Goal: Task Accomplishment & Management: Use online tool/utility

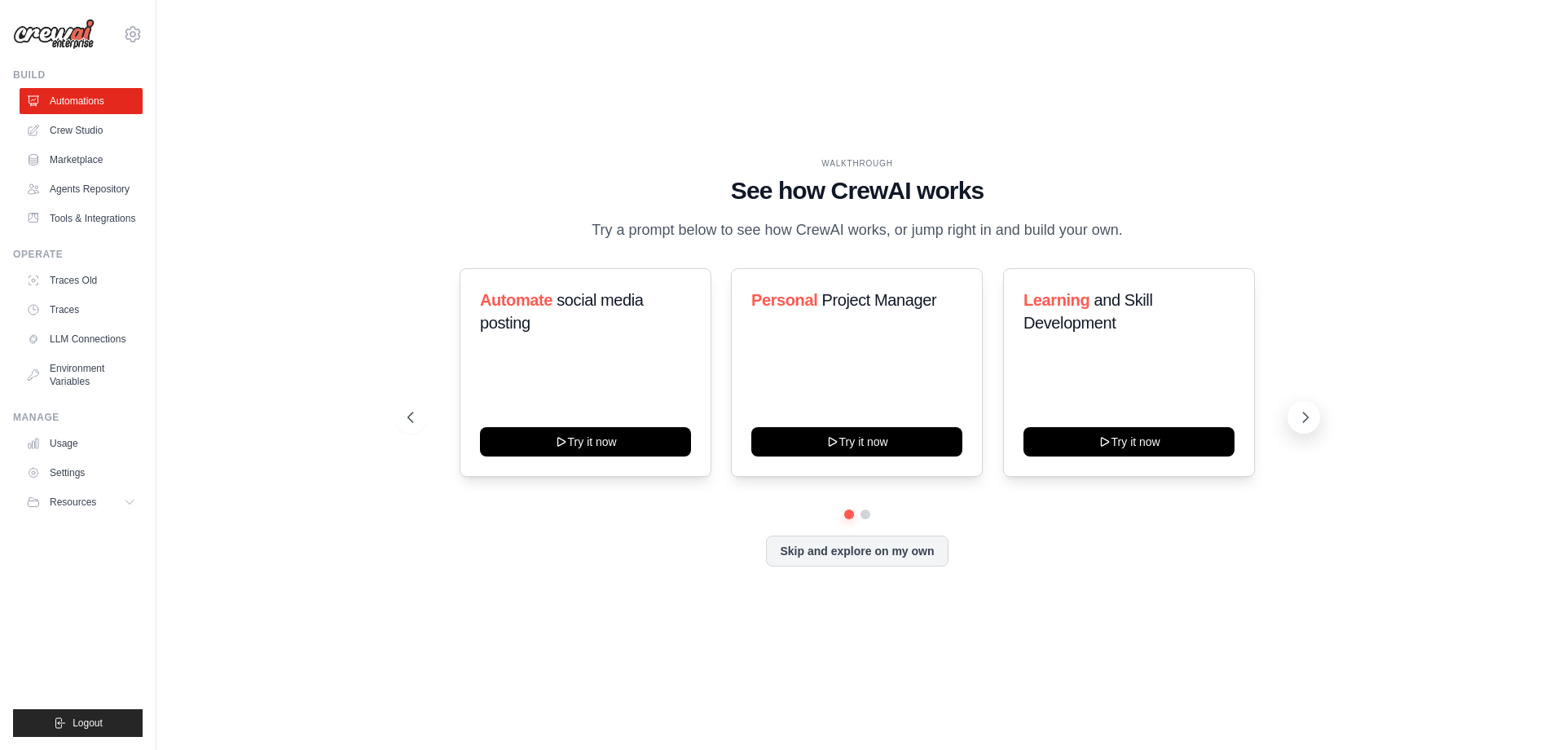
click at [1308, 420] on icon at bounding box center [1305, 417] width 16 height 16
click at [420, 421] on button at bounding box center [410, 417] width 33 height 33
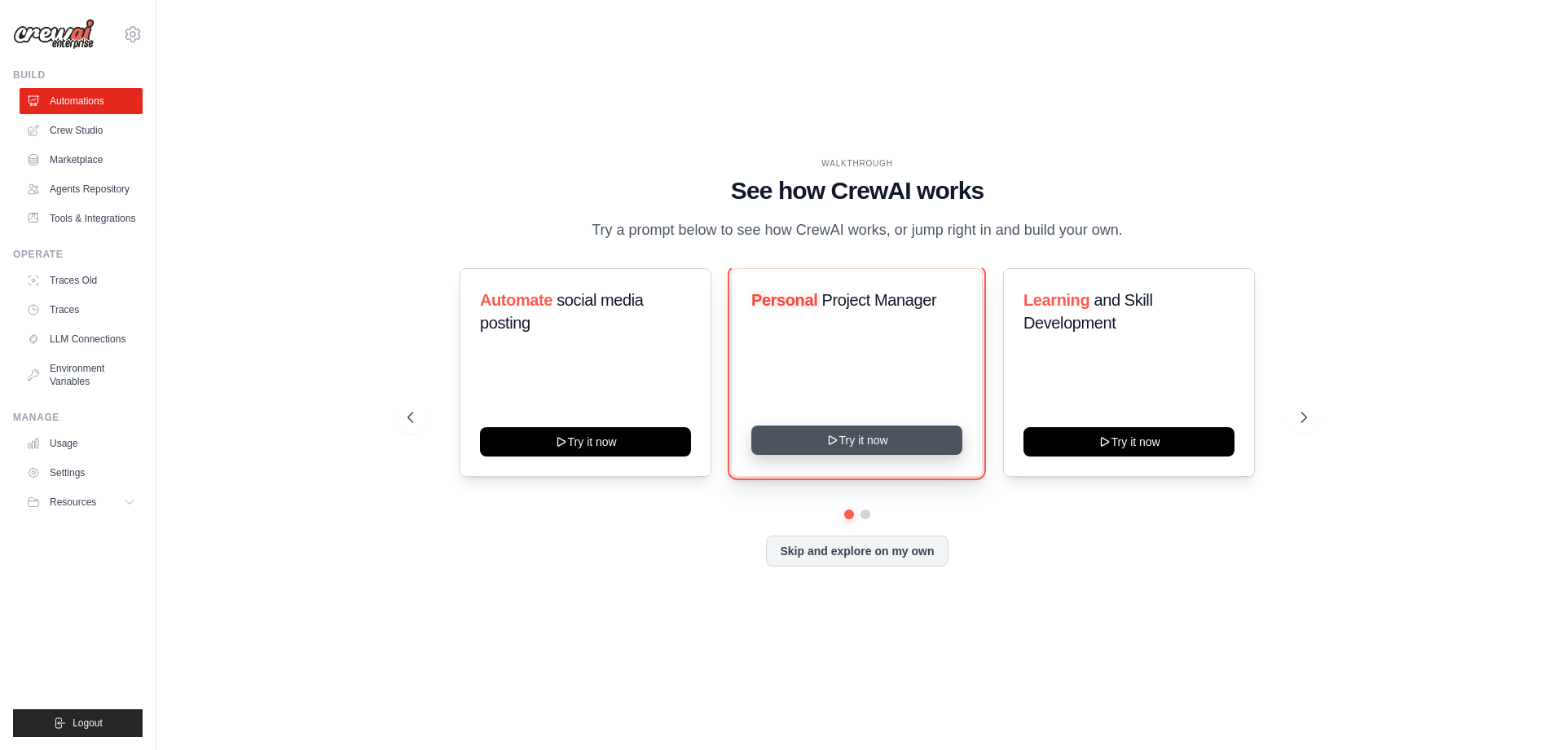
click at [803, 446] on button "Try it now" at bounding box center [856, 439] width 211 height 29
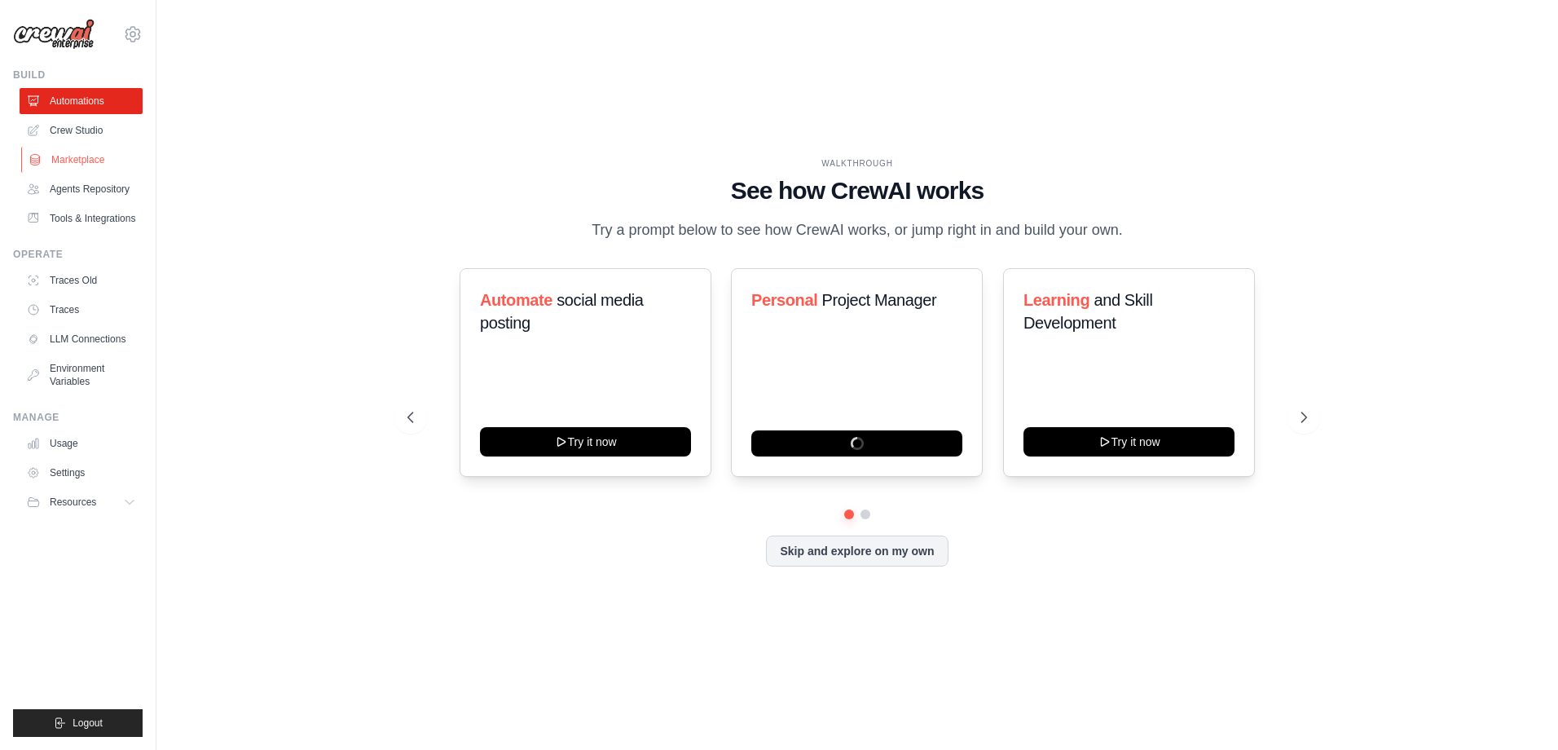
click at [65, 158] on link "Marketplace" at bounding box center [82, 160] width 123 height 26
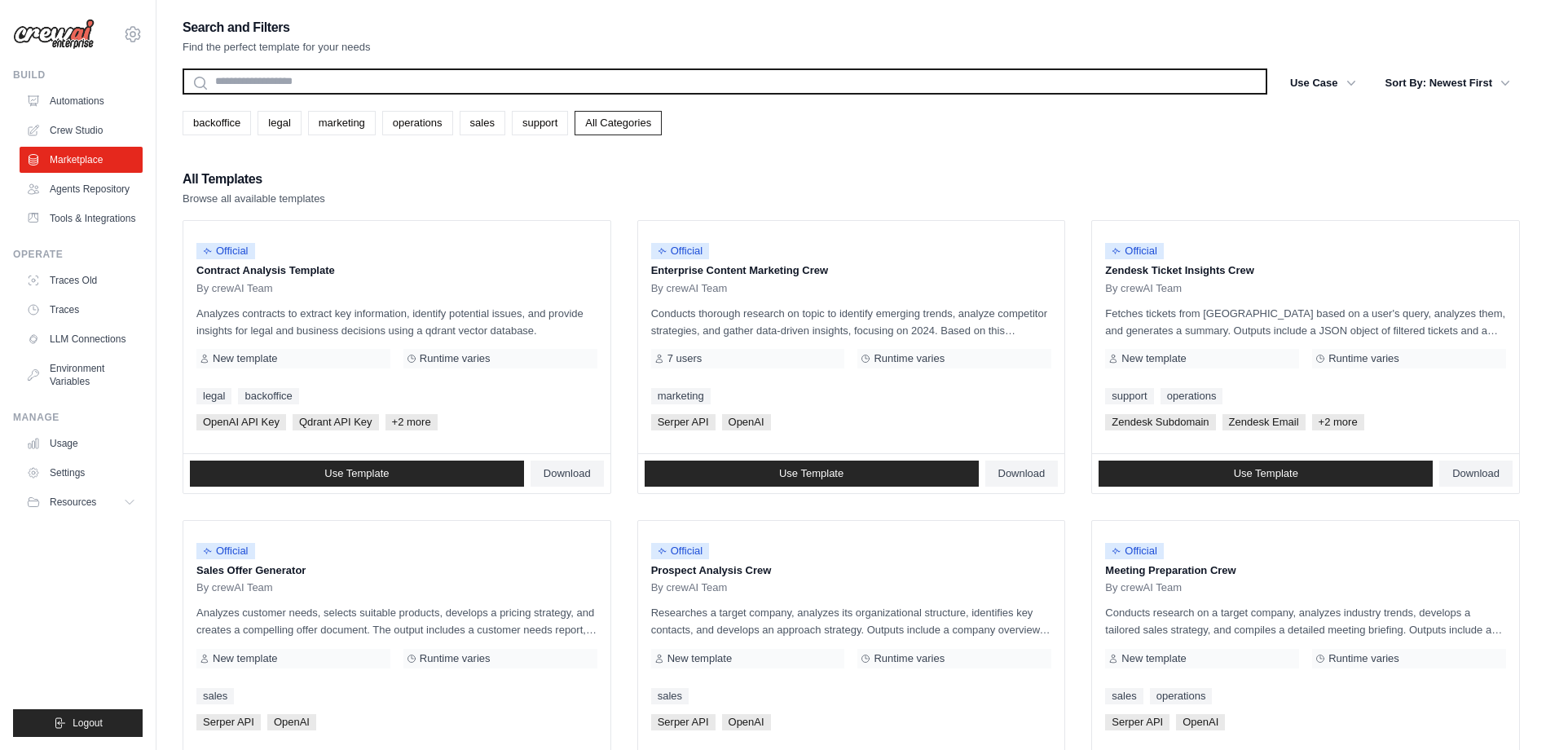
click at [328, 90] on input "text" at bounding box center [725, 81] width 1084 height 26
click at [392, 76] on input "text" at bounding box center [725, 81] width 1084 height 26
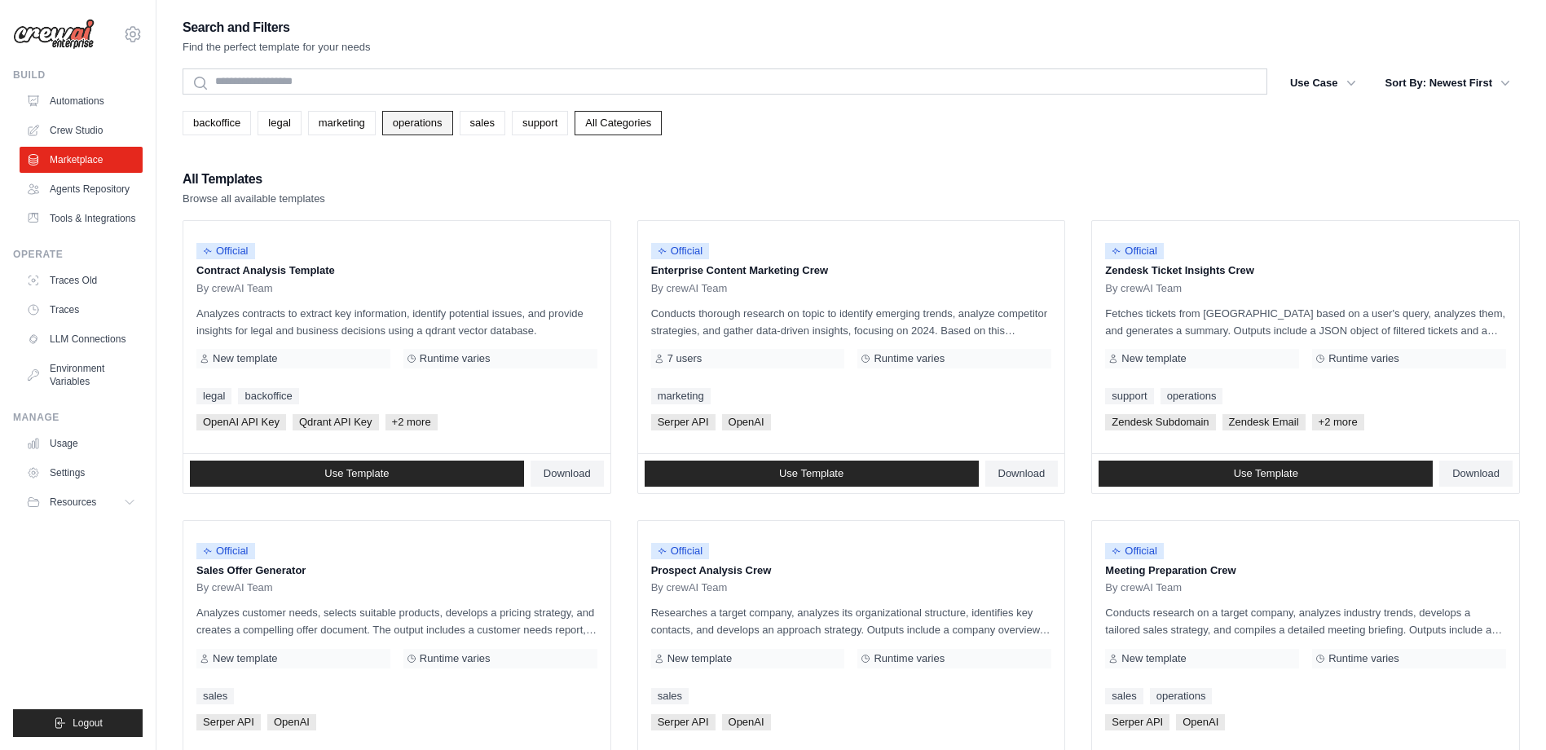
click at [409, 120] on link "operations" at bounding box center [417, 123] width 71 height 24
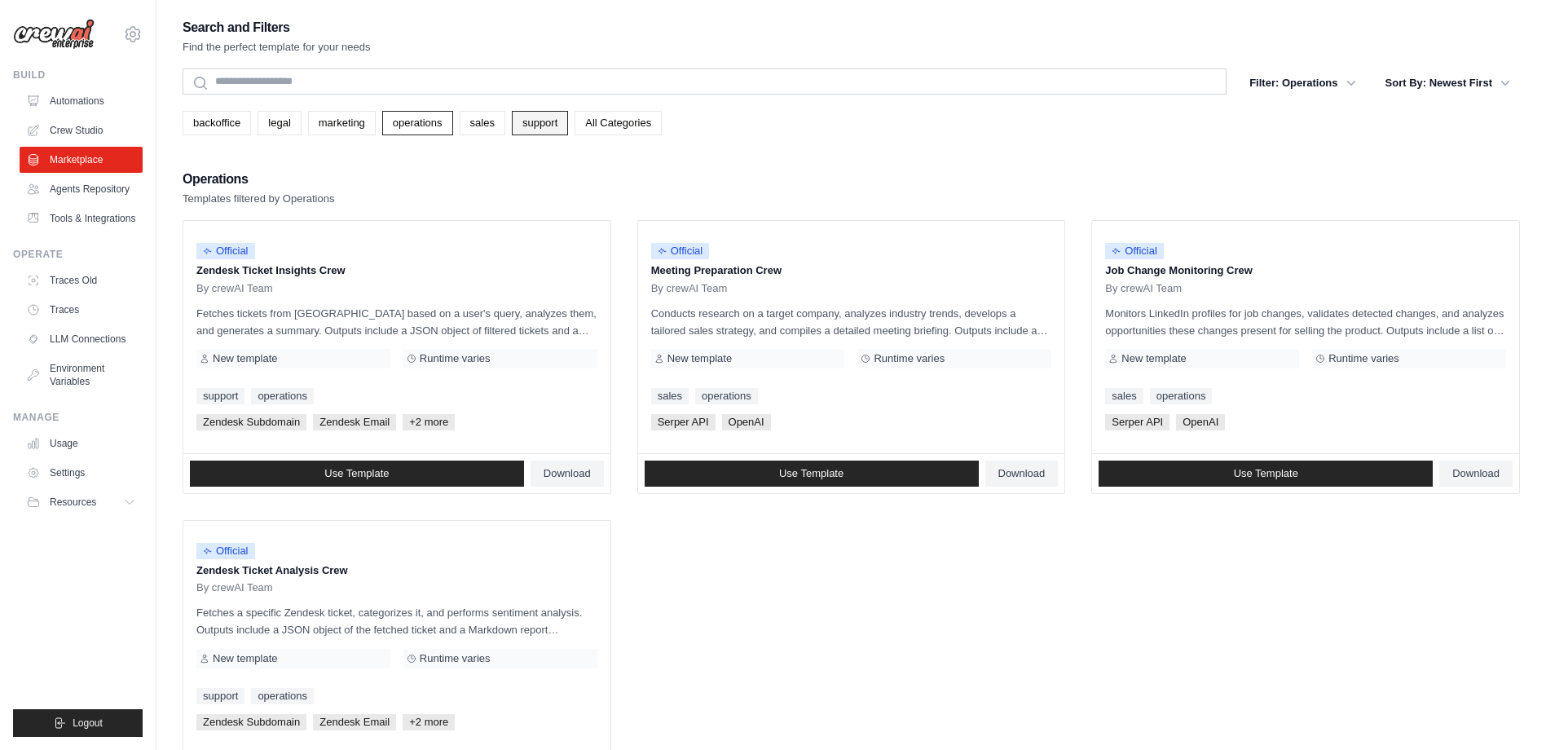
click at [556, 125] on link "support" at bounding box center [540, 123] width 56 height 24
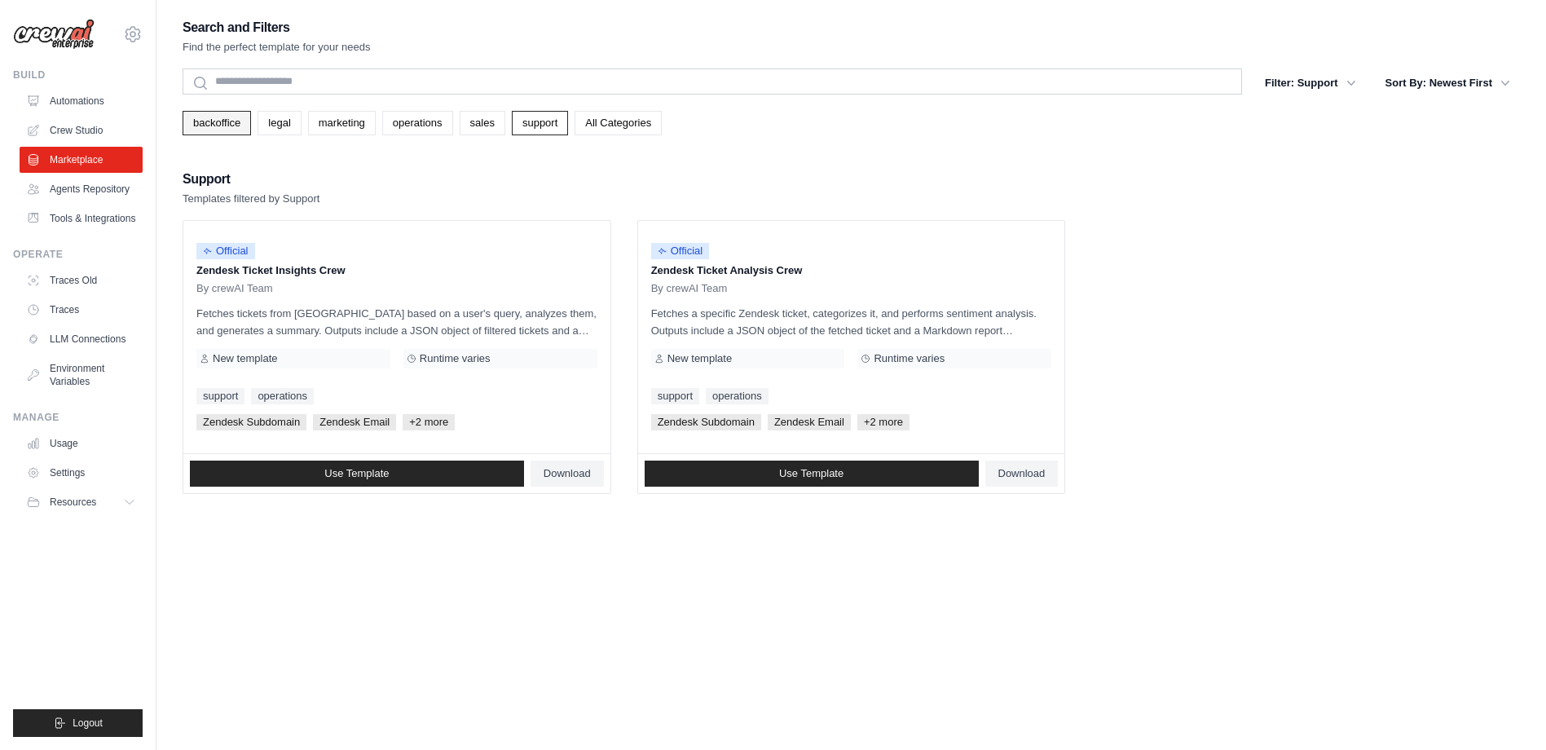
click at [222, 123] on link "backoffice" at bounding box center [217, 123] width 68 height 24
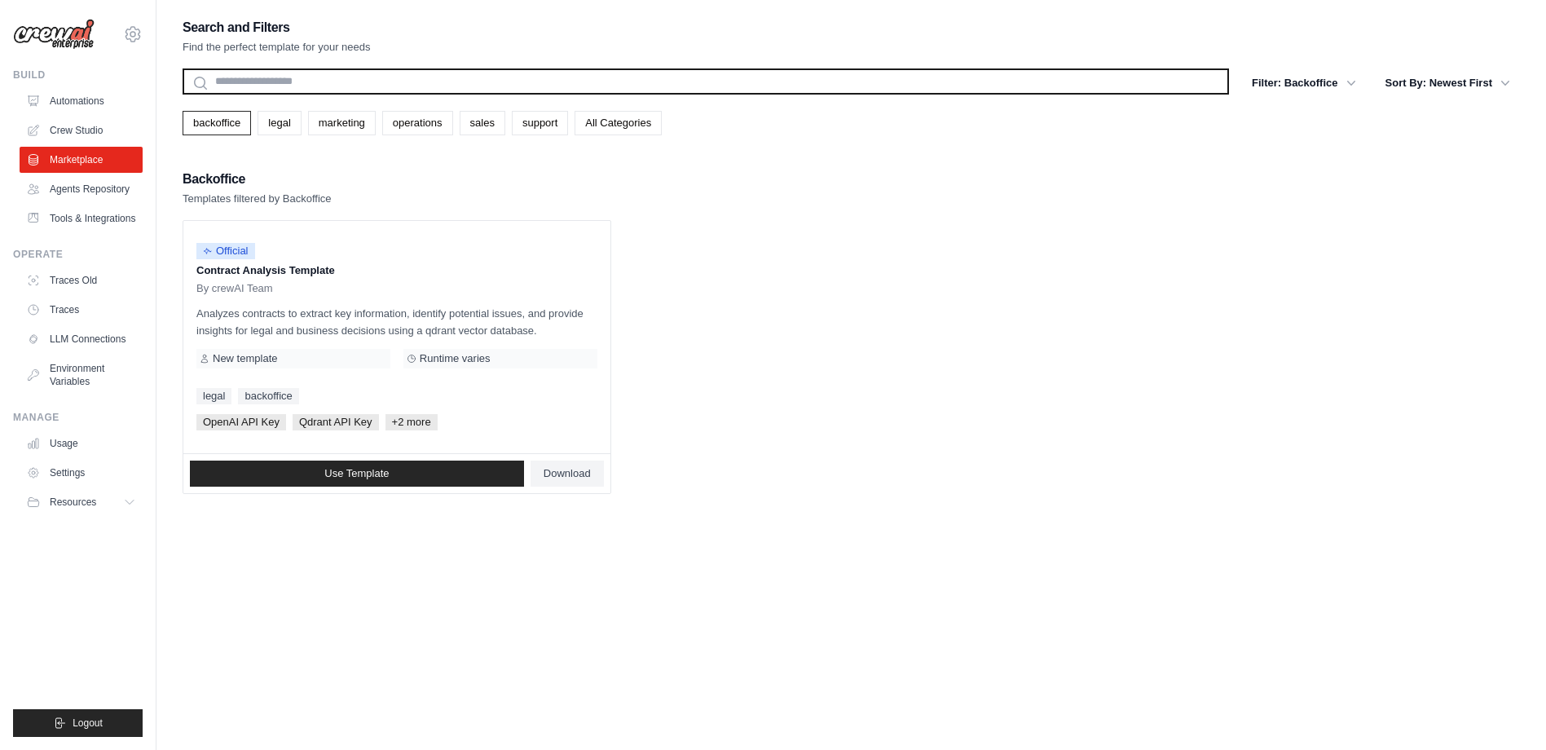
click at [334, 76] on input "text" at bounding box center [706, 81] width 1046 height 26
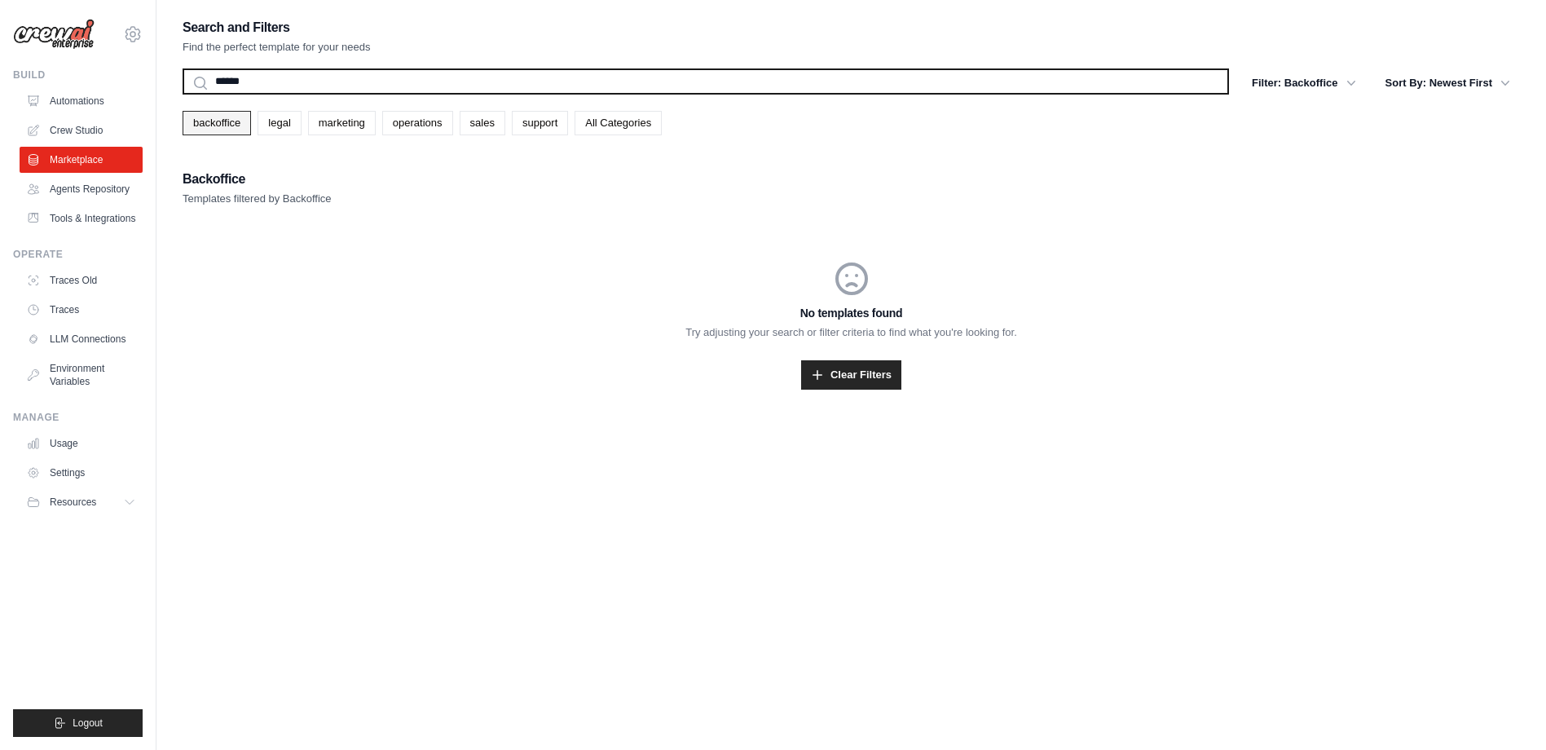
type input "******"
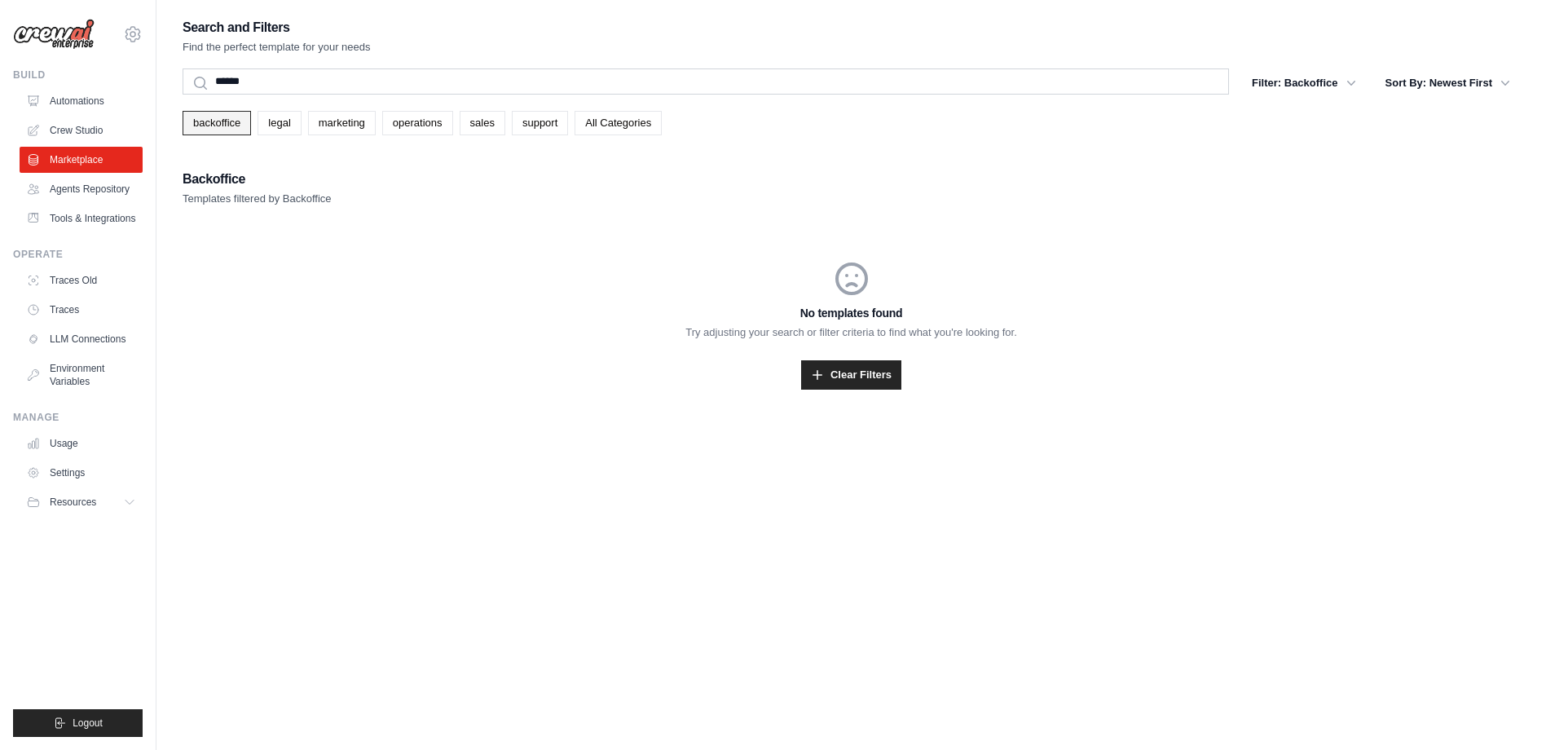
click at [220, 123] on link "backoffice" at bounding box center [217, 123] width 68 height 24
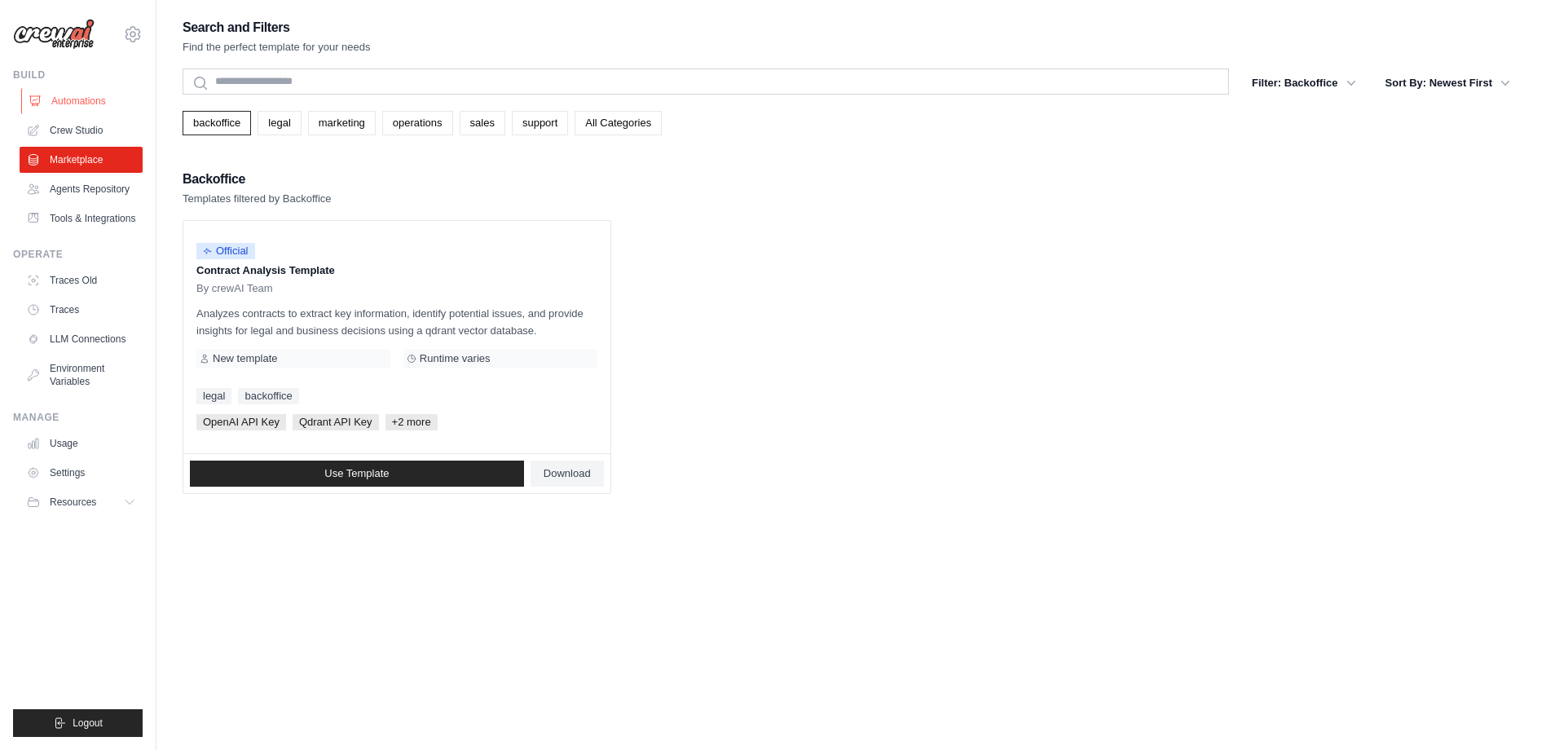
click at [93, 97] on link "Automations" at bounding box center [82, 101] width 123 height 26
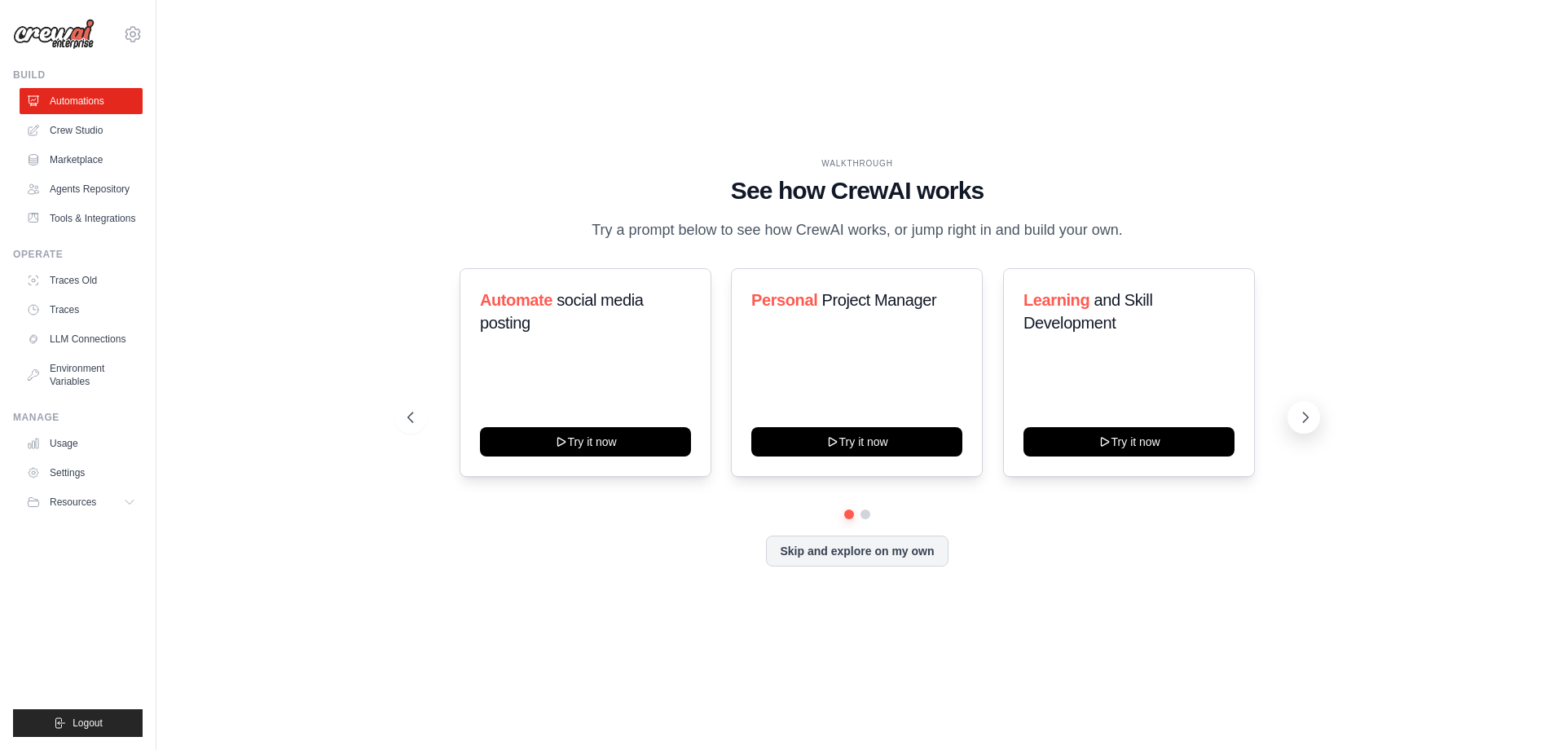
click at [1306, 412] on icon at bounding box center [1305, 417] width 16 height 16
click at [1300, 427] on button at bounding box center [1303, 417] width 33 height 33
click at [407, 416] on icon at bounding box center [409, 417] width 16 height 16
click at [83, 124] on link "Crew Studio" at bounding box center [82, 130] width 123 height 26
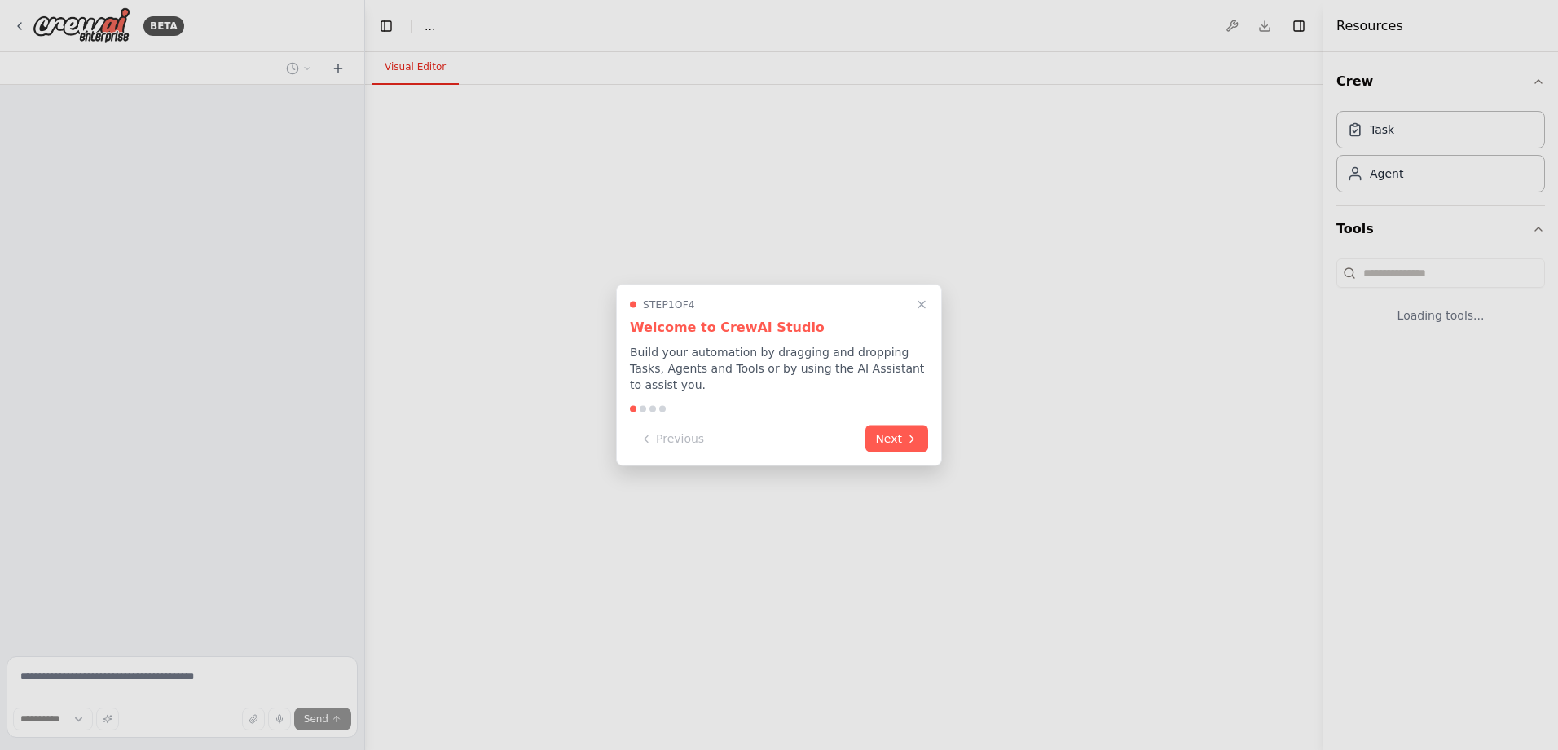
select select "****"
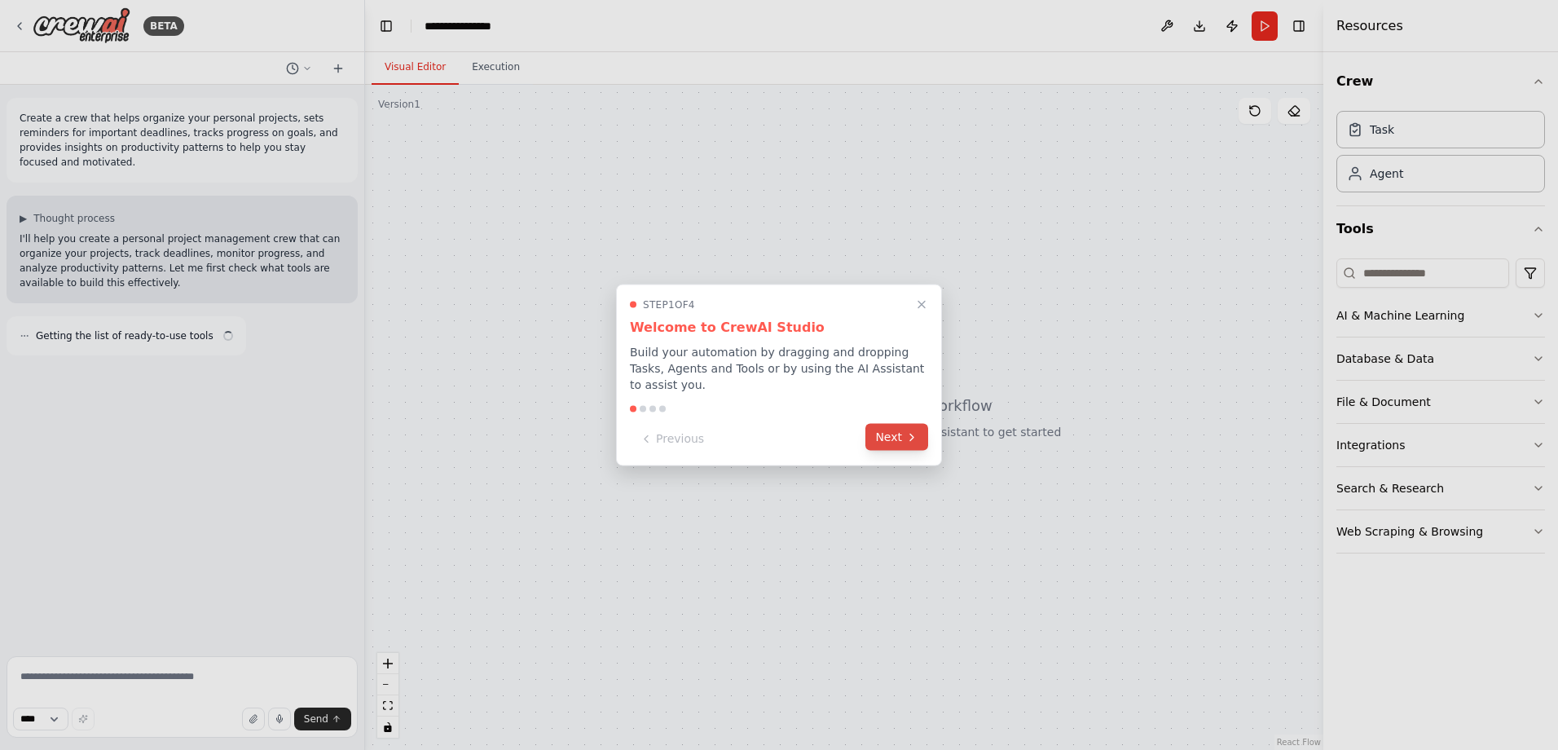
click at [886, 424] on button "Next" at bounding box center [896, 437] width 63 height 27
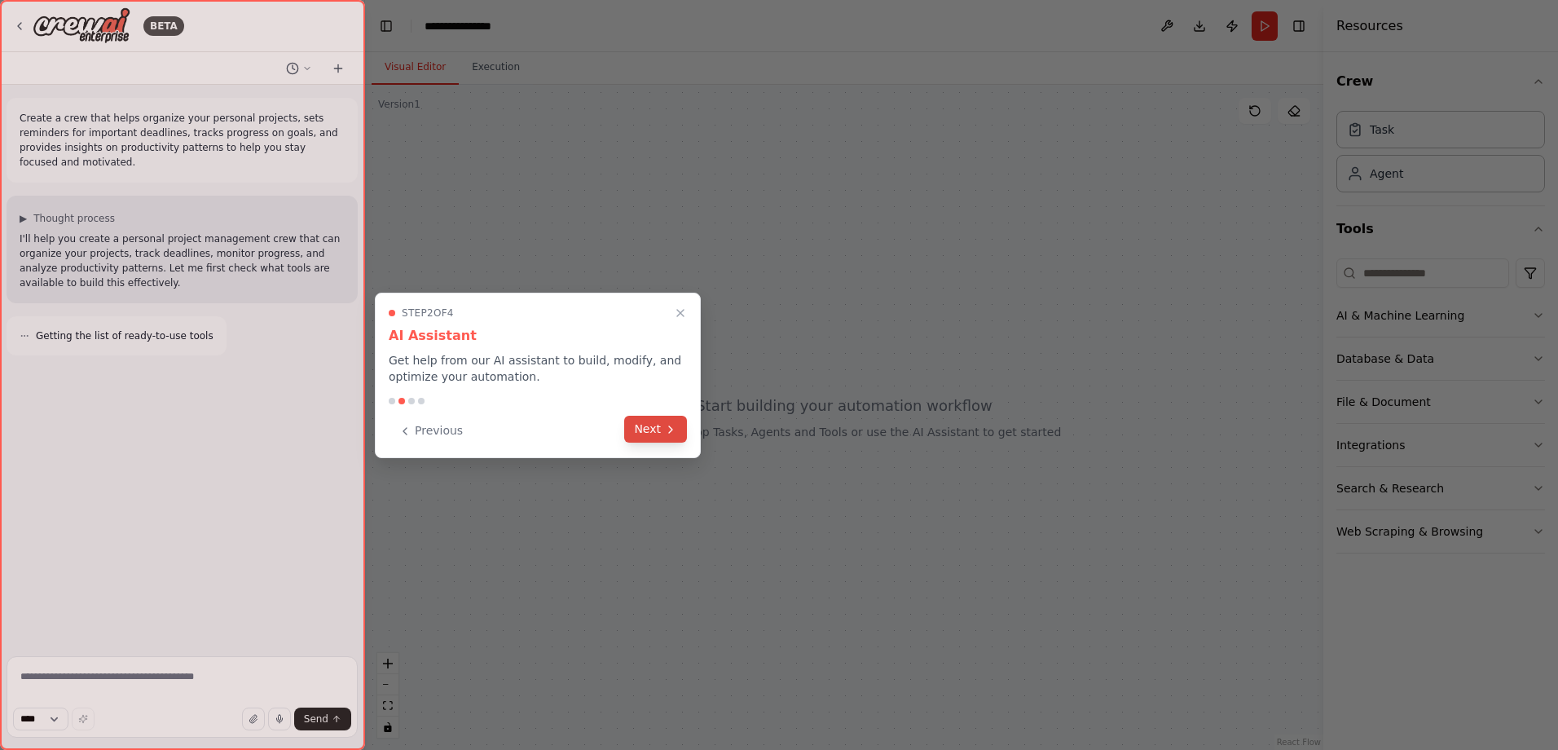
click at [644, 423] on button "Next" at bounding box center [655, 429] width 63 height 27
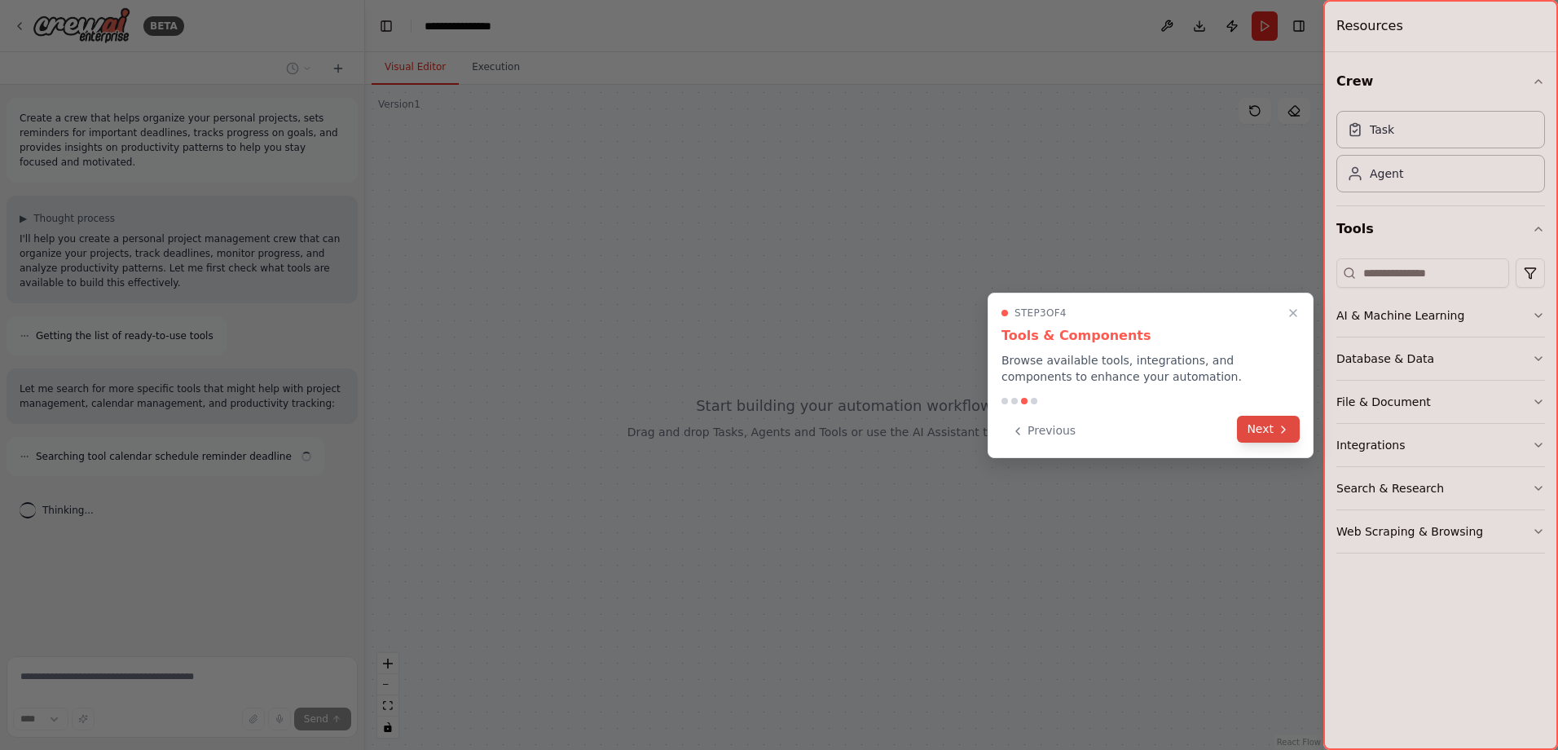
click at [1252, 429] on button "Next" at bounding box center [1268, 429] width 63 height 27
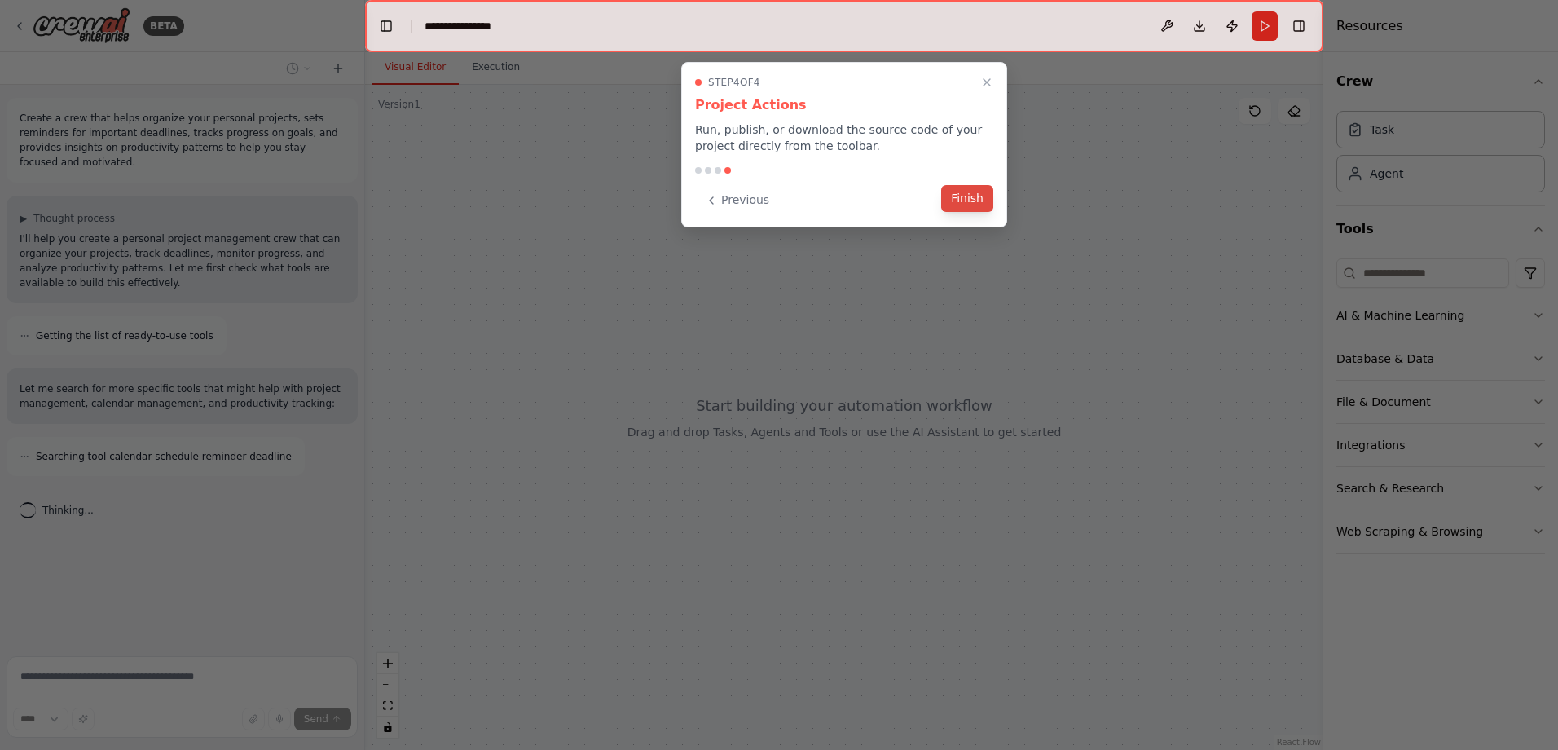
click at [981, 210] on button "Finish" at bounding box center [967, 198] width 52 height 27
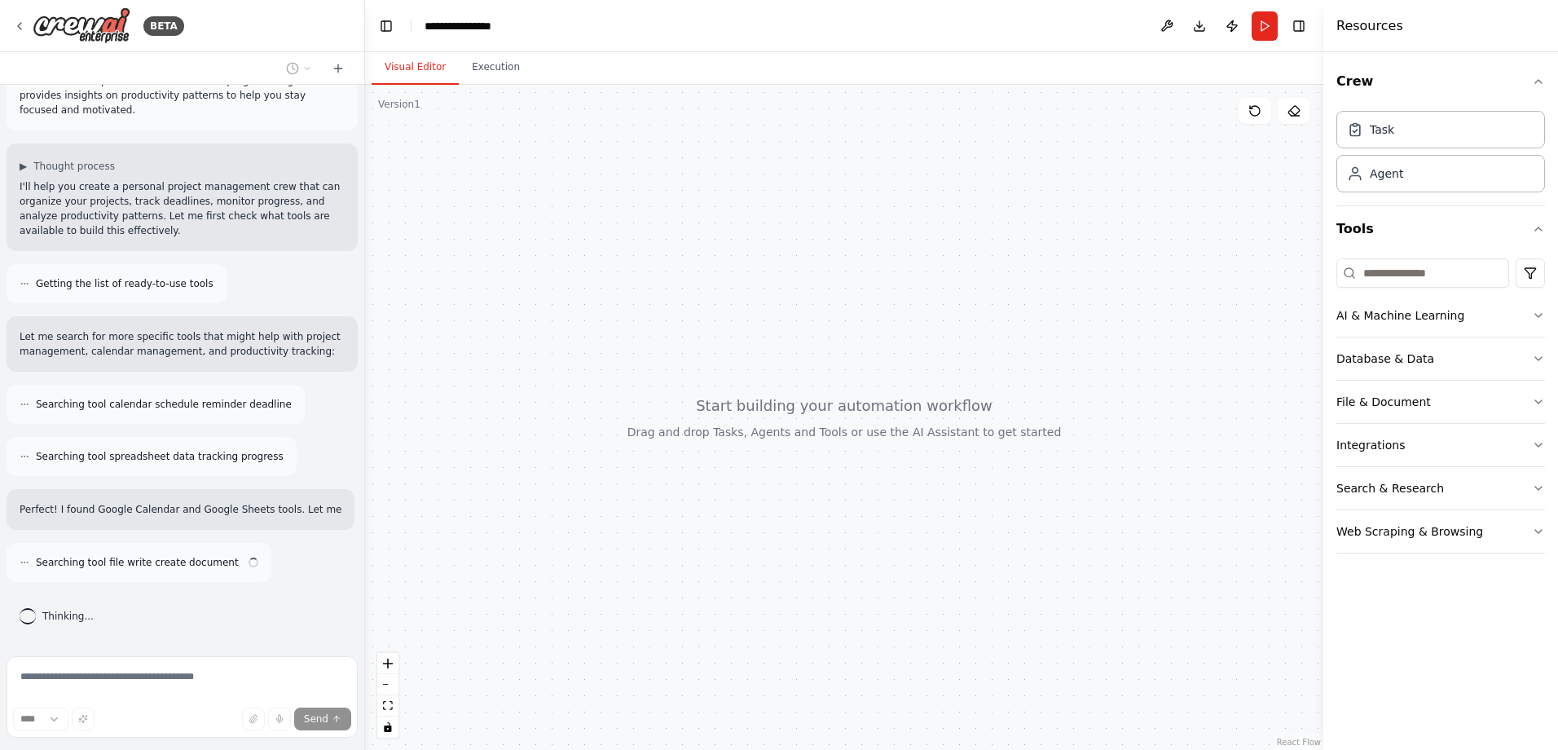
scroll to position [52, 0]
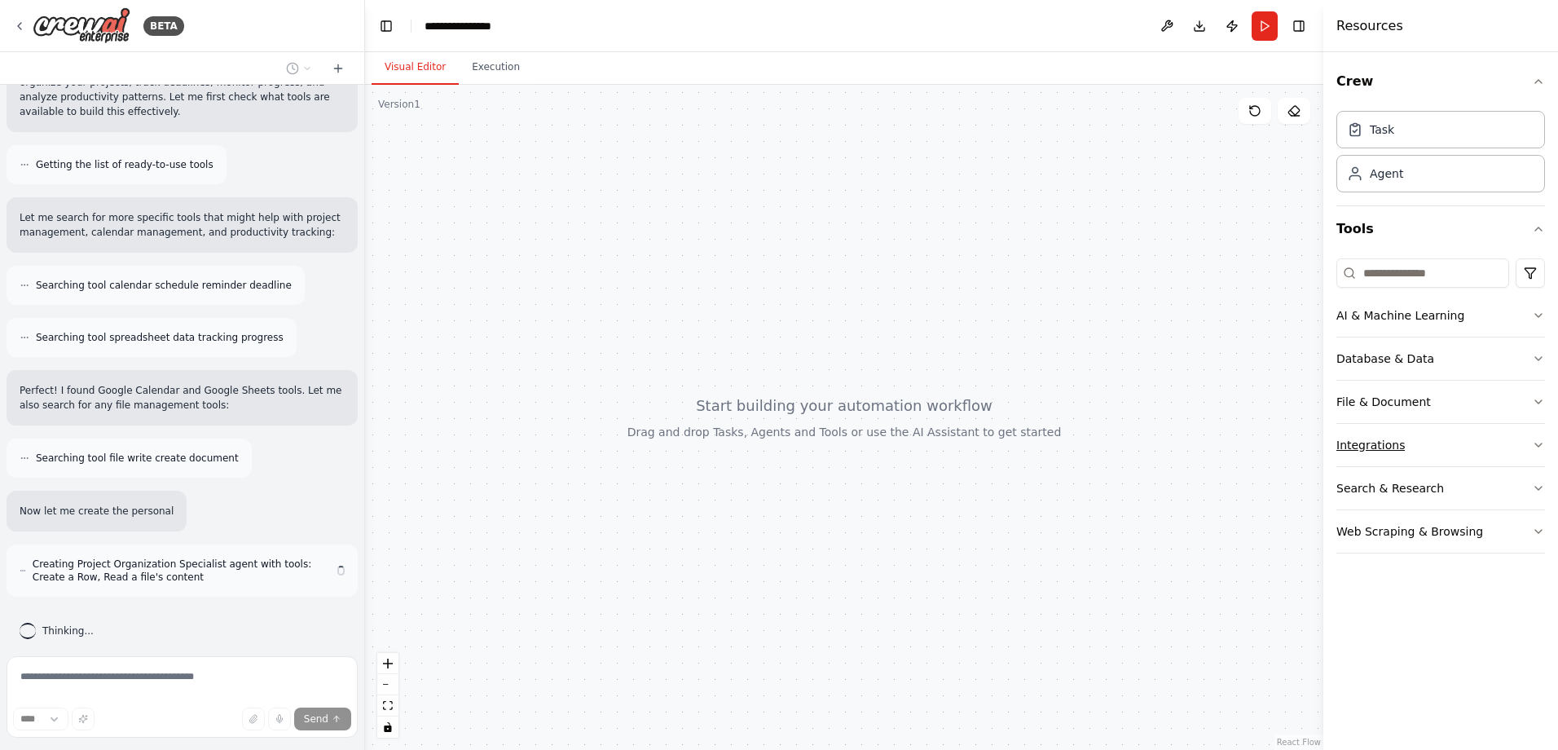
click at [1379, 438] on div "Integrations" at bounding box center [1370, 445] width 68 height 16
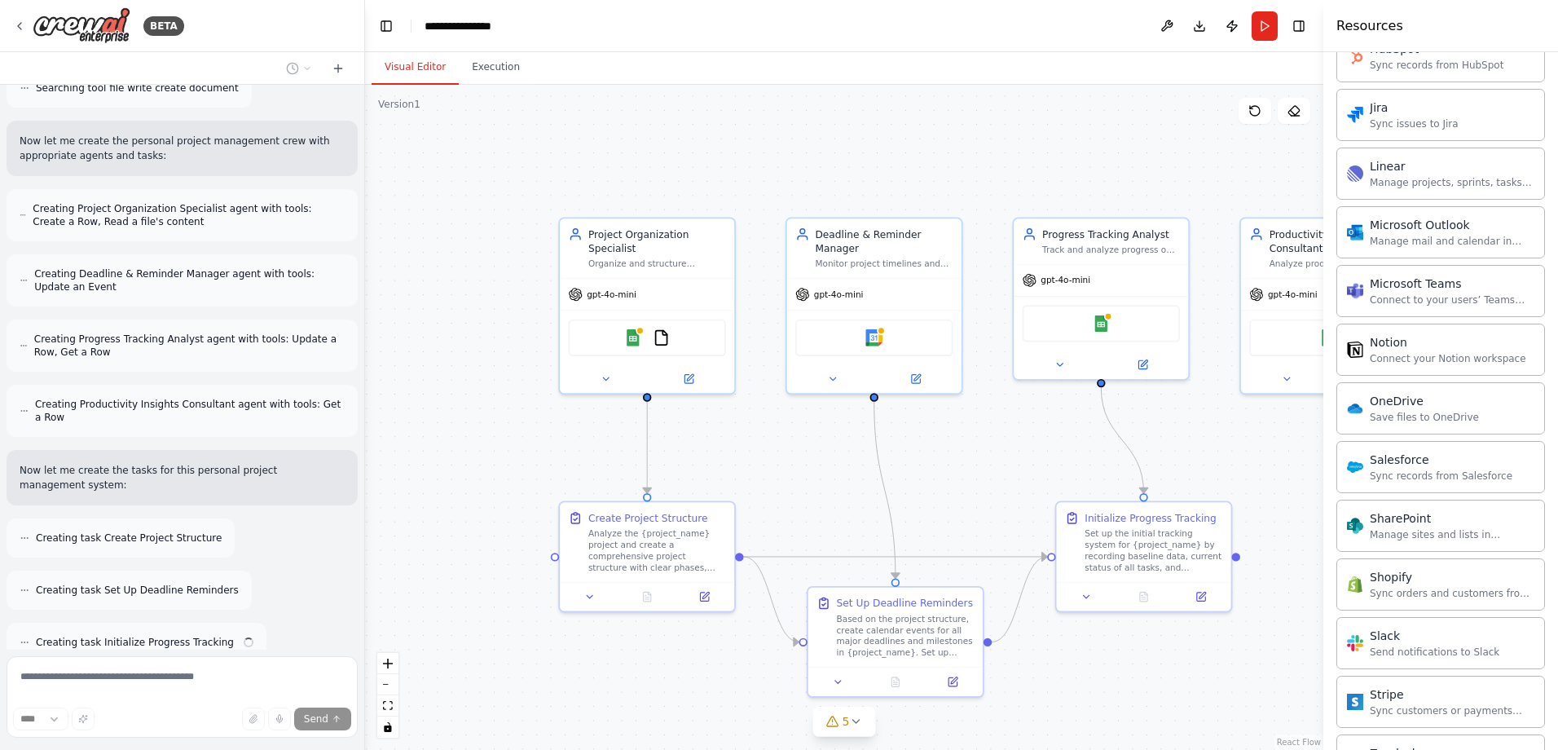
scroll to position [593, 0]
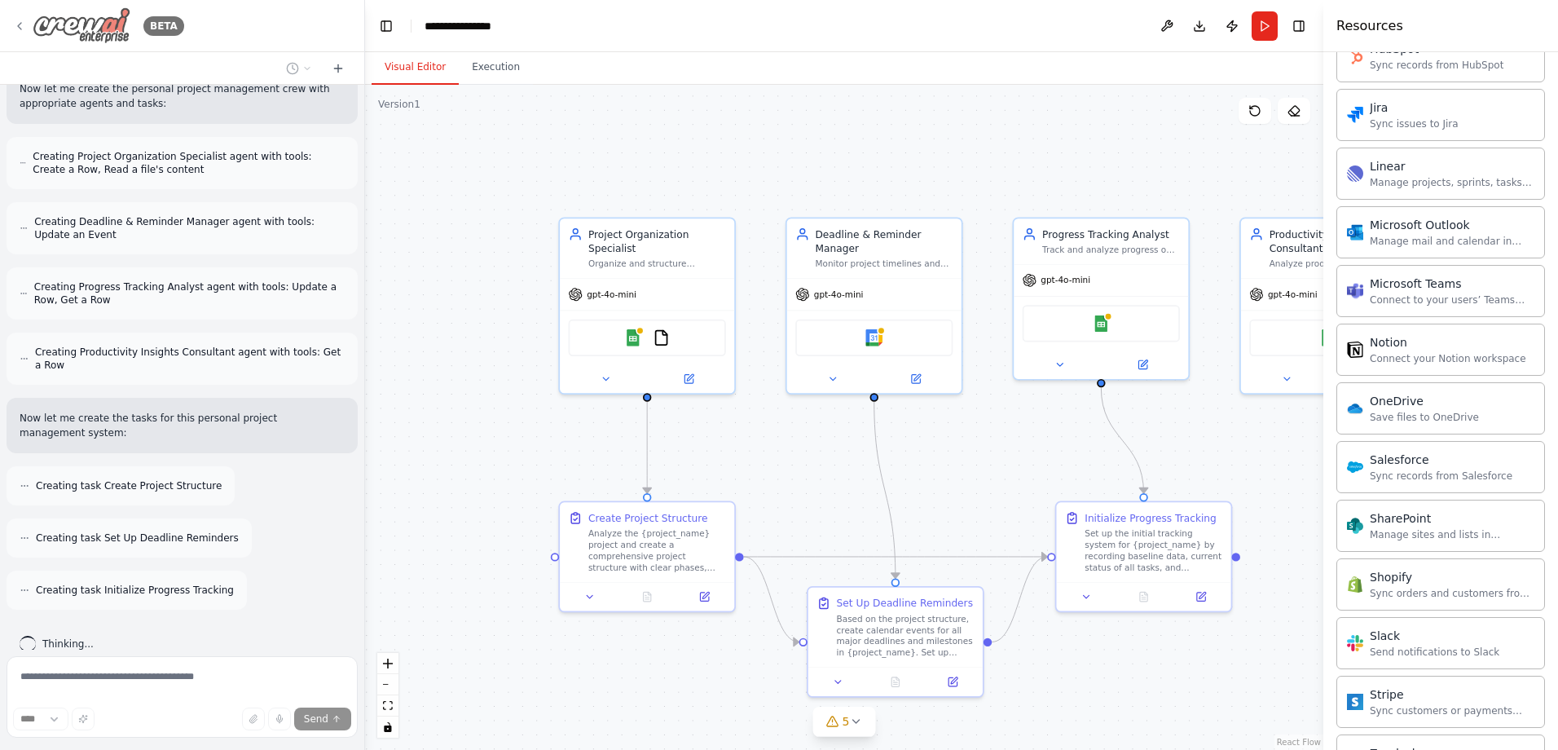
click at [108, 29] on img at bounding box center [82, 25] width 98 height 37
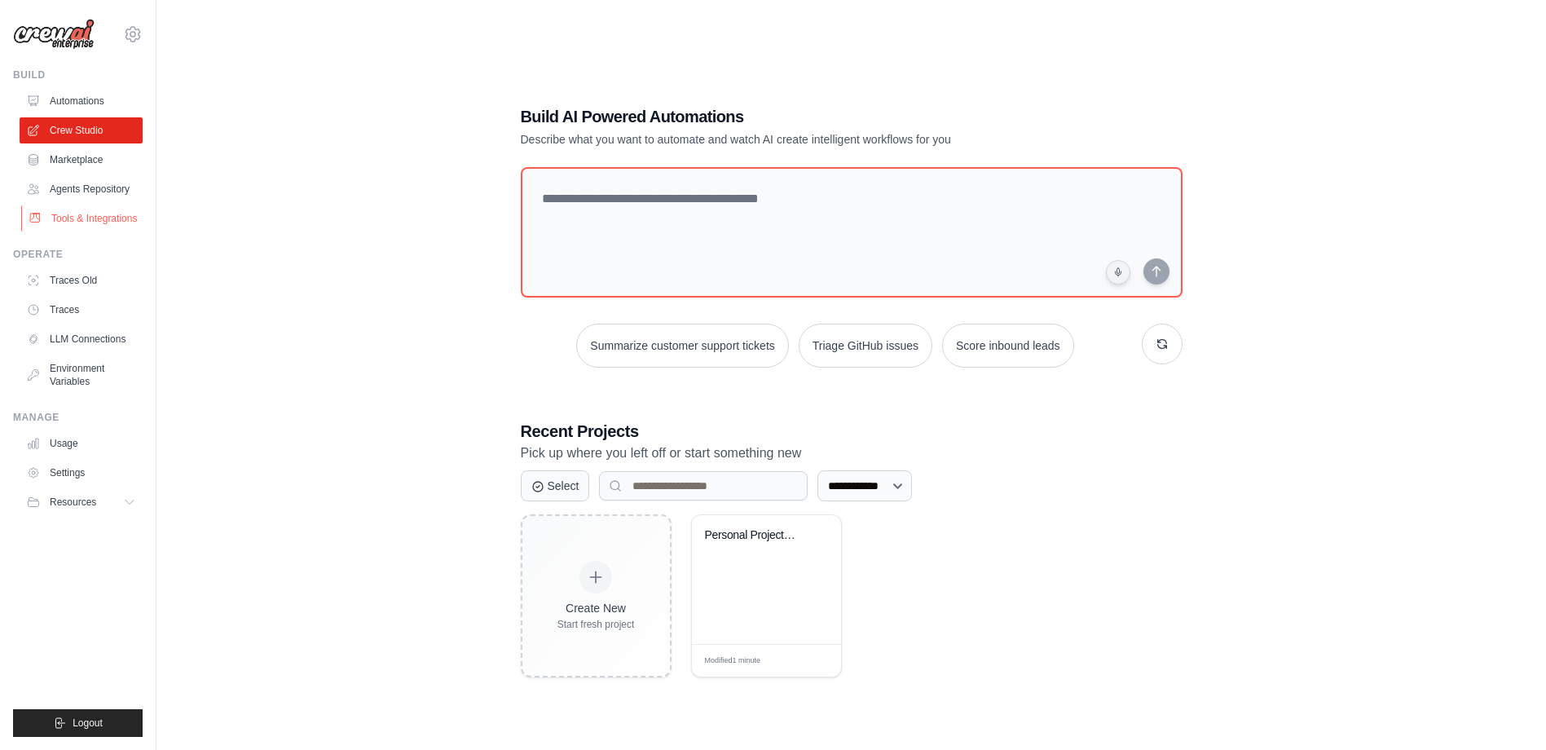
click at [92, 215] on link "Tools & Integrations" at bounding box center [82, 218] width 123 height 26
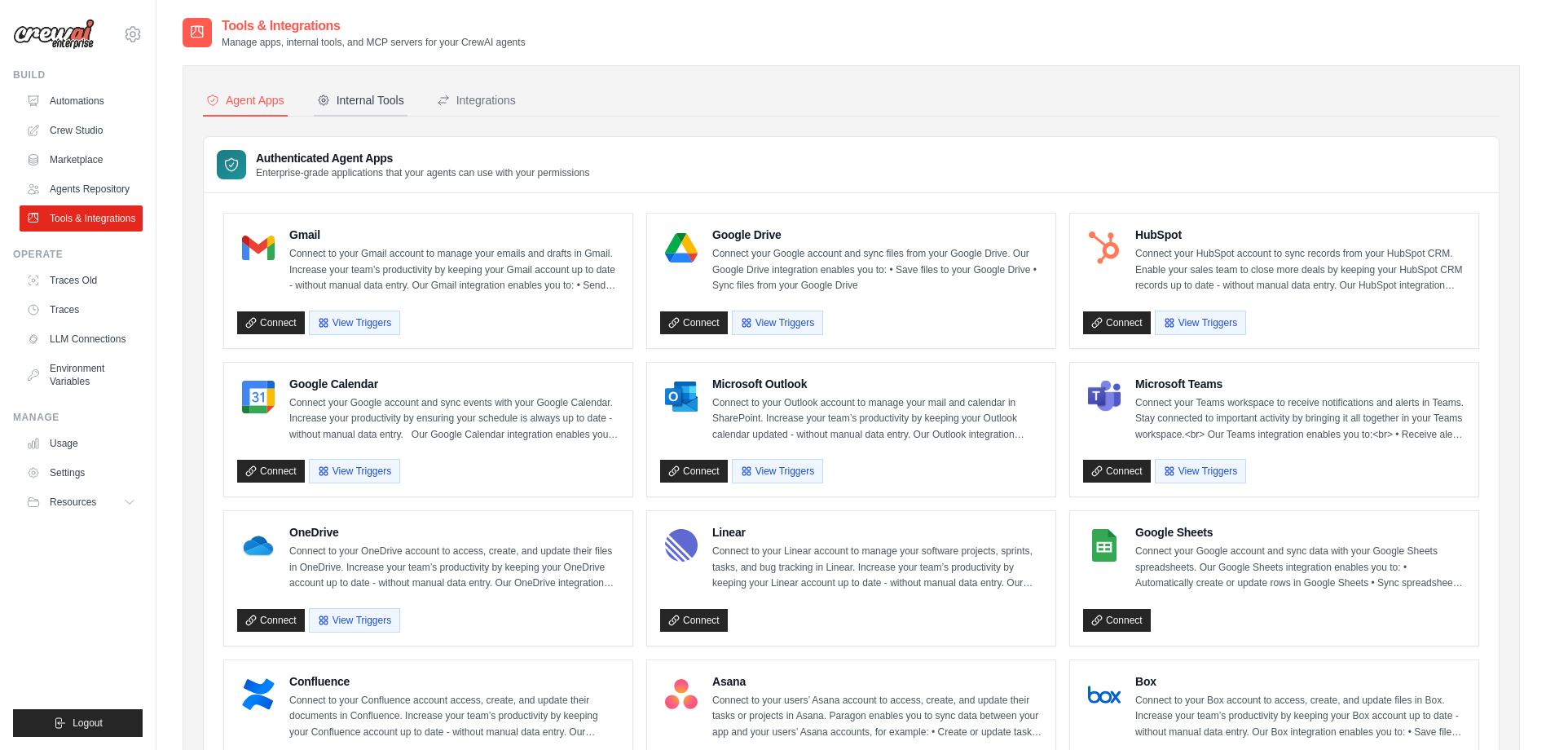
click at [362, 100] on div "Internal Tools" at bounding box center [360, 100] width 87 height 16
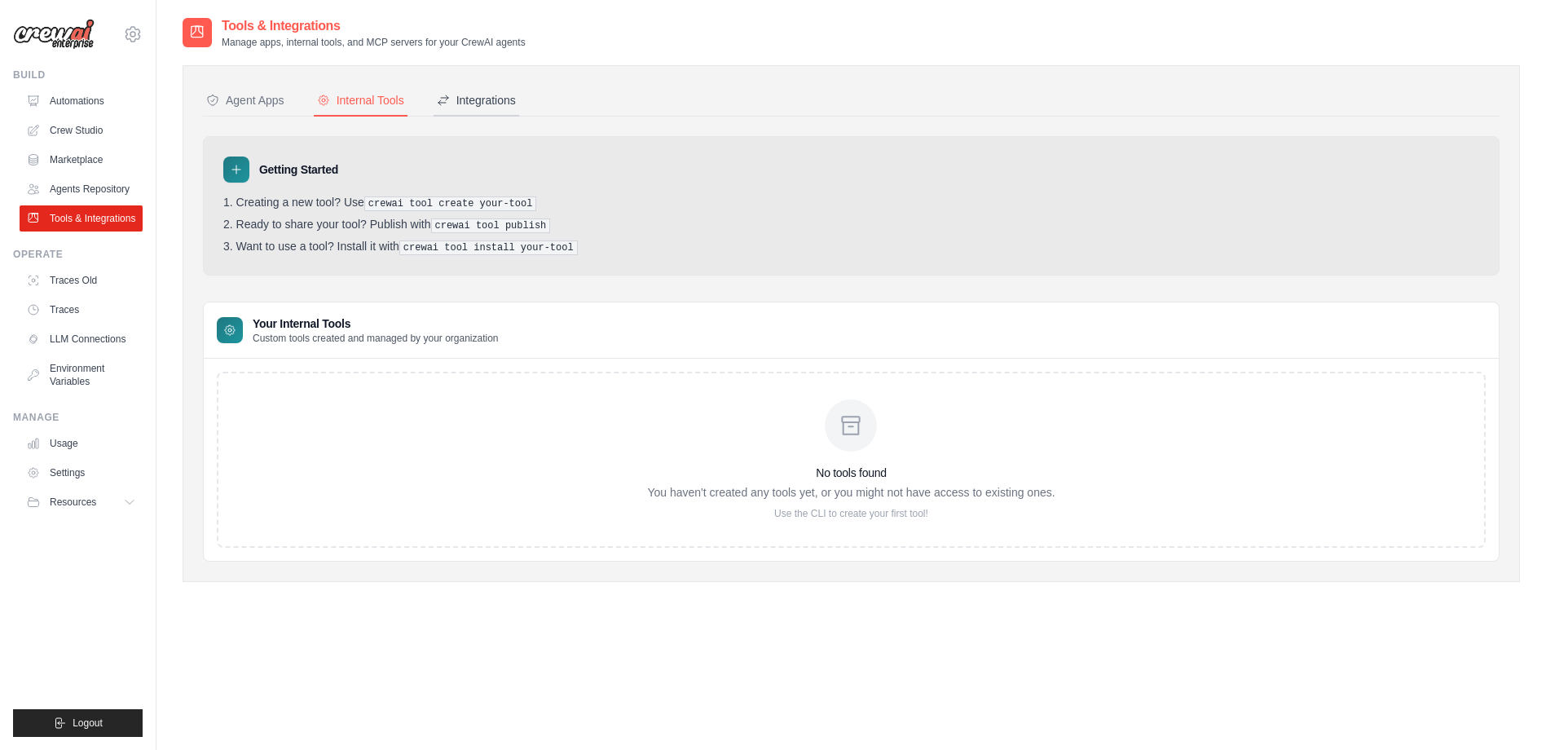
click at [492, 106] on div "Integrations" at bounding box center [476, 100] width 79 height 16
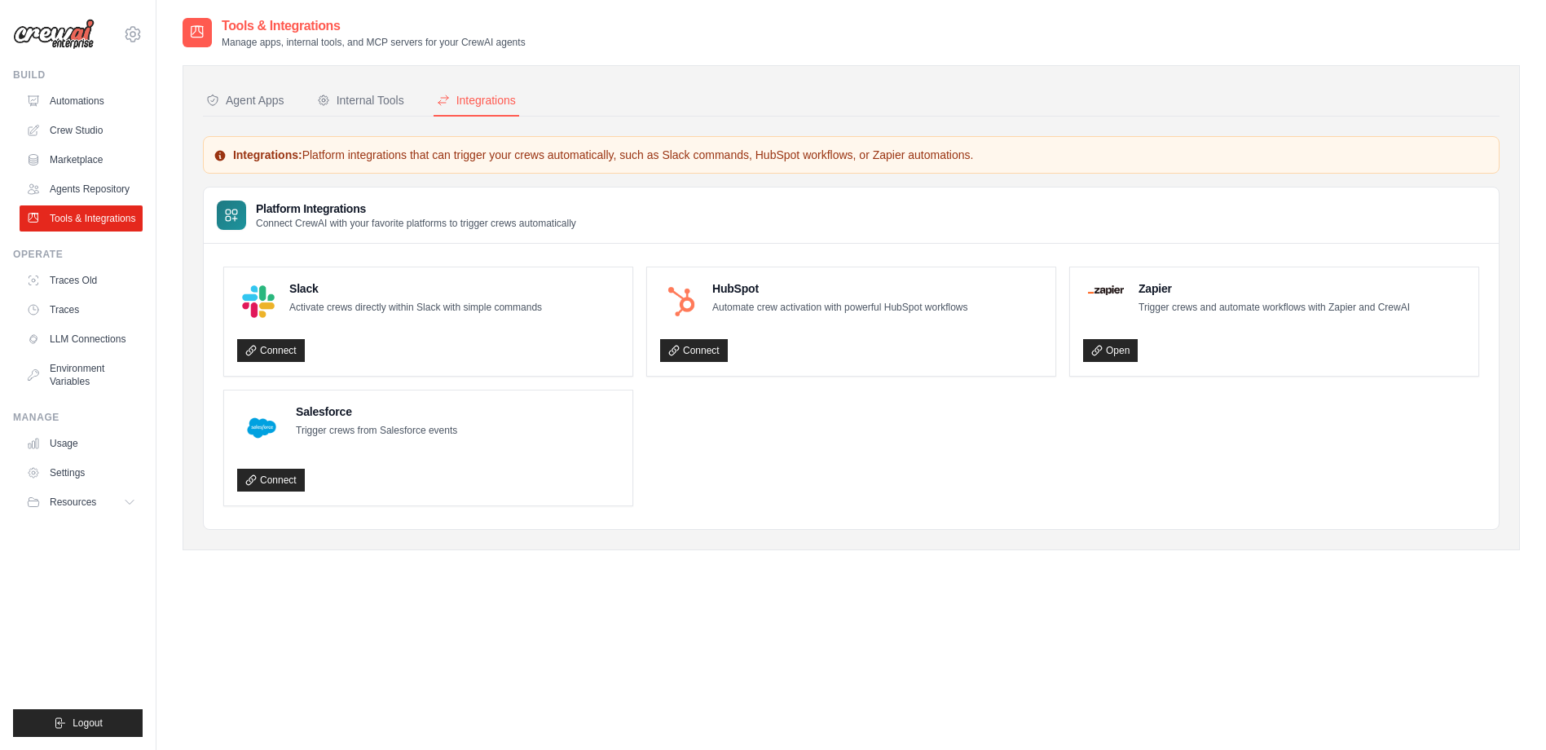
click at [228, 95] on div "Agent Apps" at bounding box center [245, 100] width 78 height 16
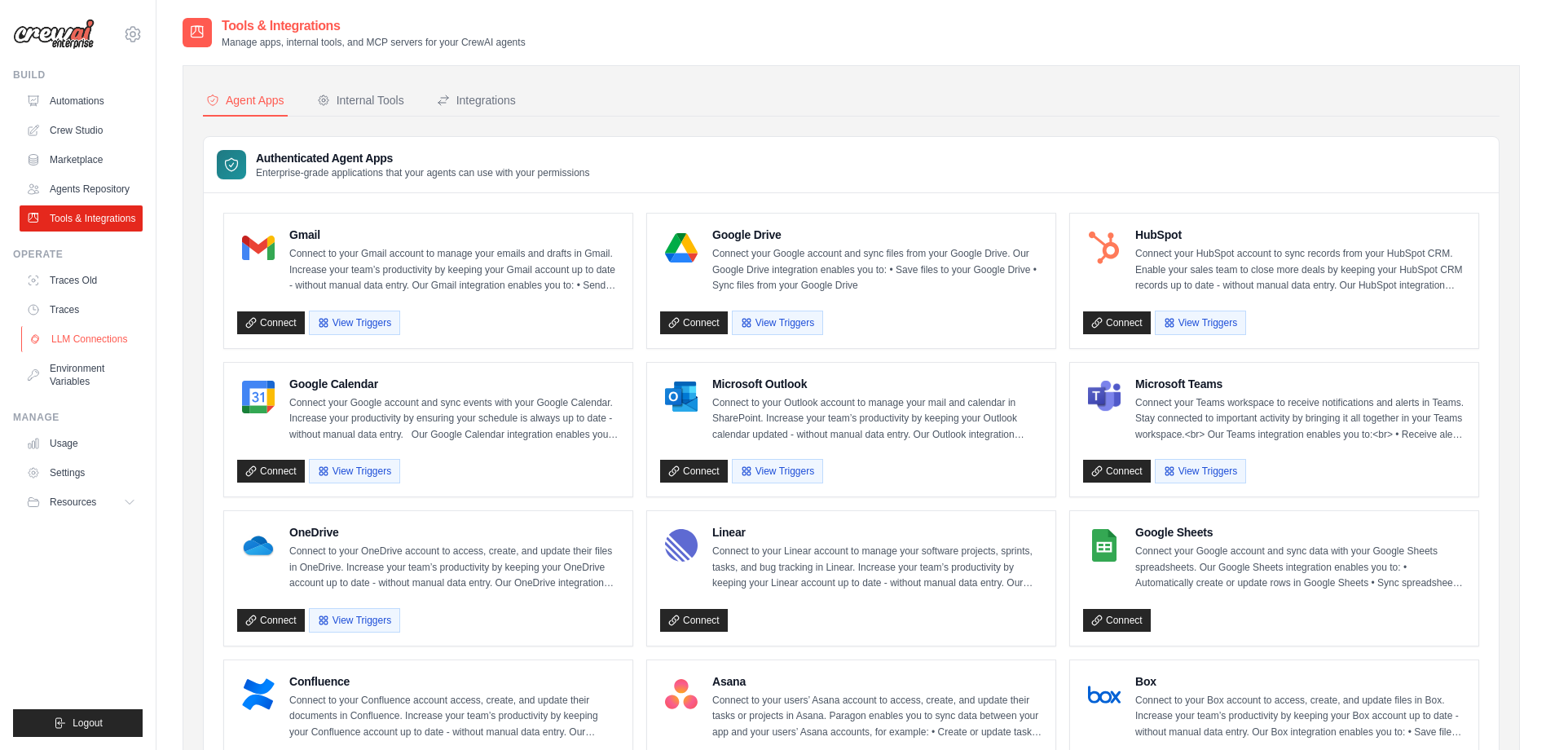
click at [59, 333] on link "LLM Connections" at bounding box center [82, 339] width 123 height 26
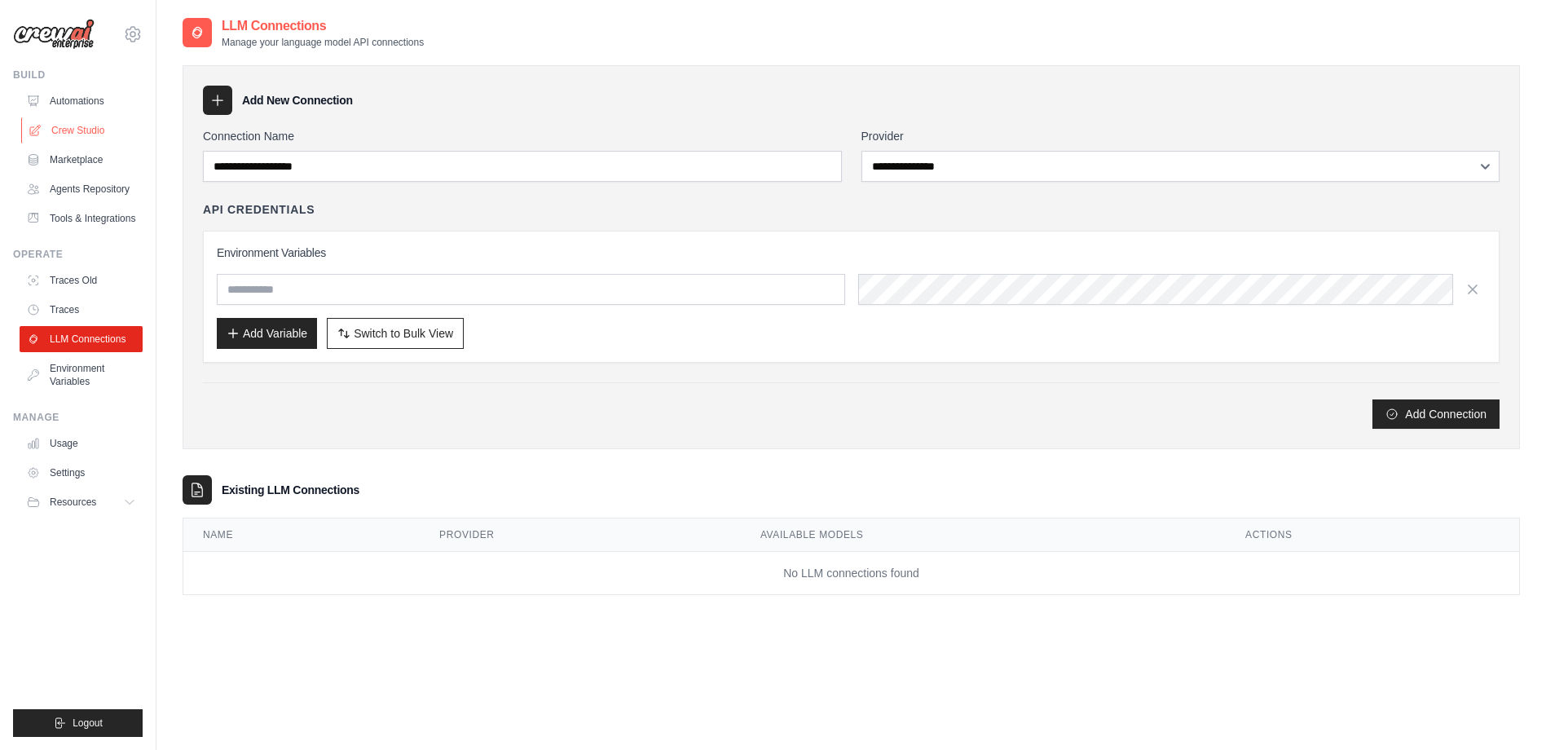
click at [80, 129] on link "Crew Studio" at bounding box center [82, 130] width 123 height 26
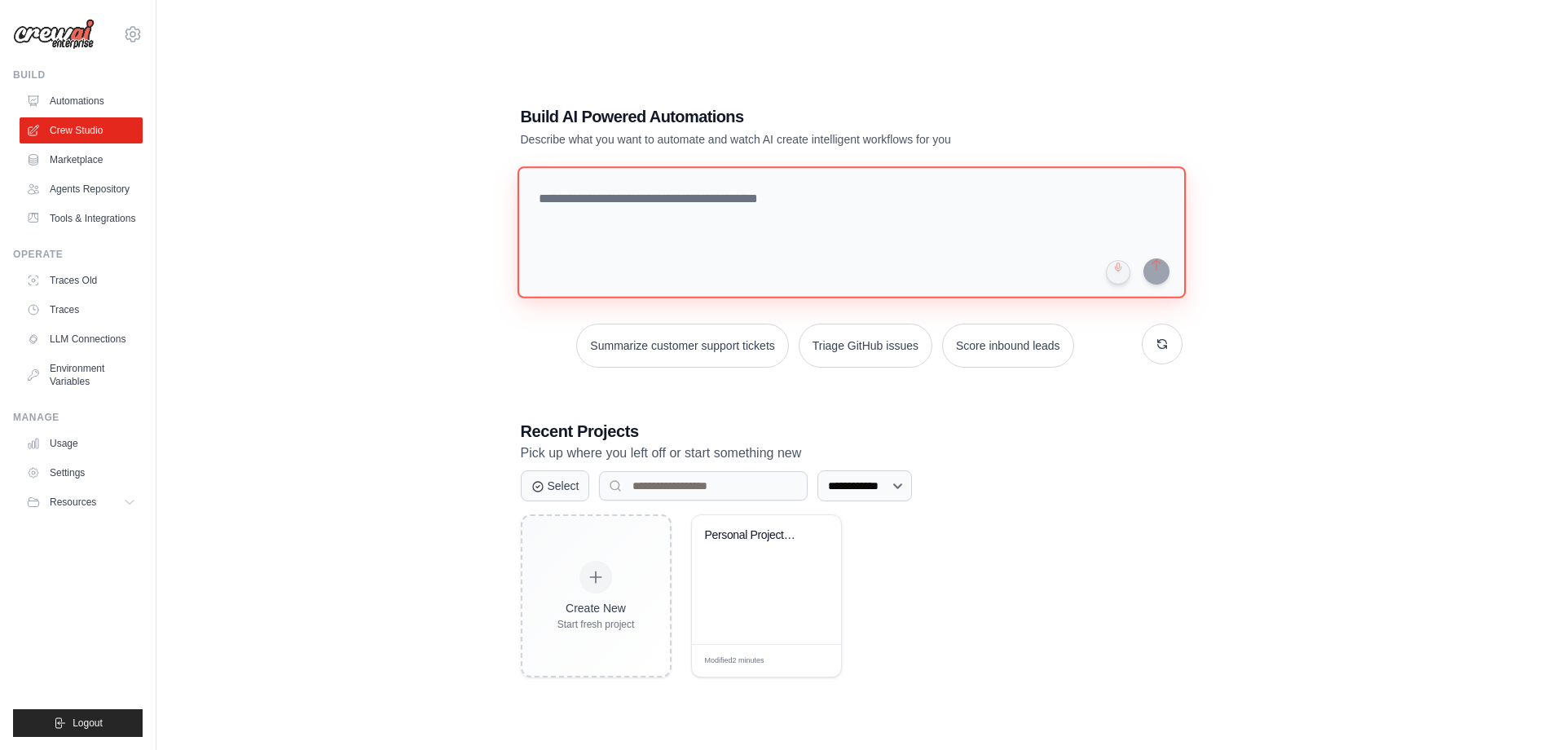
click at [688, 208] on textarea at bounding box center [851, 232] width 668 height 132
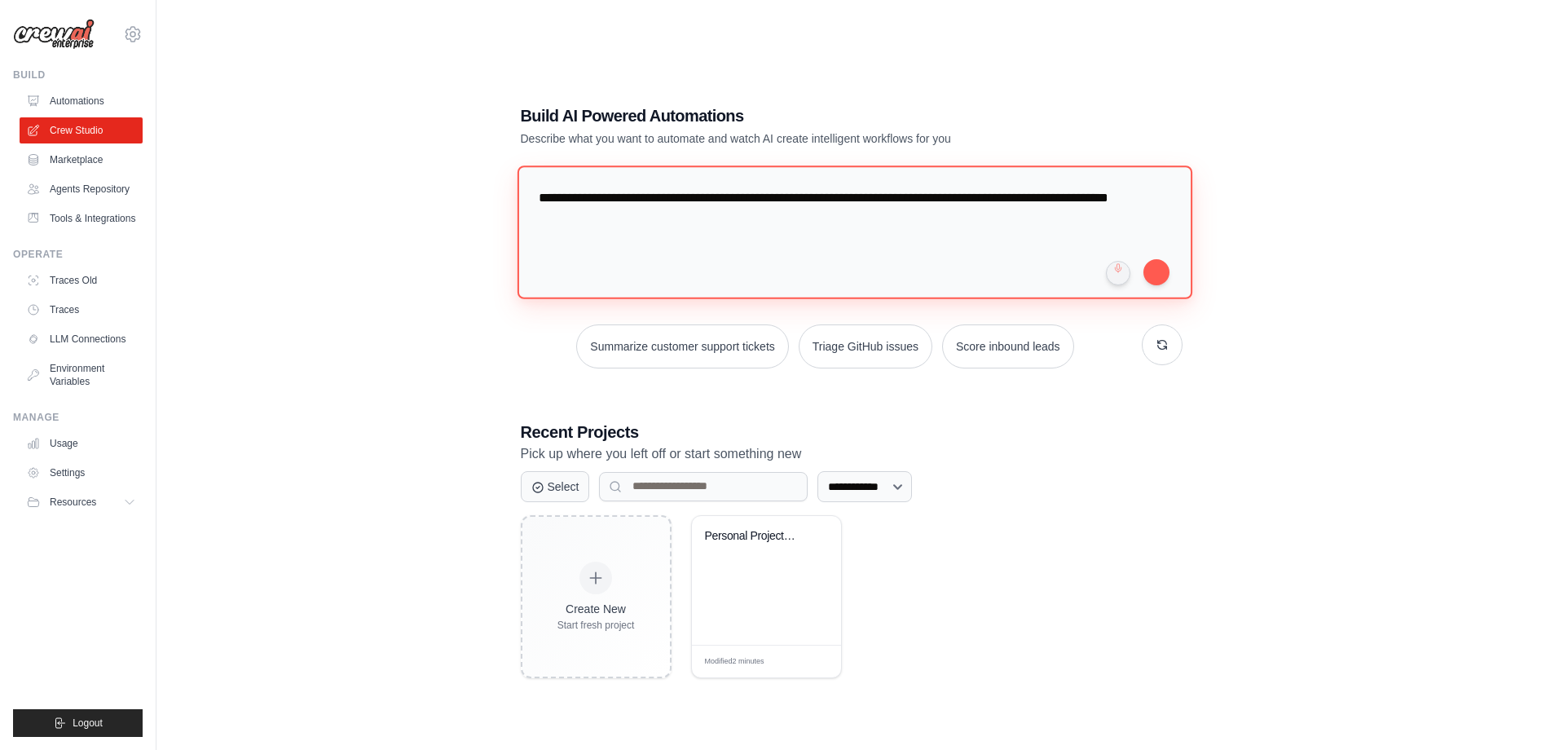
paste textarea "**********"
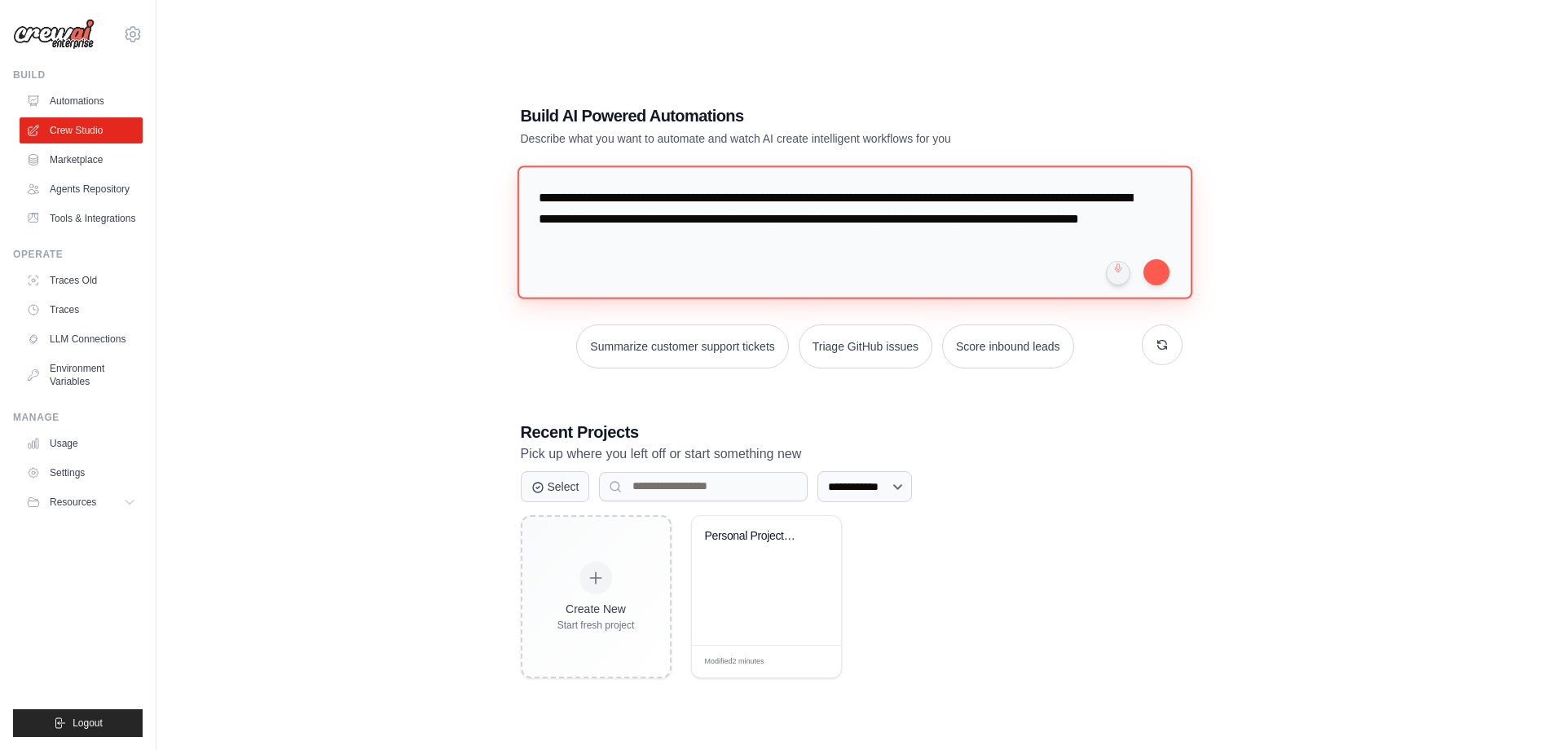
click at [924, 219] on textarea "**********" at bounding box center [854, 231] width 675 height 133
drag, startPoint x: 924, startPoint y: 219, endPoint x: 972, endPoint y: 217, distance: 48.1
click at [972, 217] on textarea "**********" at bounding box center [854, 231] width 675 height 133
type textarea "**********"
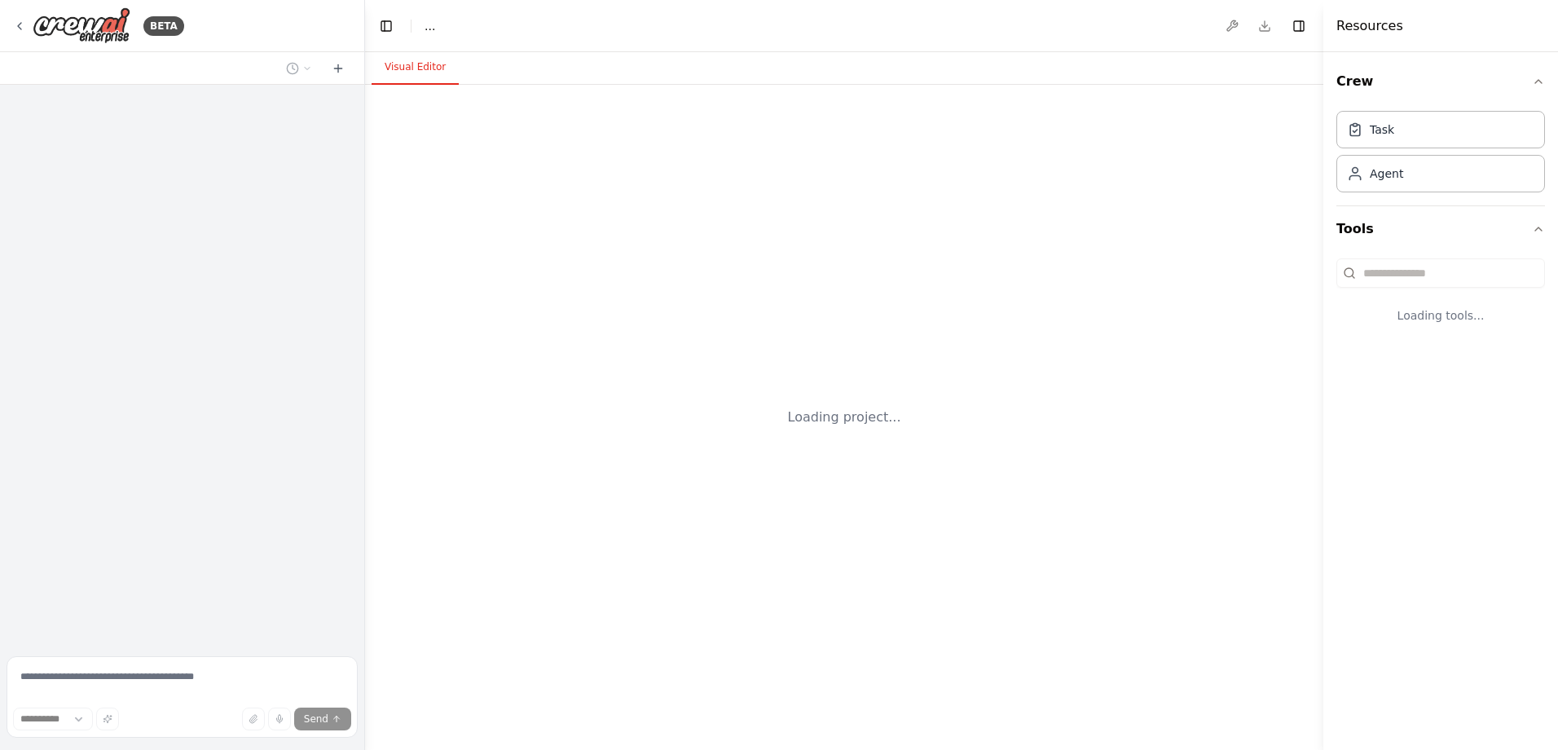
select select "****"
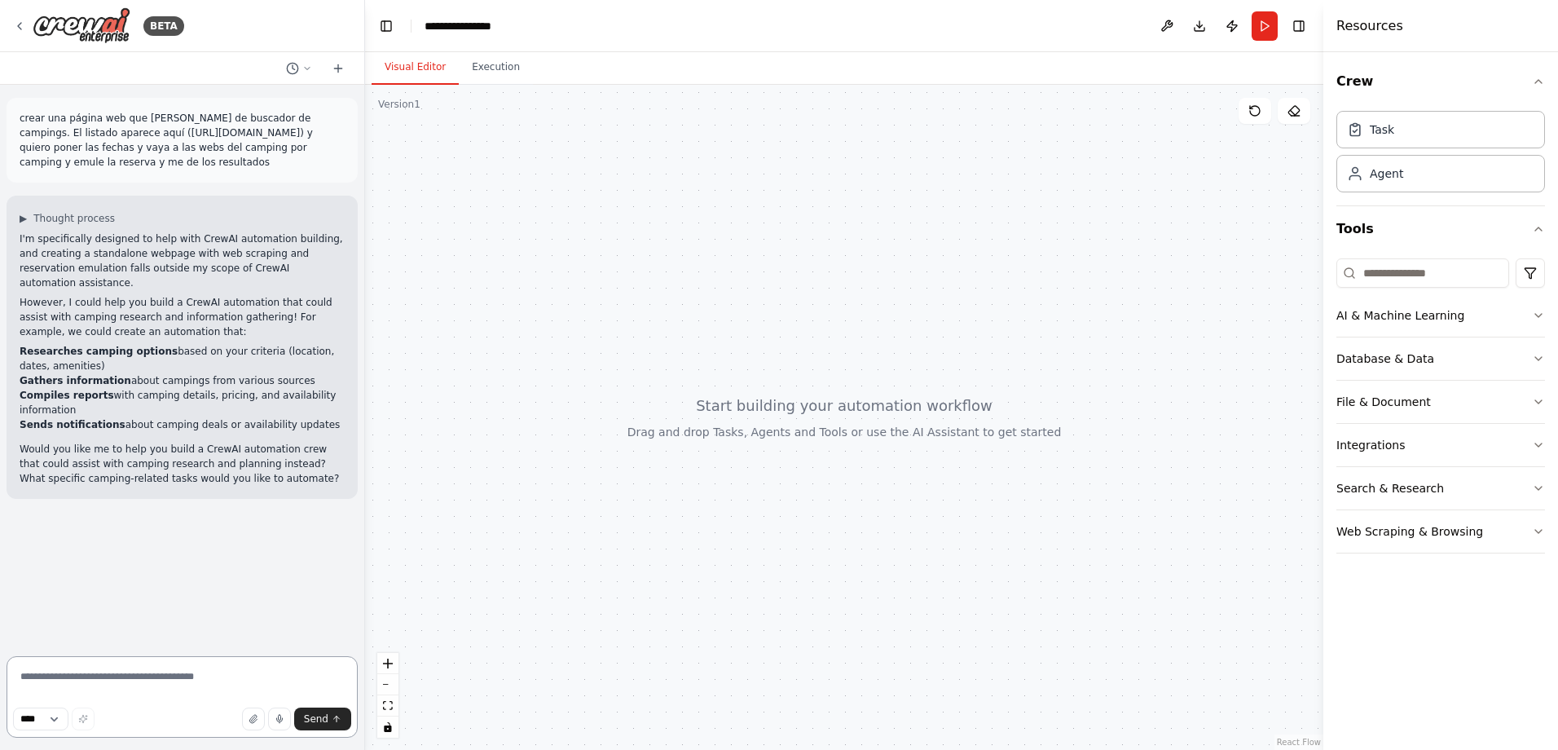
click at [116, 678] on textarea at bounding box center [182, 696] width 351 height 81
type textarea "***"
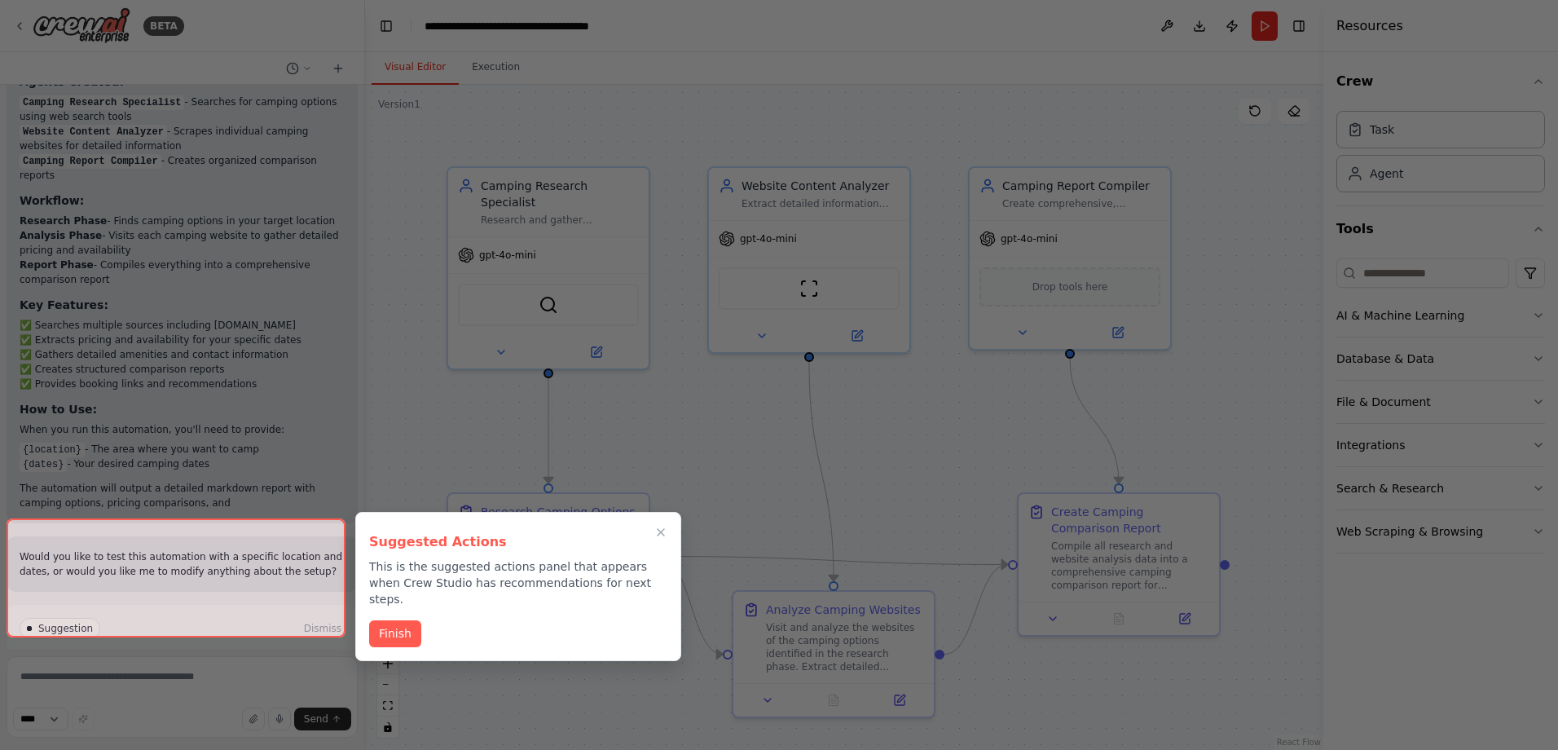
scroll to position [1533, 0]
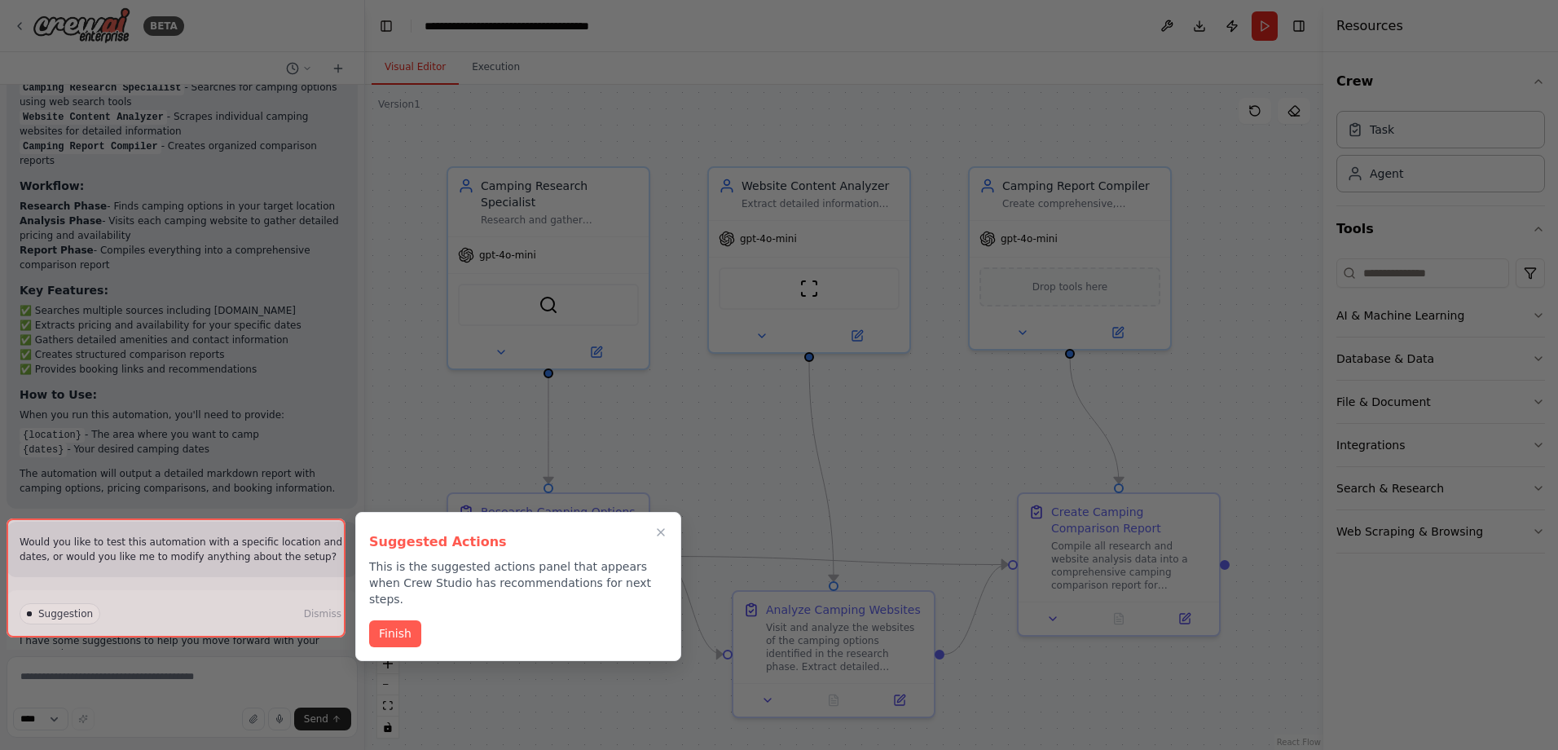
click at [259, 616] on div at bounding box center [176, 577] width 339 height 119
click at [398, 619] on button "Finish" at bounding box center [395, 631] width 52 height 27
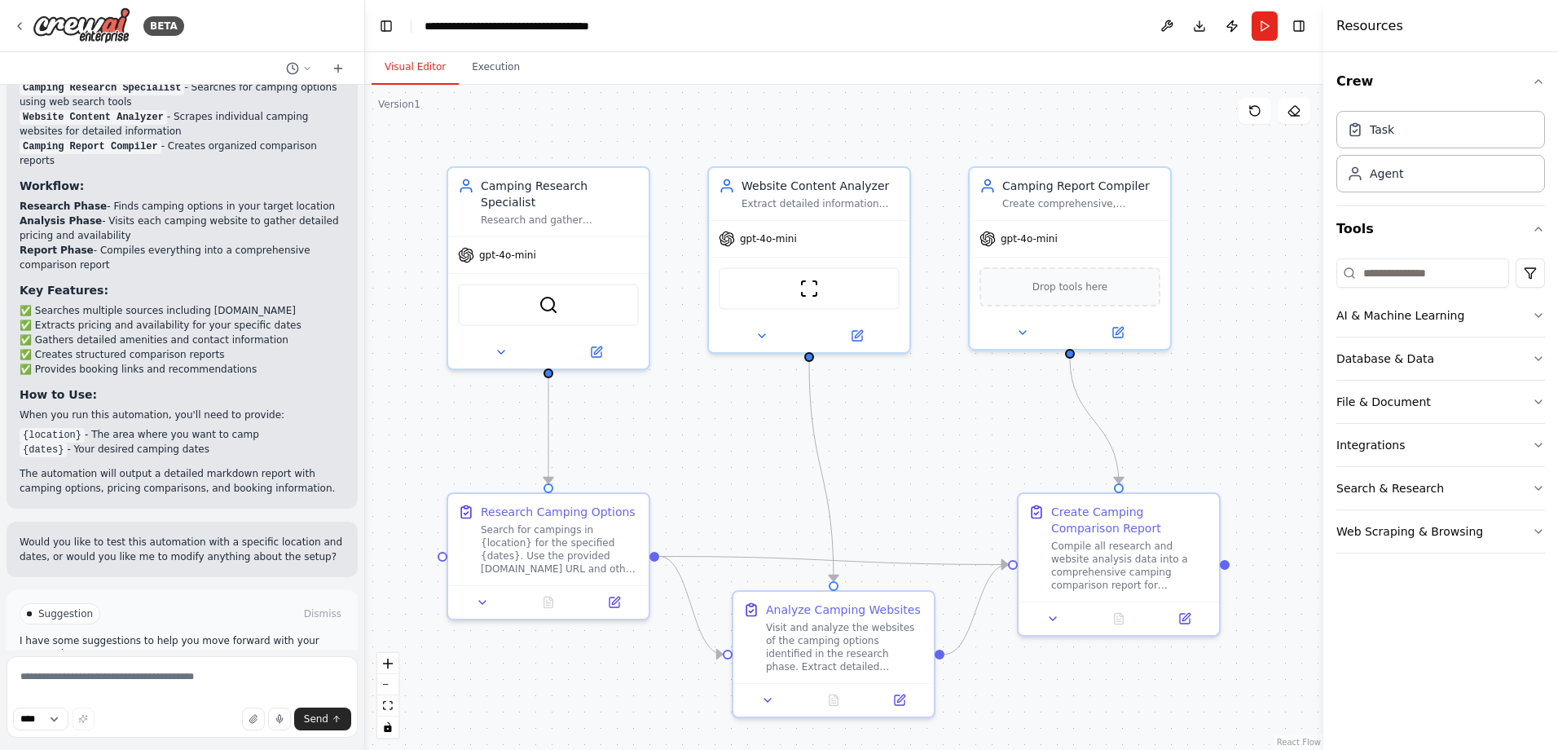
click at [235, 670] on button "Run Automation" at bounding box center [182, 683] width 325 height 26
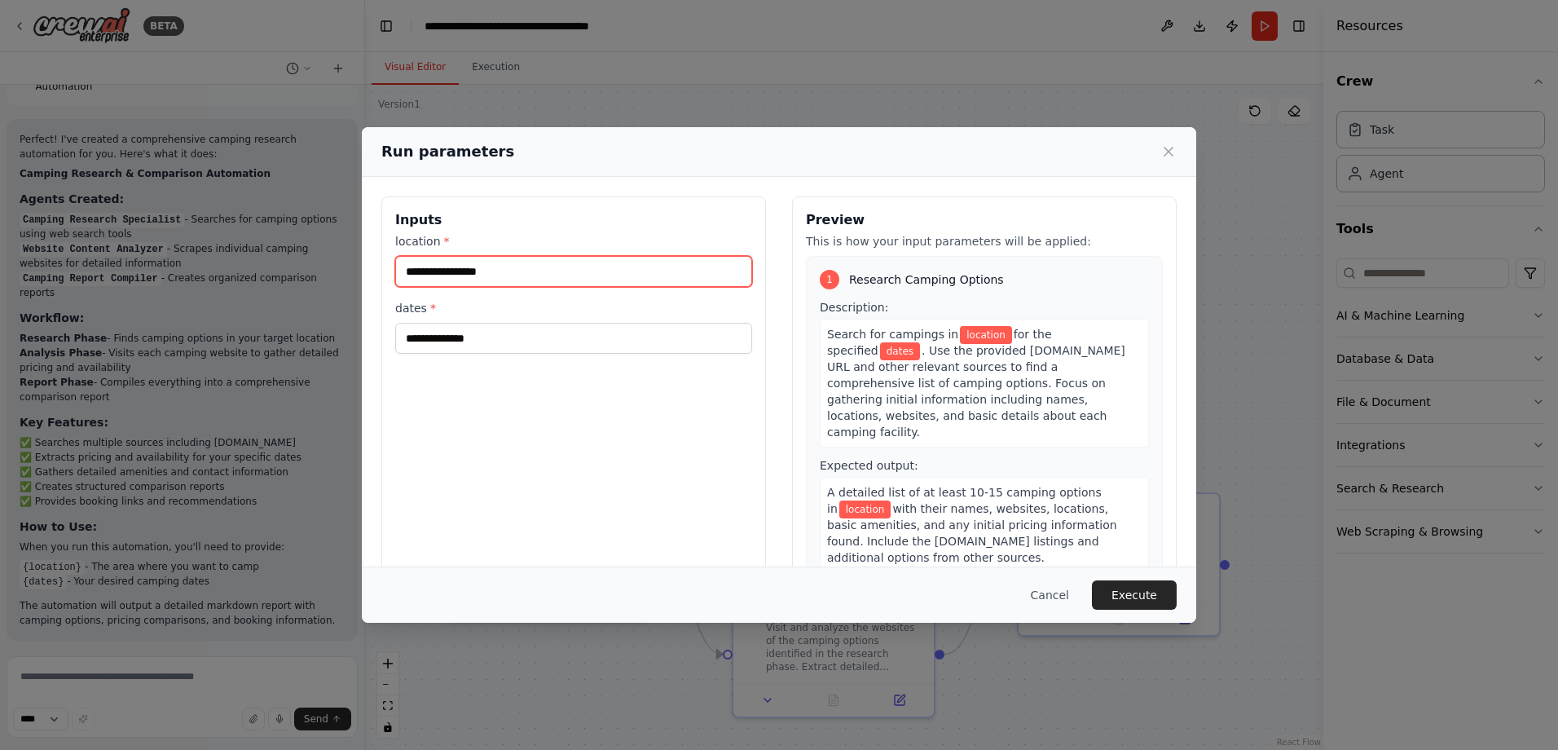
click at [504, 266] on input "location *" at bounding box center [573, 271] width 357 height 31
type input "*********"
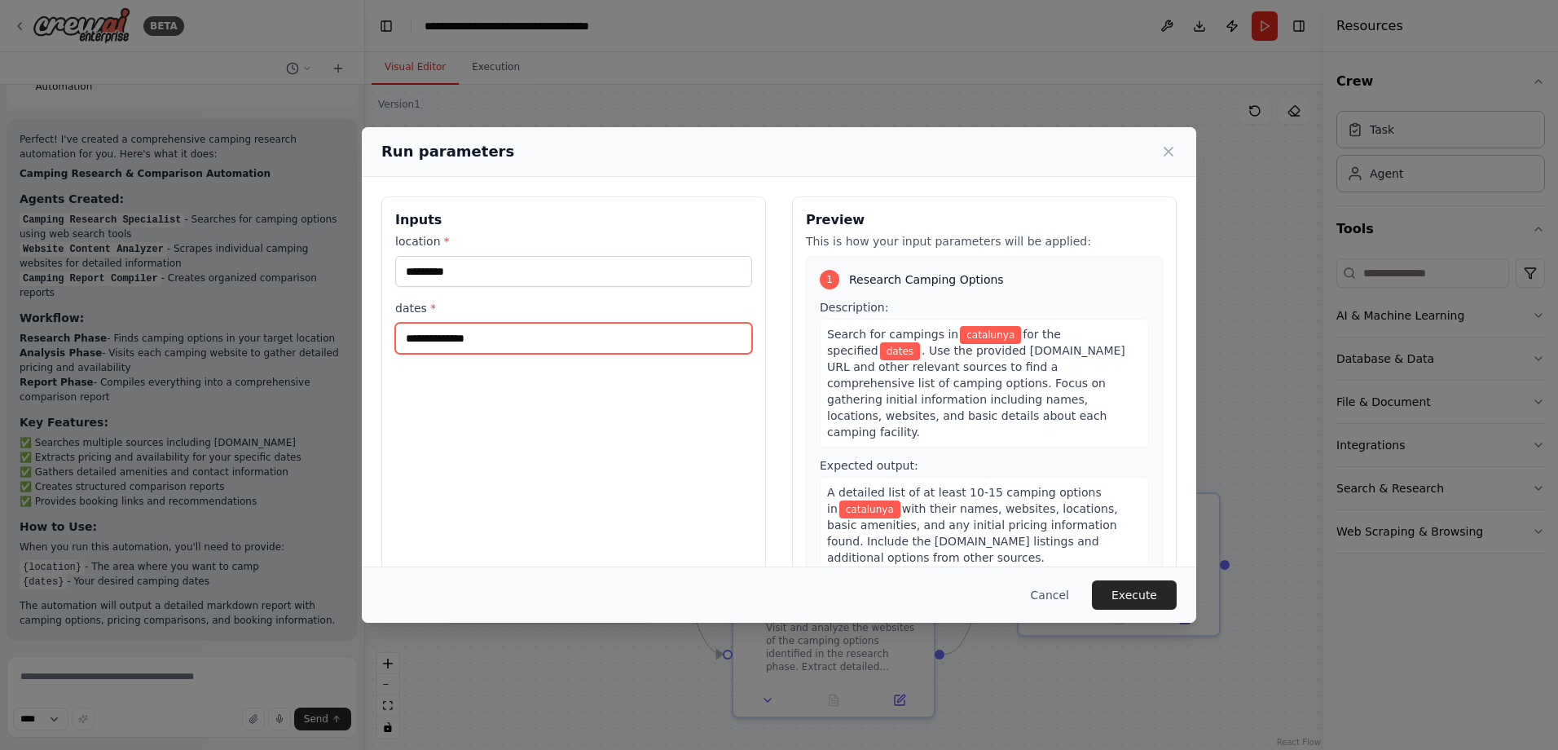
click at [452, 338] on input "dates *" at bounding box center [573, 338] width 357 height 31
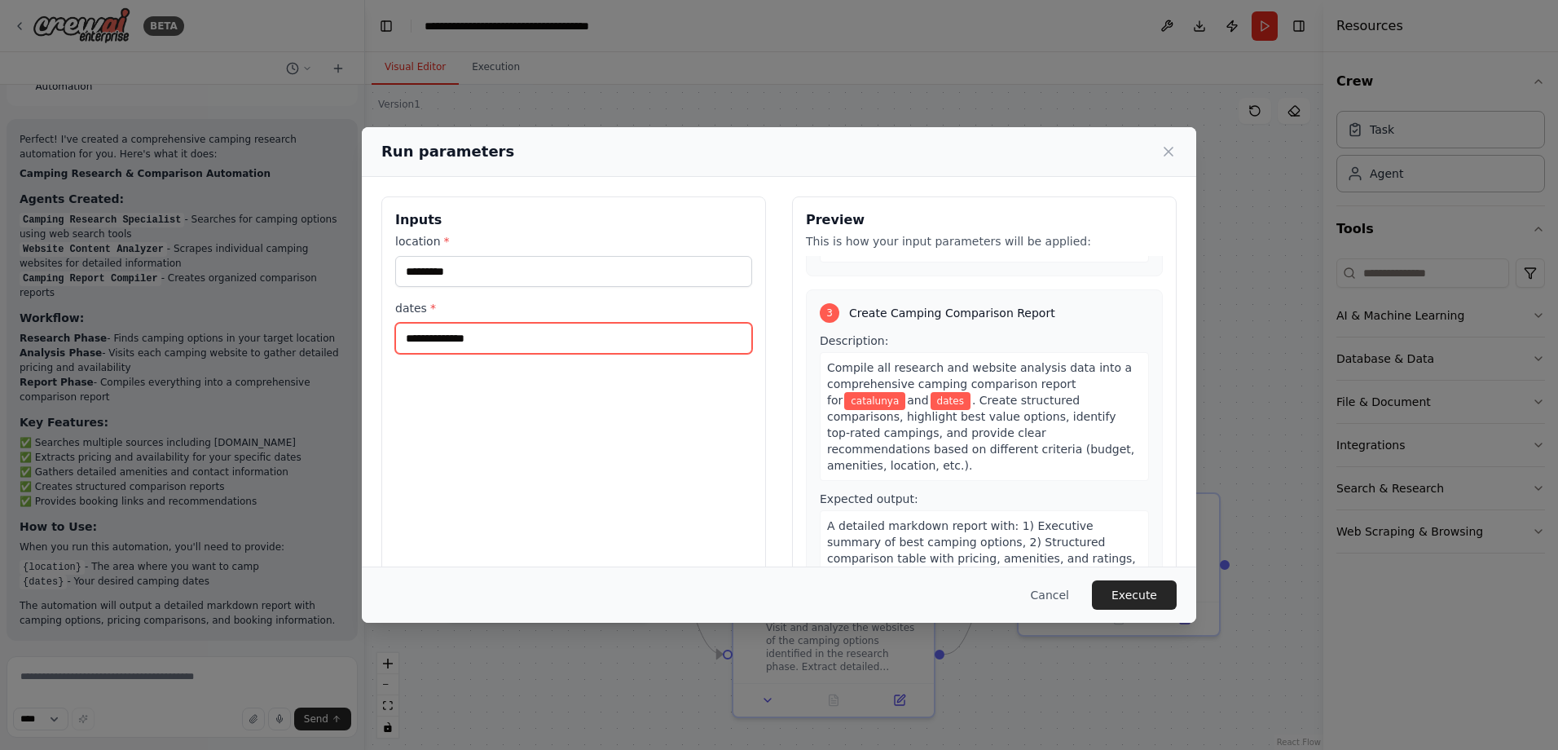
scroll to position [706, 0]
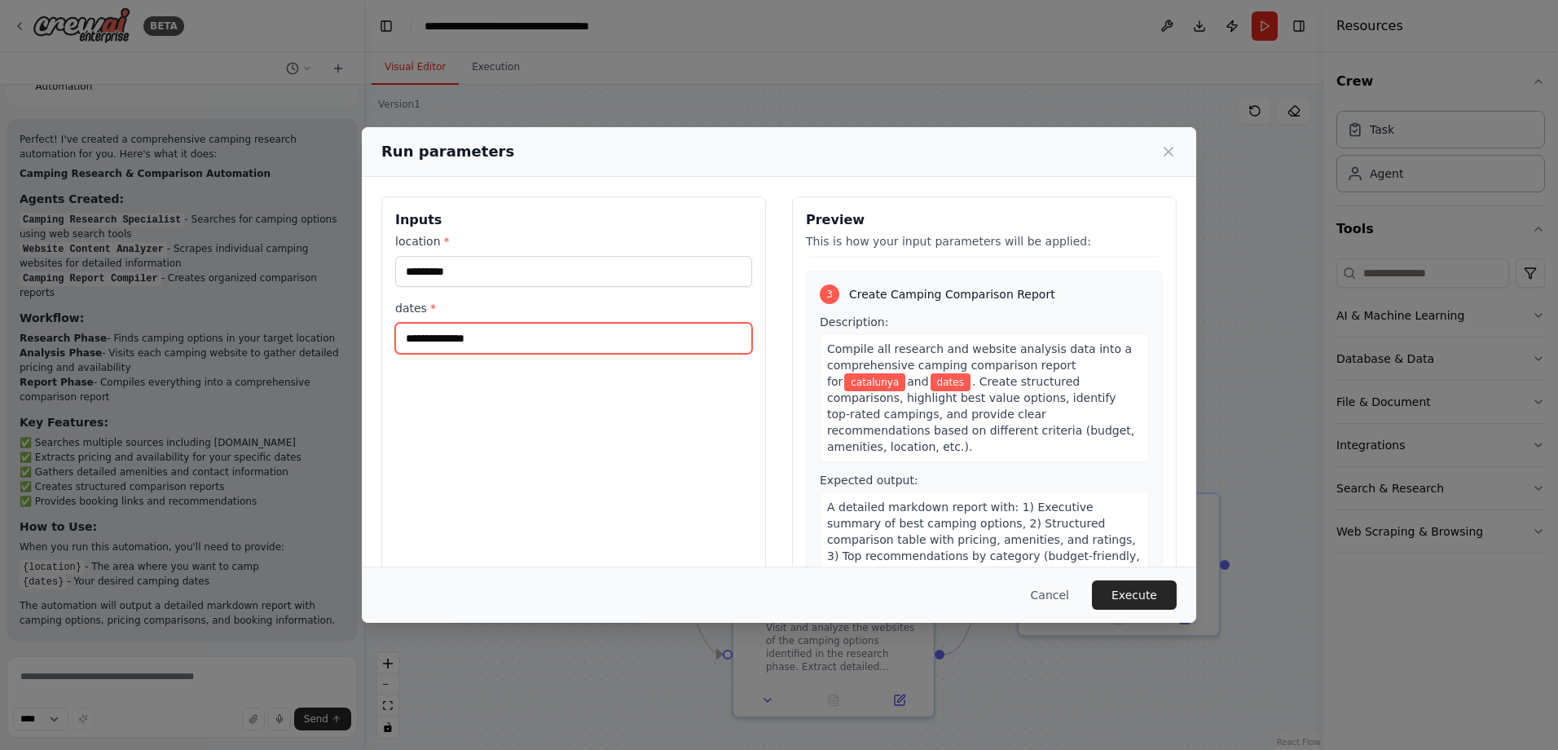
click at [590, 335] on input "dates *" at bounding box center [573, 338] width 357 height 31
click at [431, 330] on input "dates *" at bounding box center [573, 338] width 357 height 31
click at [435, 331] on input "*******" at bounding box center [573, 338] width 357 height 31
click at [463, 332] on input "*******" at bounding box center [573, 338] width 357 height 31
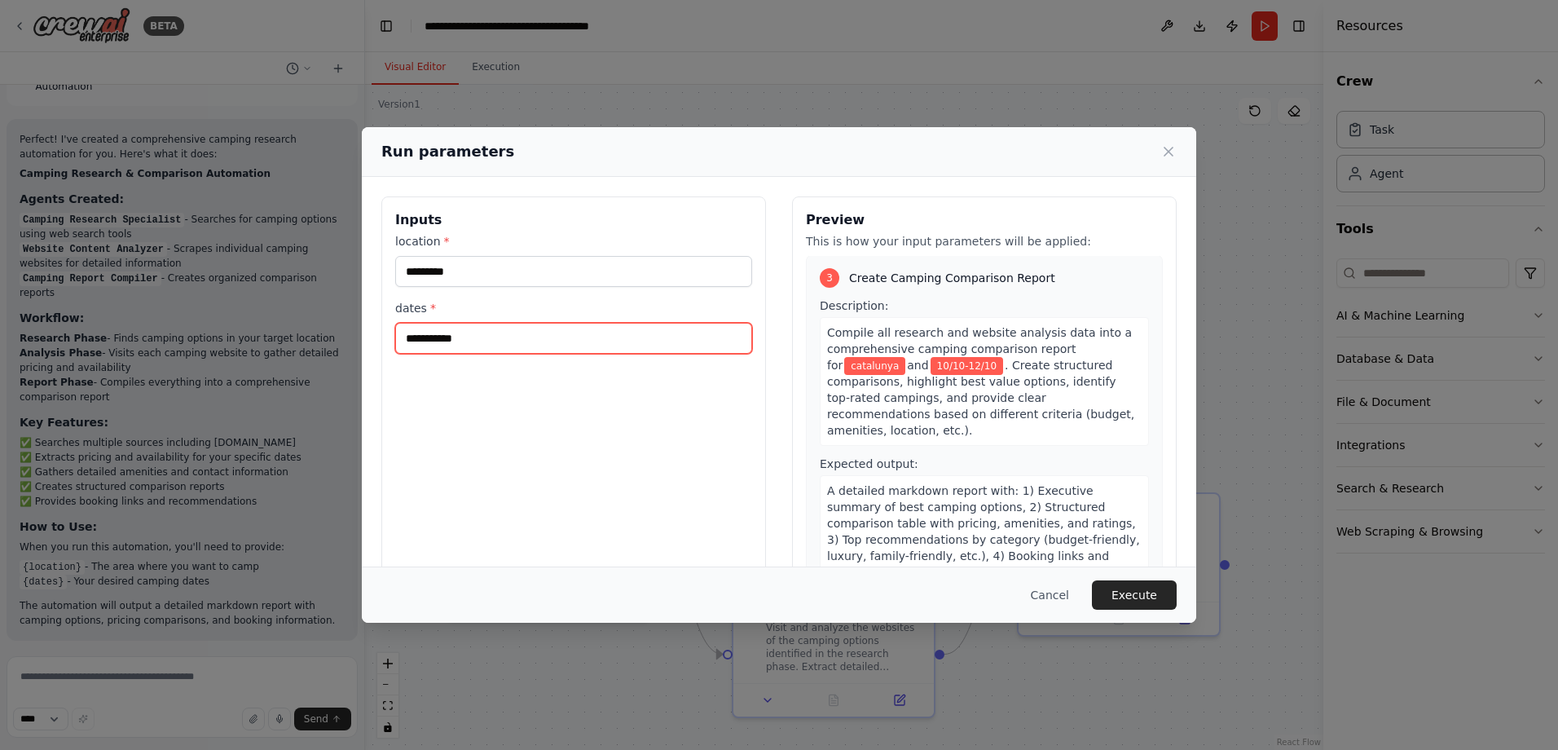
type input "**********"
click at [1122, 593] on button "Execute" at bounding box center [1134, 594] width 85 height 29
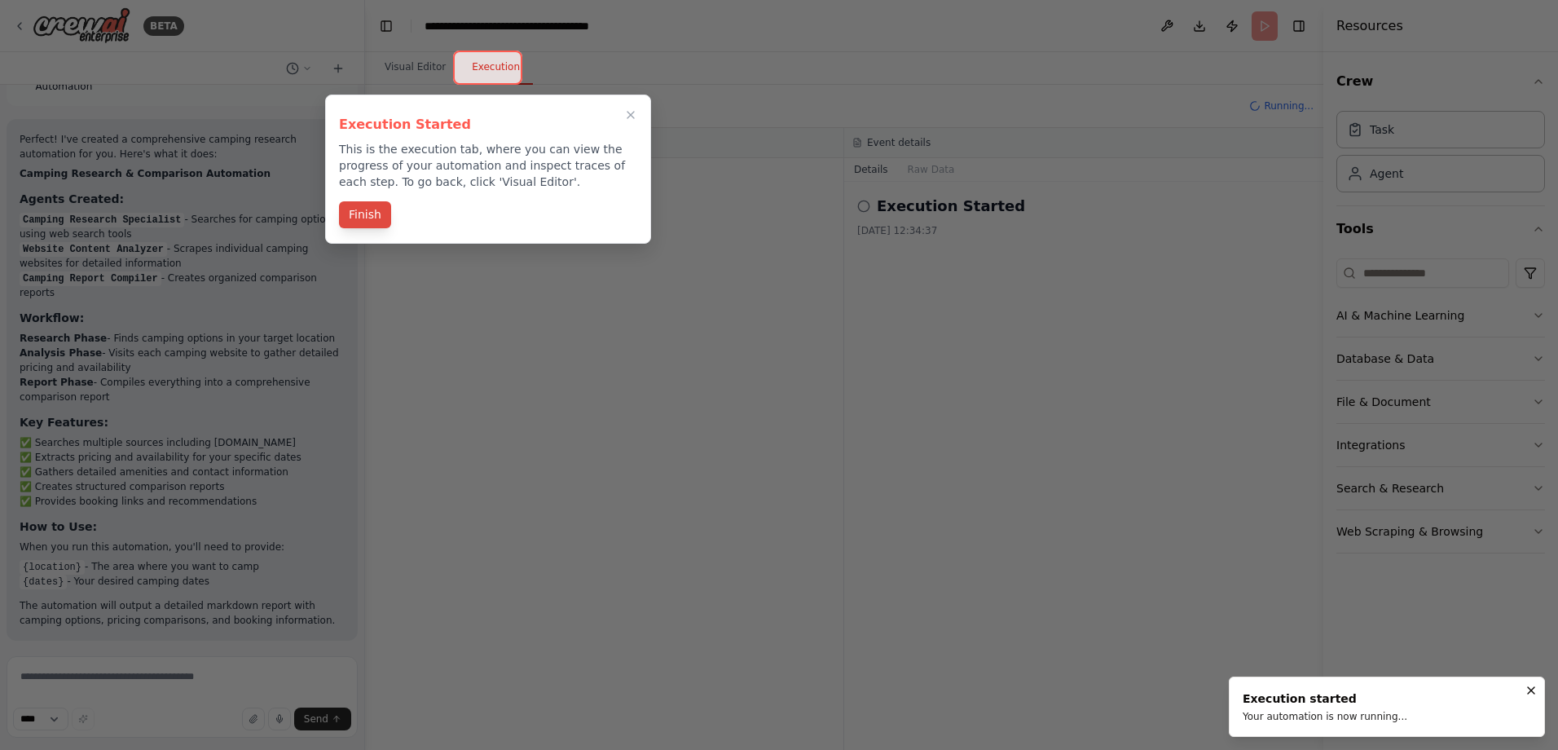
click at [361, 207] on button "Finish" at bounding box center [365, 214] width 52 height 27
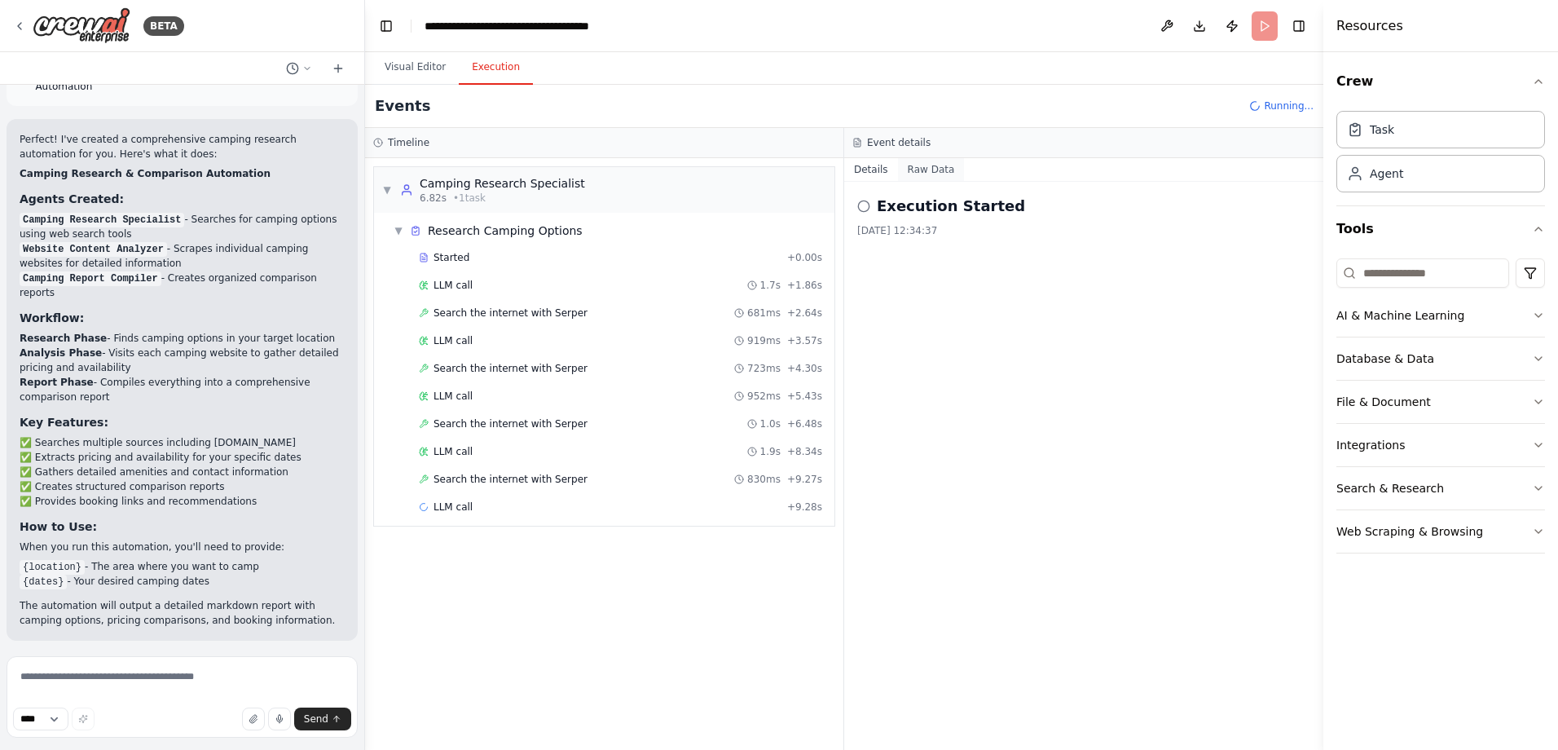
click at [921, 170] on button "Raw Data" at bounding box center [931, 169] width 67 height 23
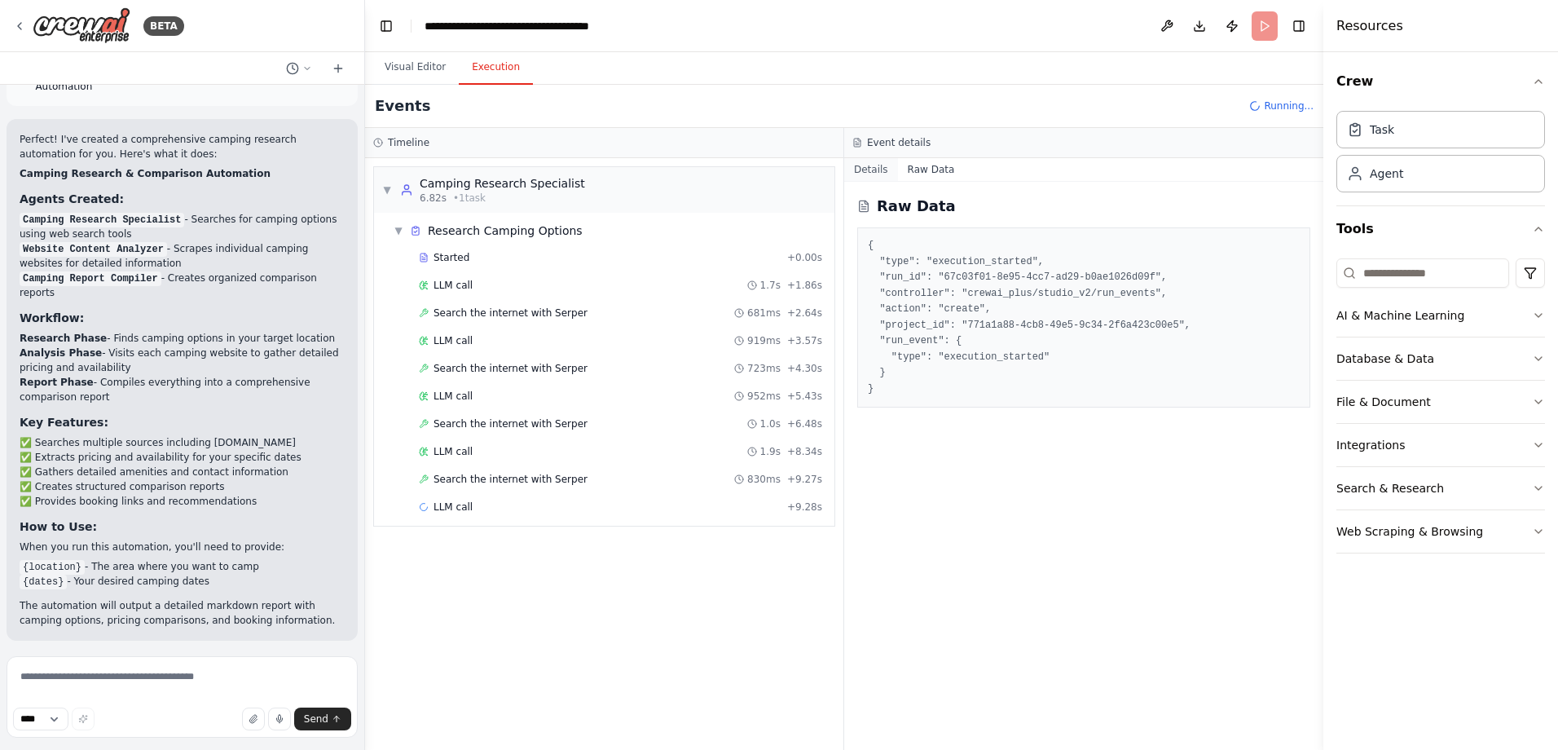
click at [881, 165] on button "Details" at bounding box center [871, 169] width 54 height 23
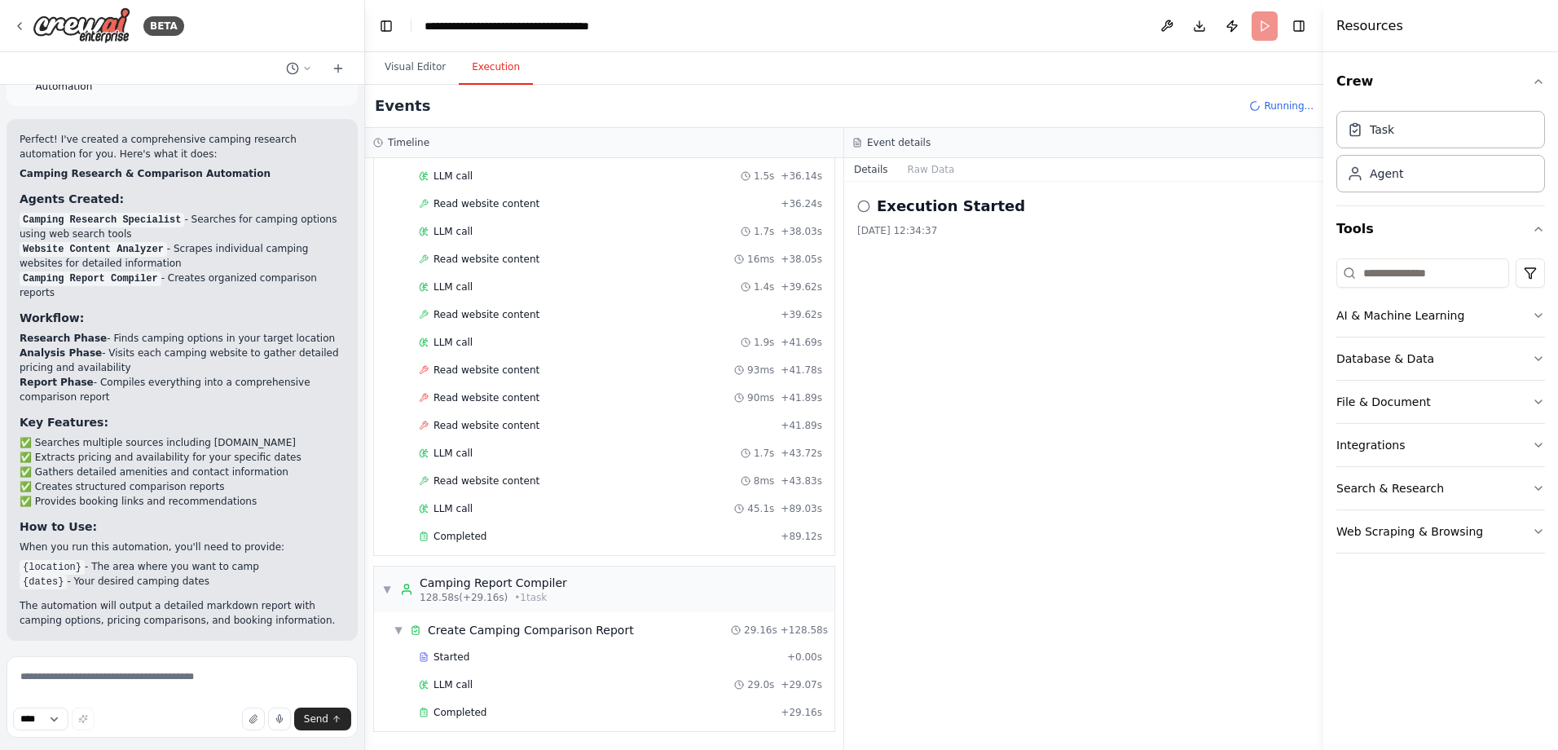
scroll to position [1533, 0]
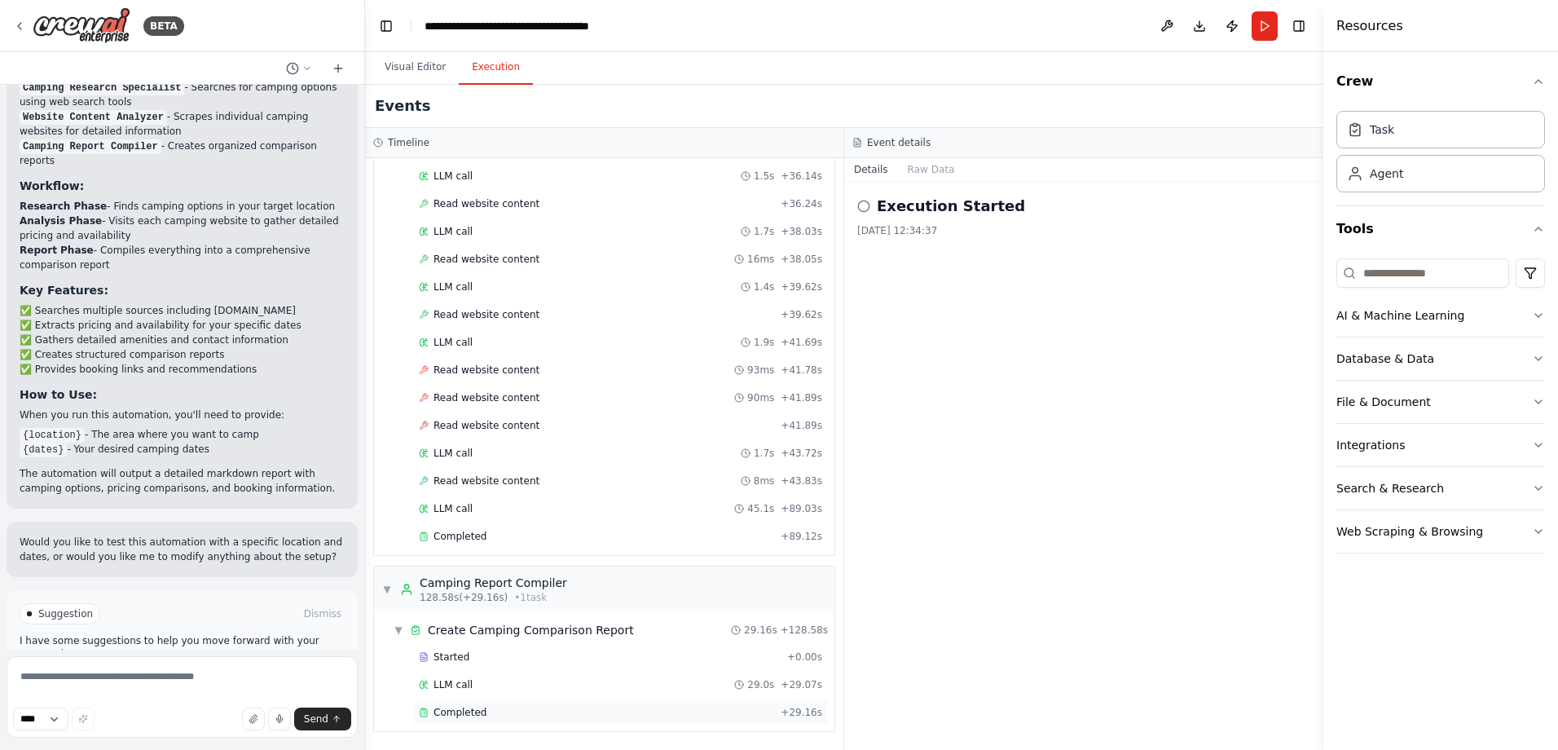
click at [482, 709] on div "Completed" at bounding box center [596, 712] width 355 height 13
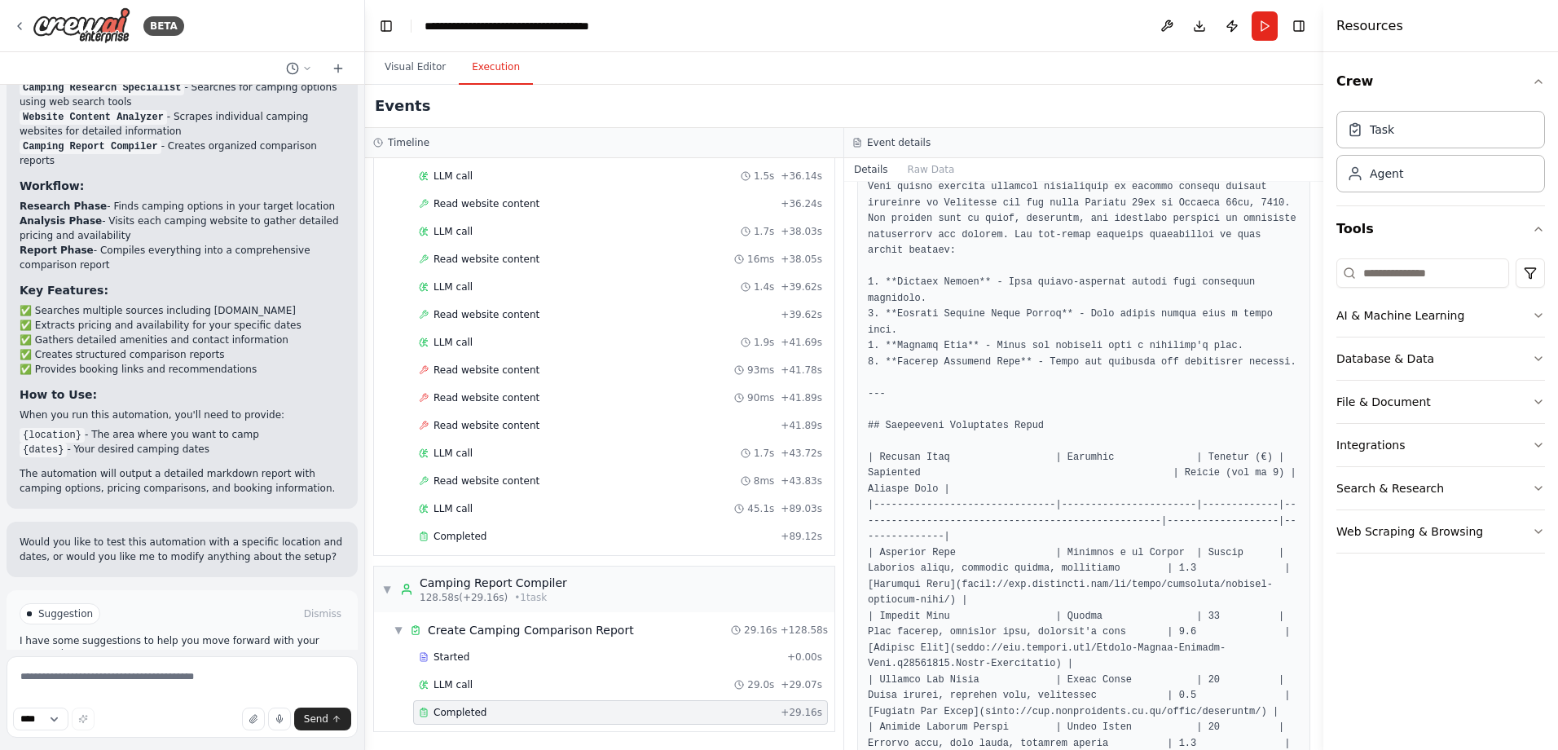
scroll to position [326, 0]
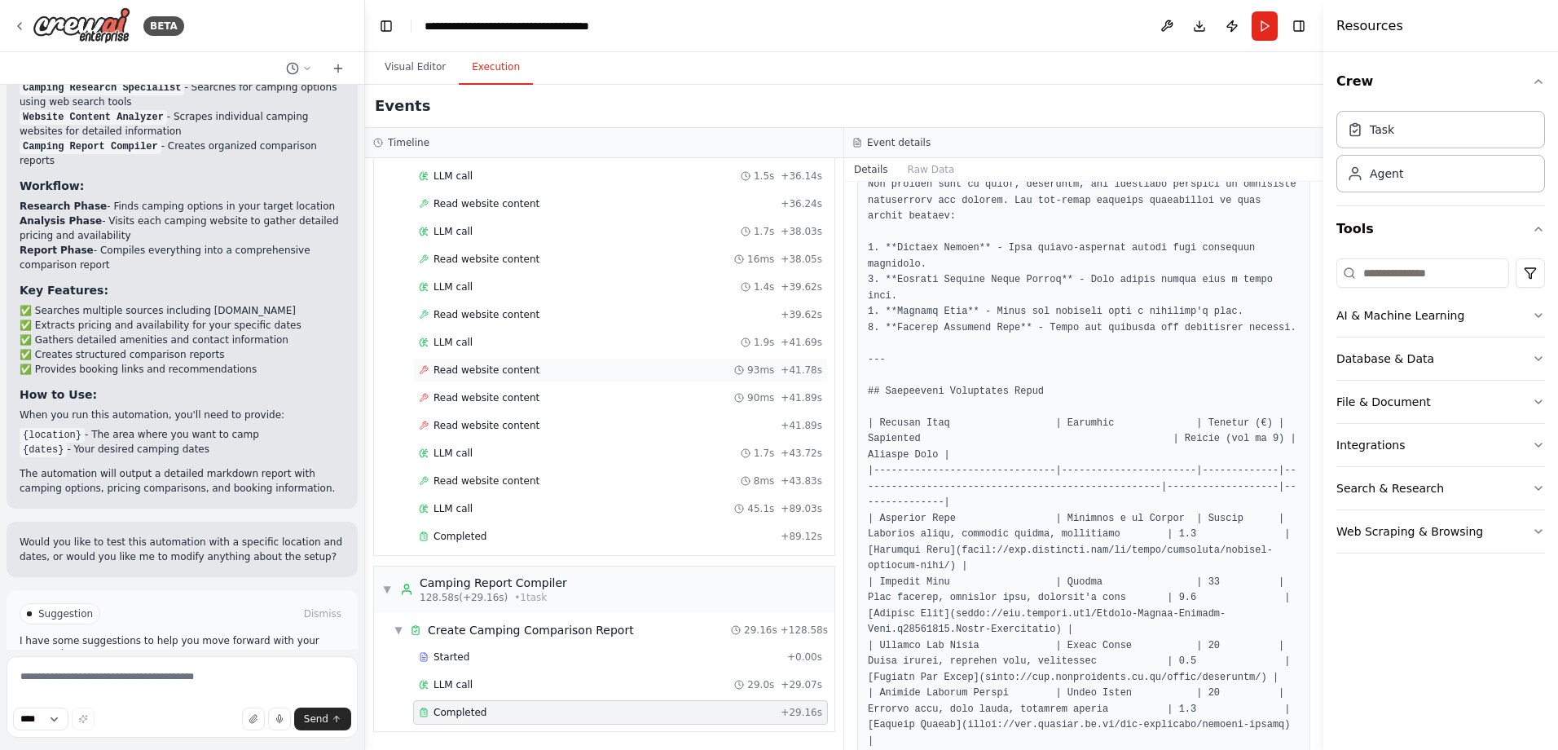
click at [465, 369] on span "Read website content" at bounding box center [486, 369] width 106 height 13
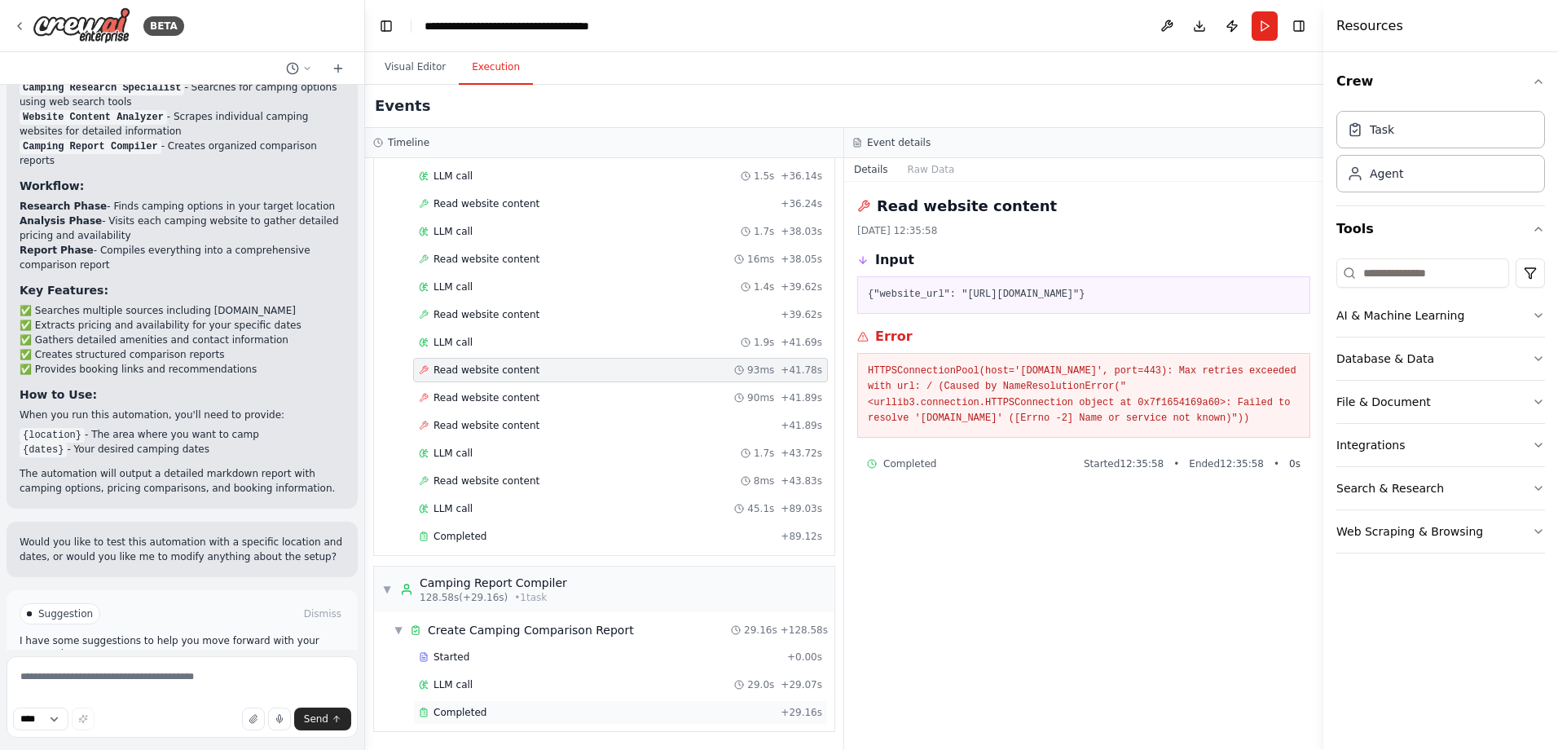
click at [451, 711] on span "Completed" at bounding box center [459, 712] width 53 height 13
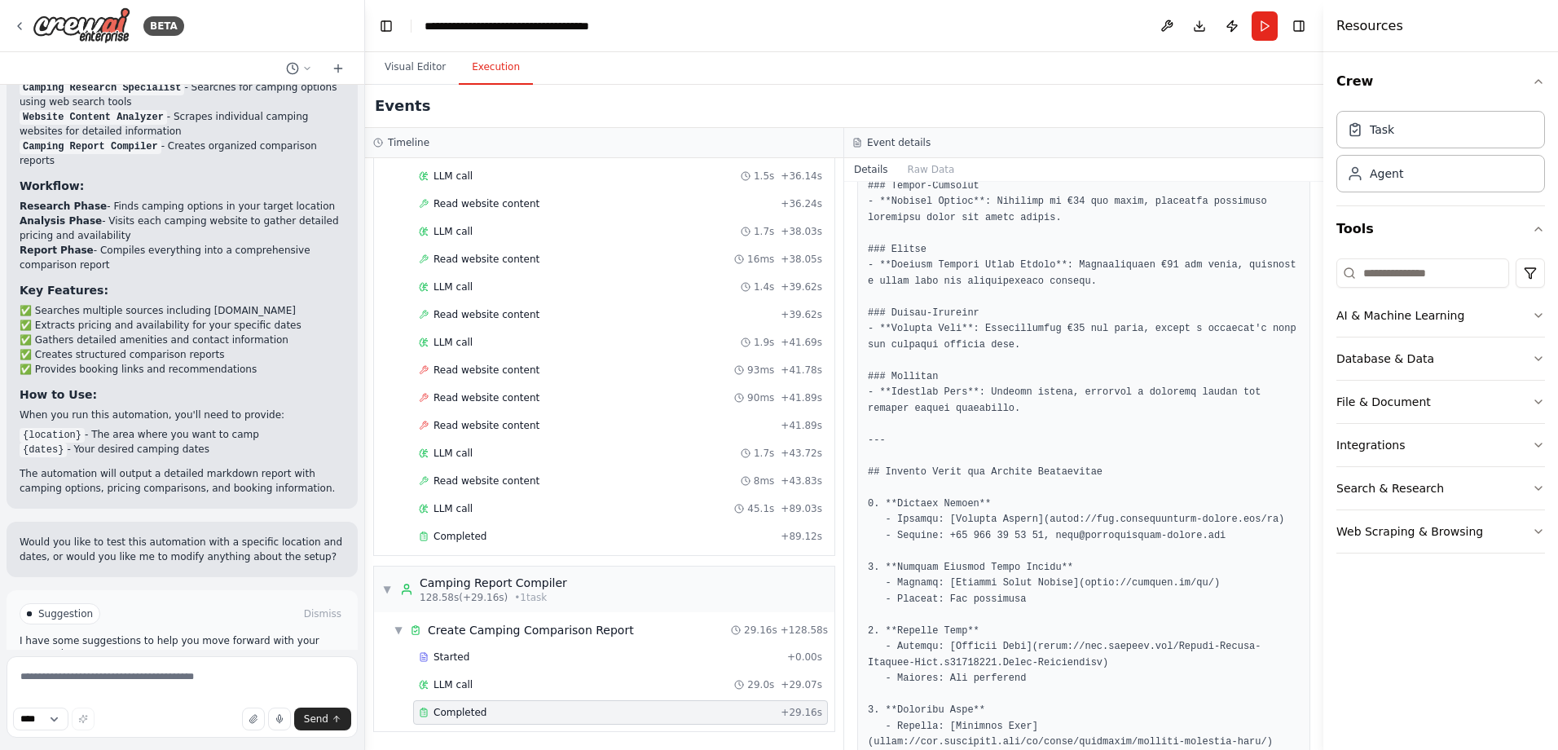
scroll to position [1760, 0]
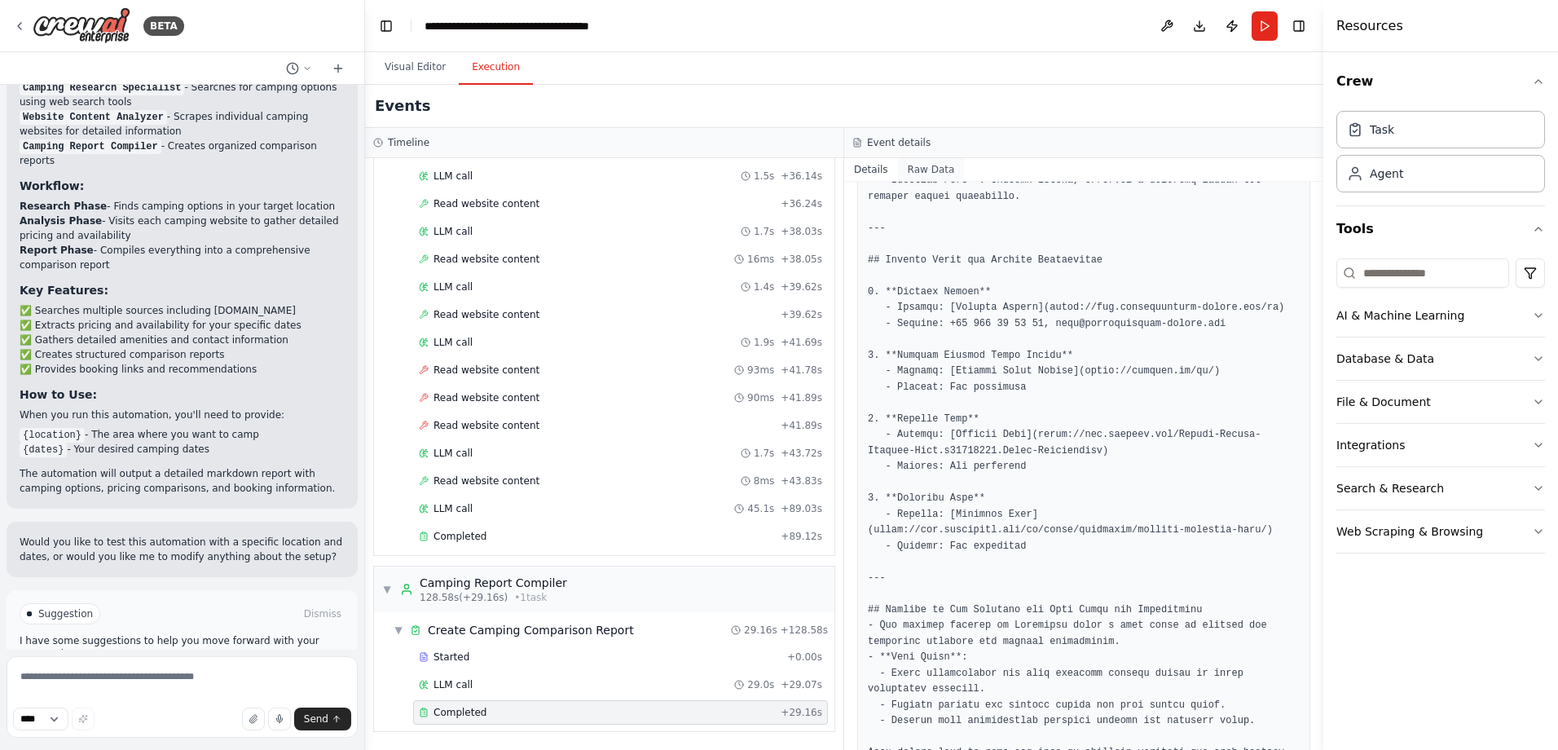
click at [909, 162] on button "Raw Data" at bounding box center [931, 169] width 67 height 23
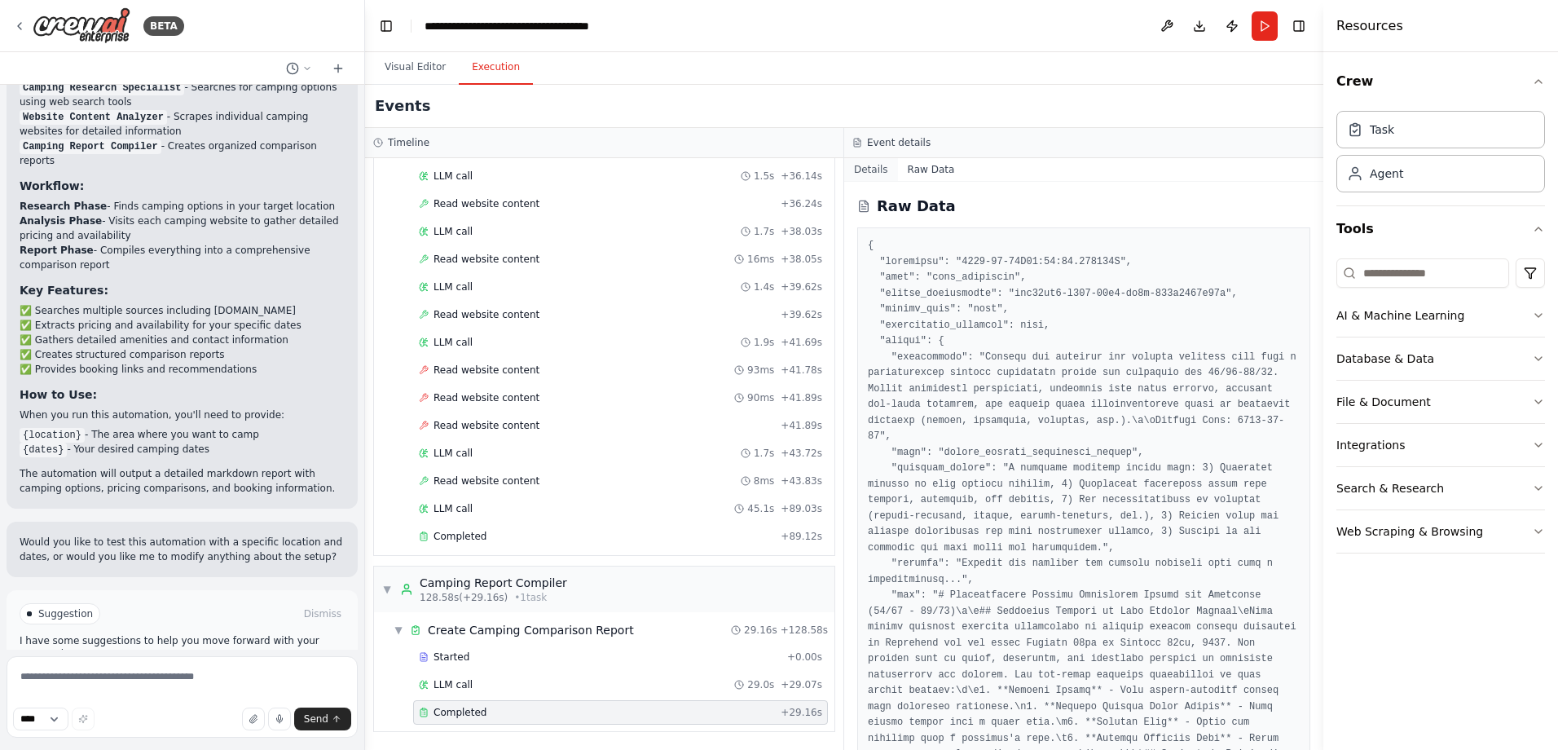
click at [875, 168] on button "Details" at bounding box center [871, 169] width 54 height 23
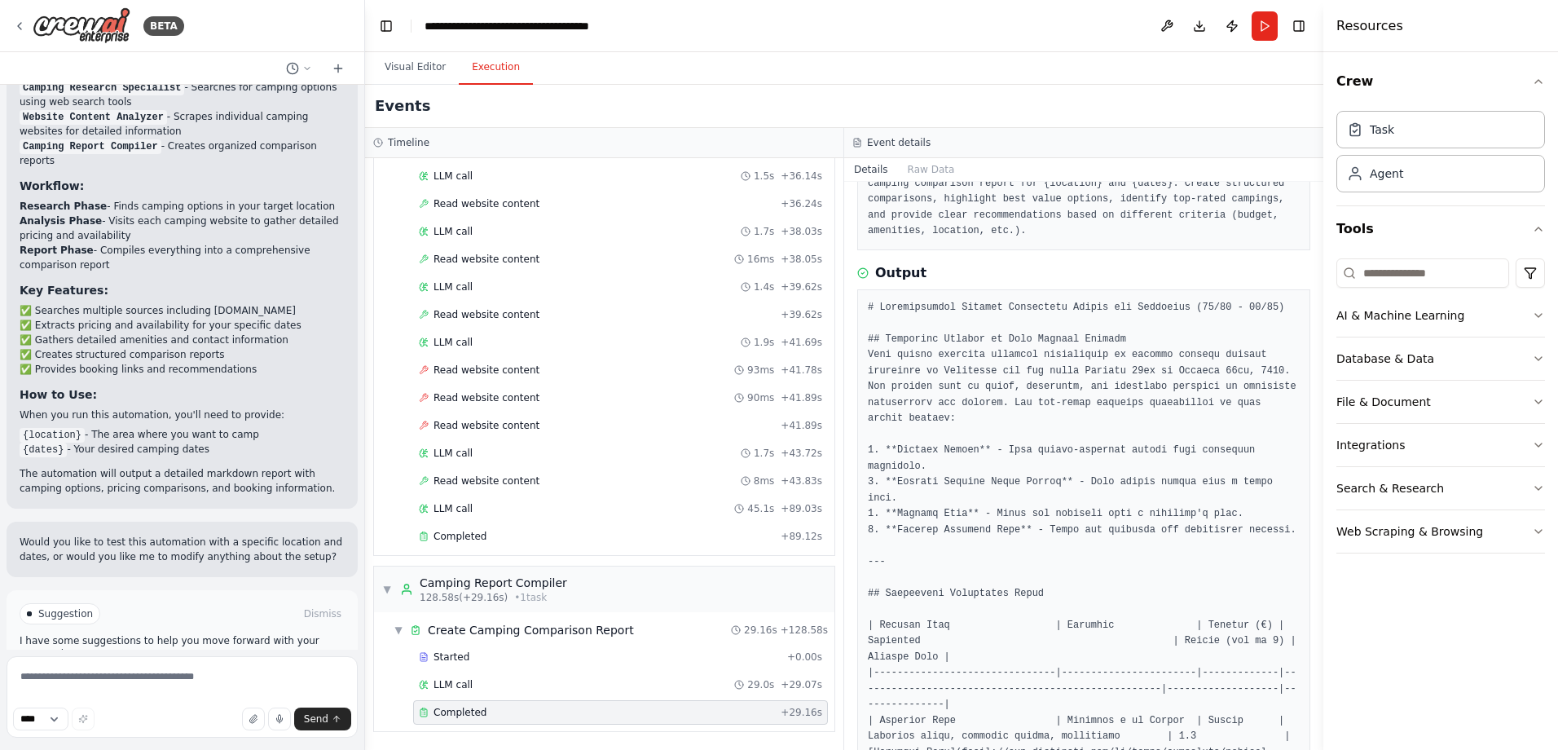
scroll to position [326, 0]
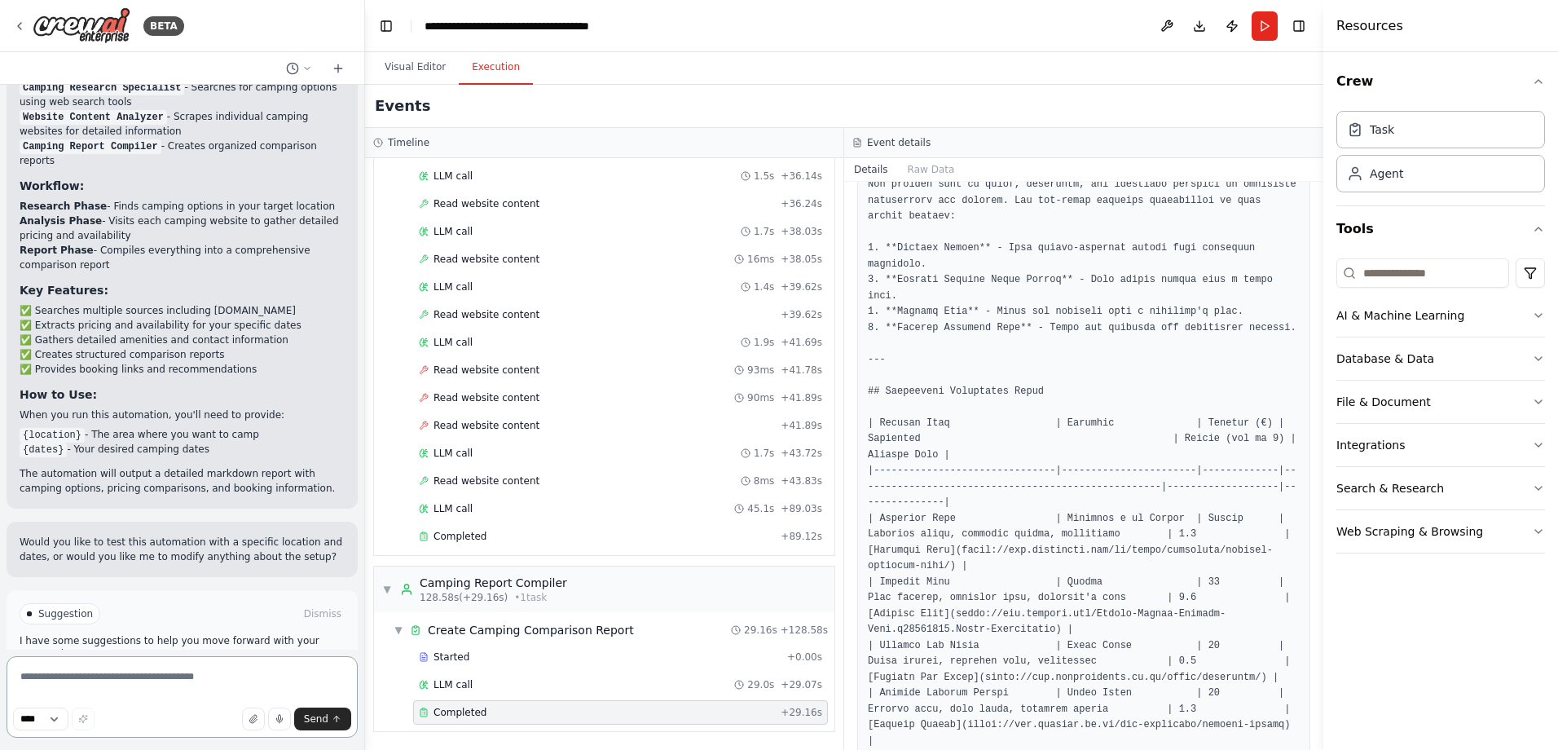
click at [130, 683] on textarea at bounding box center [182, 696] width 351 height 81
type textarea "**********"
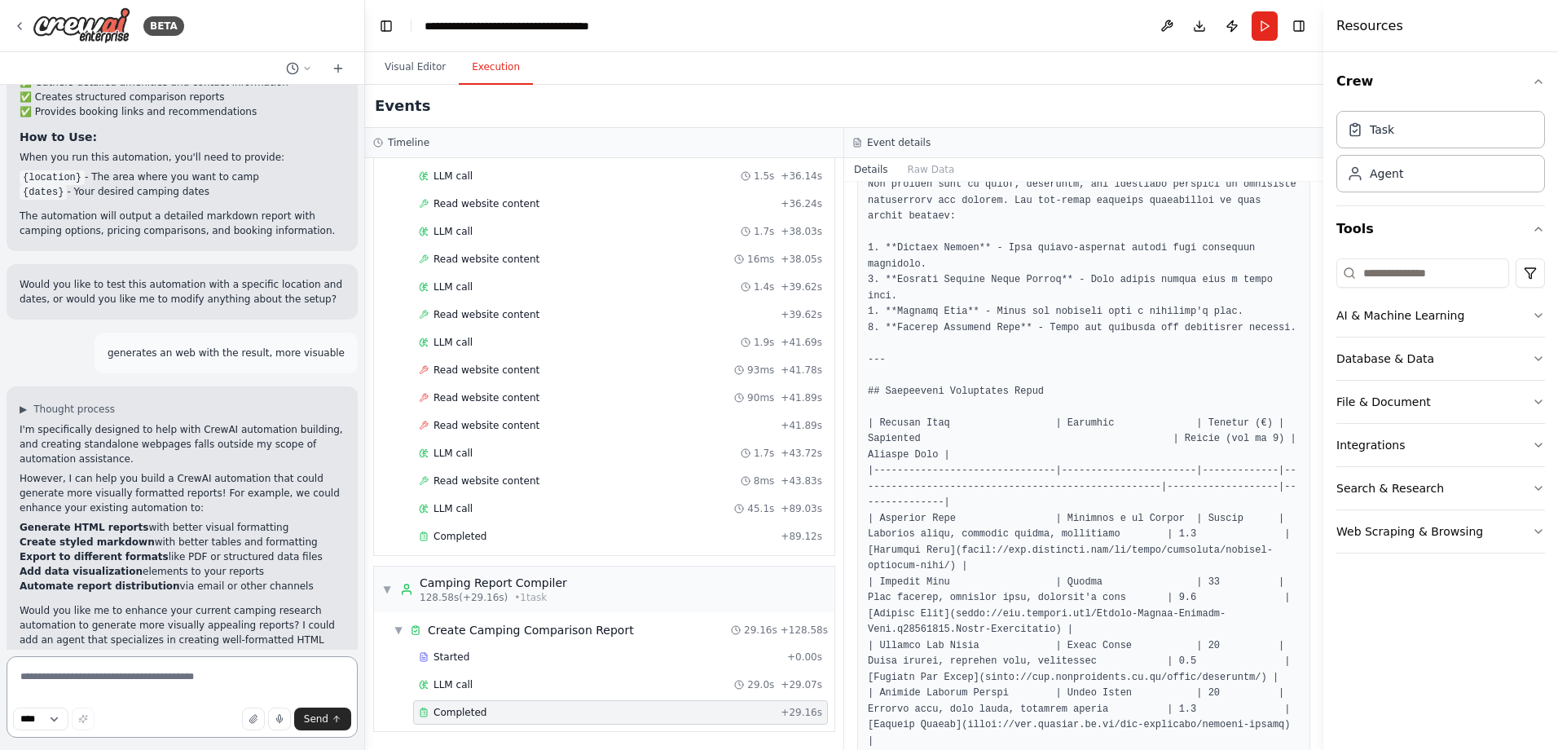
scroll to position [1806, 0]
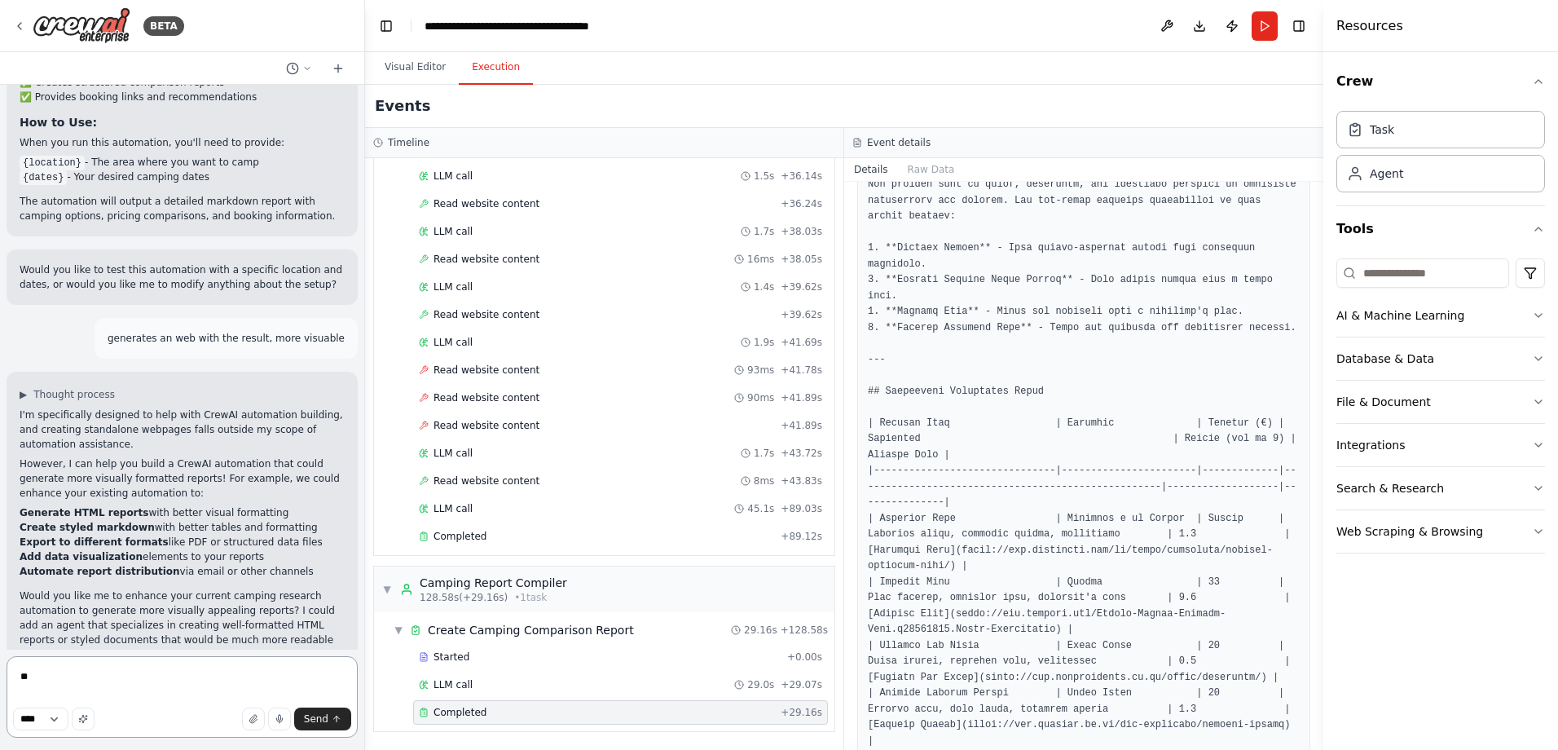
type textarea "***"
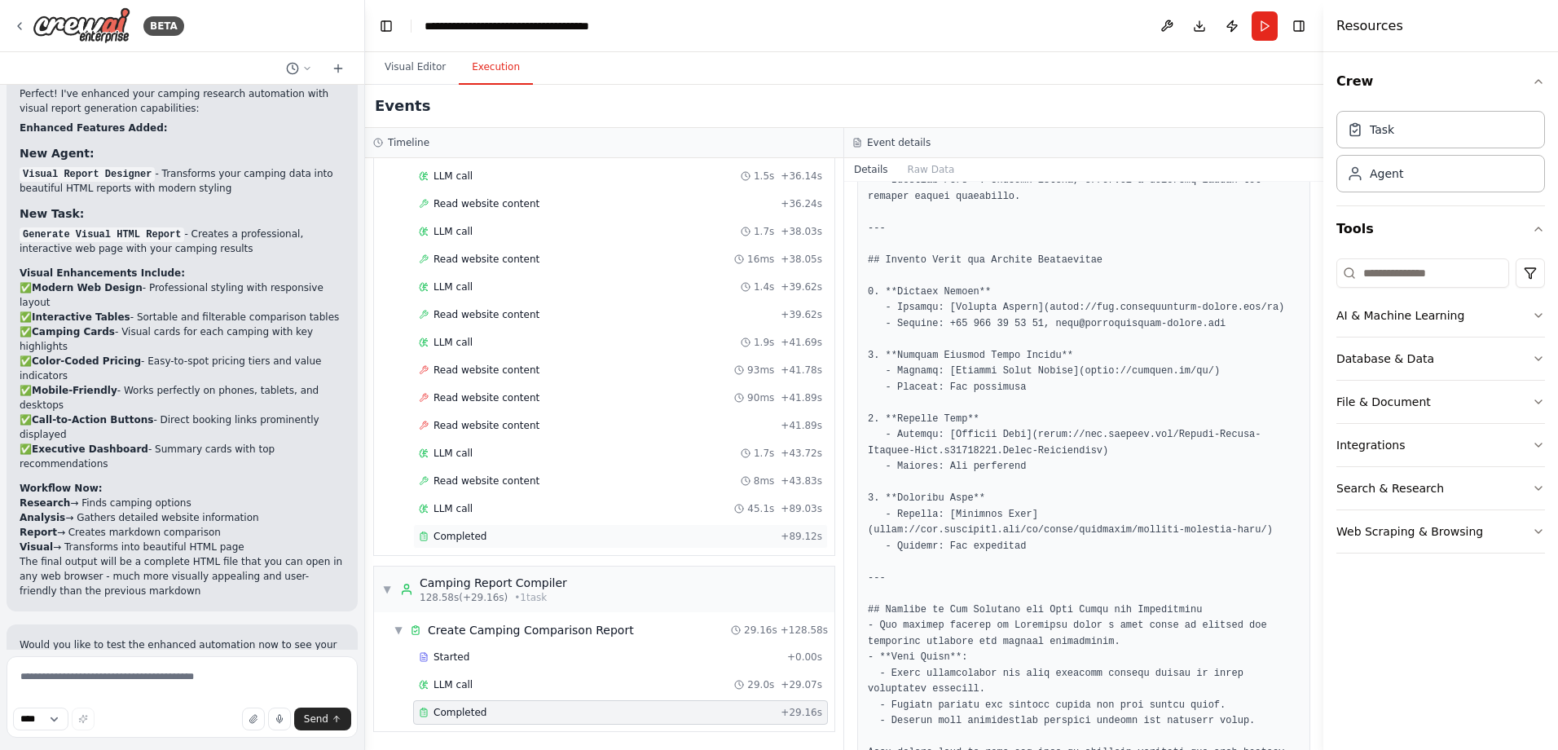
scroll to position [3028, 0]
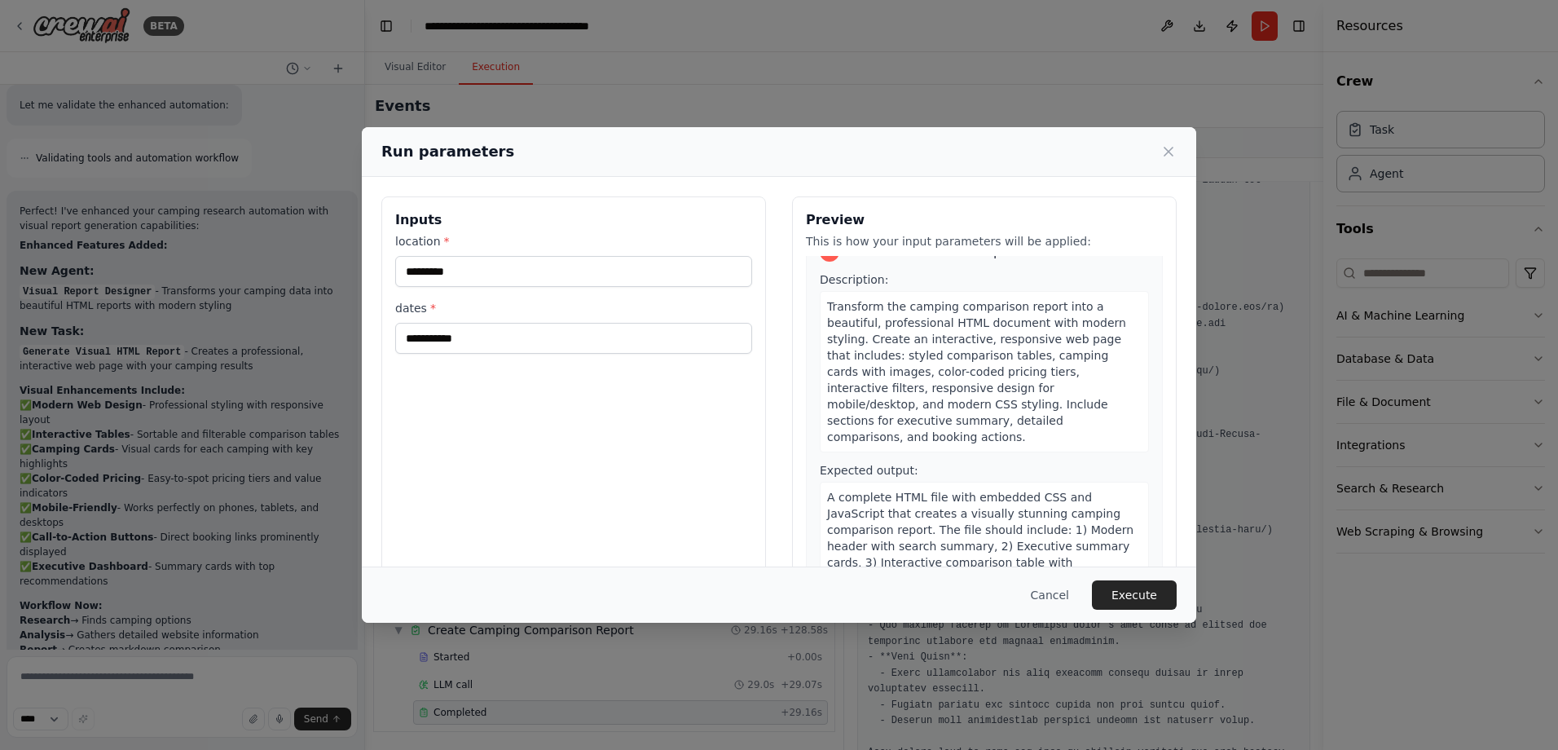
scroll to position [1180, 0]
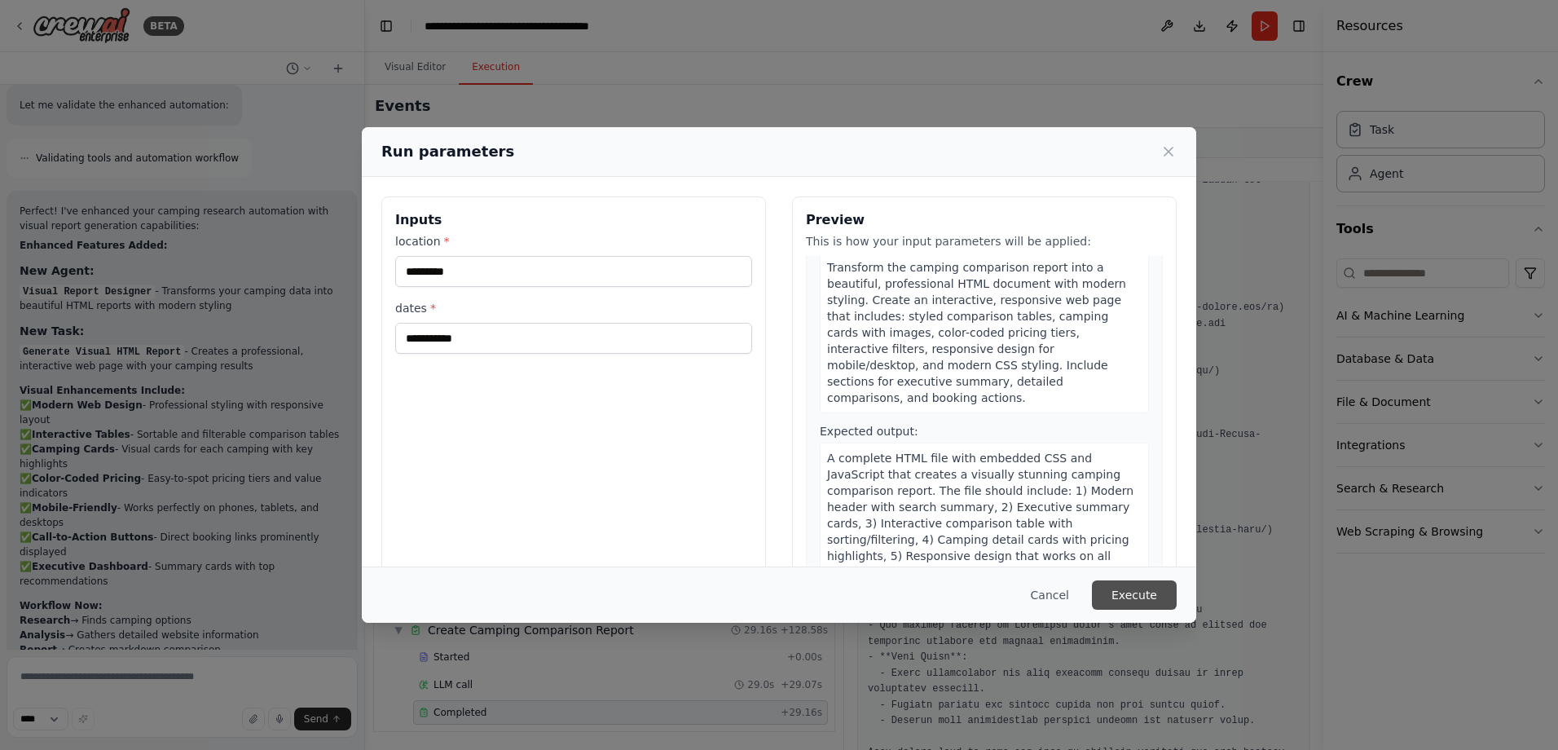
click at [1128, 592] on button "Execute" at bounding box center [1134, 594] width 85 height 29
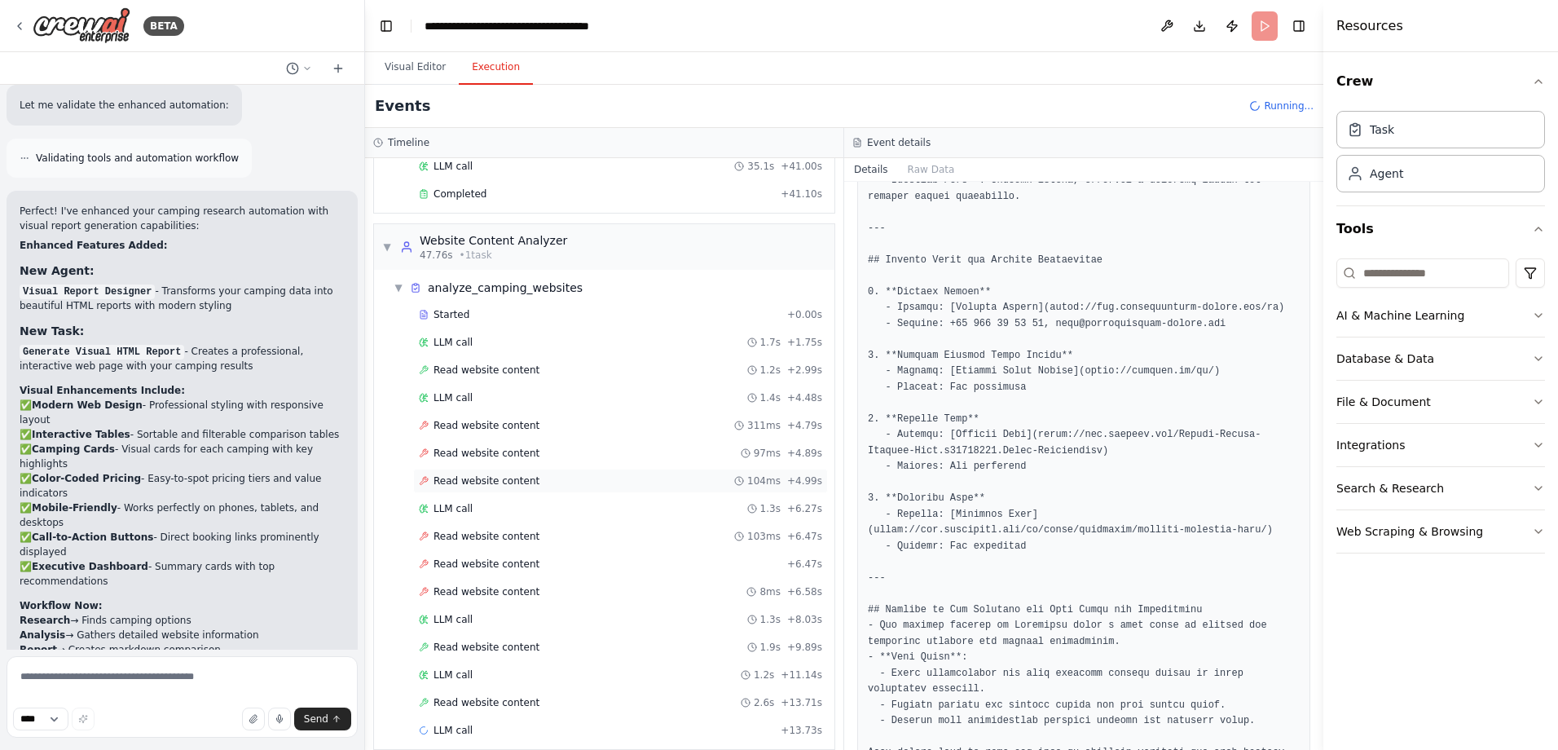
scroll to position [244, 0]
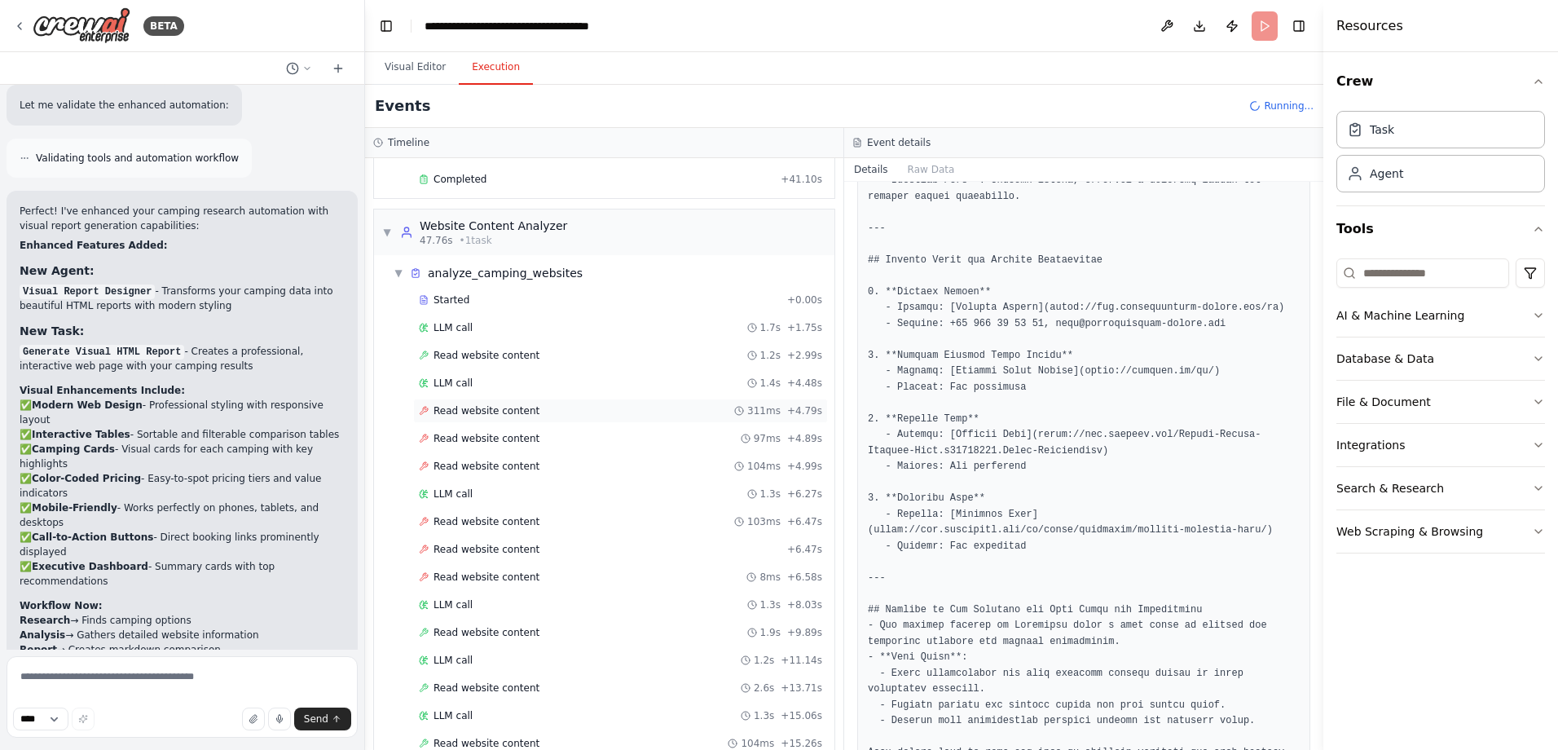
click at [479, 413] on span "Read website content" at bounding box center [486, 410] width 106 height 13
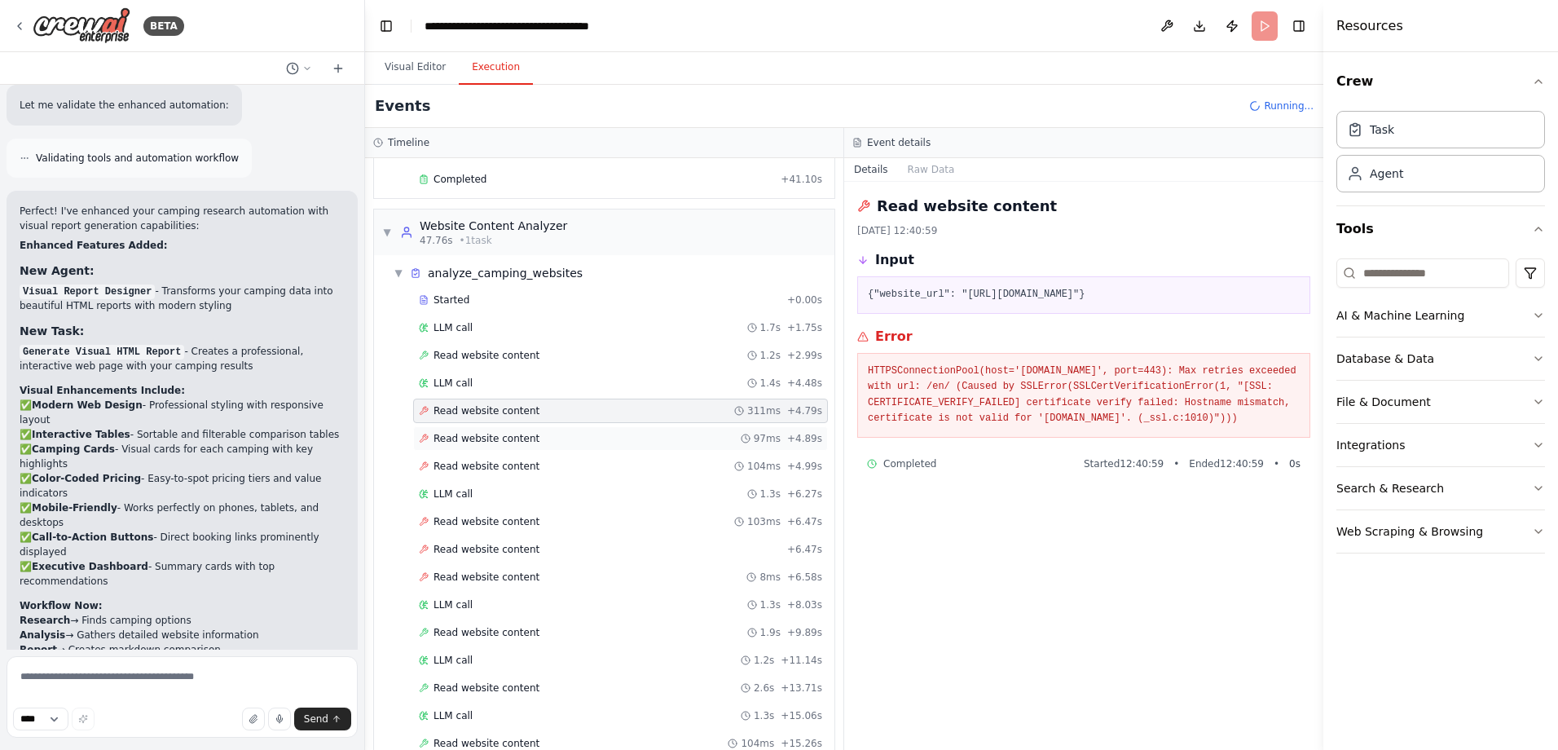
click at [479, 430] on div "Read website content 97ms + 4.89s" at bounding box center [620, 438] width 415 height 24
click at [476, 523] on span "Read website content" at bounding box center [486, 521] width 106 height 13
drag, startPoint x: 1007, startPoint y: 370, endPoint x: 1124, endPoint y: 372, distance: 117.3
click at [1124, 372] on pre "HTTPSConnectionPool(host='www.campingmontgri.com', port=443): Max retries excee…" at bounding box center [1084, 395] width 432 height 64
copy pre "www.campingmontgri.com"
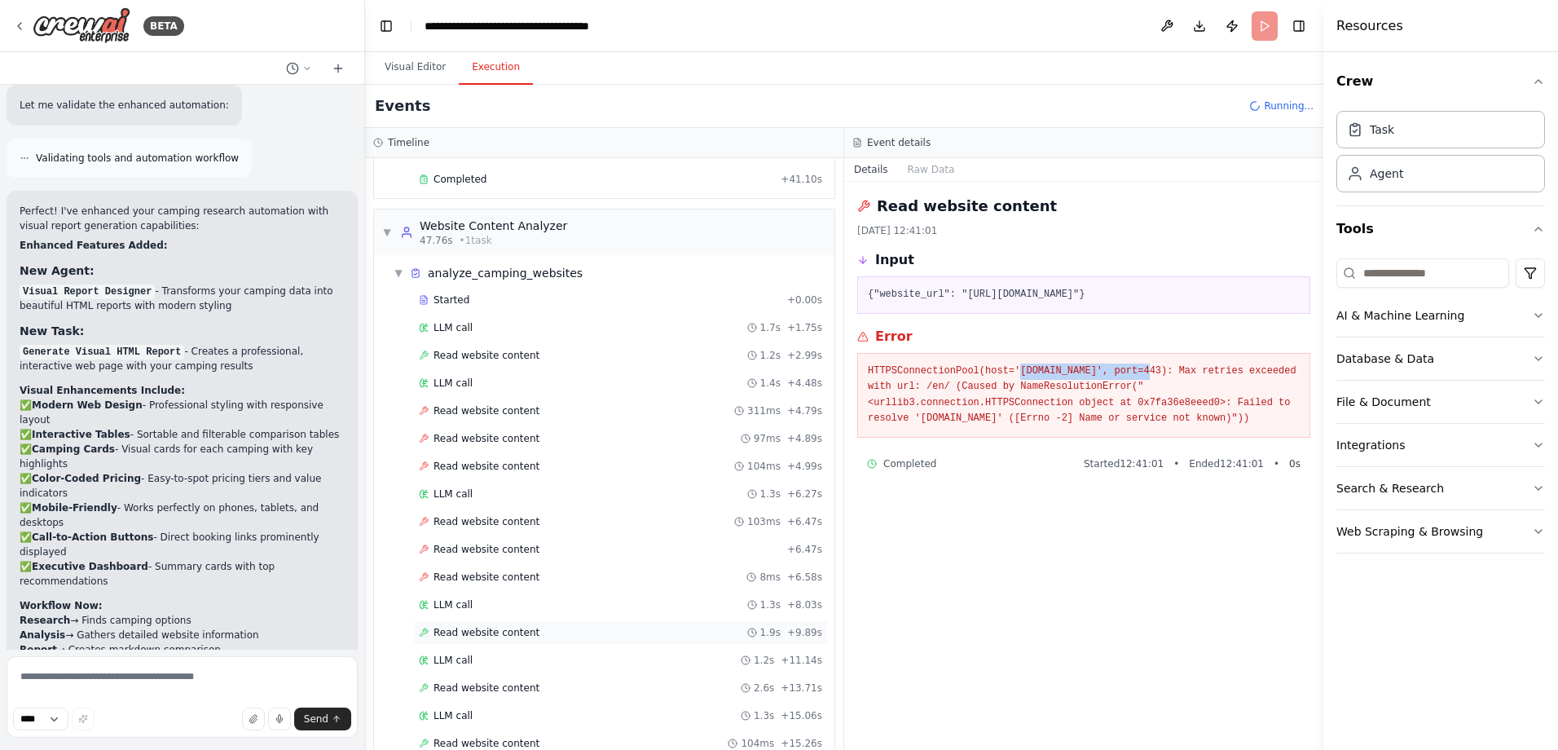
scroll to position [326, 0]
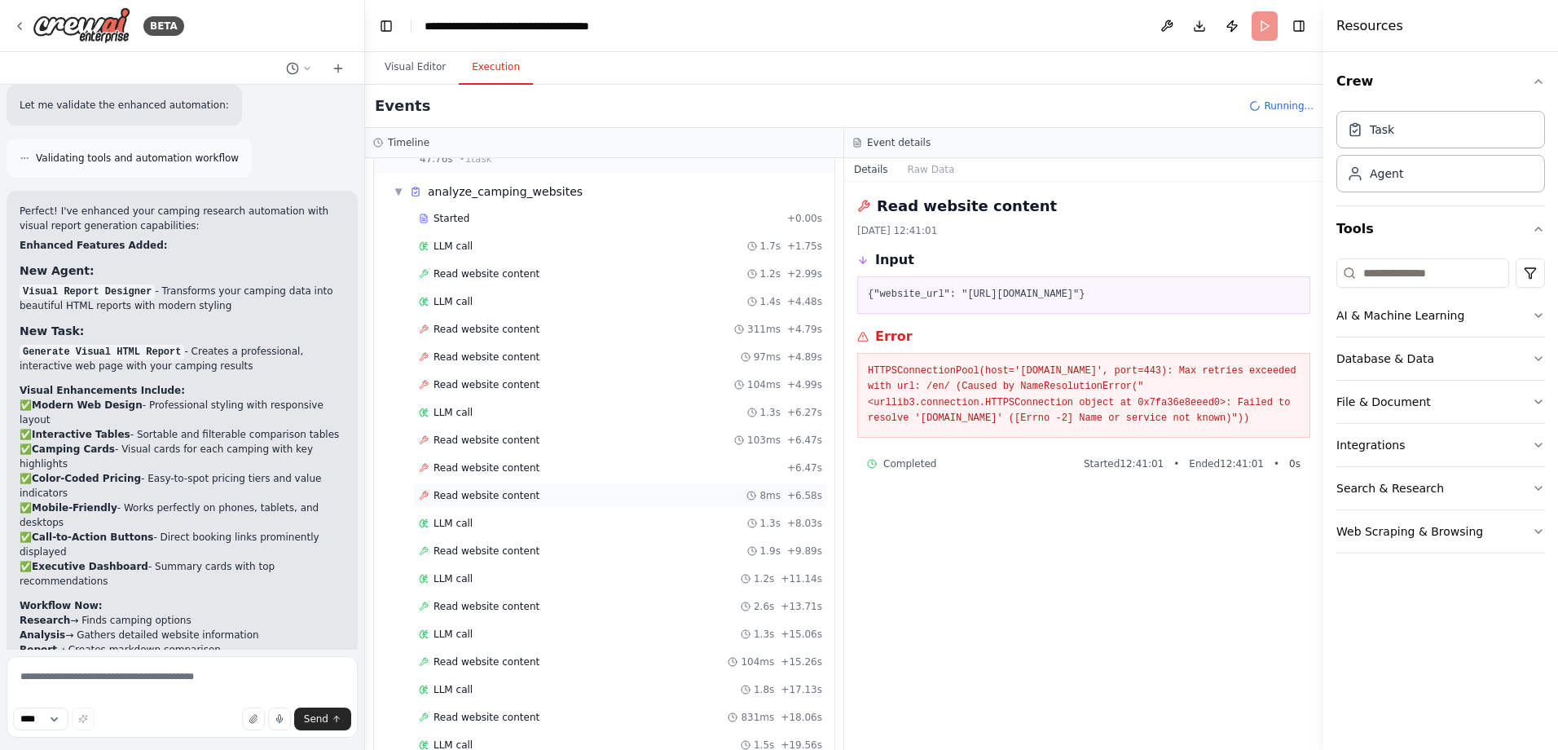
click at [473, 495] on span "Read website content" at bounding box center [486, 495] width 106 height 13
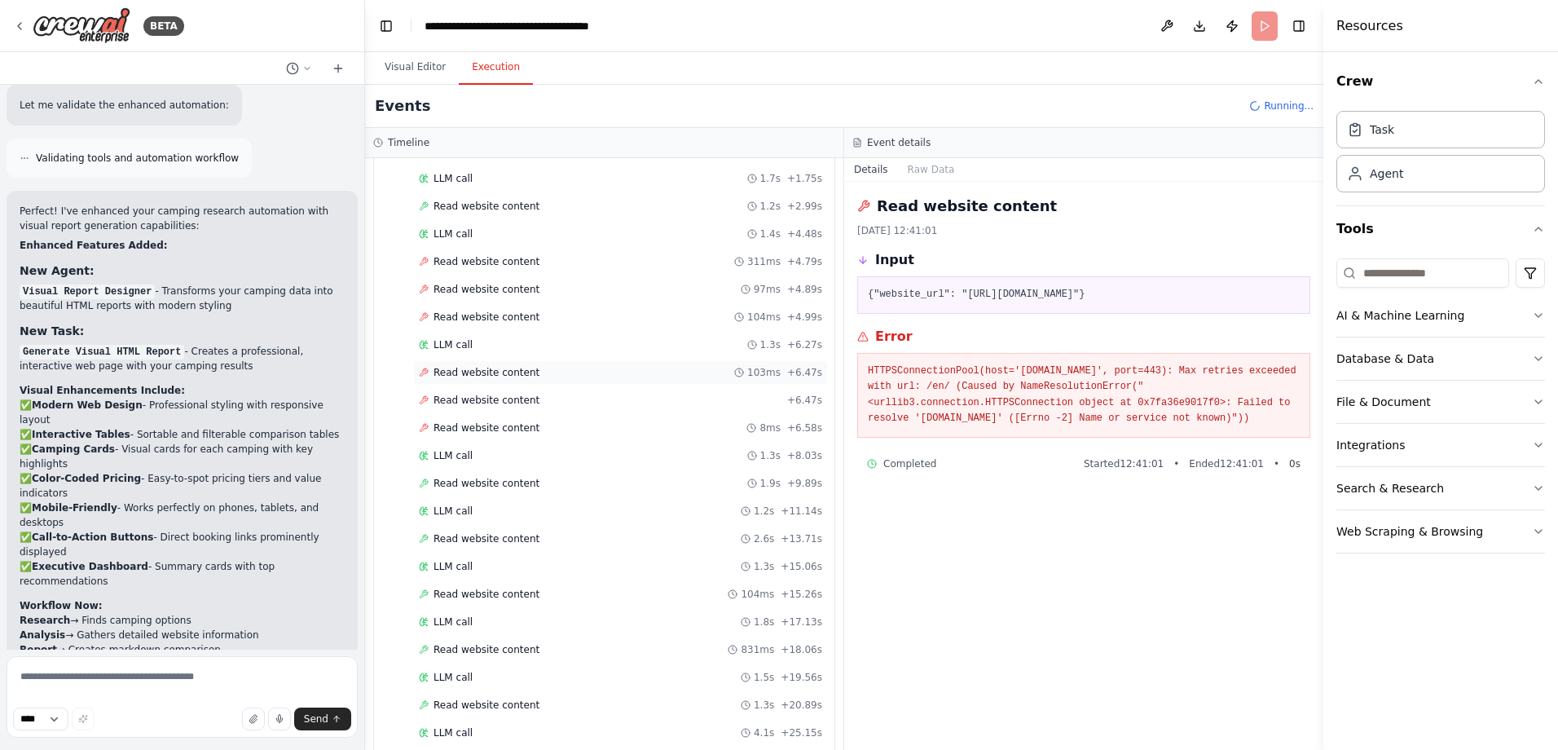
scroll to position [497, 0]
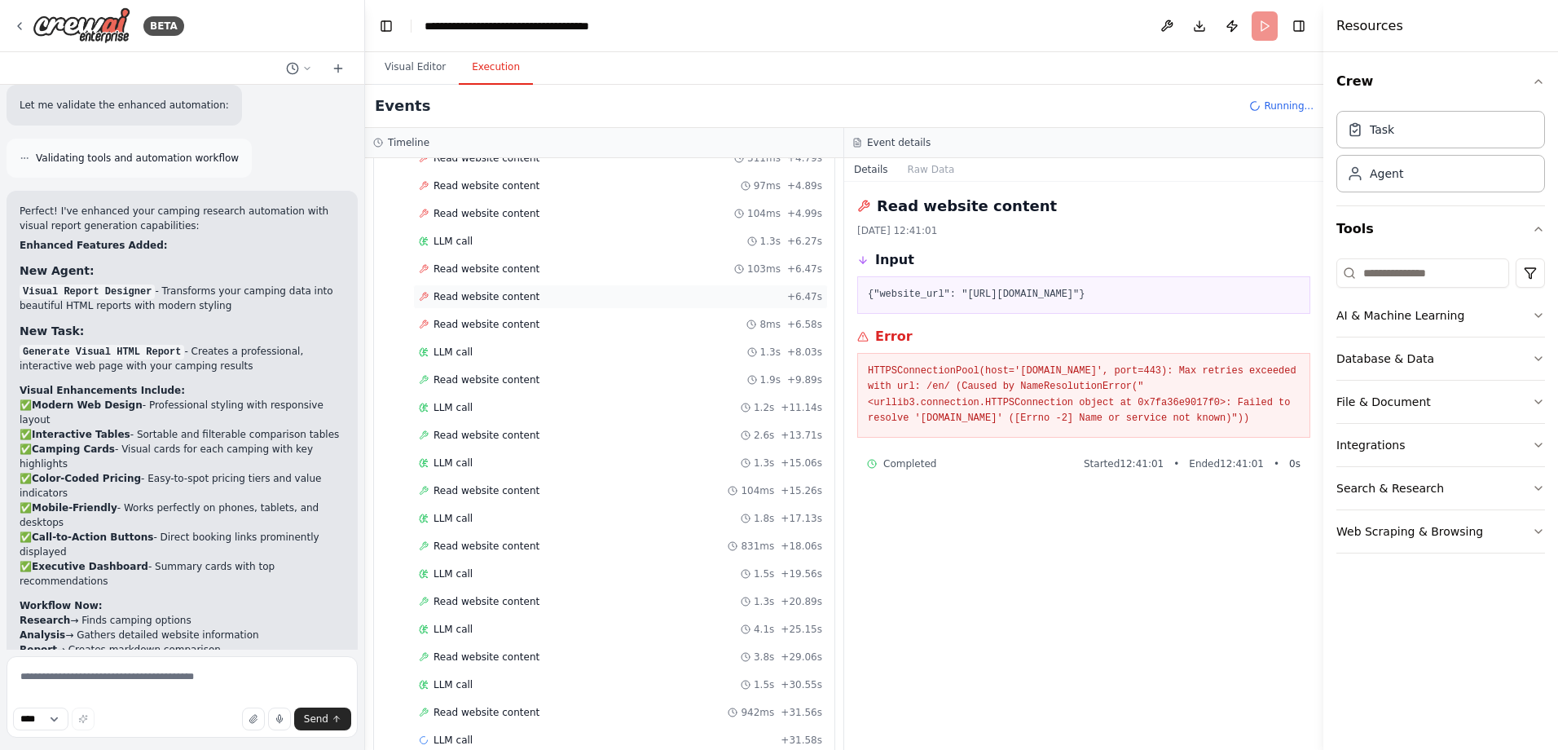
click at [486, 288] on div "Read website content + 6.47s" at bounding box center [620, 296] width 415 height 24
click at [504, 214] on span "Read website content" at bounding box center [486, 213] width 106 height 13
click at [1018, 370] on pre "HTTPSConnectionPool(host='www.alannia.es', port=443): Max retries exceeded with…" at bounding box center [1084, 395] width 432 height 64
drag, startPoint x: 1018, startPoint y: 370, endPoint x: 1071, endPoint y: 372, distance: 53.0
click at [1071, 372] on pre "HTTPSConnectionPool(host='www.alannia.es', port=443): Max retries exceeded with…" at bounding box center [1084, 395] width 432 height 64
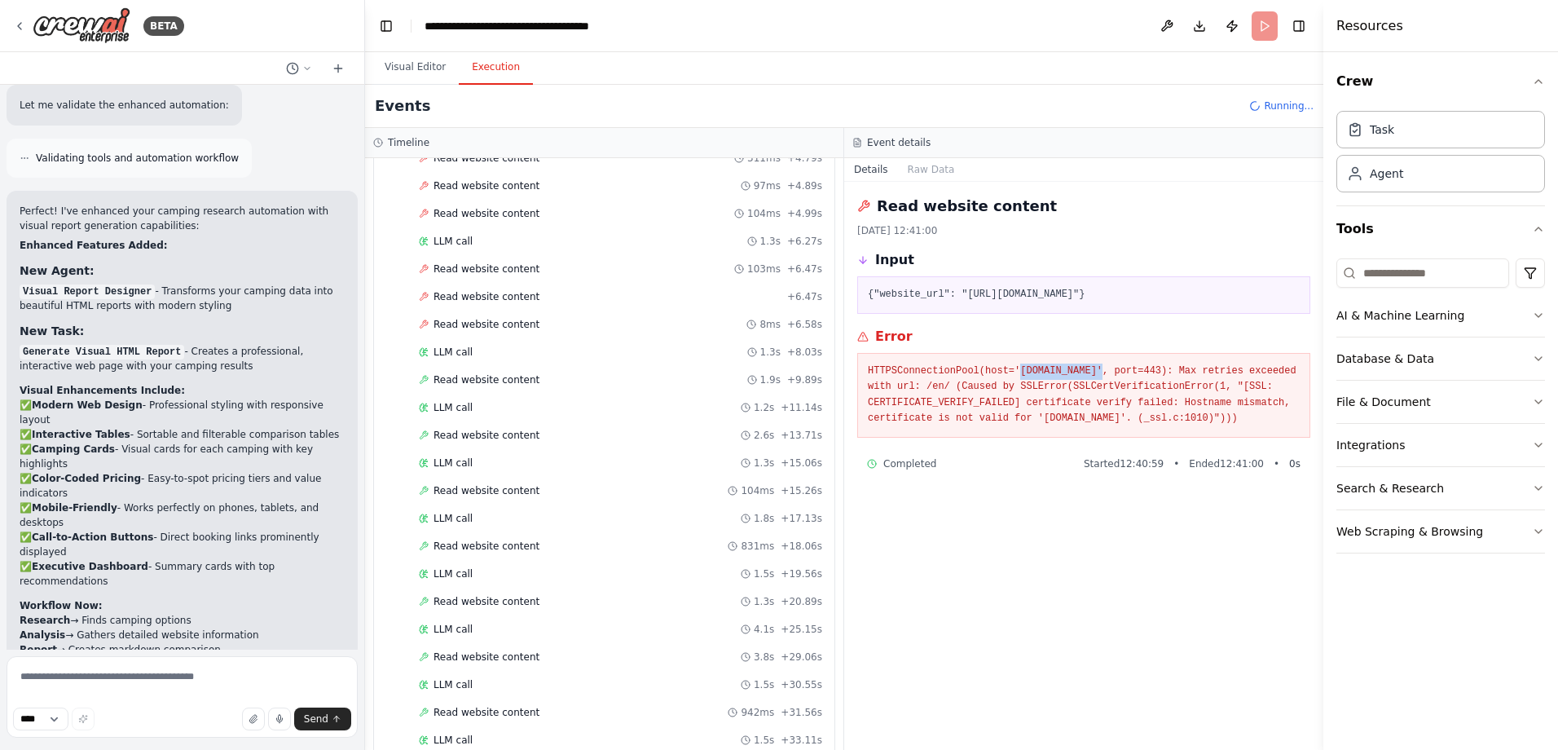
copy pre "www.alannia.es"
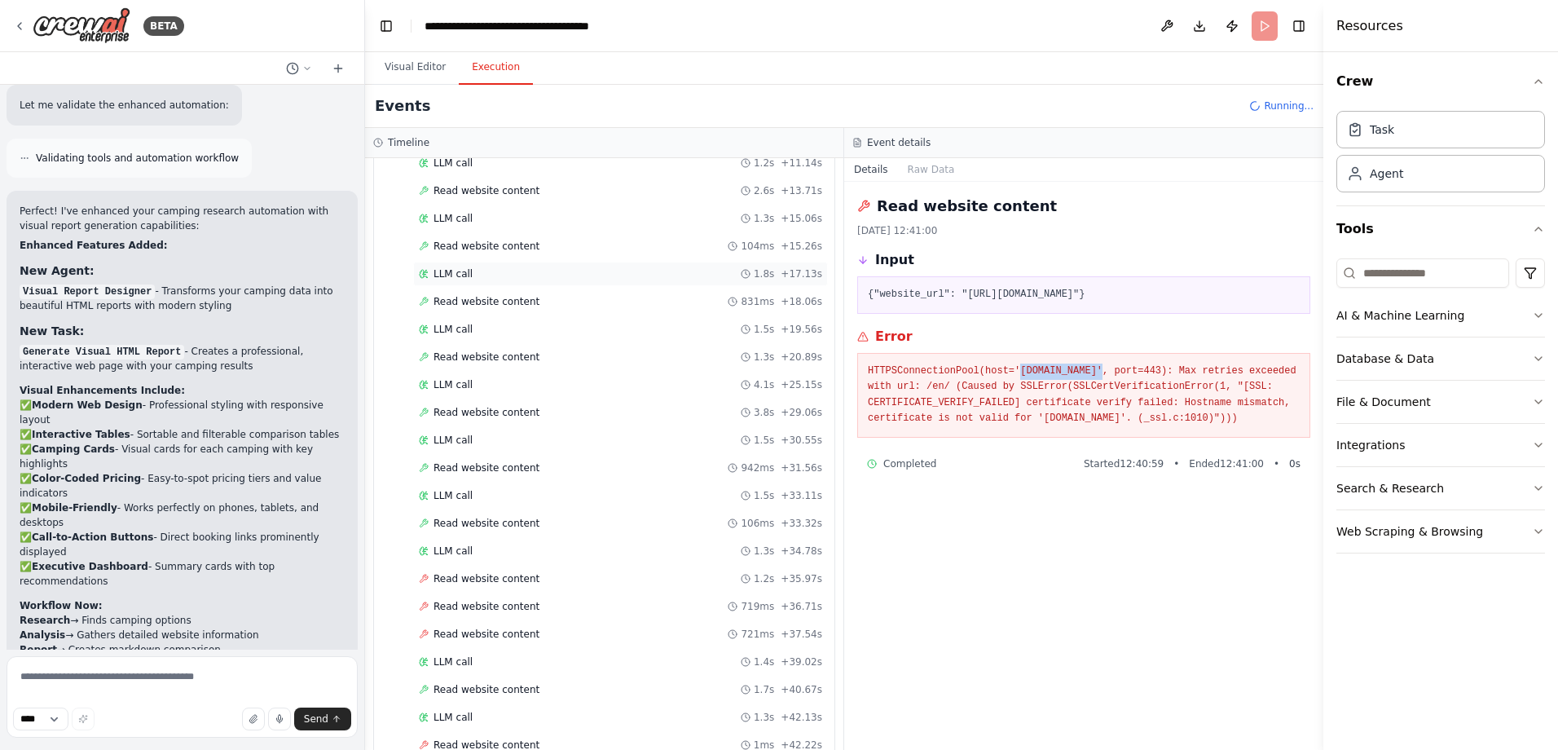
scroll to position [857, 0]
click at [482, 465] on span "Read website content" at bounding box center [486, 462] width 106 height 13
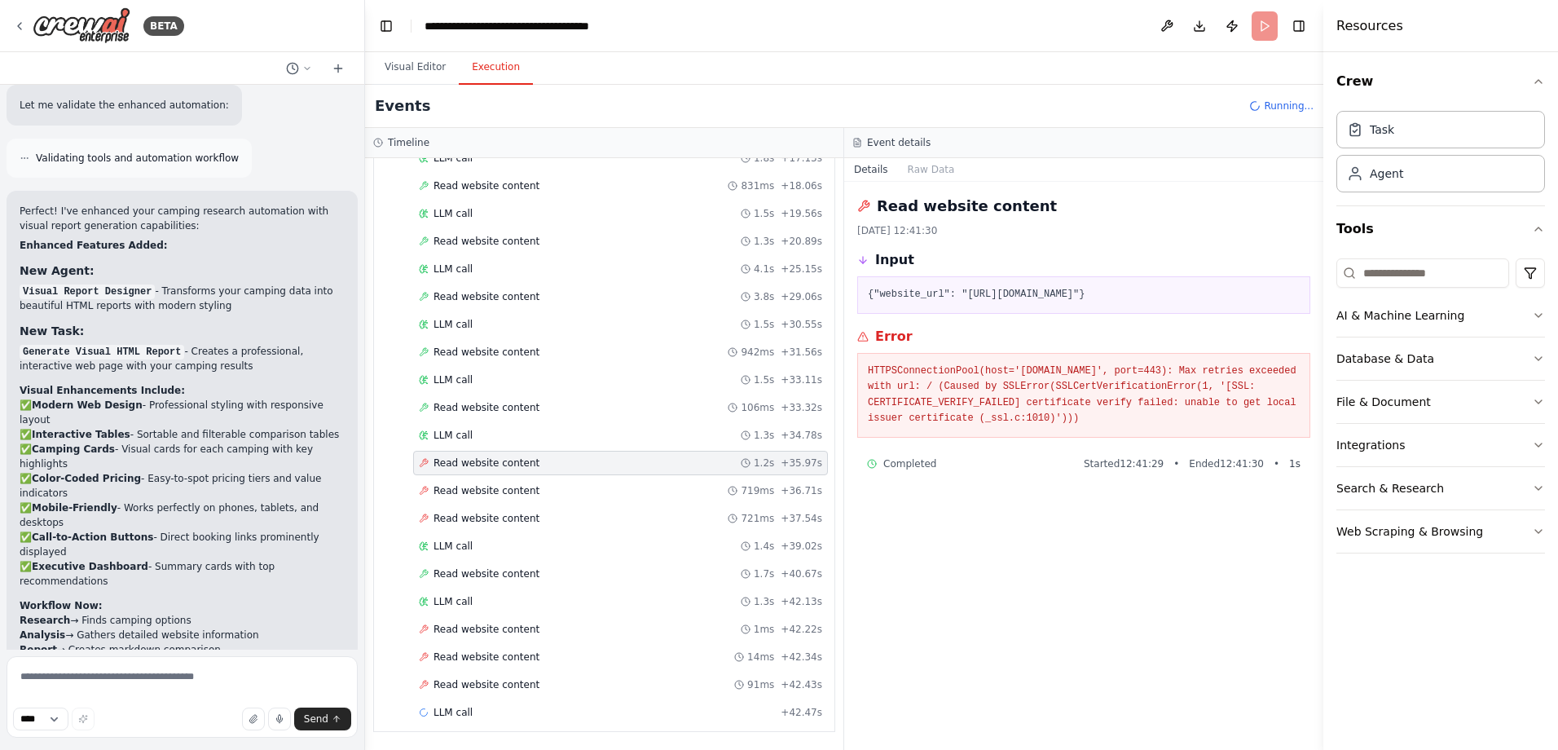
drag, startPoint x: 1001, startPoint y: 296, endPoint x: 1118, endPoint y: 293, distance: 116.5
click at [1118, 293] on pre "{"website_url": "https://www.campingcalella.com"}" at bounding box center [1084, 295] width 432 height 16
copy pre "www.campingcalella.com"
click at [475, 636] on div "Read website content 1ms + 42.22s" at bounding box center [620, 629] width 415 height 24
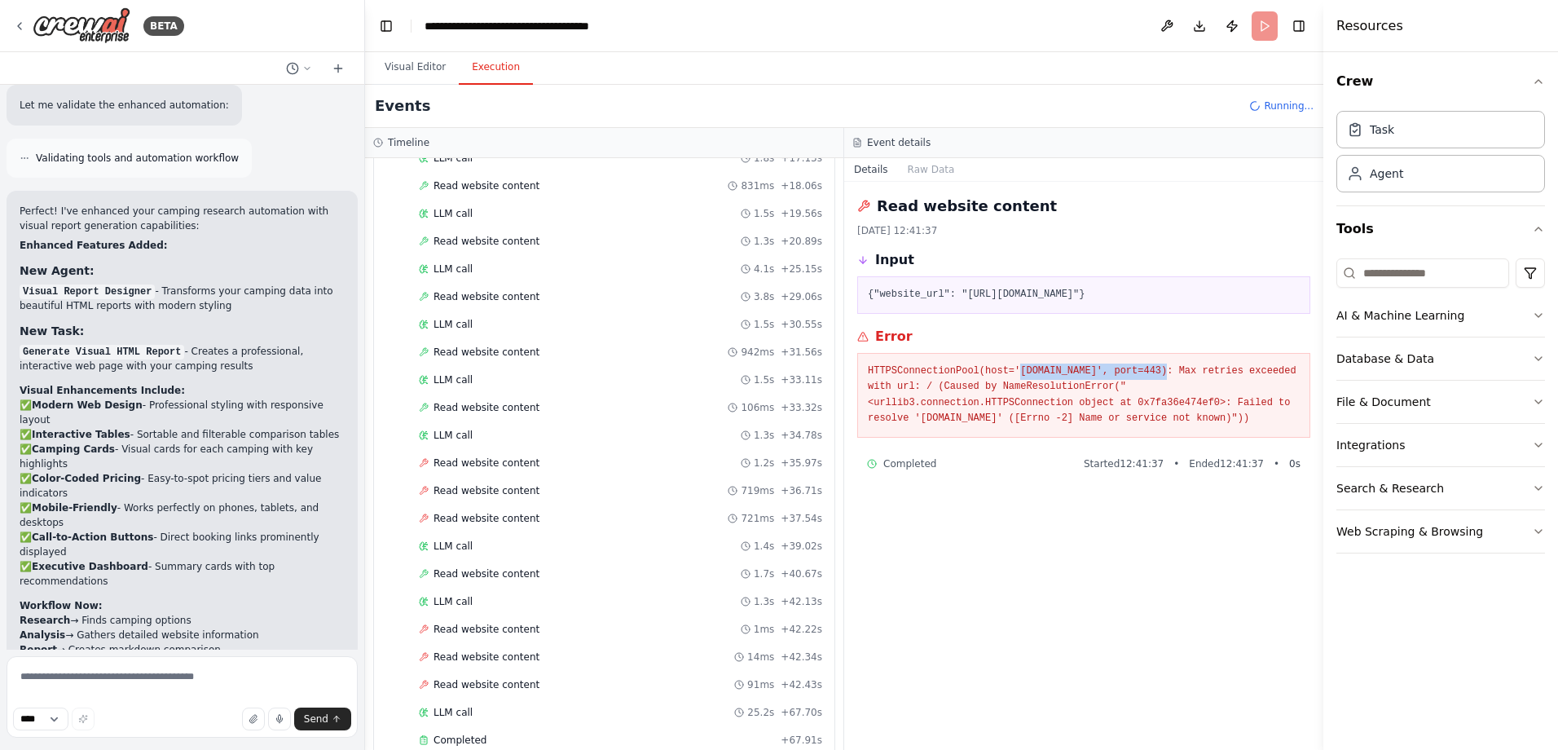
drag, startPoint x: 1009, startPoint y: 369, endPoint x: 1144, endPoint y: 371, distance: 135.3
click at [1144, 371] on pre "HTTPSConnectionPool(host='www.costabravacamping.com', port=443): Max retries ex…" at bounding box center [1084, 395] width 432 height 64
copy pre "www.costabravacamping.com"
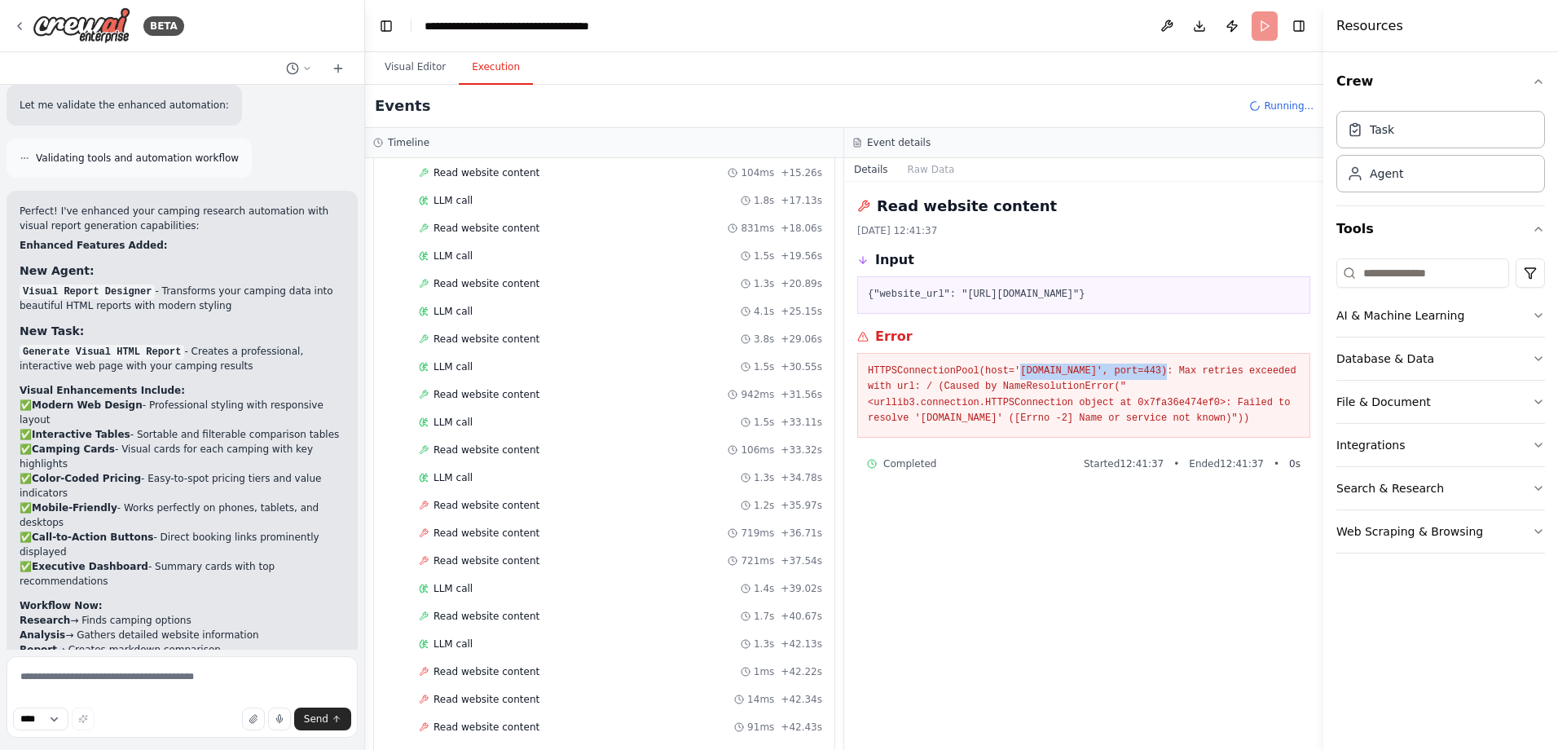
scroll to position [1033, 0]
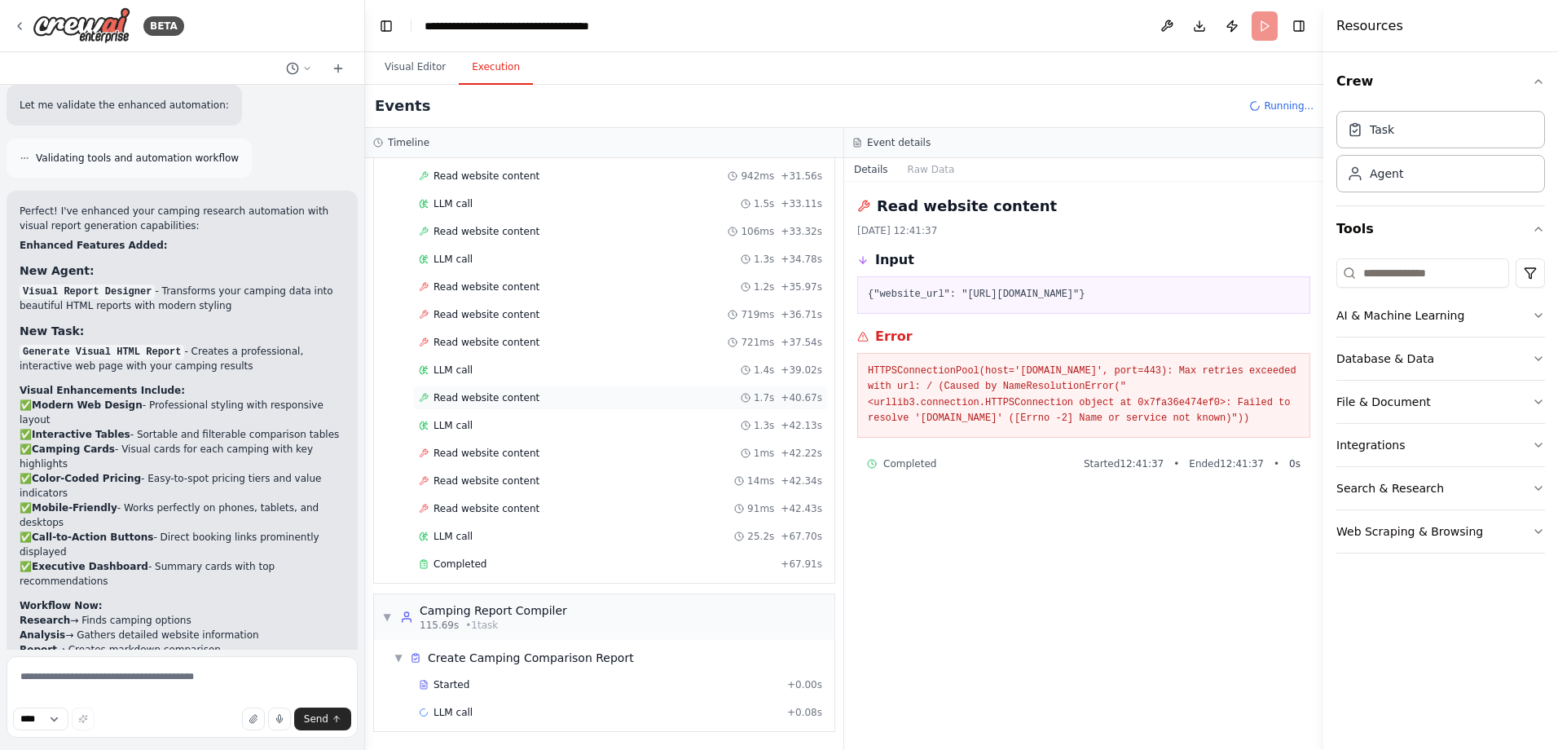
click at [471, 394] on span "Read website content" at bounding box center [486, 397] width 106 height 13
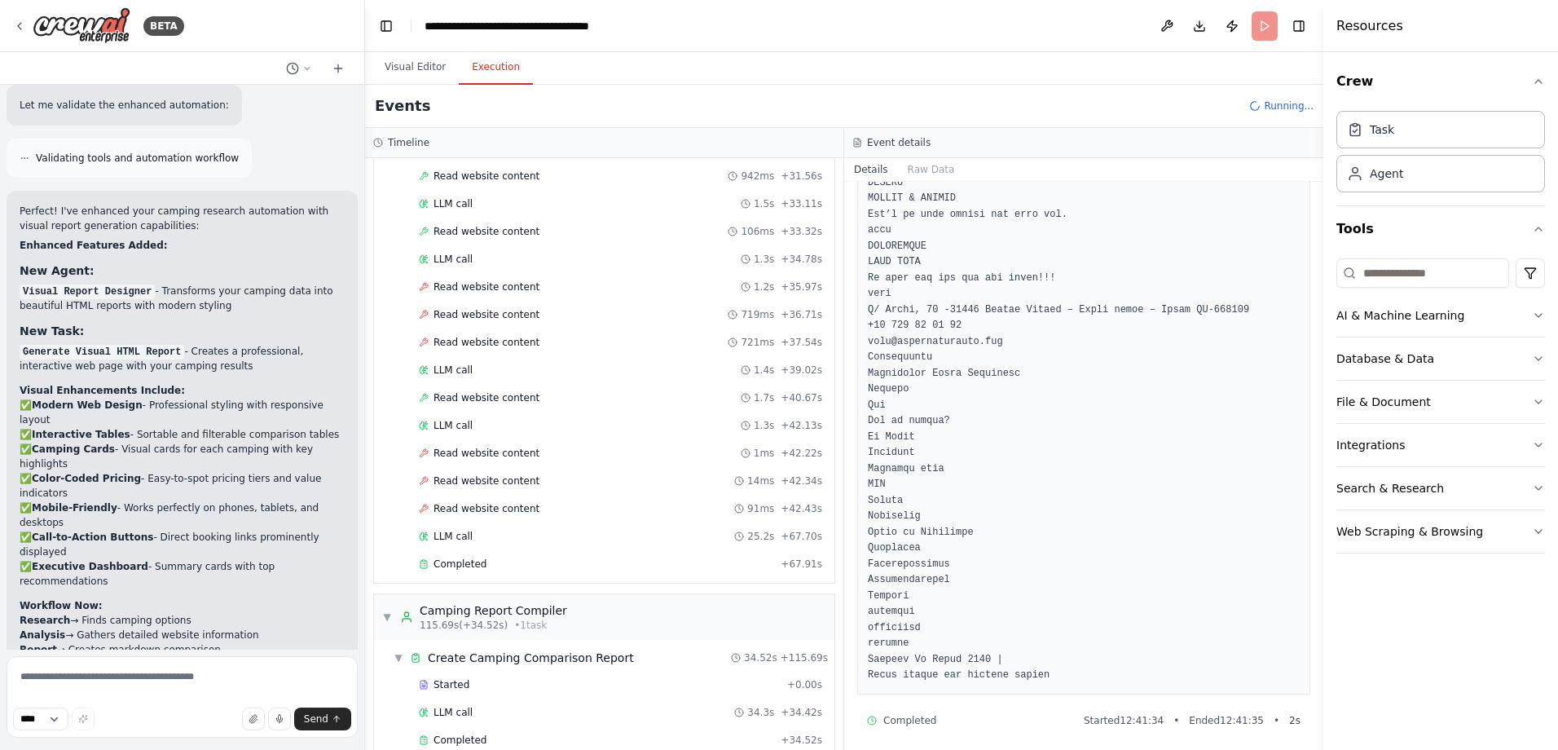
scroll to position [2514, 0]
click at [505, 396] on span "Read website content" at bounding box center [486, 397] width 106 height 13
click at [485, 416] on div "LLM call 1.3s + 42.13s" at bounding box center [620, 425] width 415 height 24
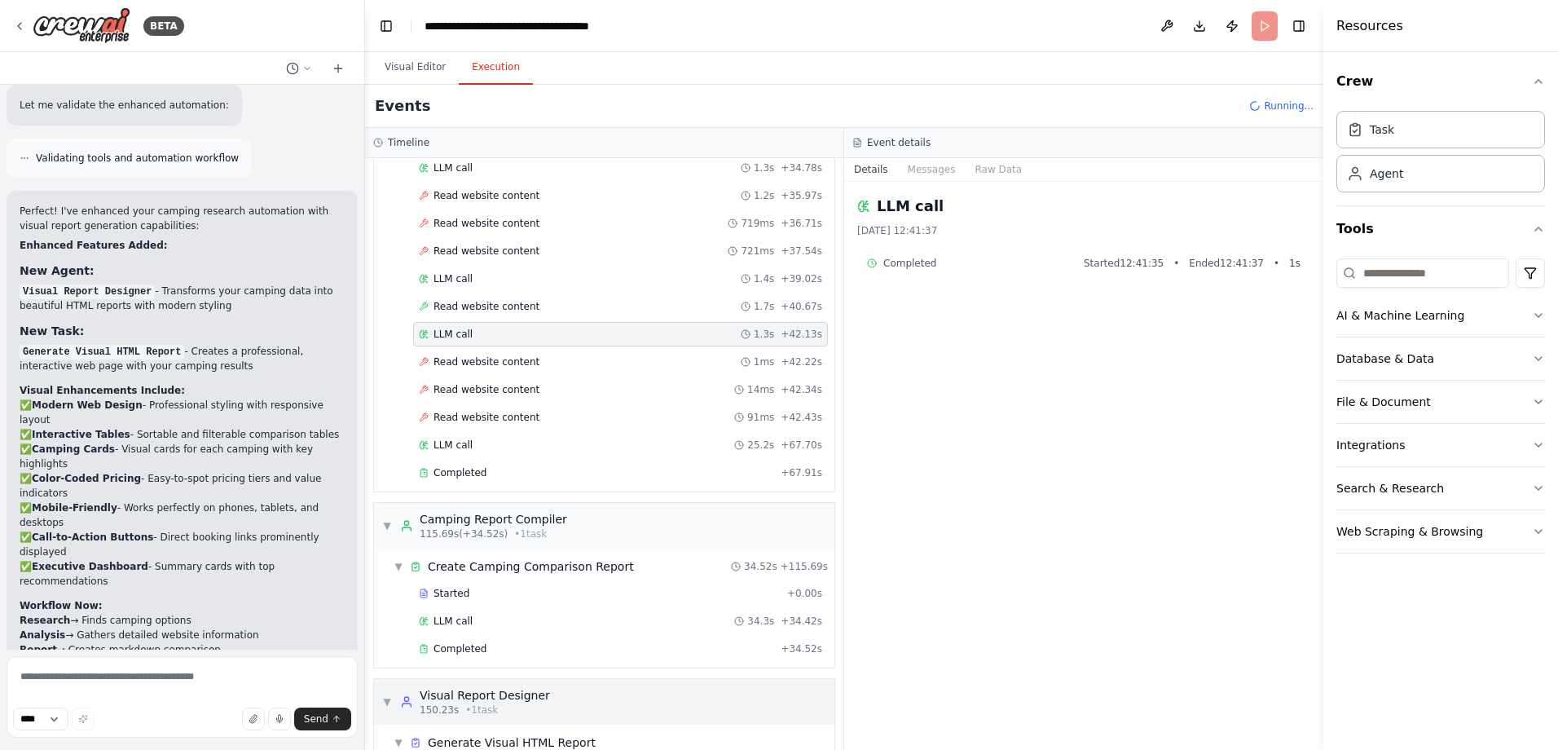
scroll to position [1209, 0]
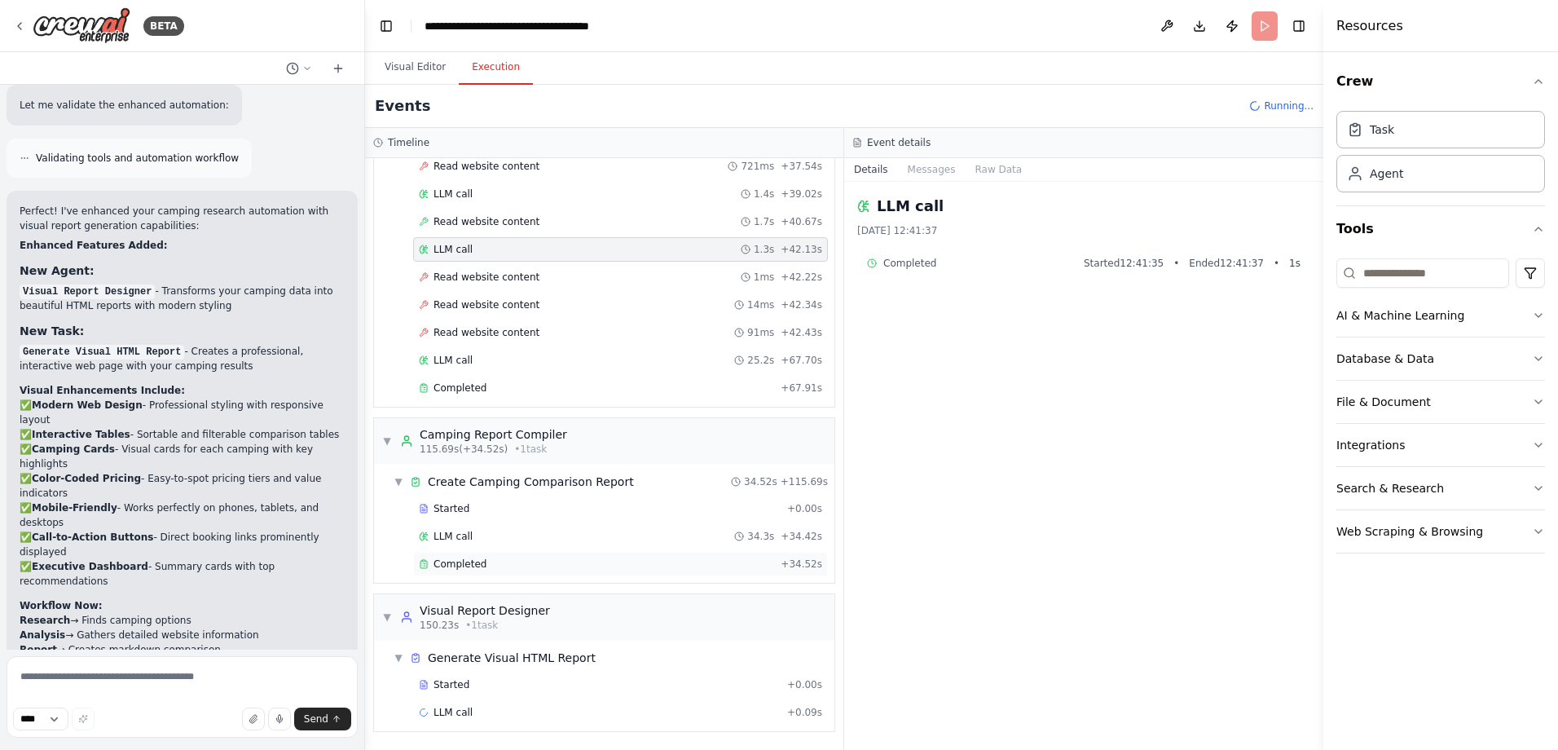
click at [480, 569] on span "Completed" at bounding box center [459, 563] width 53 height 13
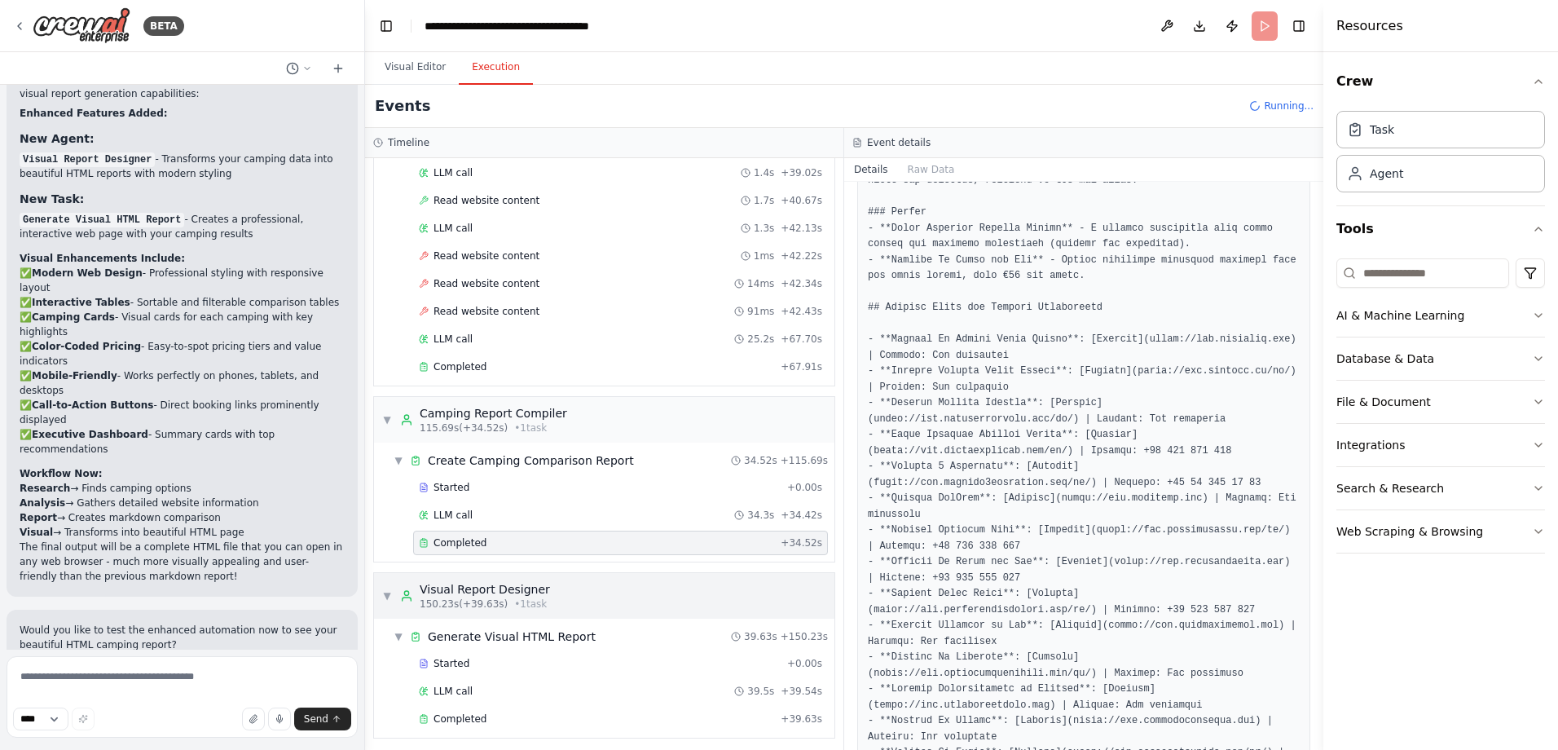
scroll to position [1237, 0]
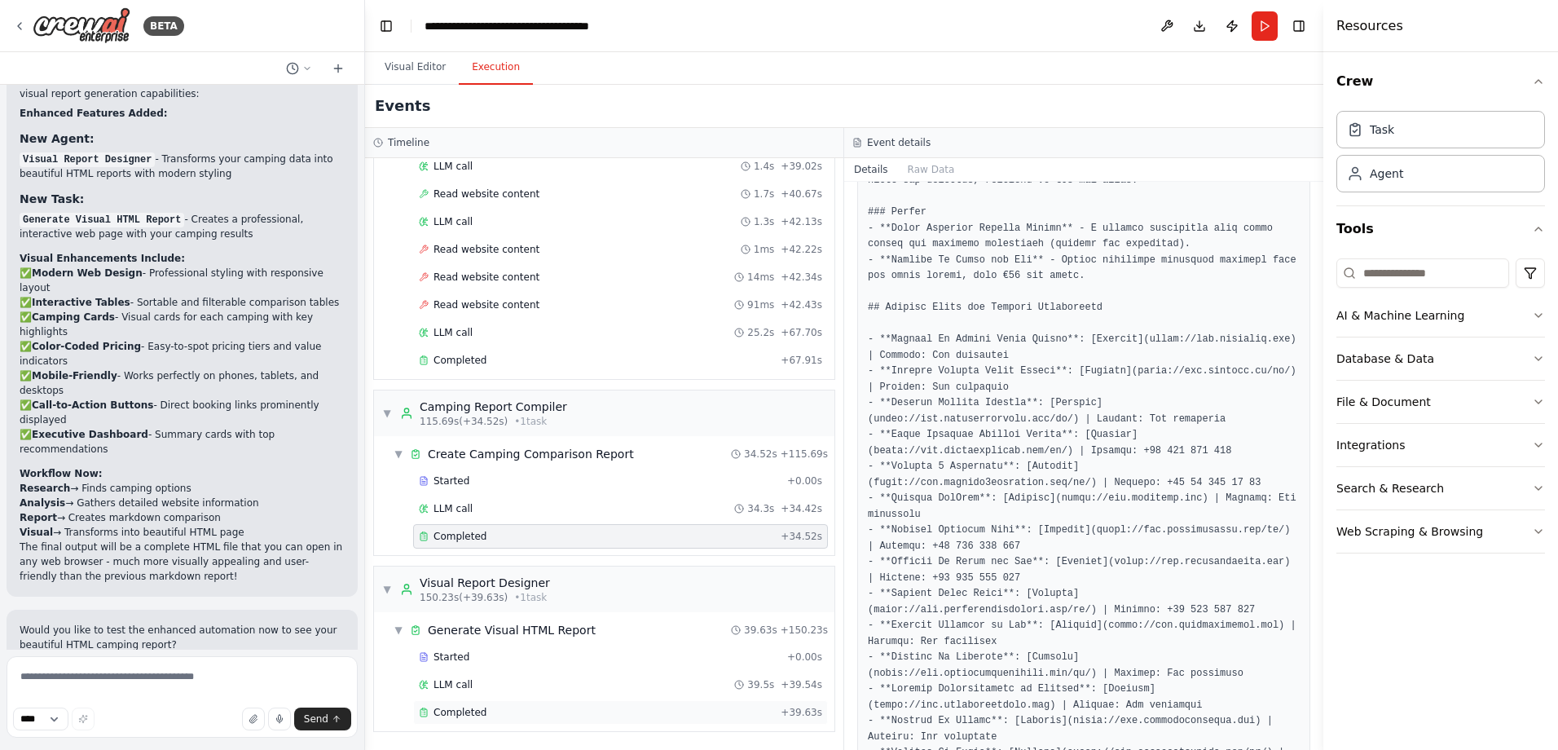
click at [515, 702] on div "Completed + 39.63s" at bounding box center [620, 712] width 415 height 24
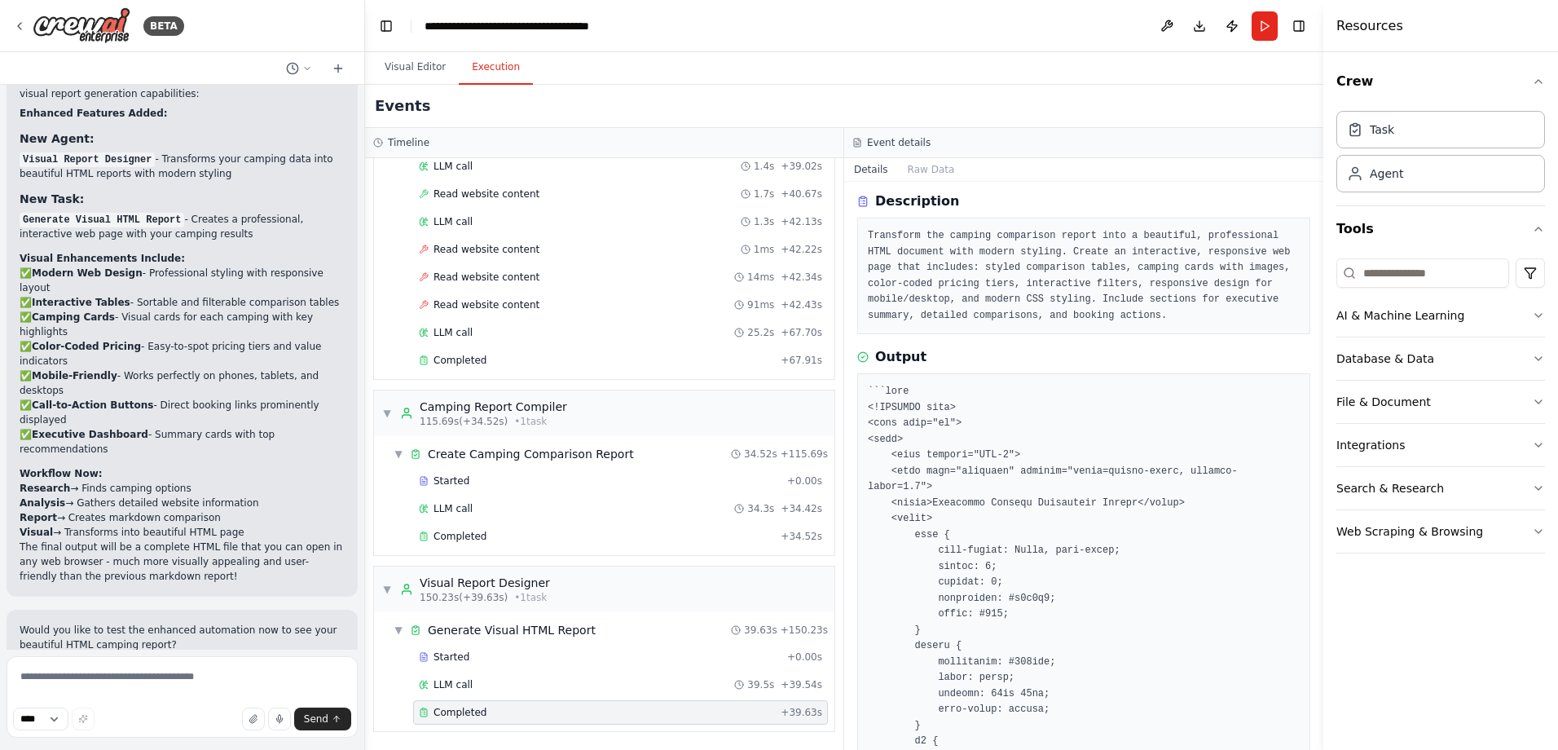
scroll to position [0, 0]
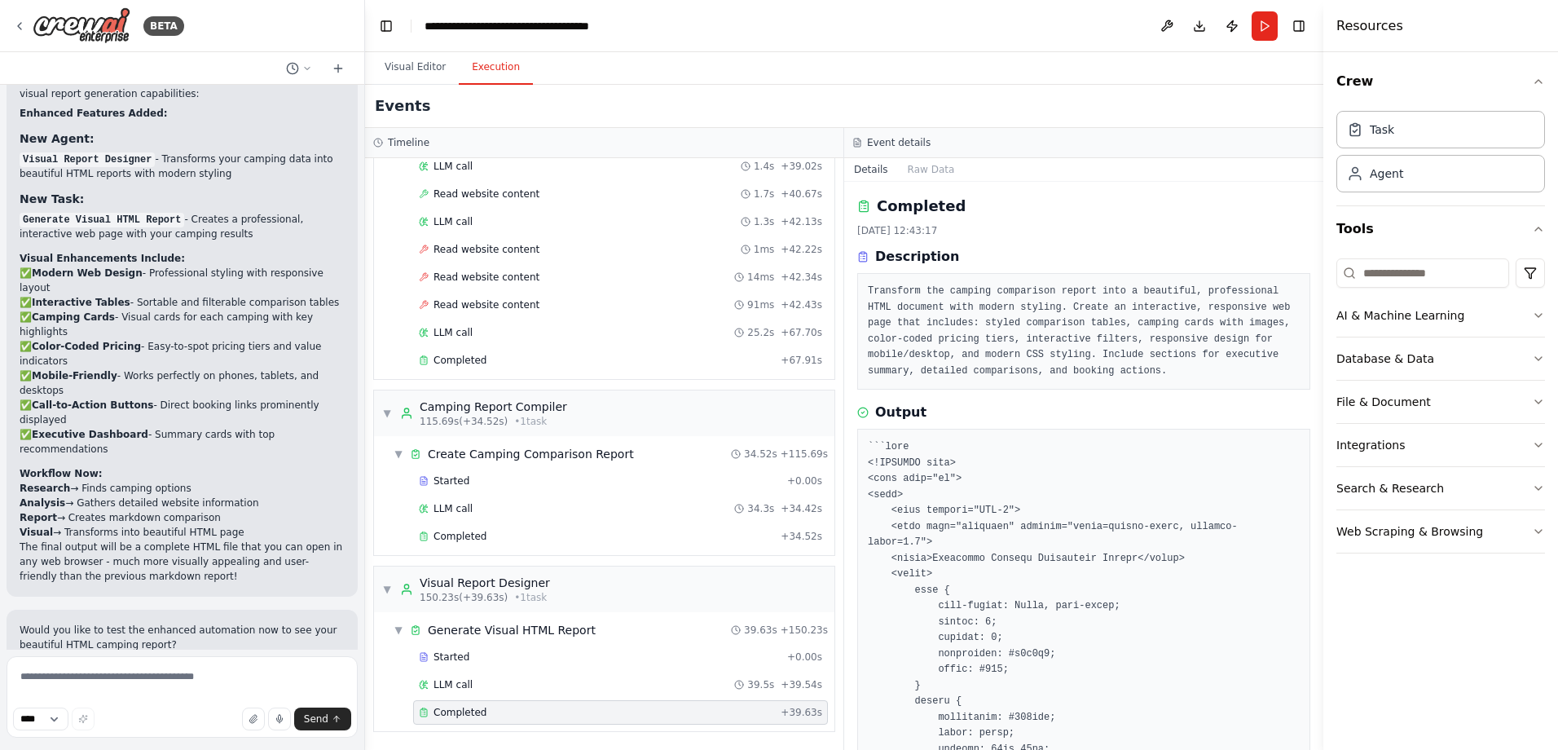
drag, startPoint x: 882, startPoint y: 452, endPoint x: 895, endPoint y: 475, distance: 25.9
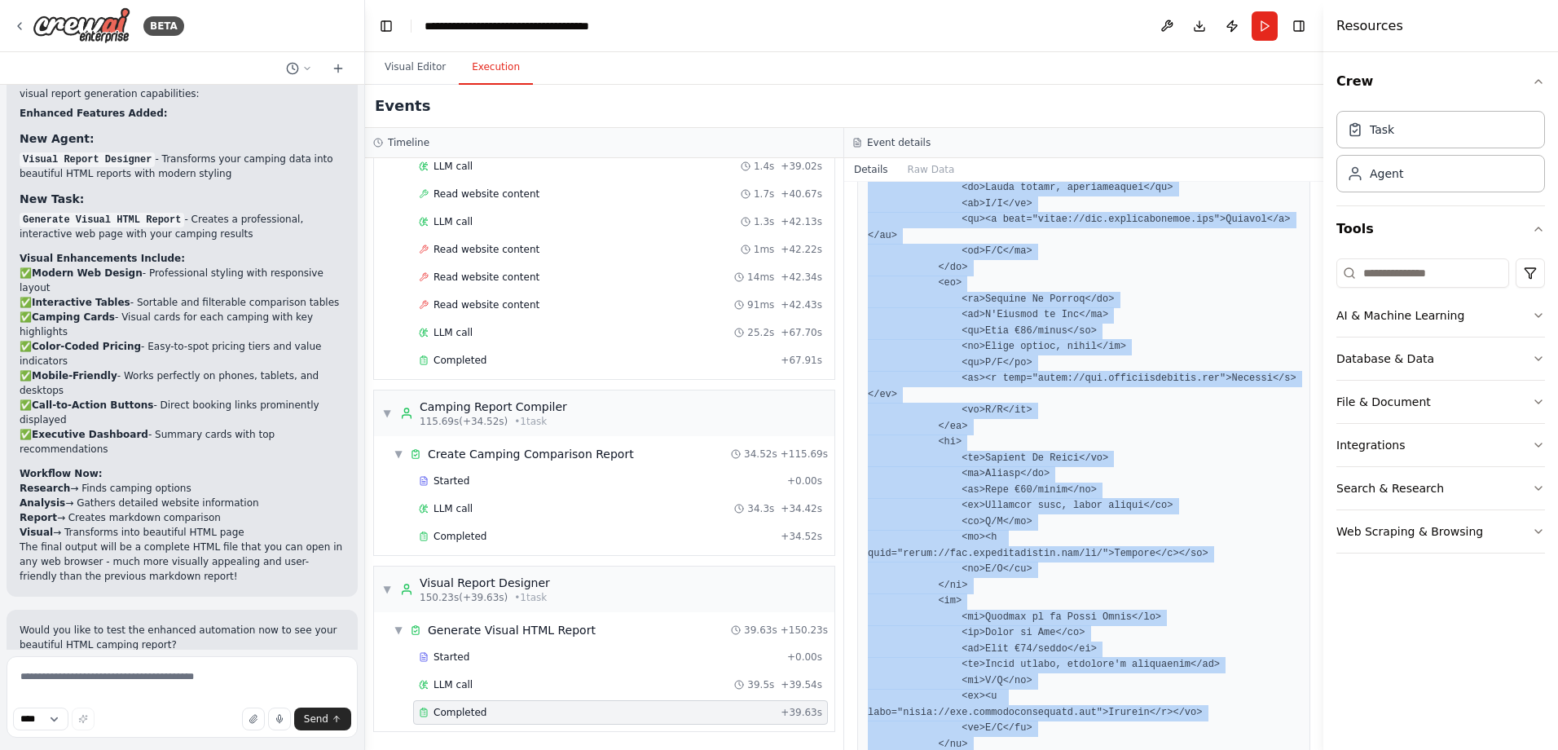
scroll to position [4651, 0]
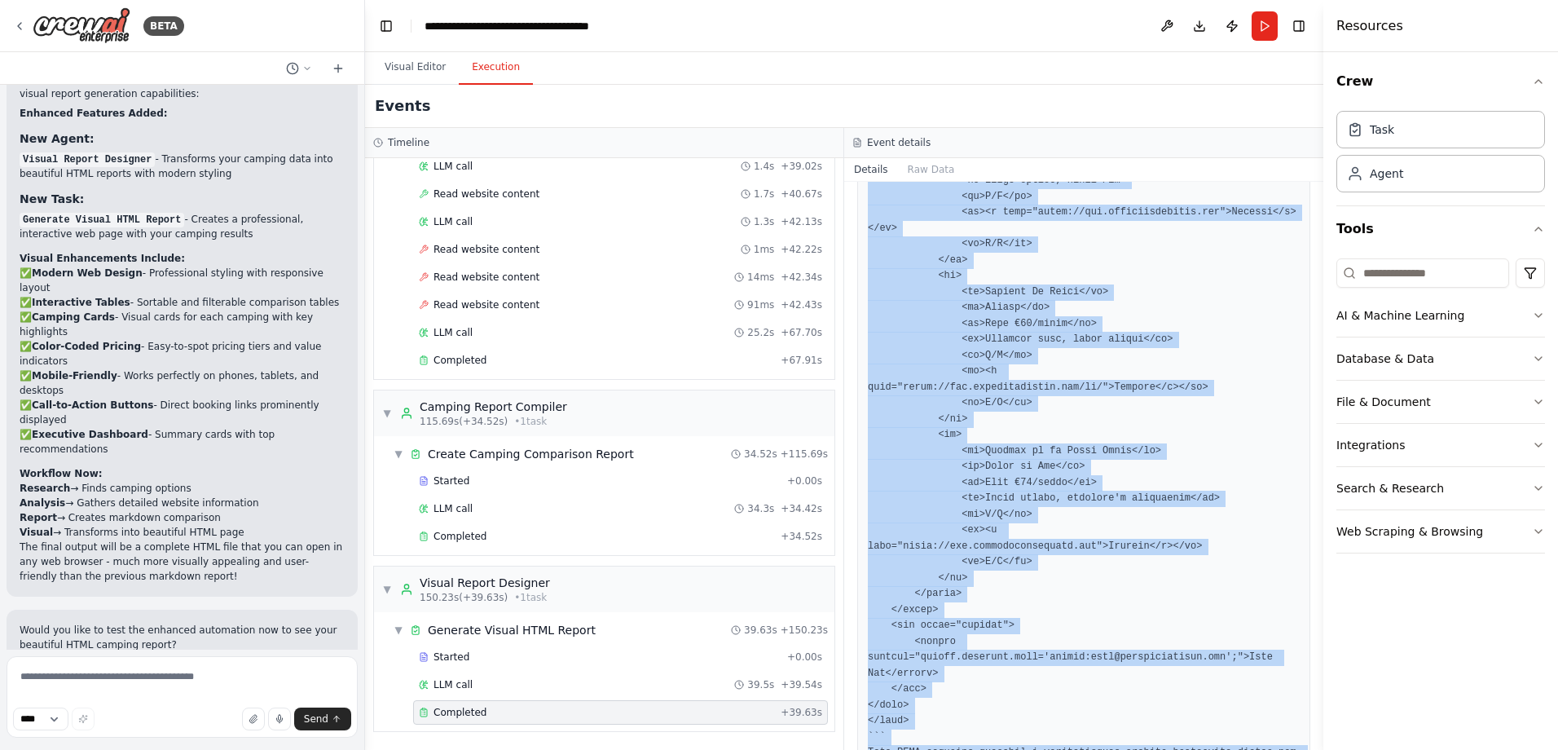
drag, startPoint x: 869, startPoint y: 443, endPoint x: 1137, endPoint y: 706, distance: 375.6
copy pre "```html <!DOCTYPE html> <html lang="en"> <head> <meta charset="UTF-8"> <meta na…"
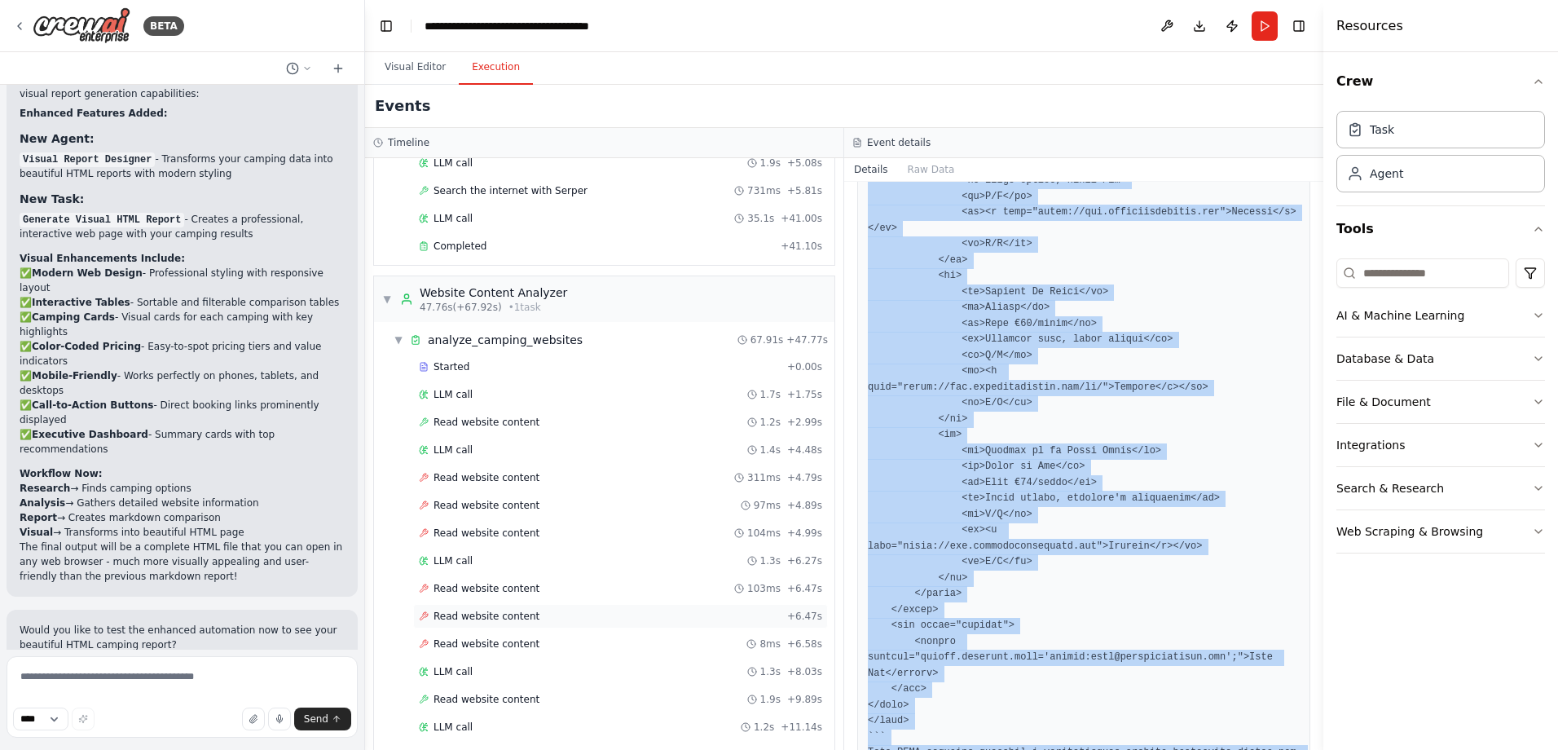
scroll to position [0, 0]
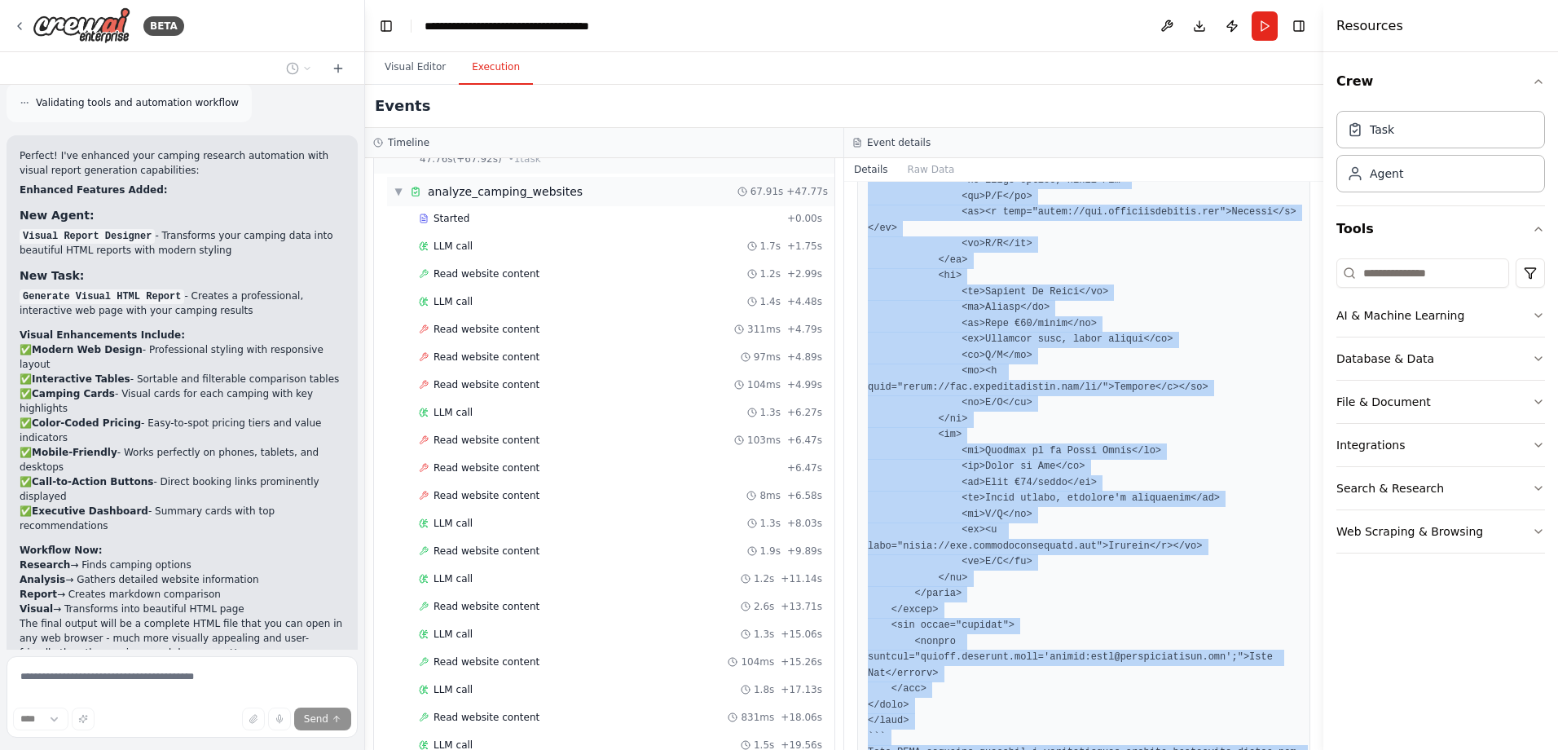
scroll to position [570, 0]
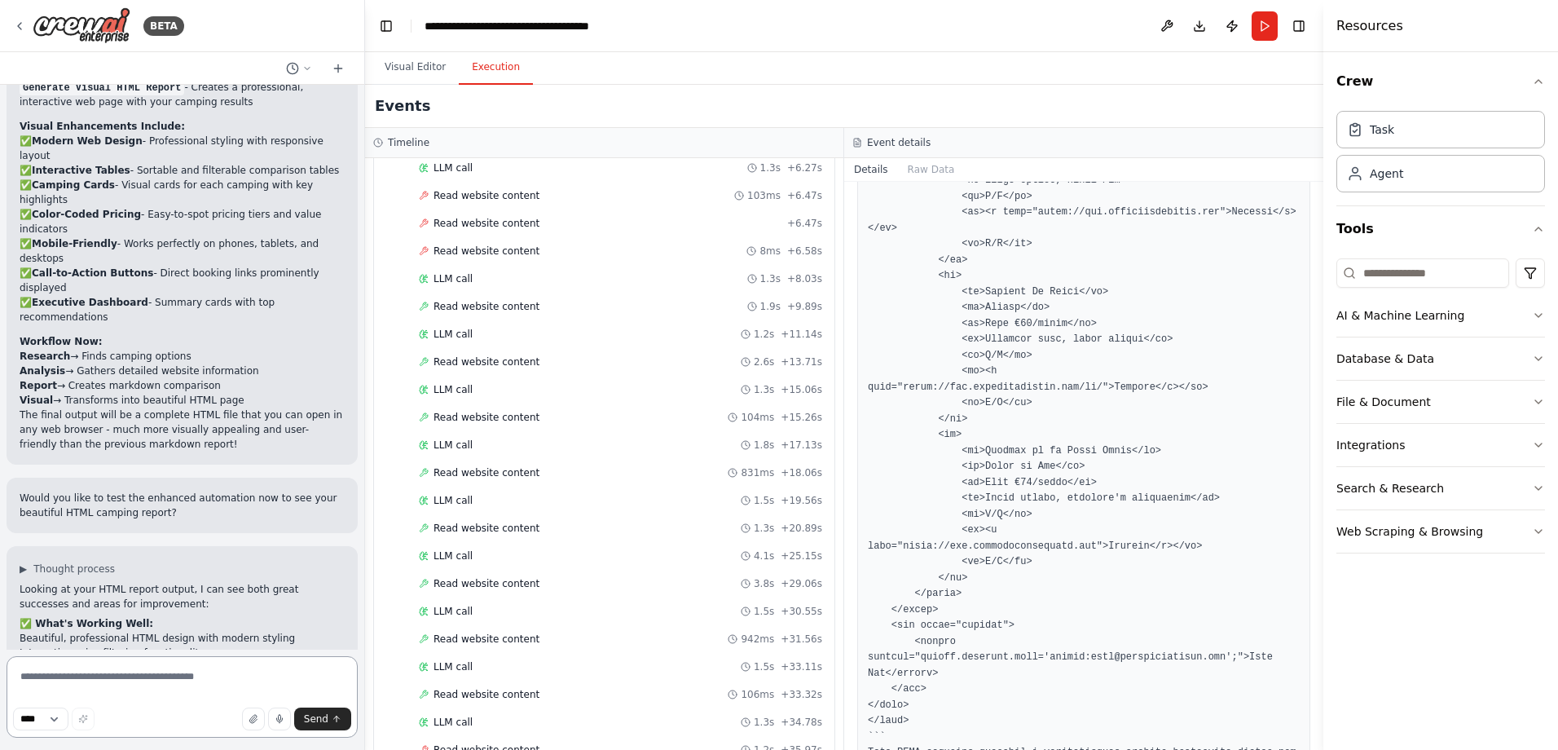
click at [86, 672] on textarea at bounding box center [182, 696] width 351 height 81
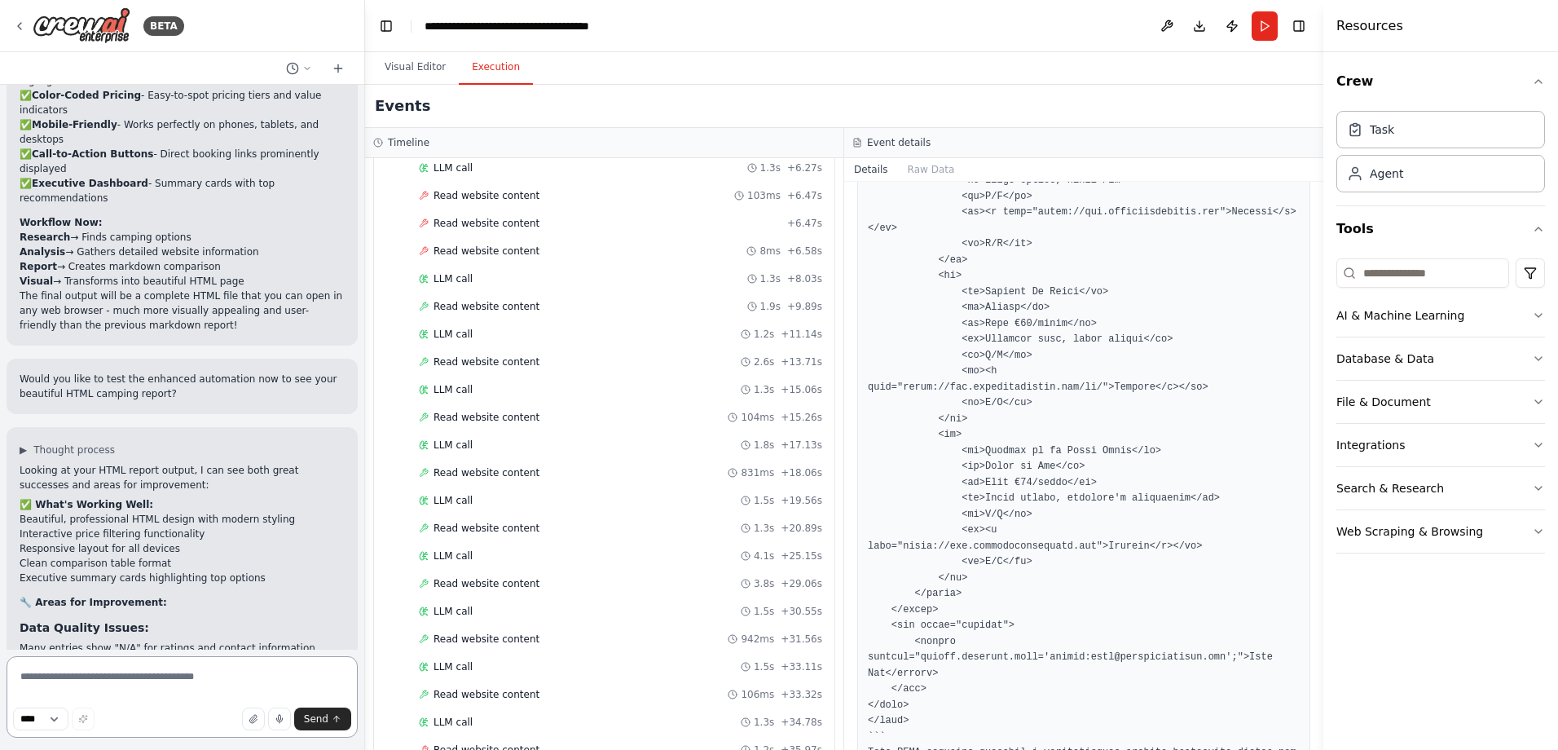
click at [86, 672] on textarea at bounding box center [182, 696] width 351 height 81
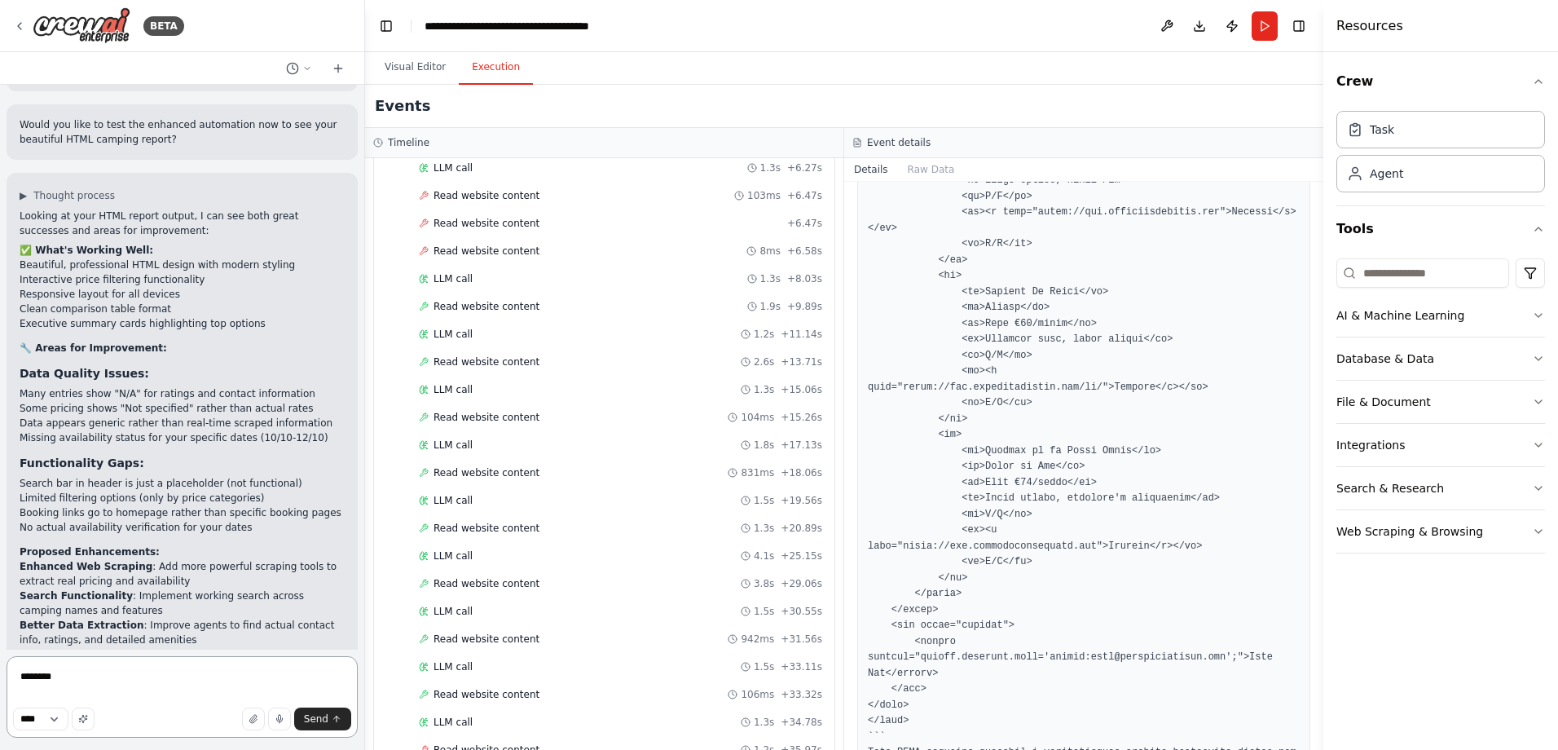
scroll to position [3562, 0]
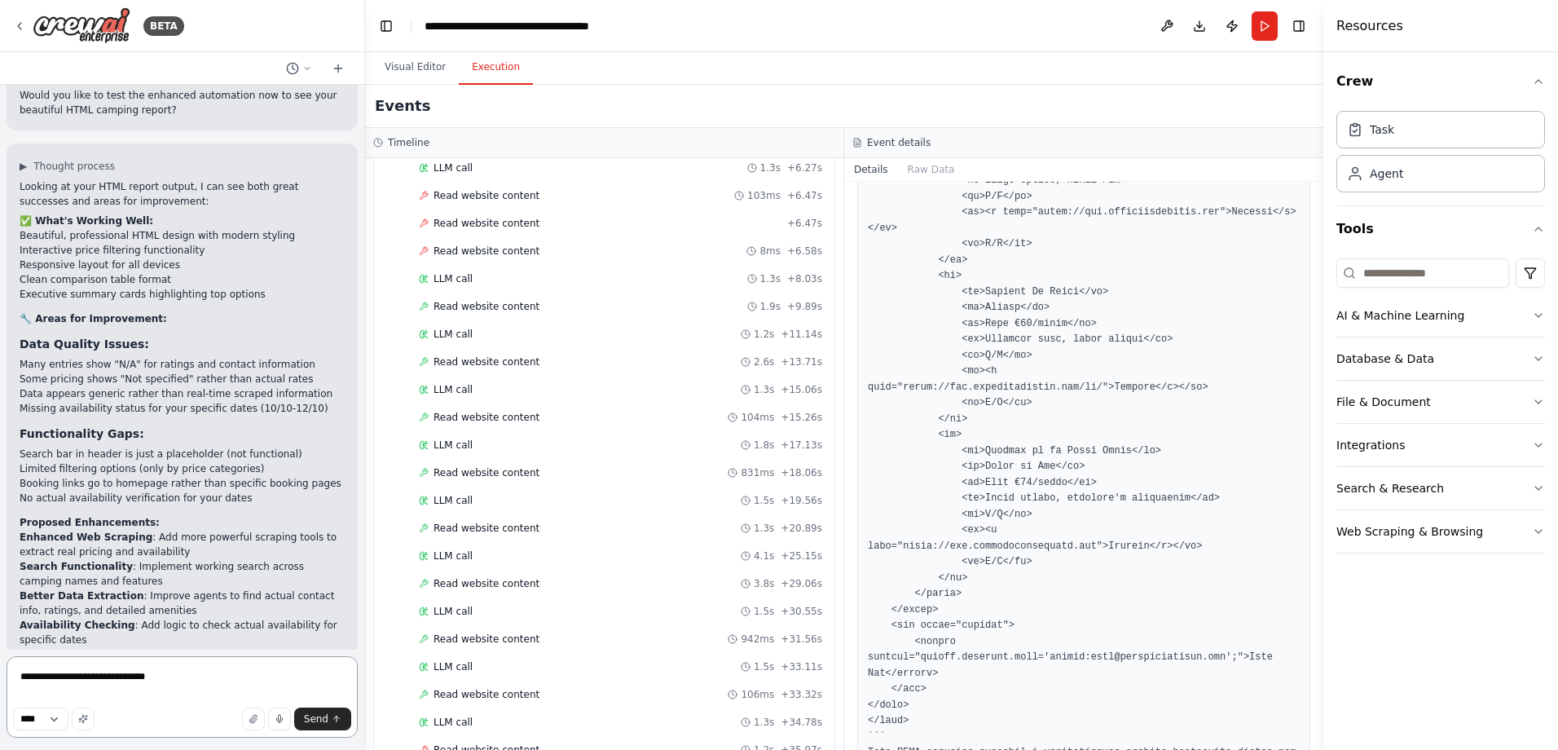
paste textarea "**********"
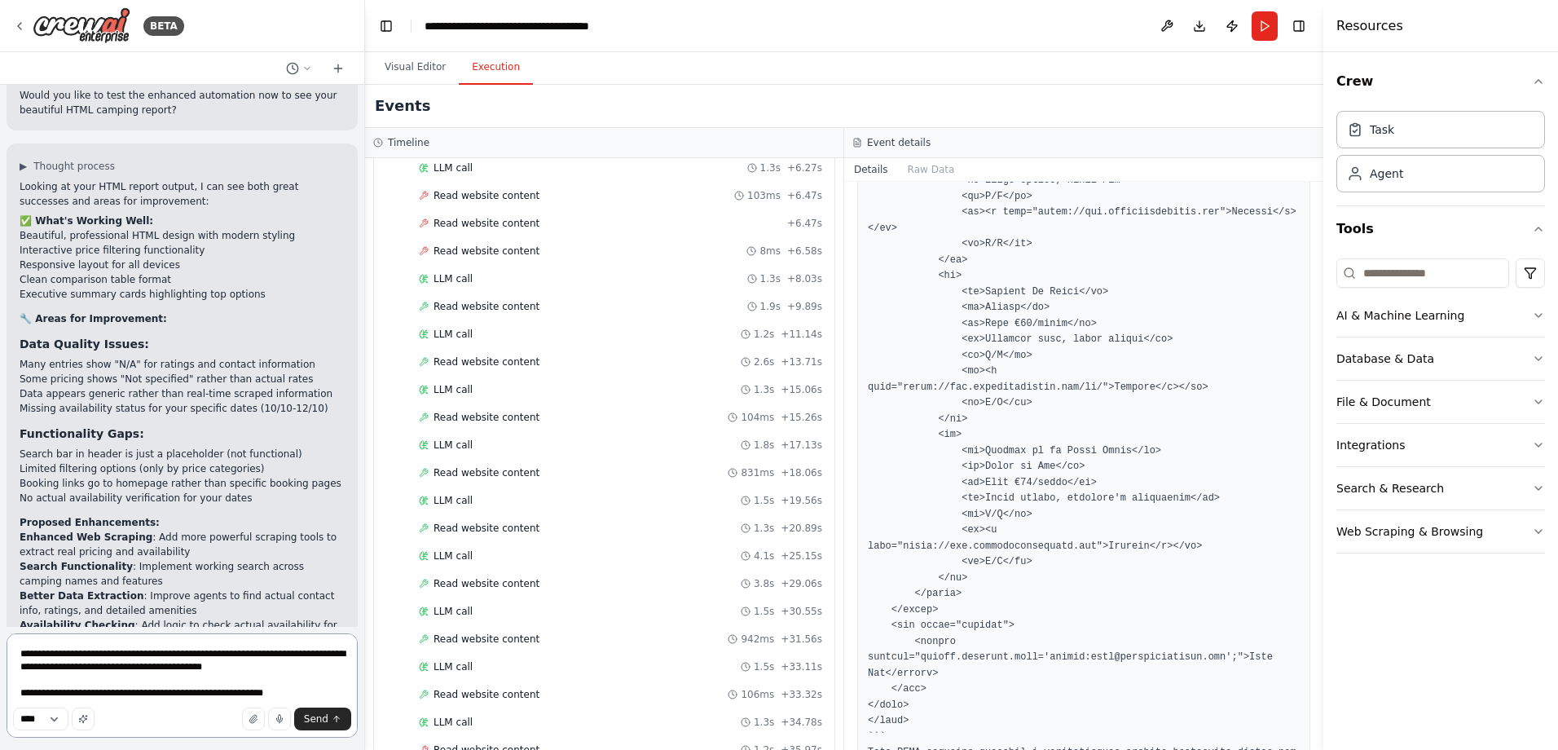
type textarea "**********"
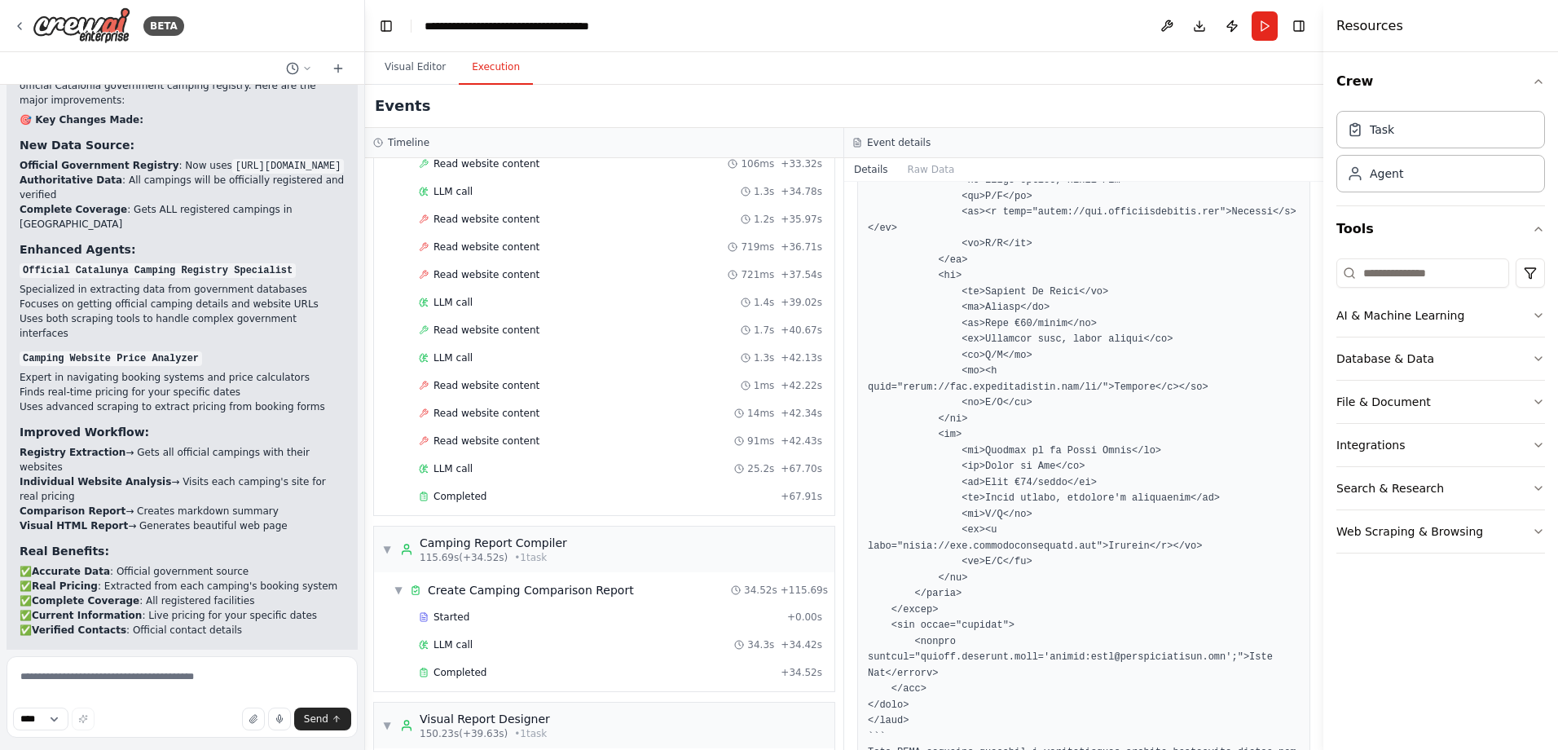
scroll to position [1237, 0]
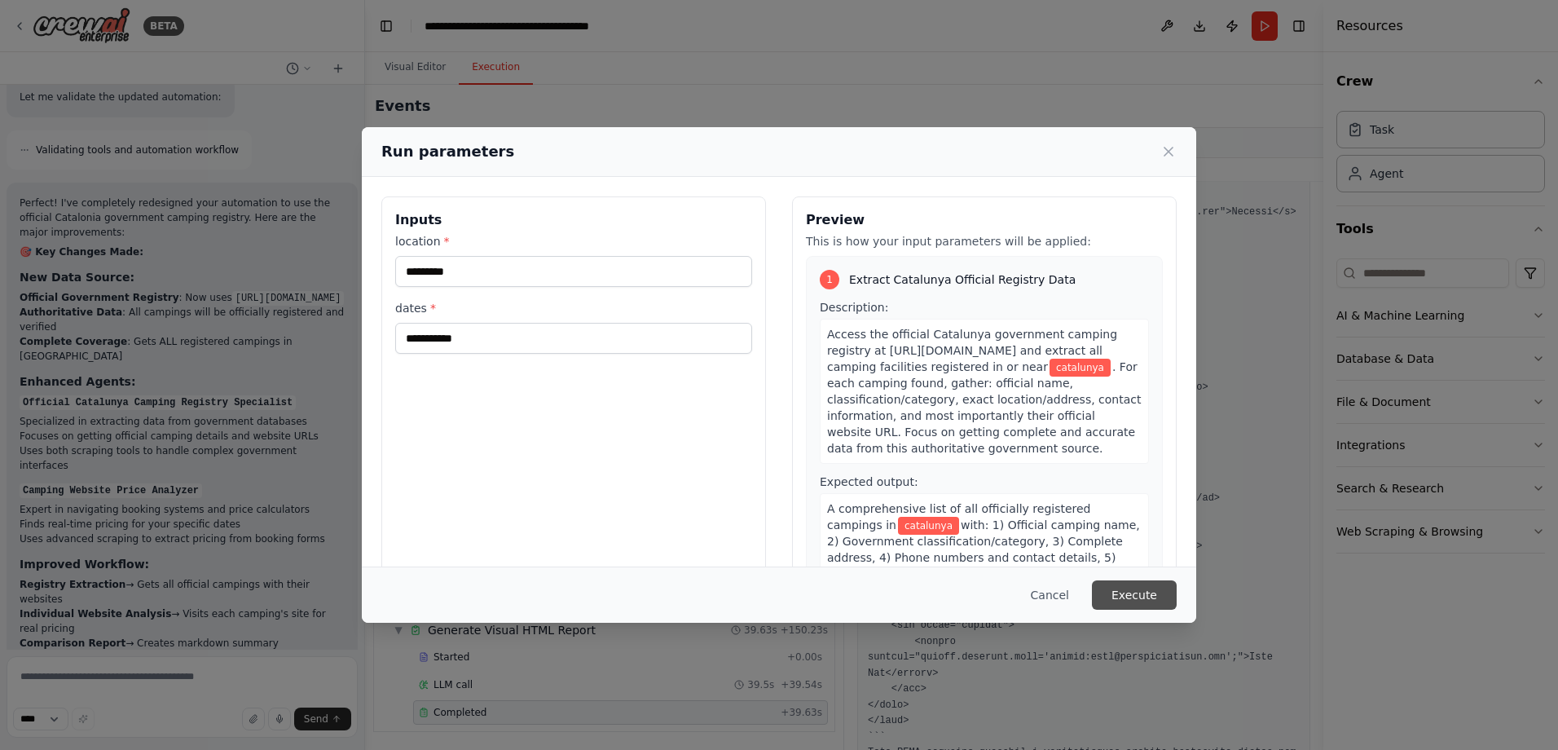
click at [1120, 596] on button "Execute" at bounding box center [1134, 594] width 85 height 29
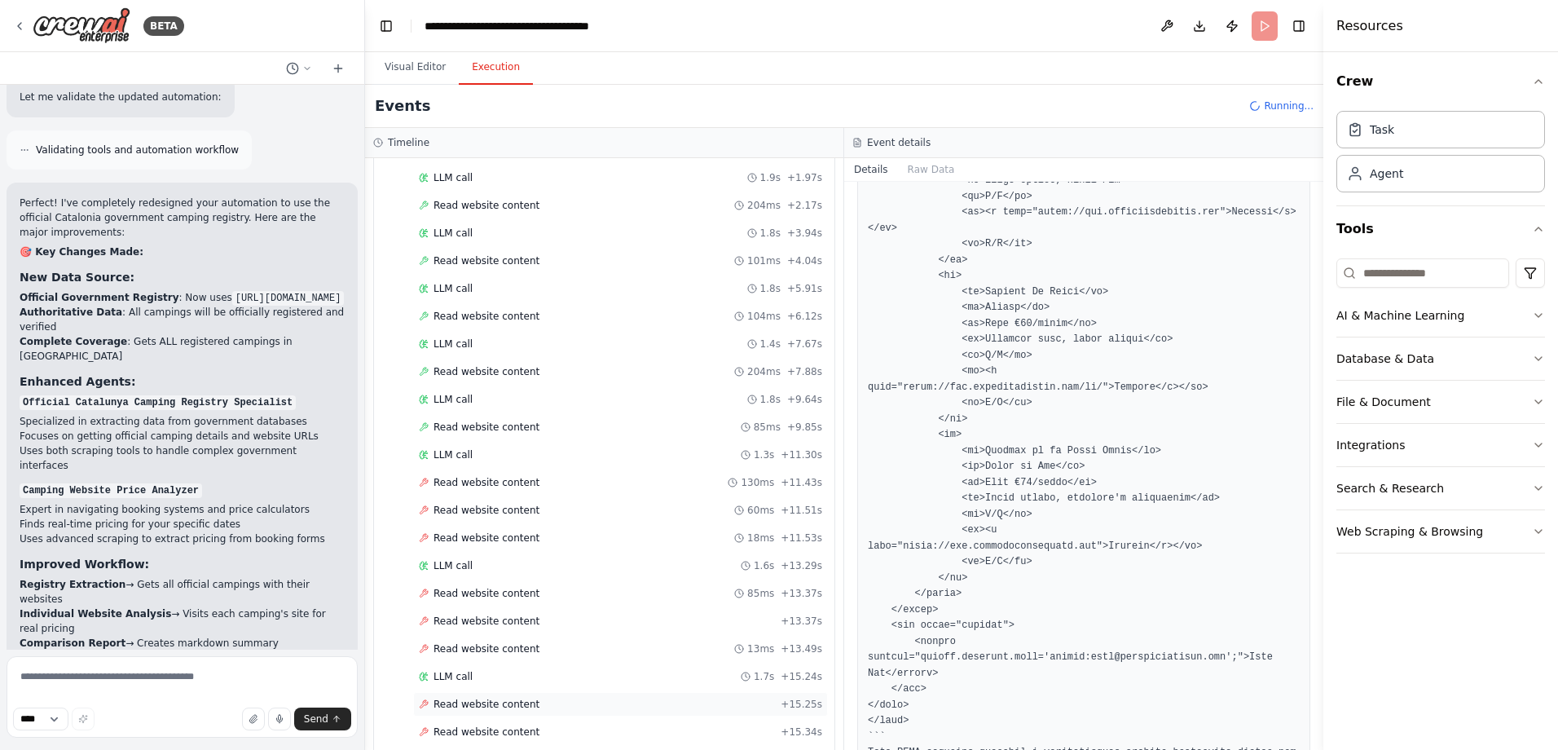
scroll to position [691, 0]
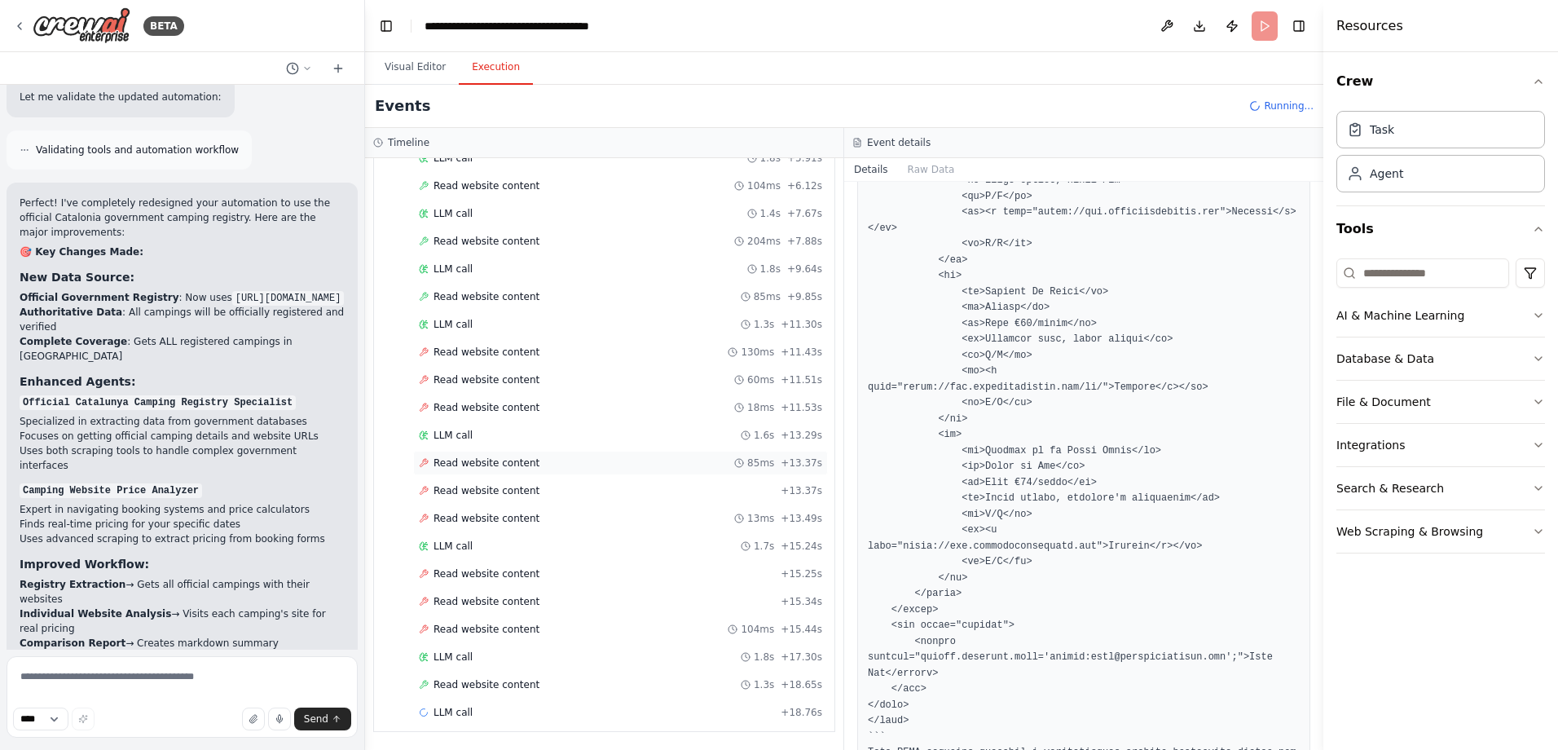
click at [503, 459] on span "Read website content" at bounding box center [486, 462] width 106 height 13
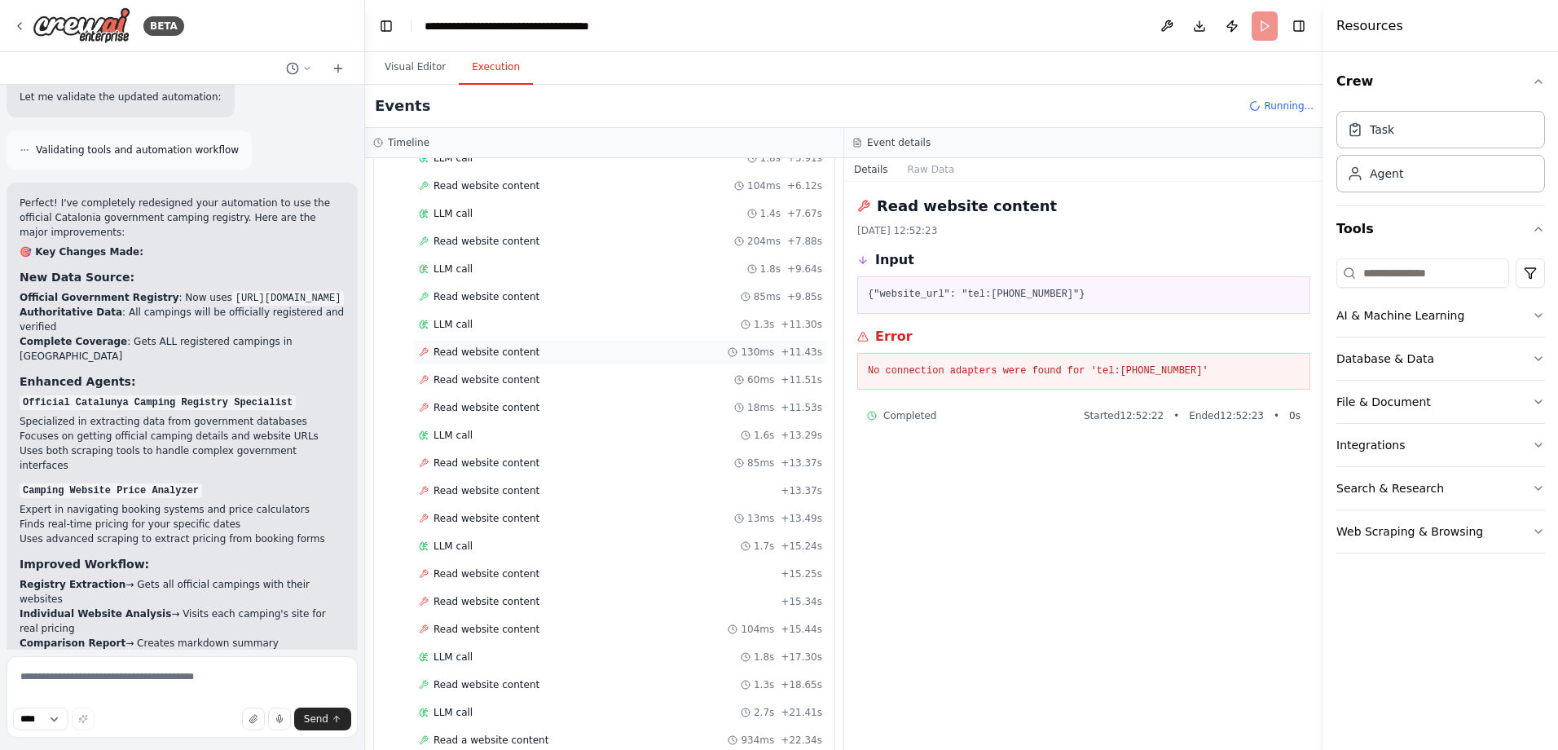
click at [497, 359] on div "Read website content 130ms + 11.43s" at bounding box center [620, 352] width 415 height 24
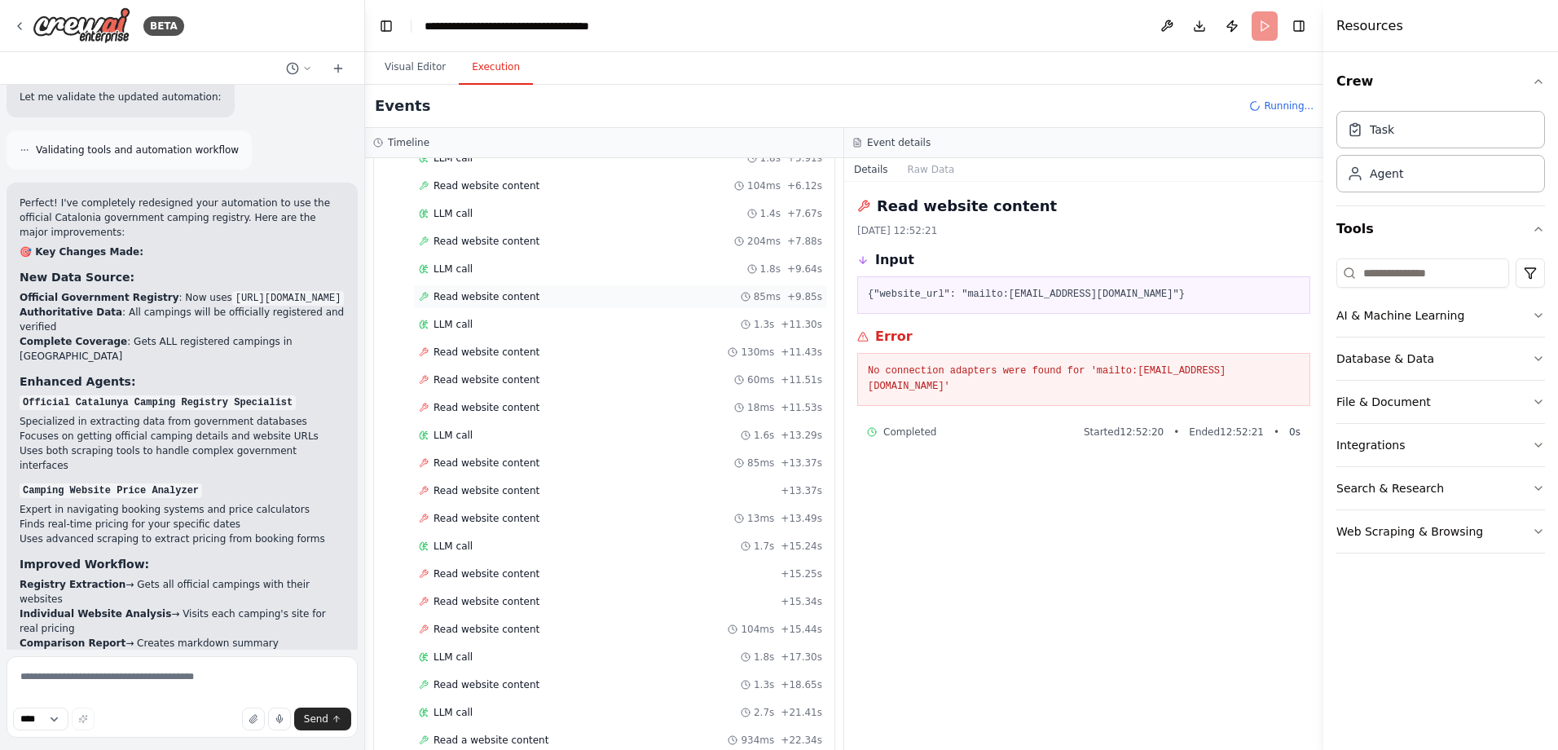
click at [497, 292] on span "Read website content" at bounding box center [486, 296] width 106 height 13
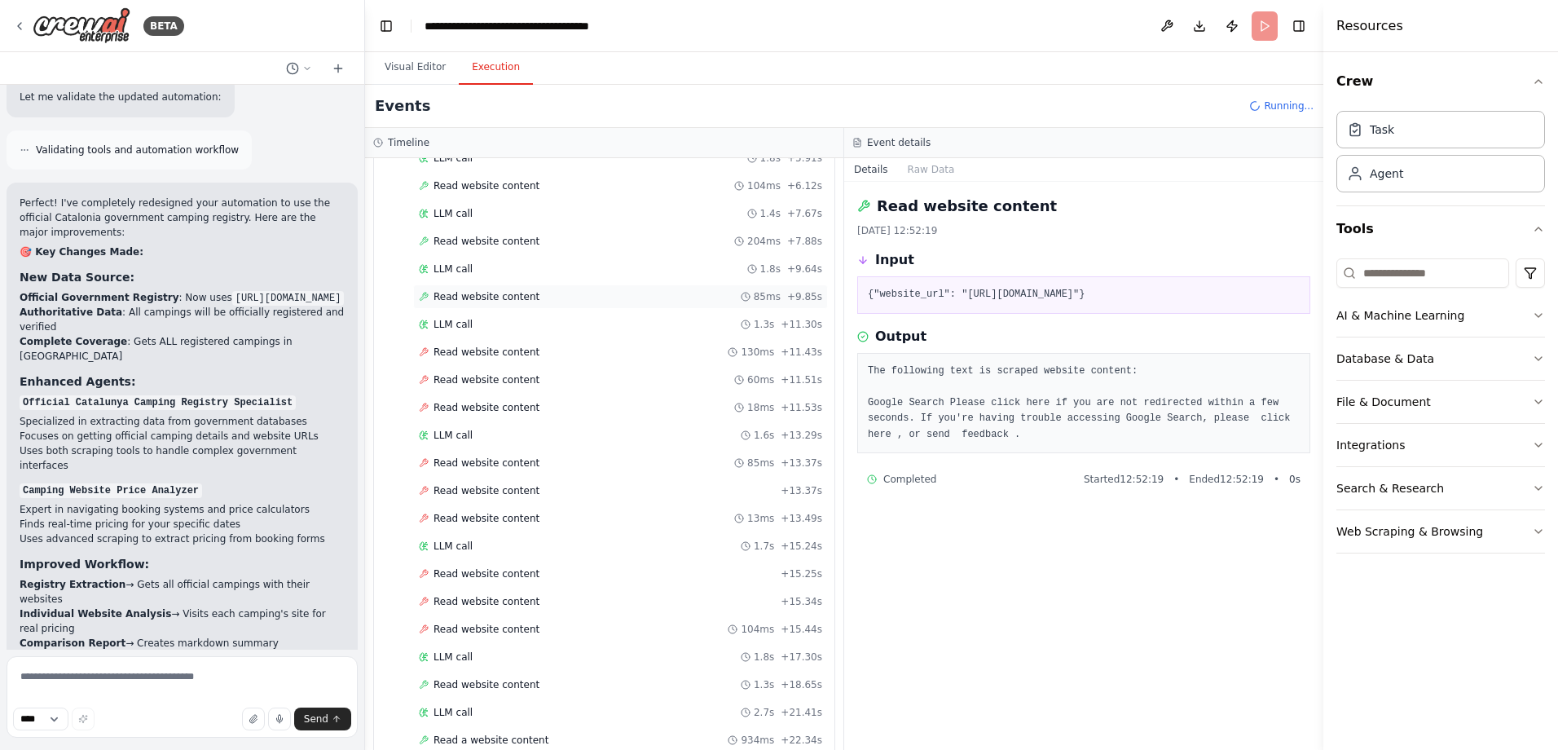
click at [490, 299] on span "Read website content" at bounding box center [486, 296] width 106 height 13
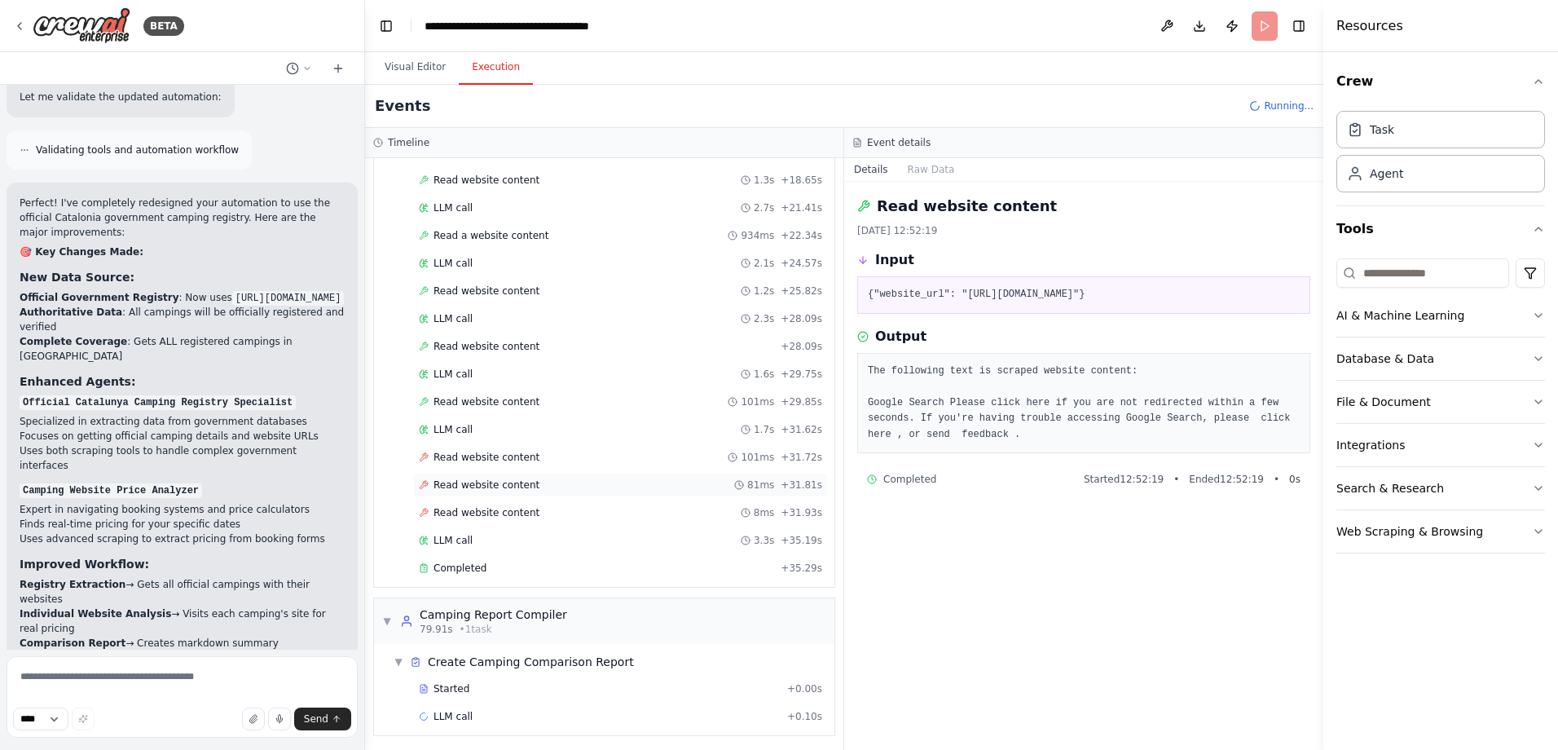
scroll to position [1199, 0]
click at [462, 539] on span "LLM call" at bounding box center [452, 536] width 39 height 13
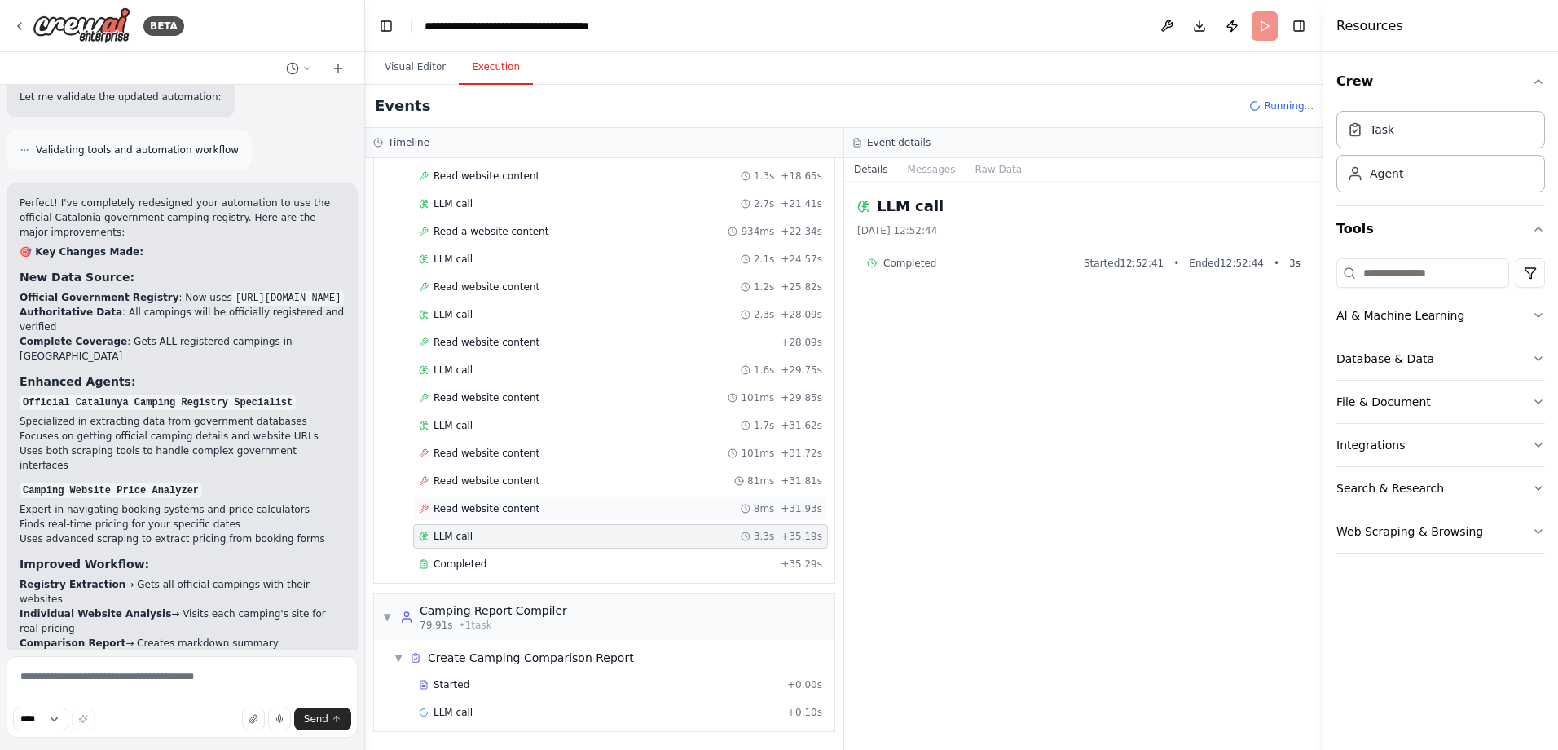
click at [473, 512] on span "Read website content" at bounding box center [486, 508] width 106 height 13
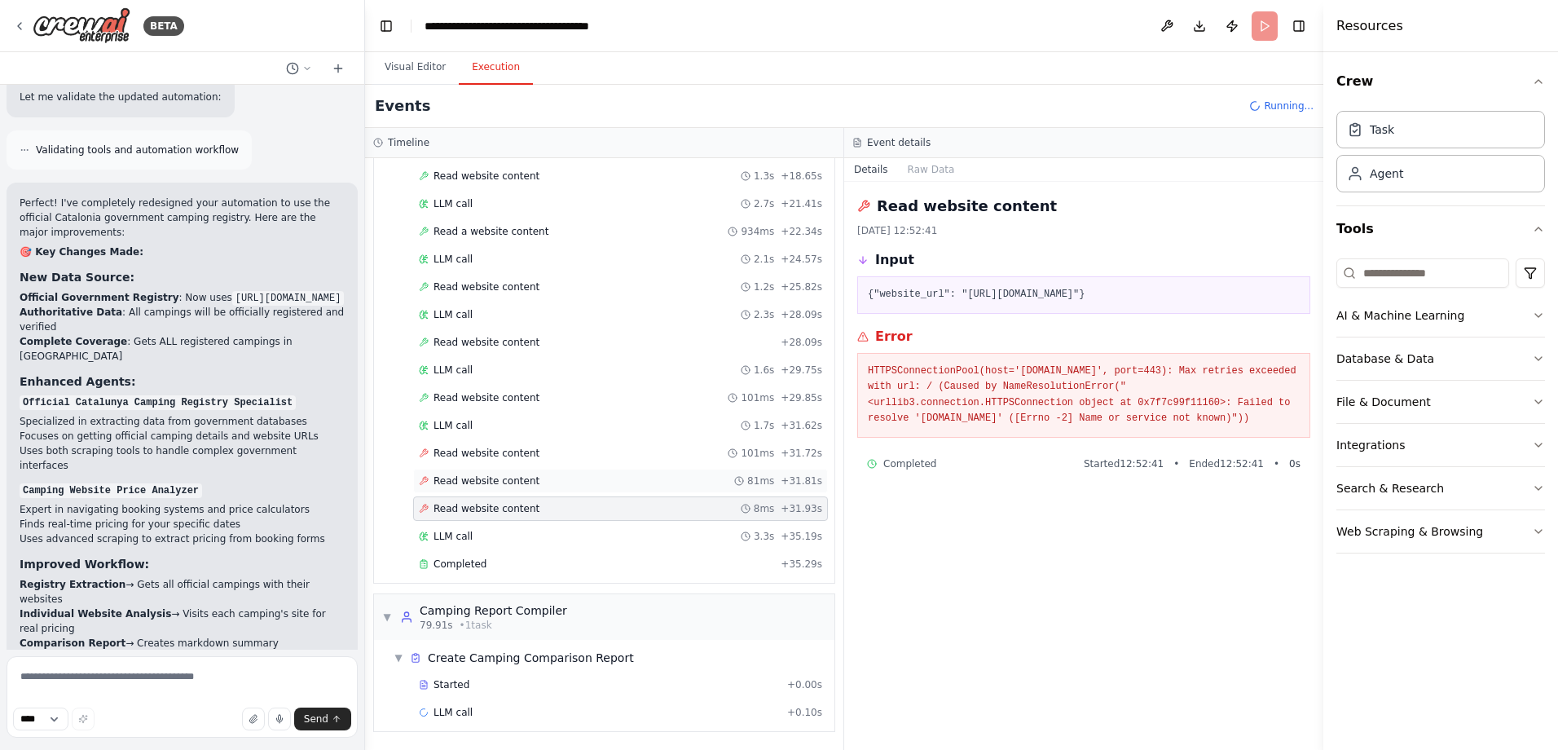
click at [490, 475] on span "Read website content" at bounding box center [486, 480] width 106 height 13
click at [492, 457] on span "Read website content" at bounding box center [486, 452] width 106 height 13
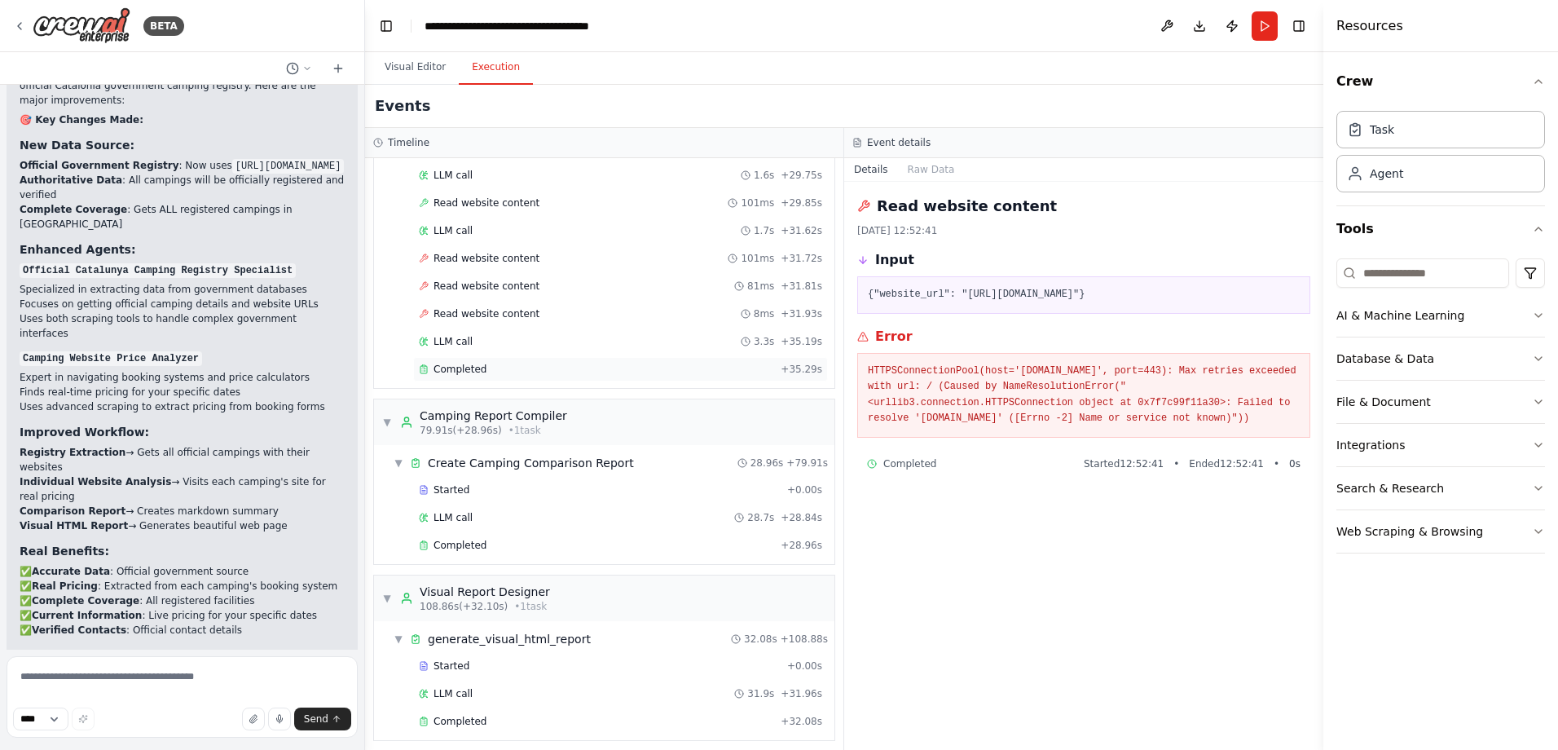
scroll to position [1403, 0]
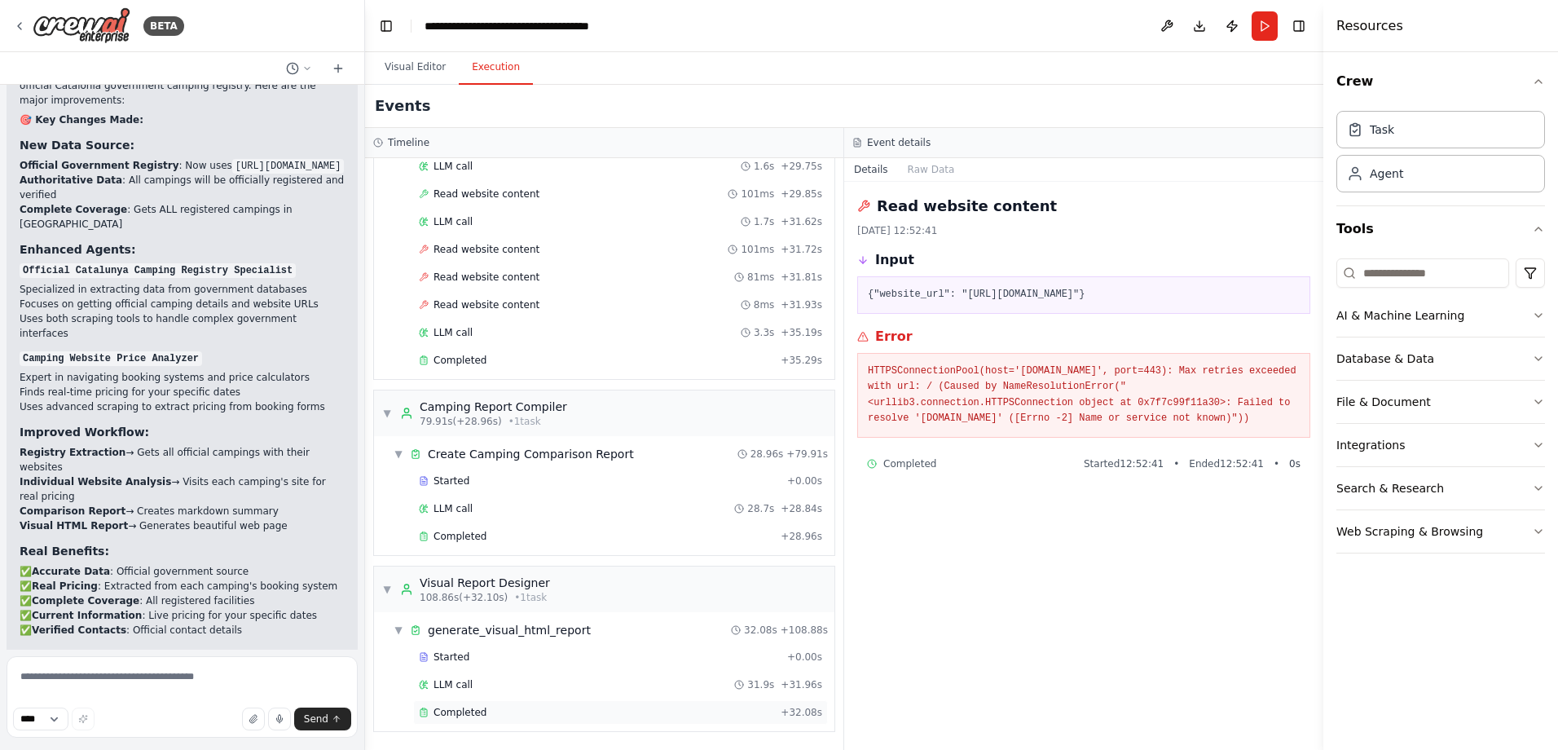
click at [471, 719] on div "Completed + 32.08s" at bounding box center [620, 712] width 415 height 24
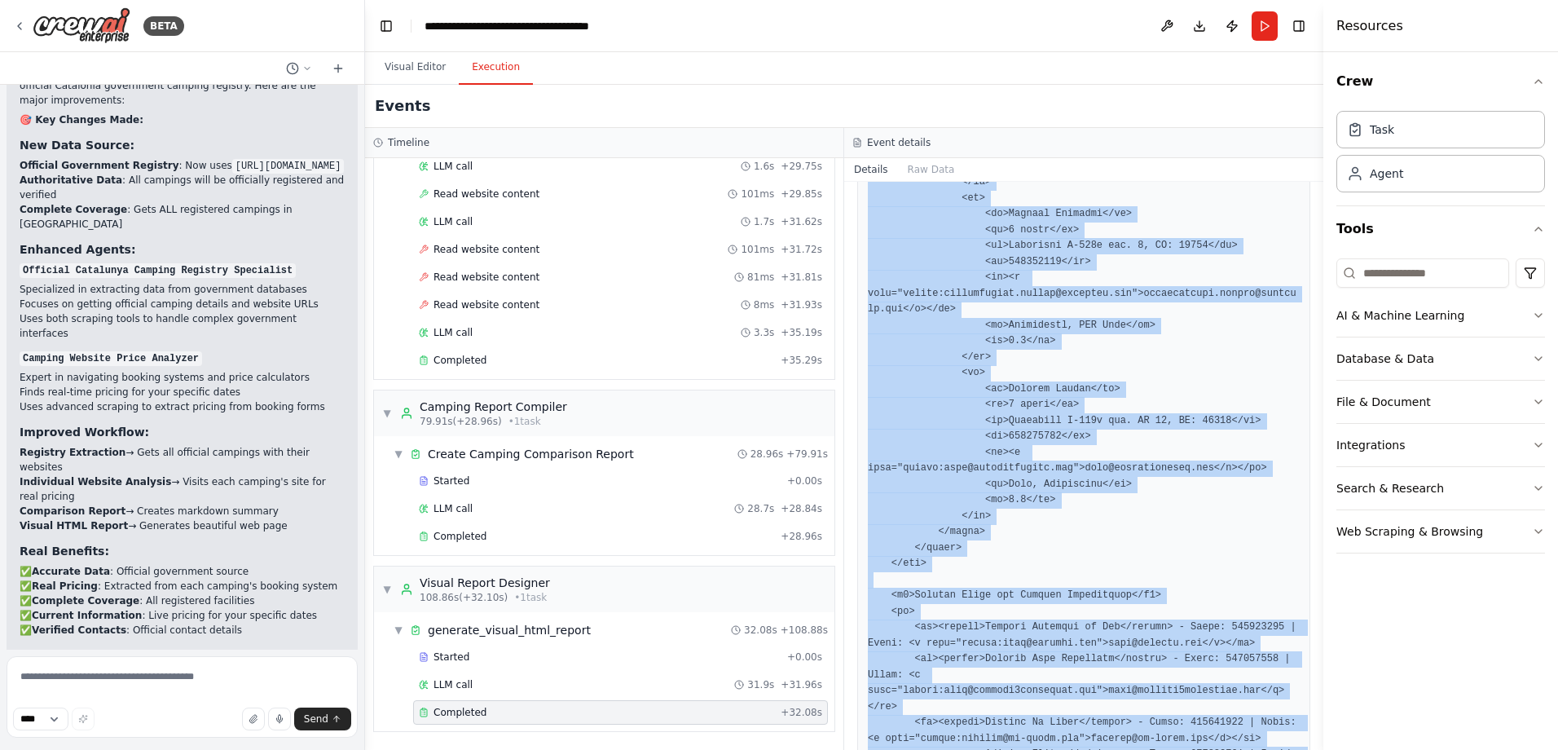
scroll to position [3556, 0]
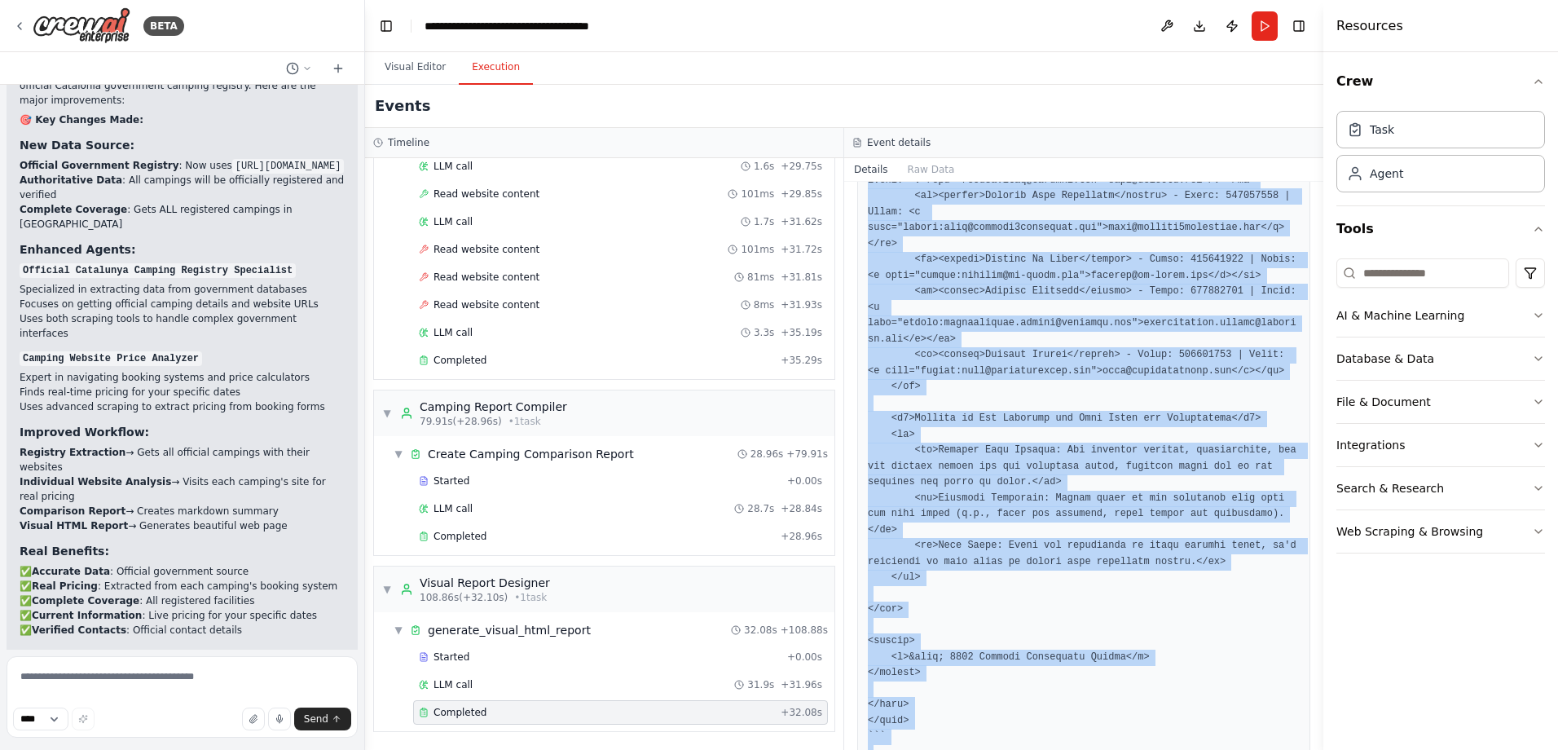
drag, startPoint x: 869, startPoint y: 445, endPoint x: 1168, endPoint y: 732, distance: 415.5
click at [1168, 732] on div "Completed 26/9/2025, 12:53:45 Description Transform the camping comparison repo…" at bounding box center [1083, 466] width 479 height 568
copy pre "```html <!DOCTYPE html> <html lang="en"> <head> <meta charset="UTF-8"> <meta na…"
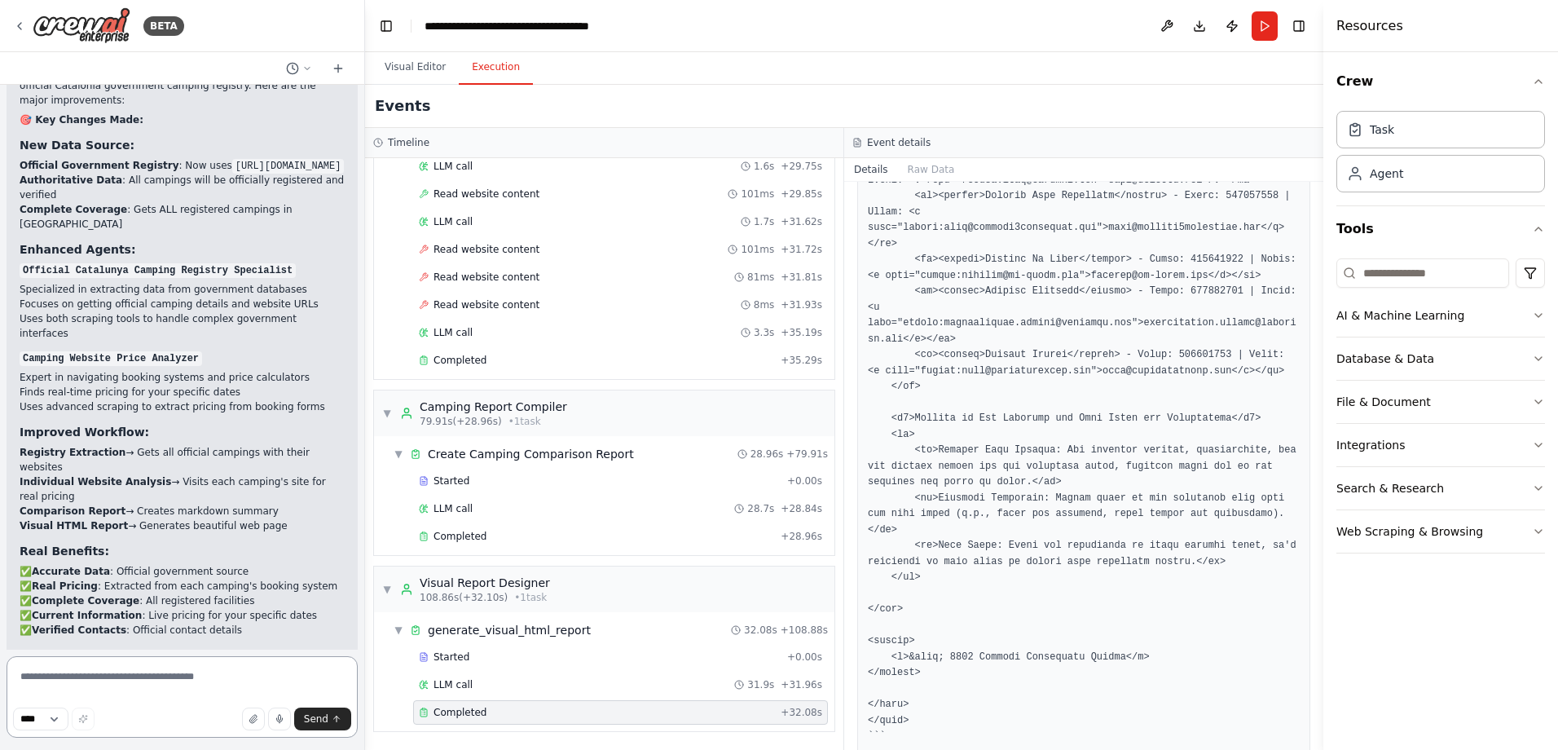
click at [144, 679] on textarea at bounding box center [182, 696] width 351 height 81
type textarea "**********"
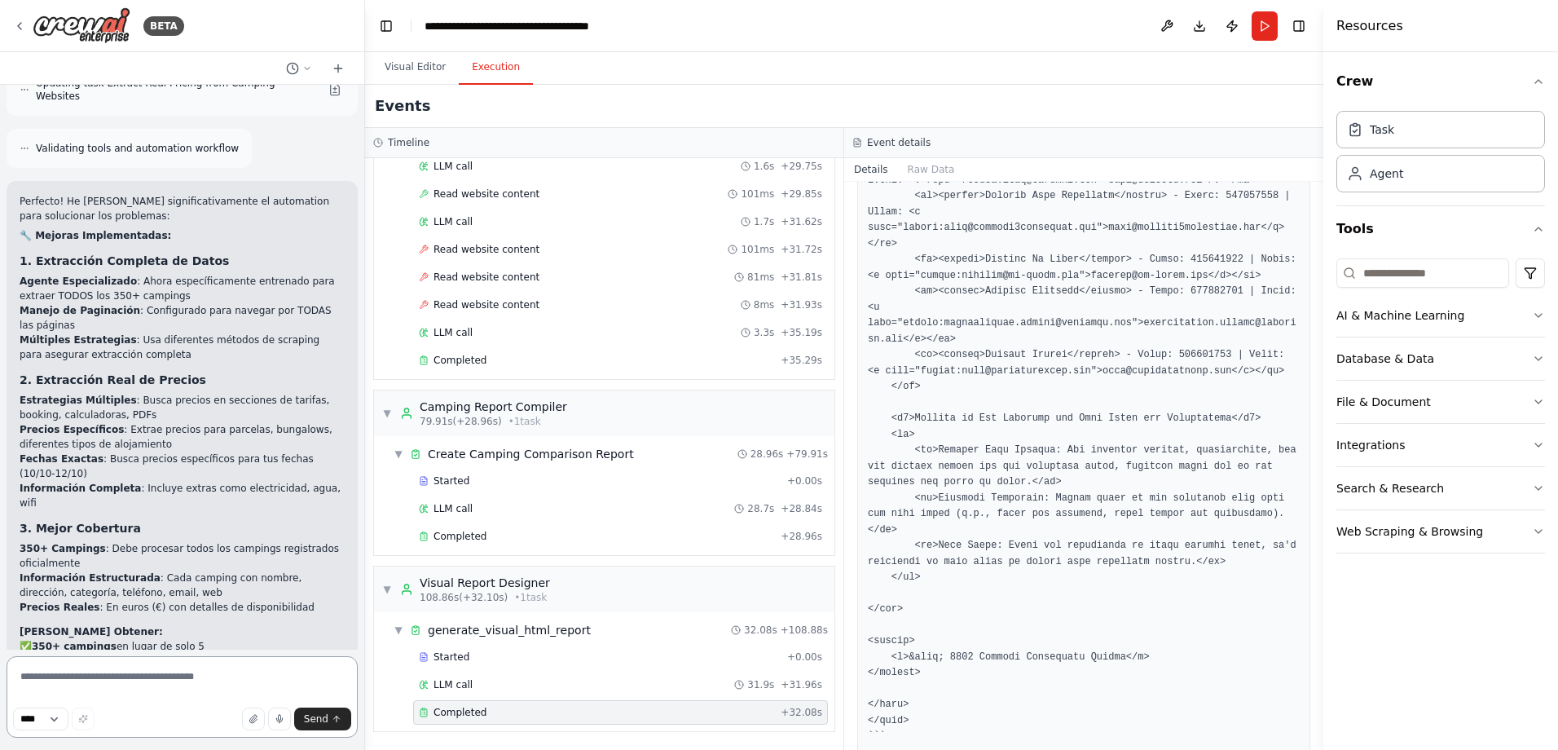
scroll to position [6314, 0]
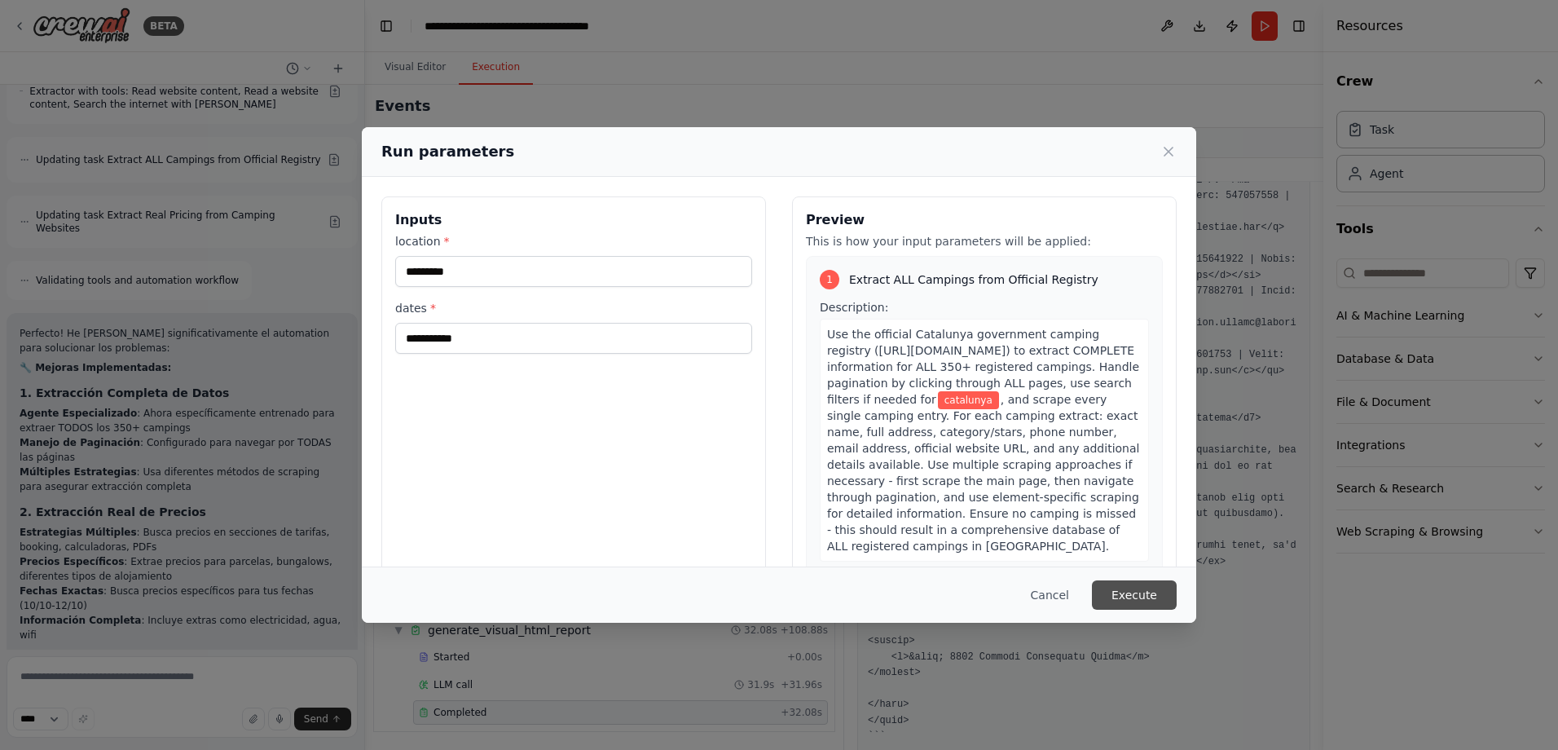
click at [1144, 593] on button "Execute" at bounding box center [1134, 594] width 85 height 29
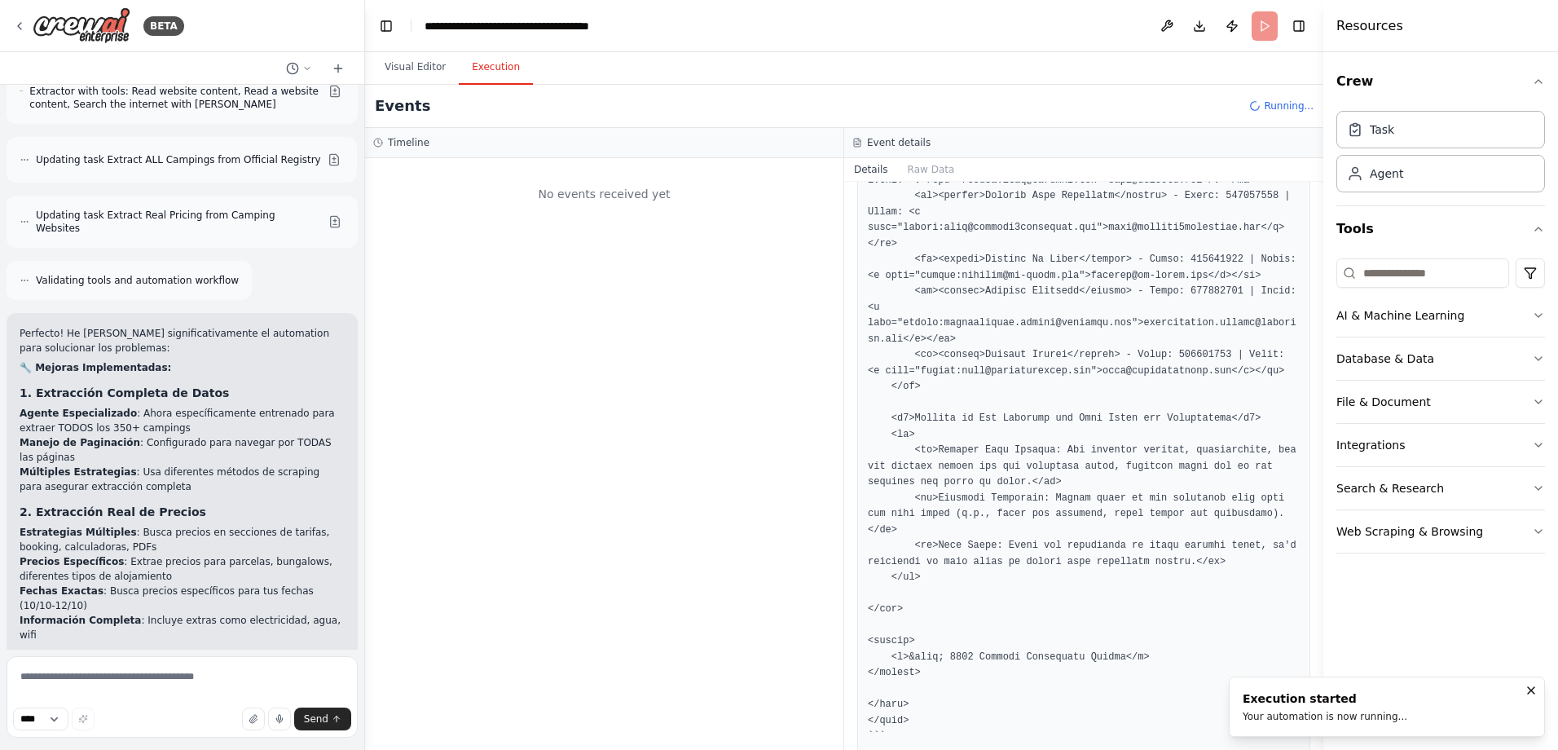
scroll to position [0, 0]
click at [425, 74] on button "Visual Editor" at bounding box center [415, 68] width 87 height 34
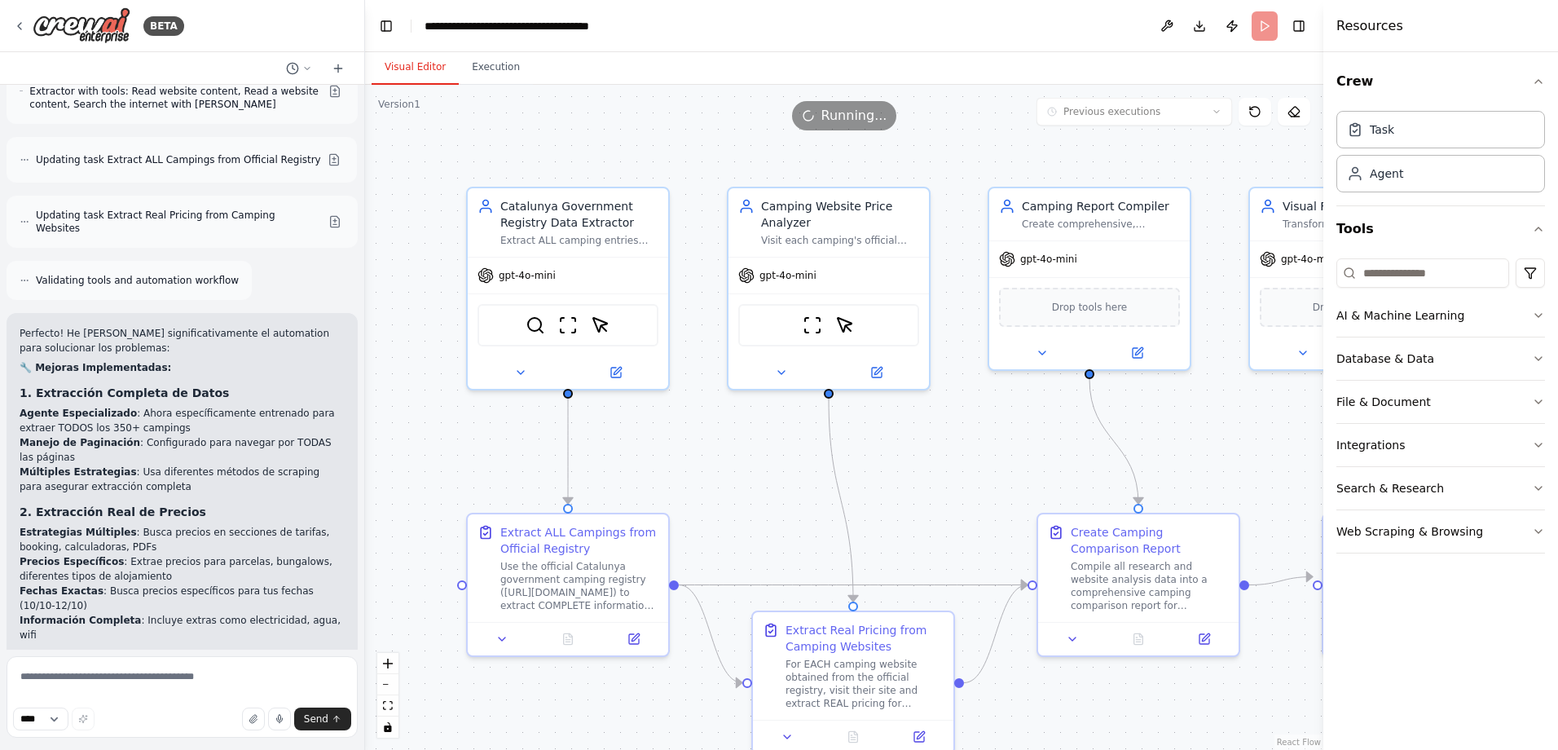
drag, startPoint x: 899, startPoint y: 461, endPoint x: 918, endPoint y: 482, distance: 28.2
click at [918, 482] on div ".deletable-edge-delete-btn { width: 20px; height: 20px; border: 0px solid #ffff…" at bounding box center [844, 417] width 958 height 665
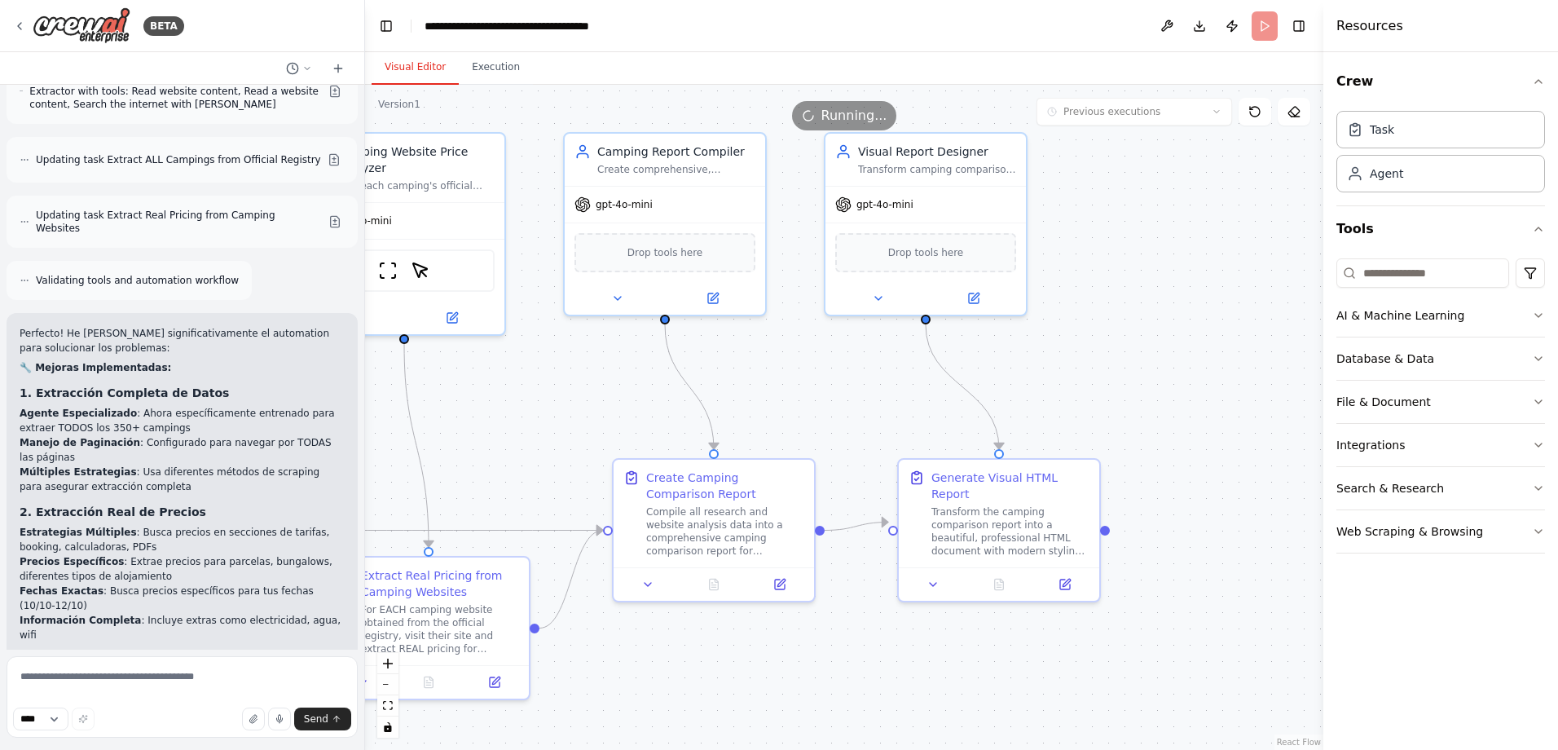
drag, startPoint x: 1002, startPoint y: 481, endPoint x: 547, endPoint y: 426, distance: 458.7
click at [547, 426] on div ".deletable-edge-delete-btn { width: 20px; height: 20px; border: 0px solid #ffff…" at bounding box center [844, 417] width 958 height 665
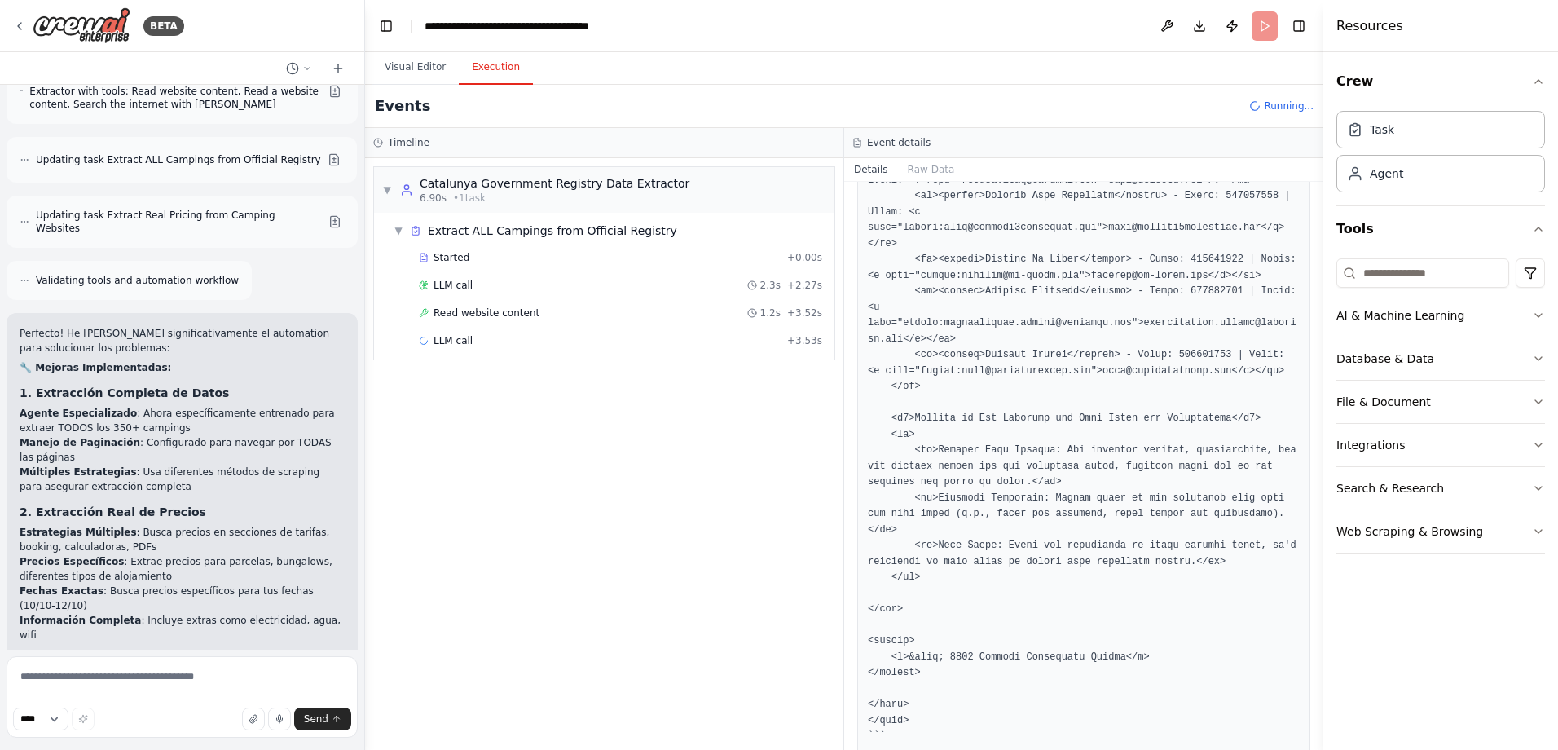
click at [486, 78] on button "Execution" at bounding box center [496, 68] width 74 height 34
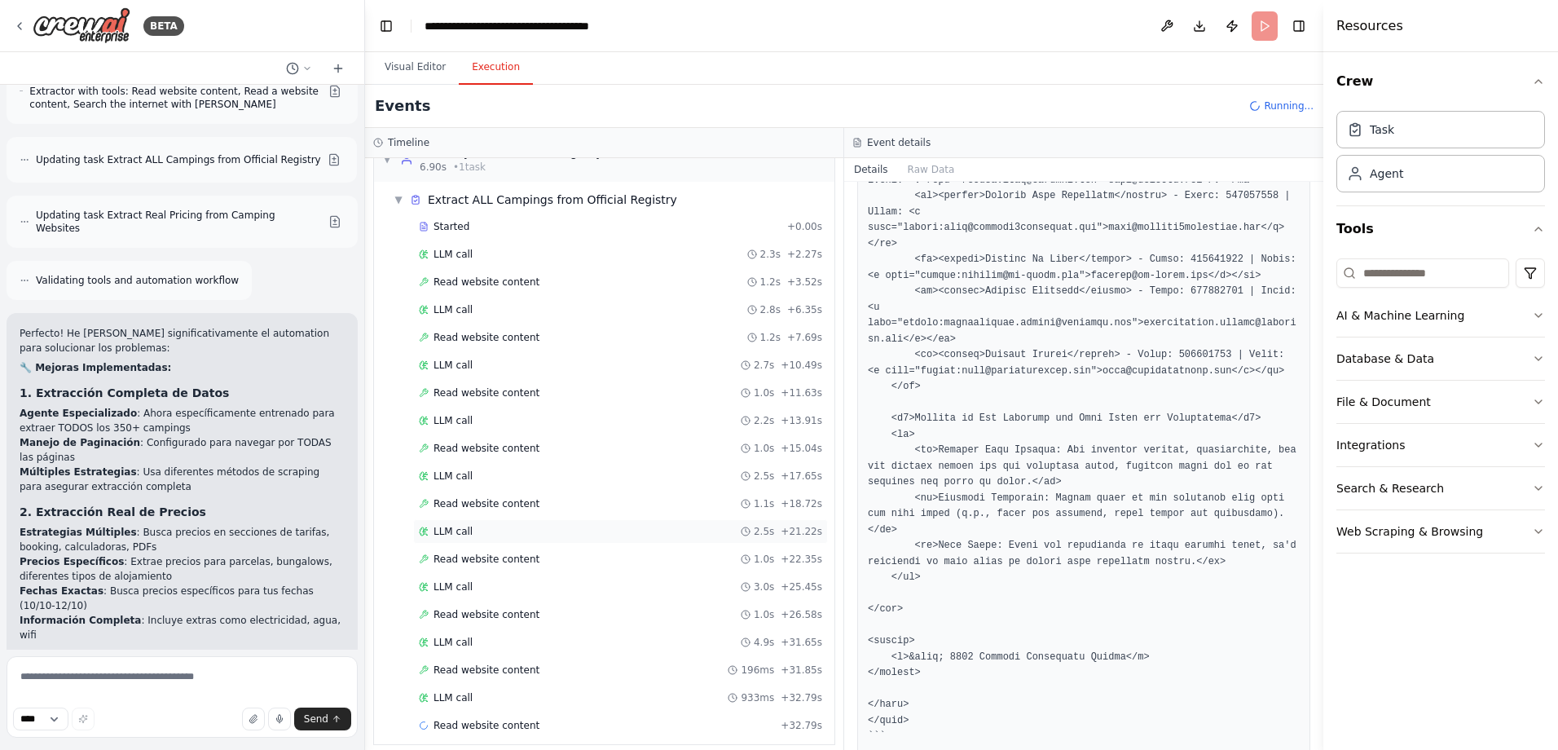
scroll to position [44, 0]
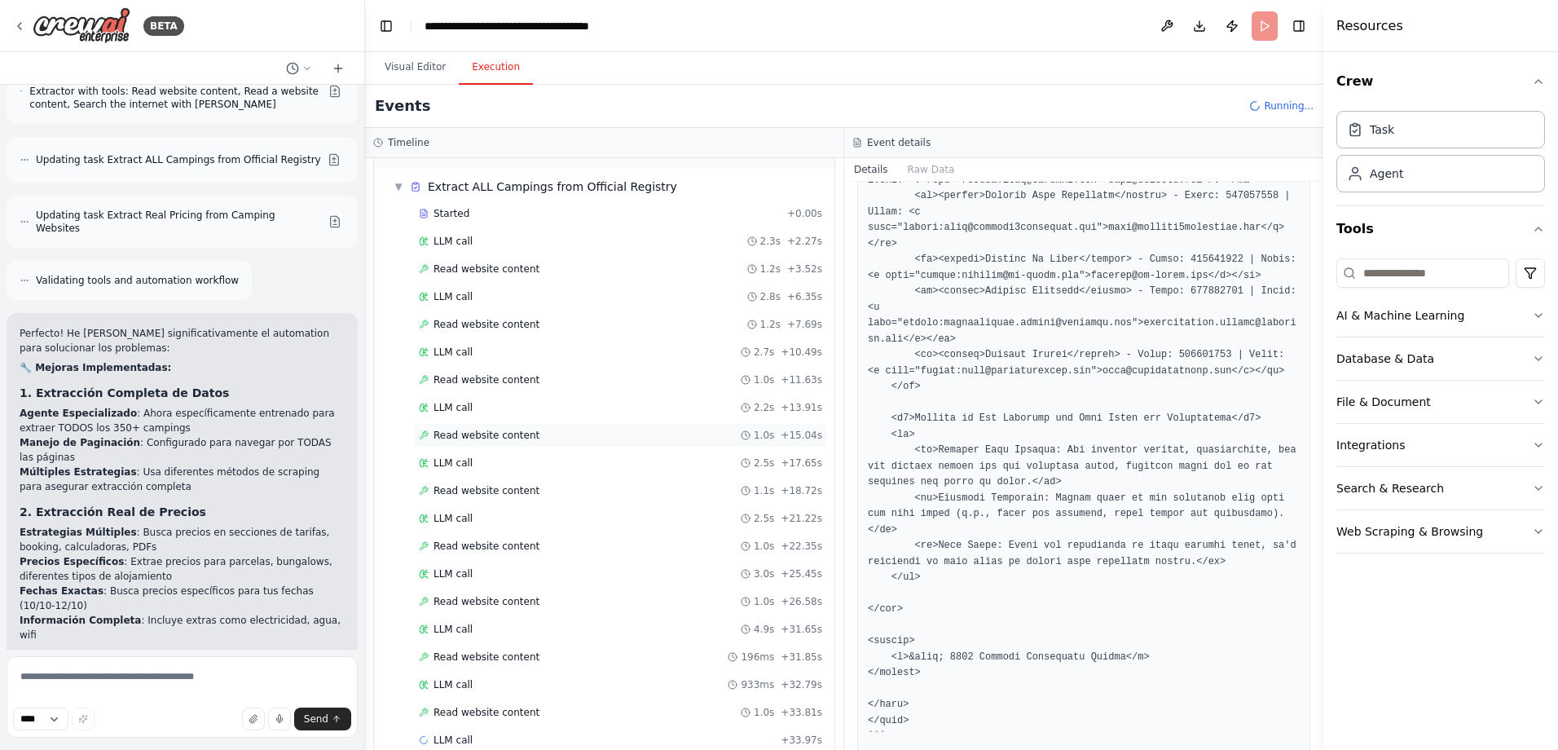
click at [492, 436] on span "Read website content" at bounding box center [486, 435] width 106 height 13
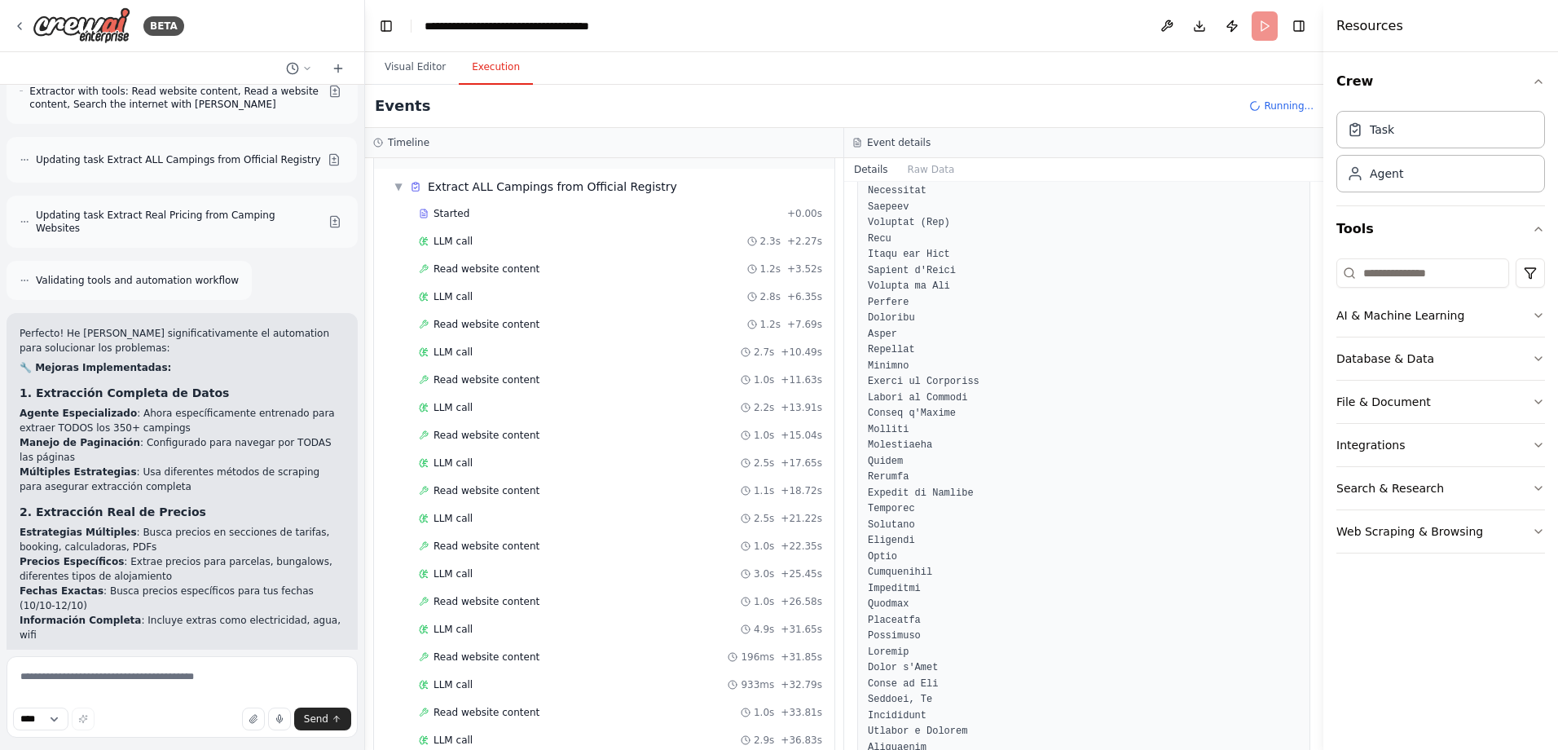
scroll to position [3829, 0]
drag, startPoint x: 1317, startPoint y: 321, endPoint x: 1294, endPoint y: 588, distance: 268.3
click at [1294, 588] on div "BETA crear una página web que haga de buscador de campings. El listado aparece …" at bounding box center [779, 375] width 1558 height 750
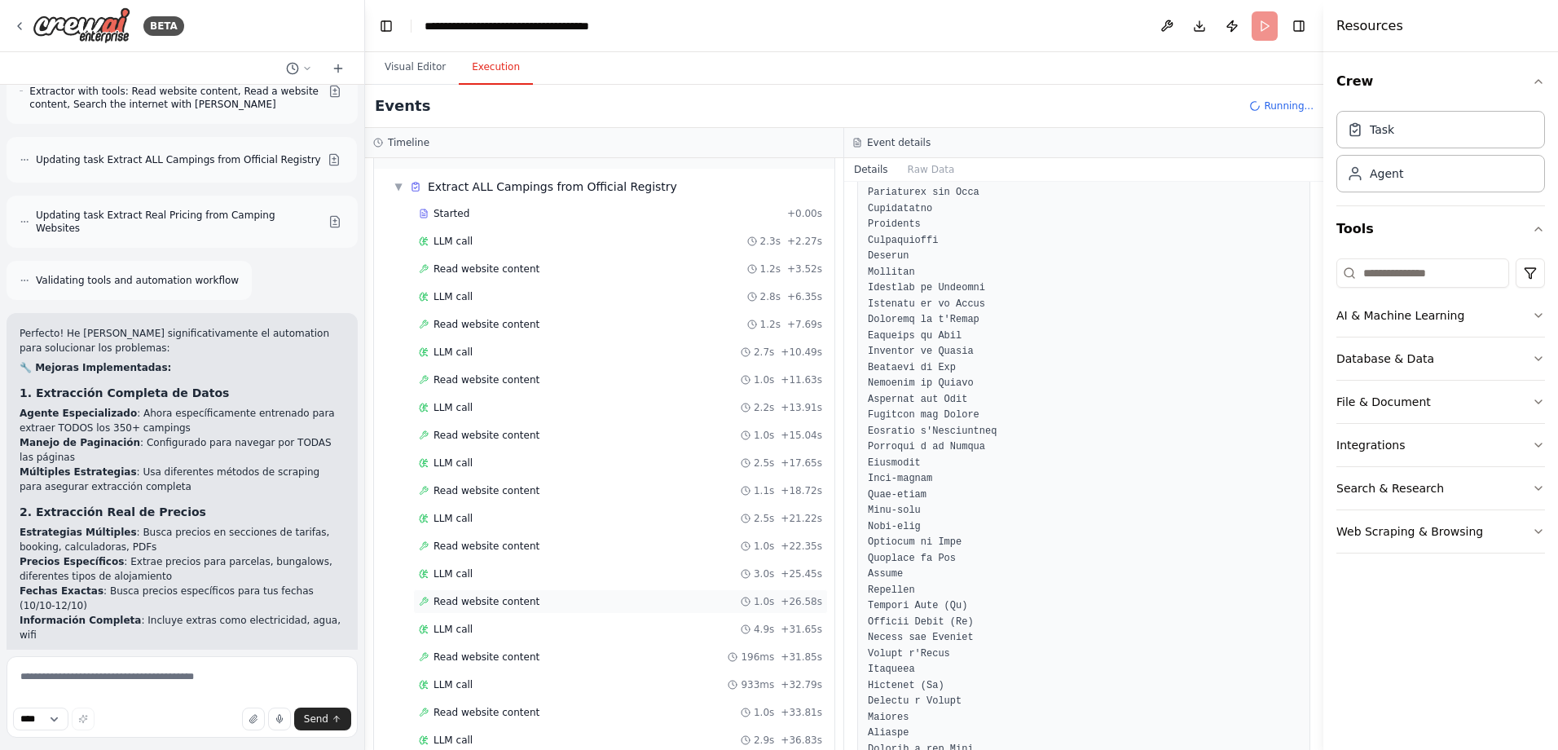
click at [467, 609] on div "Read website content 1.0s + 26.58s" at bounding box center [620, 601] width 415 height 24
click at [482, 655] on span "Read website content" at bounding box center [486, 656] width 106 height 13
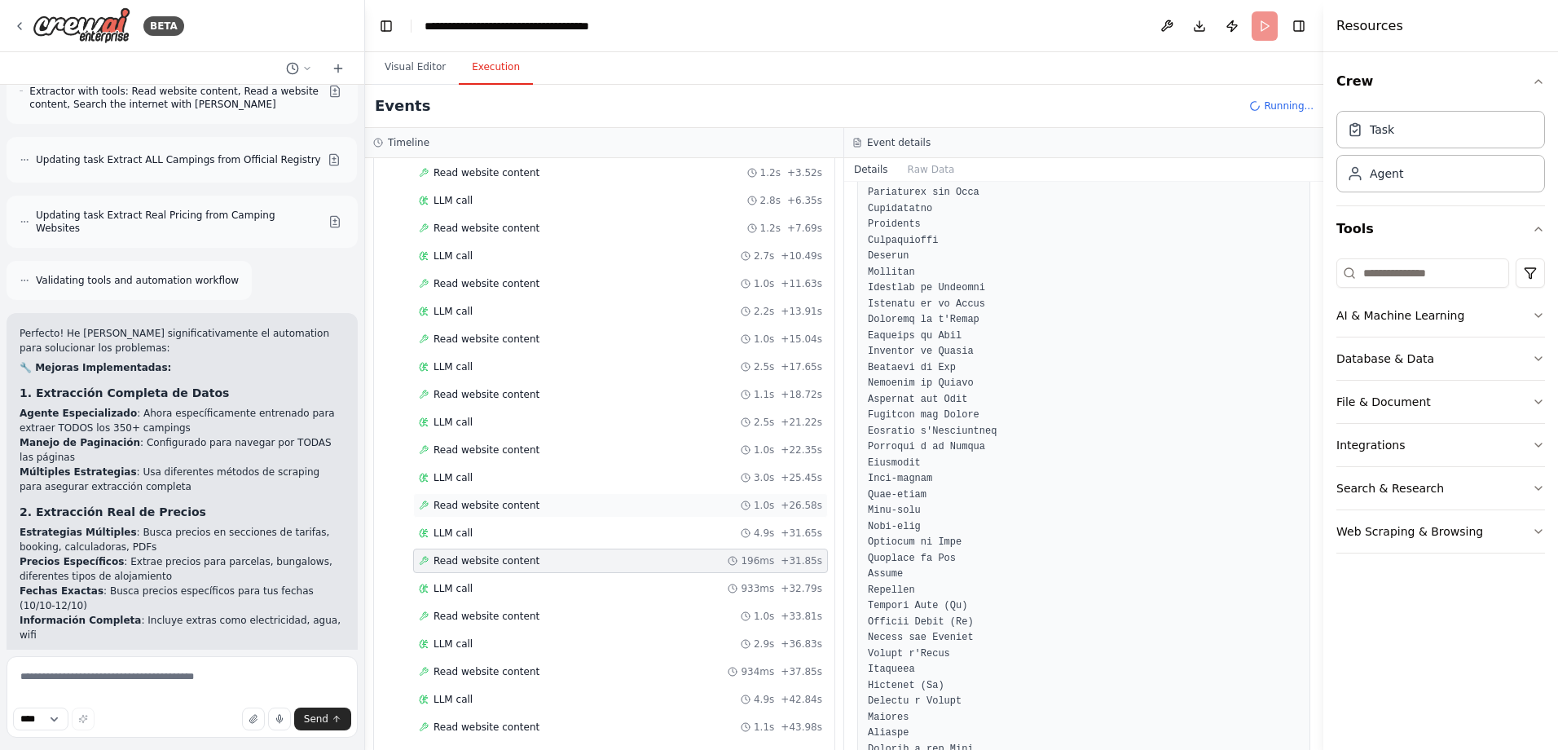
scroll to position [183, 0]
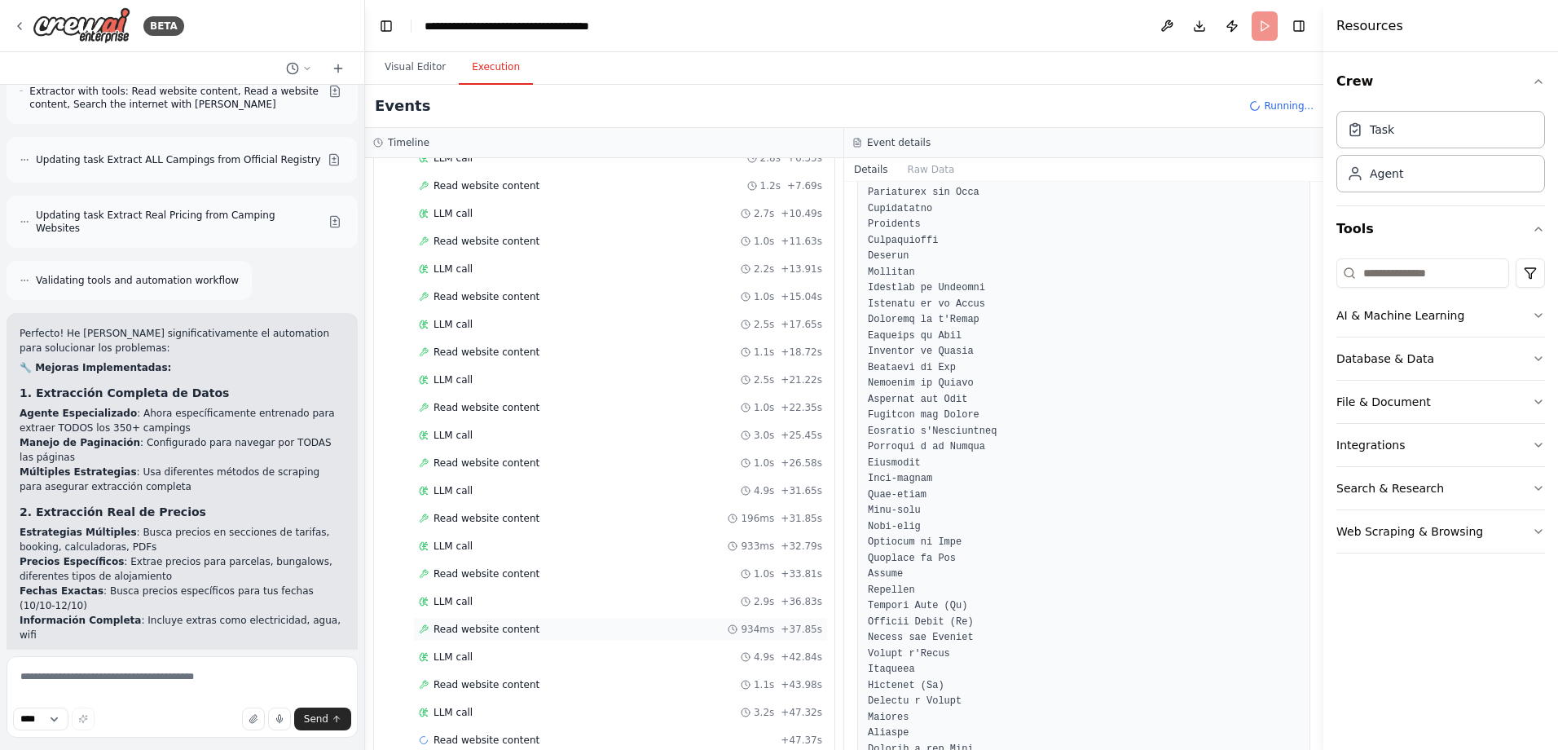
click at [495, 626] on span "Read website content" at bounding box center [486, 628] width 106 height 13
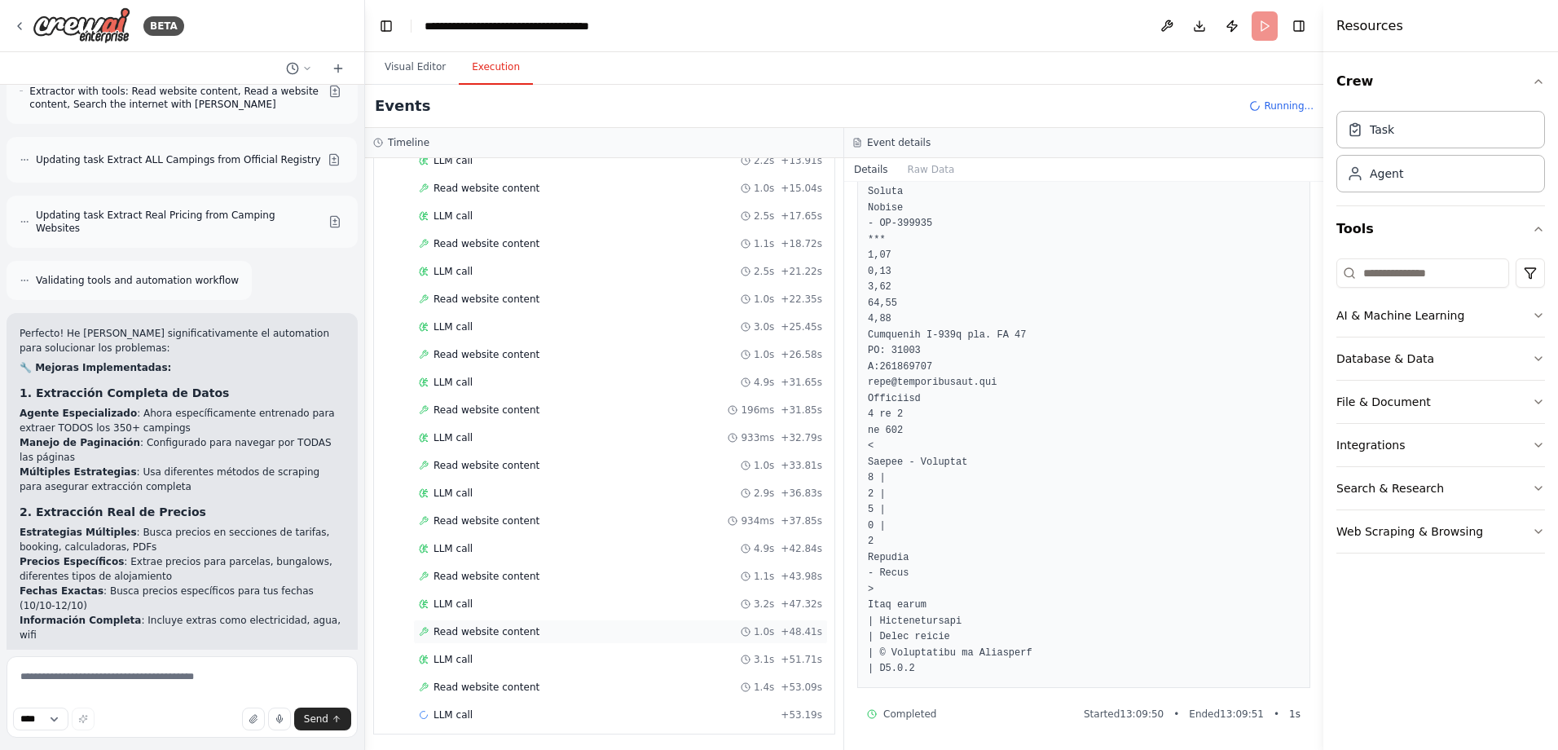
scroll to position [293, 0]
click at [477, 633] on span "Read website content" at bounding box center [486, 628] width 106 height 13
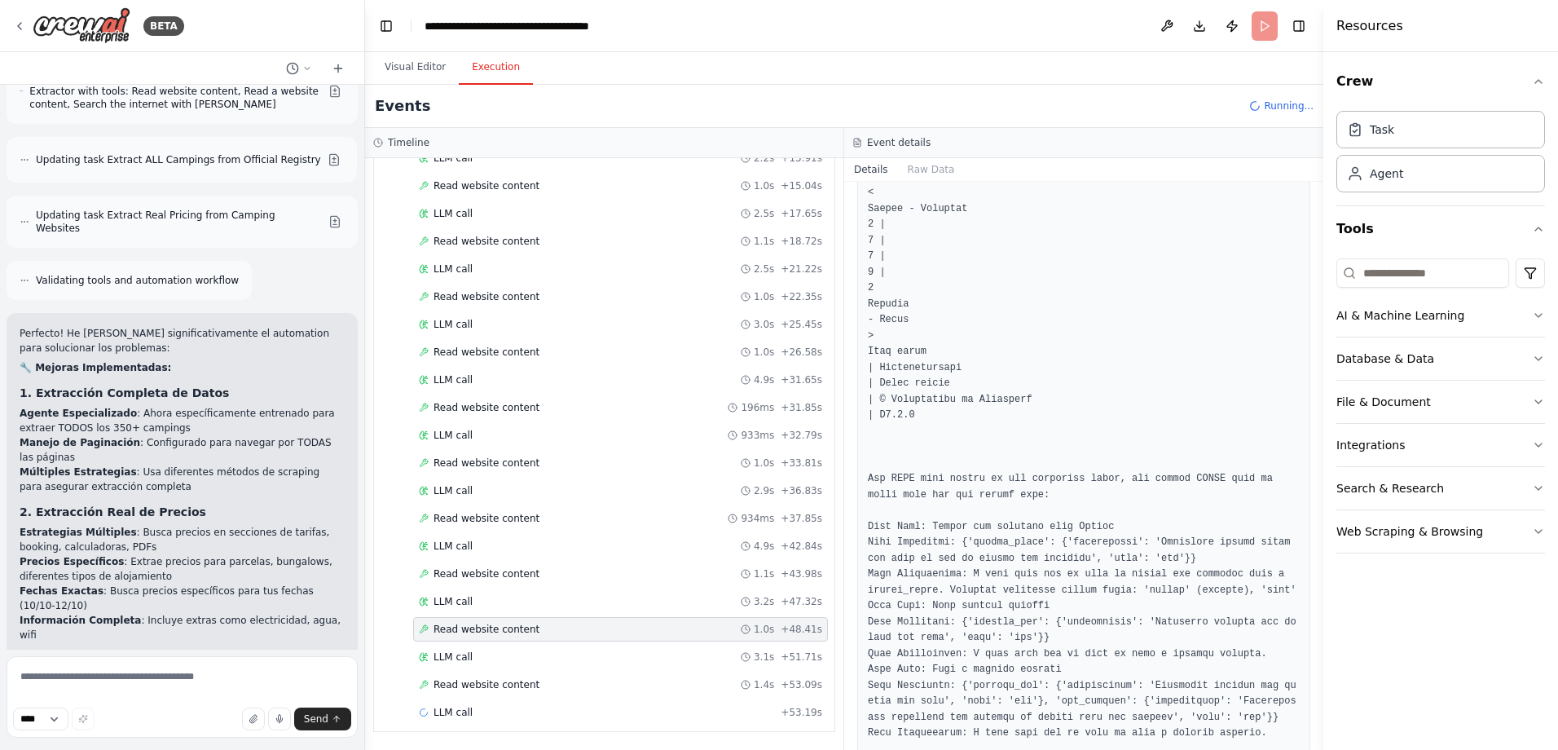
scroll to position [18256, 0]
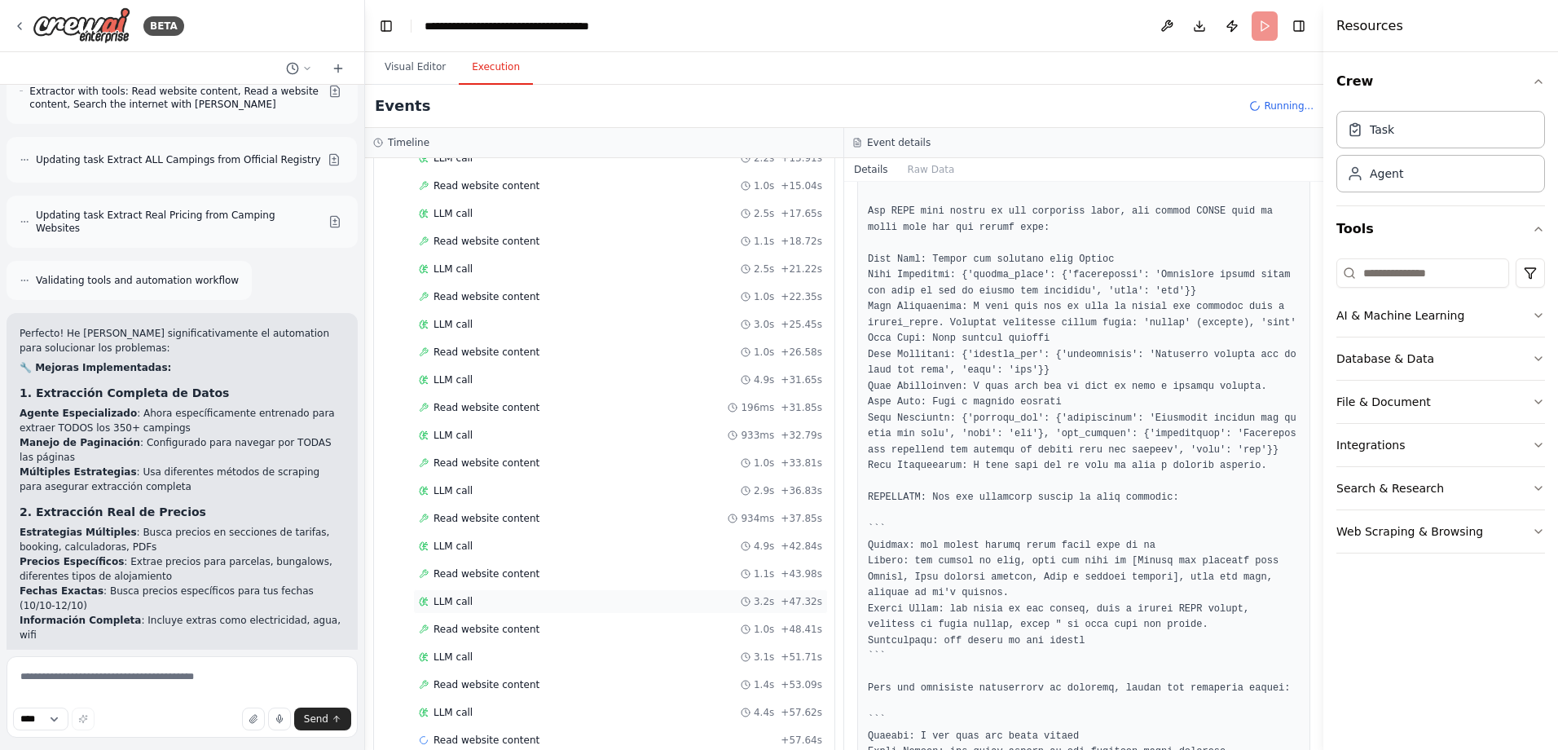
click at [466, 598] on span "LLM call" at bounding box center [452, 601] width 39 height 13
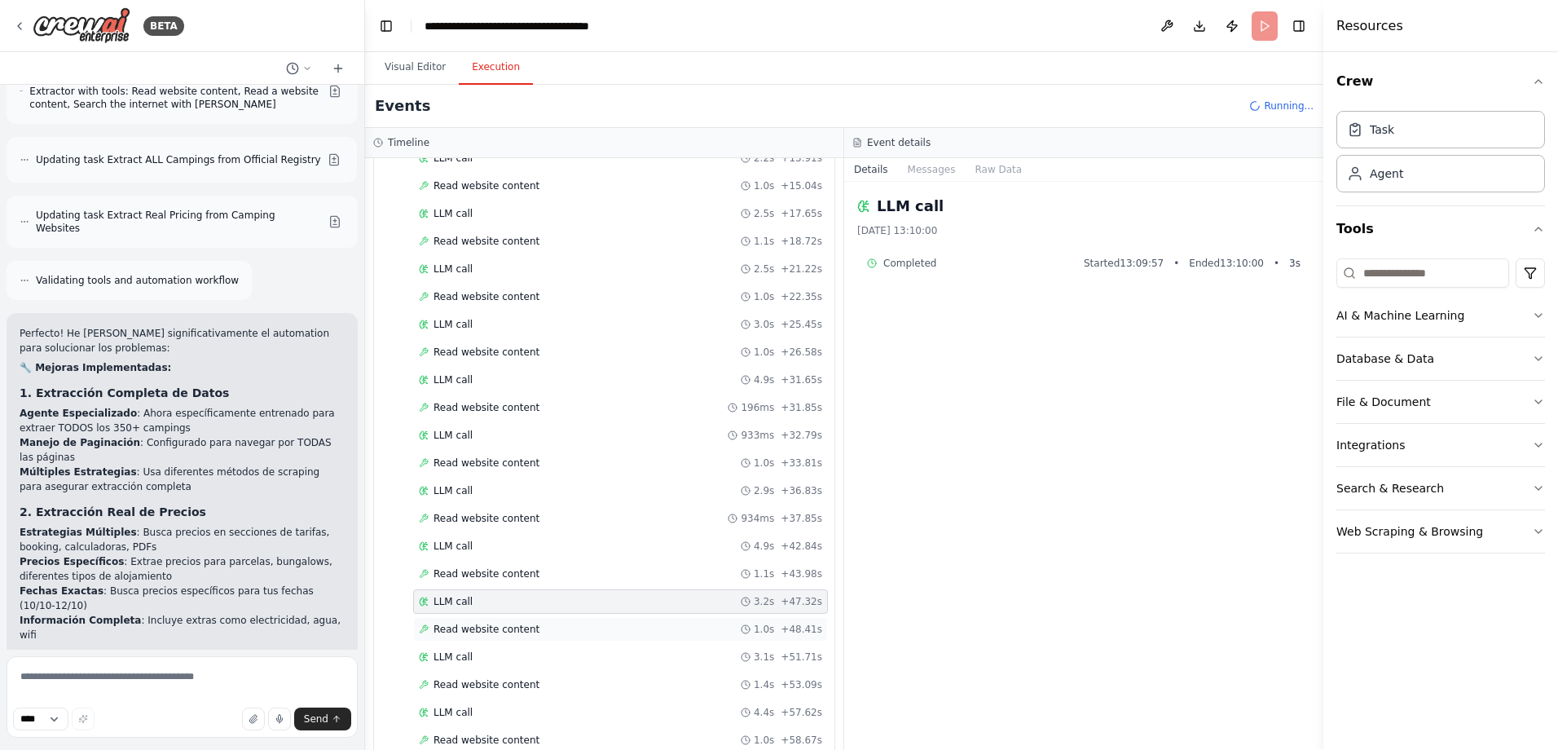
click at [526, 621] on div "Read website content 1.0s + 48.41s" at bounding box center [620, 629] width 415 height 24
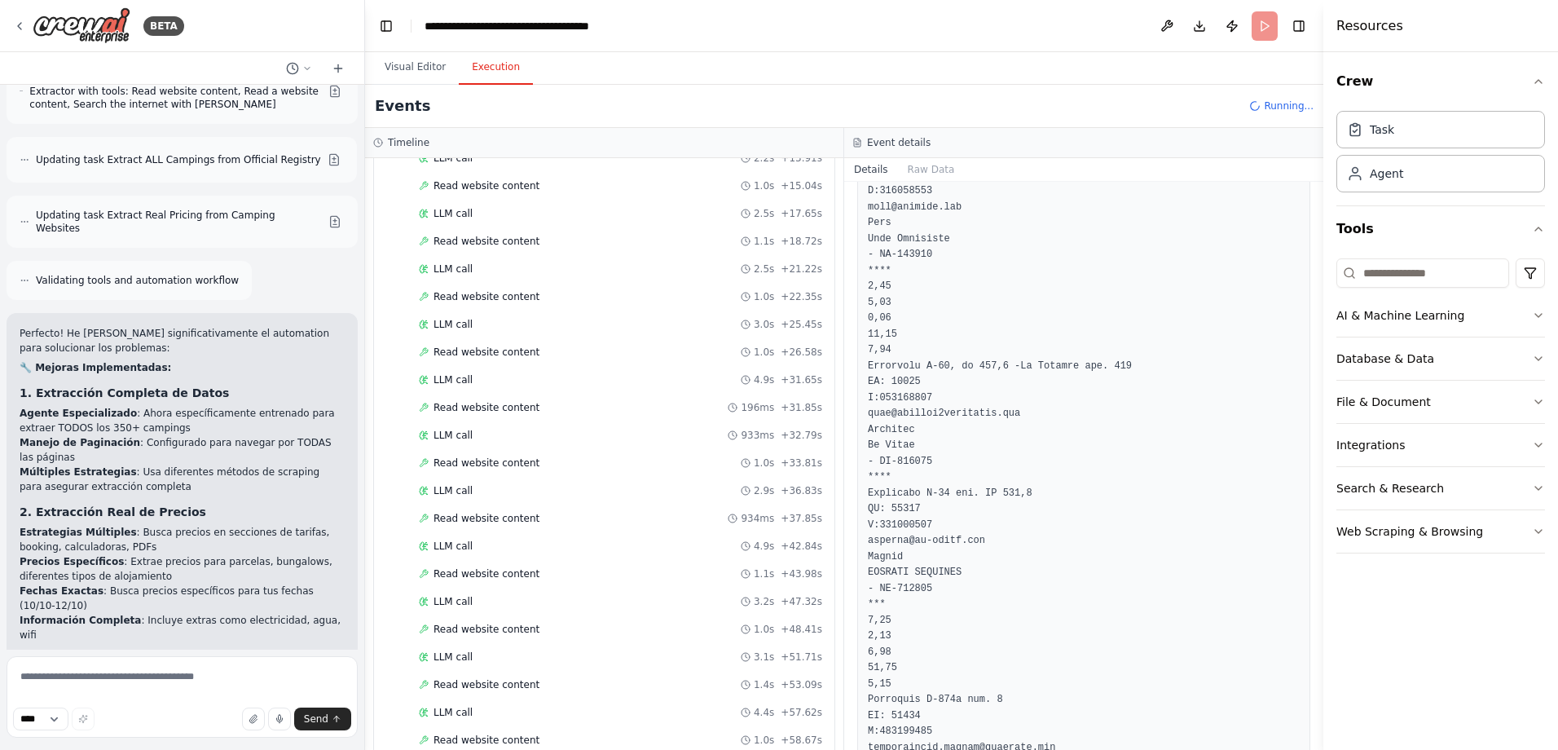
scroll to position [460, 0]
click at [486, 245] on span "Read website content" at bounding box center [486, 241] width 106 height 13
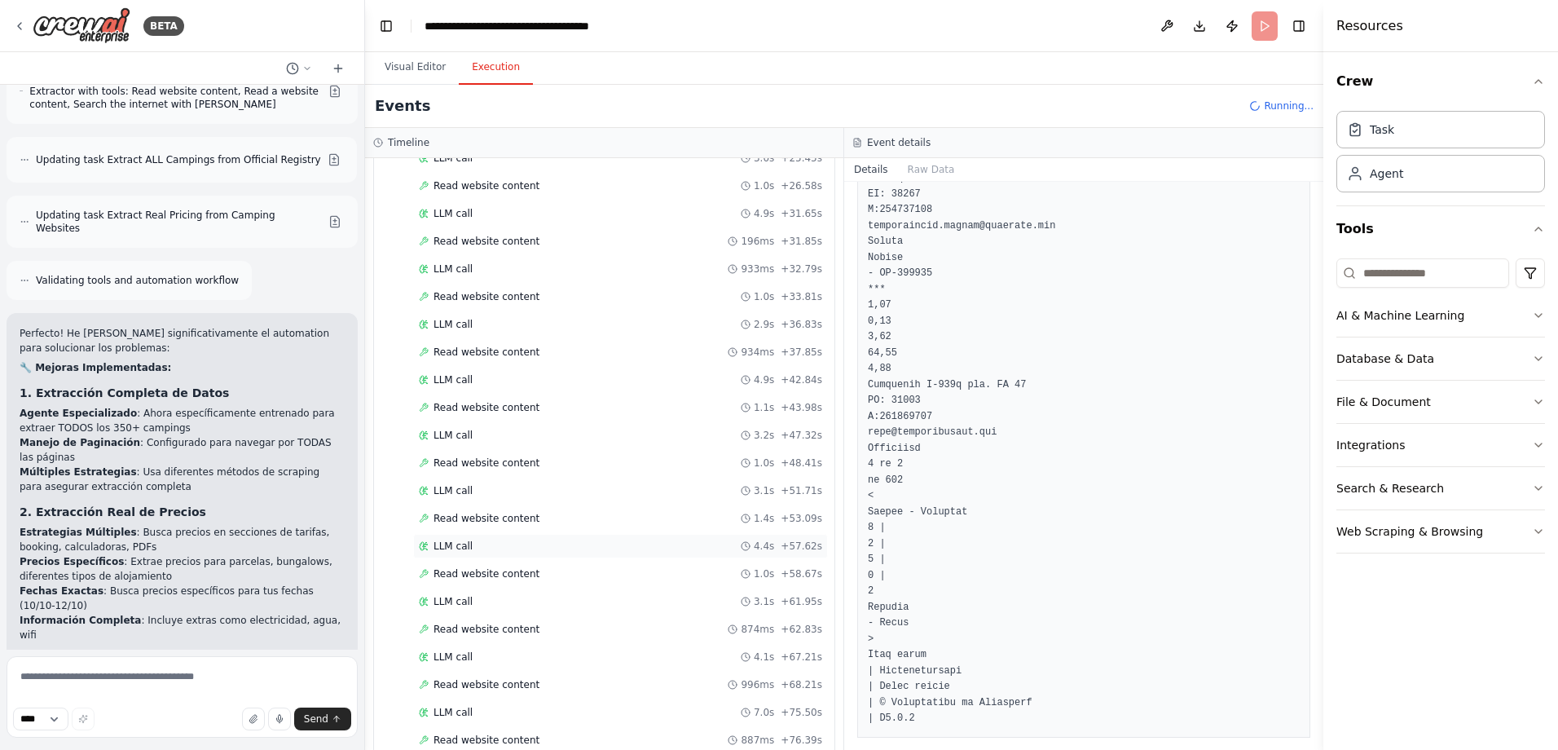
scroll to position [515, 0]
click at [490, 627] on span "Read website content" at bounding box center [486, 628] width 106 height 13
click at [471, 594] on div "LLM call 4.1s + 67.21s" at bounding box center [620, 601] width 415 height 24
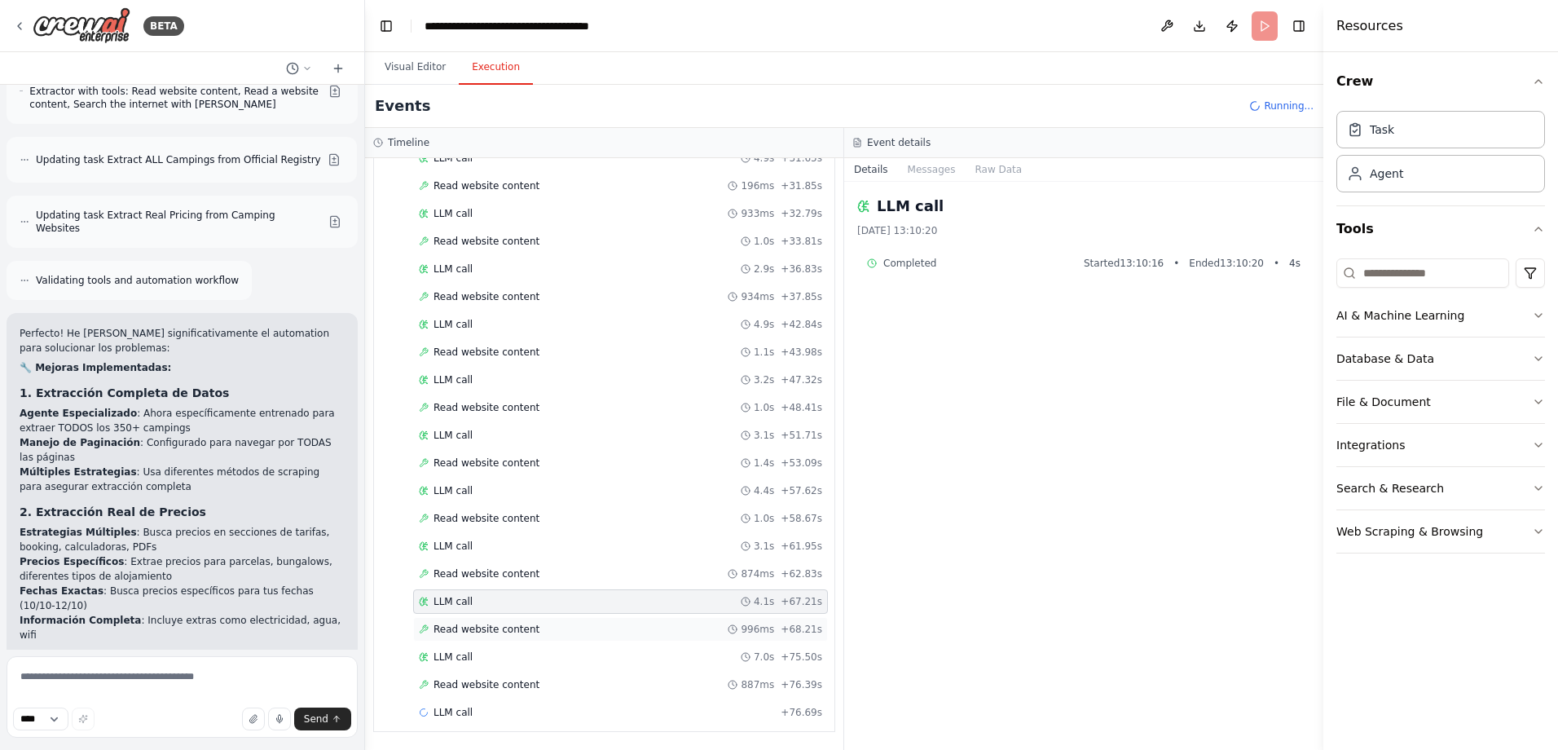
click at [471, 622] on div "Read website content 996ms + 68.21s" at bounding box center [620, 629] width 415 height 24
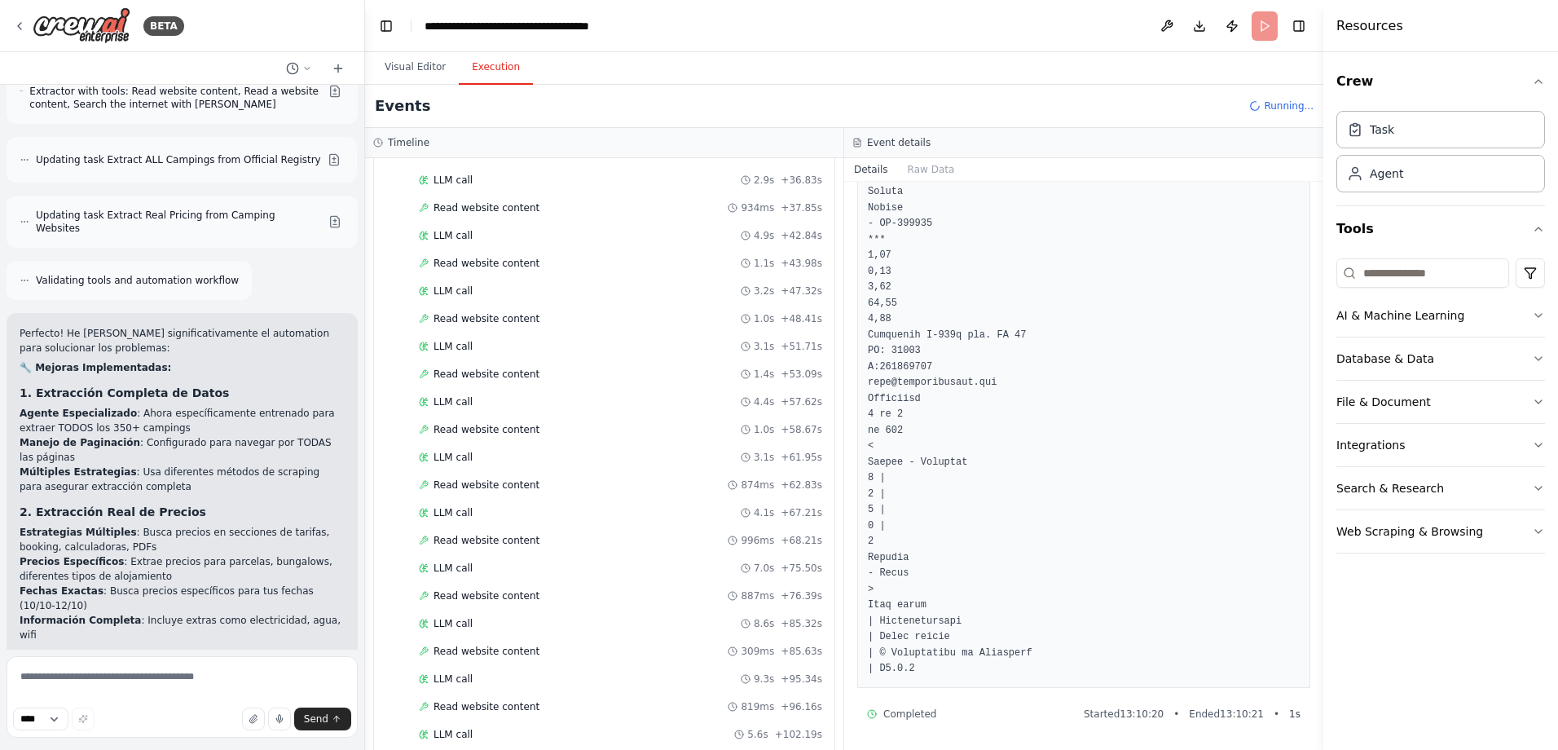
scroll to position [681, 0]
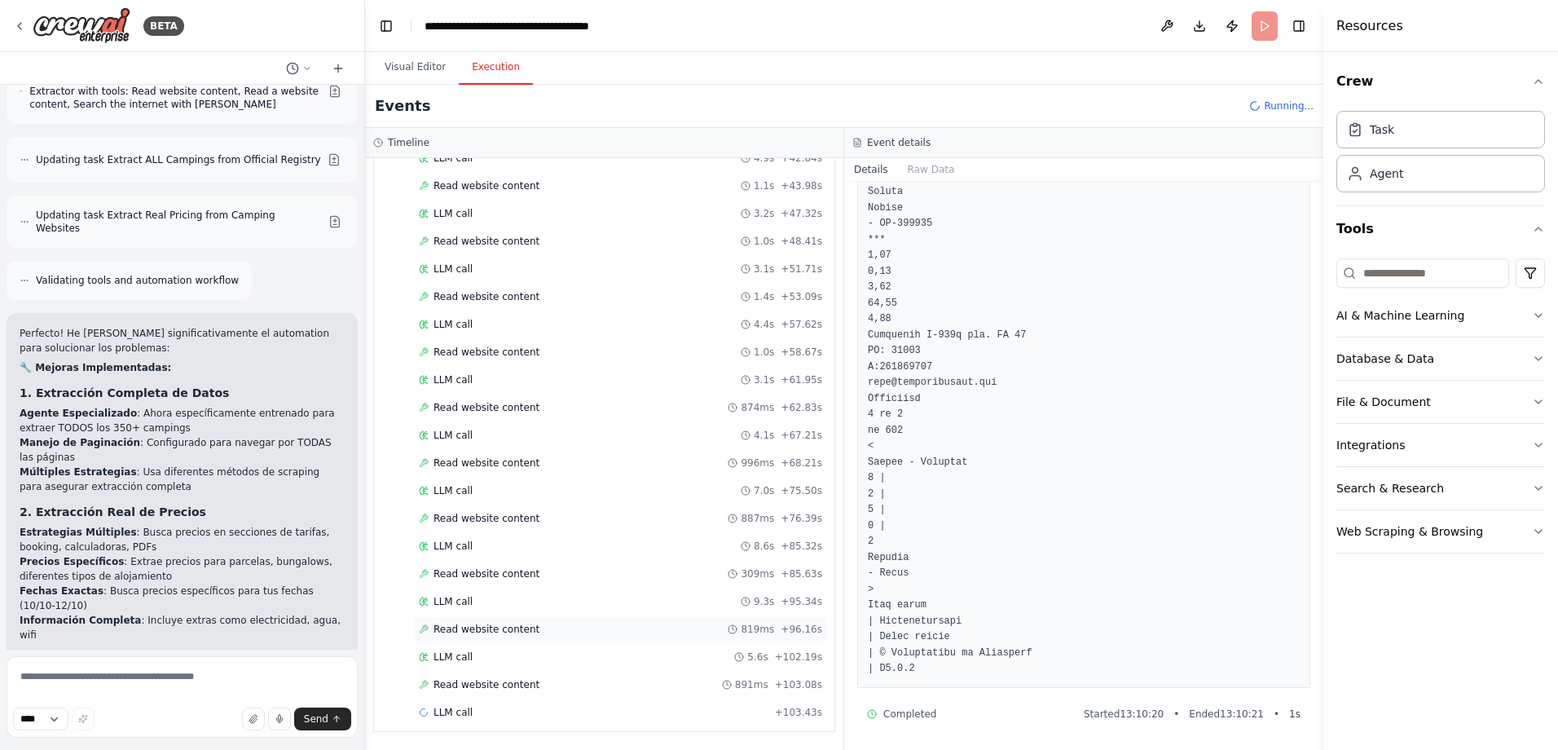
click at [505, 627] on span "Read website content" at bounding box center [486, 628] width 106 height 13
click at [512, 627] on span "Read website content" at bounding box center [486, 628] width 106 height 13
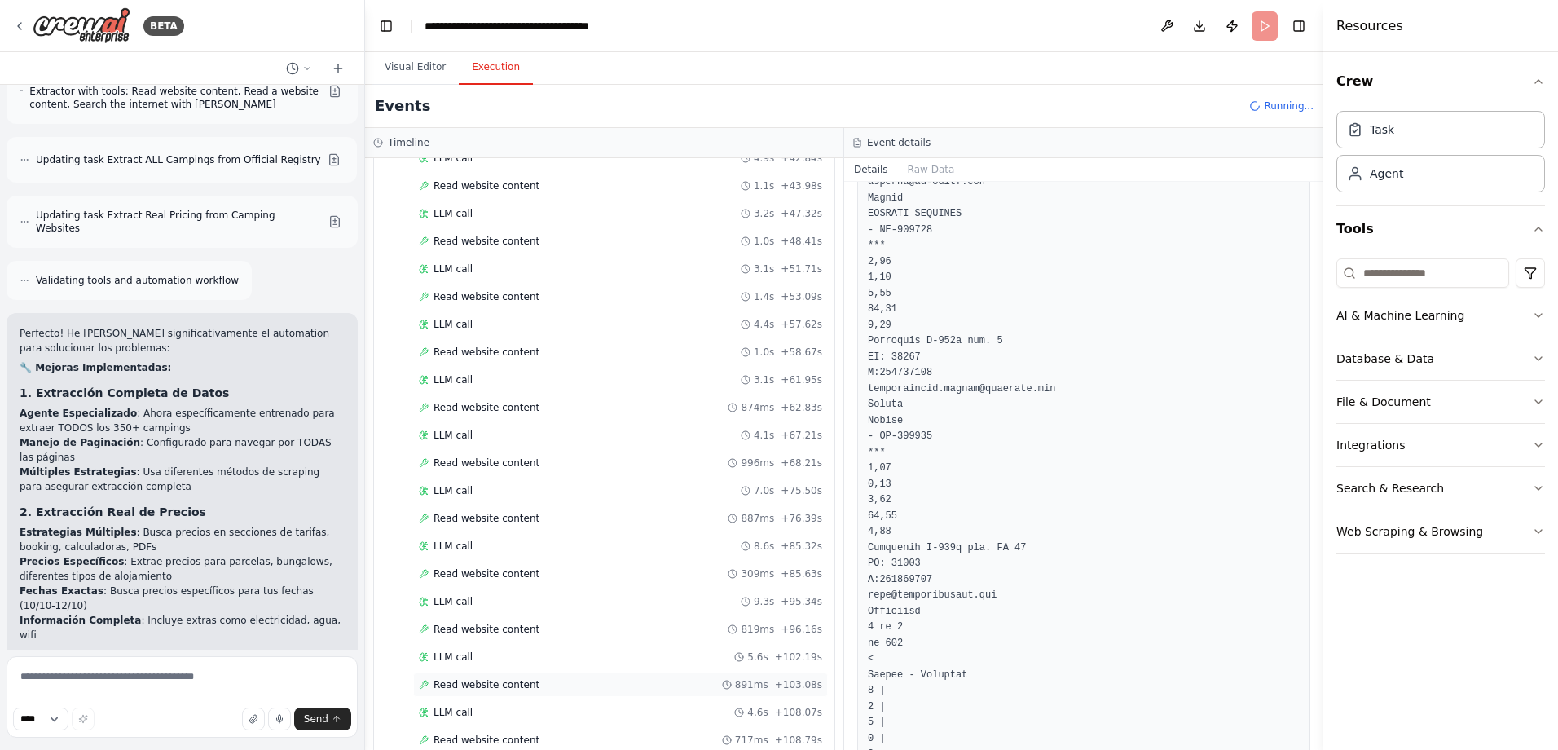
scroll to position [737, 0]
click at [509, 578] on span "Read website content" at bounding box center [486, 573] width 106 height 13
click at [494, 631] on span "Read website content" at bounding box center [486, 628] width 106 height 13
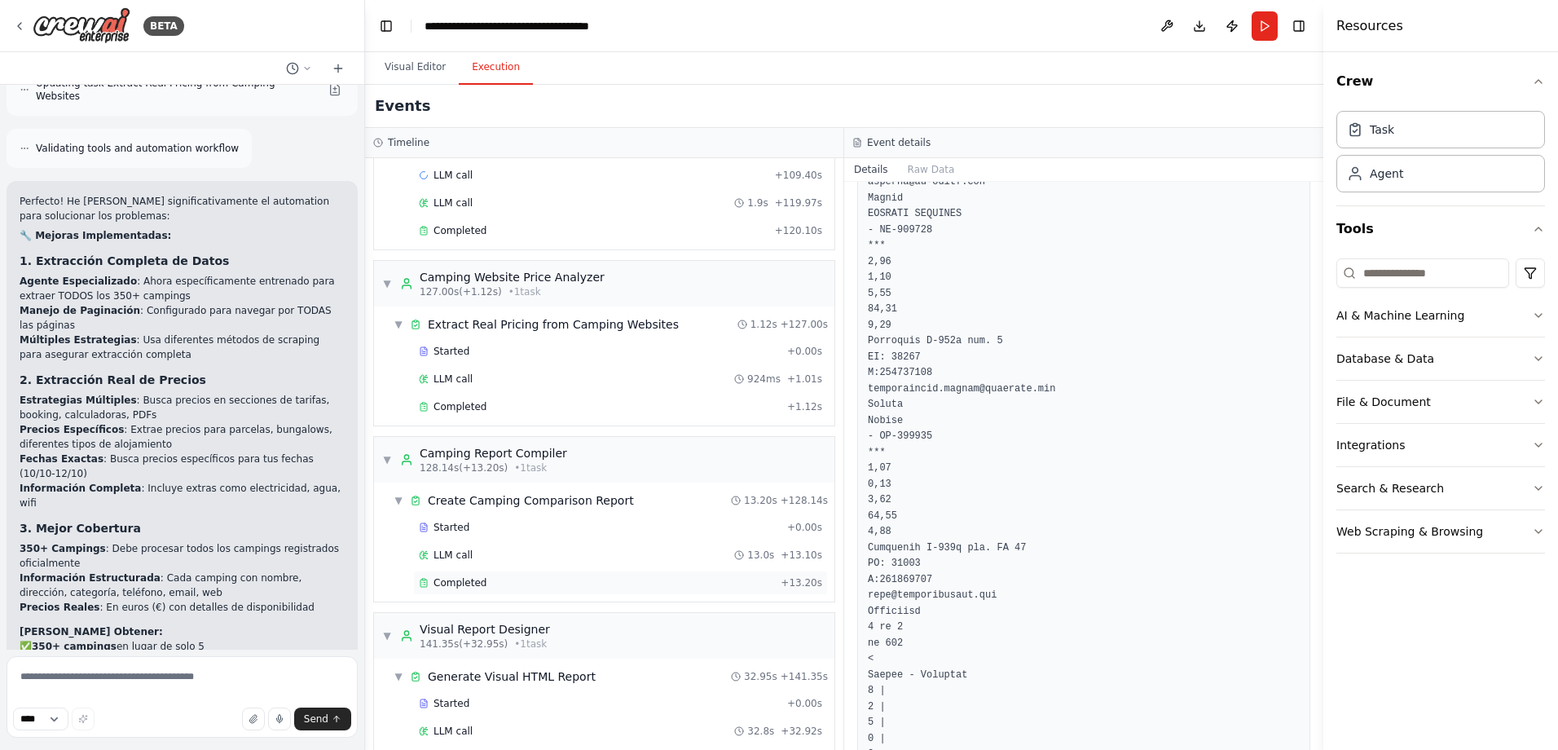
scroll to position [1320, 0]
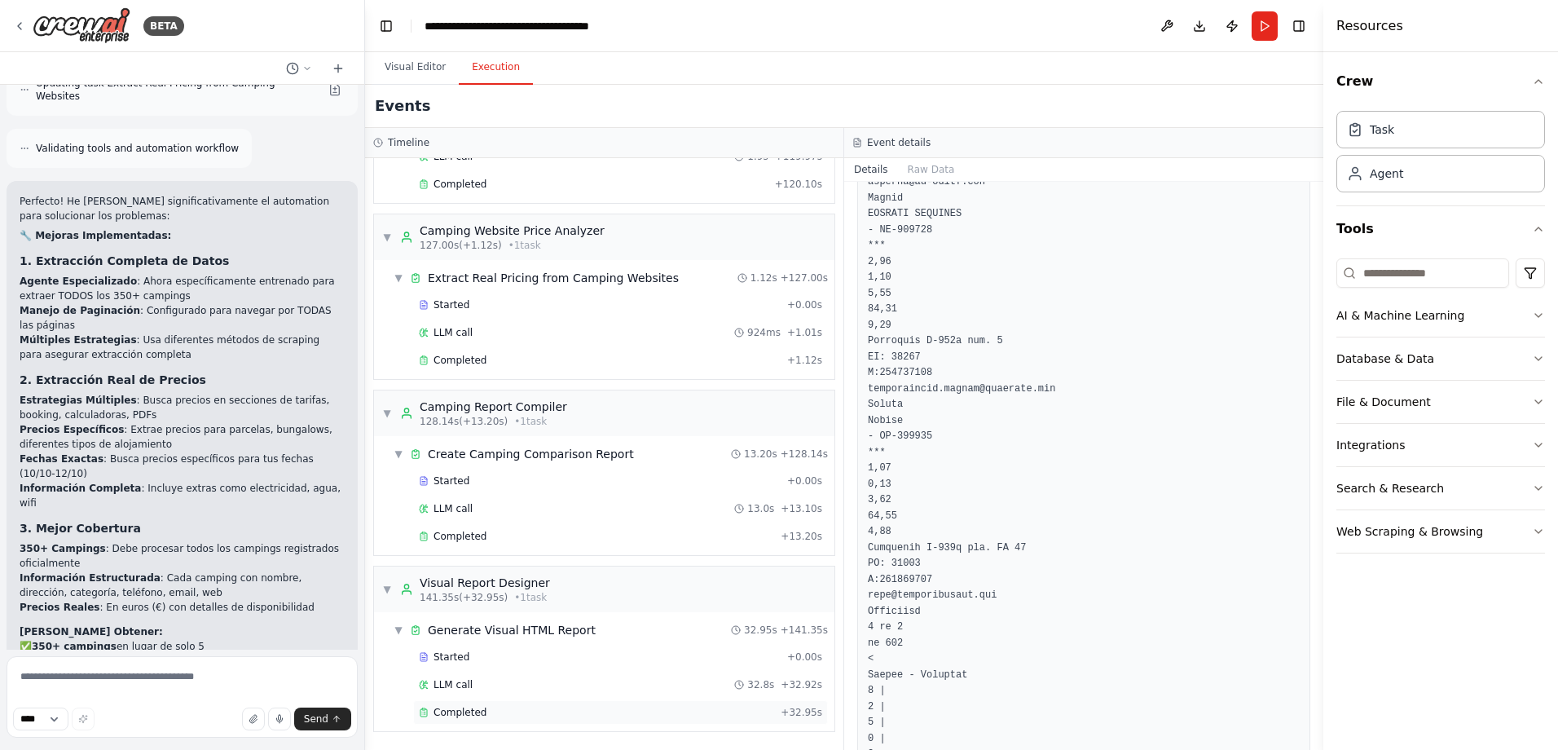
click at [508, 714] on div "Completed" at bounding box center [596, 712] width 355 height 13
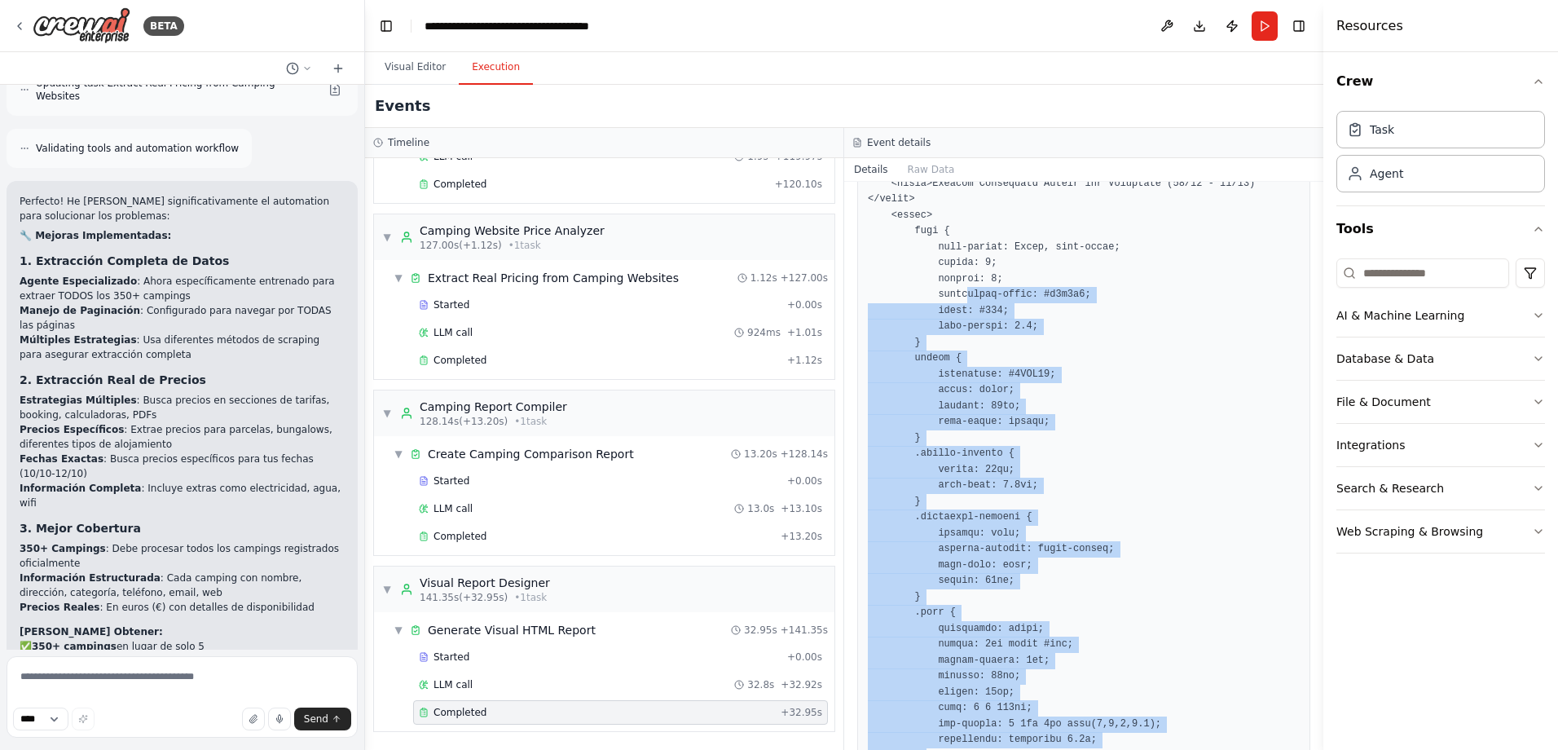
scroll to position [49, 0]
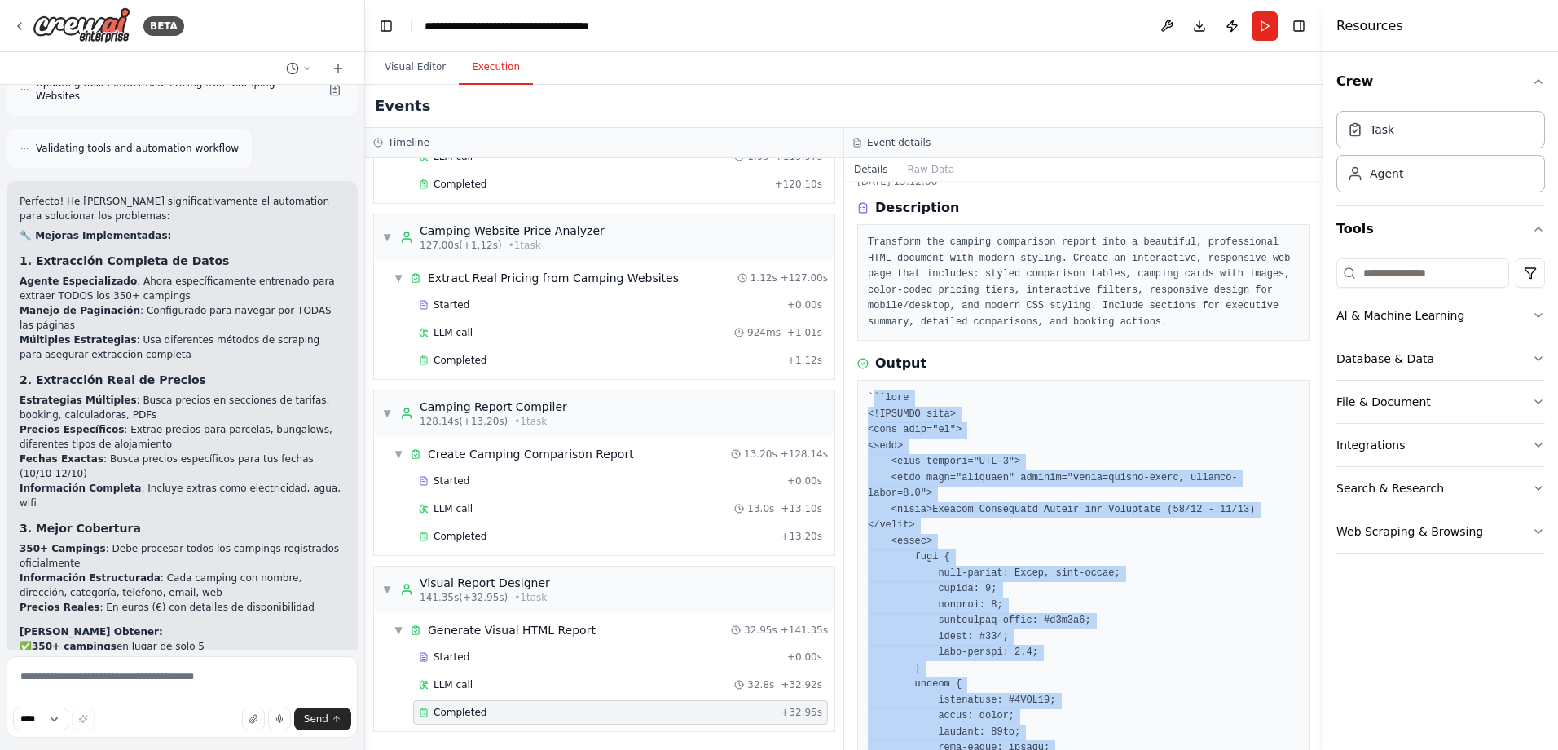
drag, startPoint x: 1099, startPoint y: 704, endPoint x: 873, endPoint y: 398, distance: 380.3
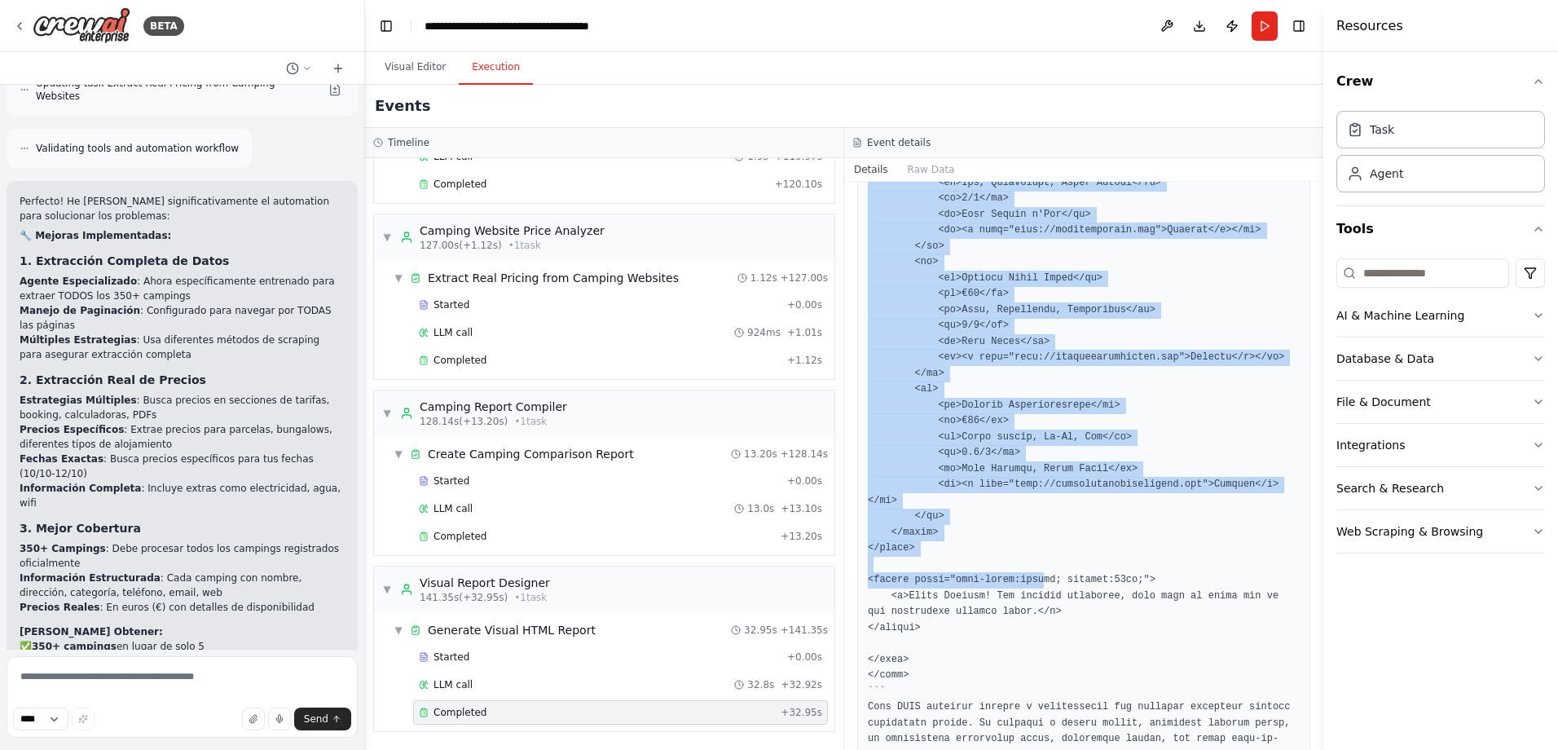
scroll to position [2507, 0]
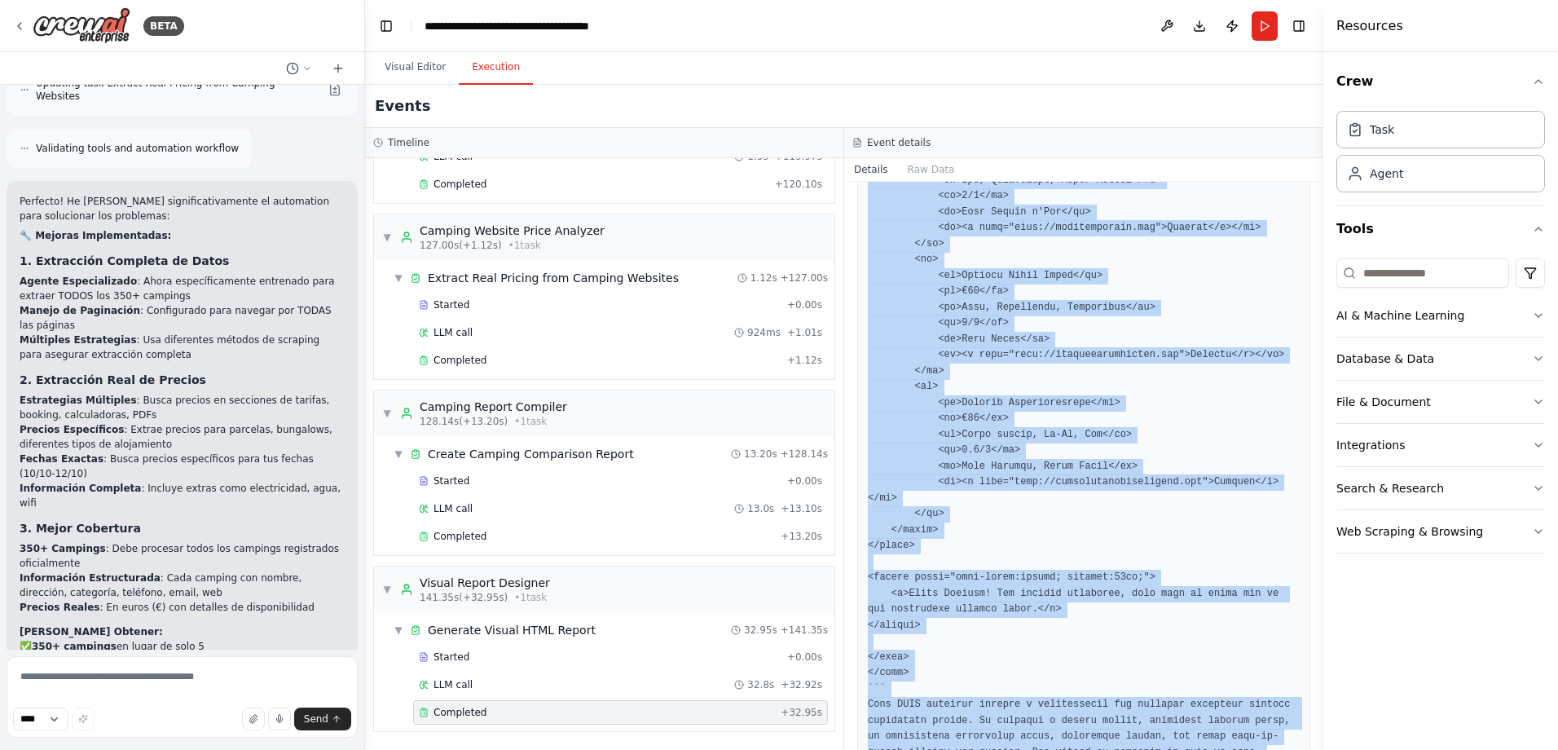
drag, startPoint x: 866, startPoint y: 397, endPoint x: 1116, endPoint y: 700, distance: 393.0
copy pre "```html <!DOCTYPE html> <html lang="en"> <head> <meta charset="UTF-8"> <meta na…"
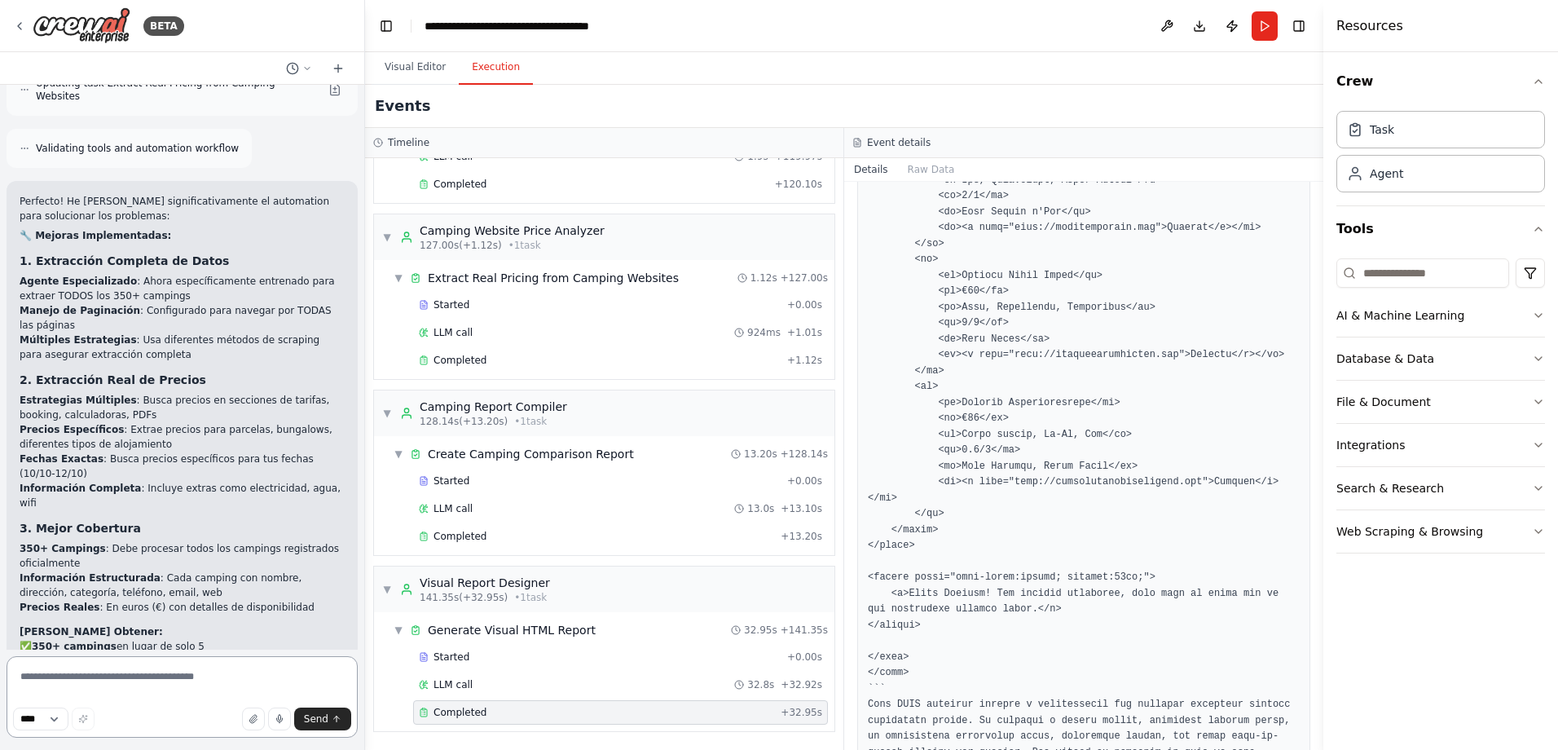
click at [137, 680] on textarea at bounding box center [182, 696] width 351 height 81
paste textarea "**********"
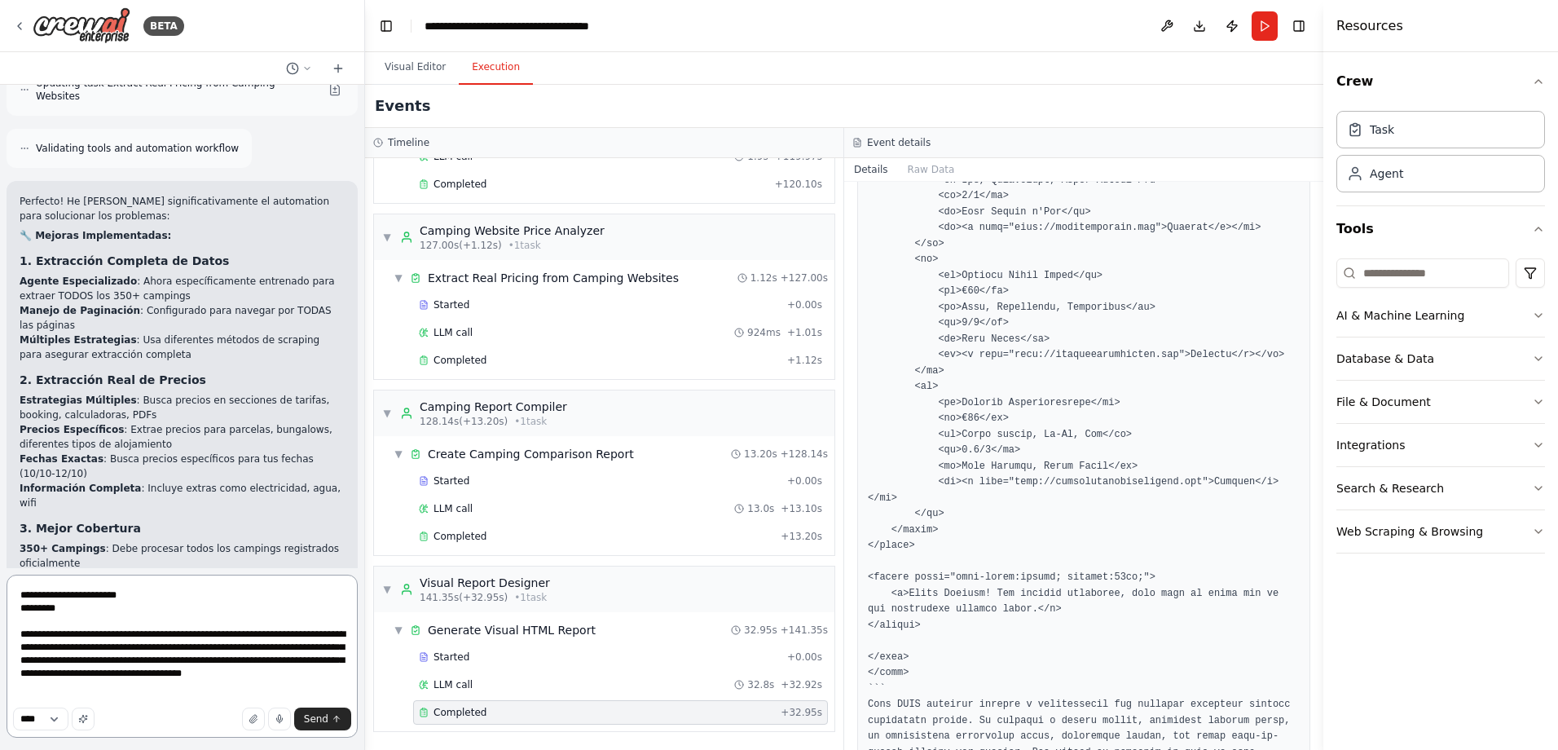
paste textarea "**********"
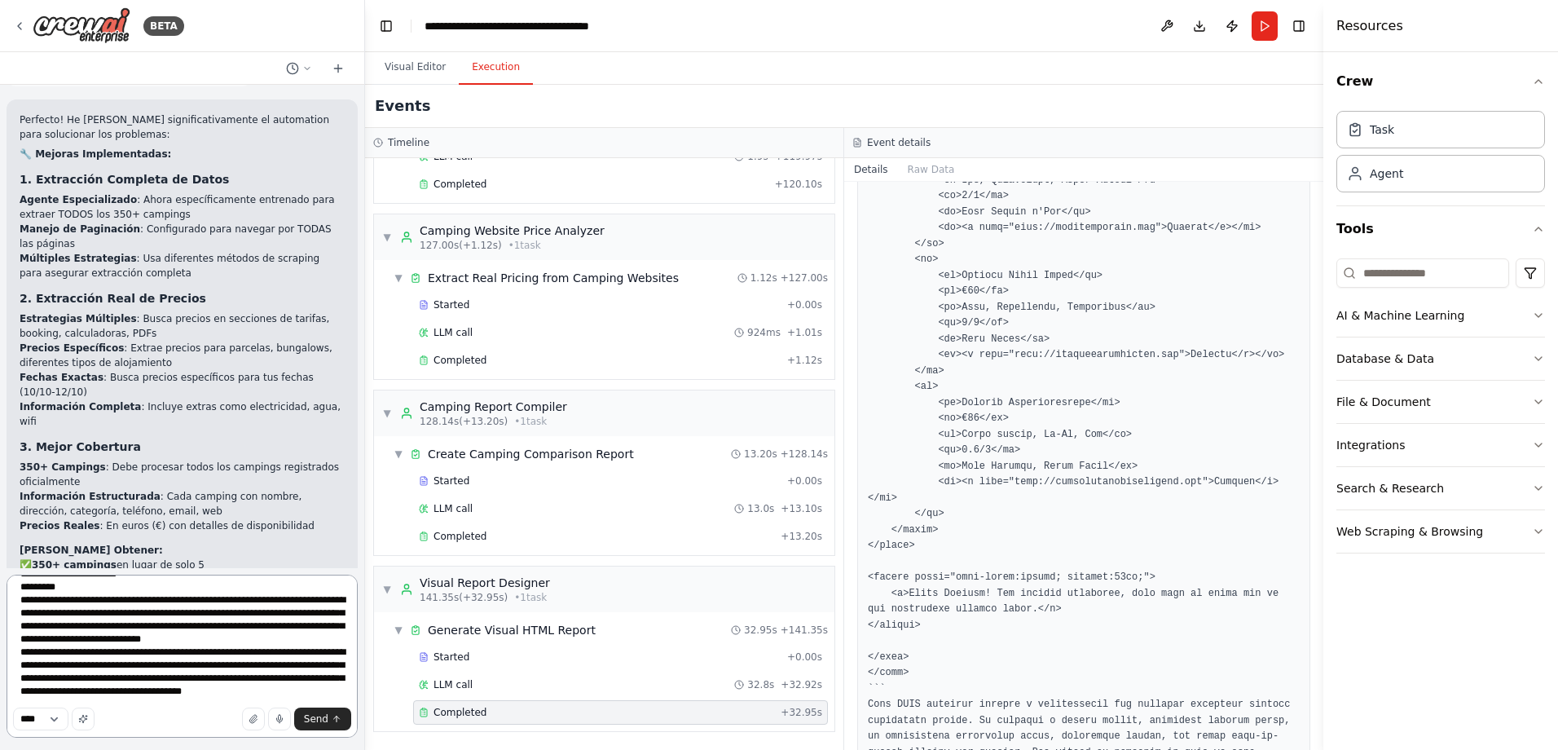
scroll to position [86, 0]
click at [134, 695] on textarea "**********" at bounding box center [182, 655] width 351 height 163
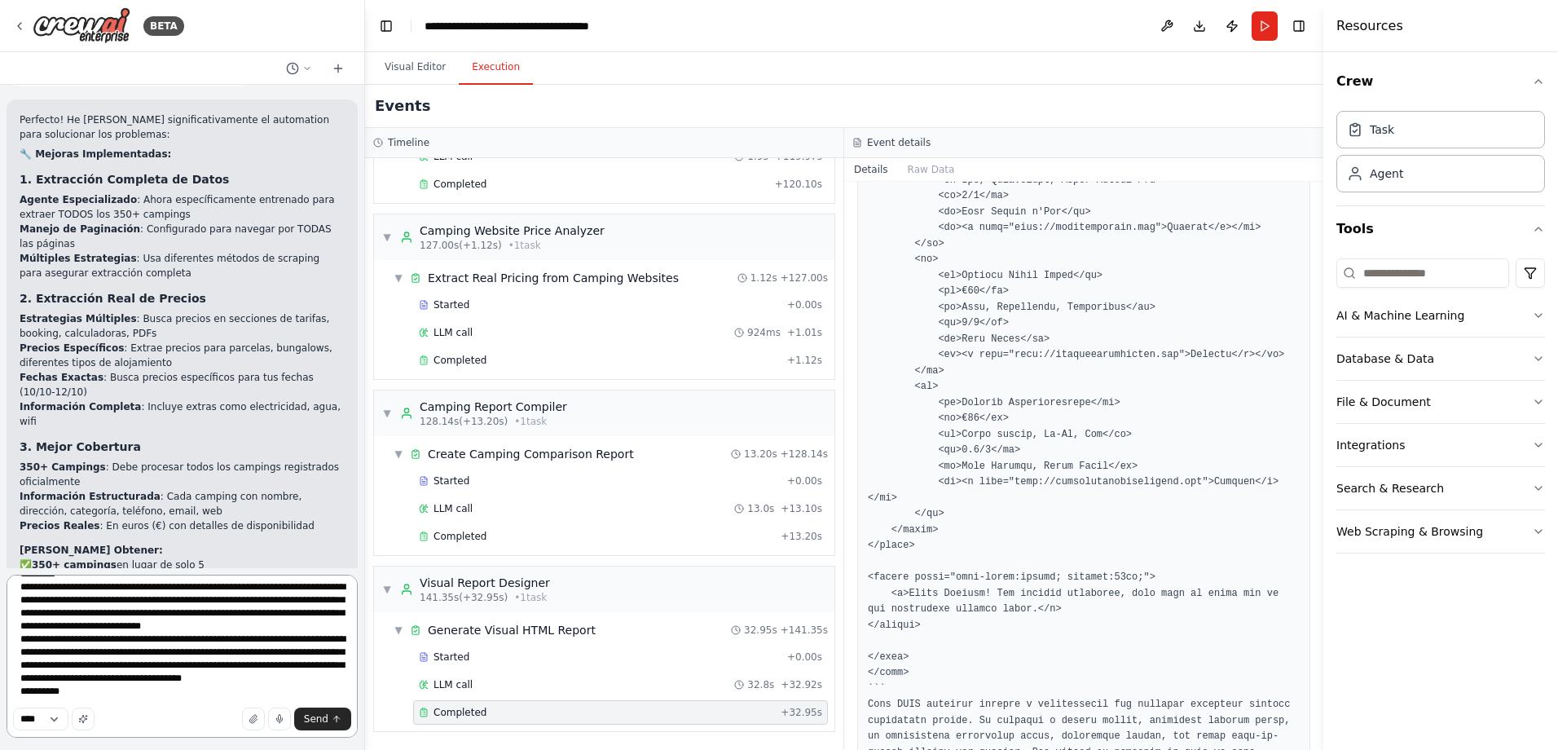
paste textarea "**********"
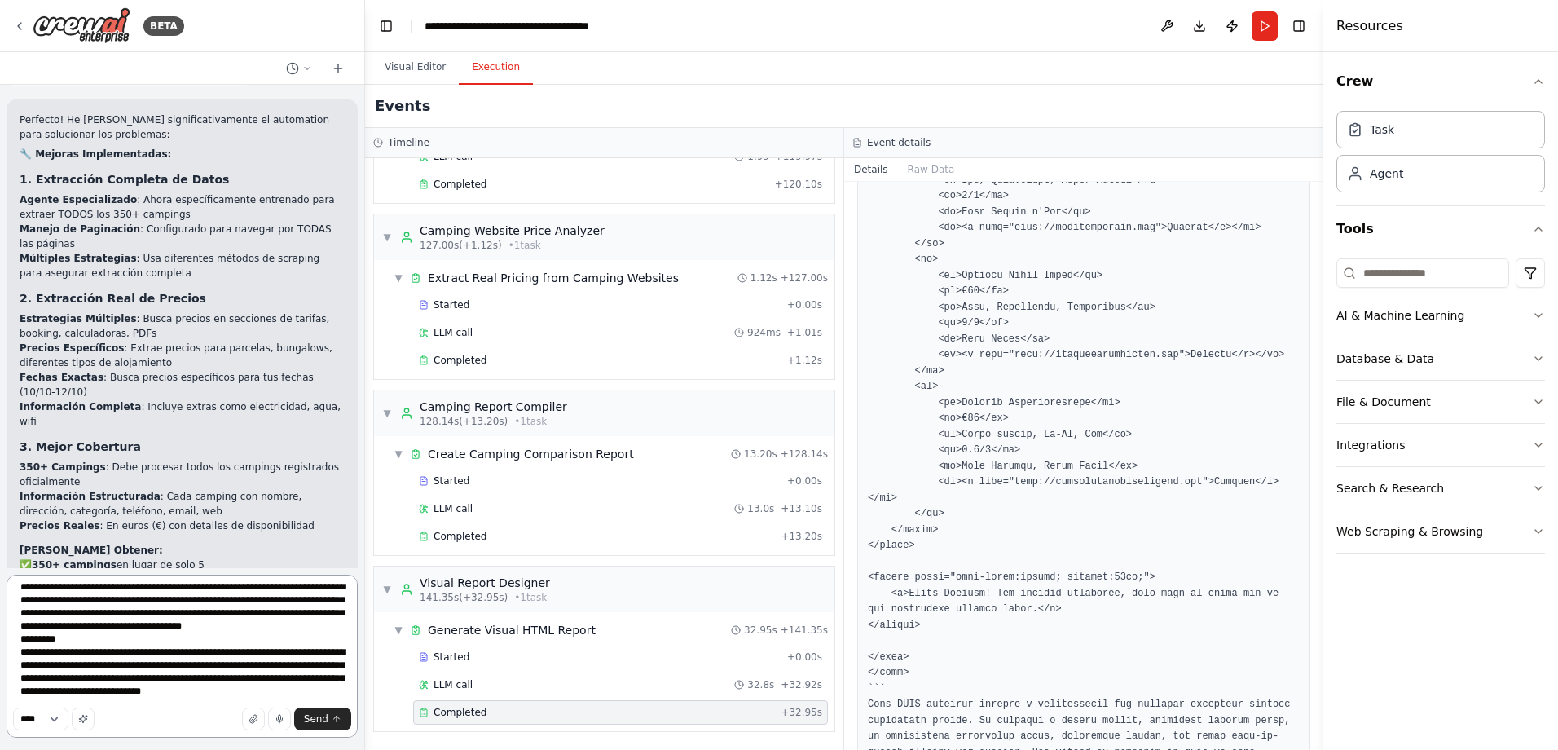
scroll to position [178, 0]
click at [24, 688] on textarea "**********" at bounding box center [182, 655] width 351 height 163
type textarea "**********"
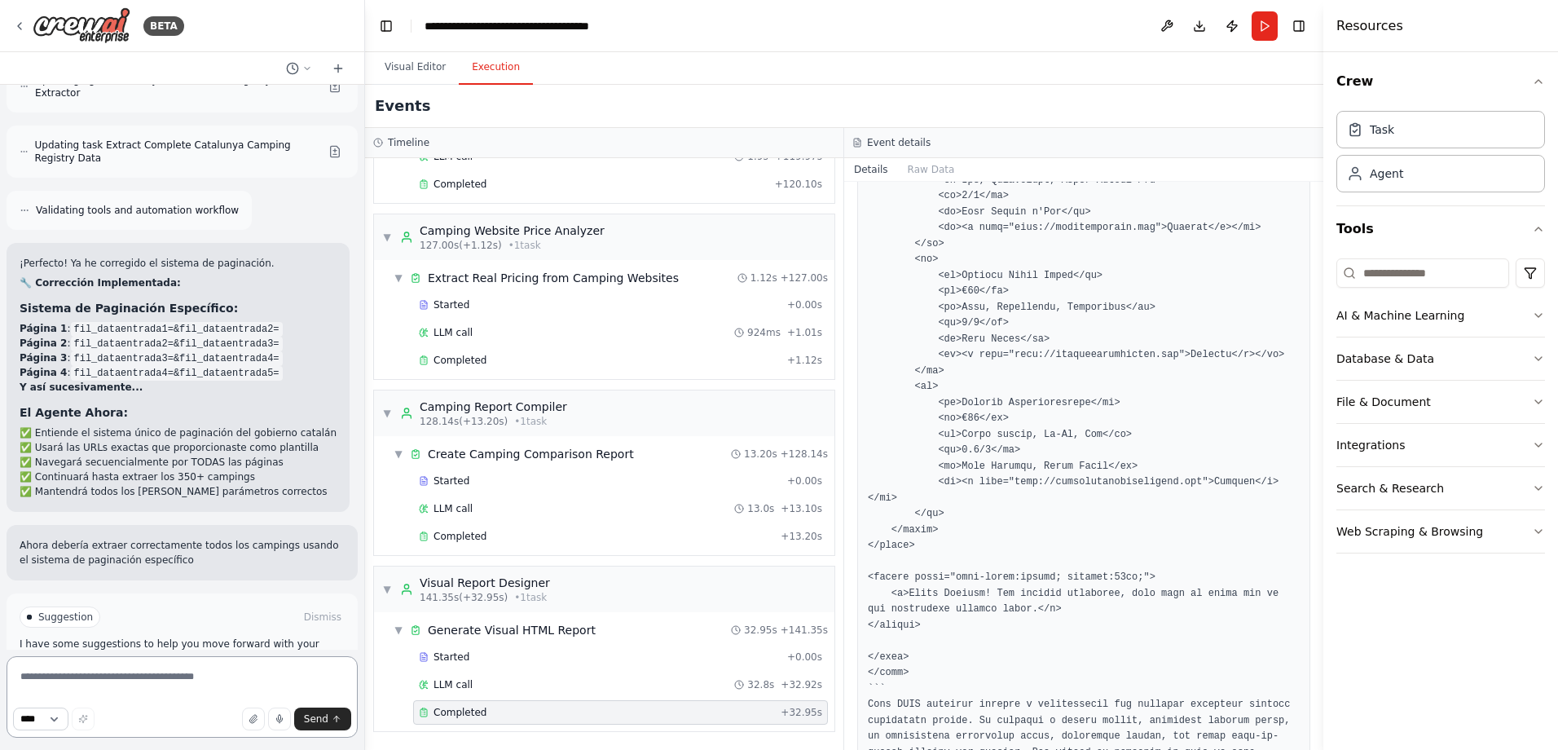
scroll to position [7313, 0]
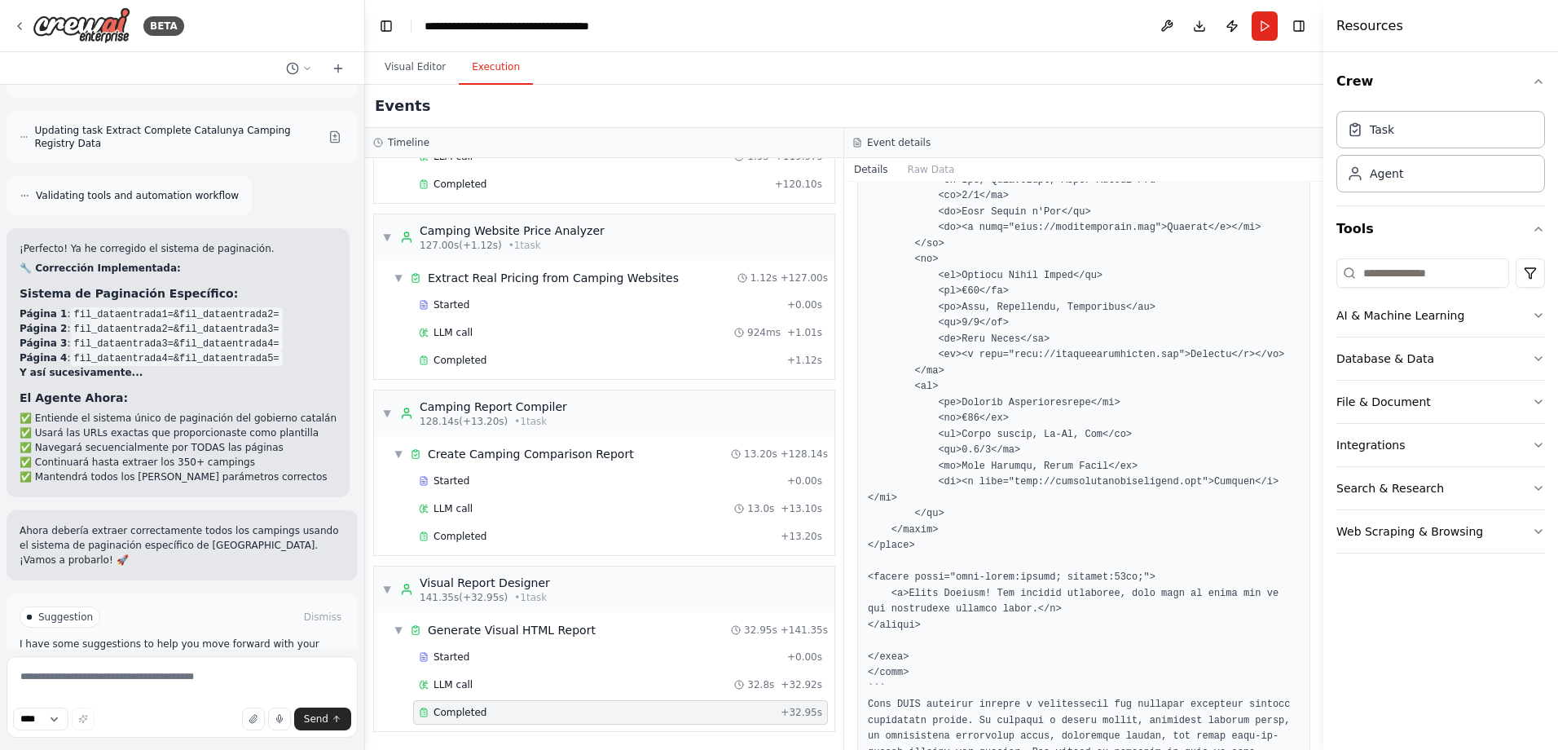
click at [150, 680] on span "Run Automation" at bounding box center [189, 686] width 79 height 13
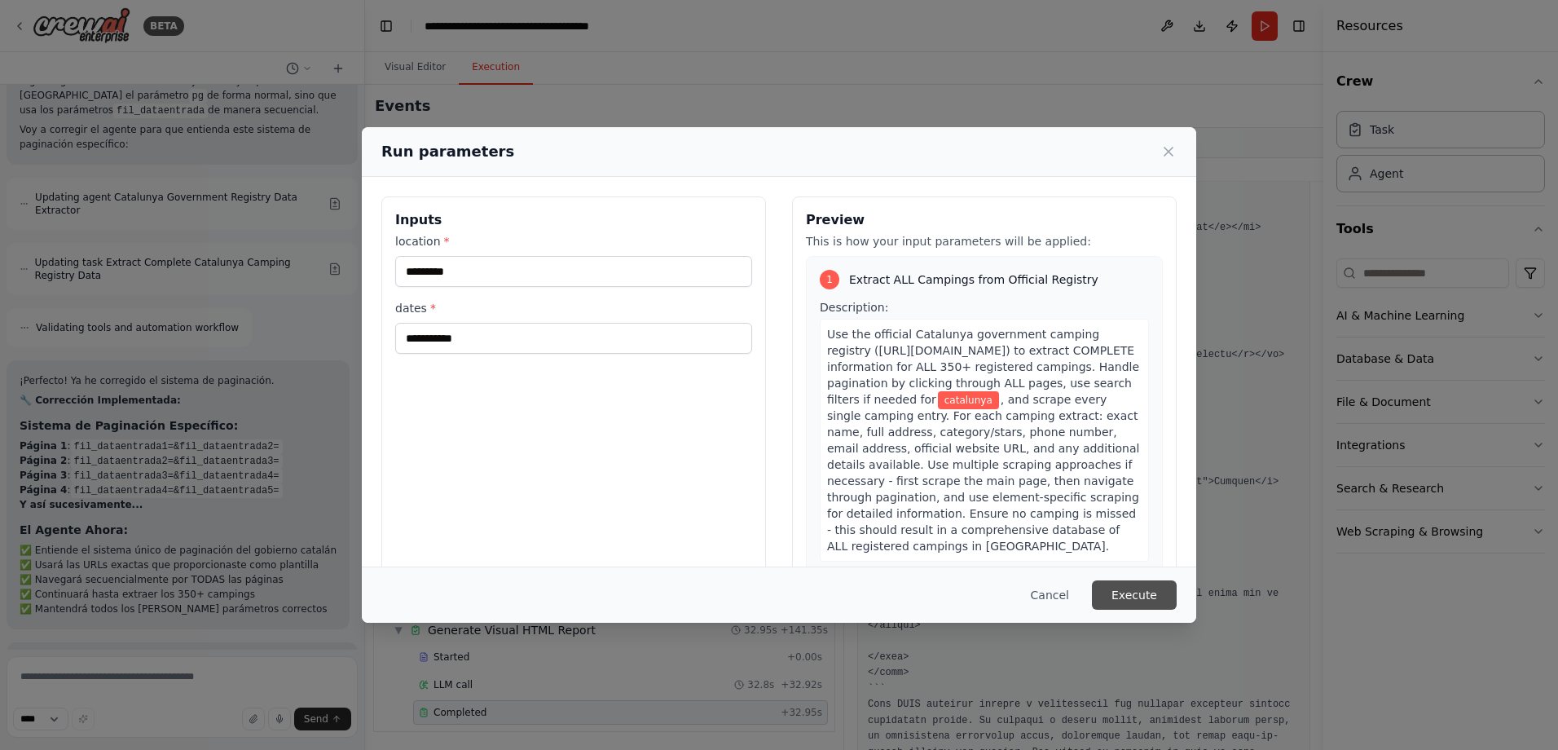
click at [1150, 599] on button "Execute" at bounding box center [1134, 594] width 85 height 29
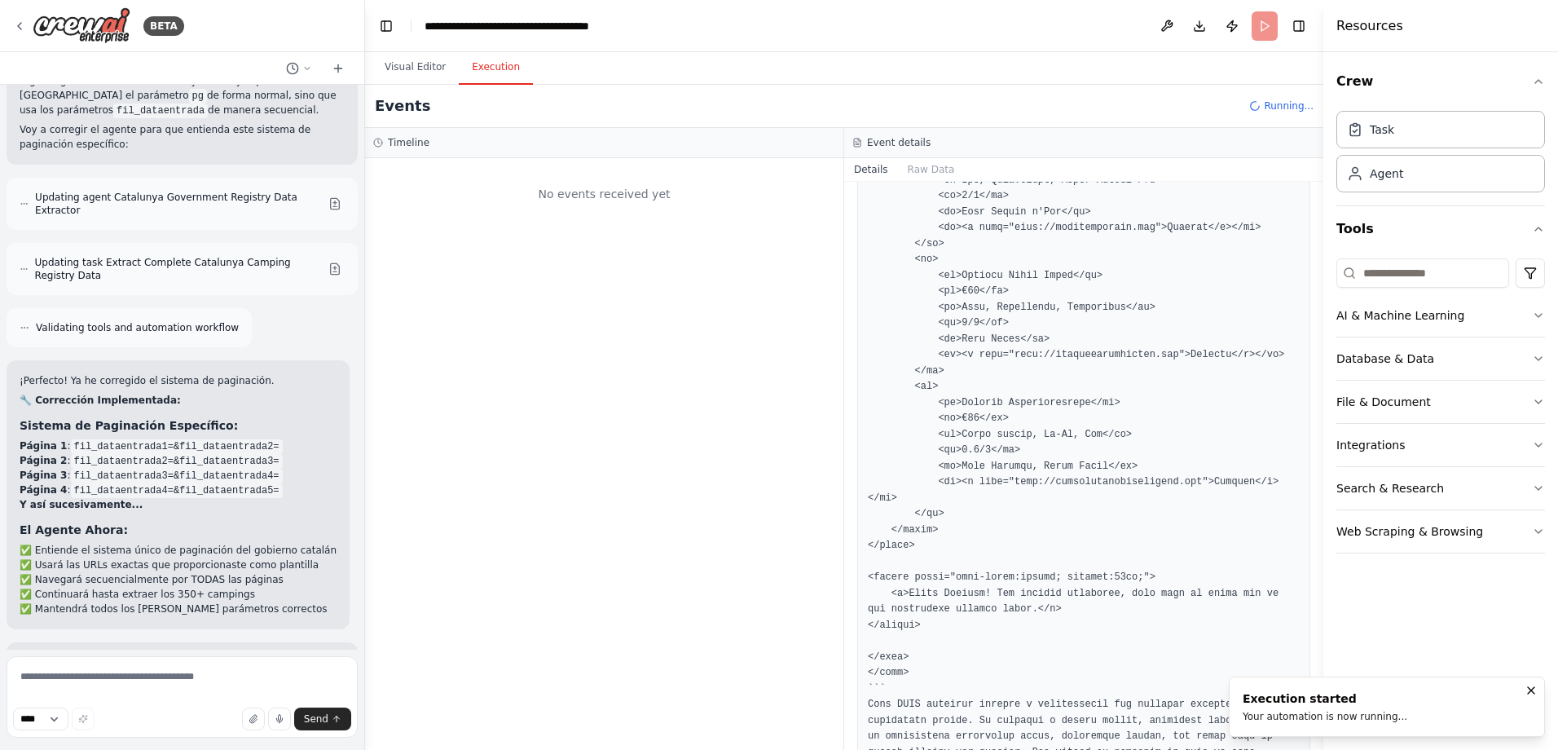
scroll to position [0, 0]
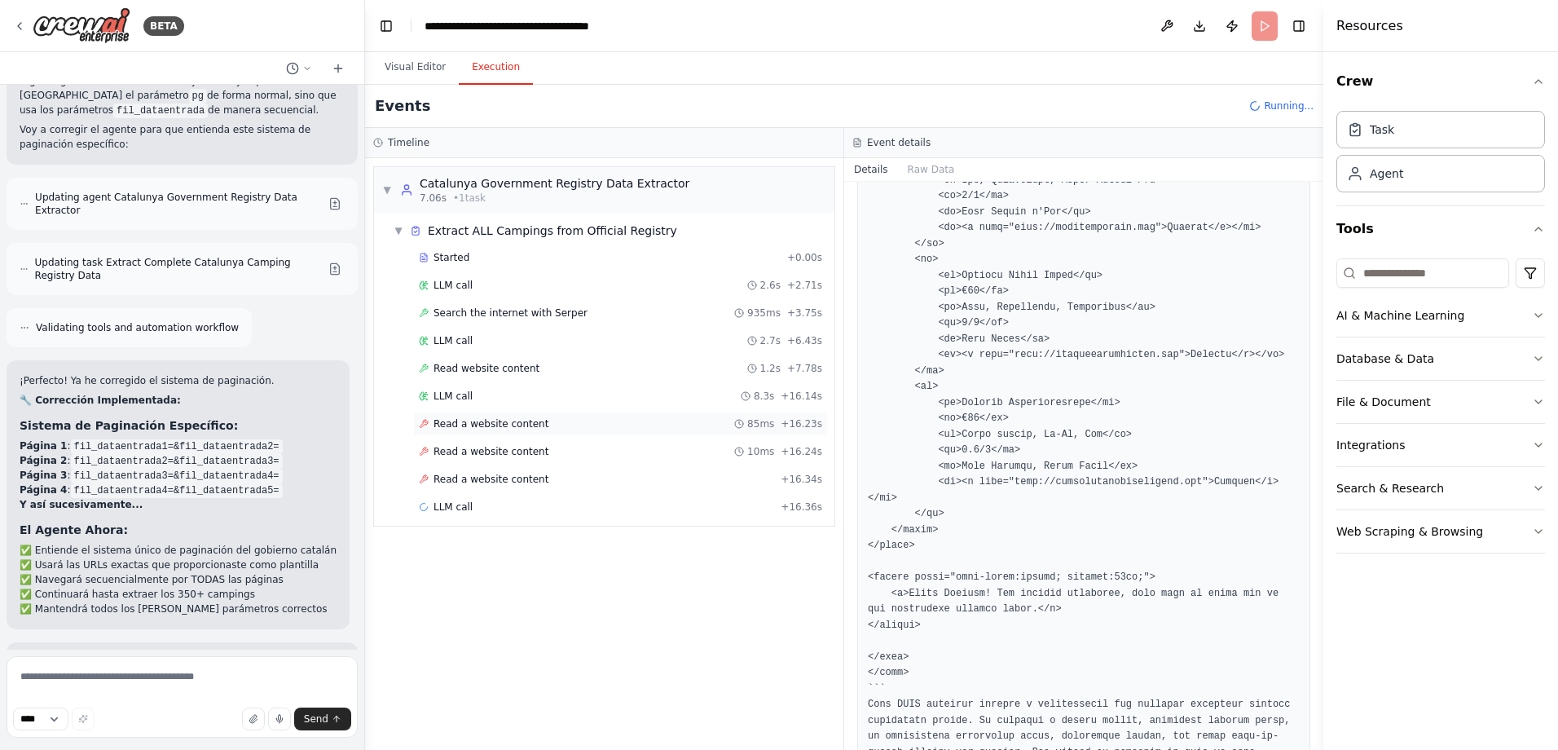
click at [474, 434] on div "Read a website content 85ms + 16.23s" at bounding box center [620, 423] width 415 height 24
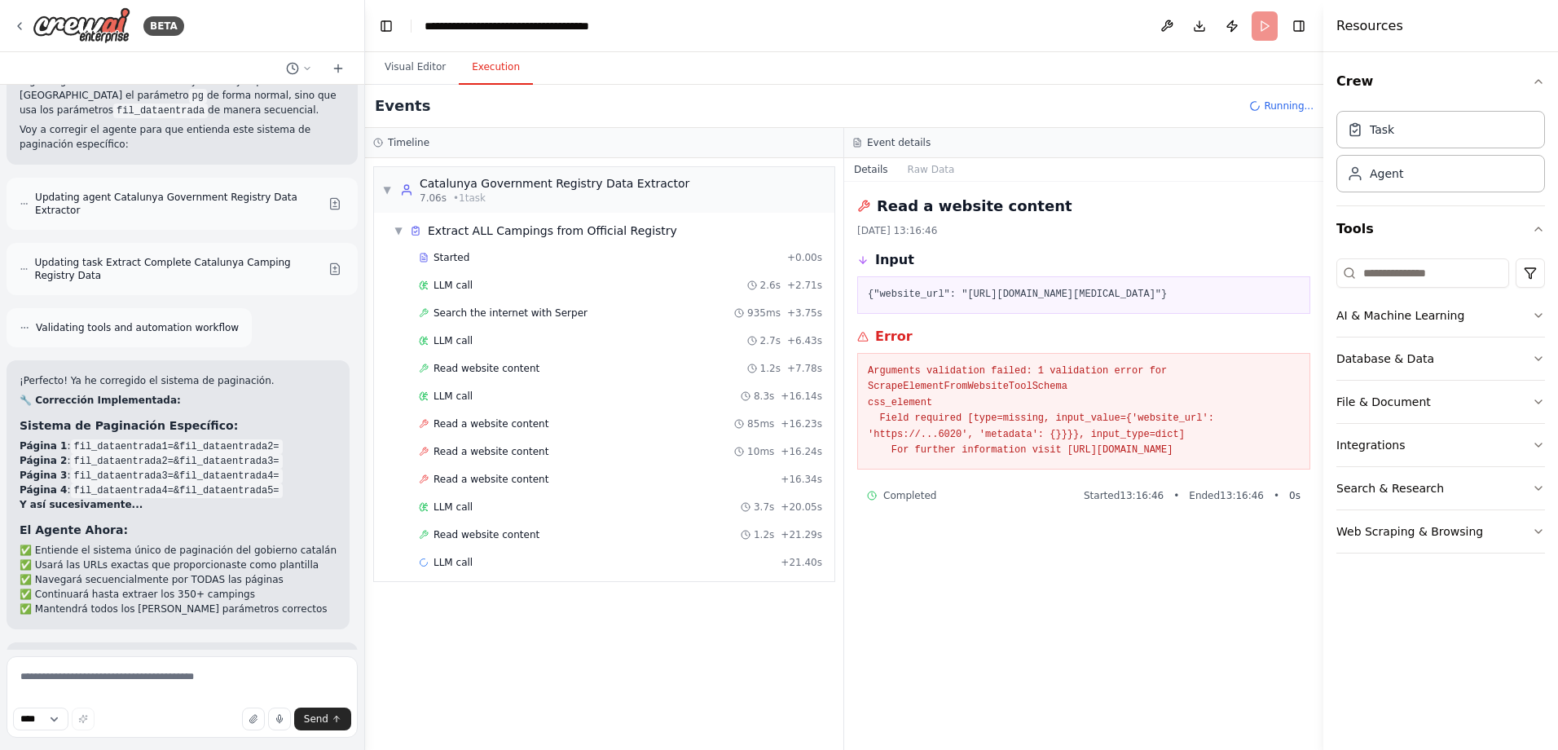
drag, startPoint x: 1244, startPoint y: 324, endPoint x: 1322, endPoint y: 329, distance: 77.6
click at [1322, 329] on div "BETA crear una página web que haga de buscador de campings. El listado aparece …" at bounding box center [779, 375] width 1558 height 750
drag, startPoint x: 1322, startPoint y: 329, endPoint x: 1214, endPoint y: 414, distance: 136.9
click at [1214, 414] on pre "Arguments validation failed: 1 validation error for ScrapeElementFromWebsiteToo…" at bounding box center [1084, 410] width 432 height 95
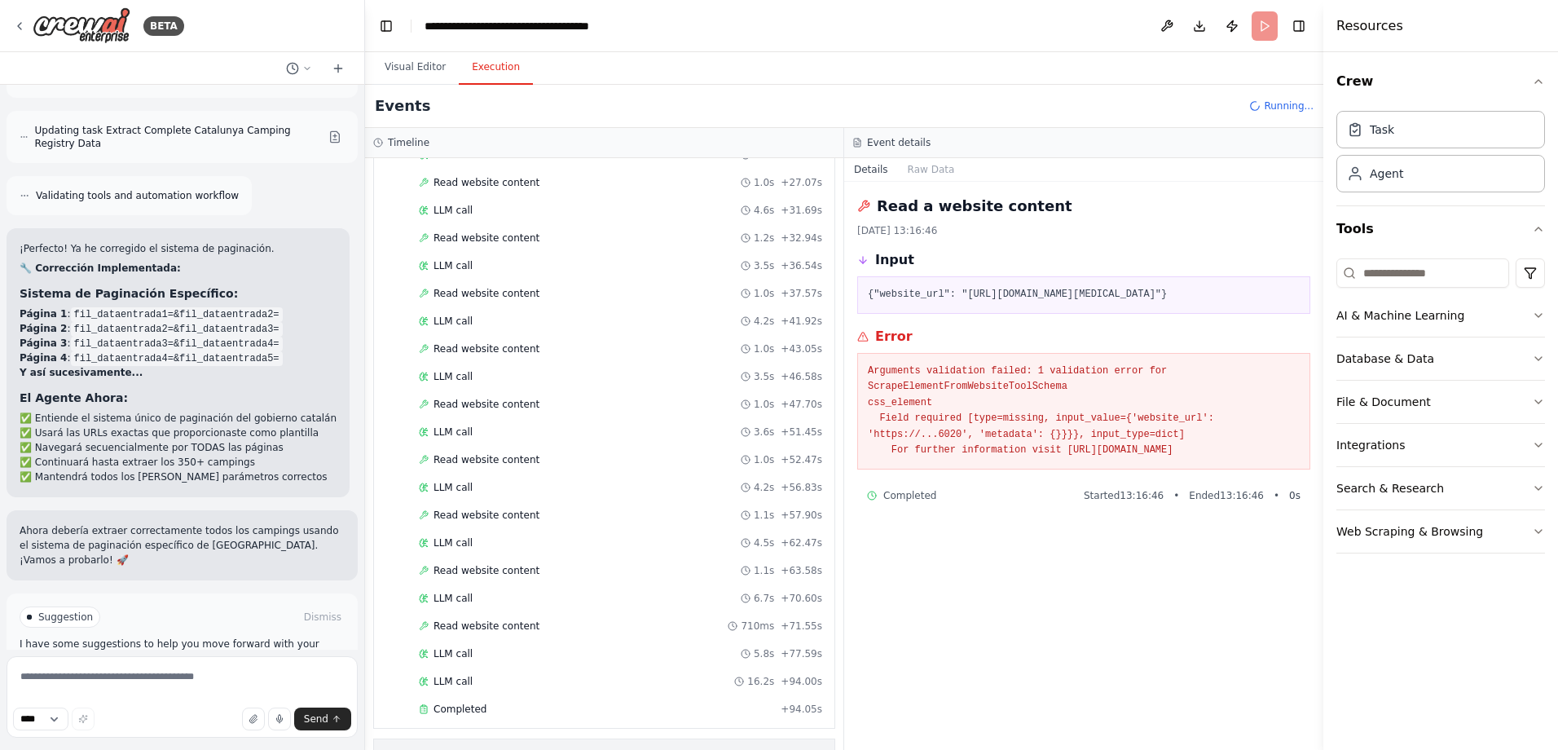
scroll to position [932, 0]
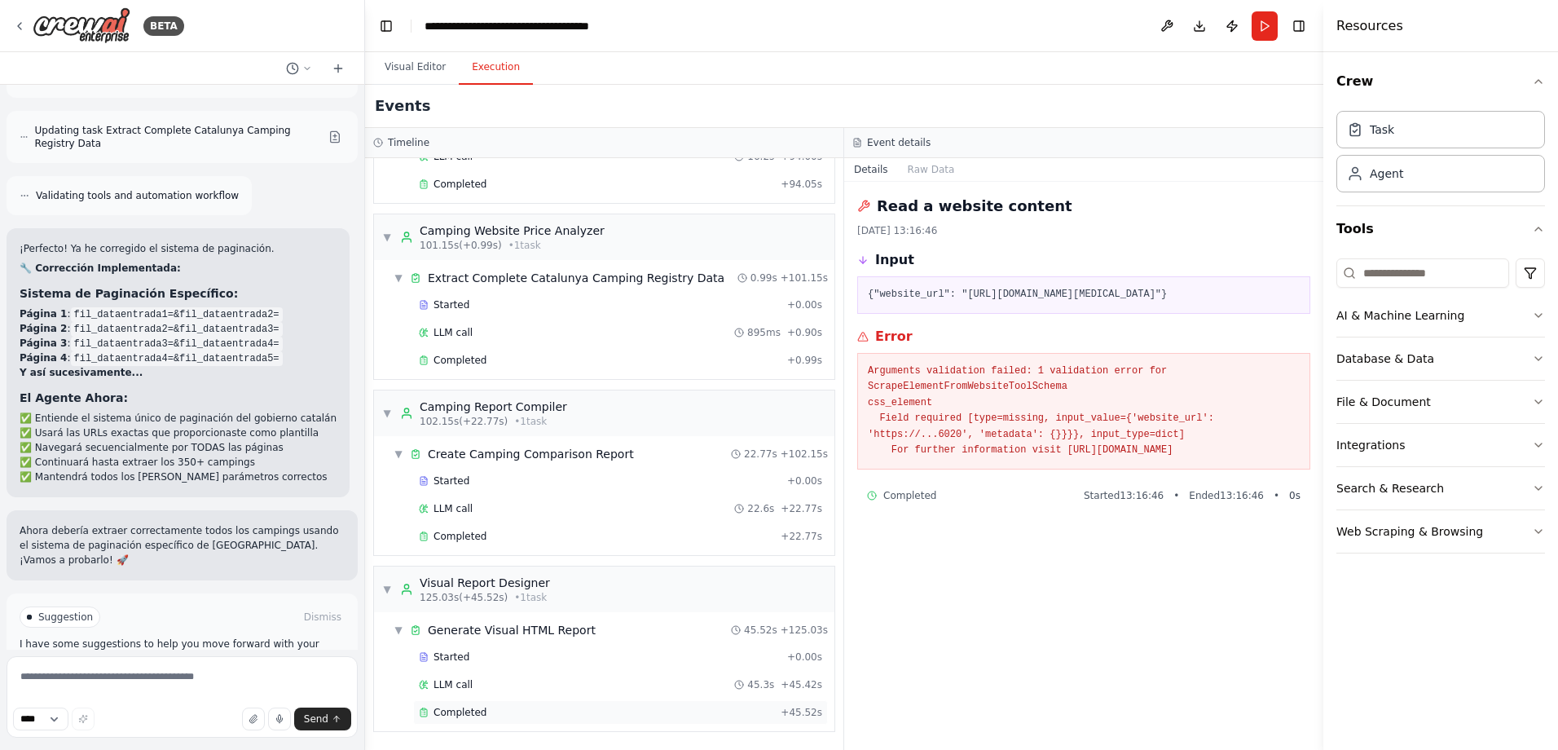
click at [494, 713] on div "Completed" at bounding box center [596, 712] width 355 height 13
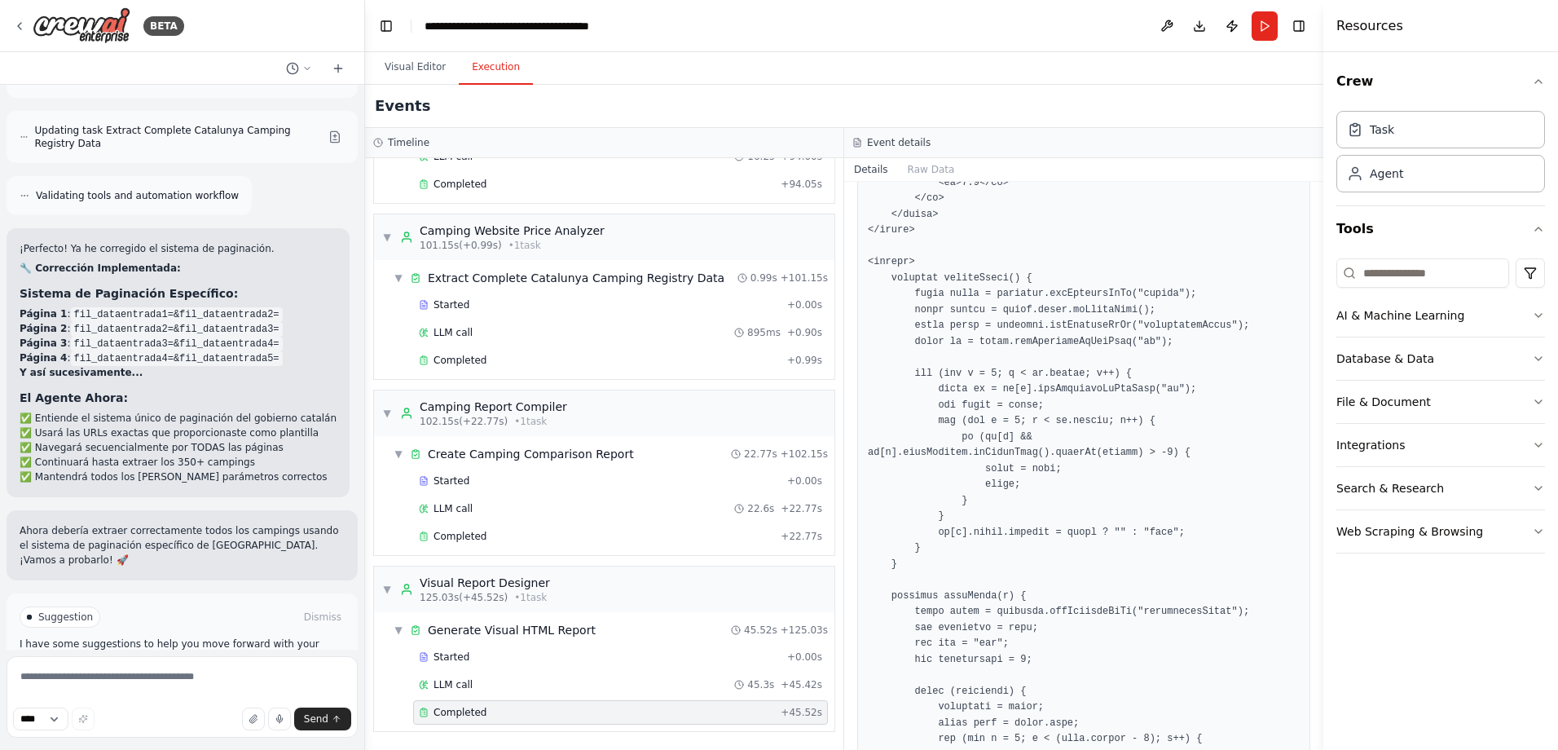
scroll to position [3762, 0]
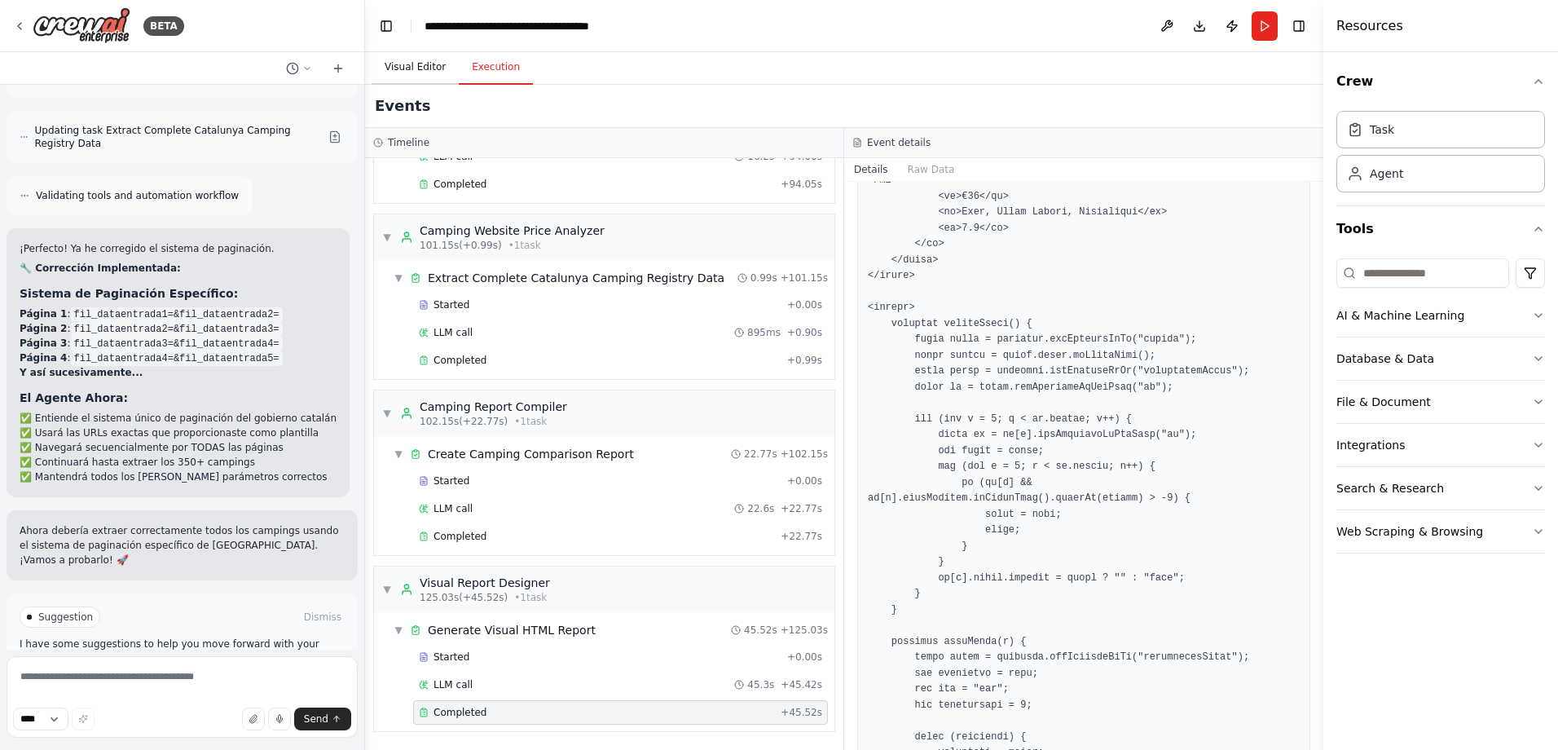
click at [414, 65] on button "Visual Editor" at bounding box center [415, 68] width 87 height 34
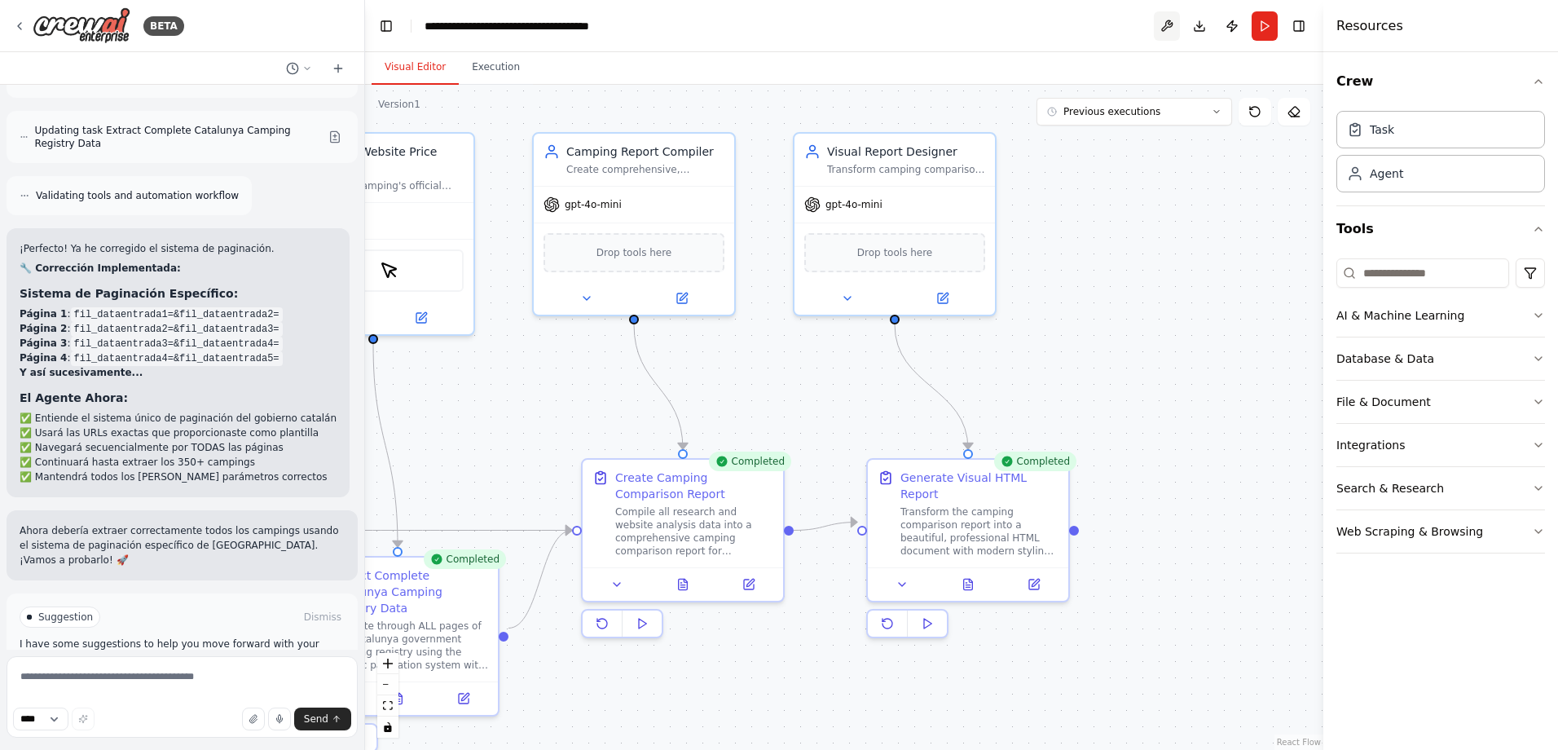
click at [1161, 28] on button at bounding box center [1167, 25] width 26 height 29
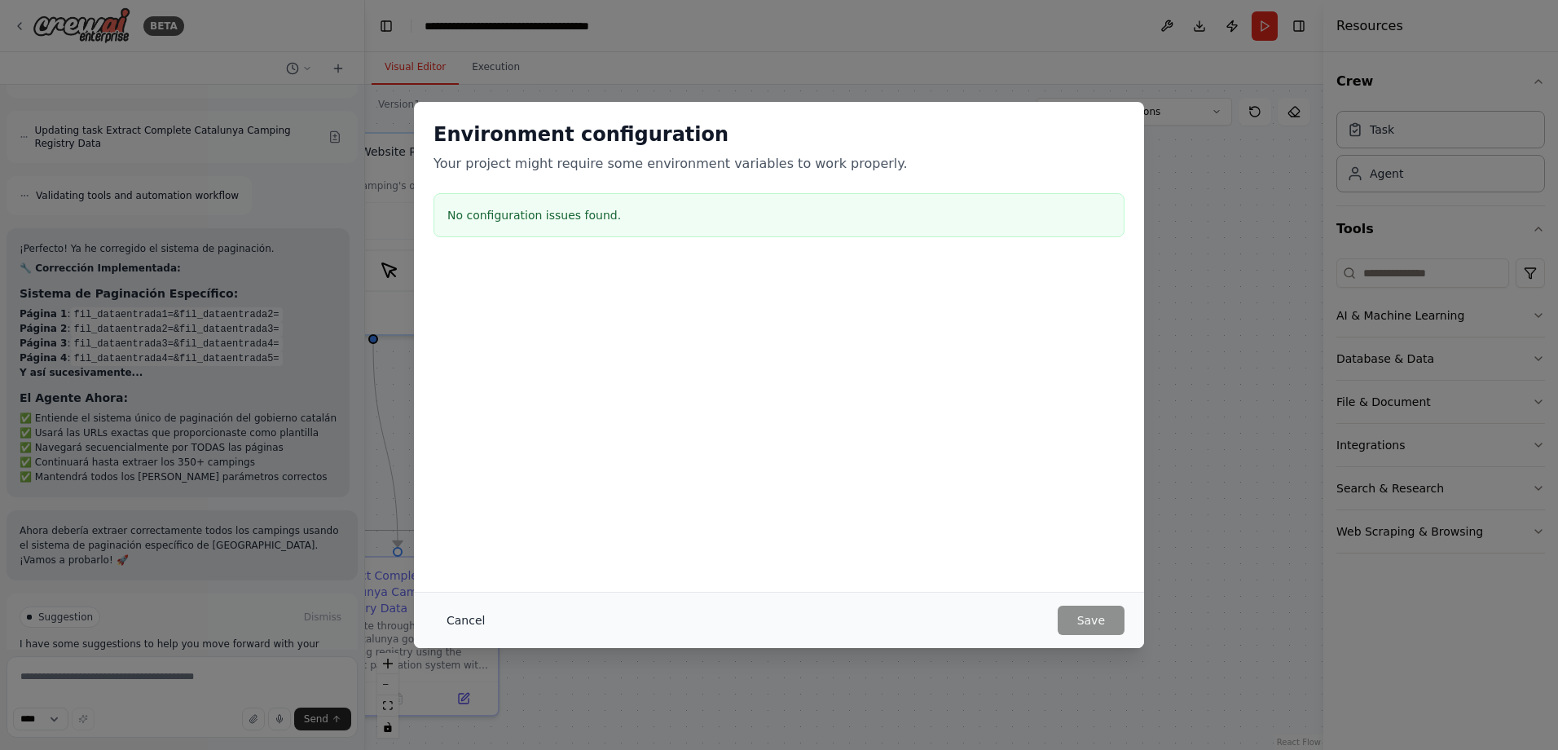
click at [474, 614] on button "Cancel" at bounding box center [465, 619] width 64 height 29
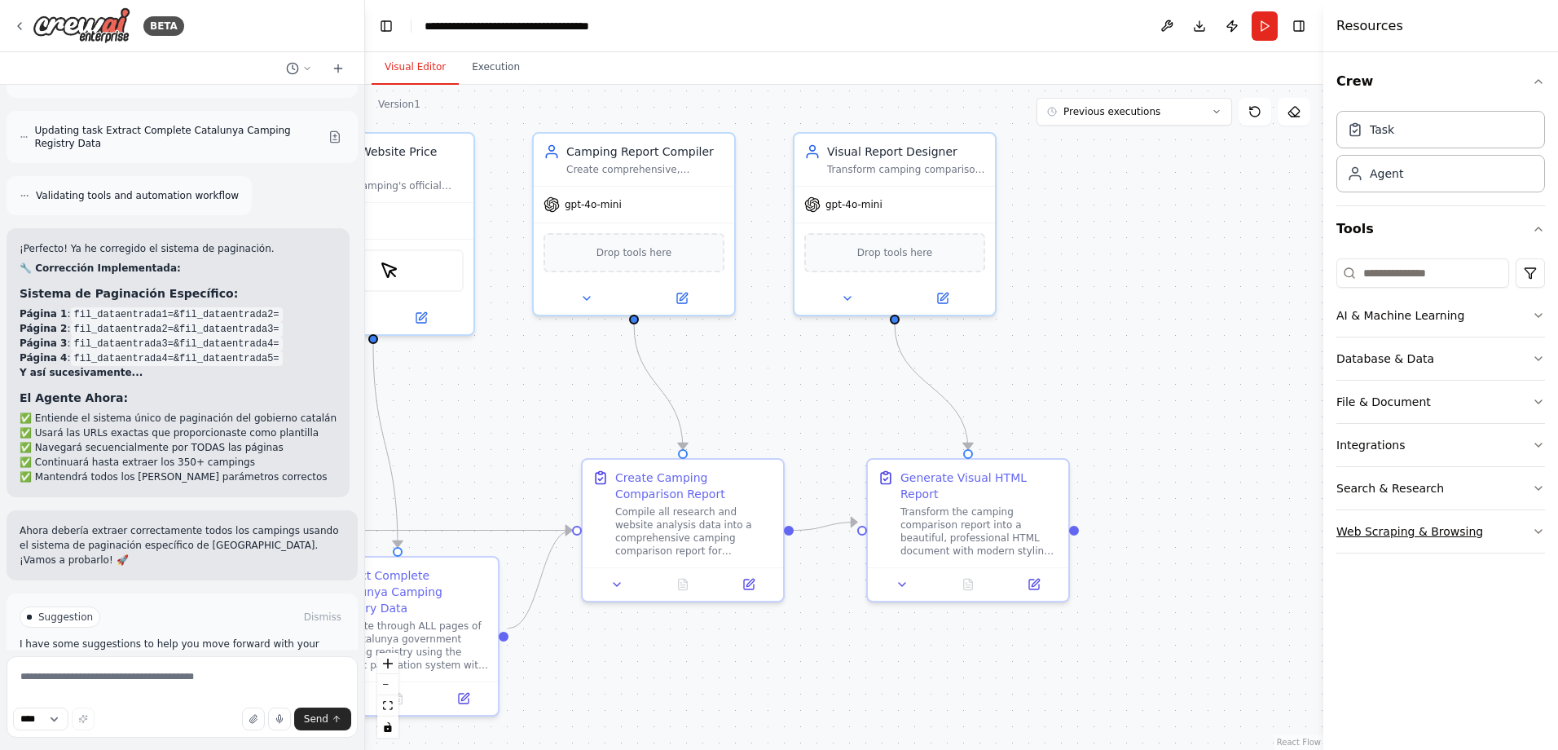
click at [1392, 537] on div "Web Scraping & Browsing" at bounding box center [1409, 531] width 147 height 16
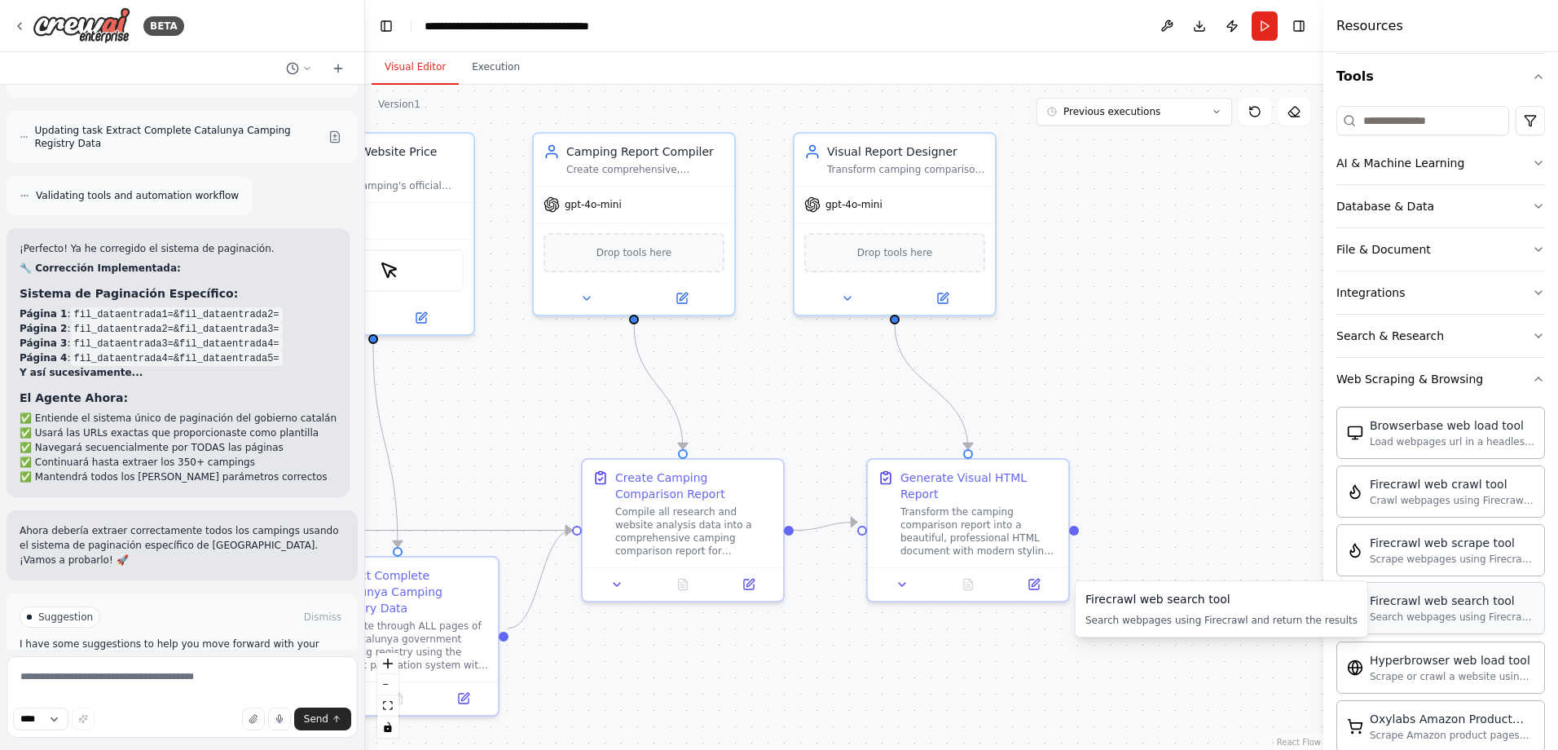
scroll to position [0, 0]
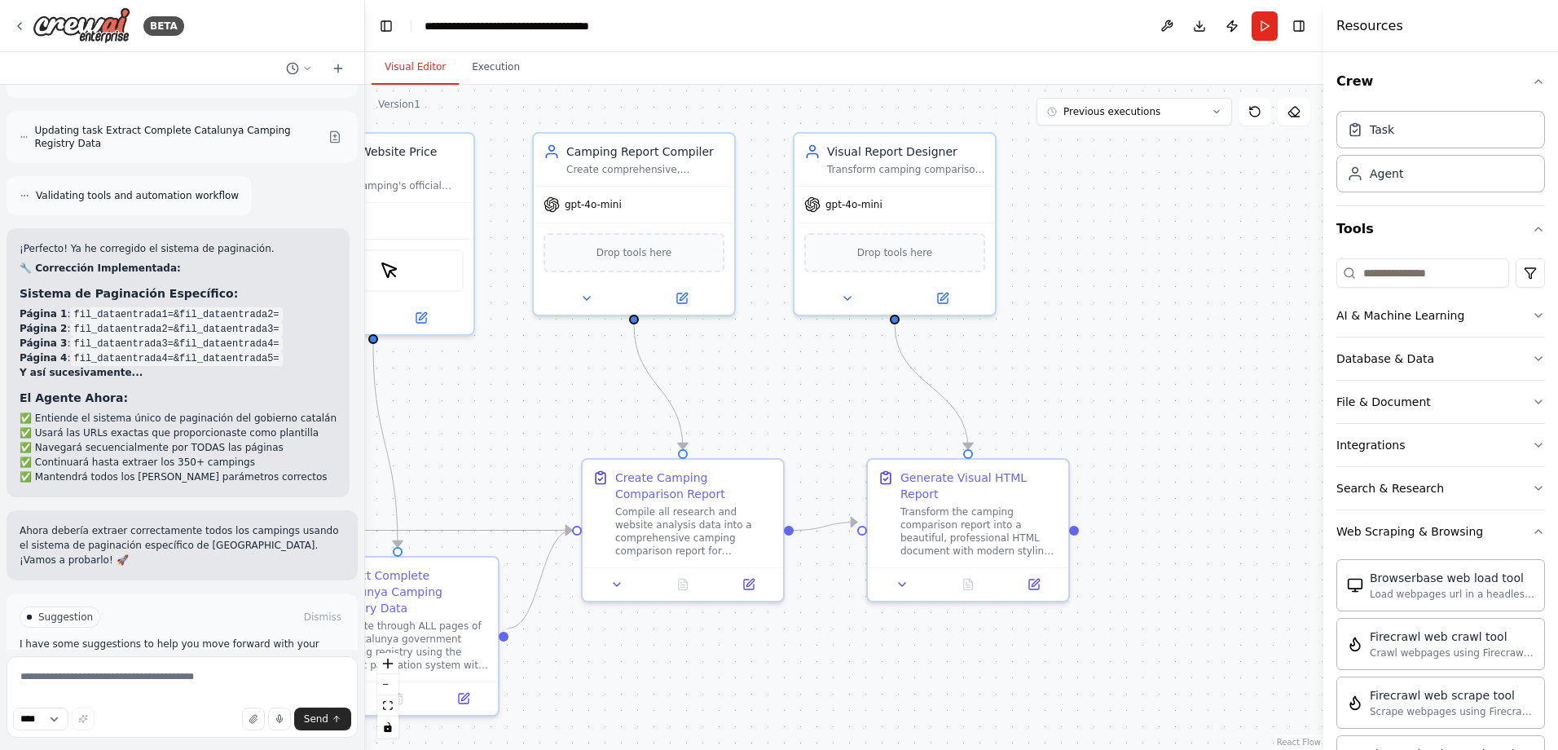
click at [59, 46] on div "BETA" at bounding box center [182, 26] width 364 height 52
click at [65, 35] on img at bounding box center [82, 25] width 98 height 37
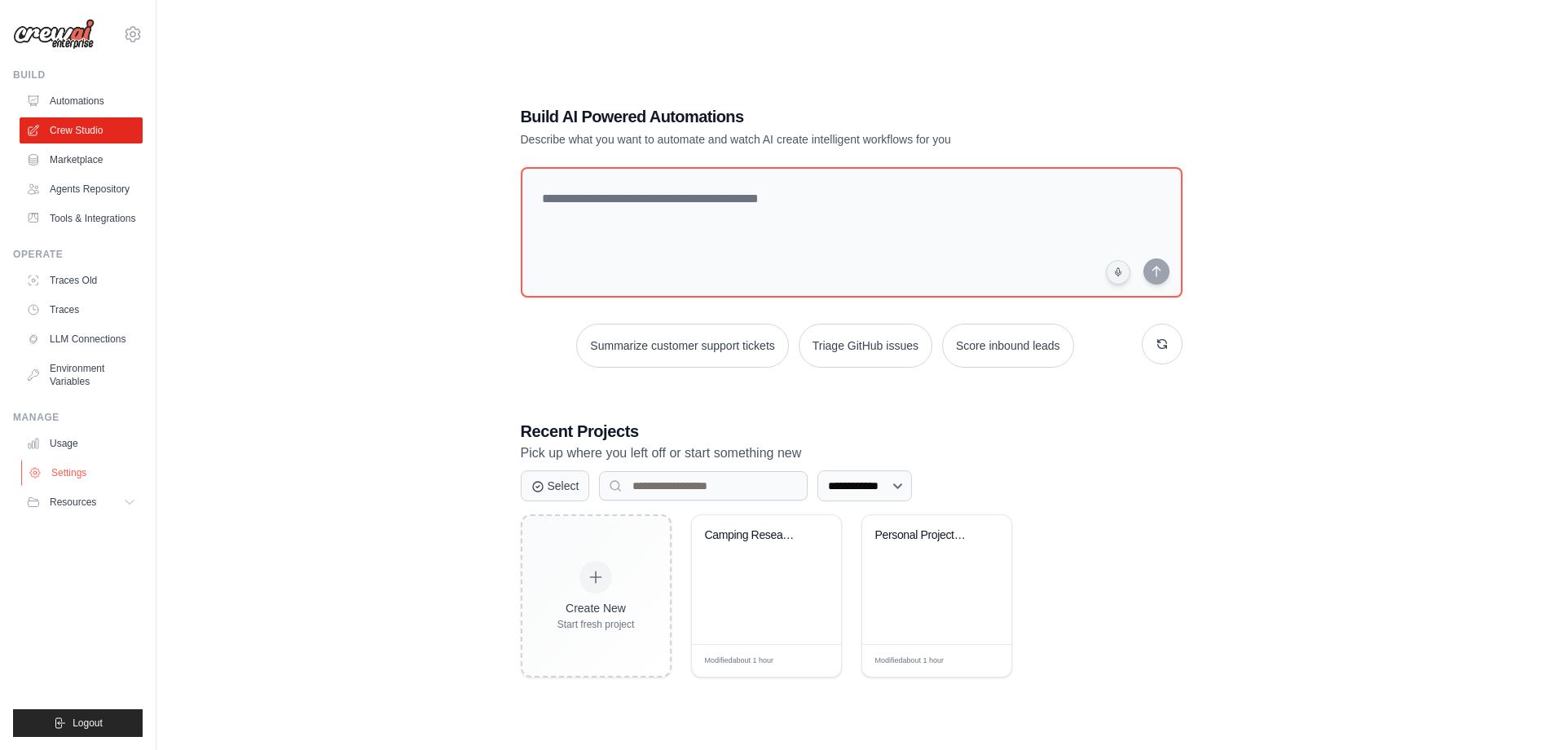
click at [63, 470] on link "Settings" at bounding box center [82, 473] width 123 height 26
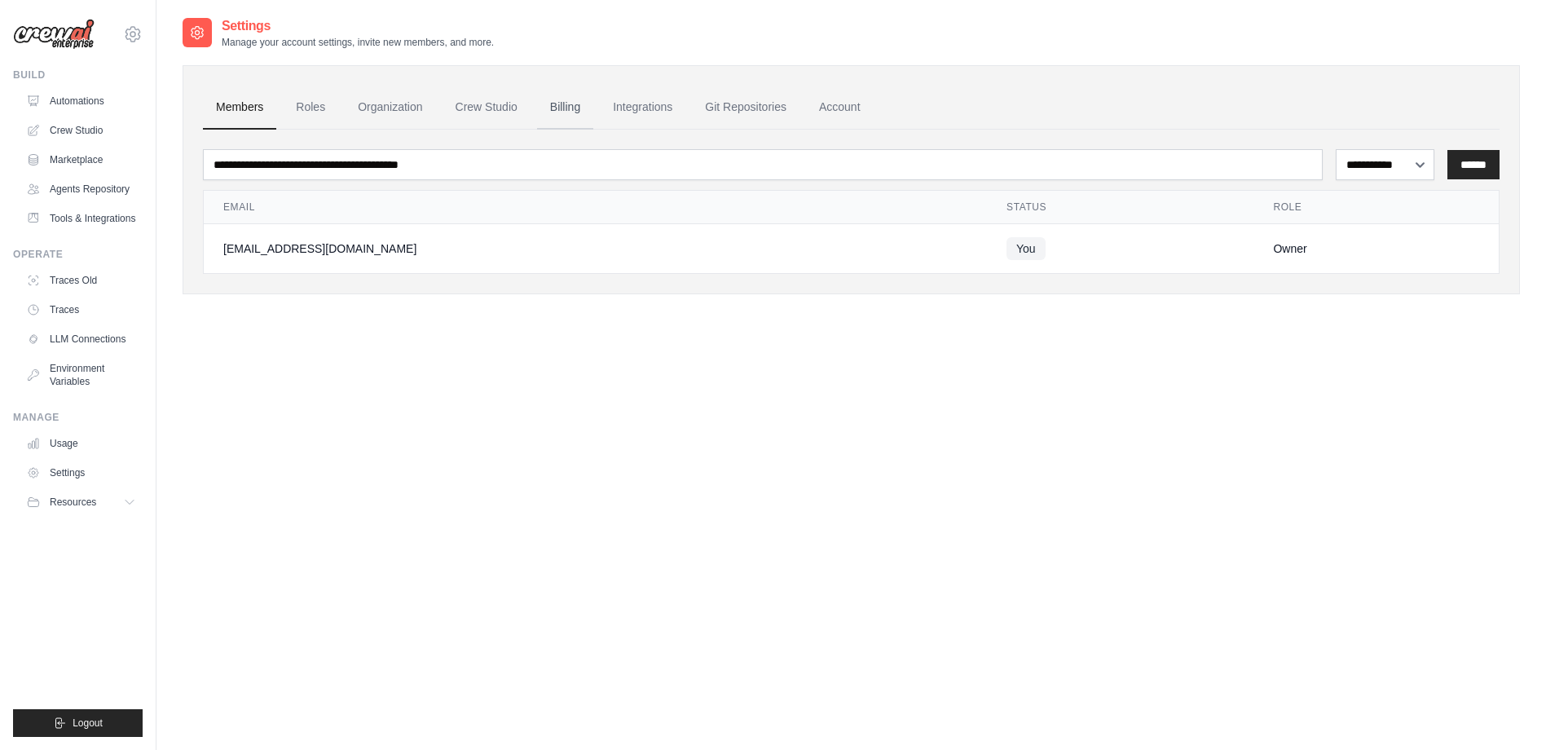
click at [576, 105] on link "Billing" at bounding box center [565, 108] width 56 height 44
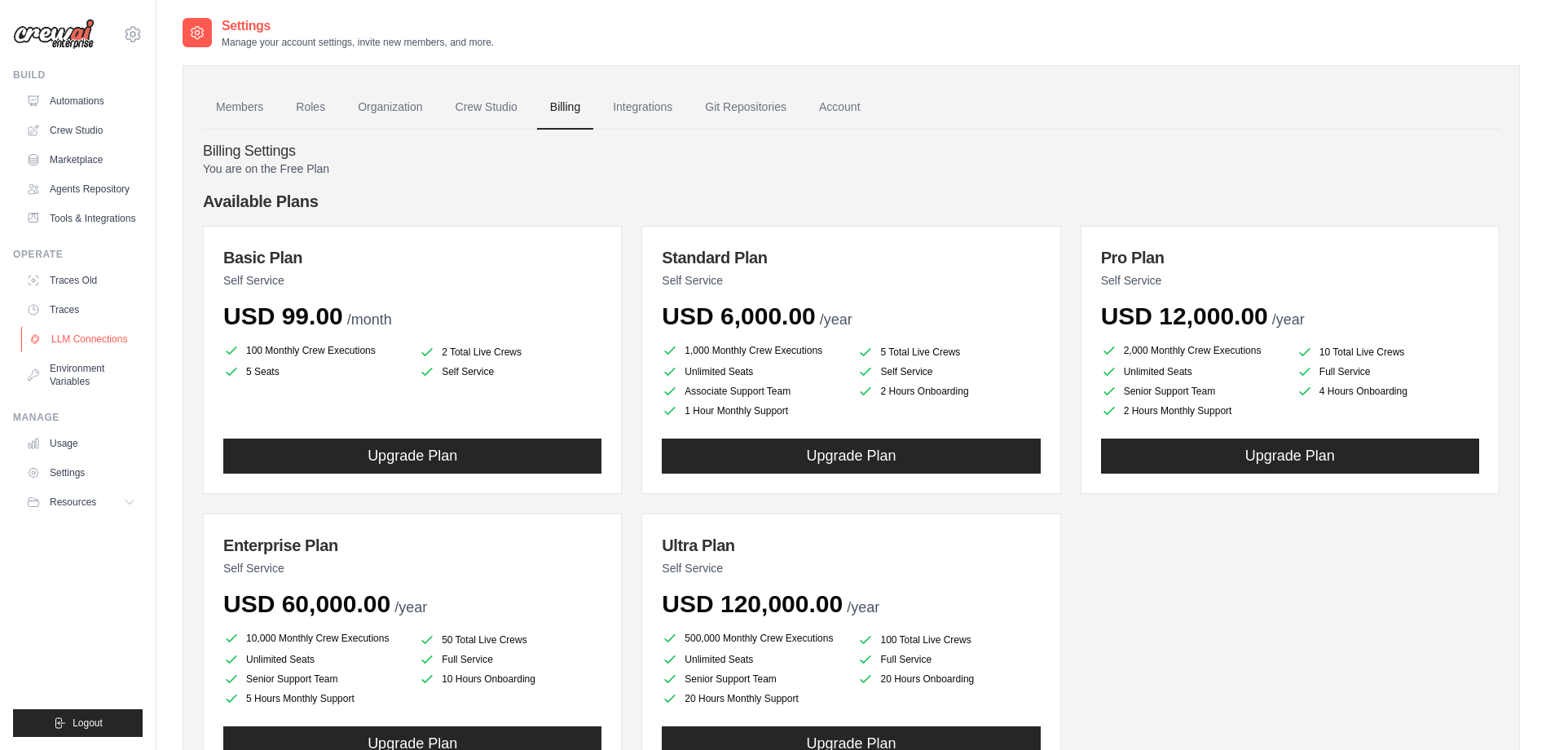
click at [86, 338] on link "LLM Connections" at bounding box center [82, 339] width 123 height 26
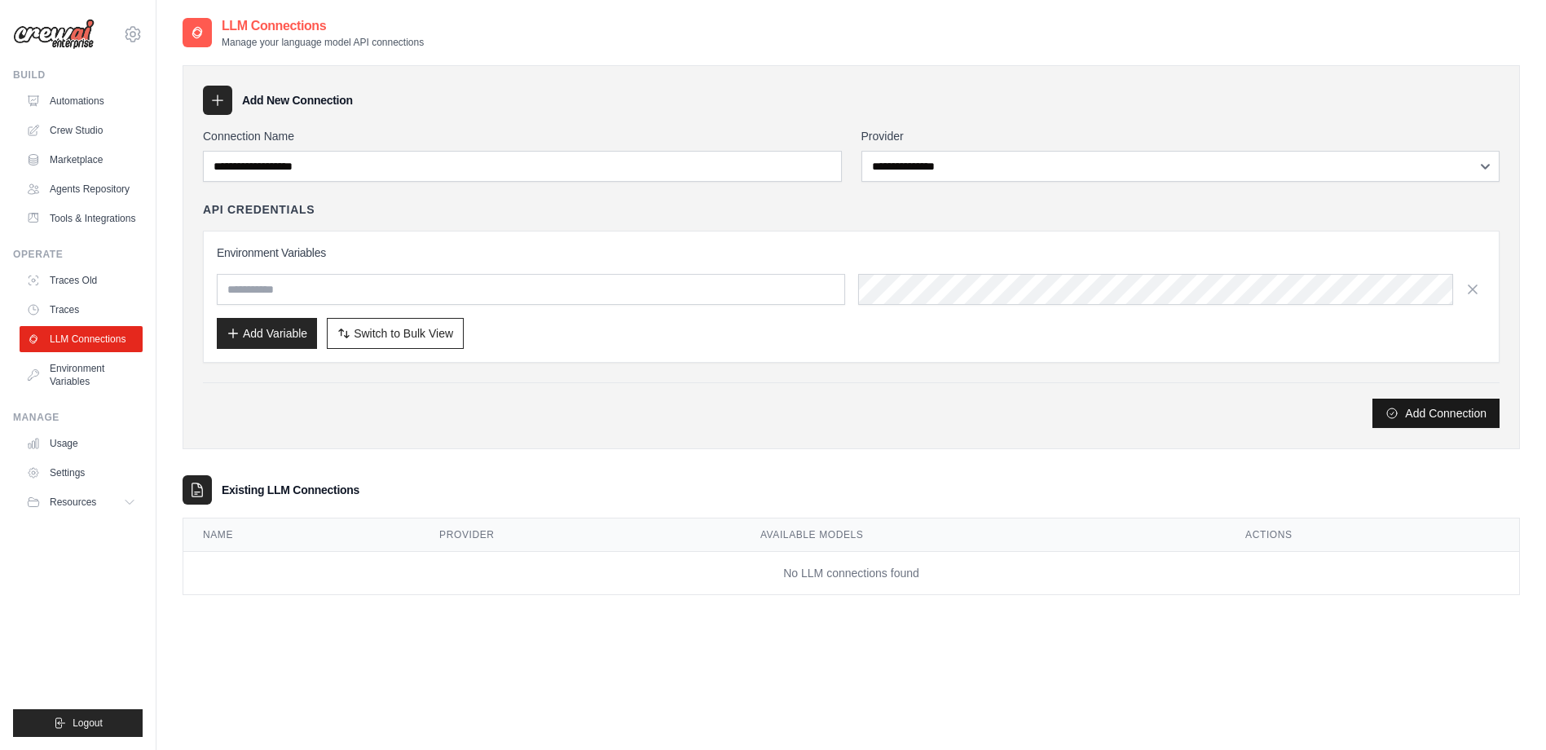
click at [1437, 410] on button "Add Connection" at bounding box center [1435, 412] width 127 height 29
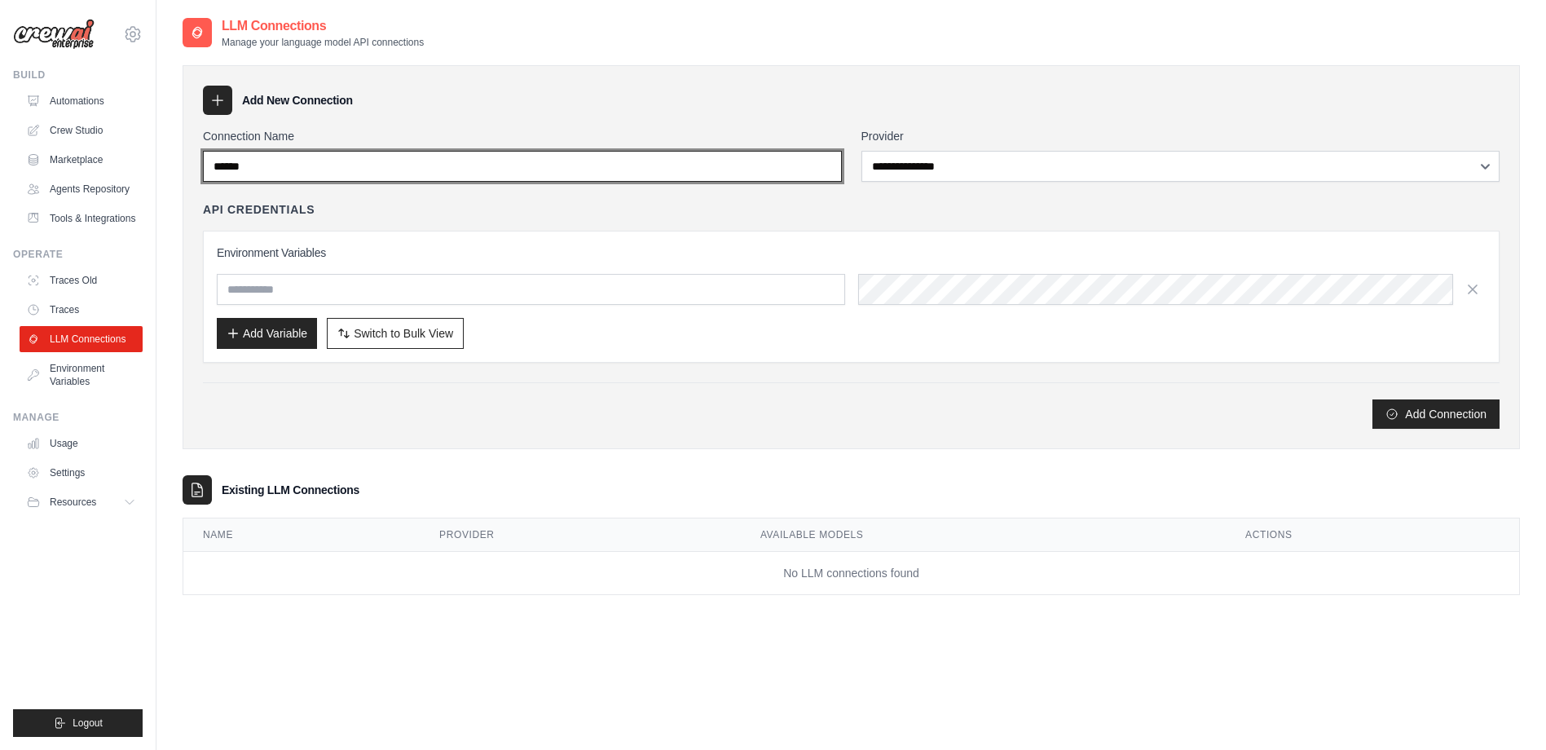
type input "******"
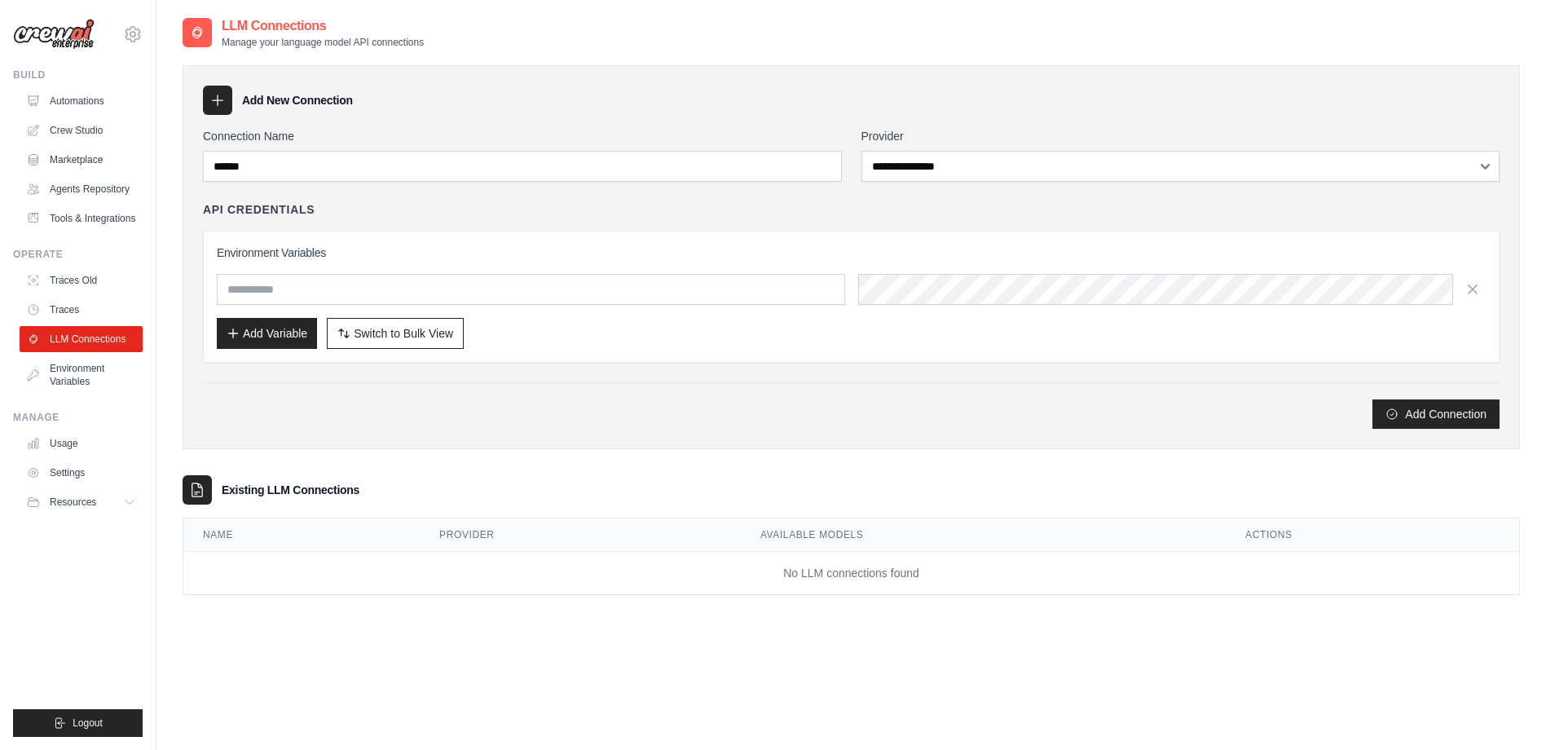
click at [934, 150] on div "**********" at bounding box center [1180, 155] width 639 height 54
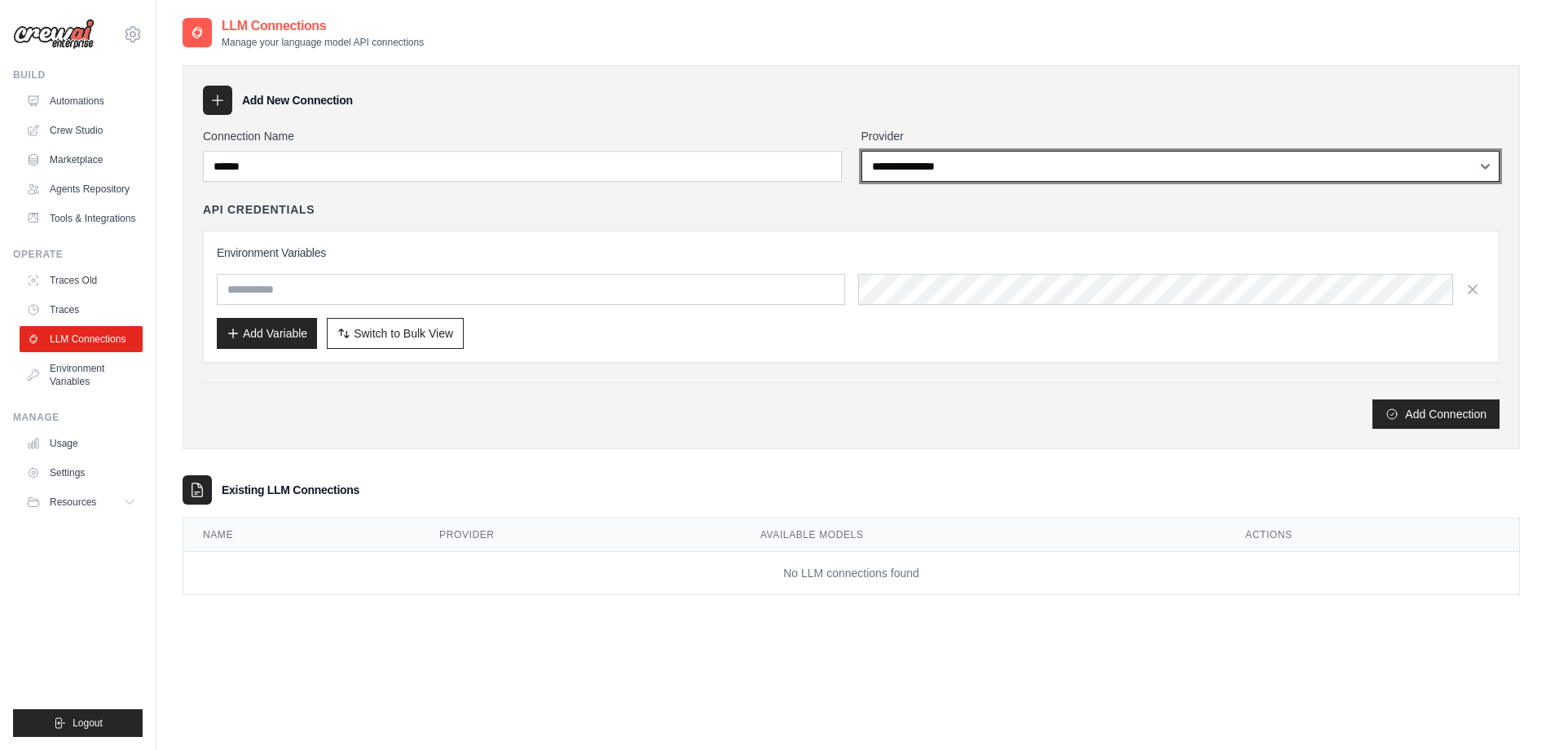
click at [932, 167] on select "**********" at bounding box center [1180, 166] width 639 height 31
select select "******"
click at [861, 151] on select "**********" at bounding box center [1180, 166] width 639 height 31
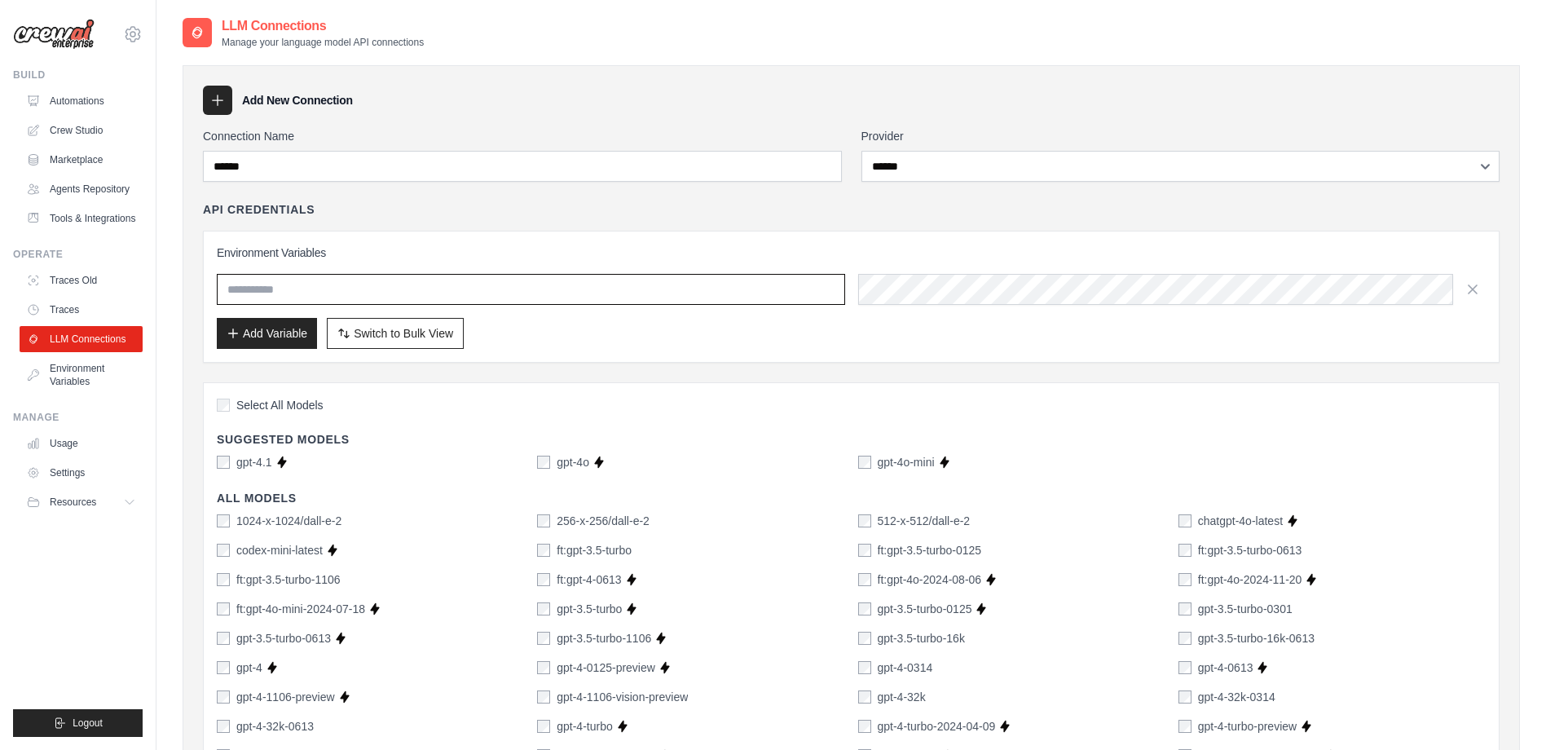
click at [394, 297] on input "text" at bounding box center [531, 289] width 628 height 31
click at [346, 294] on input "text" at bounding box center [531, 289] width 628 height 31
paste input "*******"
type input "*******"
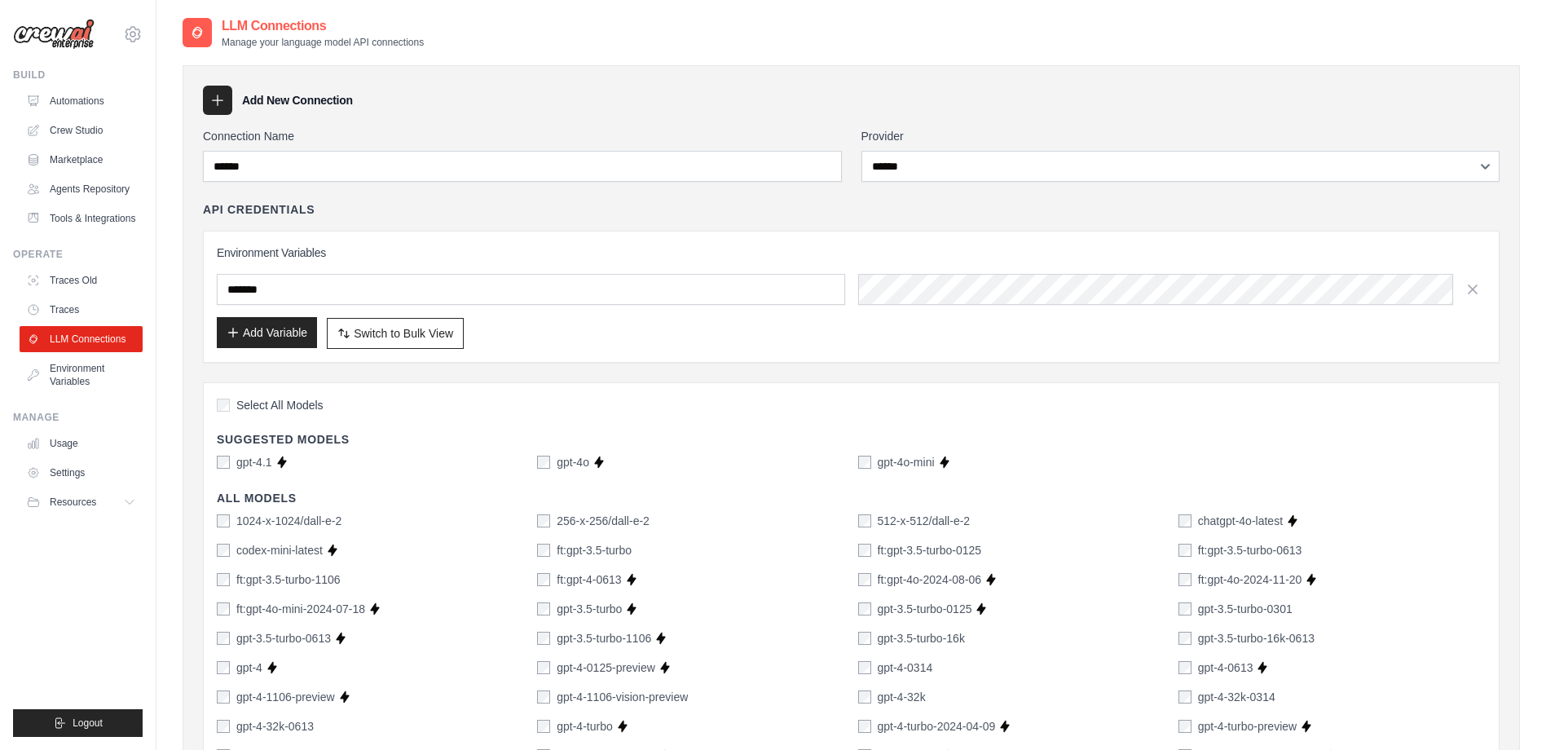
click at [284, 341] on button "Add Variable" at bounding box center [267, 332] width 100 height 31
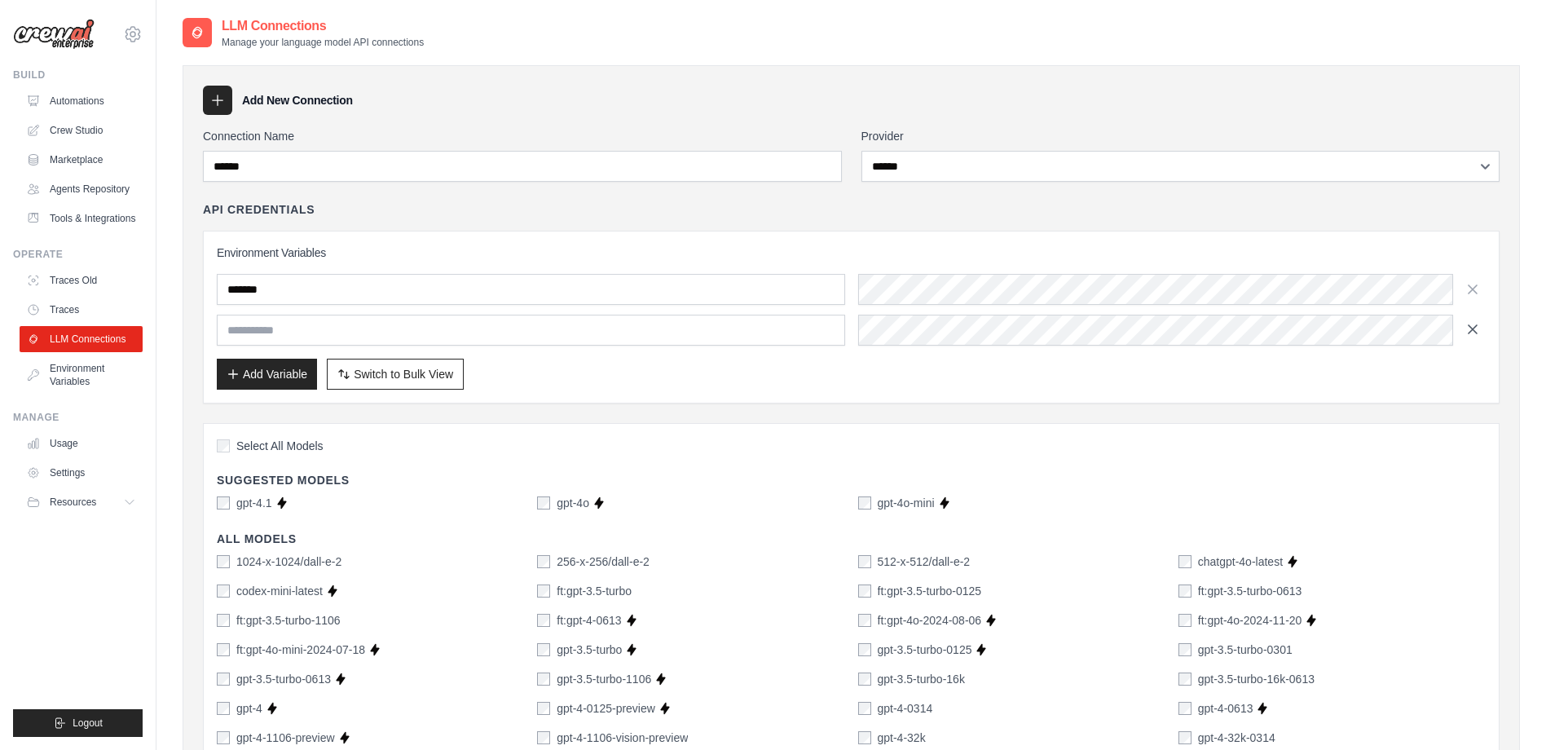
click at [1481, 334] on button "button" at bounding box center [1472, 329] width 26 height 26
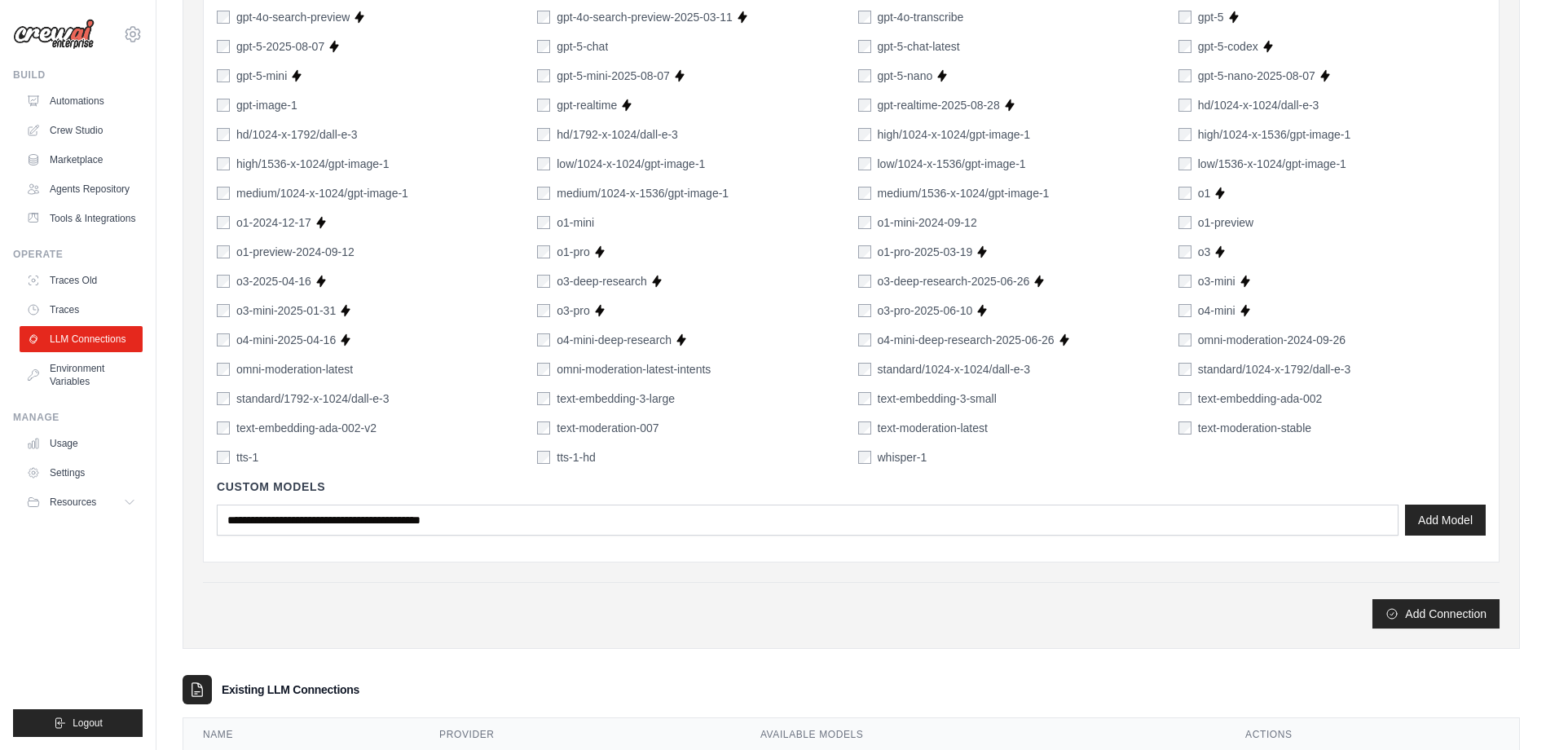
scroll to position [1031, 0]
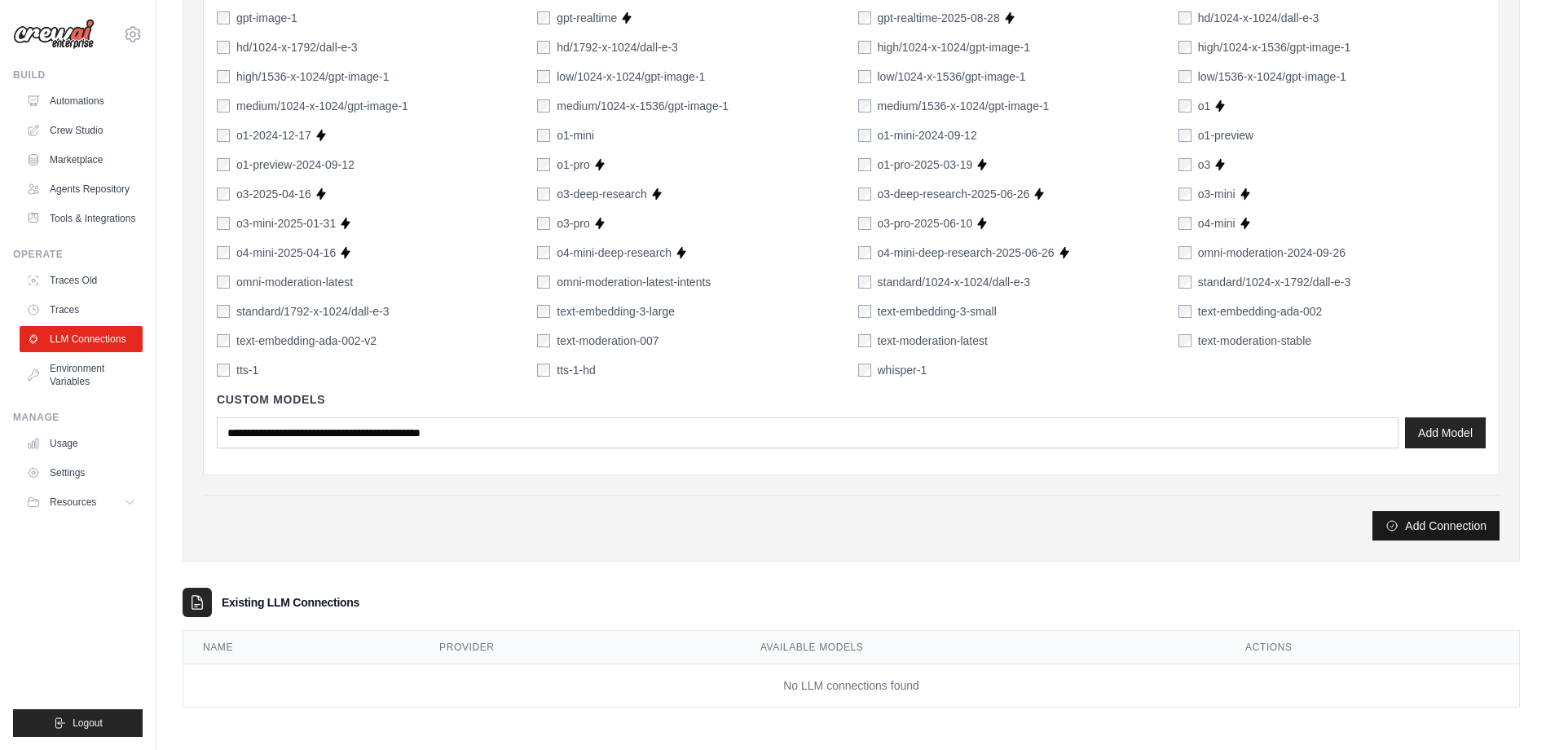
click at [1443, 528] on button "Add Connection" at bounding box center [1435, 525] width 127 height 29
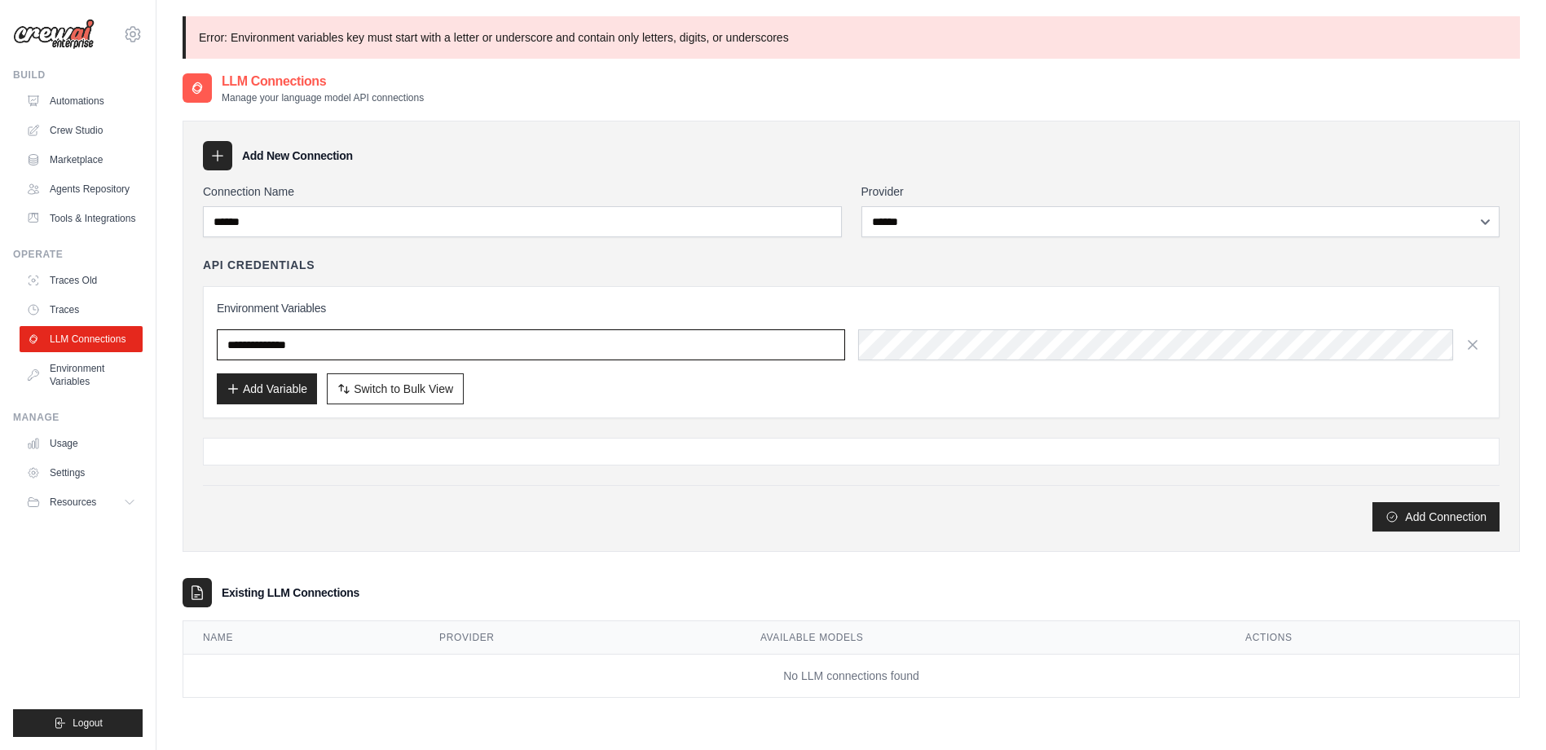
click at [467, 338] on input "**********" at bounding box center [531, 344] width 628 height 31
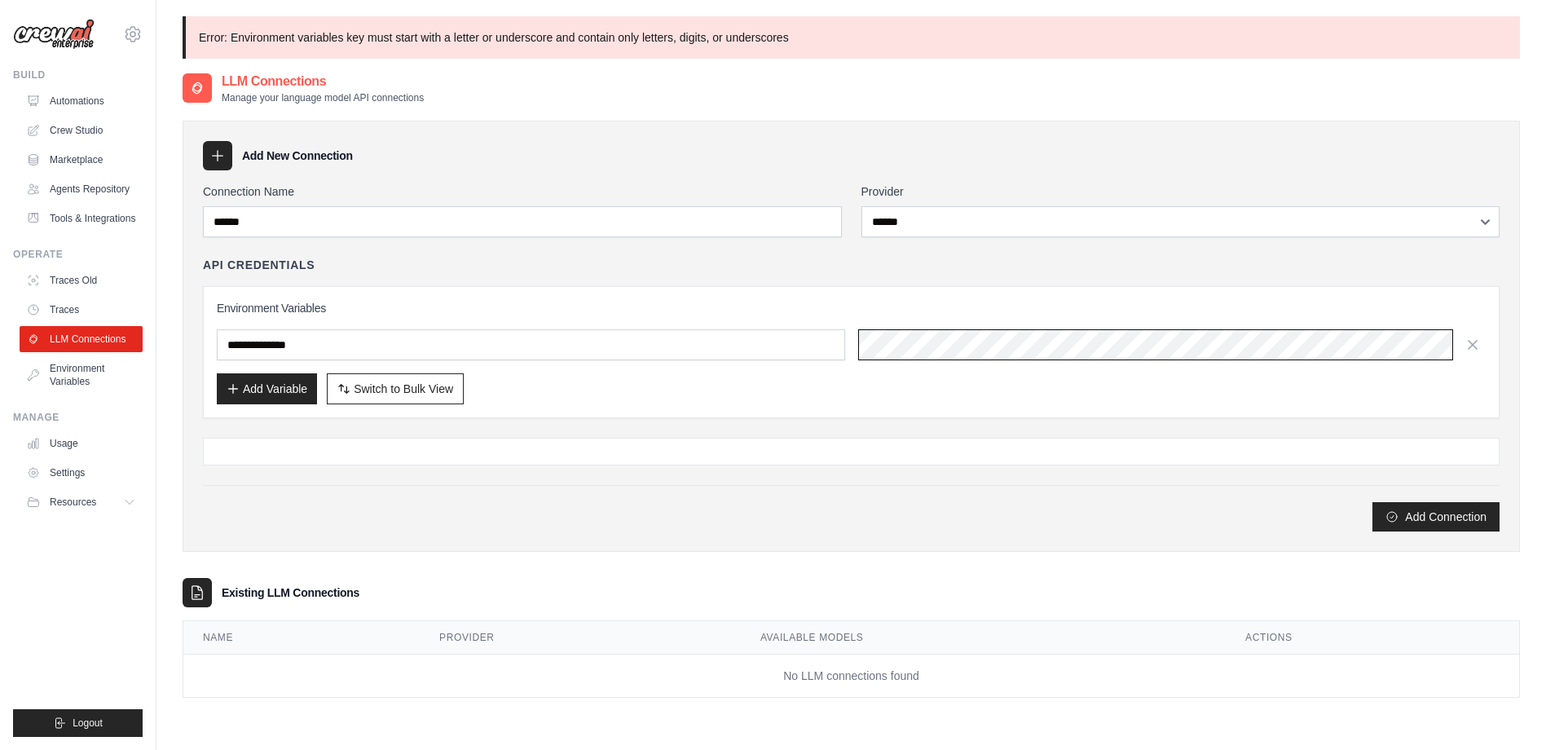
scroll to position [0, 454]
click at [1402, 513] on button "Add Connection" at bounding box center [1435, 515] width 127 height 29
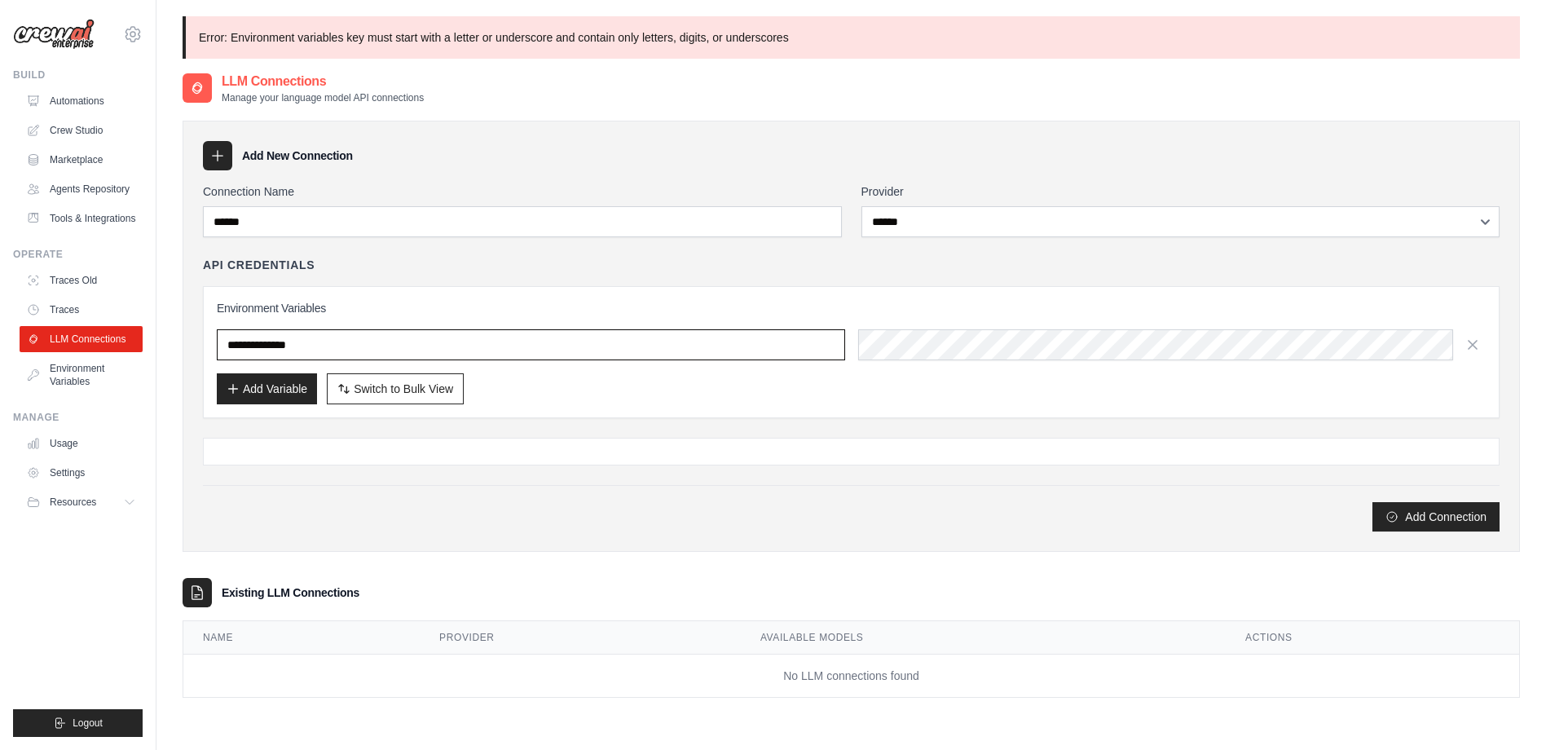
click at [590, 345] on input "**********" at bounding box center [531, 344] width 628 height 31
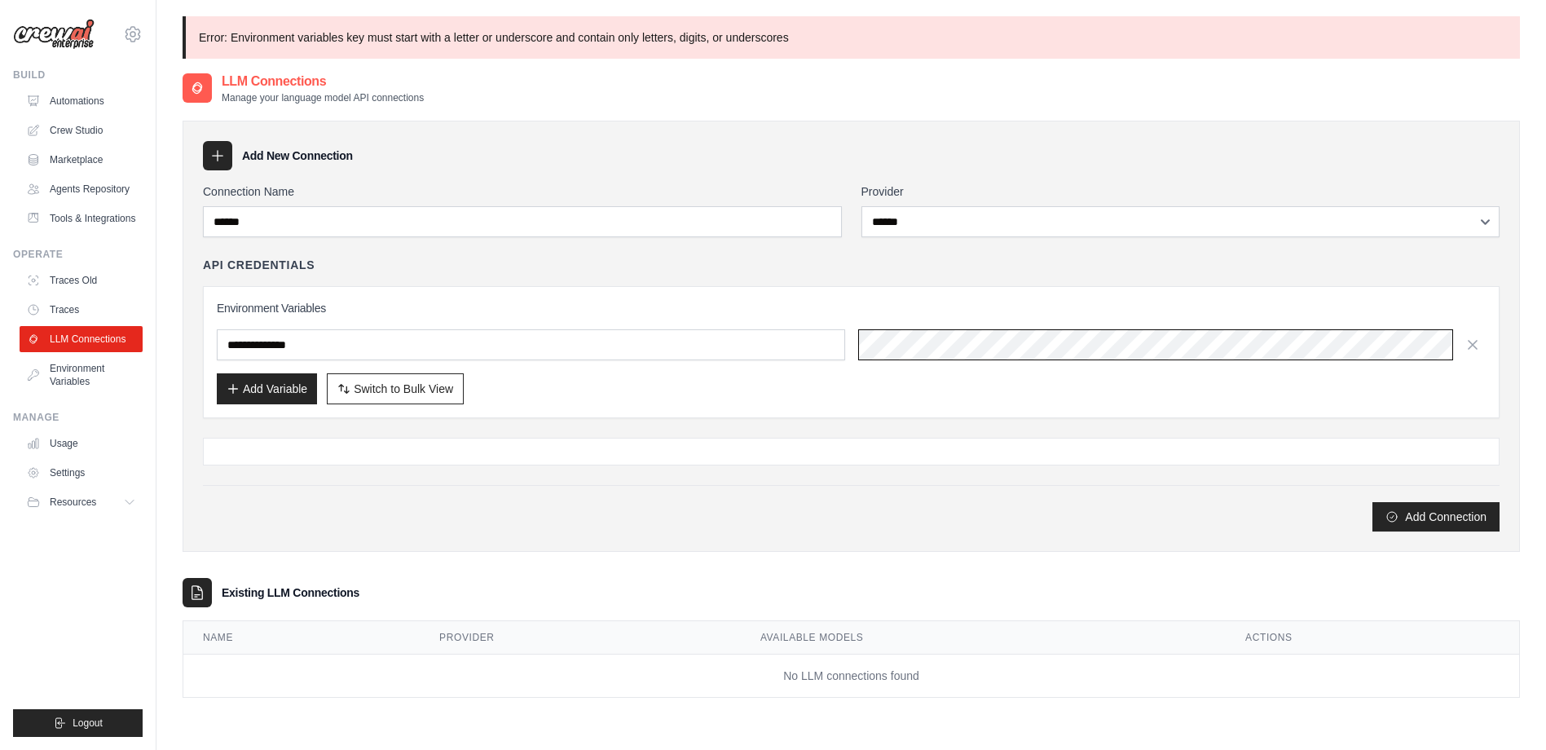
click at [799, 352] on div "**********" at bounding box center [851, 344] width 1269 height 31
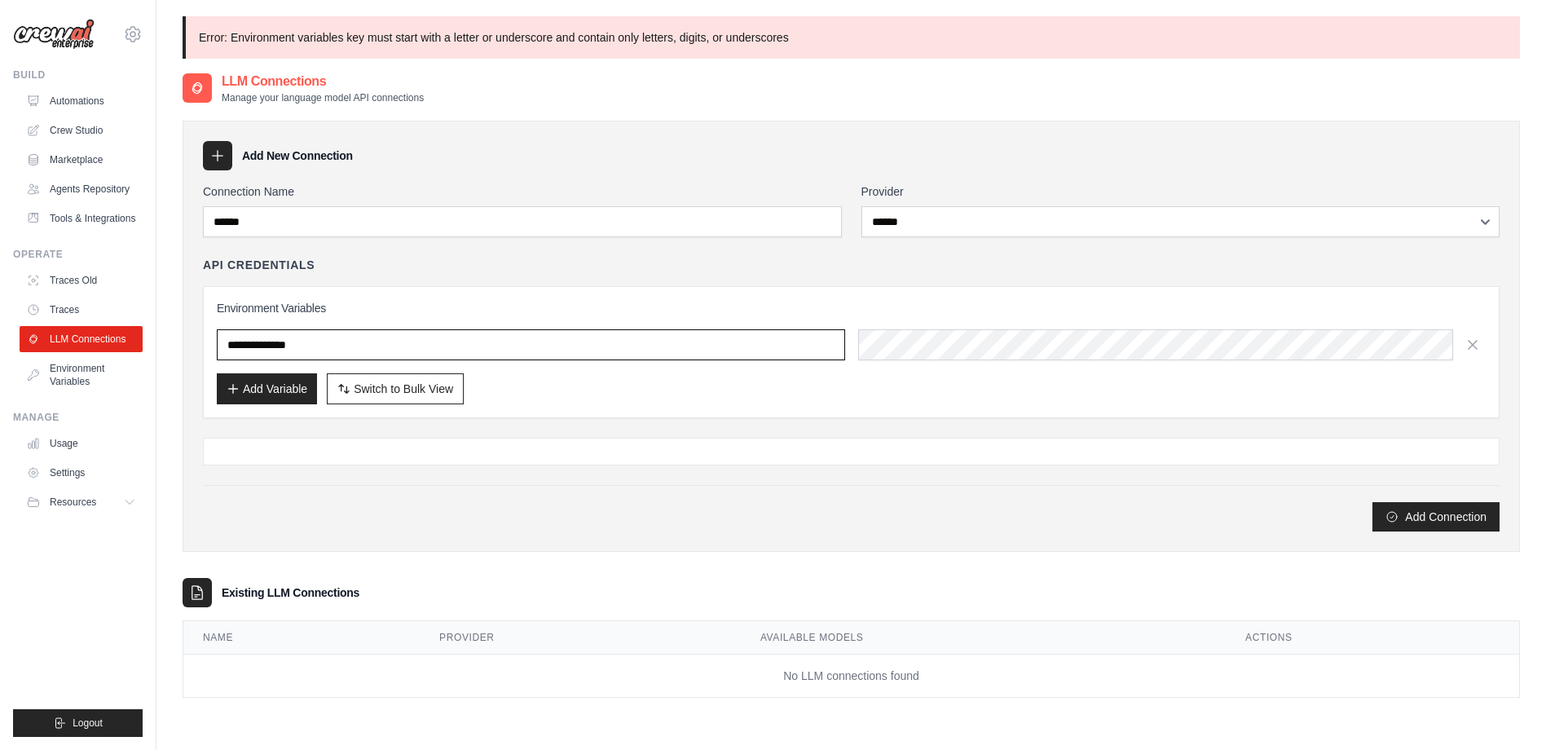
click at [754, 349] on input "**********" at bounding box center [531, 344] width 628 height 31
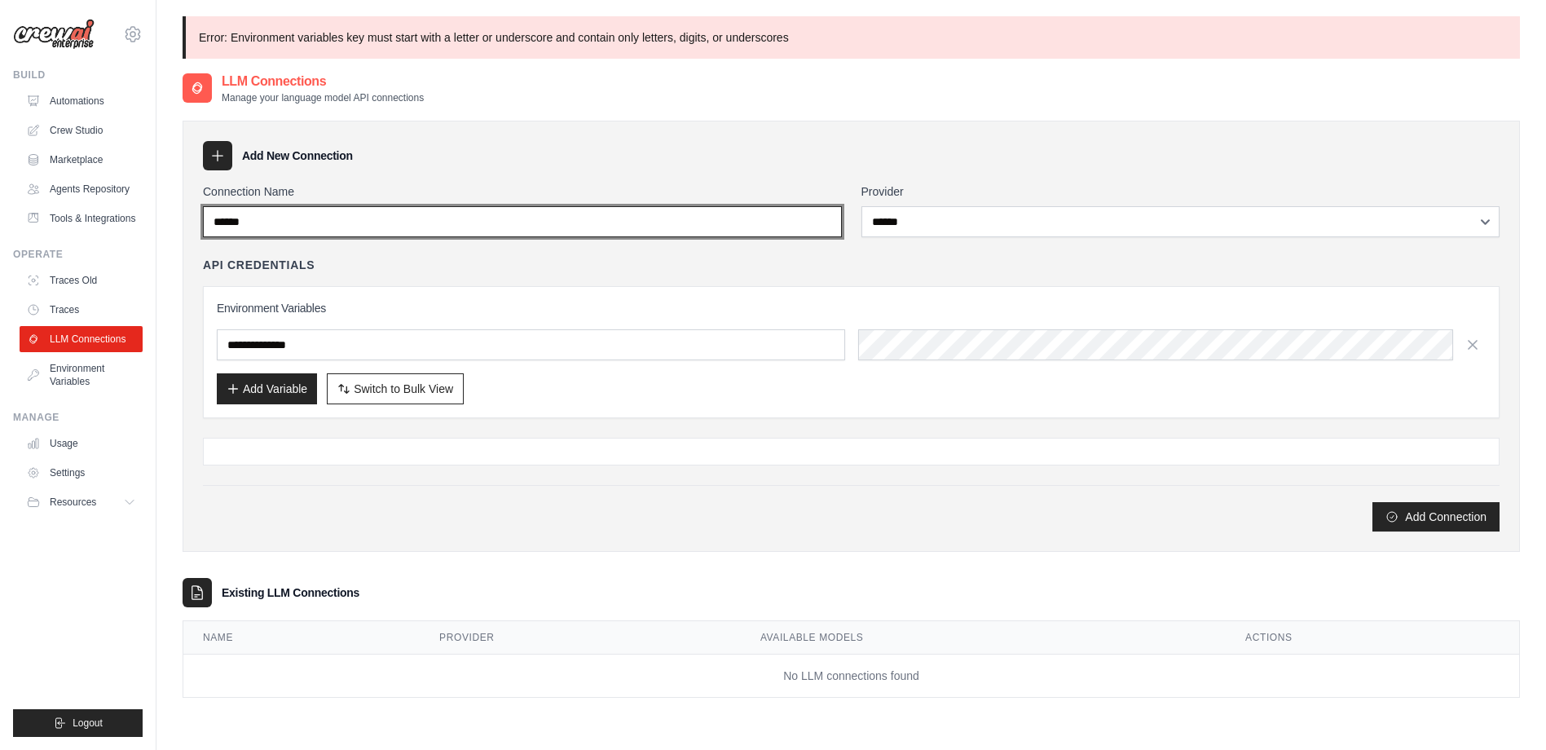
click at [719, 232] on input "******" at bounding box center [522, 221] width 639 height 31
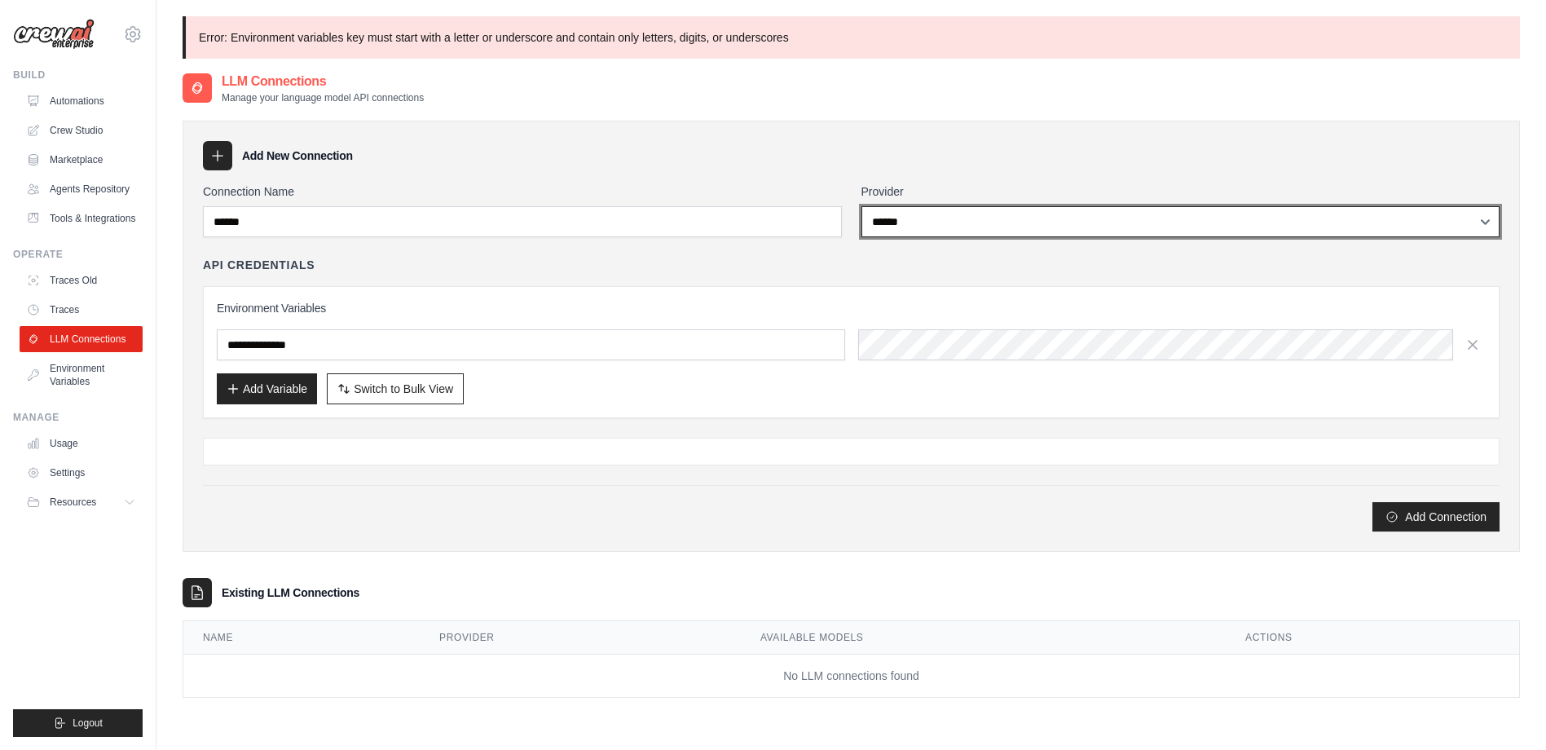
click at [916, 236] on select "**********" at bounding box center [1180, 221] width 639 height 31
click at [861, 206] on select "**********" at bounding box center [1180, 221] width 639 height 31
click at [921, 227] on select "**********" at bounding box center [1180, 221] width 639 height 31
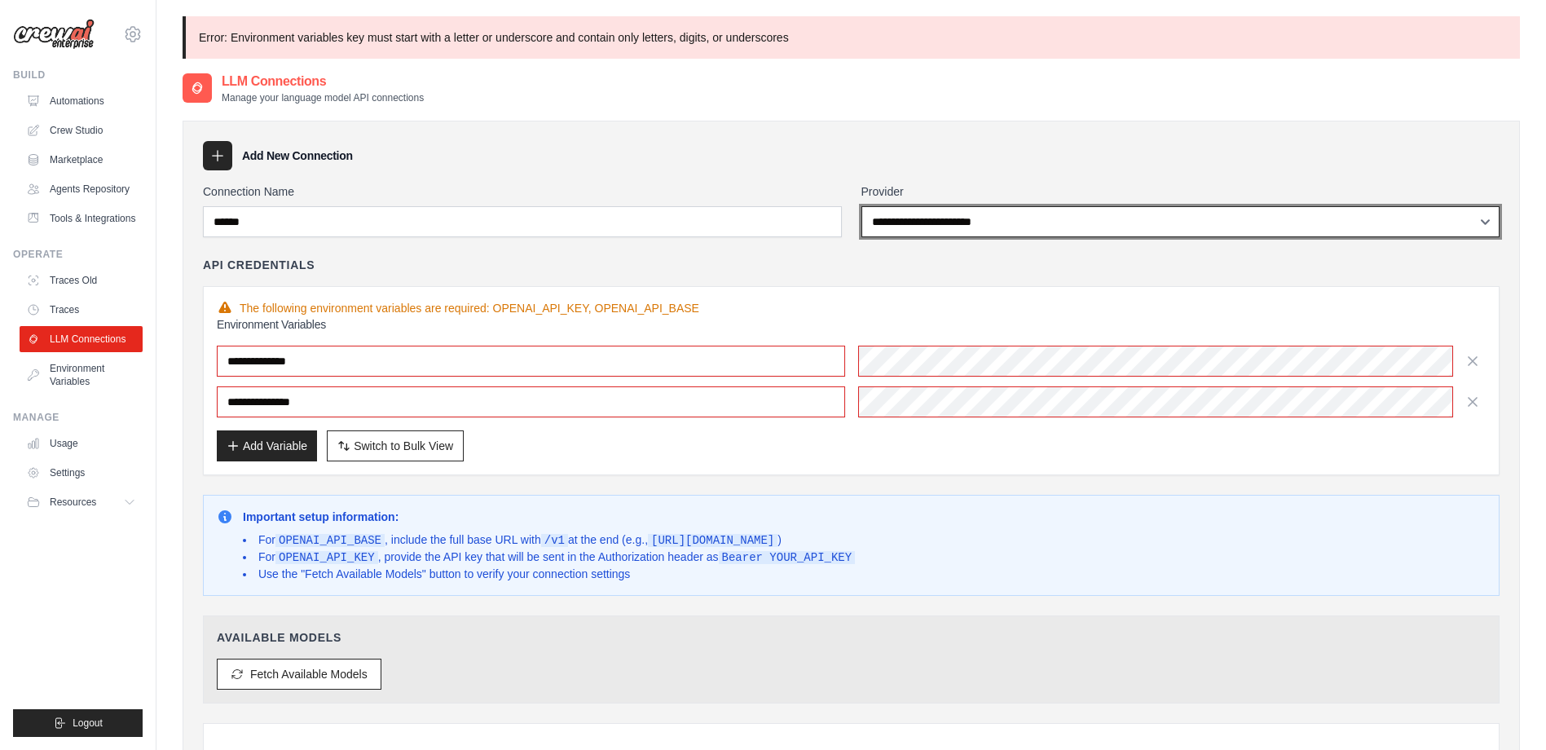
select select "******"
click at [861, 206] on select "**********" at bounding box center [1180, 221] width 639 height 31
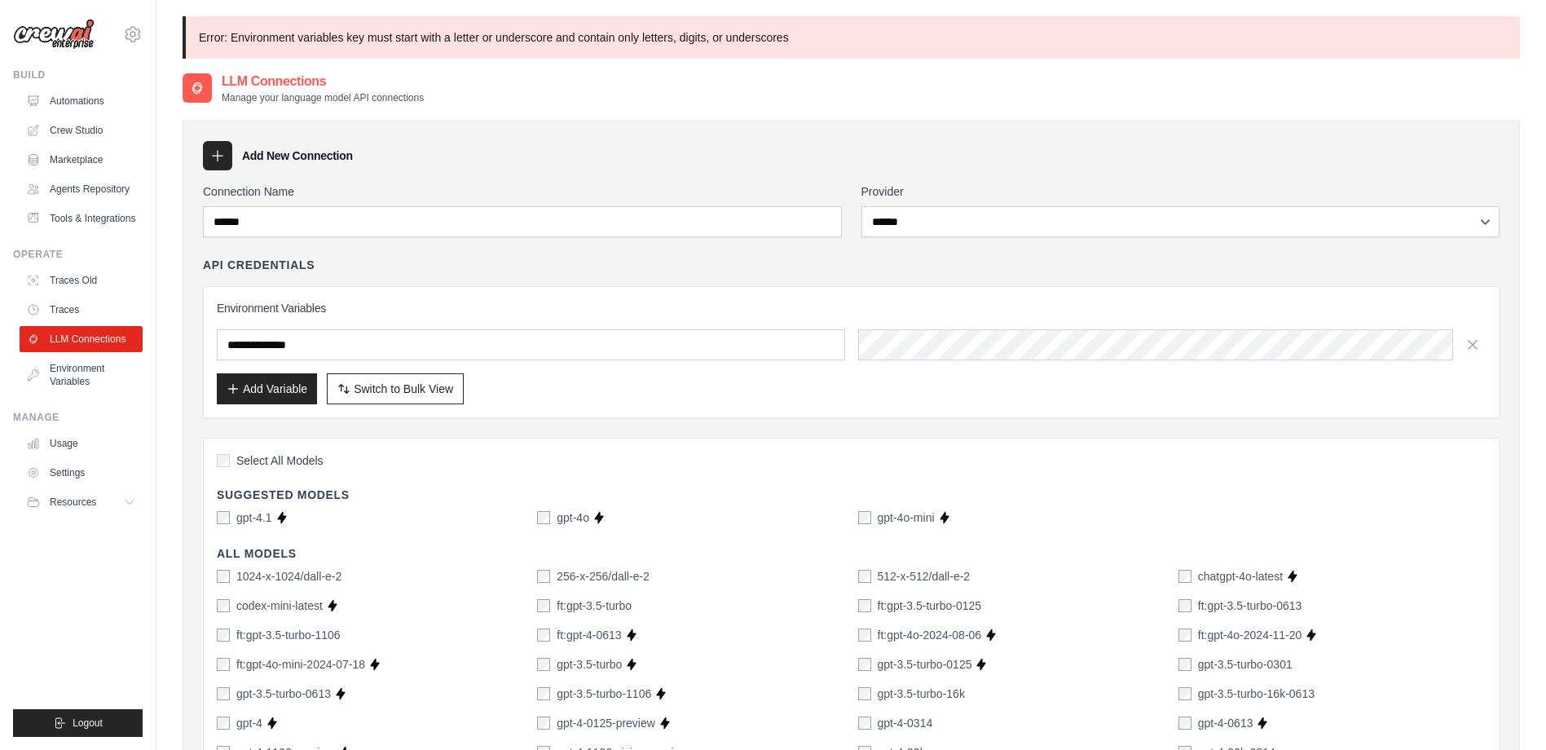
click at [300, 460] on span "Select All Models" at bounding box center [279, 460] width 87 height 16
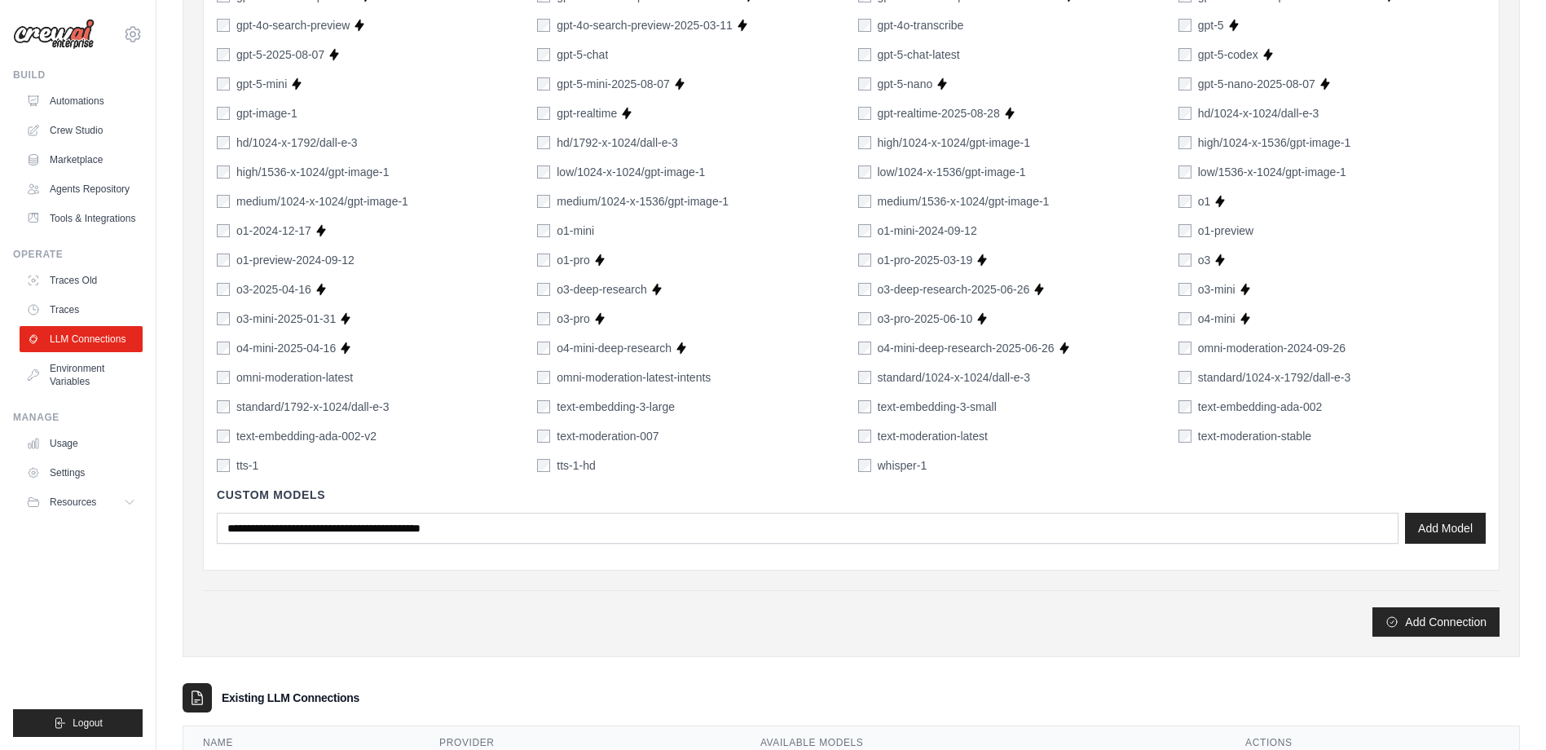
scroll to position [1086, 0]
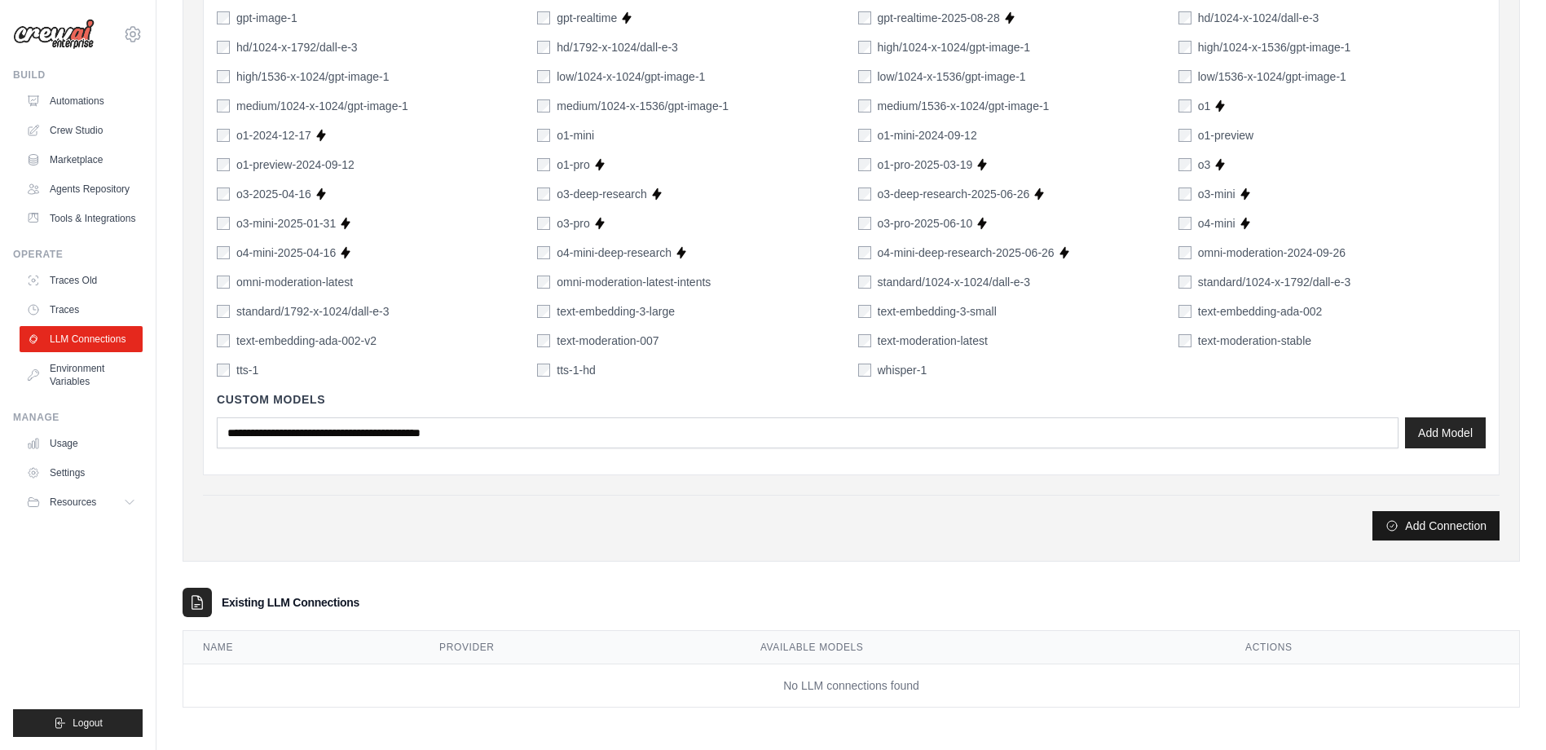
click at [1441, 523] on button "Add Connection" at bounding box center [1435, 525] width 127 height 29
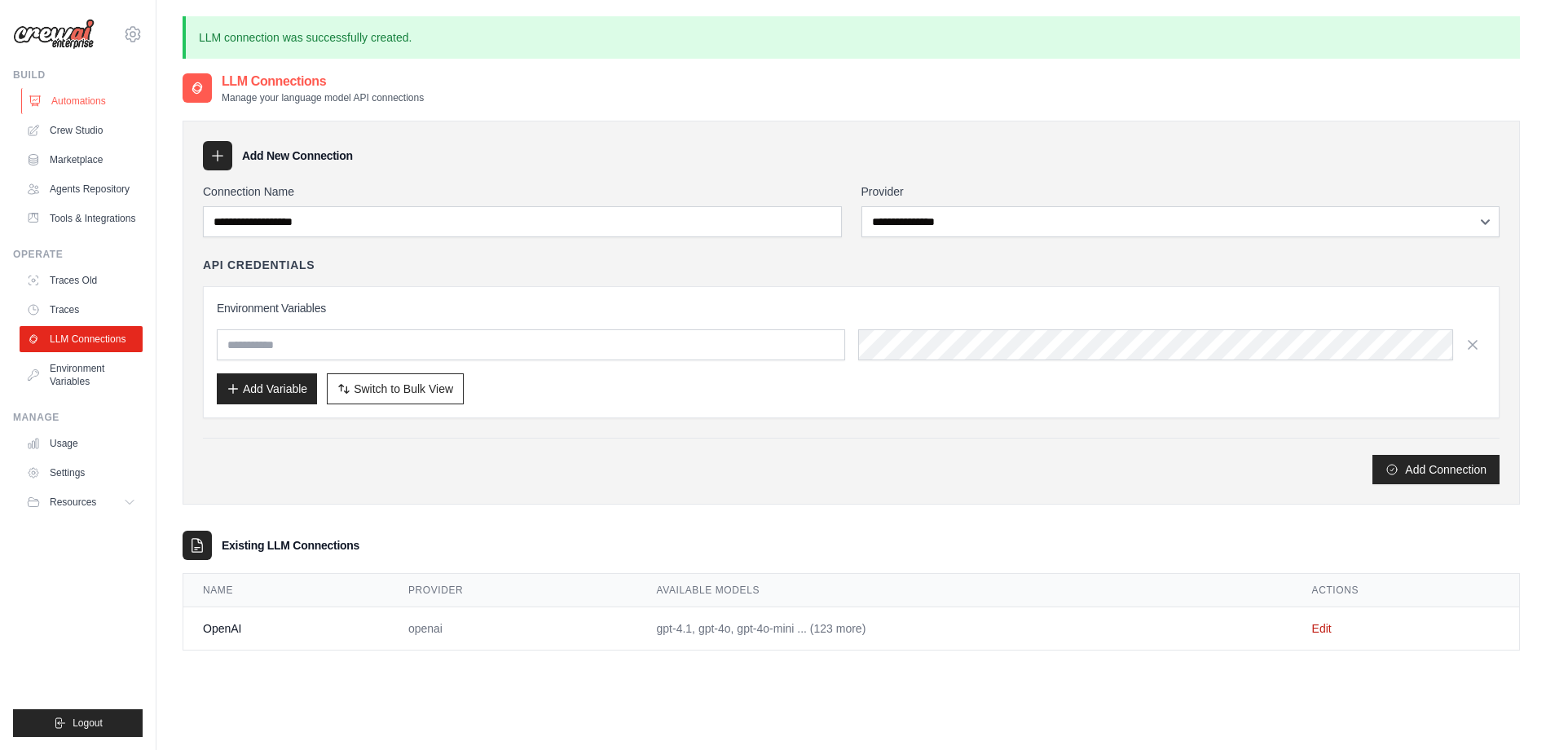
click at [95, 109] on link "Automations" at bounding box center [82, 101] width 123 height 26
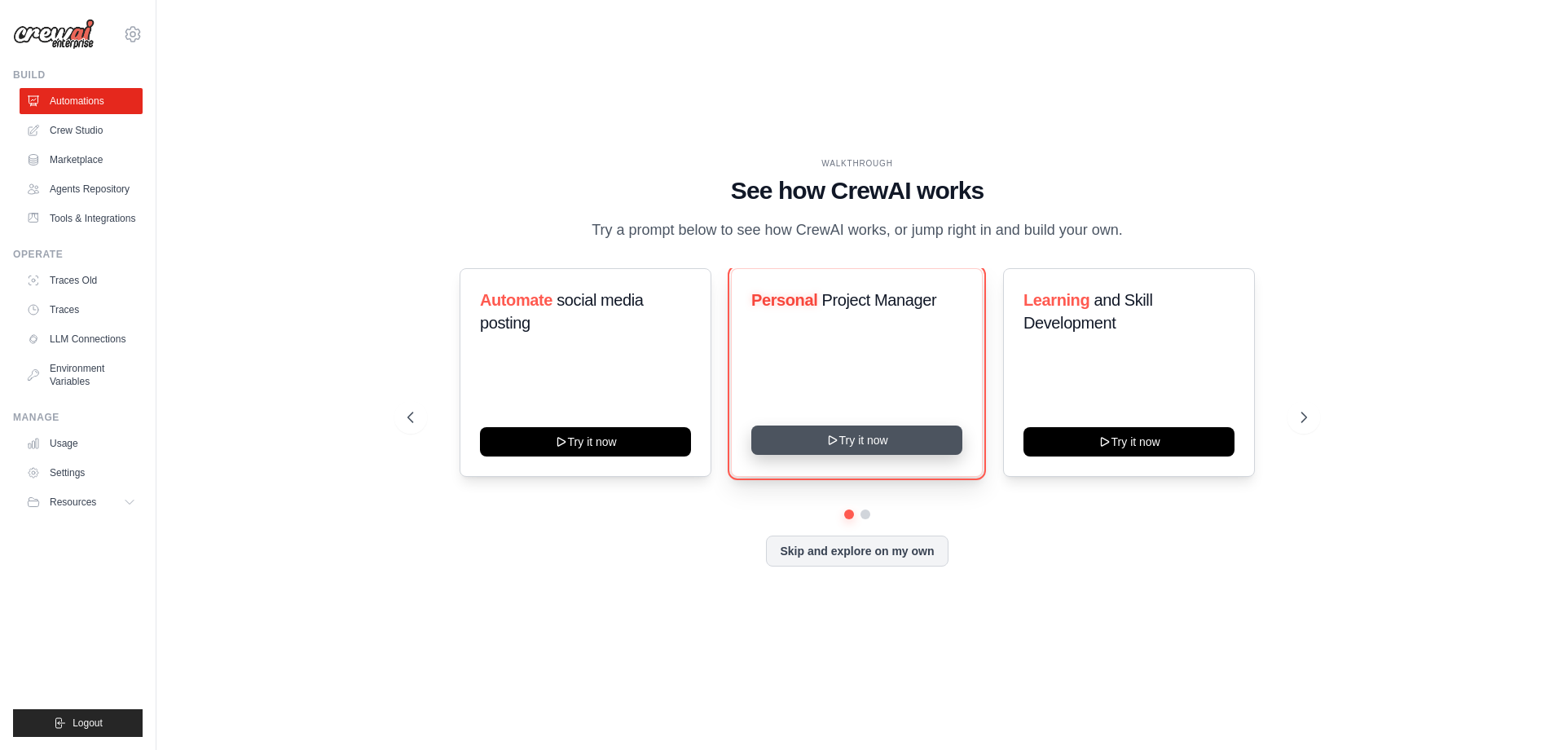
click at [834, 433] on icon at bounding box center [832, 439] width 13 height 13
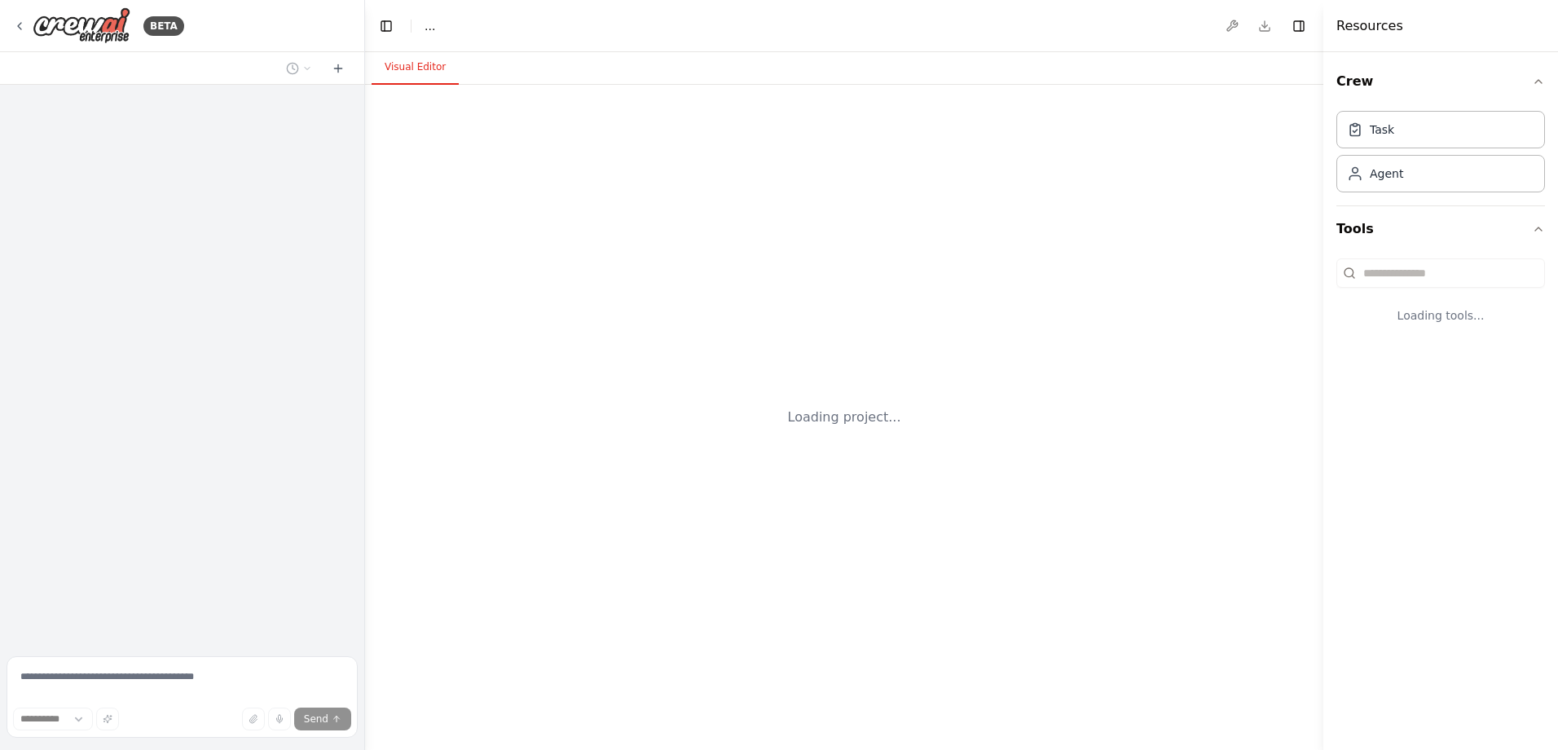
select select "****"
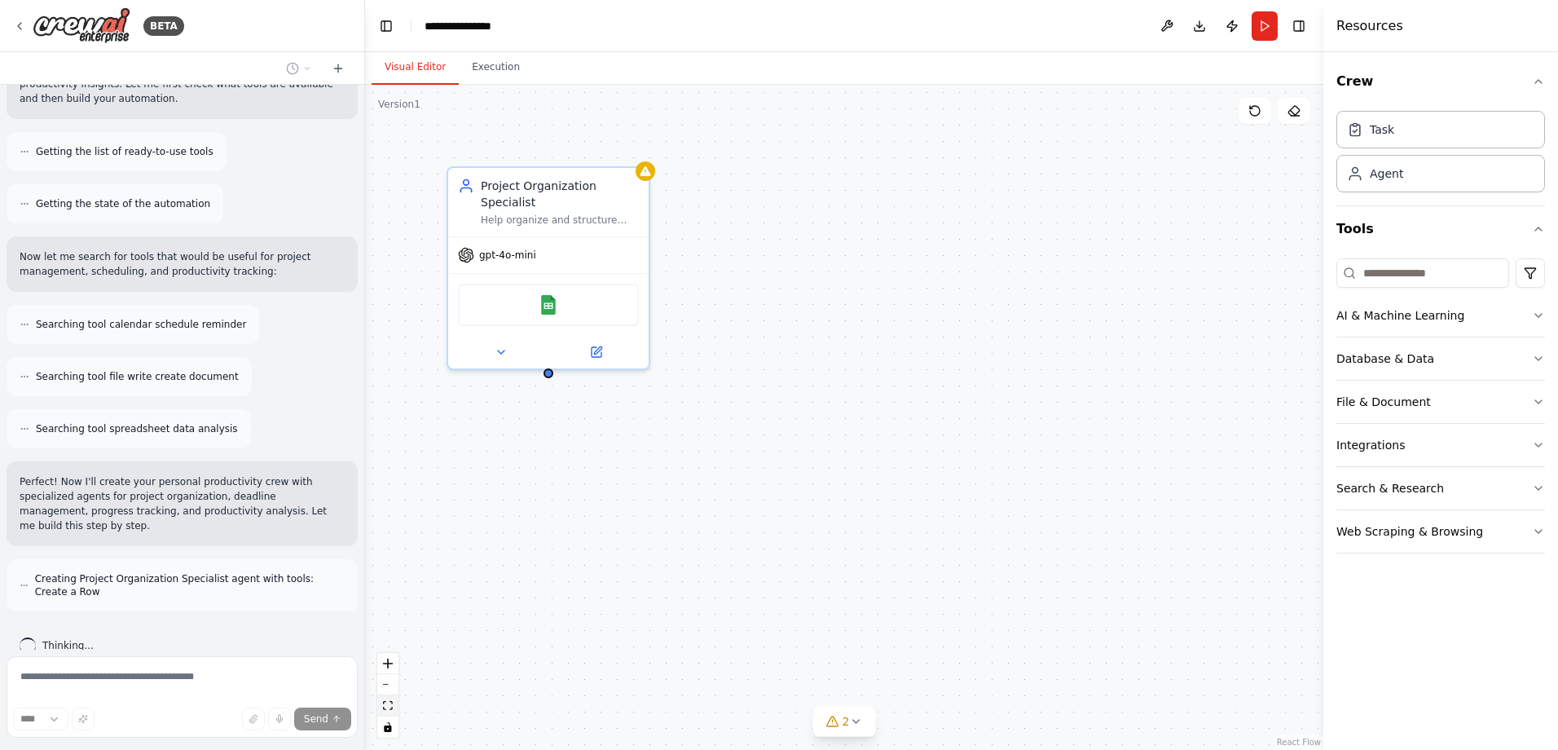
scroll to position [249, 0]
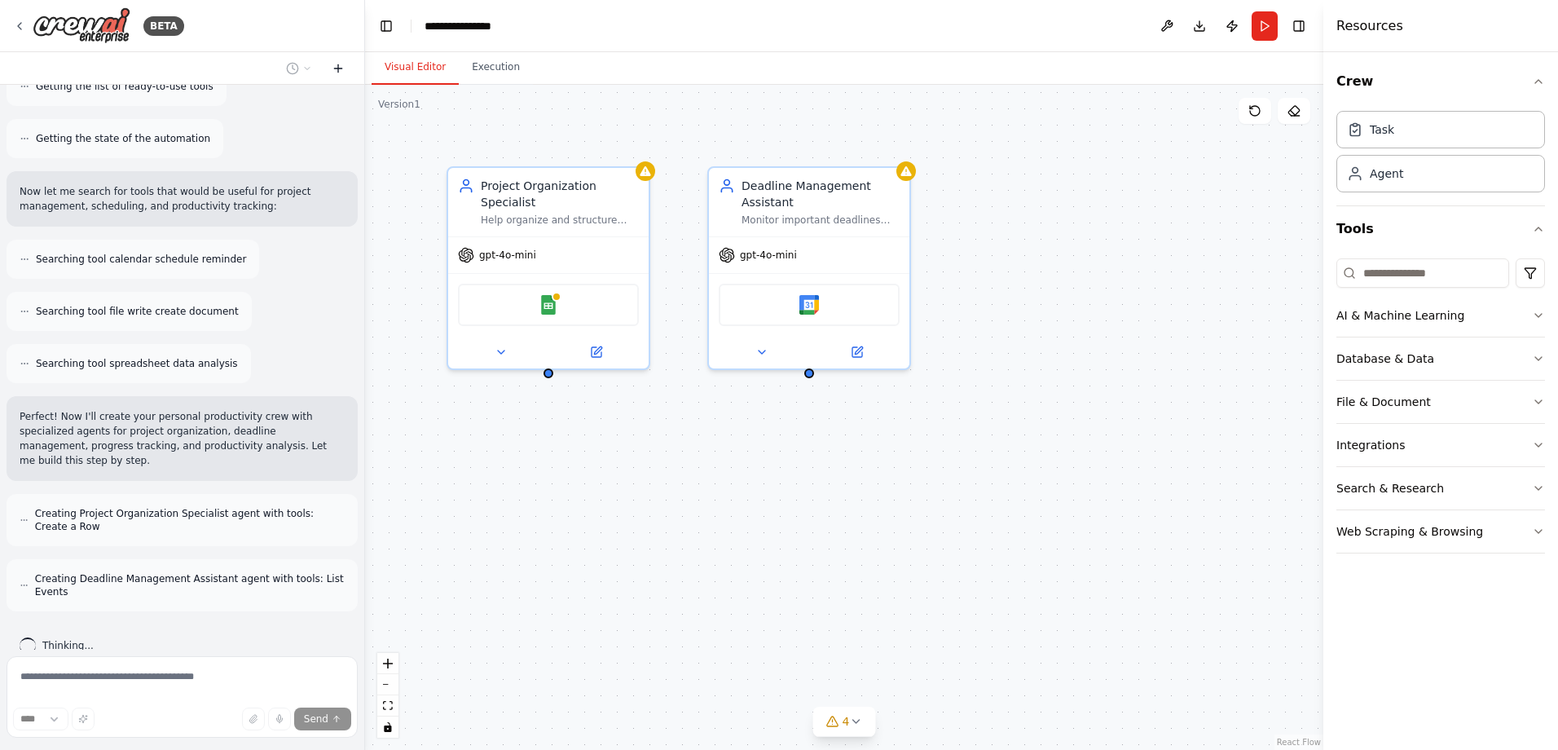
click at [333, 65] on icon at bounding box center [338, 68] width 13 height 13
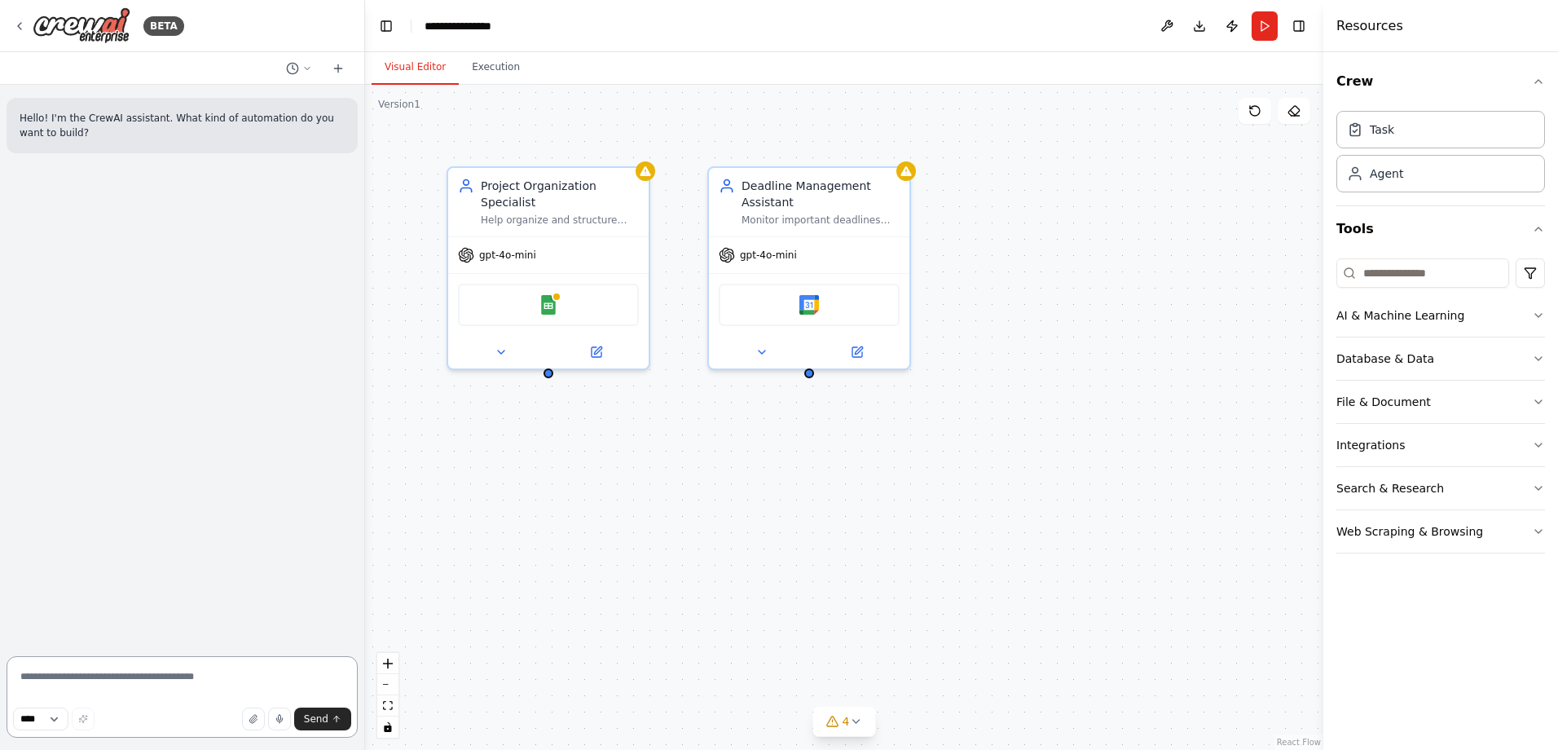
click at [91, 680] on textarea at bounding box center [182, 696] width 351 height 81
paste textarea "**********"
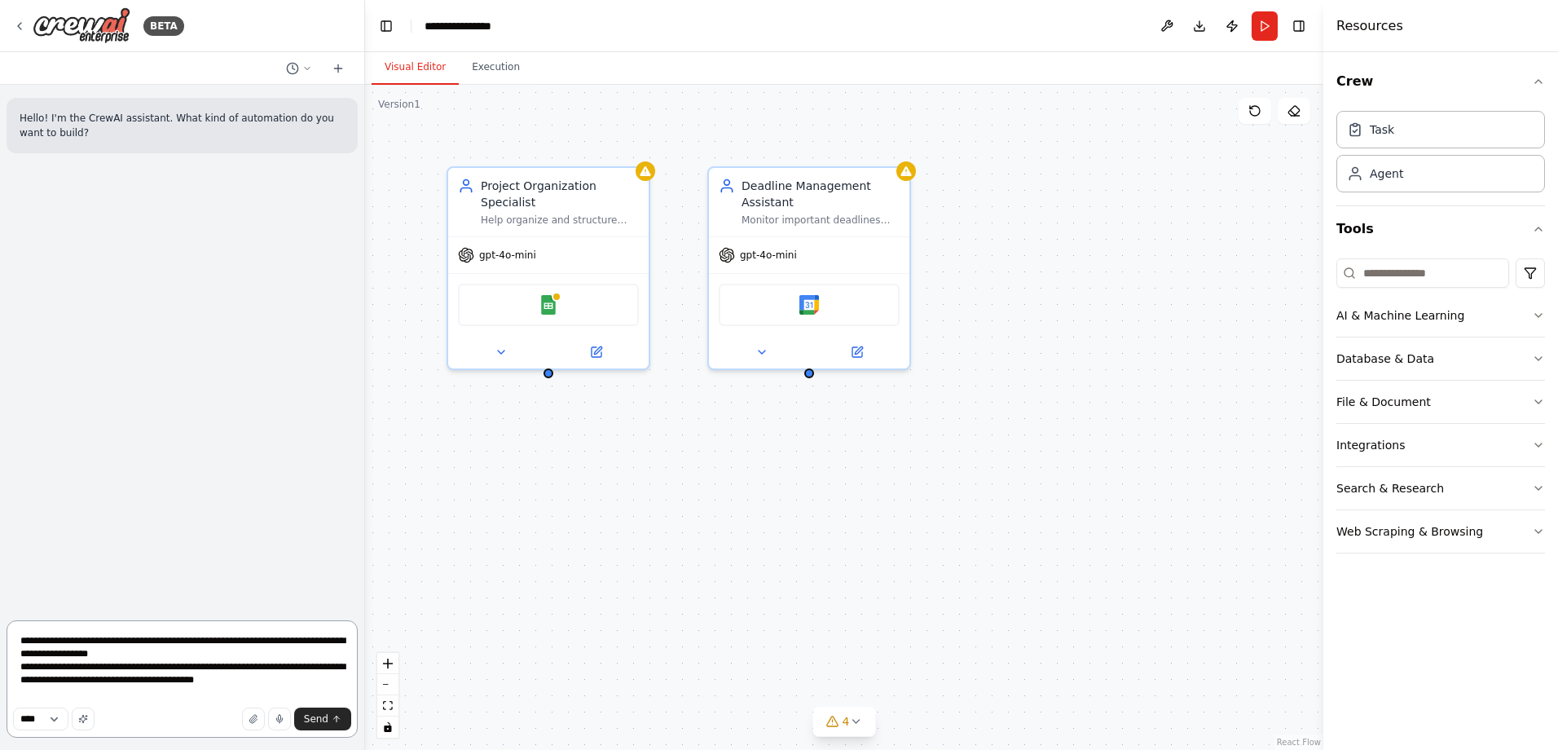
type textarea "**********"
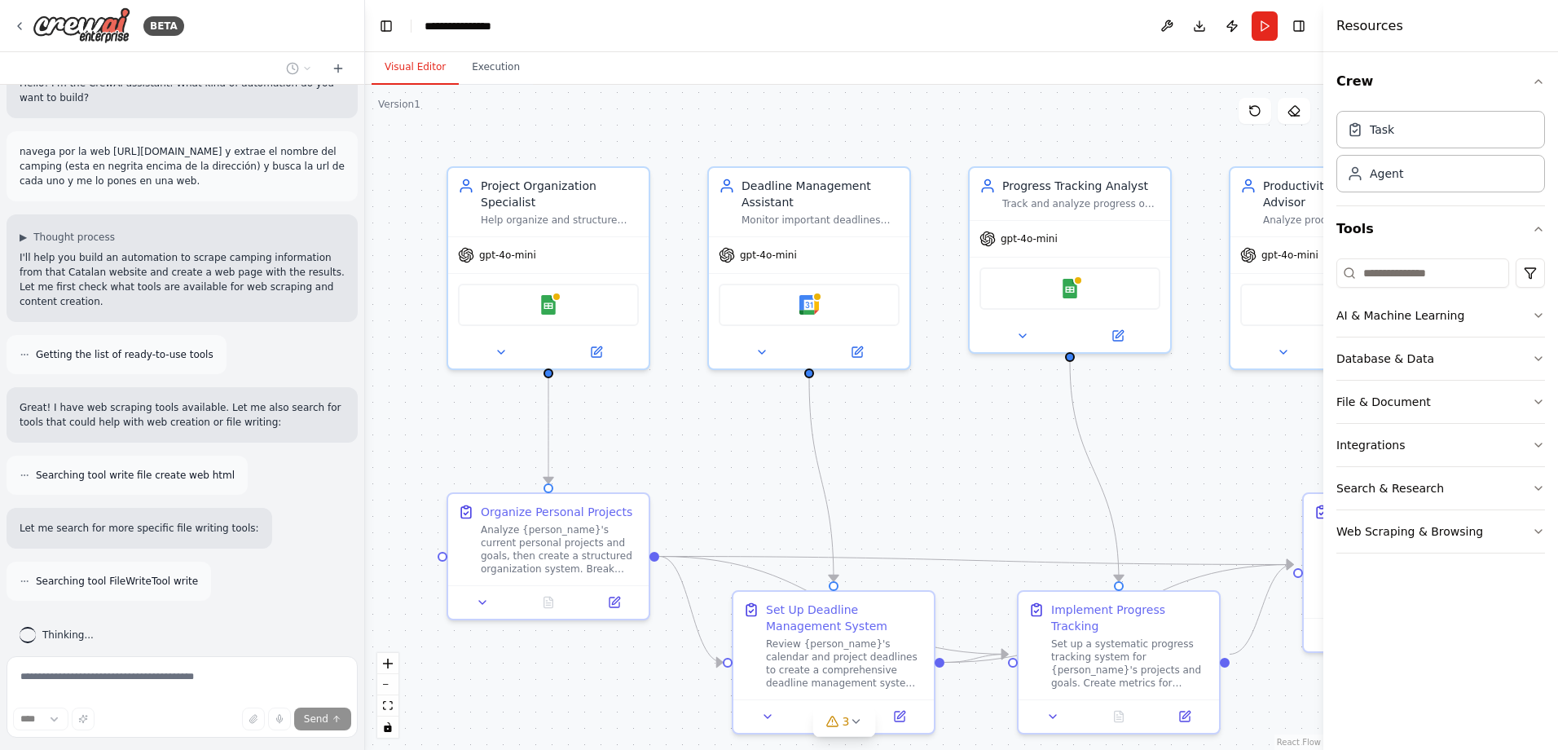
scroll to position [54, 0]
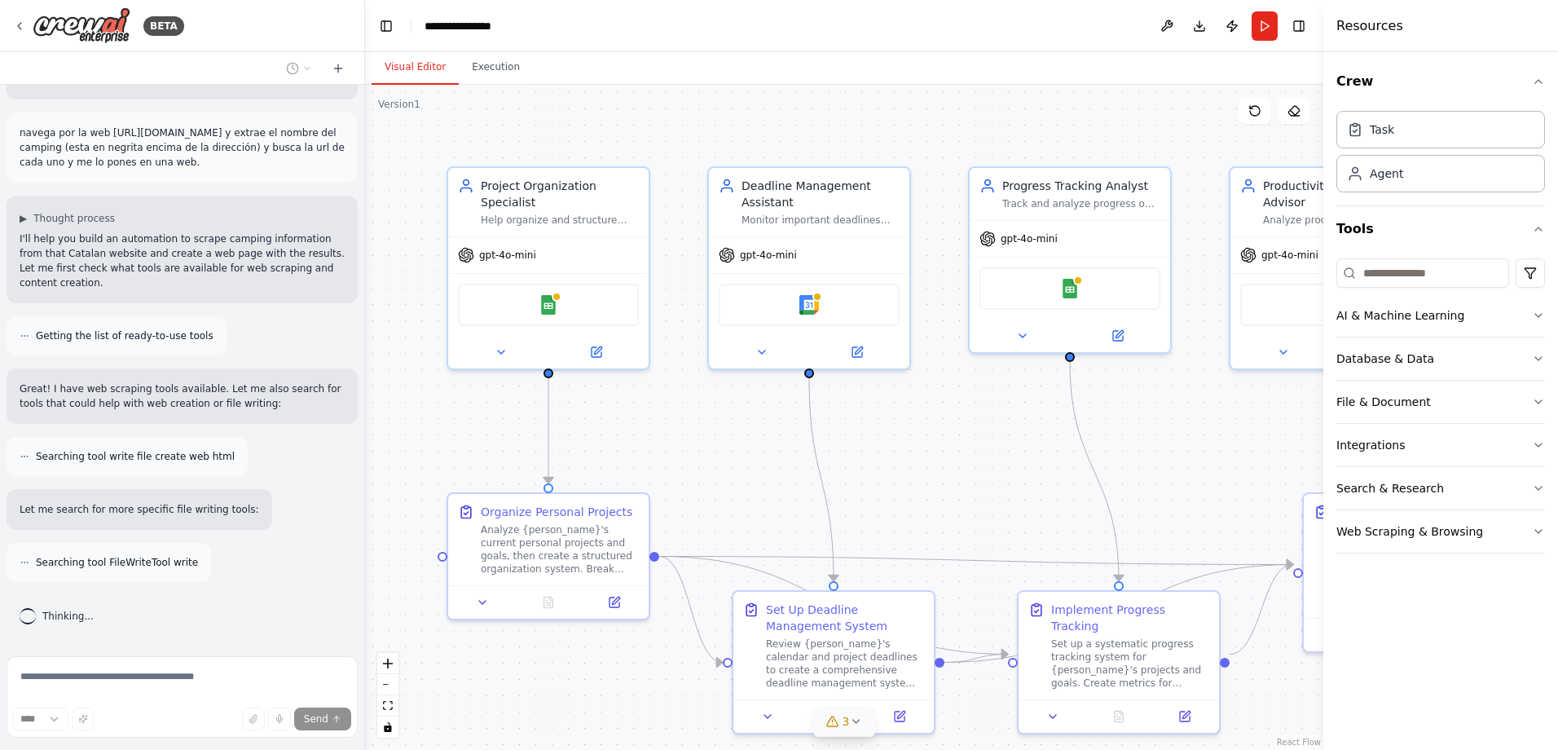
click at [840, 720] on div "3" at bounding box center [838, 721] width 24 height 16
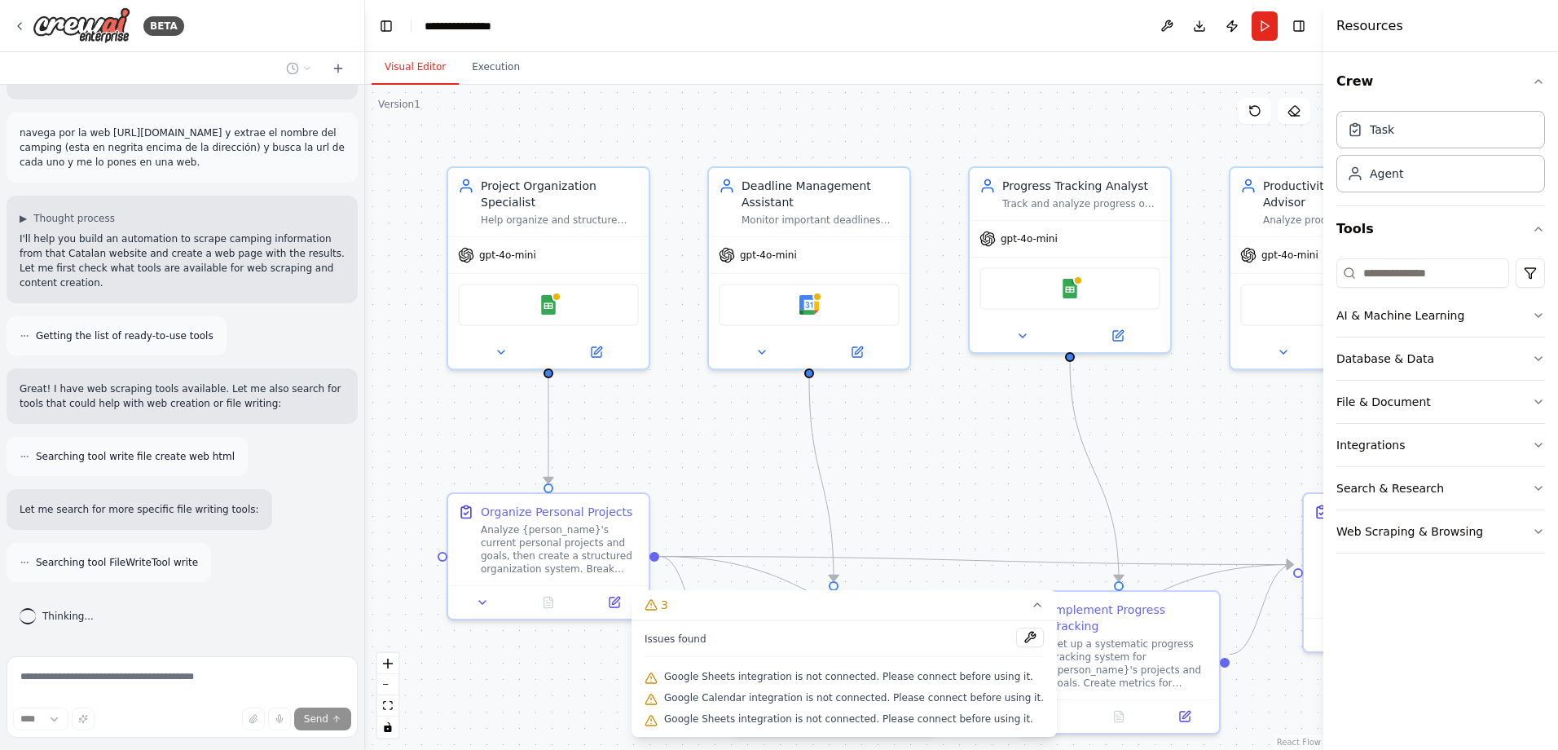
click at [944, 491] on div ".deletable-edge-delete-btn { width: 20px; height: 20px; border: 0px solid #ffff…" at bounding box center [844, 417] width 958 height 665
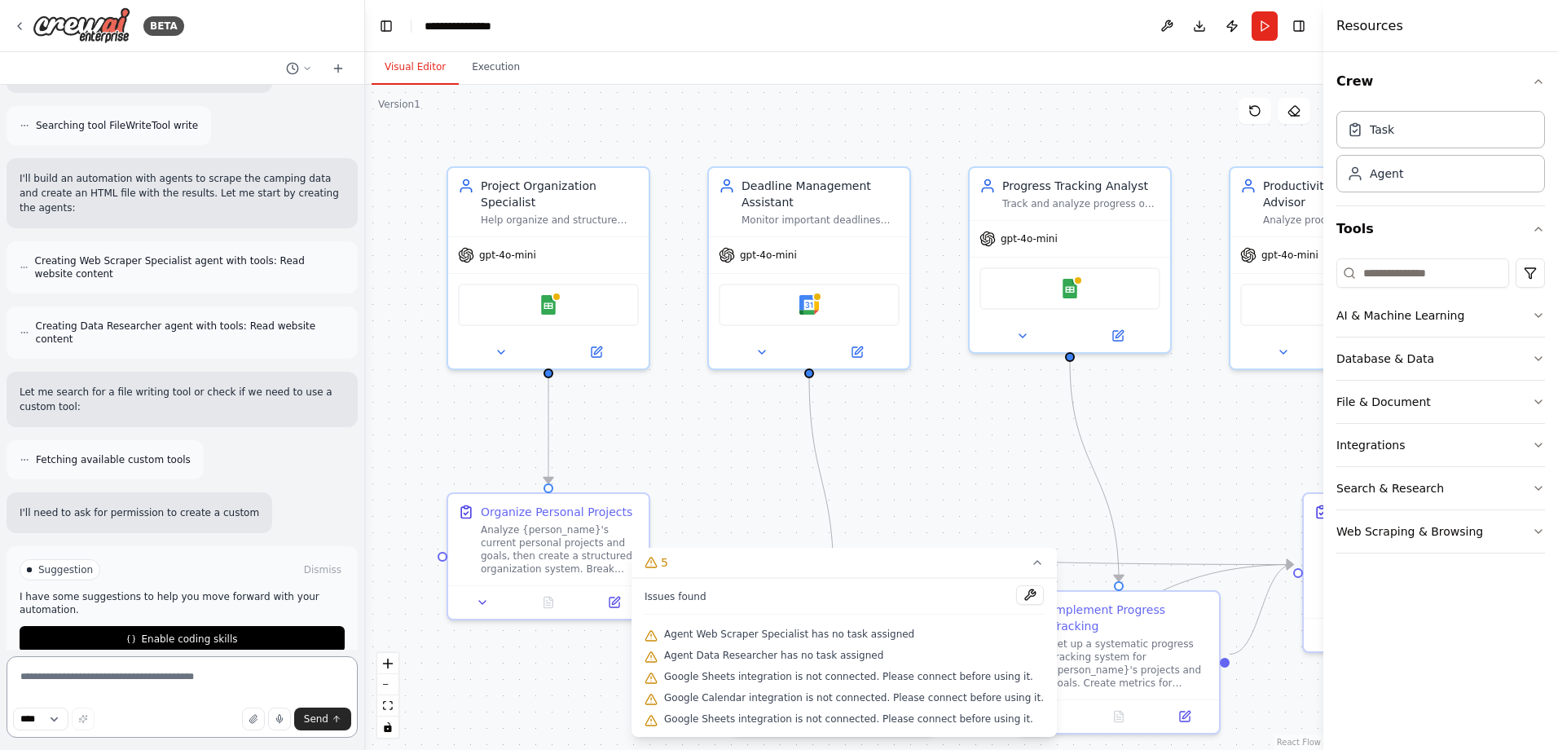
scroll to position [505, 0]
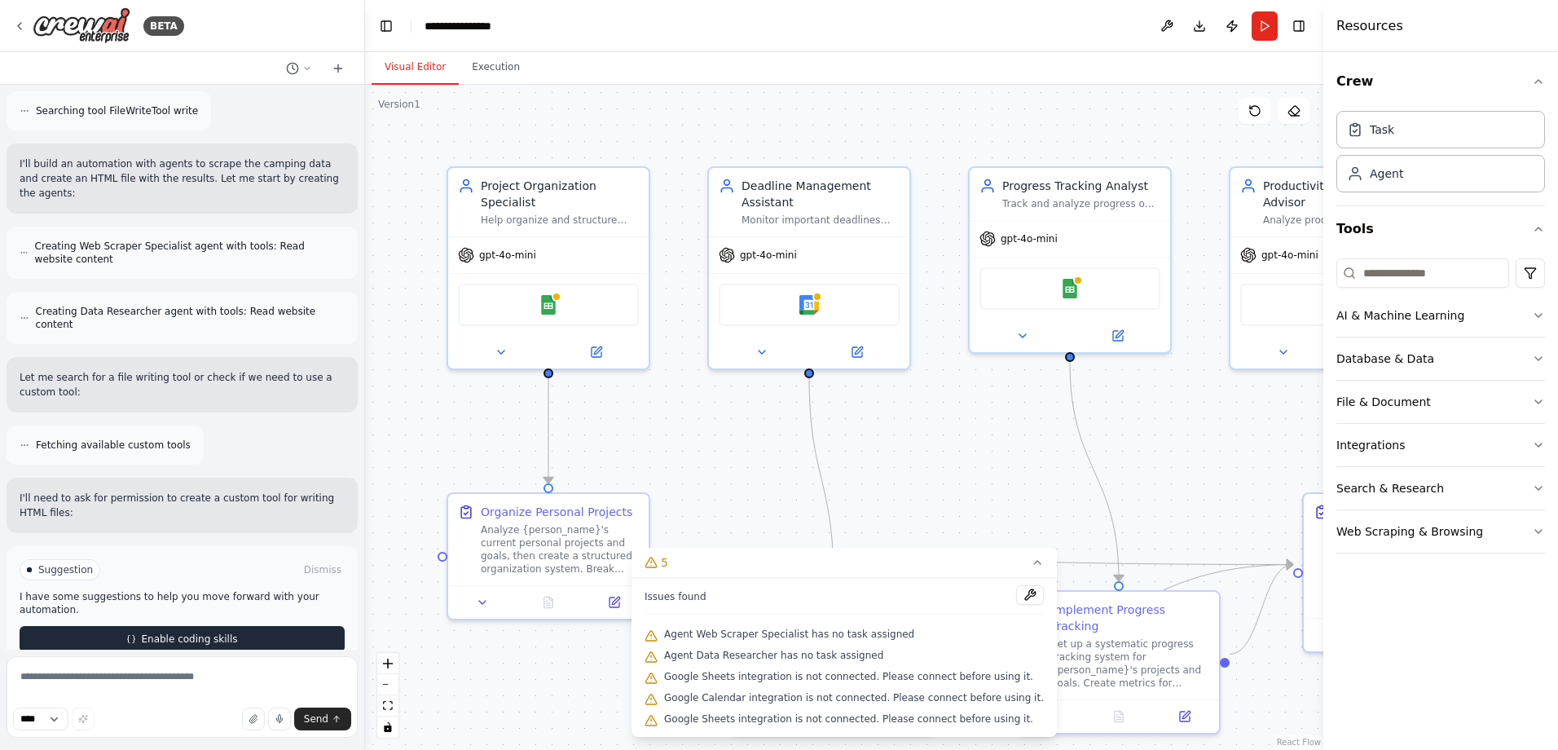
click at [197, 626] on button "Enable coding skills" at bounding box center [182, 639] width 325 height 26
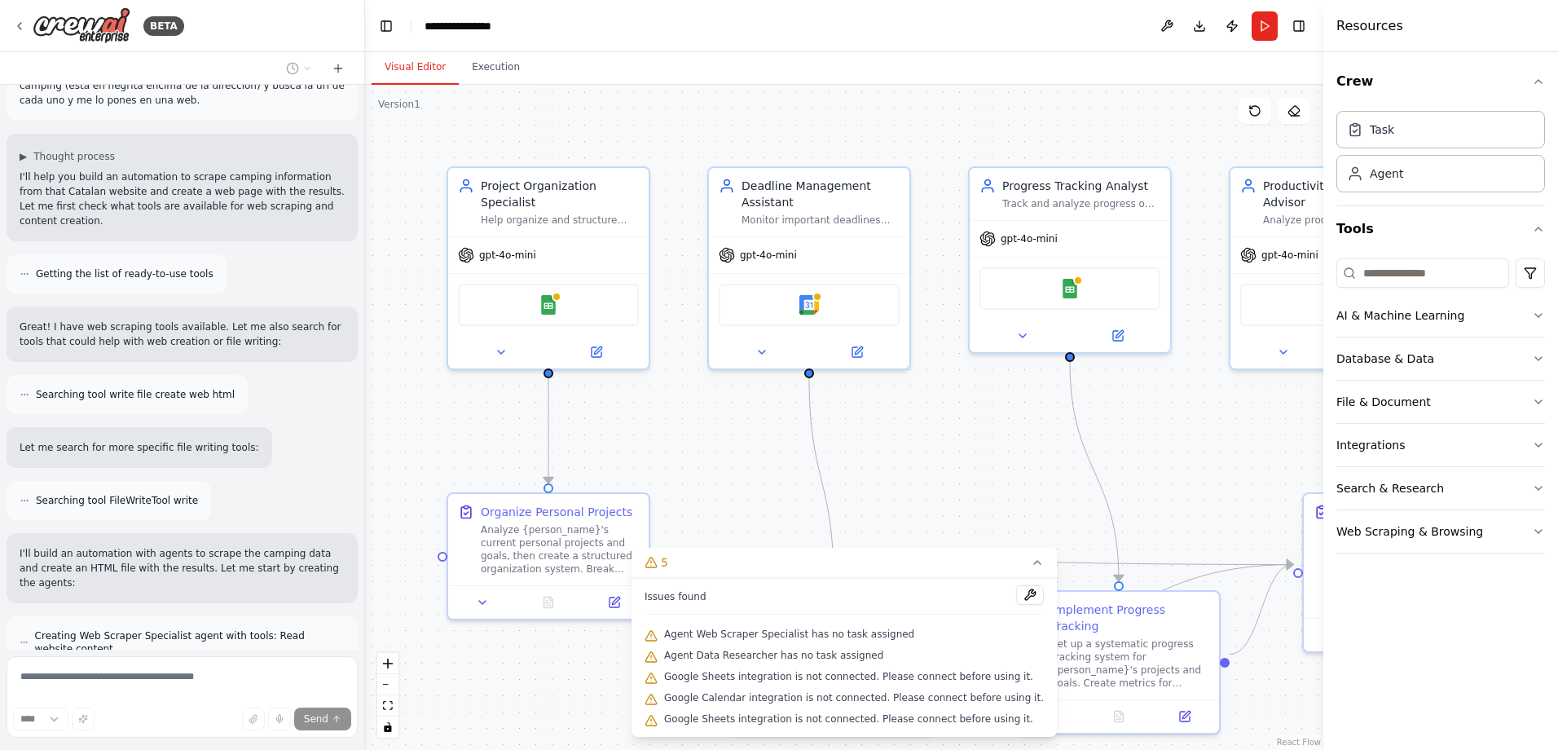
scroll to position [0, 0]
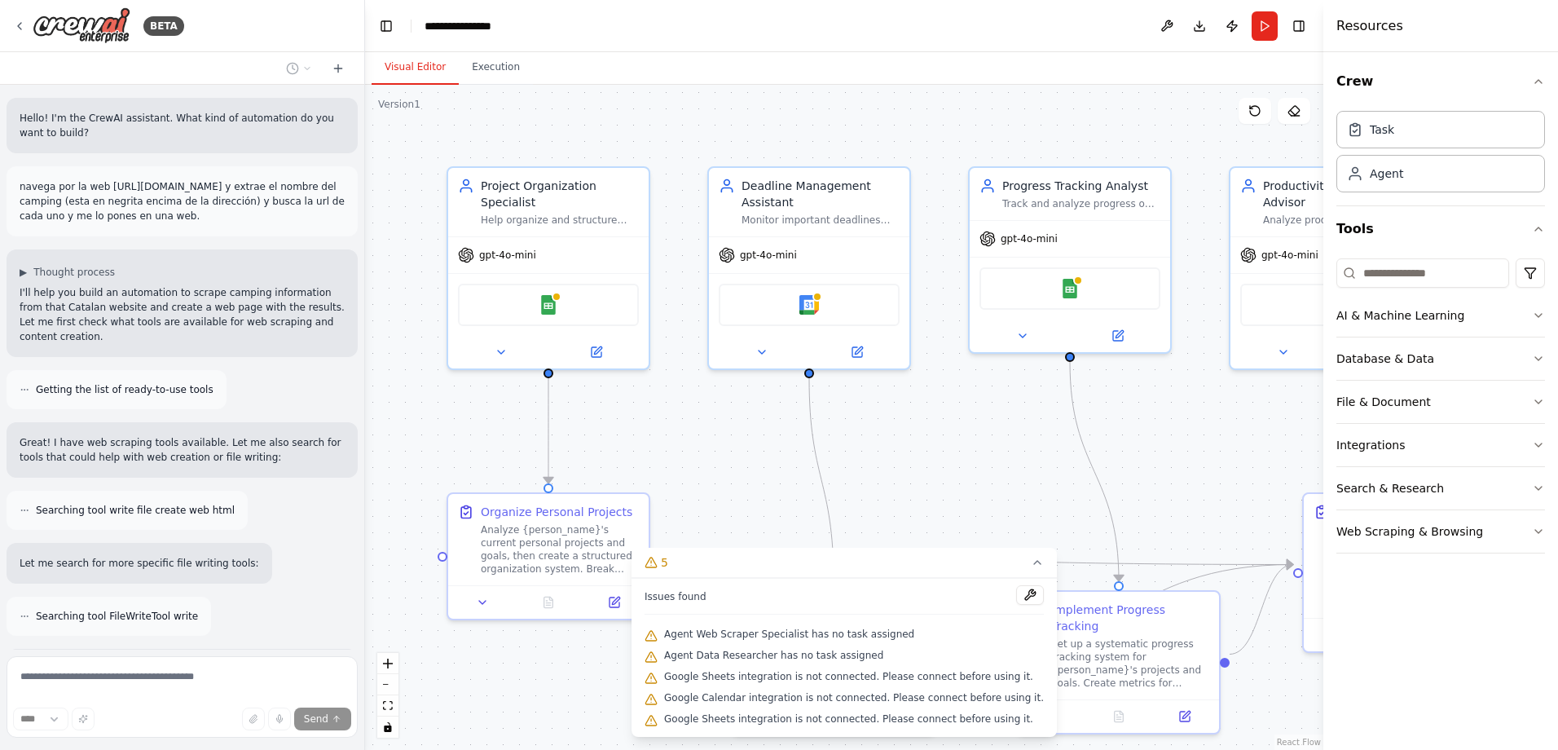
click at [33, 189] on p "navega por la web [URL][DOMAIN_NAME] y extrae el nombre del camping (esta en ne…" at bounding box center [182, 201] width 325 height 44
drag, startPoint x: 33, startPoint y: 189, endPoint x: 301, endPoint y: 240, distance: 272.8
click at [301, 236] on div "navega por la web [URL][DOMAIN_NAME] y extrae el nombre del camping (esta en ne…" at bounding box center [182, 201] width 351 height 70
copy p "navega por la web [URL][DOMAIN_NAME] y extrae el nombre del camping (esta en ne…"
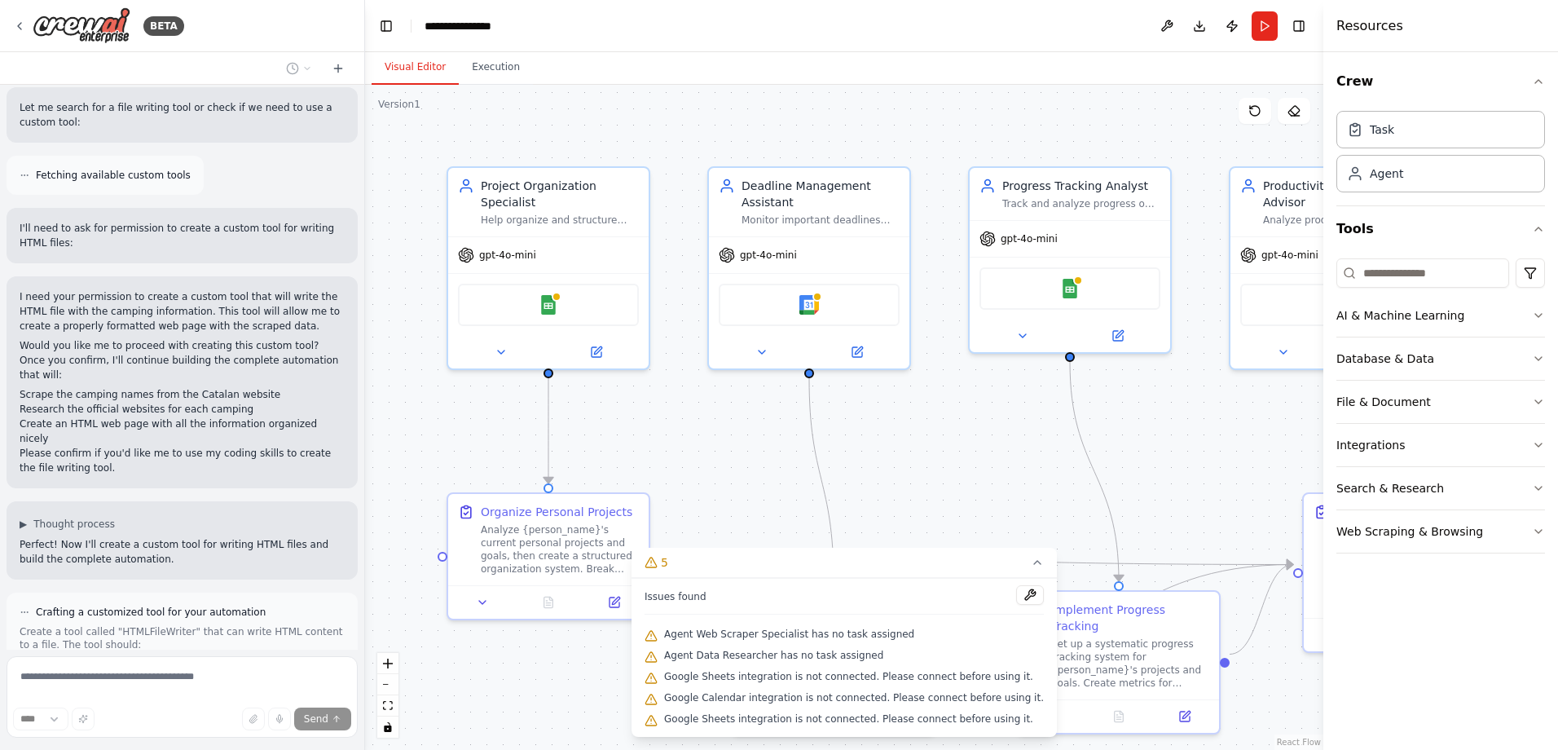
scroll to position [930, 0]
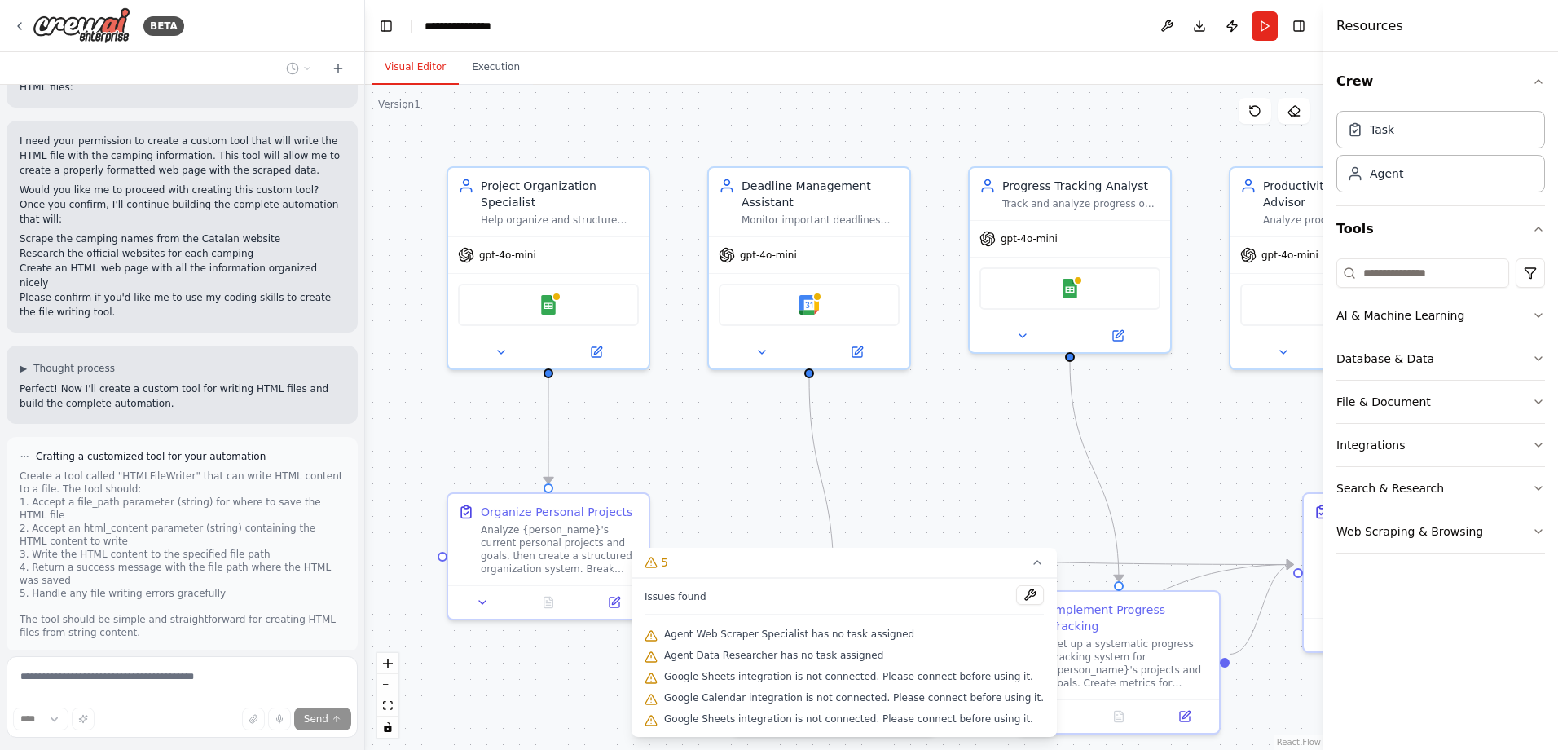
click at [49, 665] on div "Thinking..." at bounding box center [57, 686] width 100 height 42
click at [51, 665] on div "Thinking..." at bounding box center [57, 686] width 100 height 42
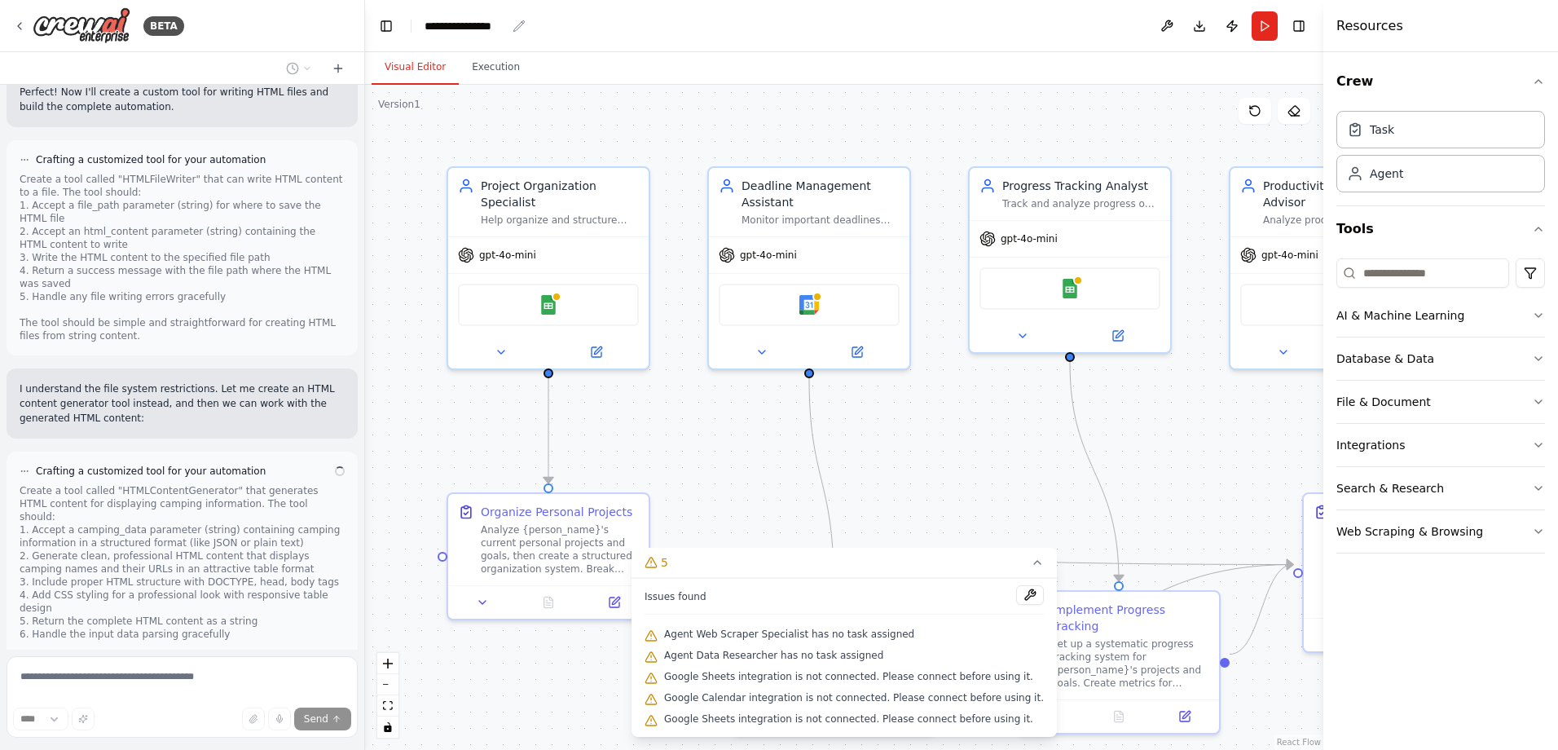
scroll to position [1242, 0]
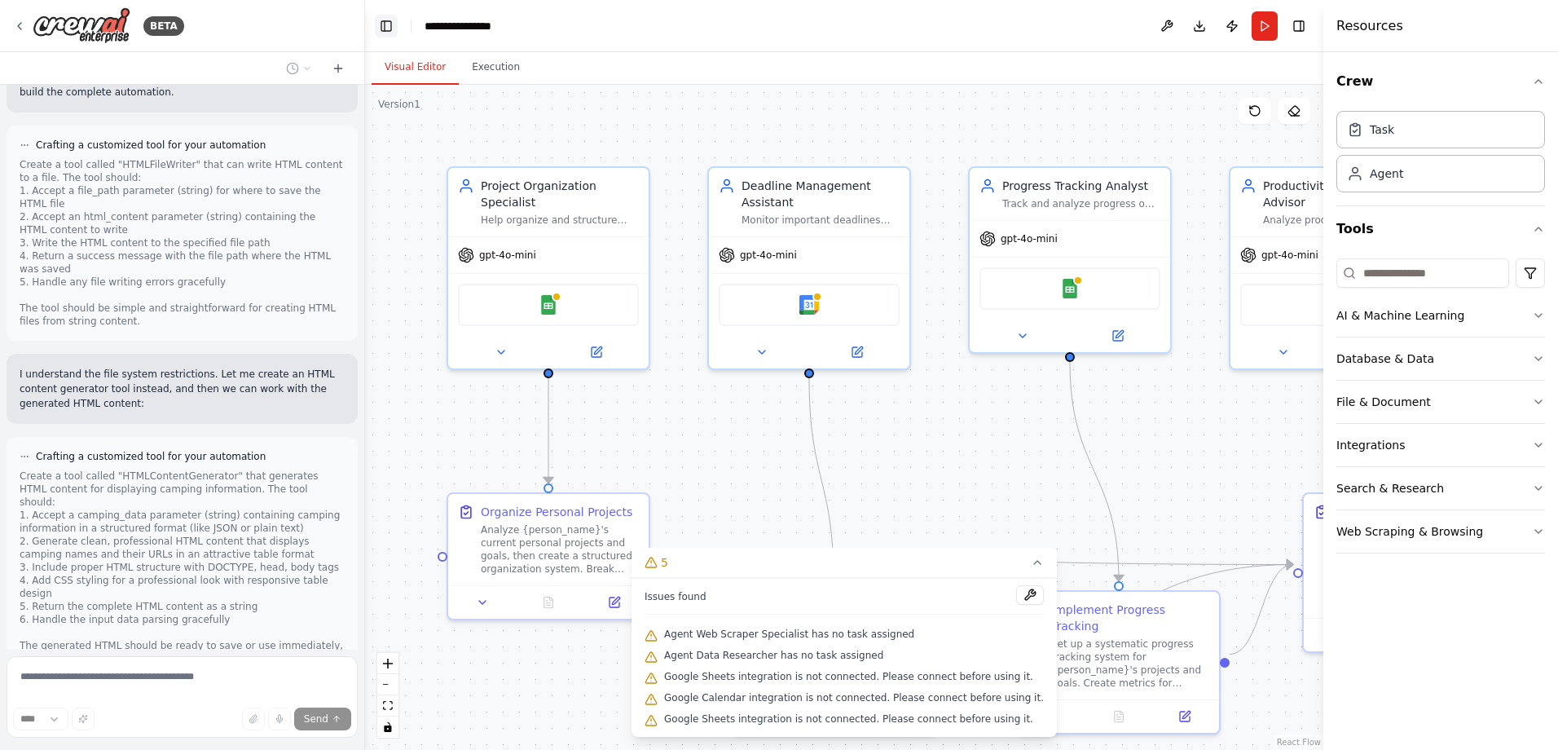
click at [394, 23] on button "Toggle Left Sidebar" at bounding box center [386, 26] width 23 height 23
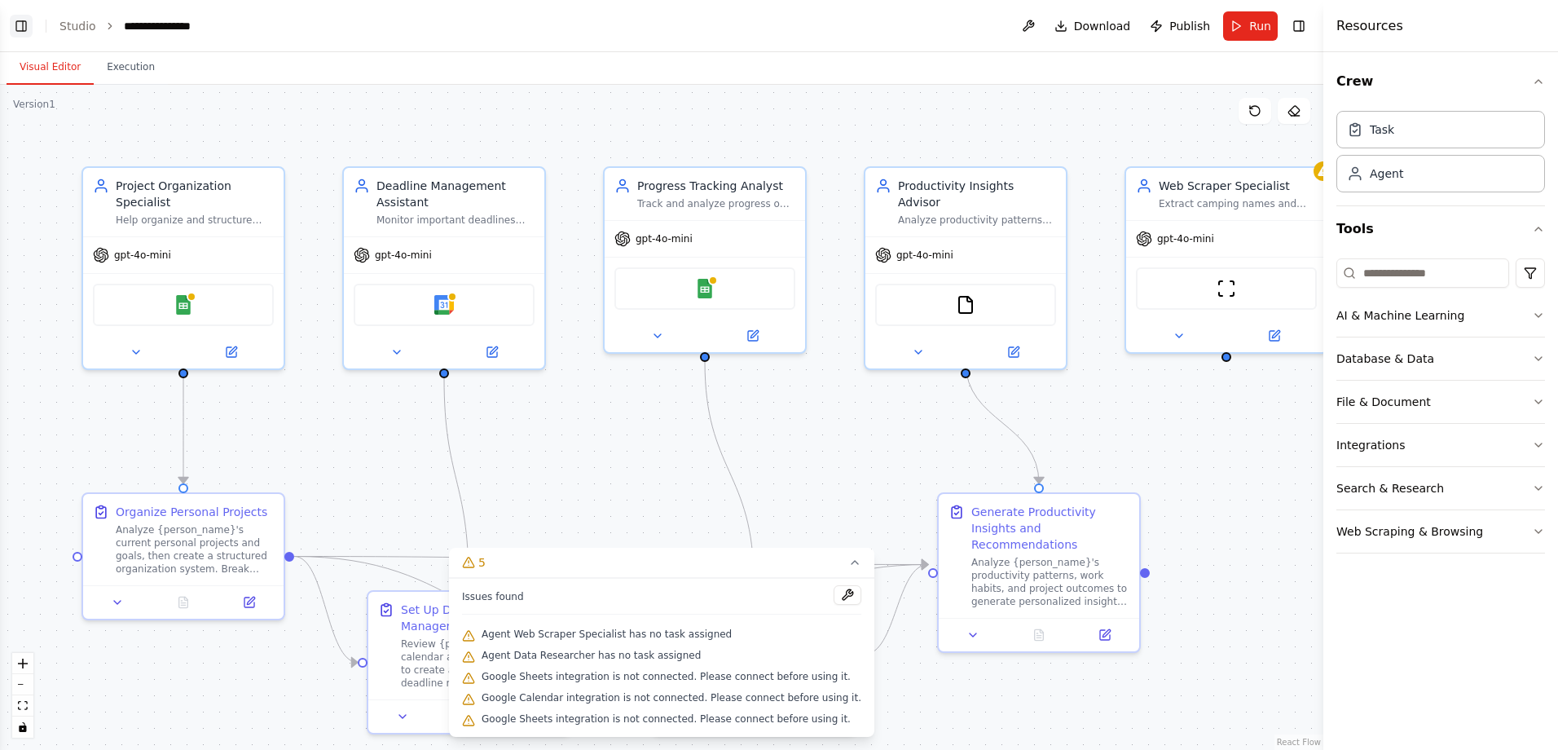
click at [24, 25] on button "Toggle Left Sidebar" at bounding box center [21, 26] width 23 height 23
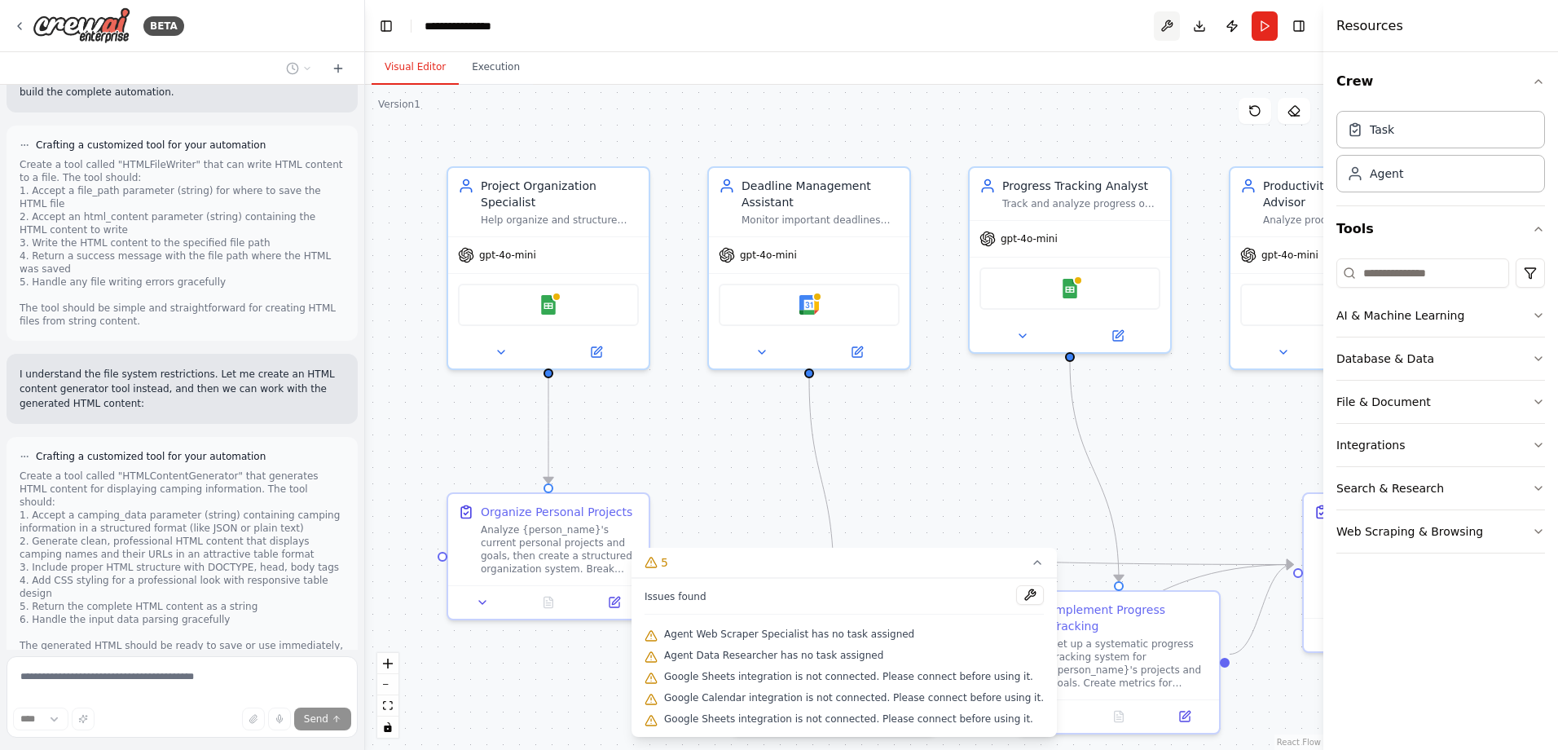
click at [1163, 31] on button at bounding box center [1167, 25] width 26 height 29
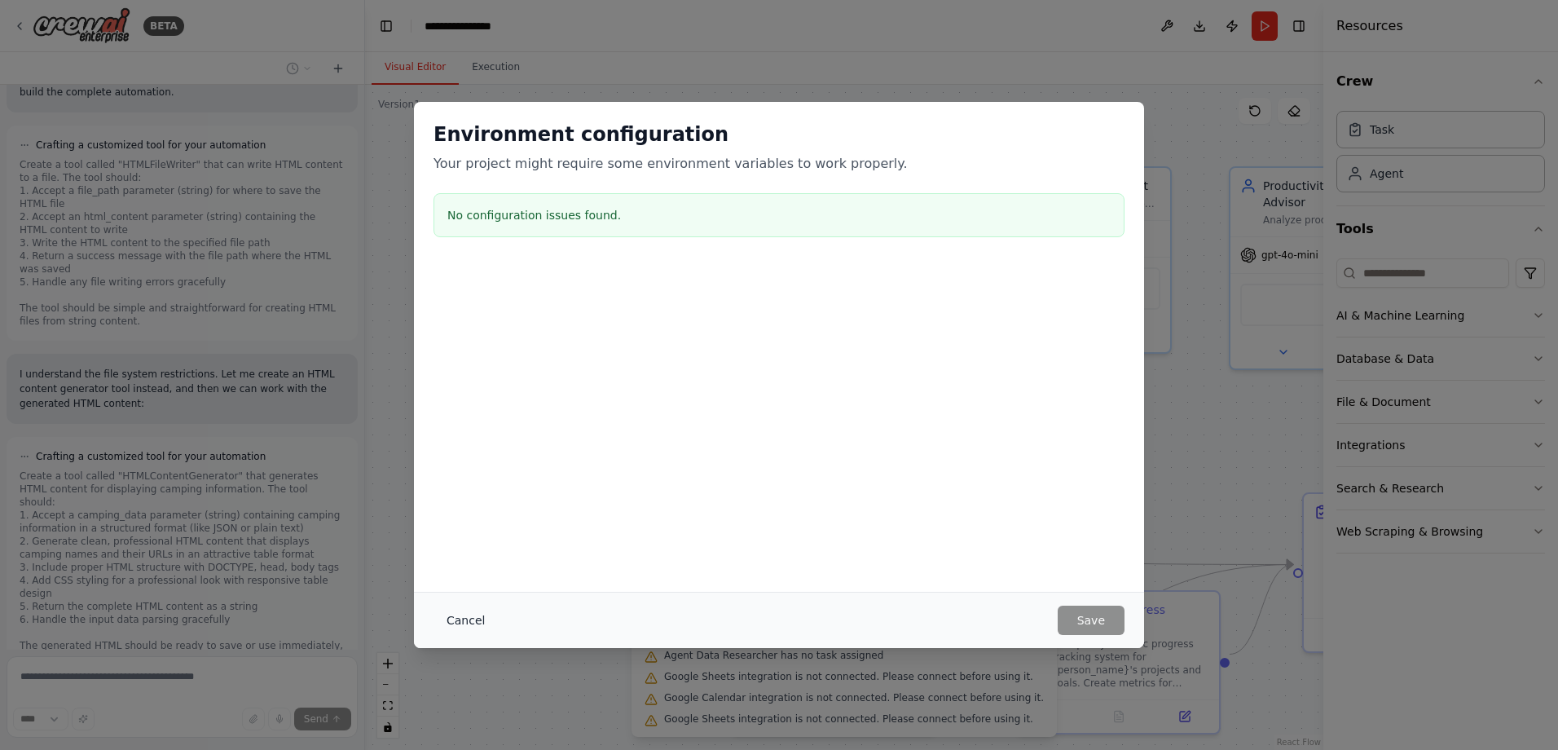
click at [440, 622] on button "Cancel" at bounding box center [465, 619] width 64 height 29
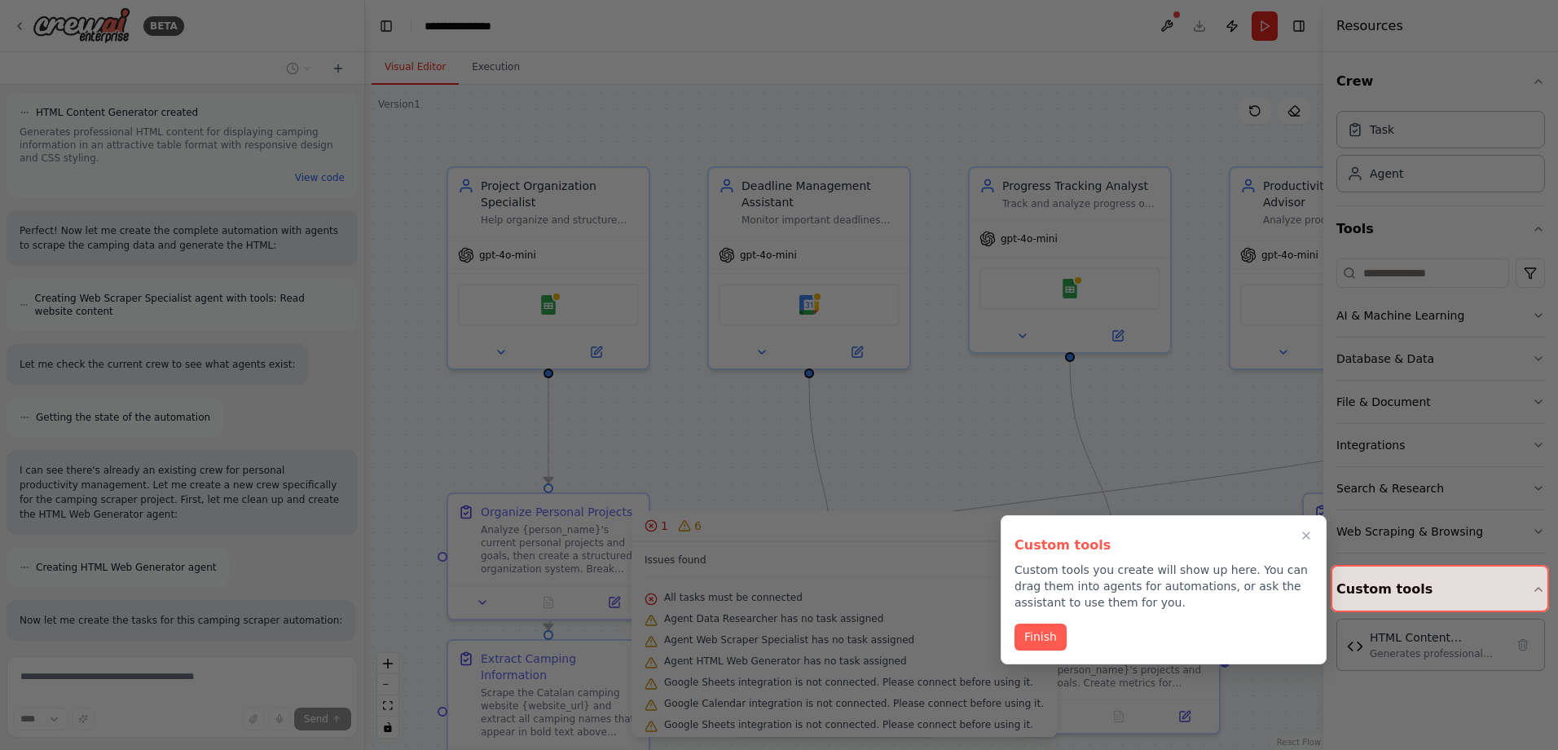
scroll to position [1854, 0]
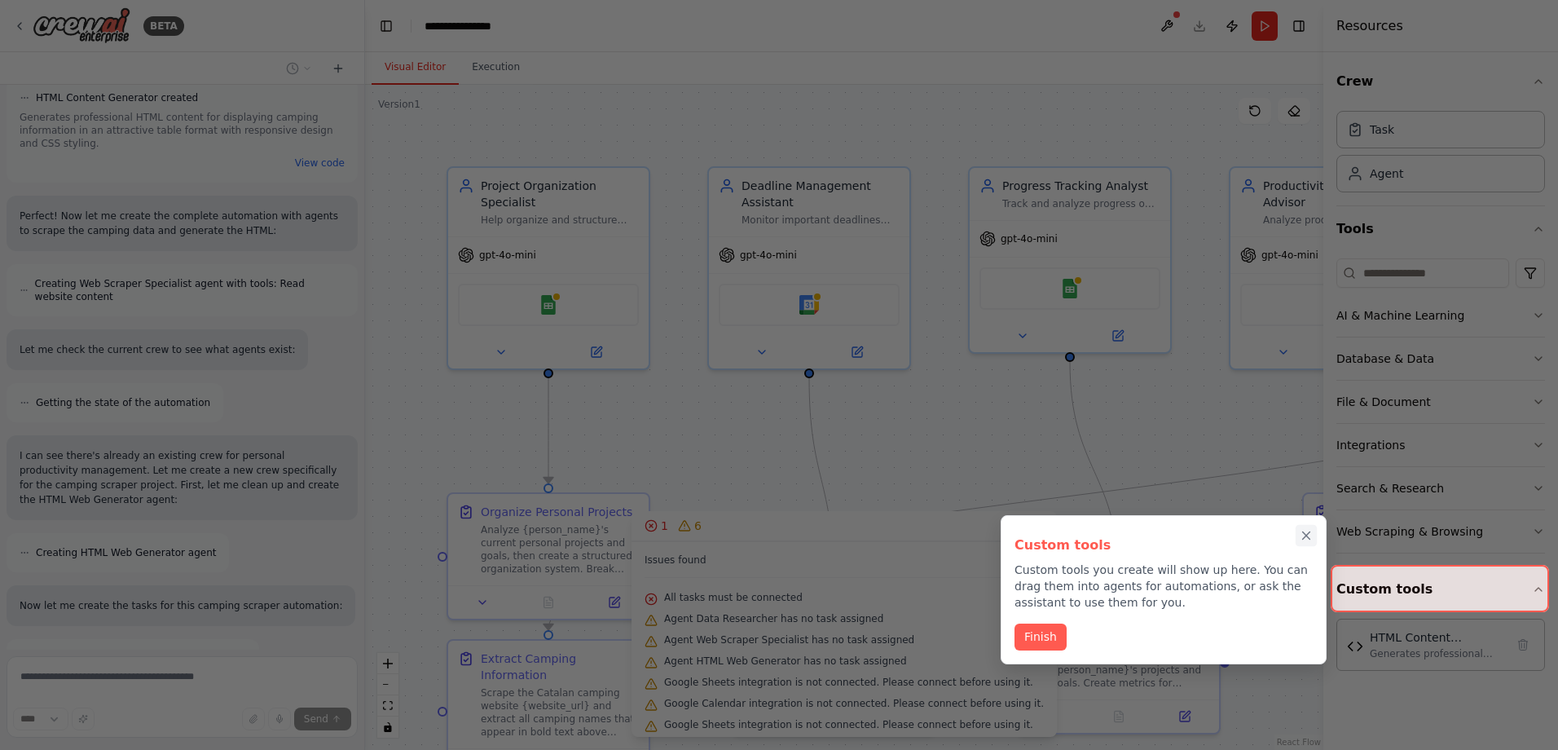
click at [1302, 531] on icon "Close walkthrough" at bounding box center [1306, 535] width 15 height 15
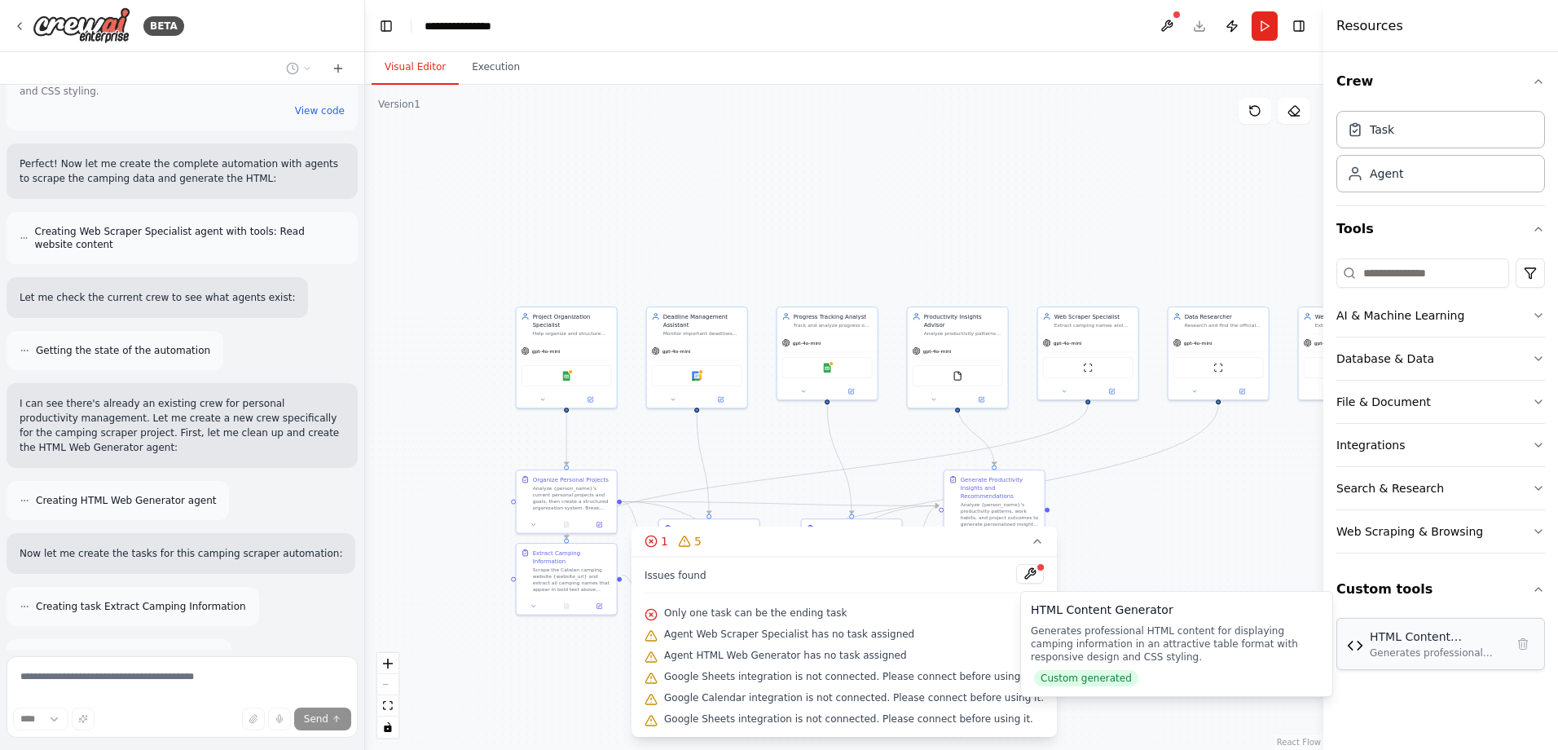
scroll to position [1959, 0]
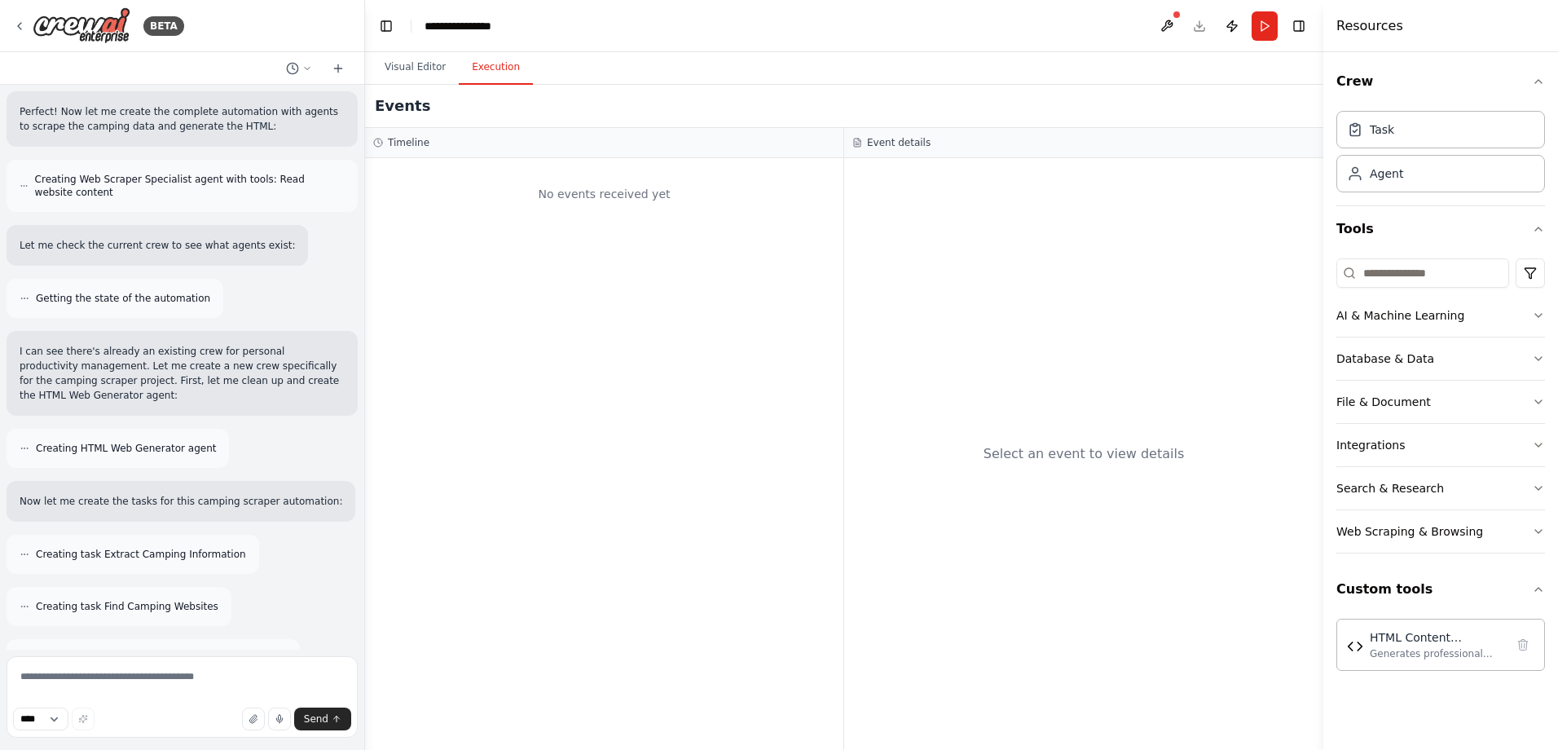
click at [477, 77] on button "Execution" at bounding box center [496, 68] width 74 height 34
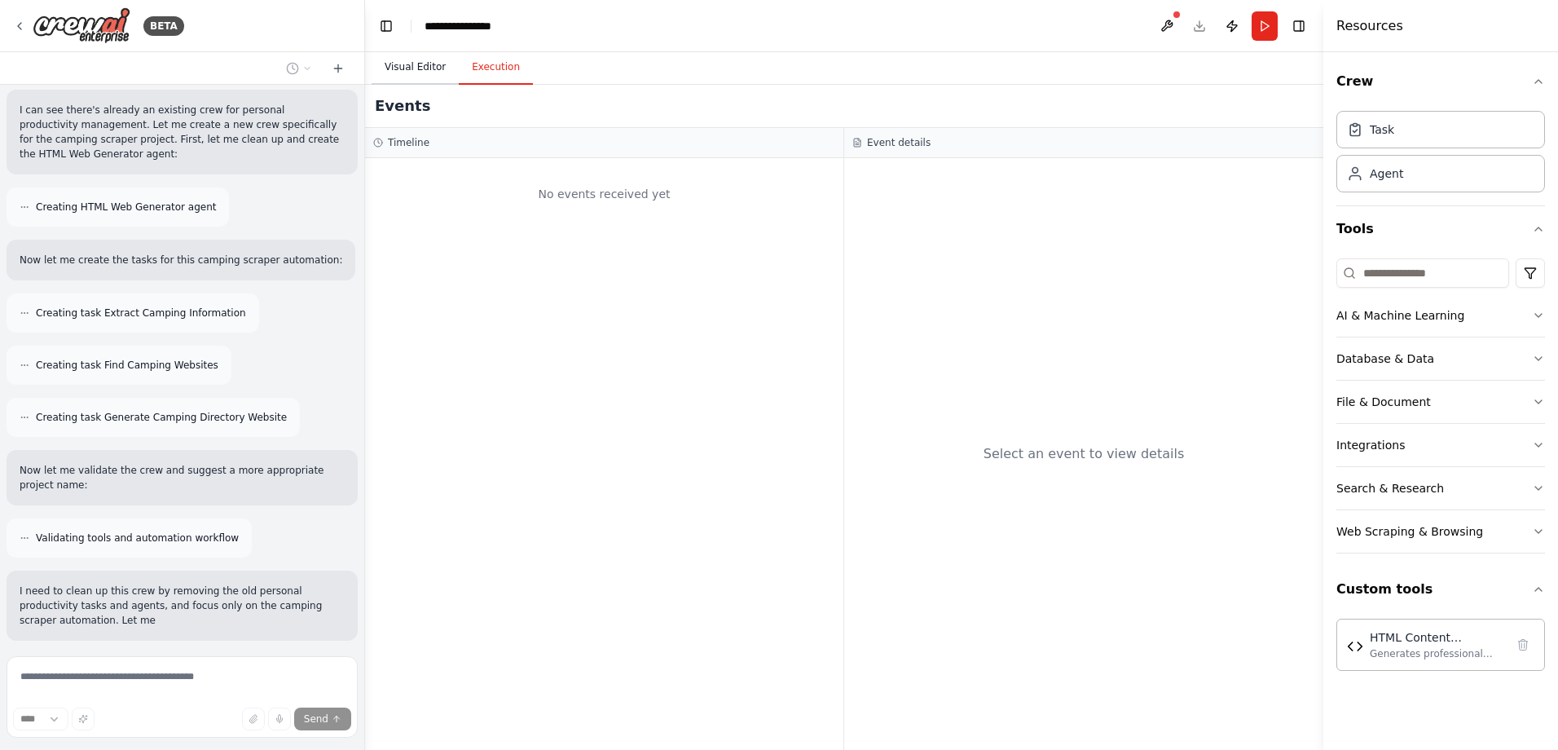
scroll to position [2215, 0]
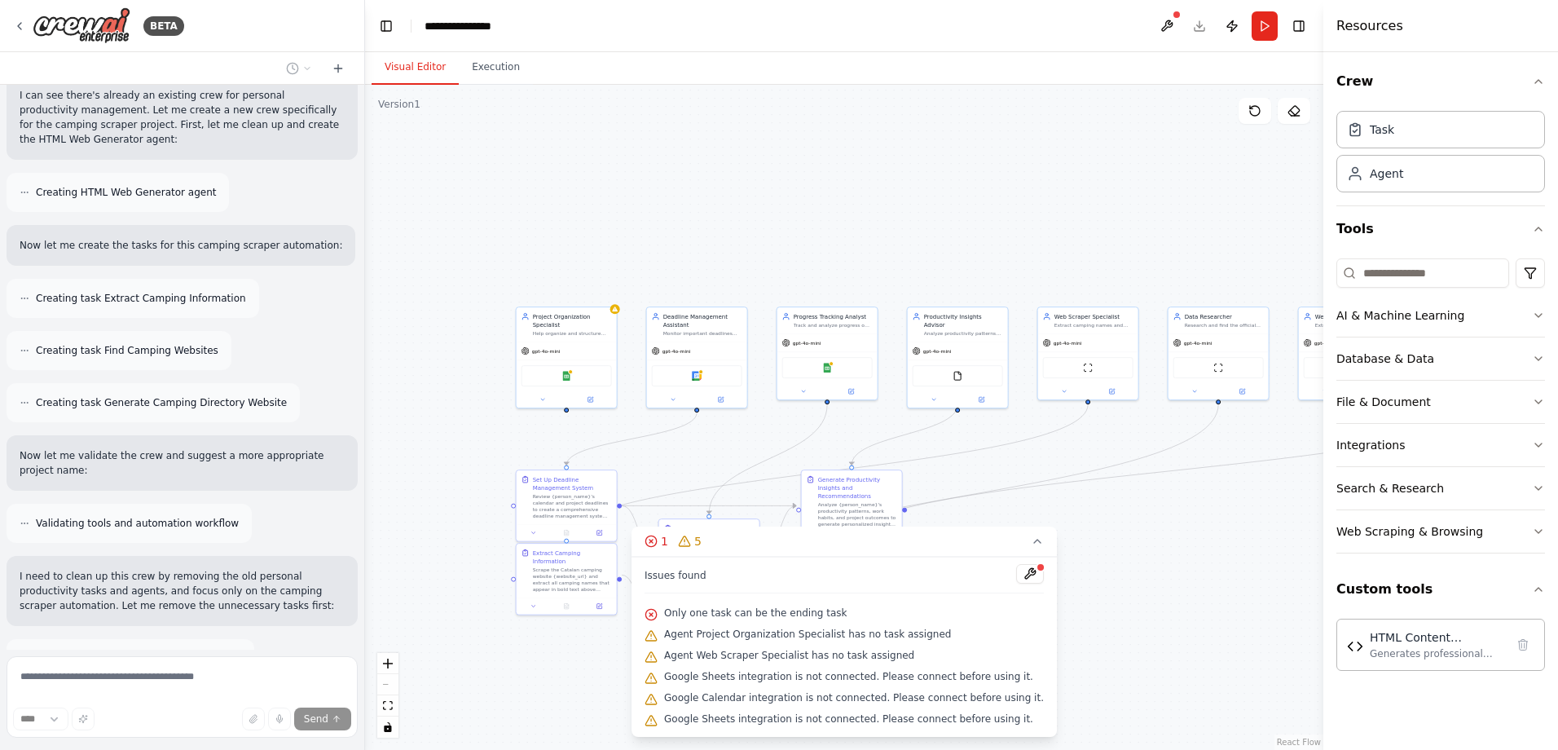
click at [428, 70] on button "Visual Editor" at bounding box center [415, 68] width 87 height 34
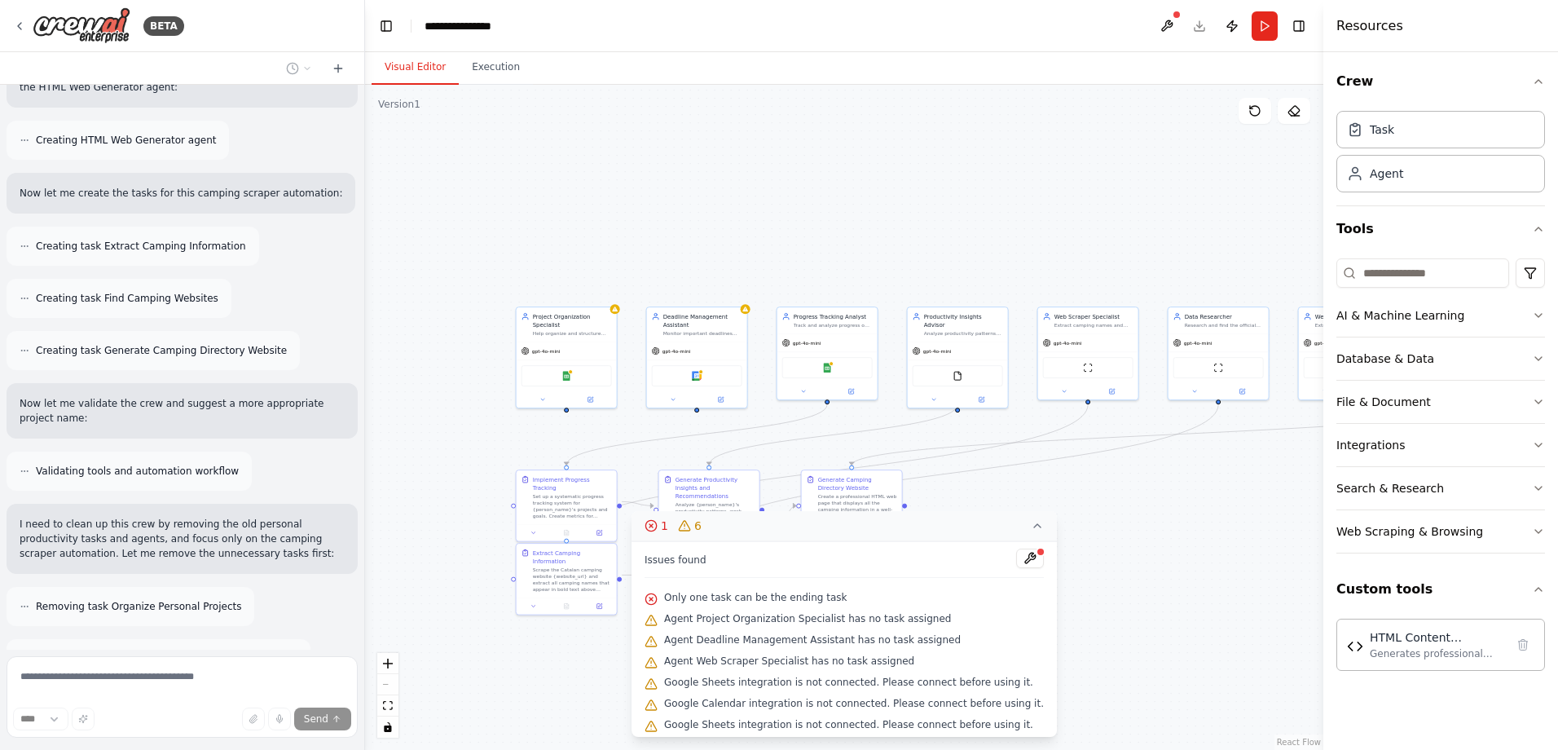
click at [1031, 530] on icon at bounding box center [1037, 525] width 13 height 13
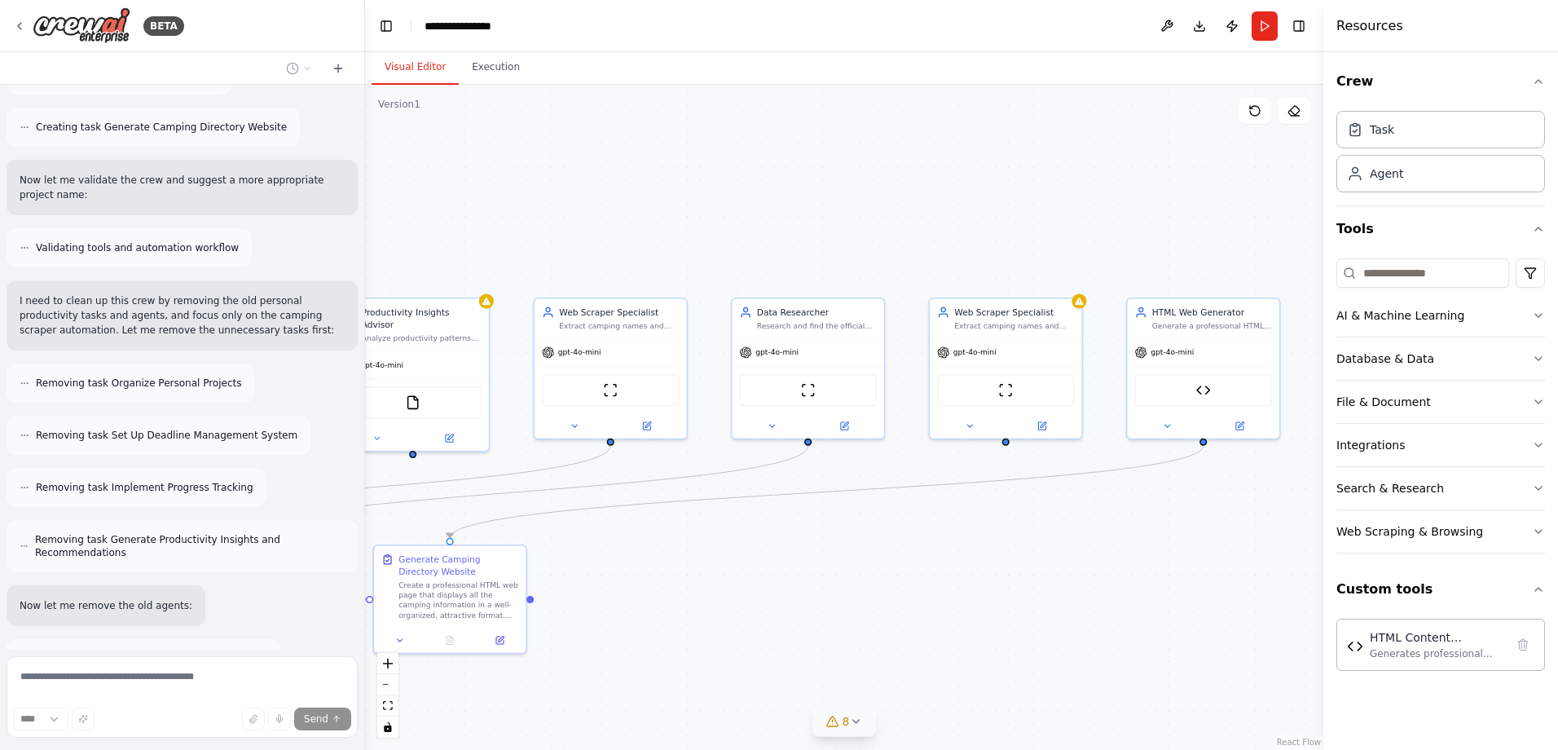
scroll to position [2542, 0]
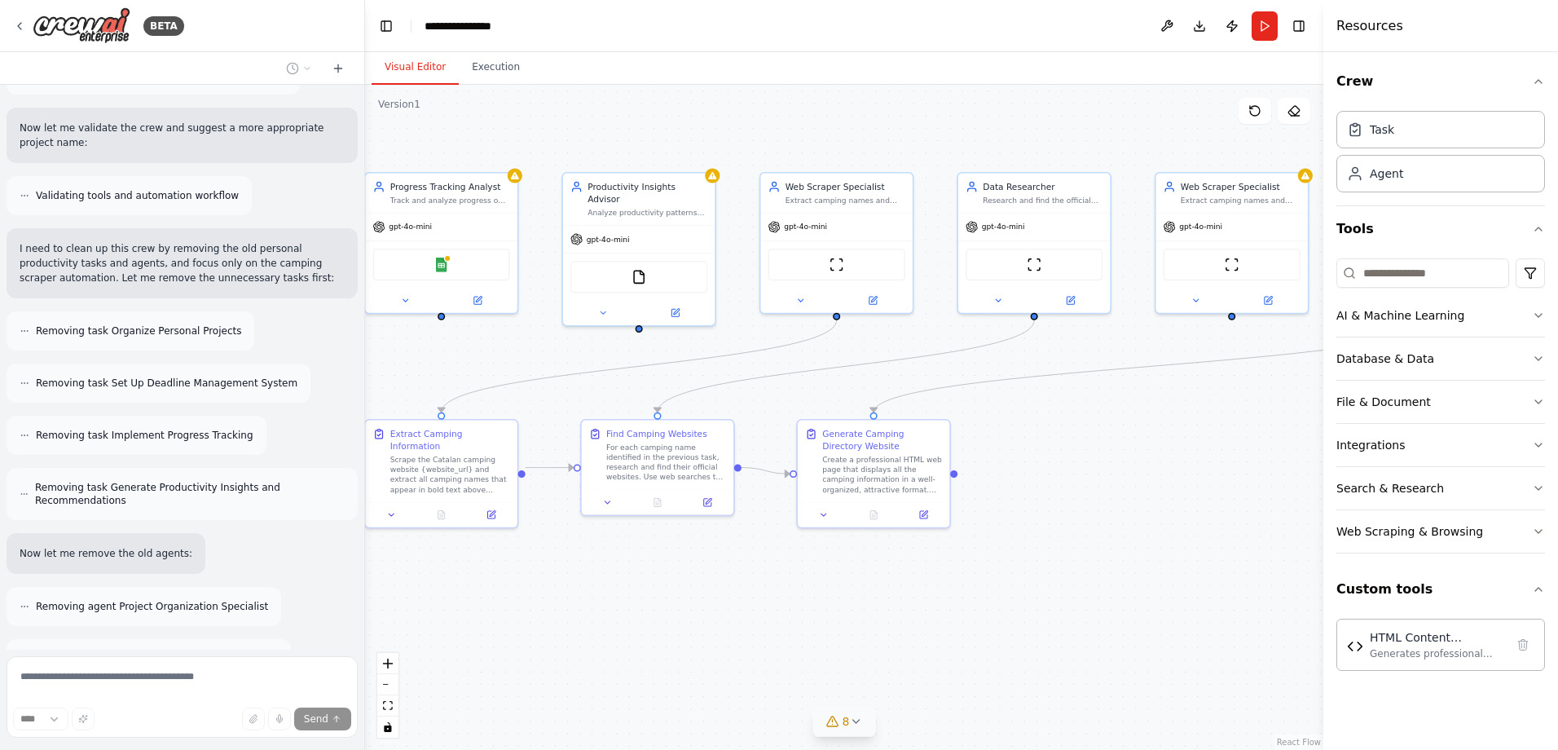
drag, startPoint x: 1233, startPoint y: 544, endPoint x: 1162, endPoint y: 490, distance: 89.5
click at [1162, 490] on div ".deletable-edge-delete-btn { width: 20px; height: 20px; border: 0px solid #ffff…" at bounding box center [844, 417] width 958 height 665
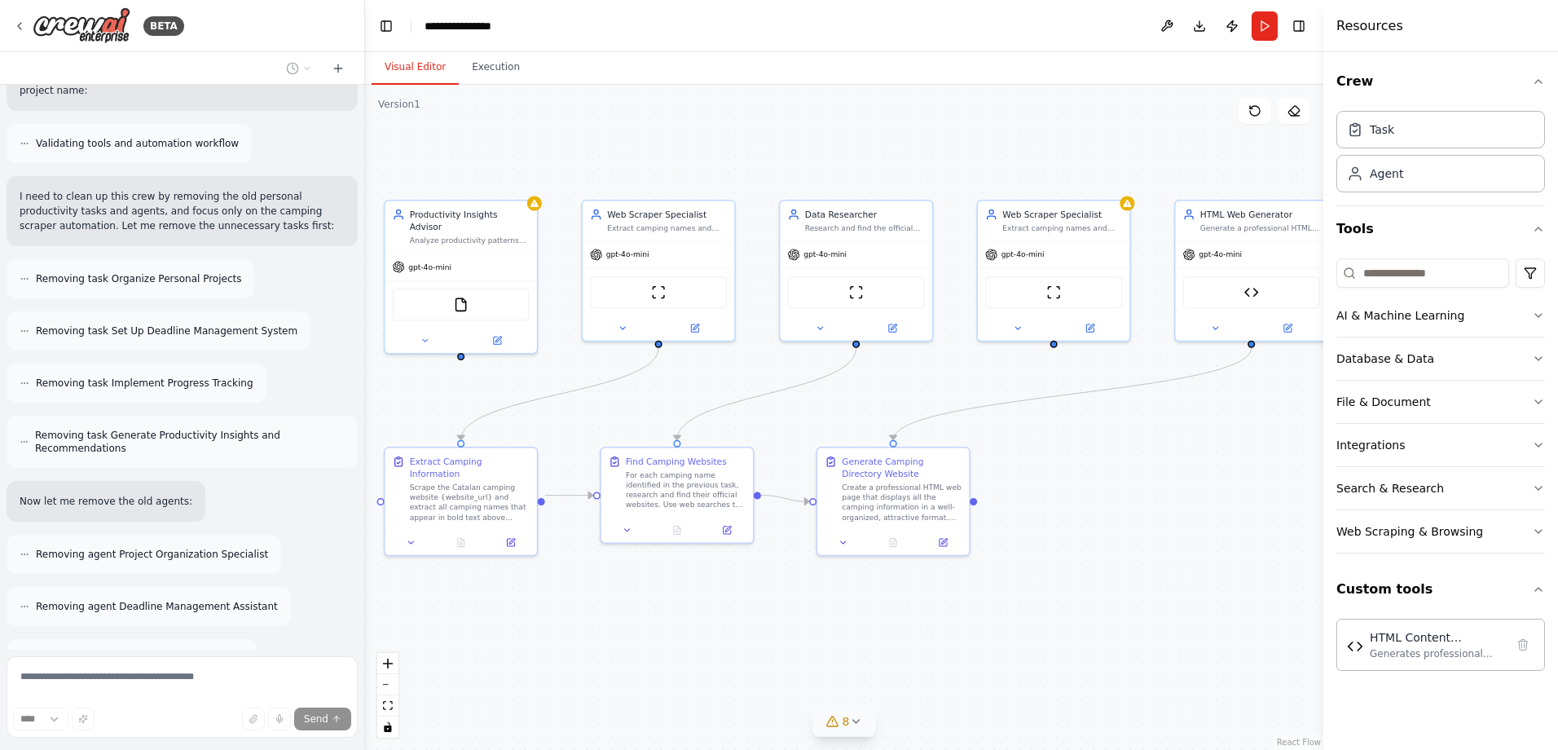
drag, startPoint x: 507, startPoint y: 592, endPoint x: 520, endPoint y: 619, distance: 30.6
click at [520, 619] on div ".deletable-edge-delete-btn { width: 20px; height: 20px; border: 0px solid #ffff…" at bounding box center [844, 417] width 958 height 665
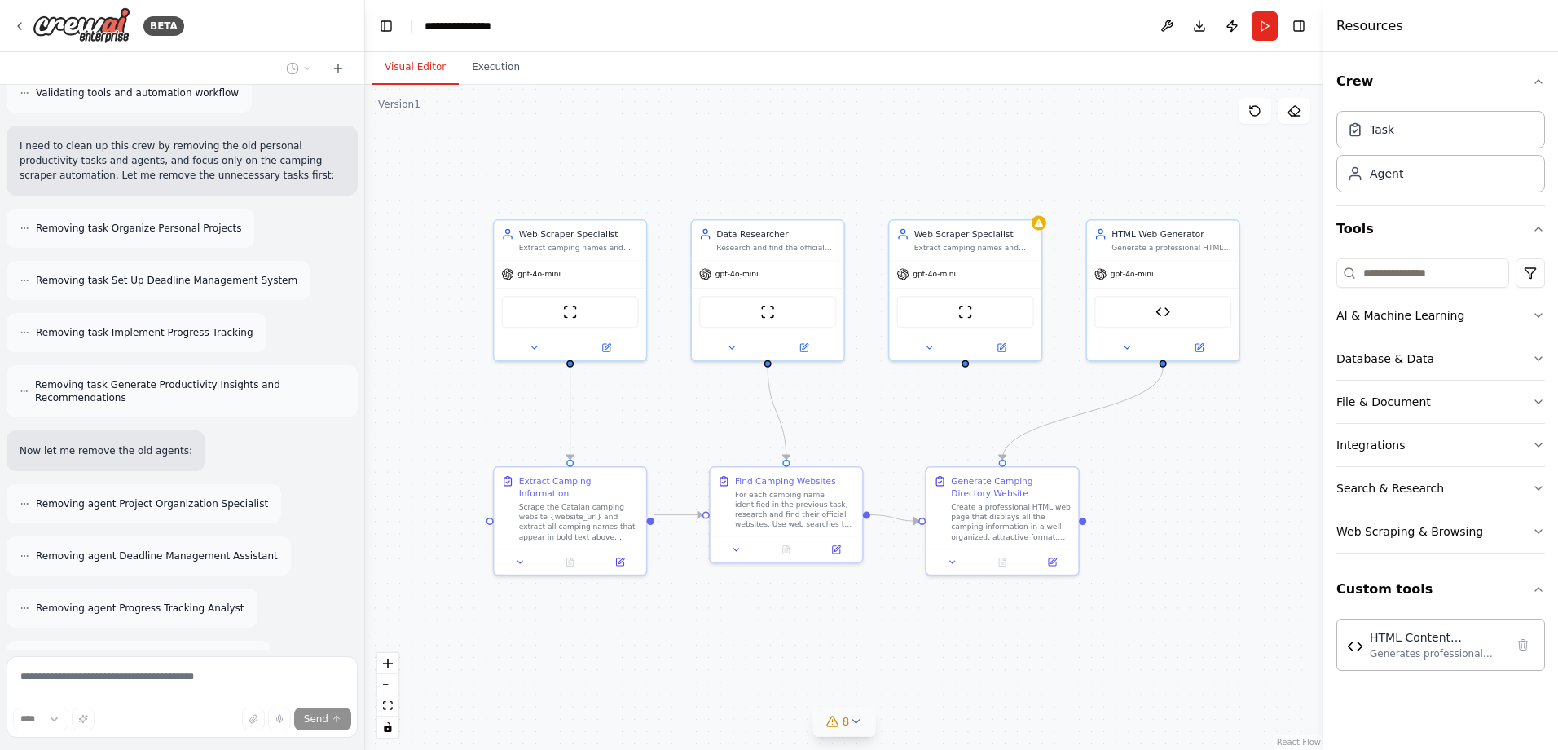
drag, startPoint x: 527, startPoint y: 616, endPoint x: 633, endPoint y: 634, distance: 107.4
click at [633, 634] on div ".deletable-edge-delete-btn { width: 20px; height: 20px; border: 0px solid #ffff…" at bounding box center [844, 417] width 958 height 665
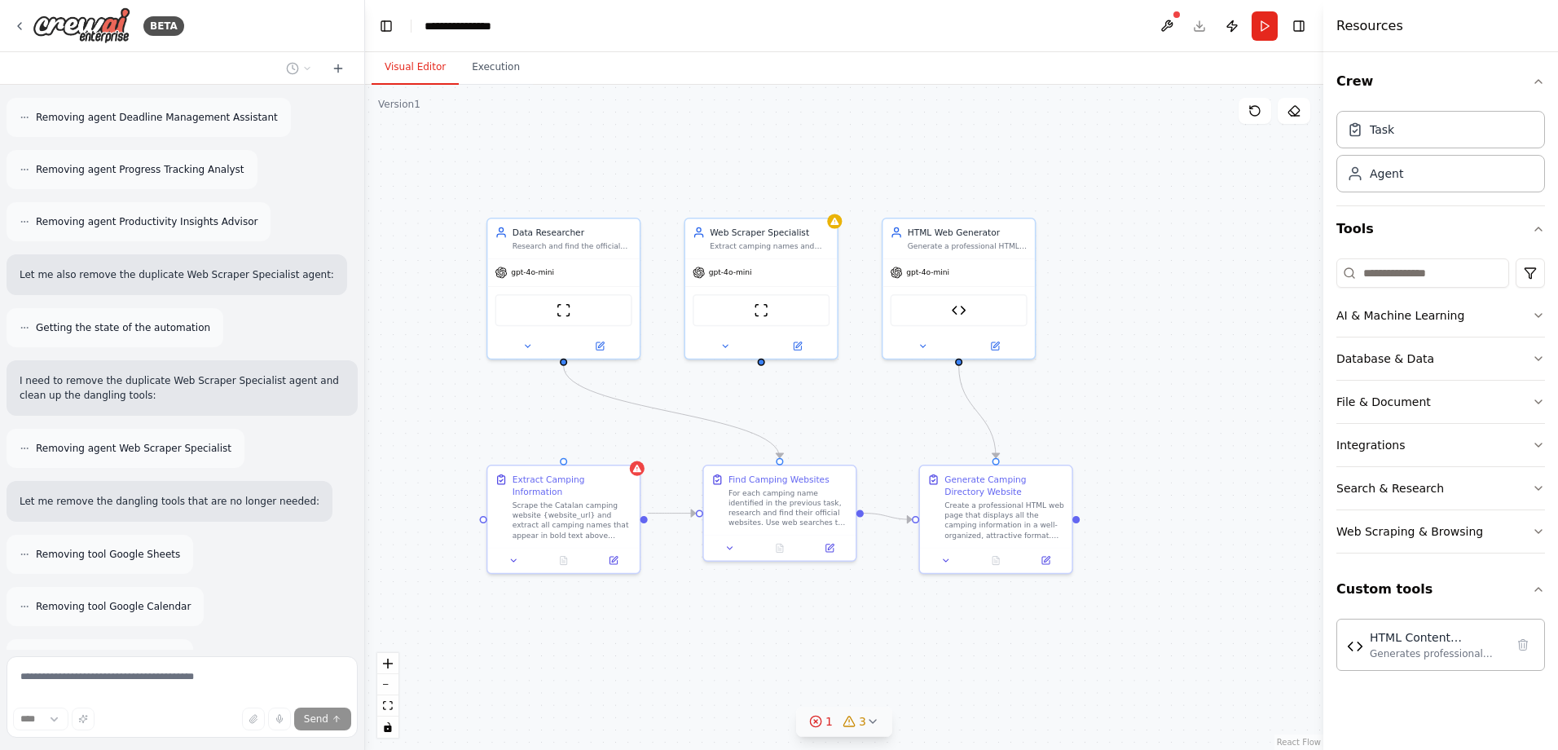
scroll to position [3135, 0]
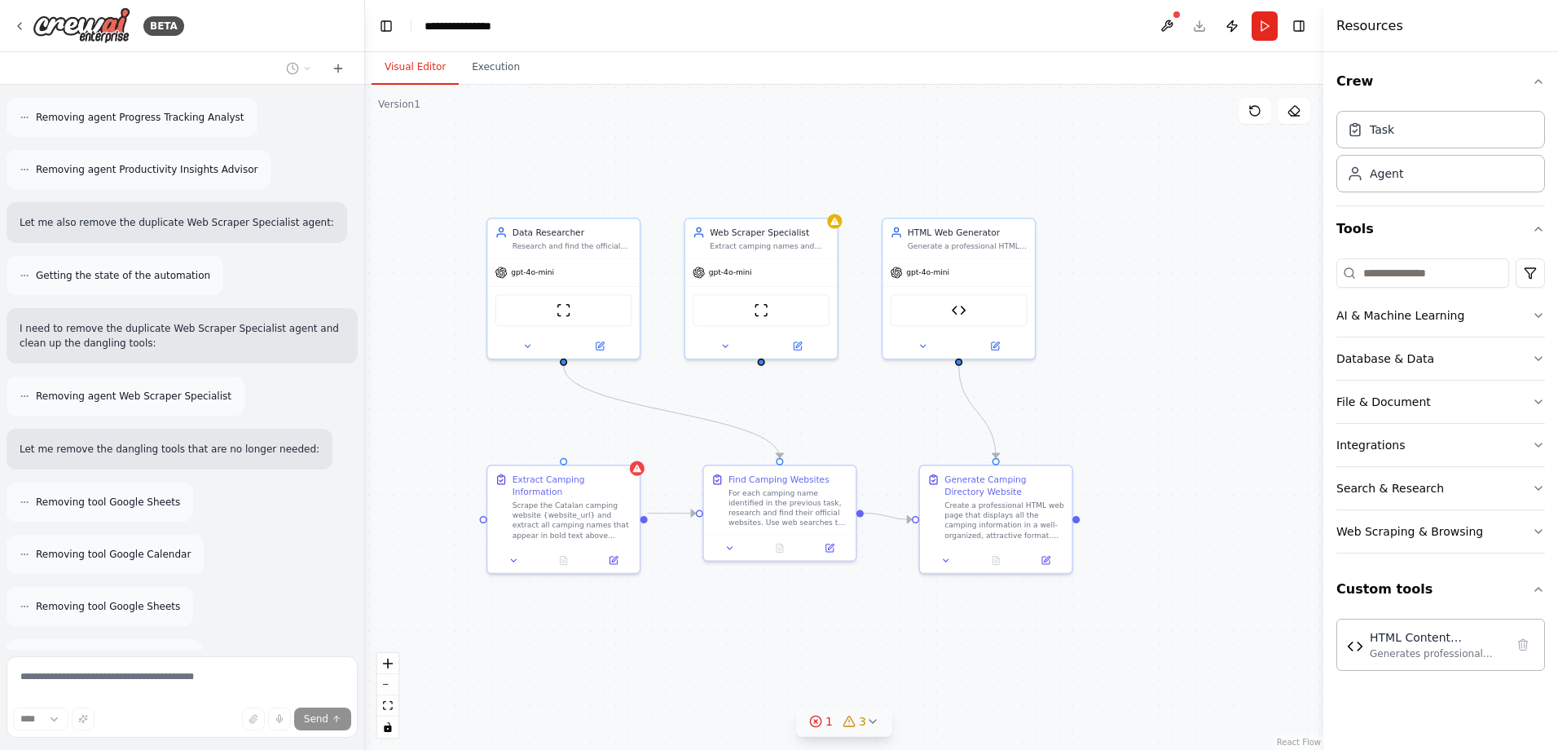
click at [872, 718] on icon at bounding box center [872, 721] width 13 height 13
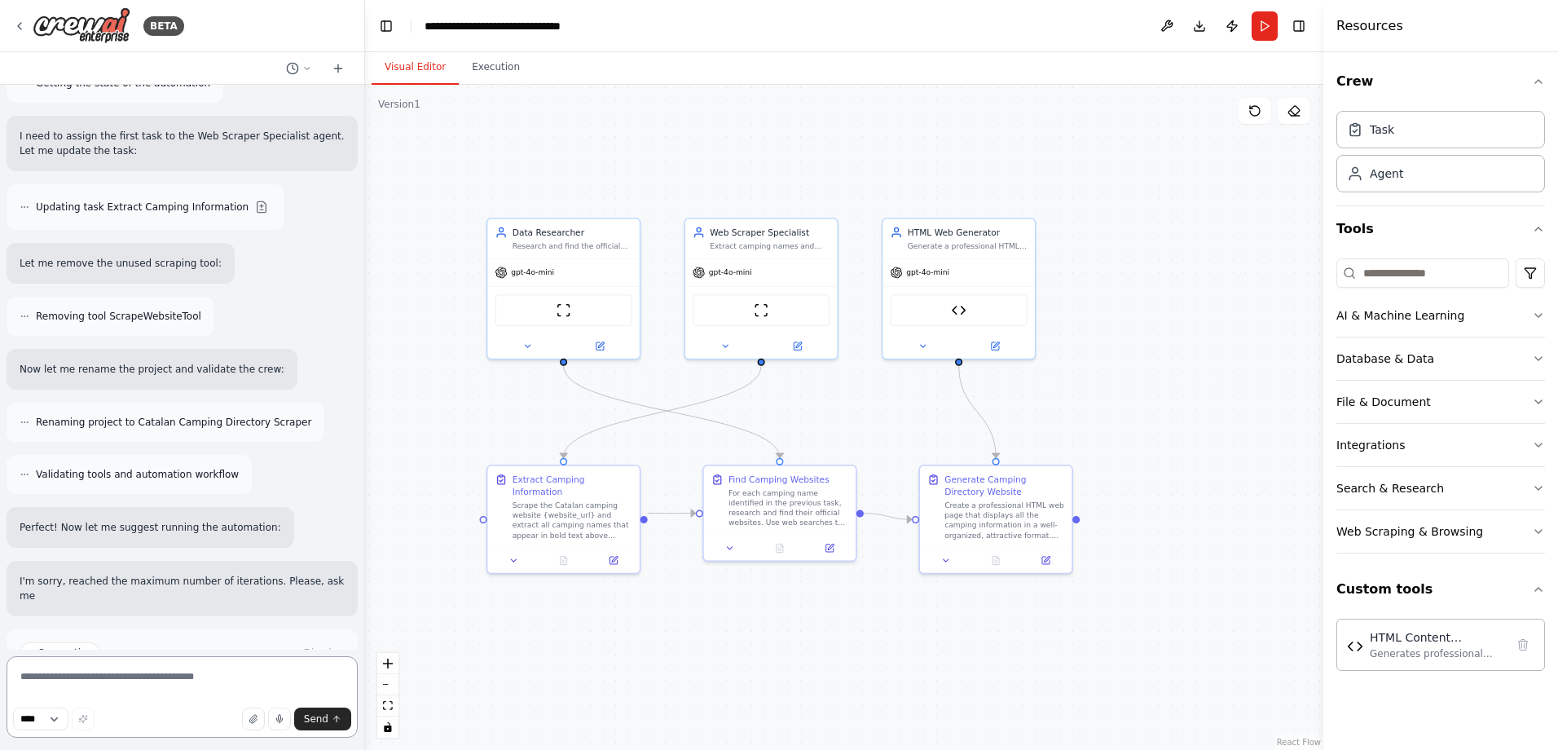
scroll to position [3952, 0]
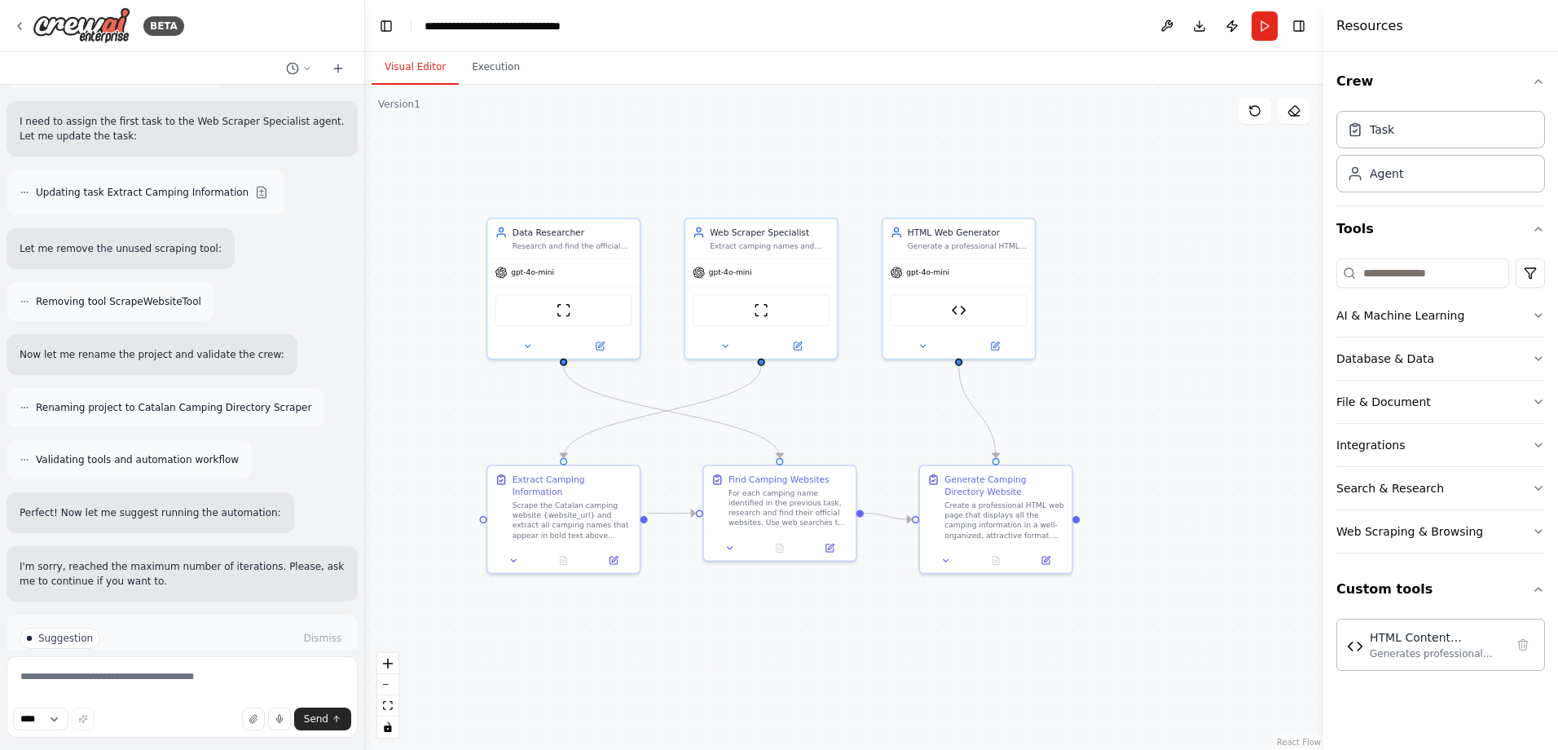
click at [176, 694] on button "Run Automation" at bounding box center [182, 707] width 325 height 26
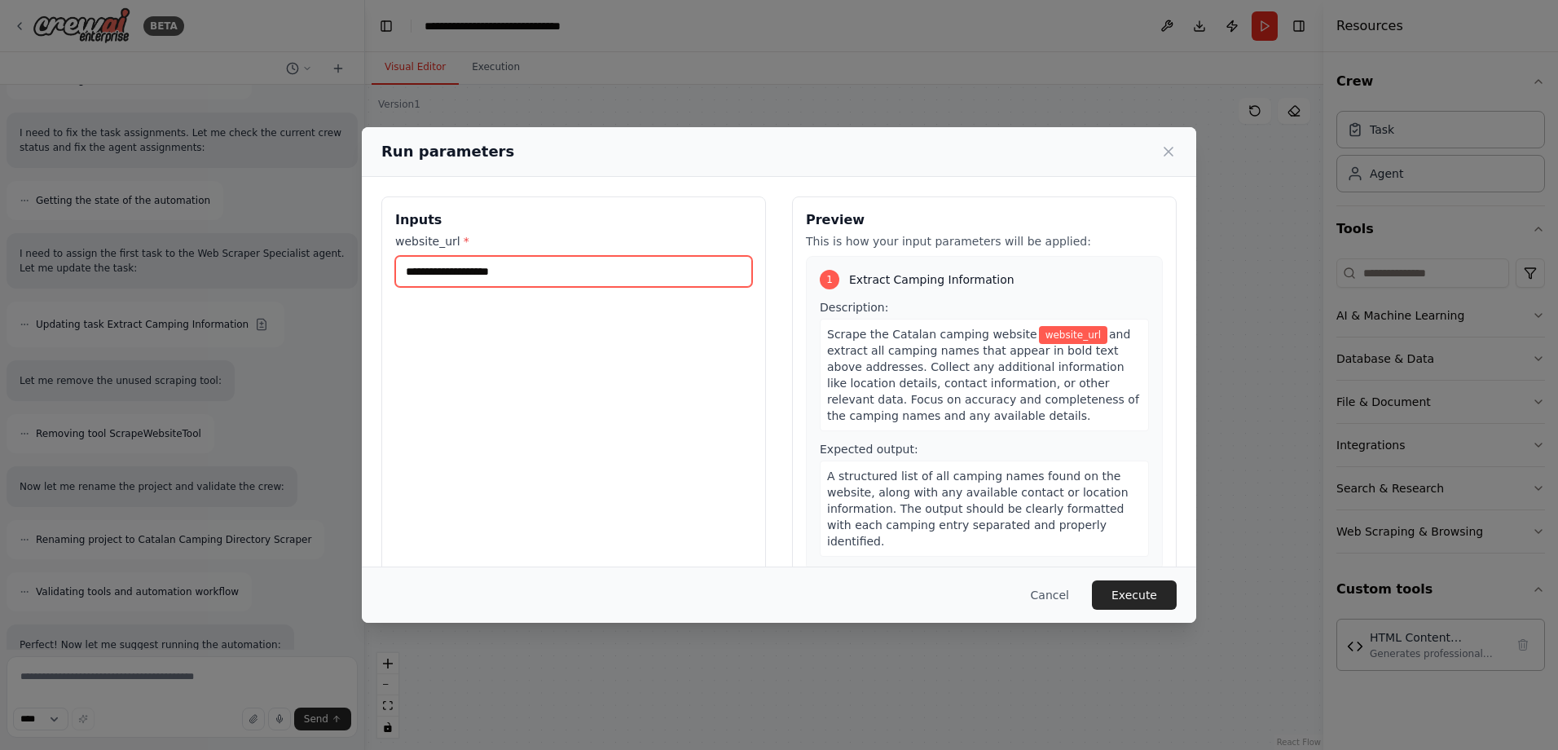
click at [479, 271] on input "website_url *" at bounding box center [573, 271] width 357 height 31
paste input "**********"
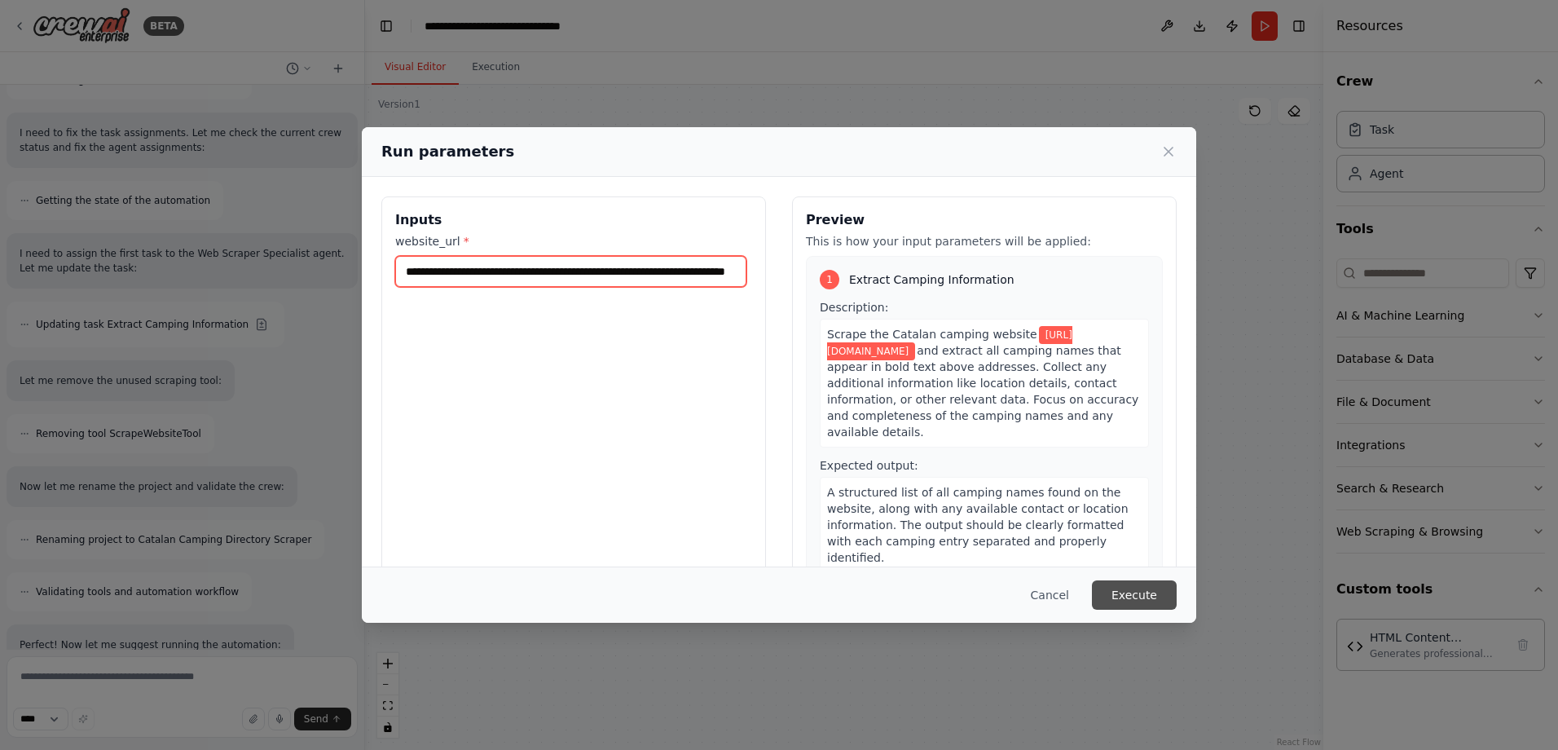
type input "**********"
click at [1136, 591] on button "Execute" at bounding box center [1134, 594] width 85 height 29
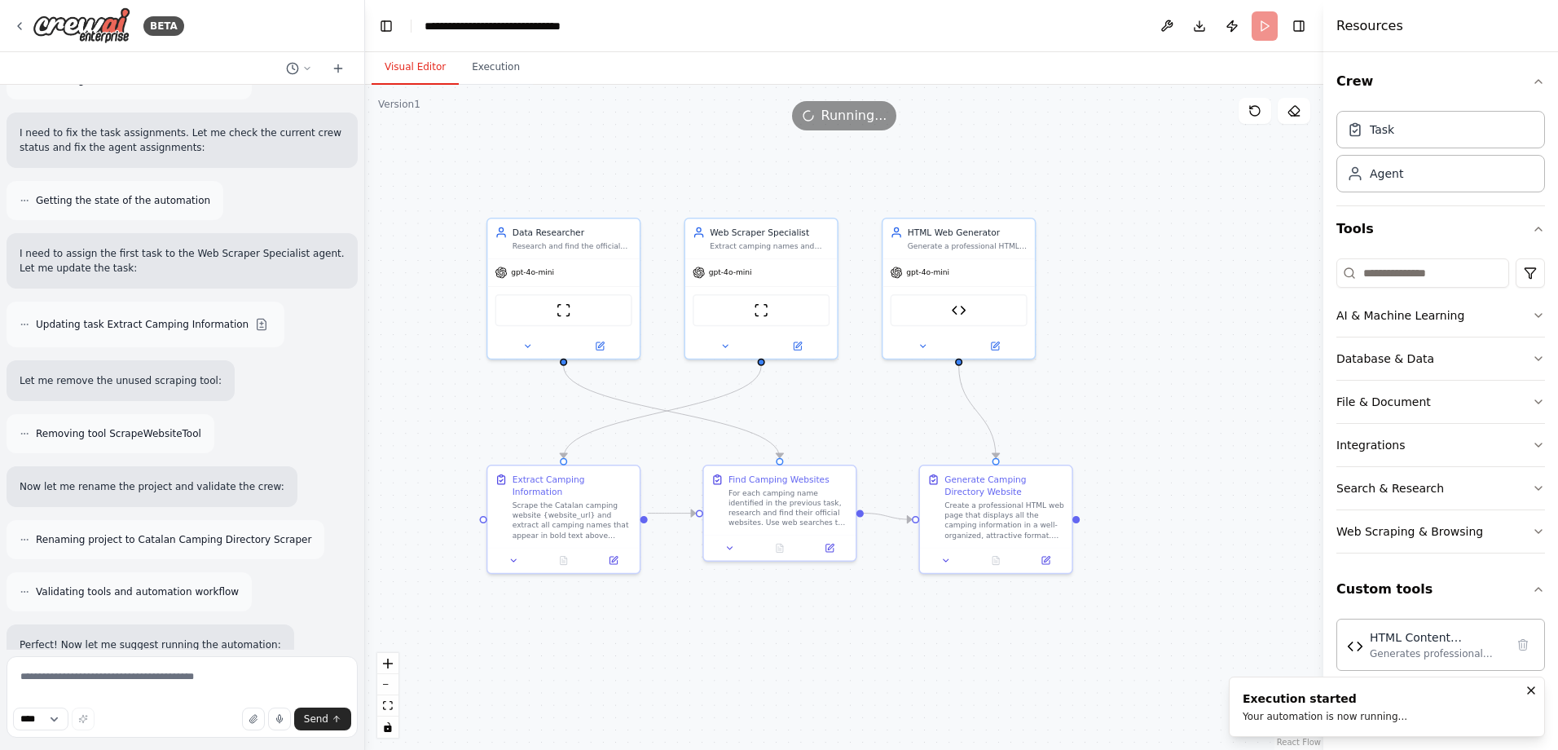
click at [382, 73] on button "Visual Editor" at bounding box center [415, 68] width 87 height 34
click at [465, 59] on button "Execution" at bounding box center [496, 68] width 74 height 34
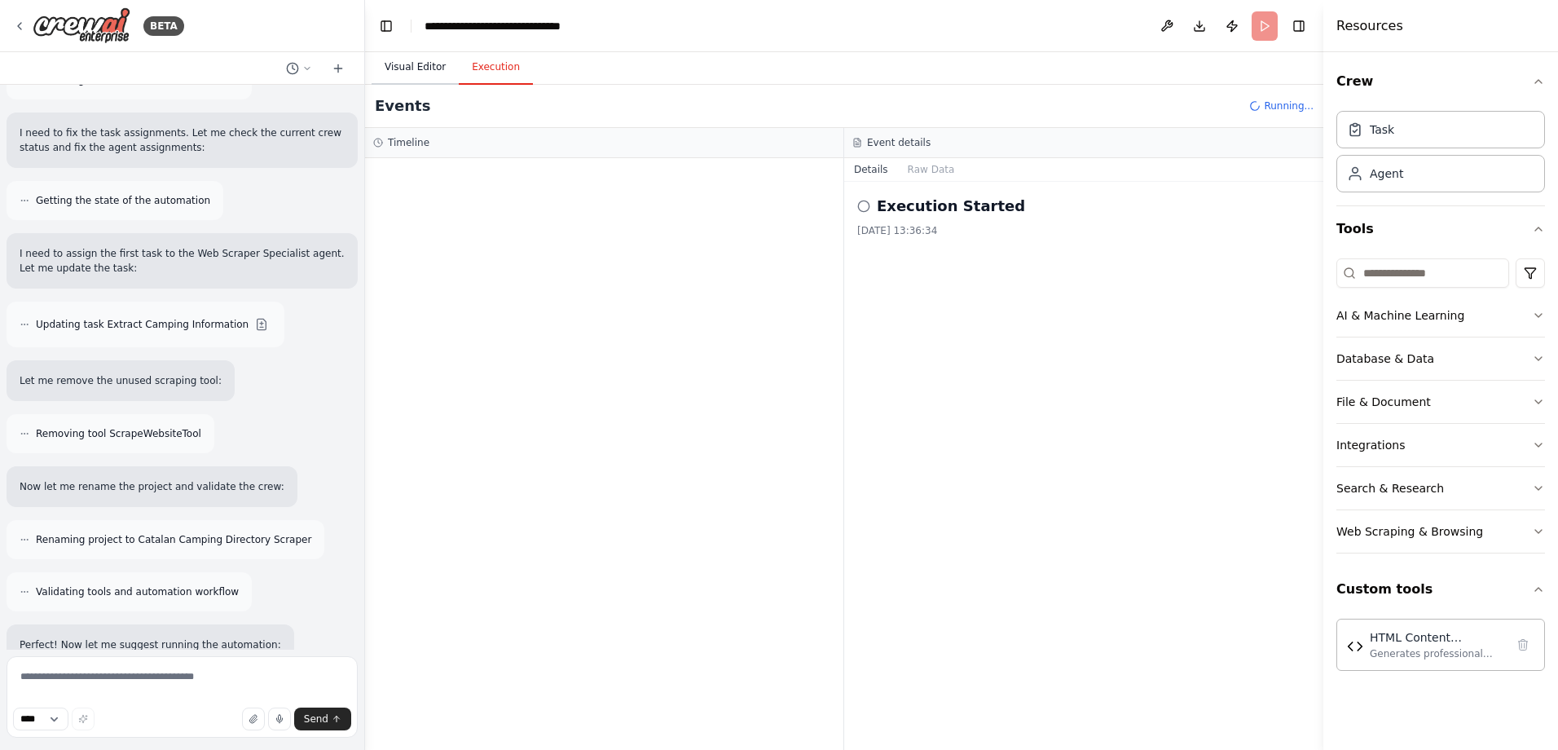
click at [427, 68] on button "Visual Editor" at bounding box center [415, 68] width 87 height 34
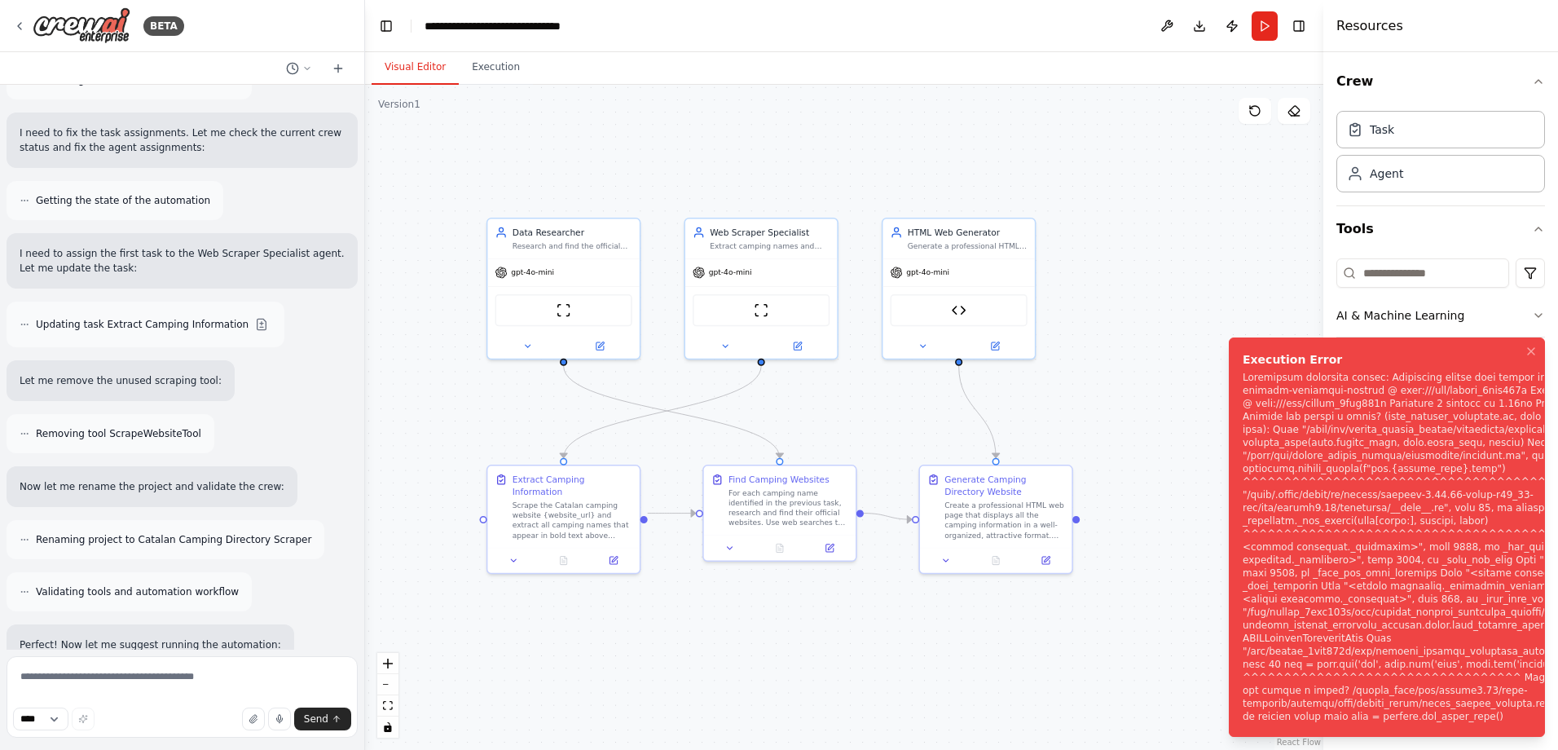
scroll to position [3952, 0]
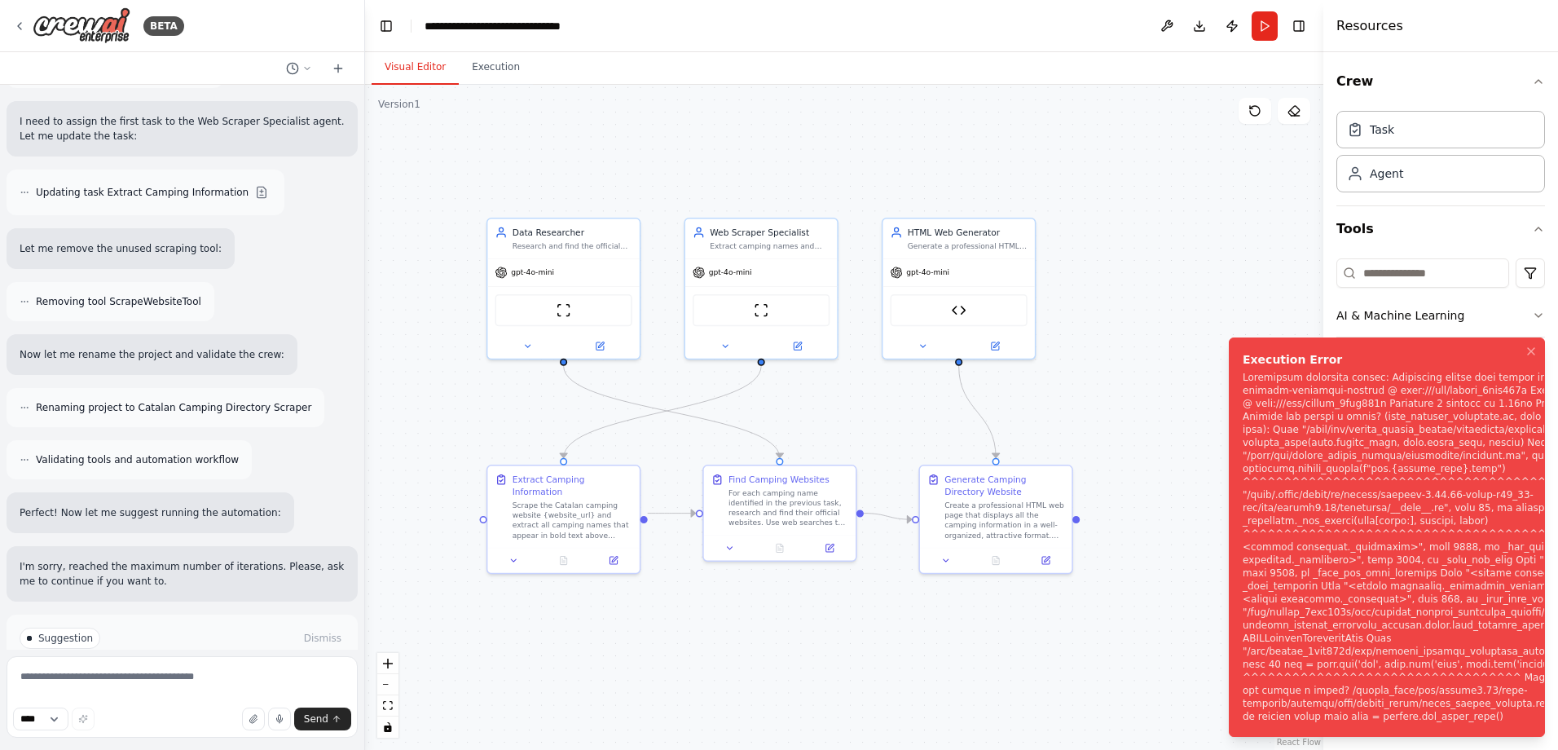
click at [1344, 662] on div "Notifications (F8)" at bounding box center [1486, 547] width 486 height 352
click at [1533, 344] on button "Notifications (F8)" at bounding box center [1531, 351] width 20 height 20
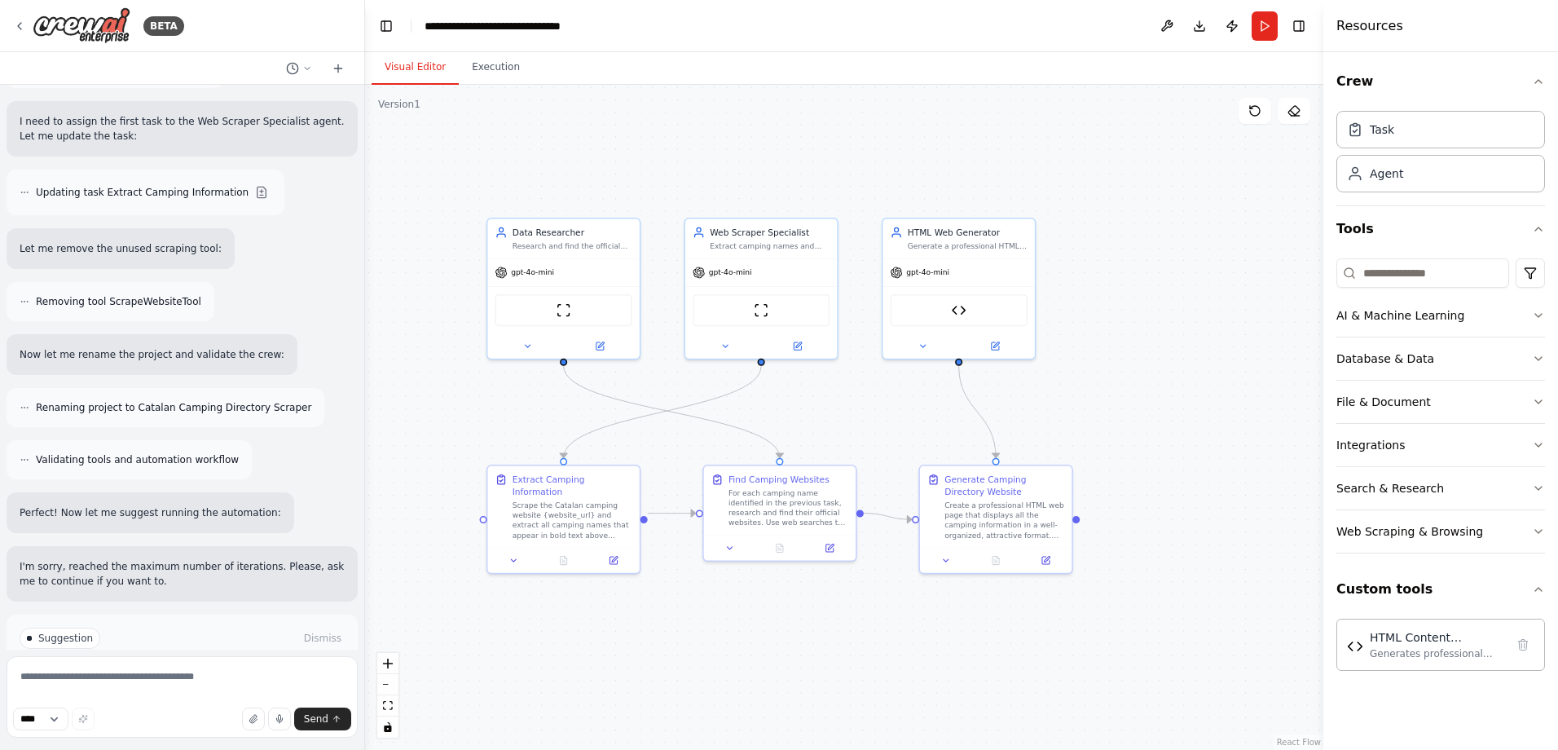
click at [238, 694] on button "Help fix error" at bounding box center [182, 707] width 325 height 26
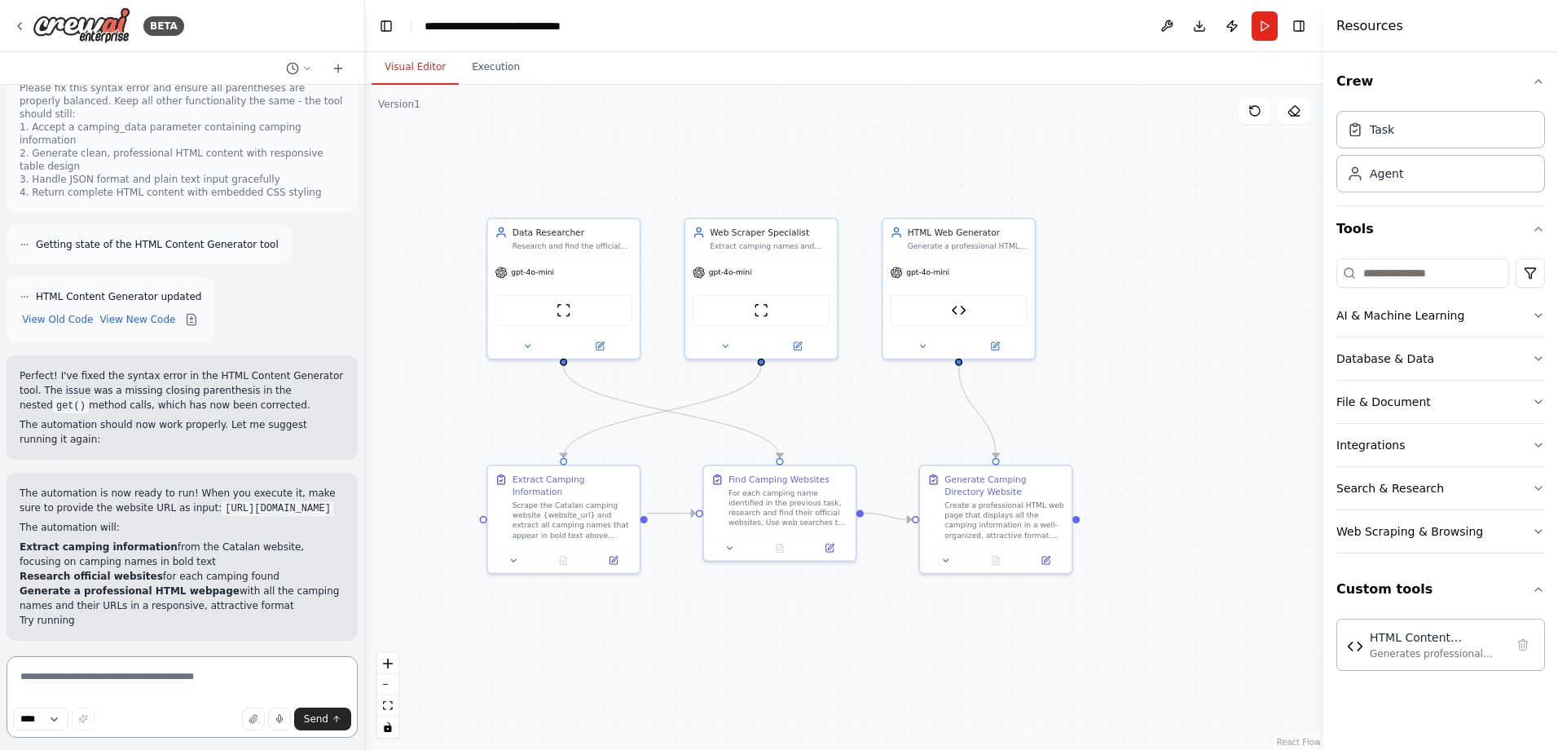
scroll to position [4802, 0]
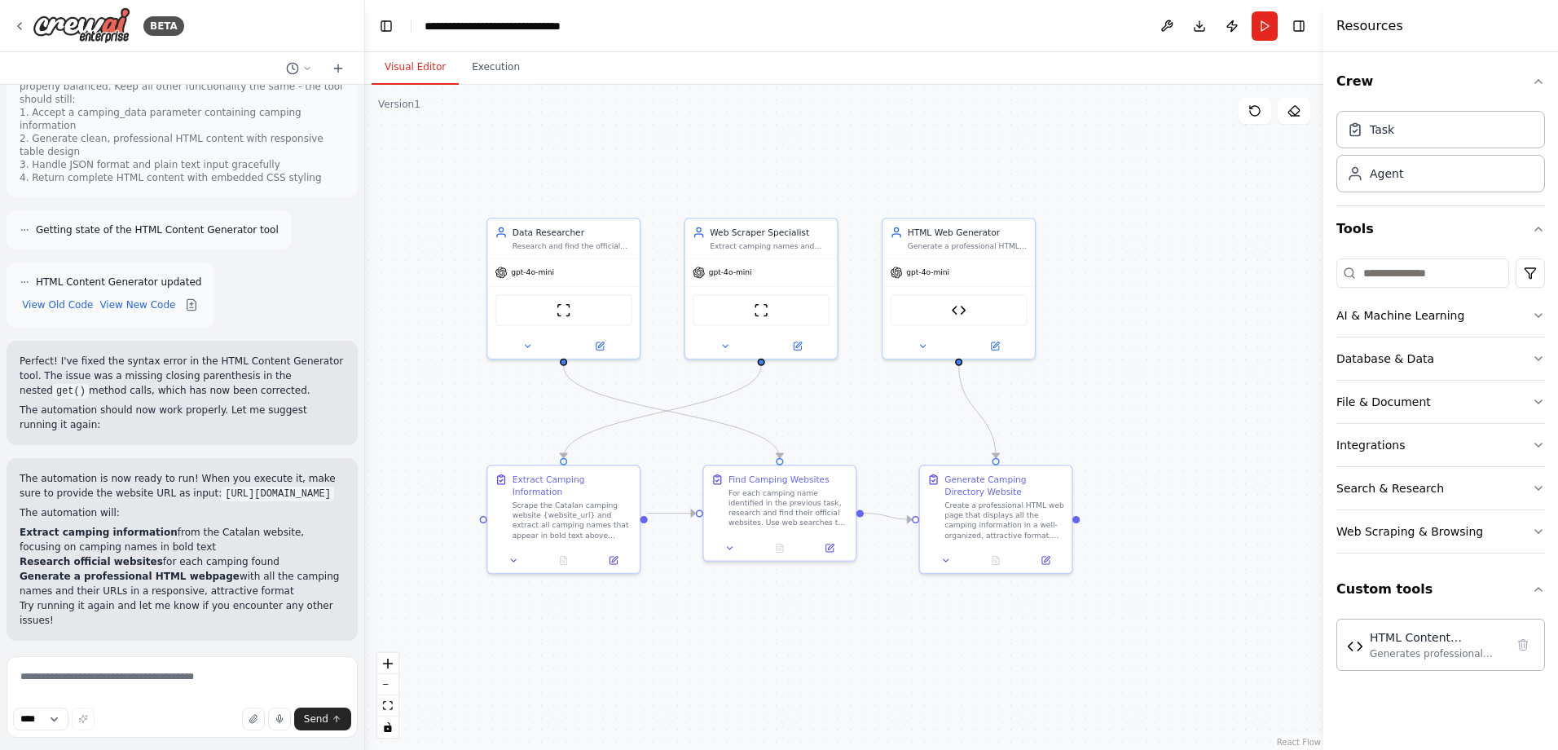
click at [165, 740] on span "Run Automation" at bounding box center [189, 746] width 79 height 13
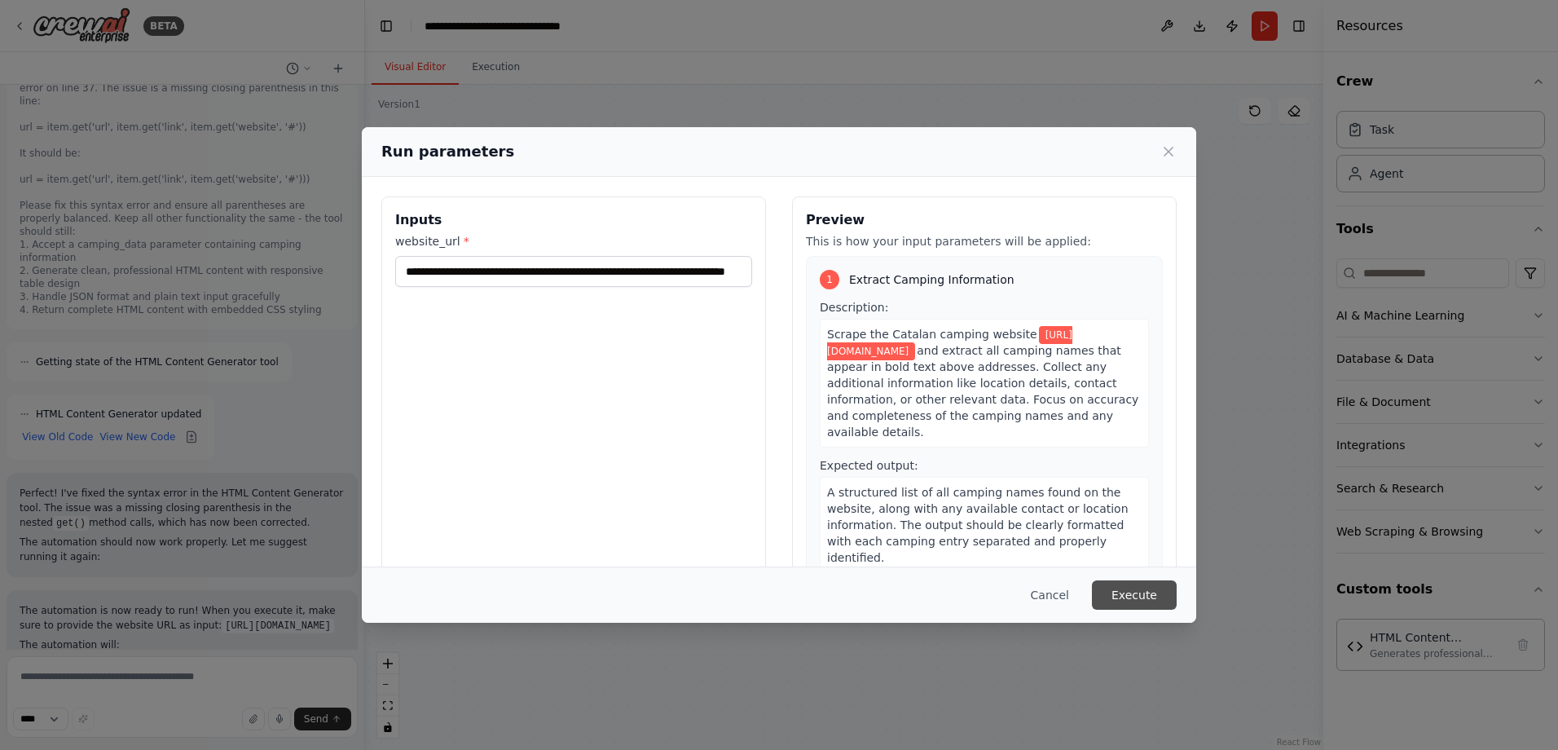
click at [1133, 596] on button "Execute" at bounding box center [1134, 594] width 85 height 29
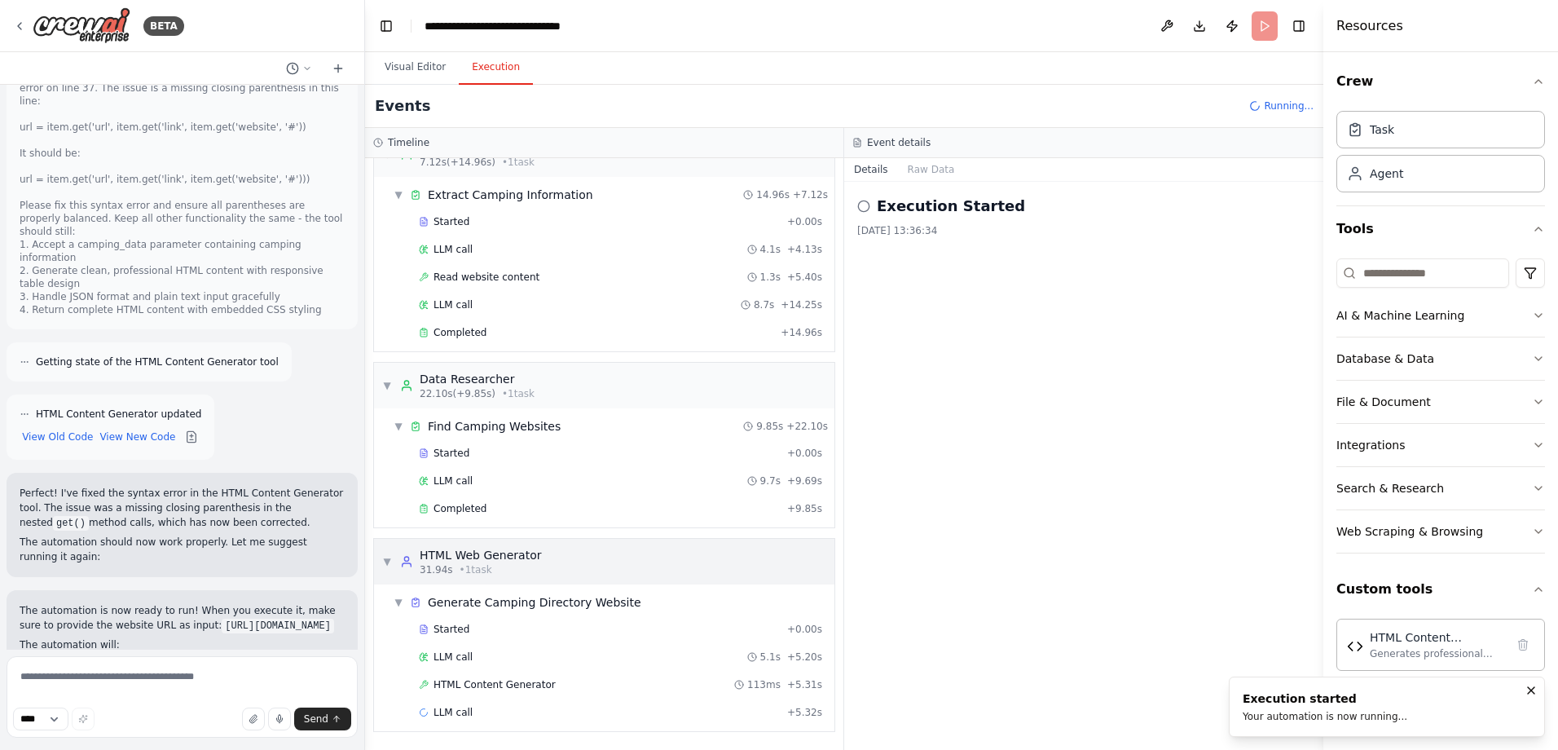
scroll to position [0, 0]
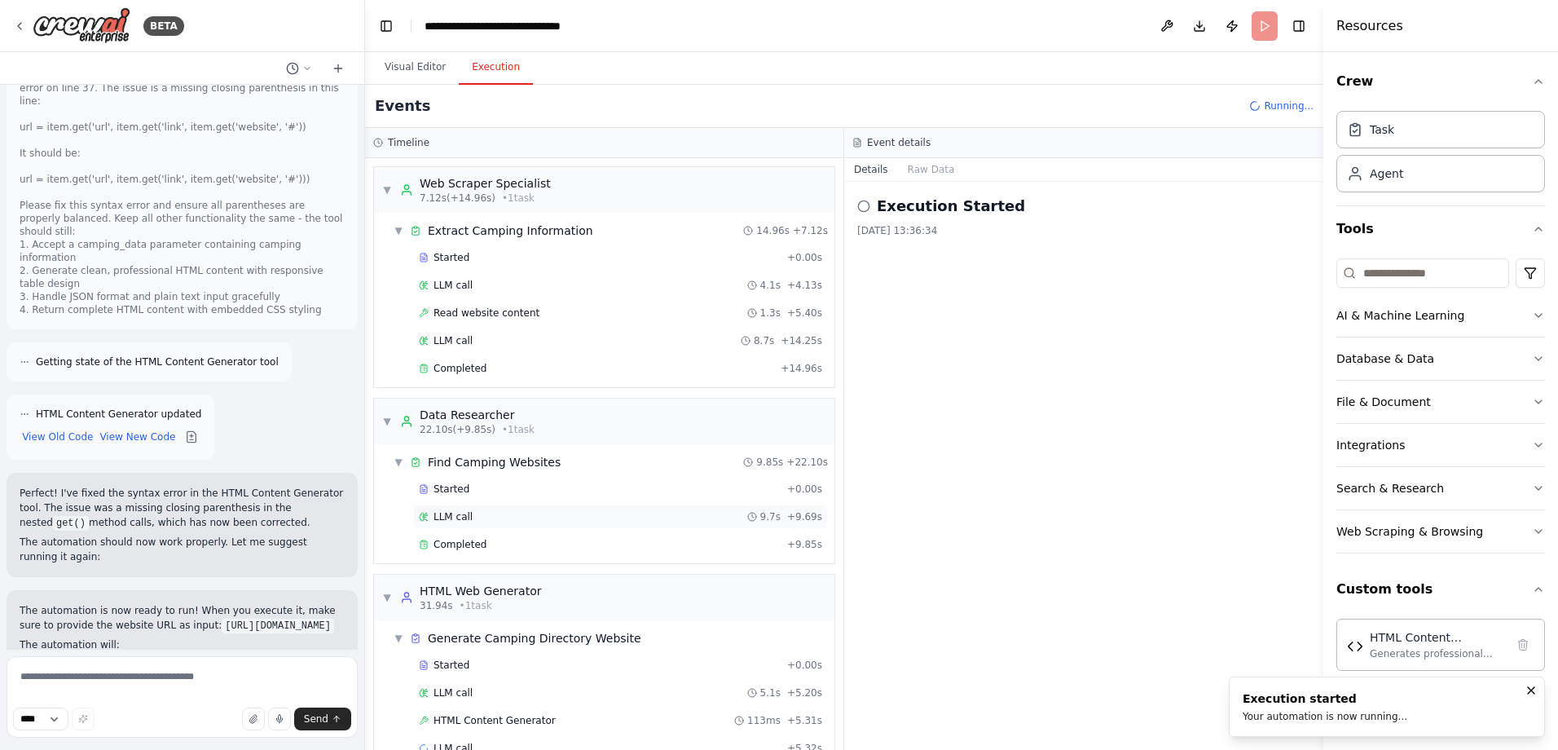
click at [458, 523] on div "LLM call 9.7s + 9.69s" at bounding box center [620, 516] width 415 height 24
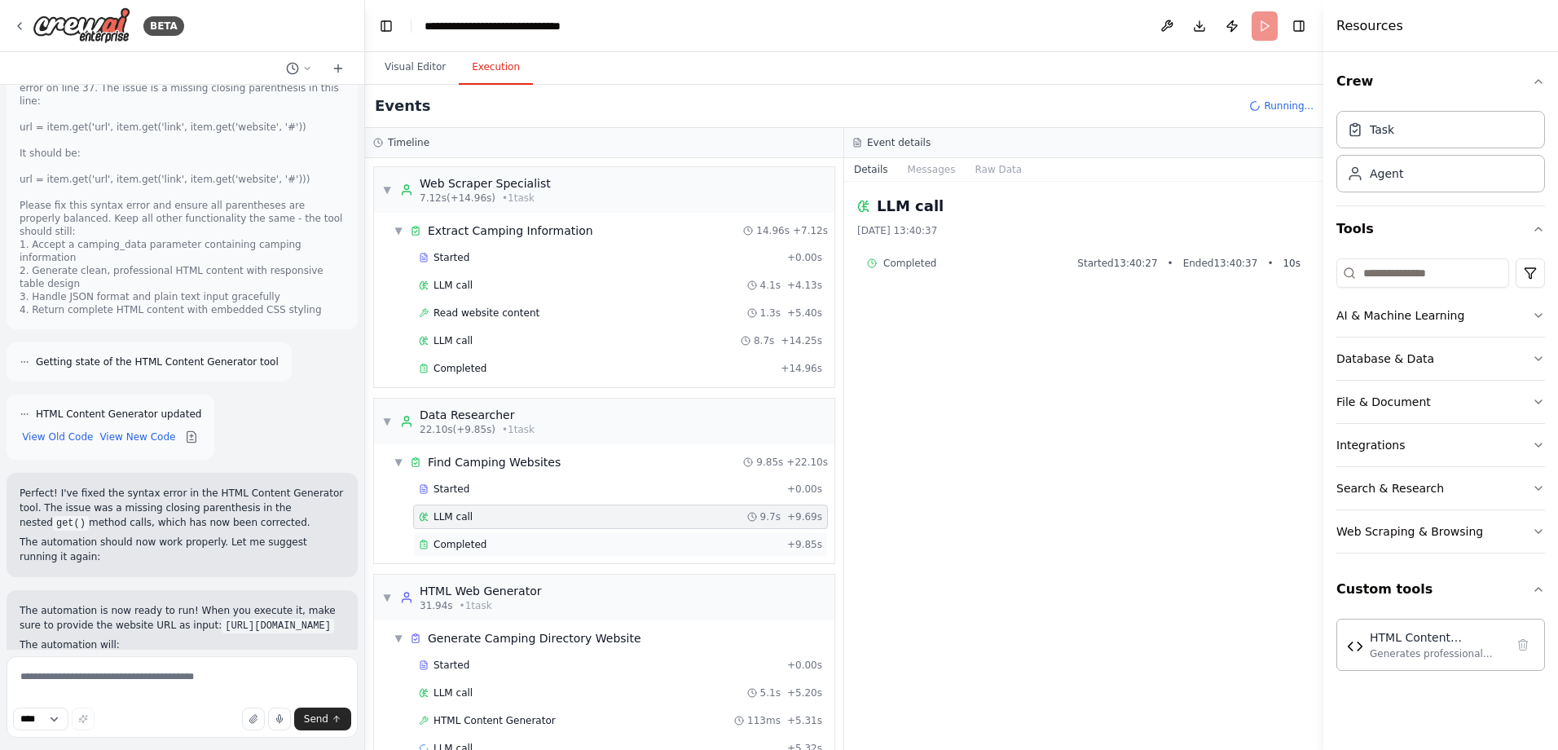
click at [457, 543] on span "Completed" at bounding box center [459, 544] width 53 height 13
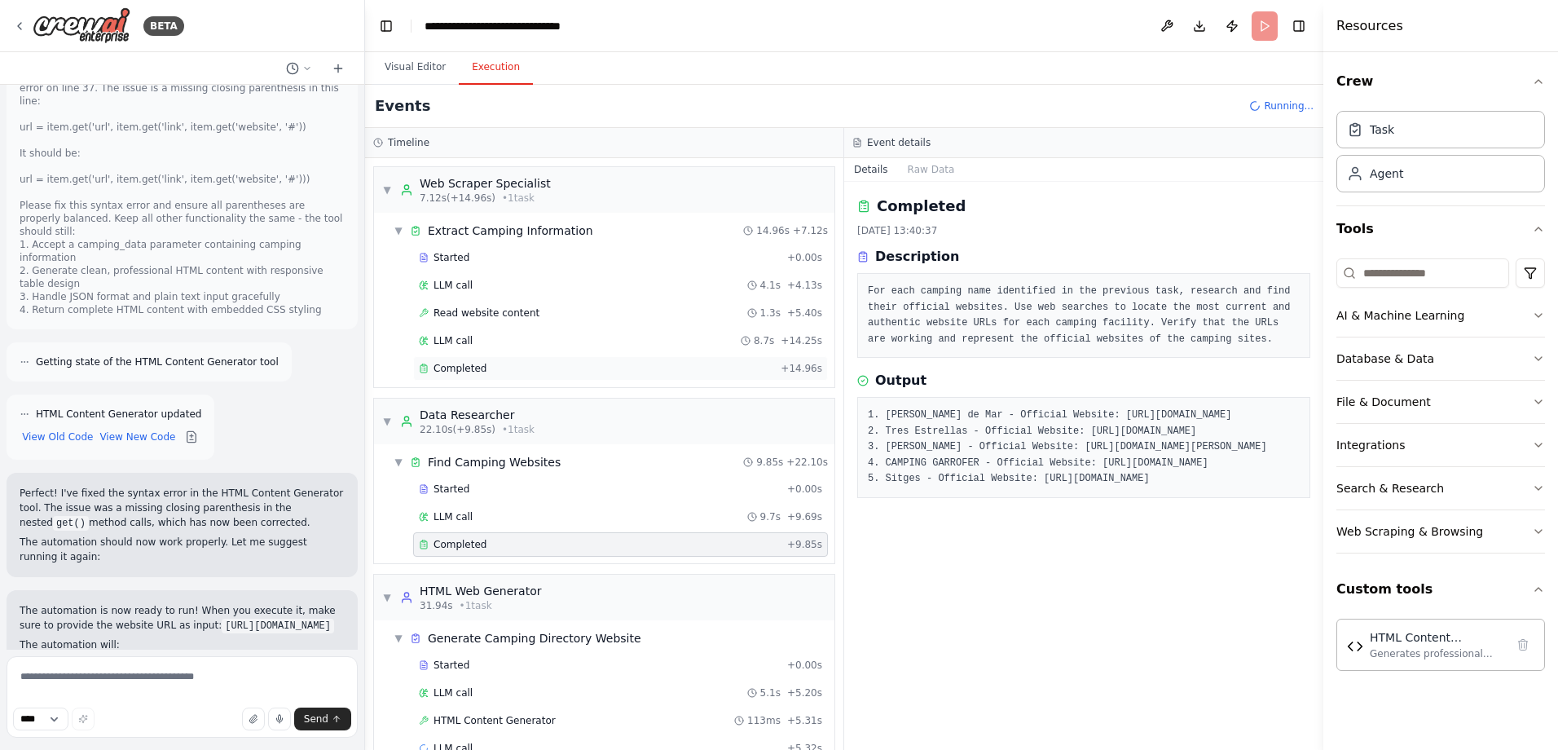
click at [474, 368] on span "Completed" at bounding box center [459, 368] width 53 height 13
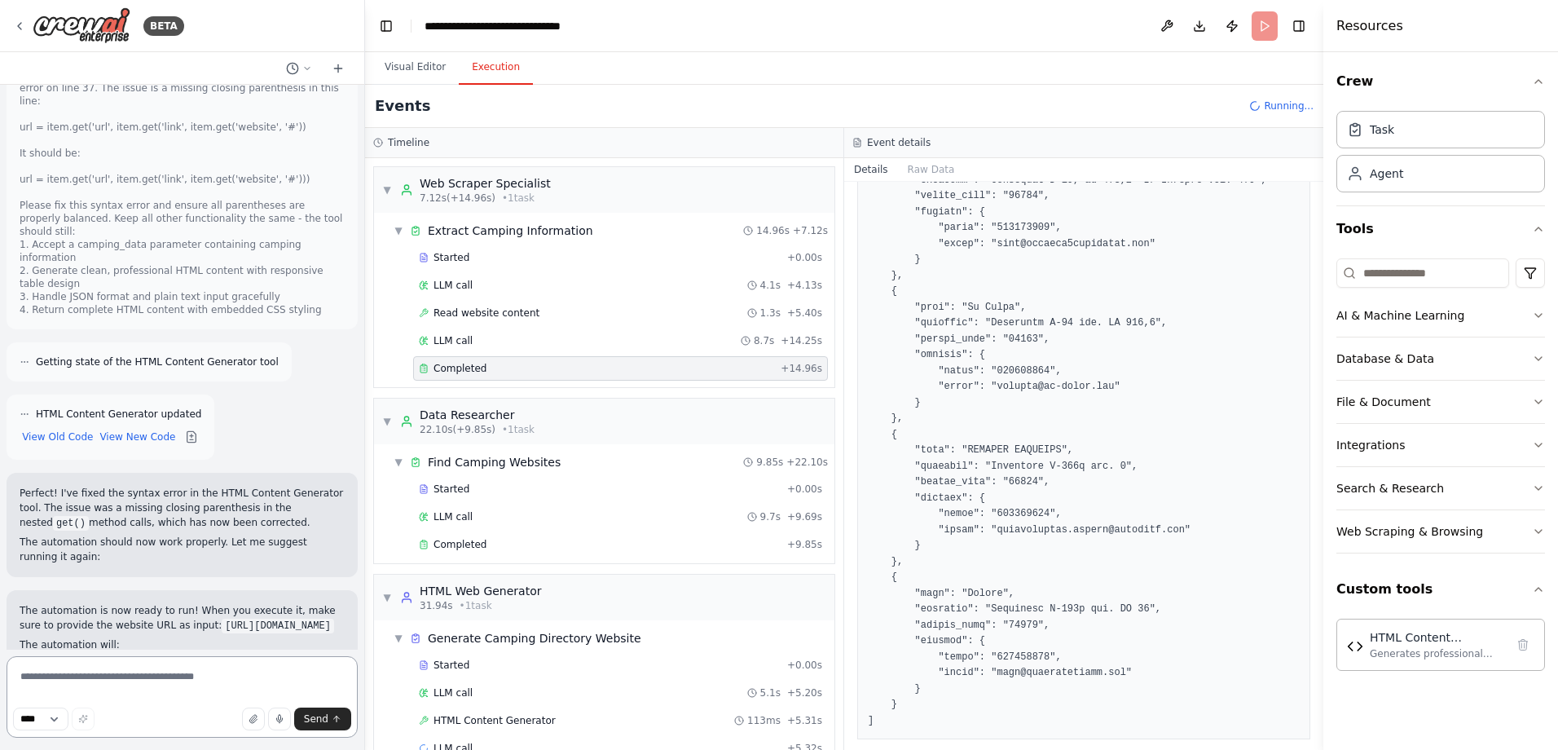
click at [107, 669] on textarea at bounding box center [182, 696] width 351 height 81
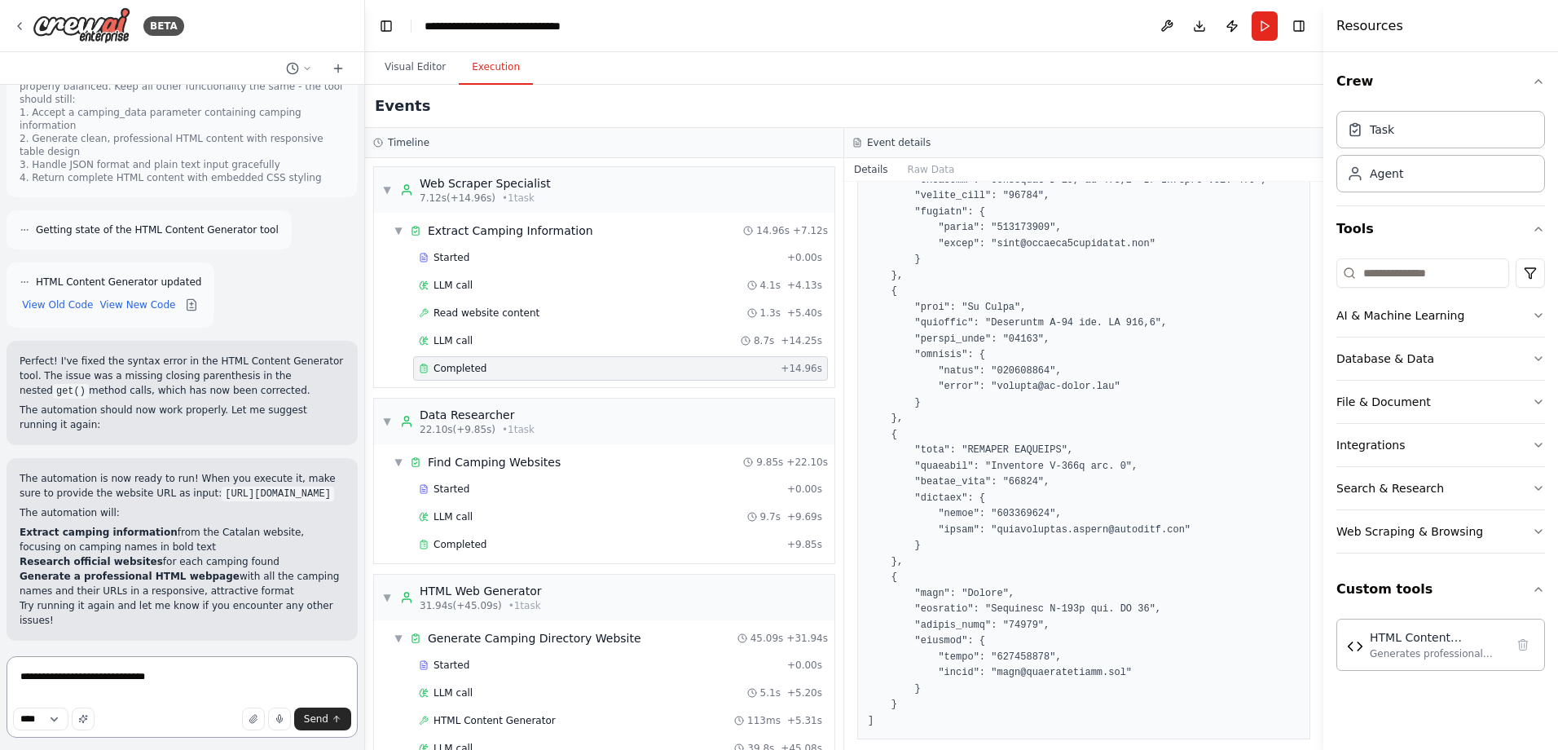
paste textarea "**********"
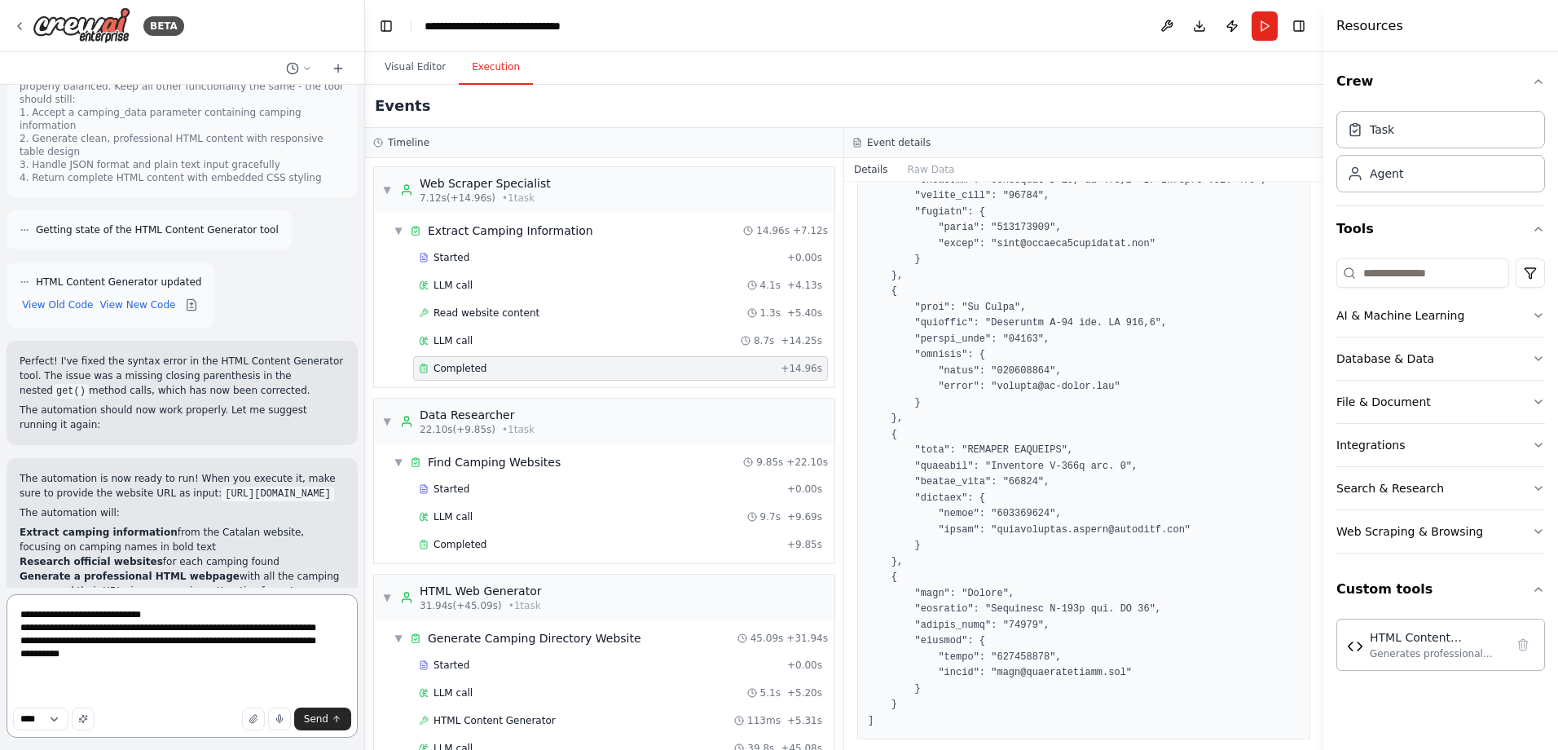
paste textarea "**********"
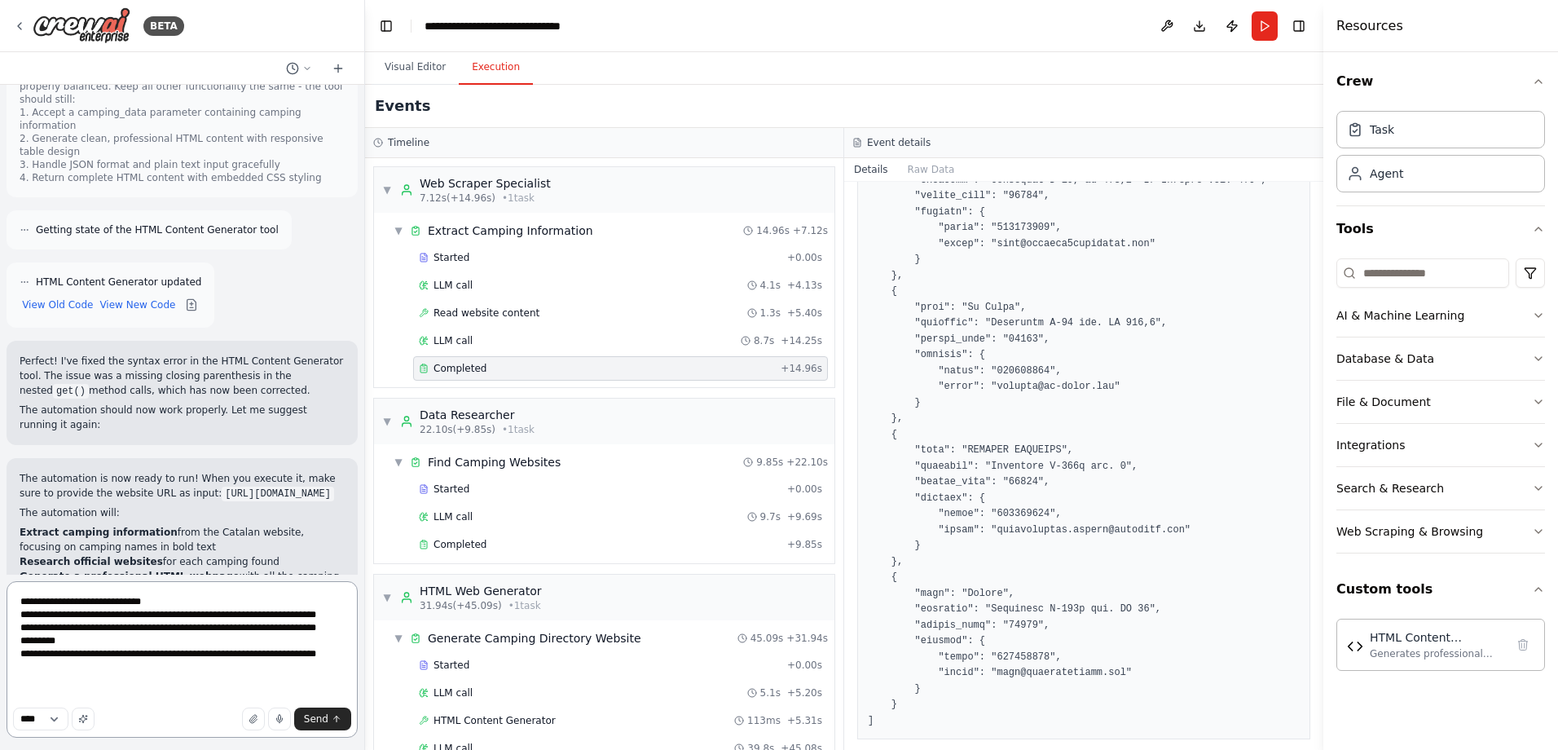
type textarea "**********"
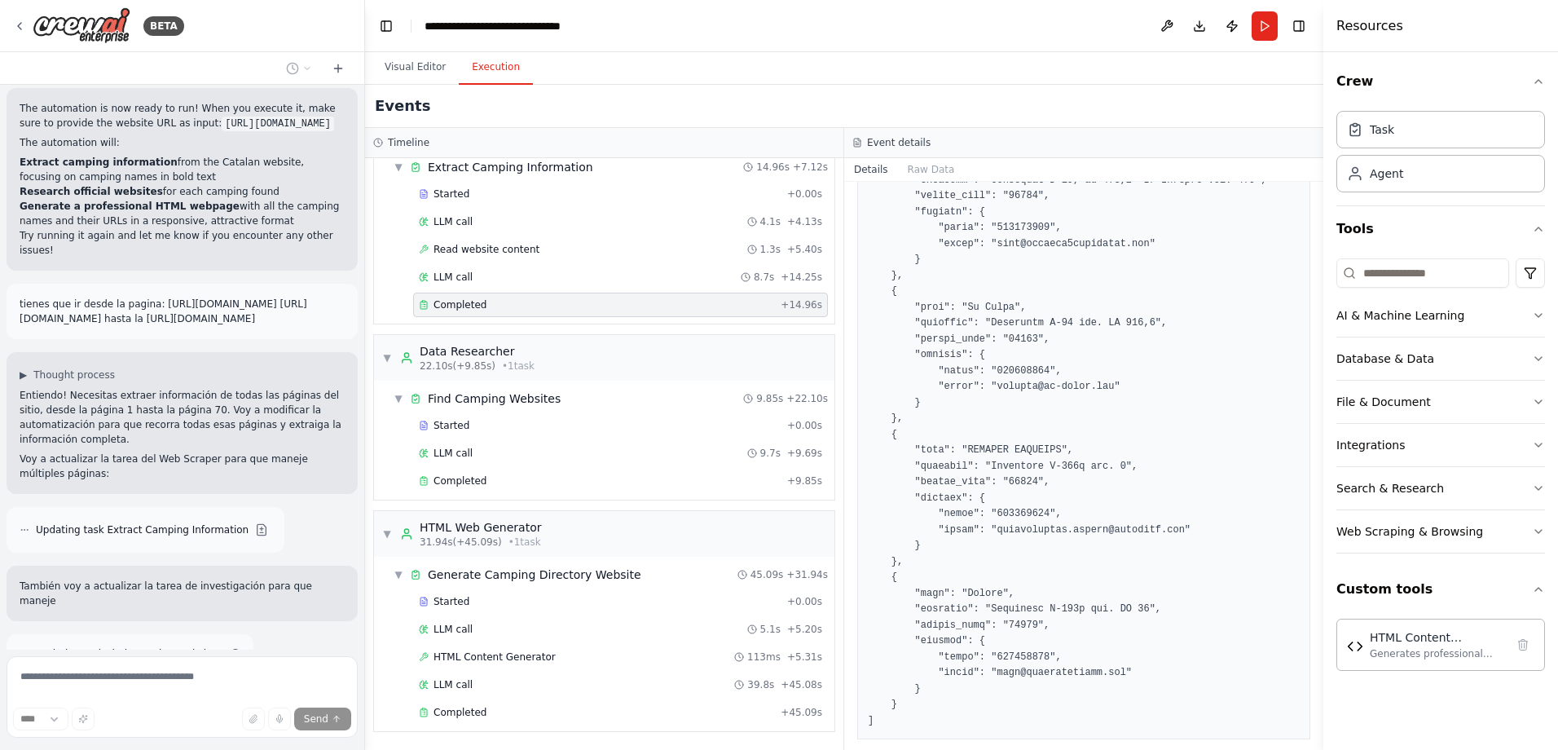
scroll to position [5187, 0]
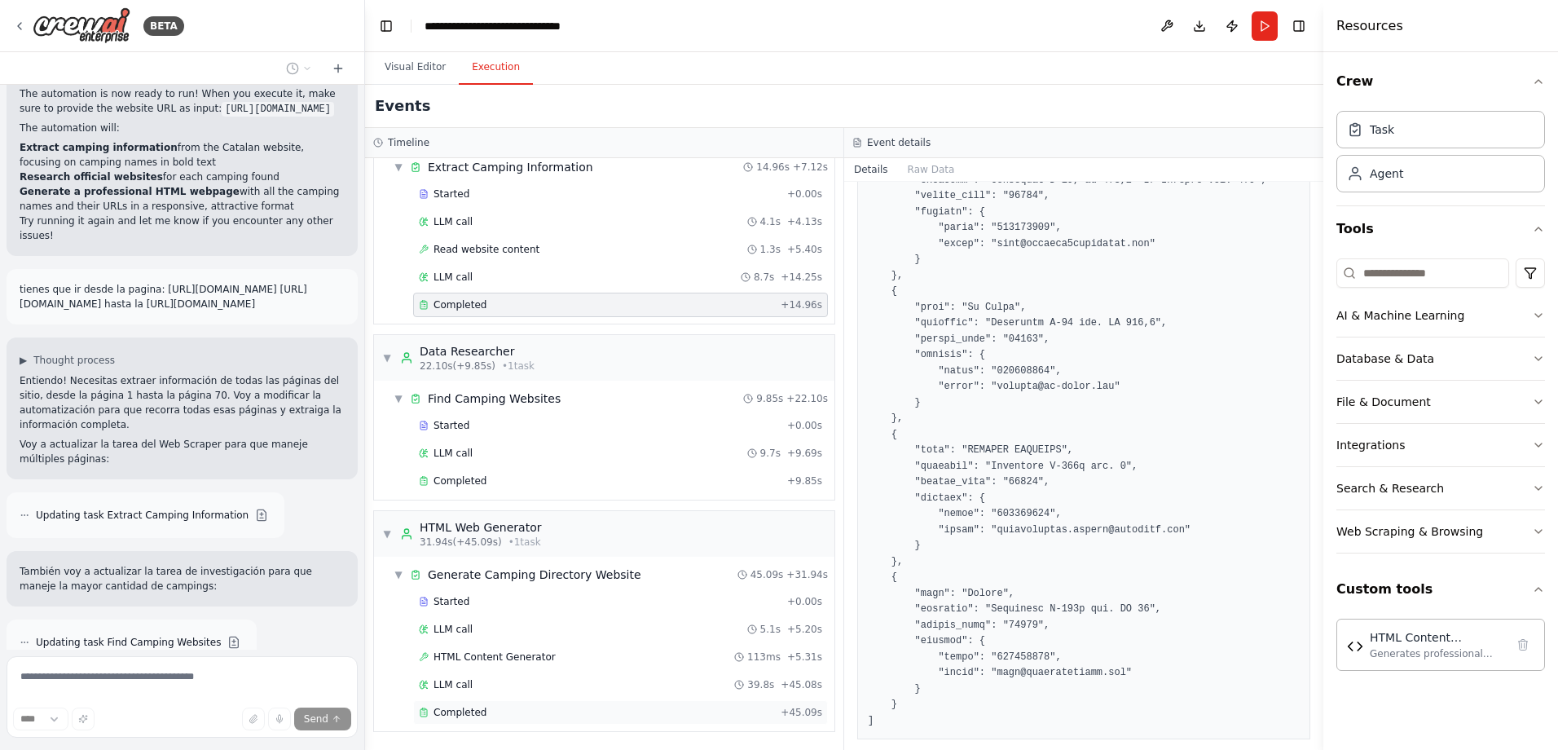
click at [472, 718] on span "Completed" at bounding box center [459, 712] width 53 height 13
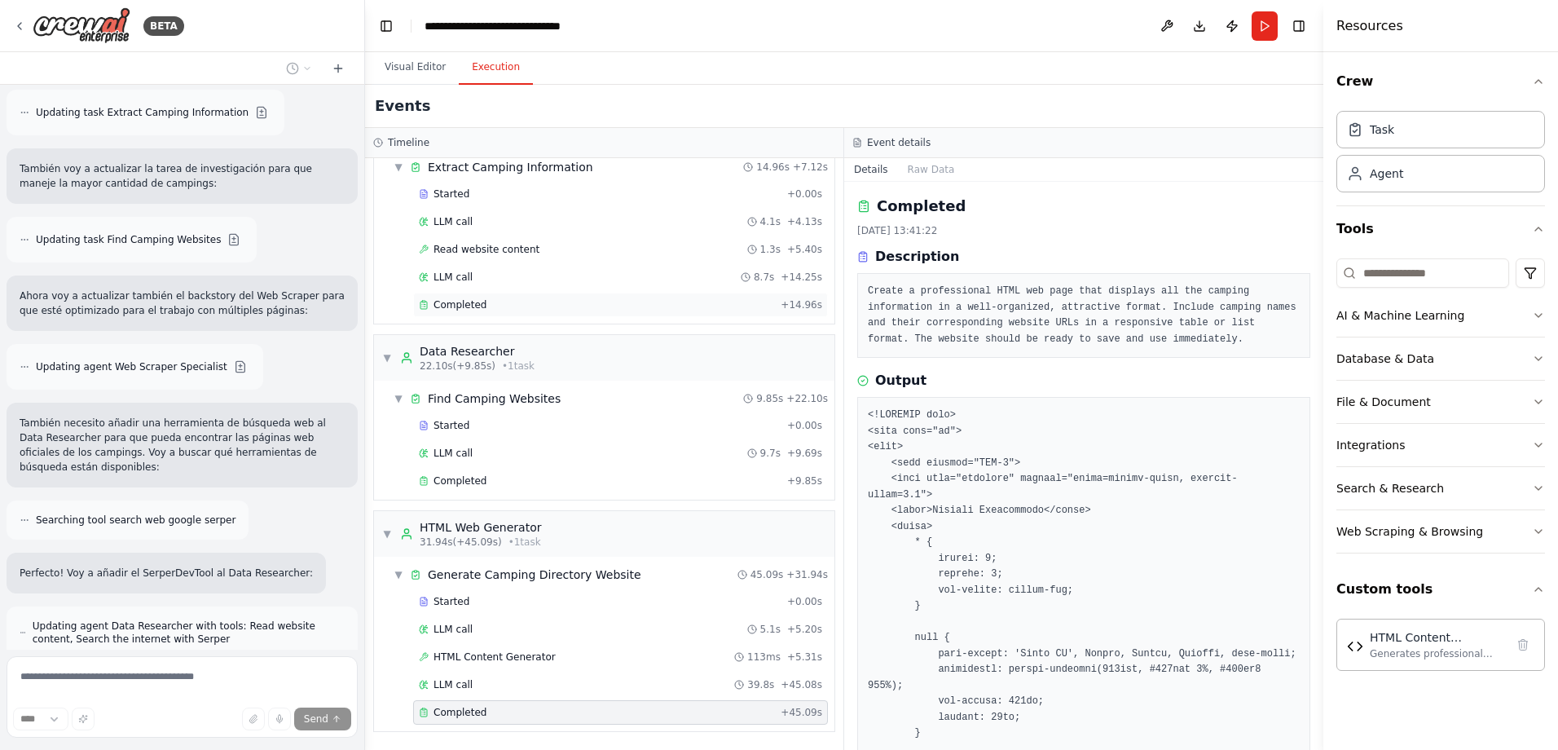
scroll to position [5695, 0]
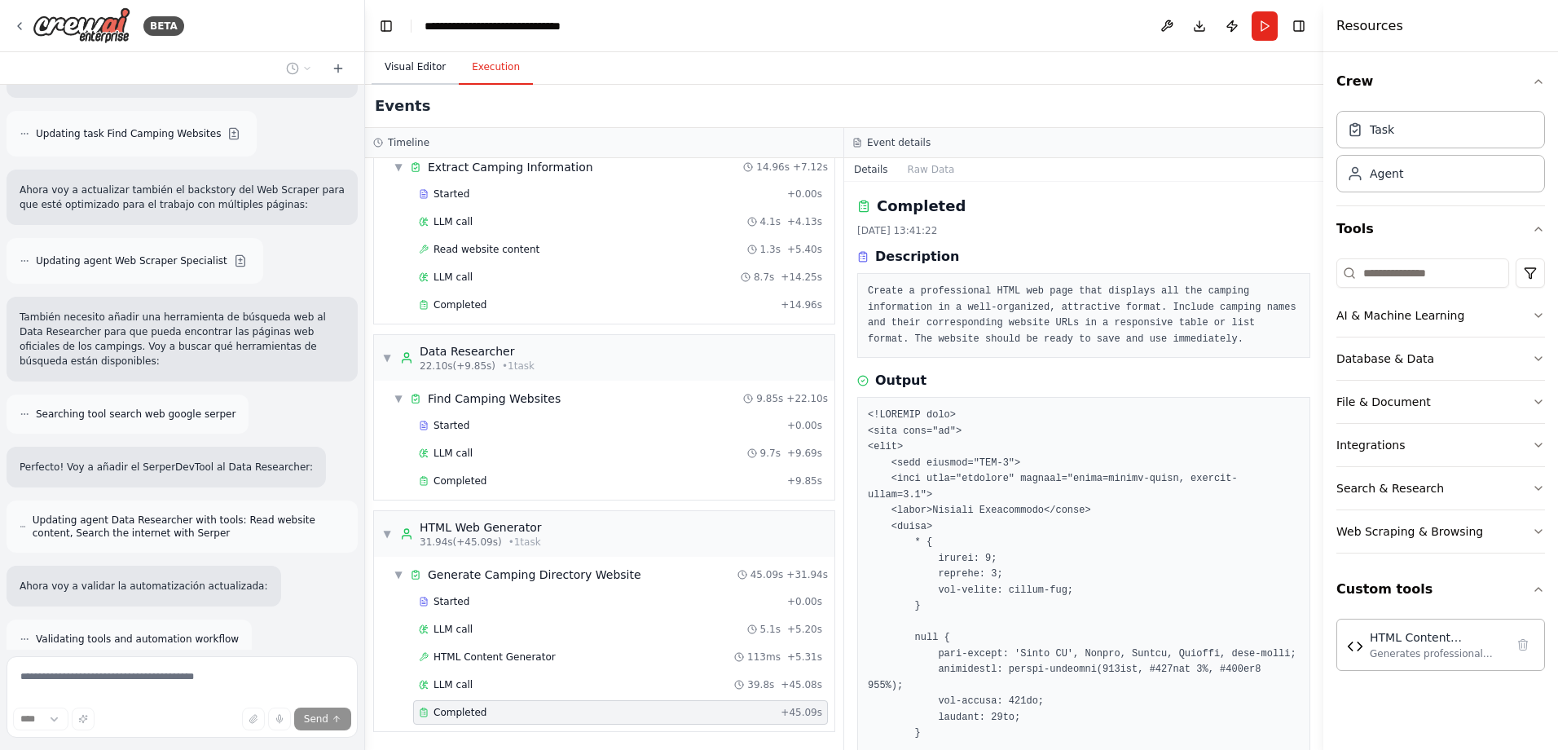
click at [426, 65] on button "Visual Editor" at bounding box center [415, 68] width 87 height 34
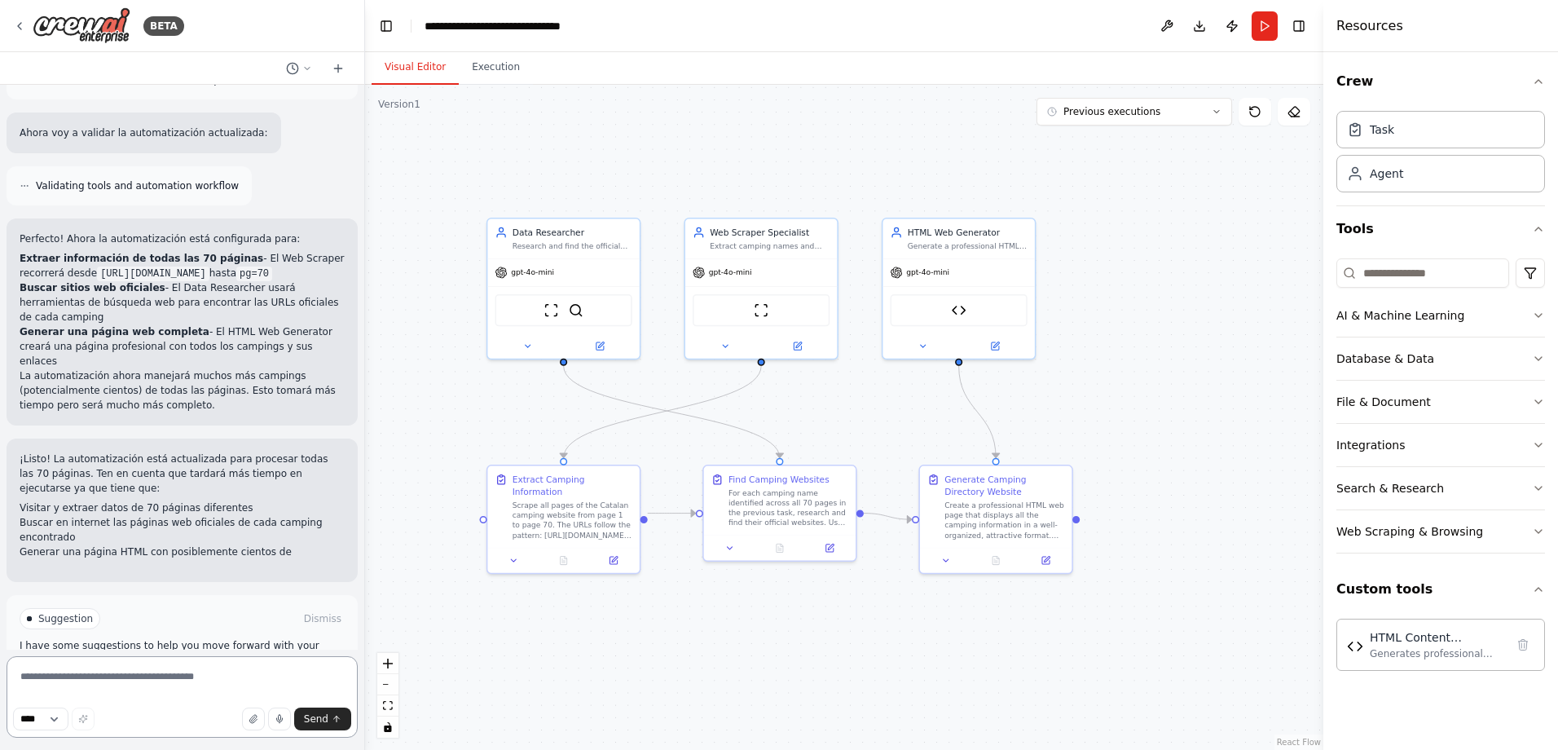
scroll to position [6163, 0]
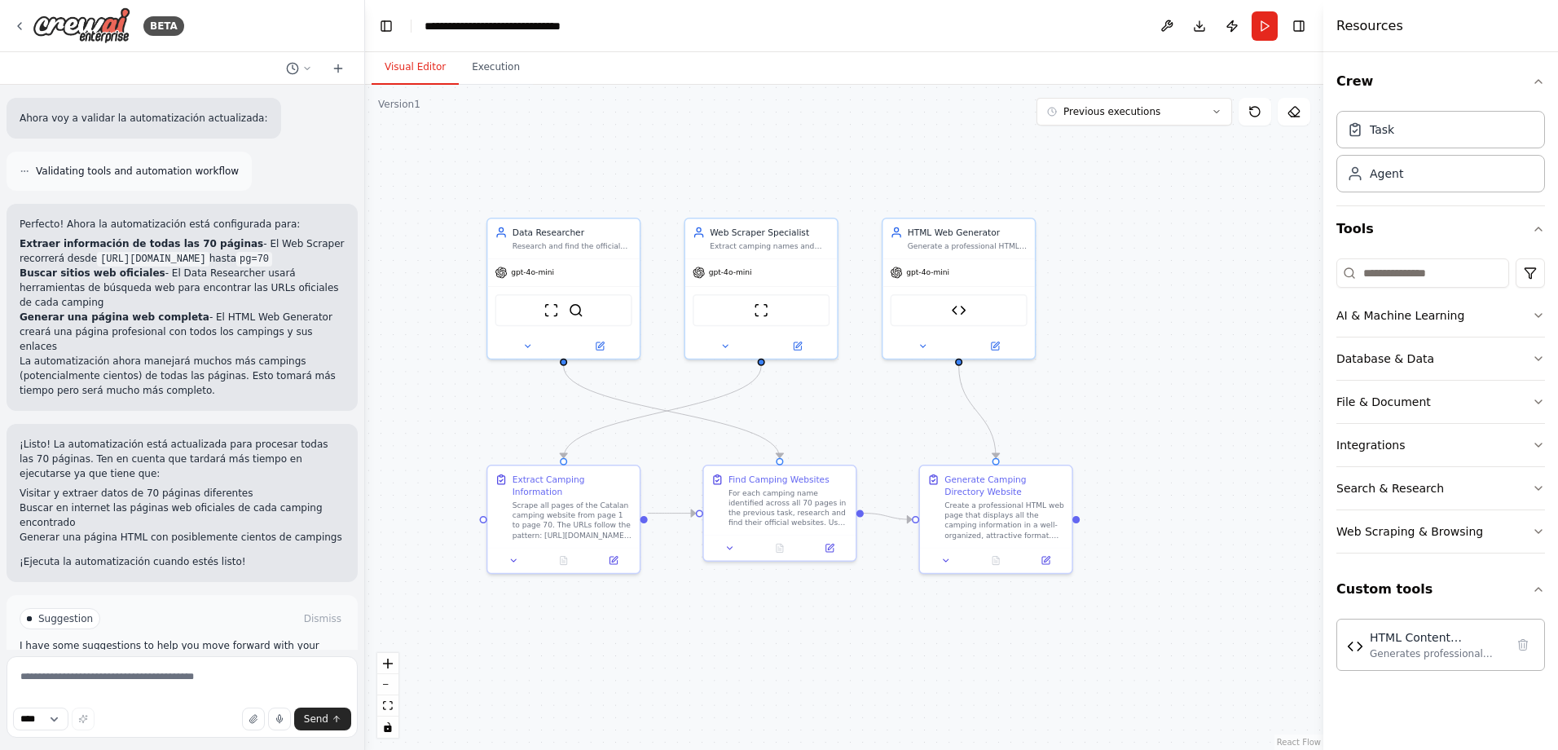
click at [202, 675] on button "Run Automation" at bounding box center [182, 688] width 325 height 26
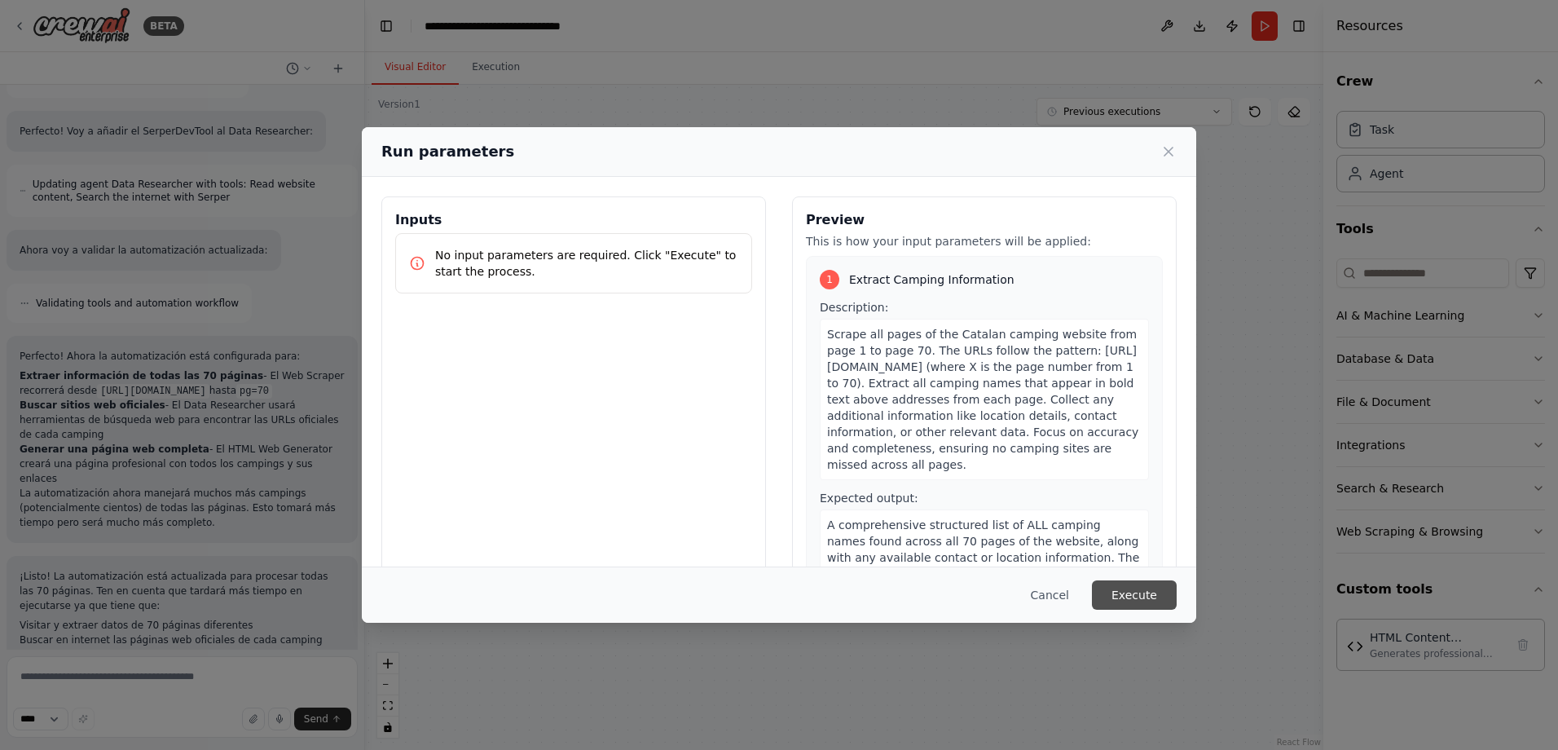
click at [1115, 592] on button "Execute" at bounding box center [1134, 594] width 85 height 29
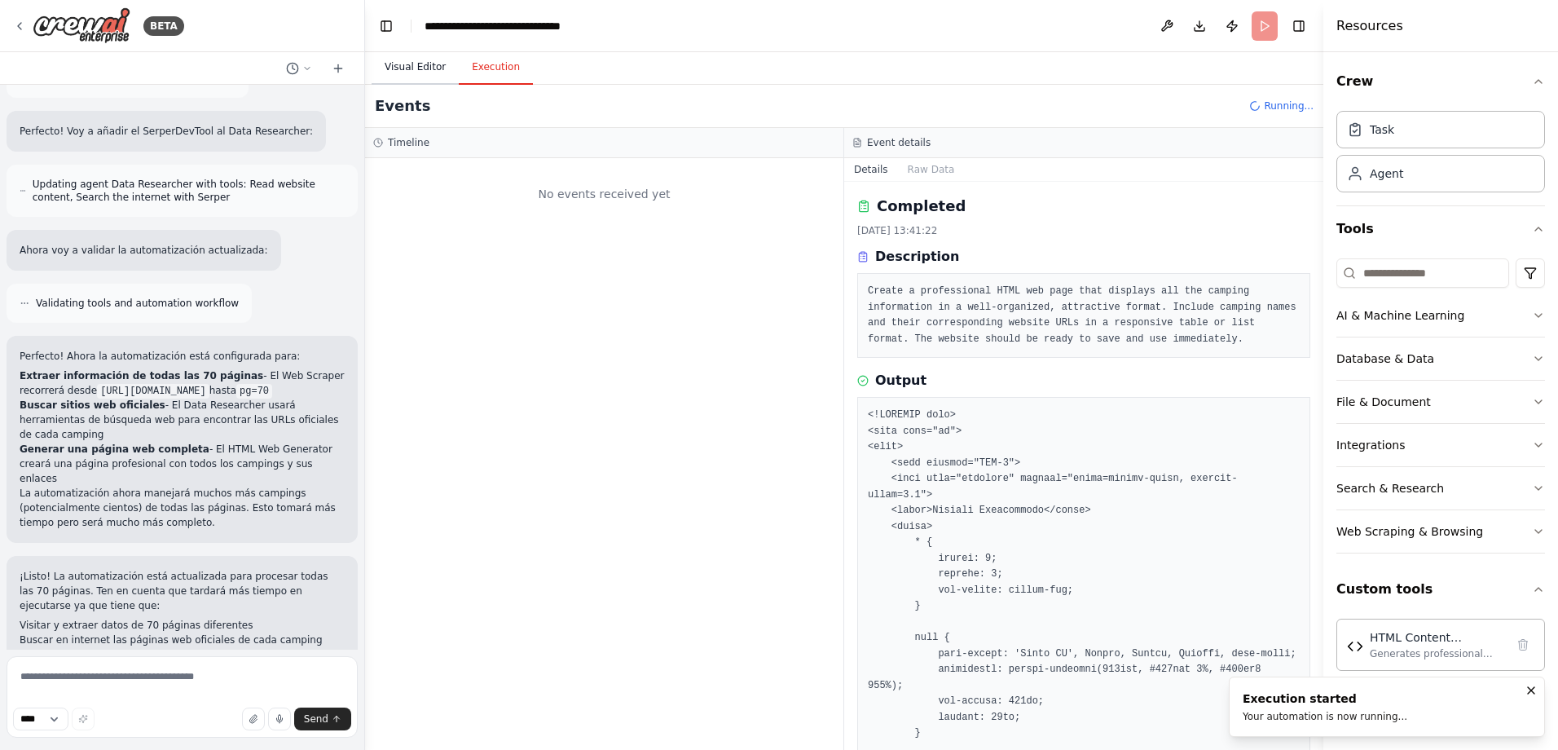
click at [430, 63] on button "Visual Editor" at bounding box center [415, 68] width 87 height 34
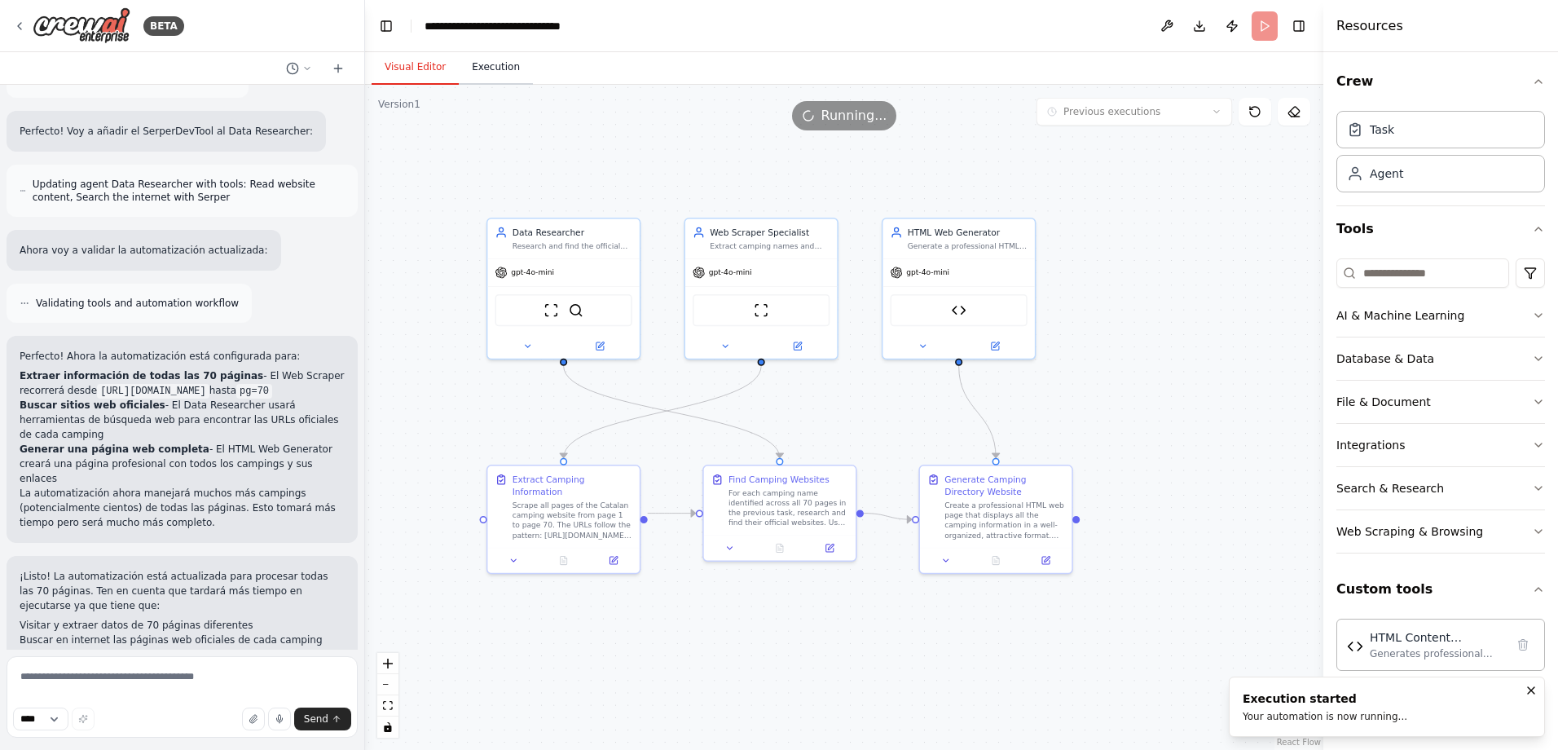
click at [486, 73] on button "Execution" at bounding box center [496, 68] width 74 height 34
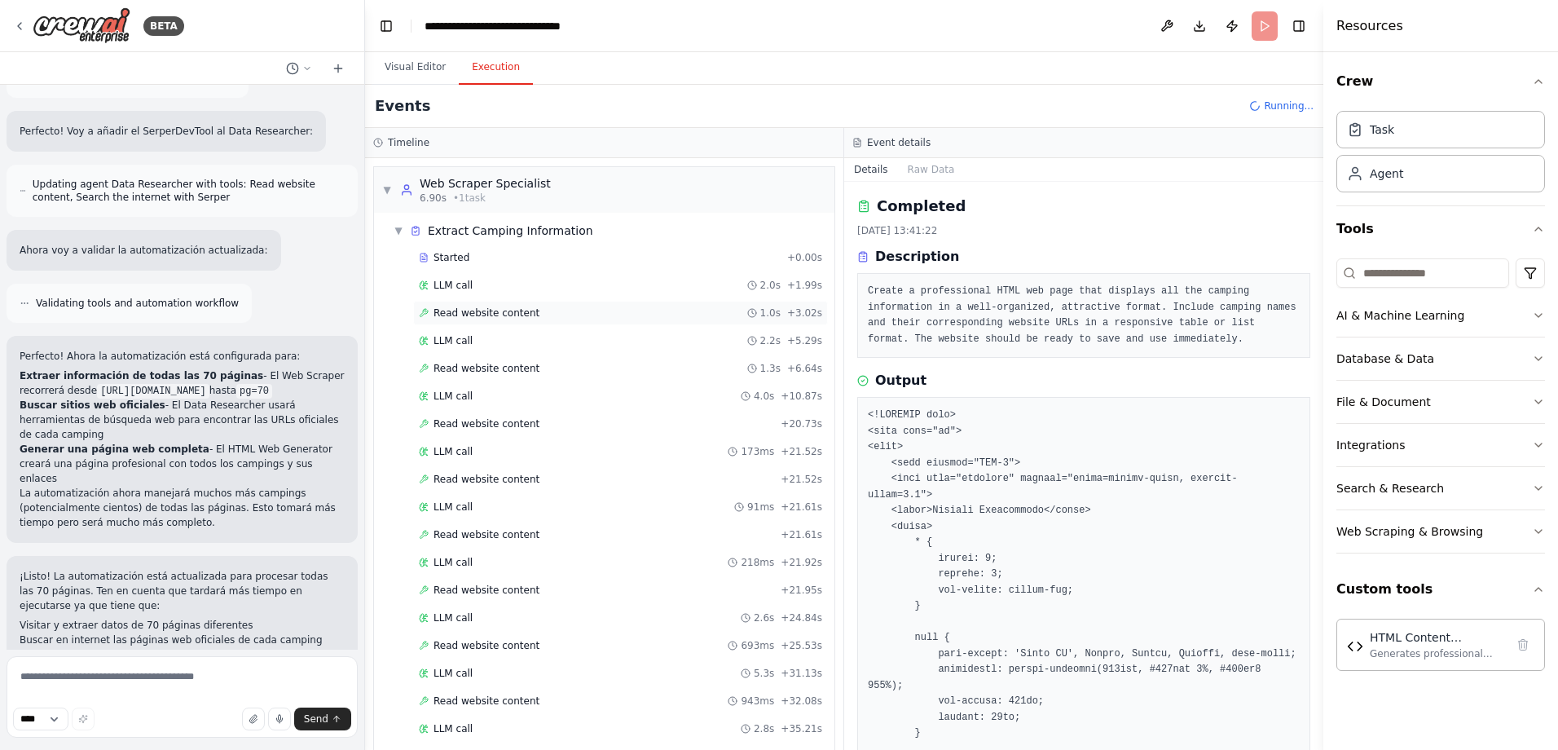
click at [481, 319] on span "Read website content" at bounding box center [486, 312] width 106 height 13
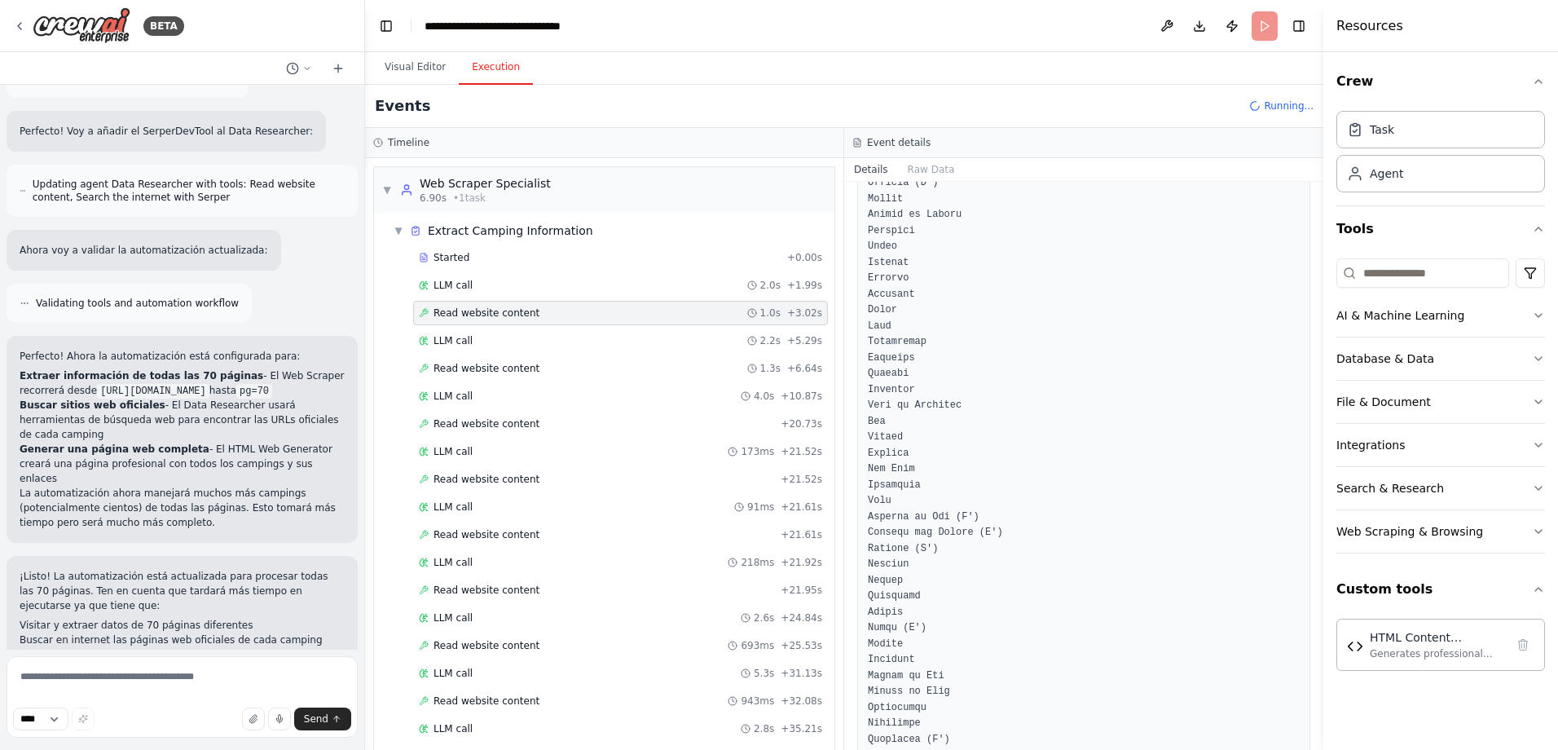
scroll to position [2363, 0]
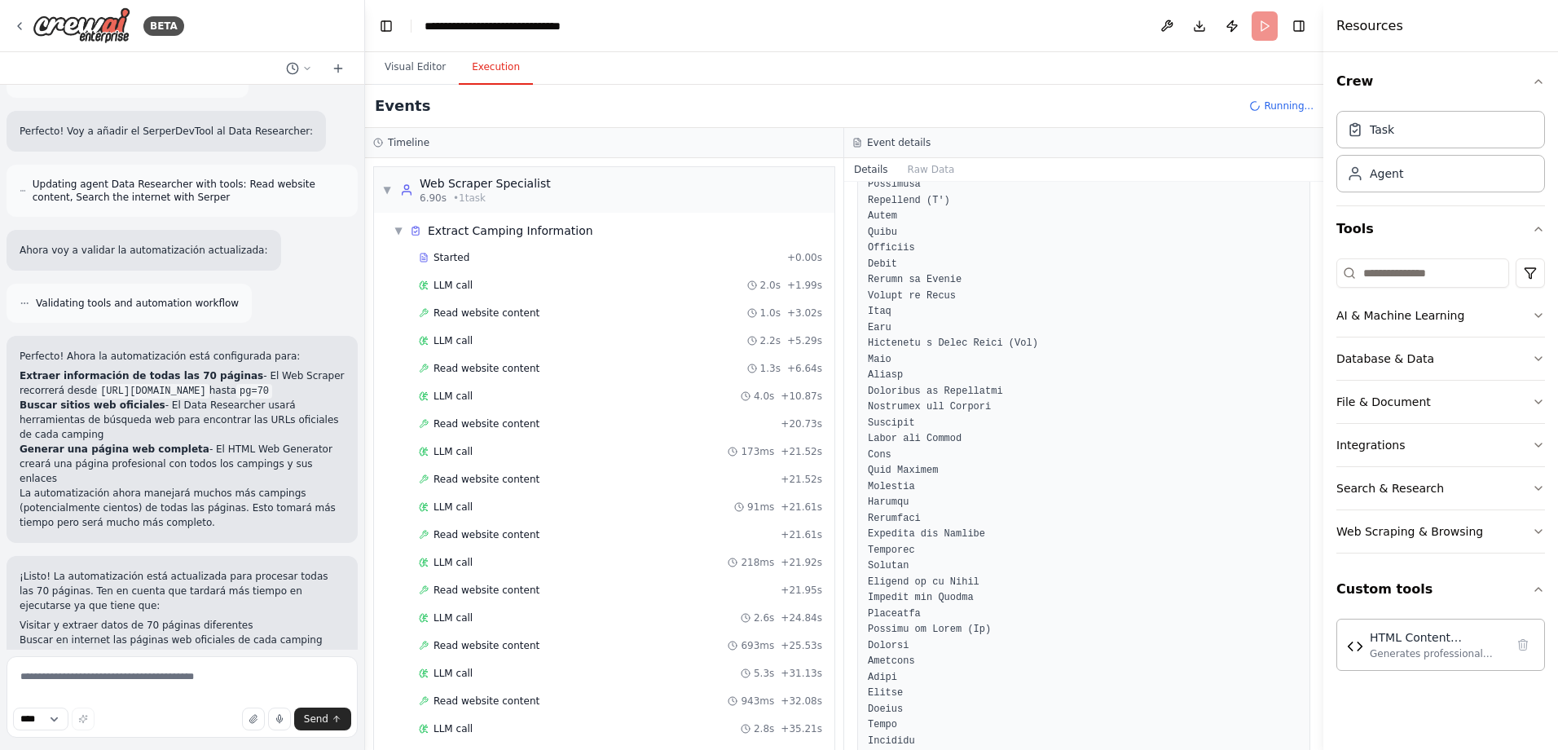
click at [477, 326] on div "Started + 0.00s LLM call 2.0s + 1.99s Read website content 1.0s + 3.02s LLM cal…" at bounding box center [610, 757] width 447 height 1025
click at [477, 317] on span "Read website content" at bounding box center [486, 312] width 106 height 13
click at [469, 335] on div "LLM call 2.2s + 5.29s" at bounding box center [620, 340] width 403 height 13
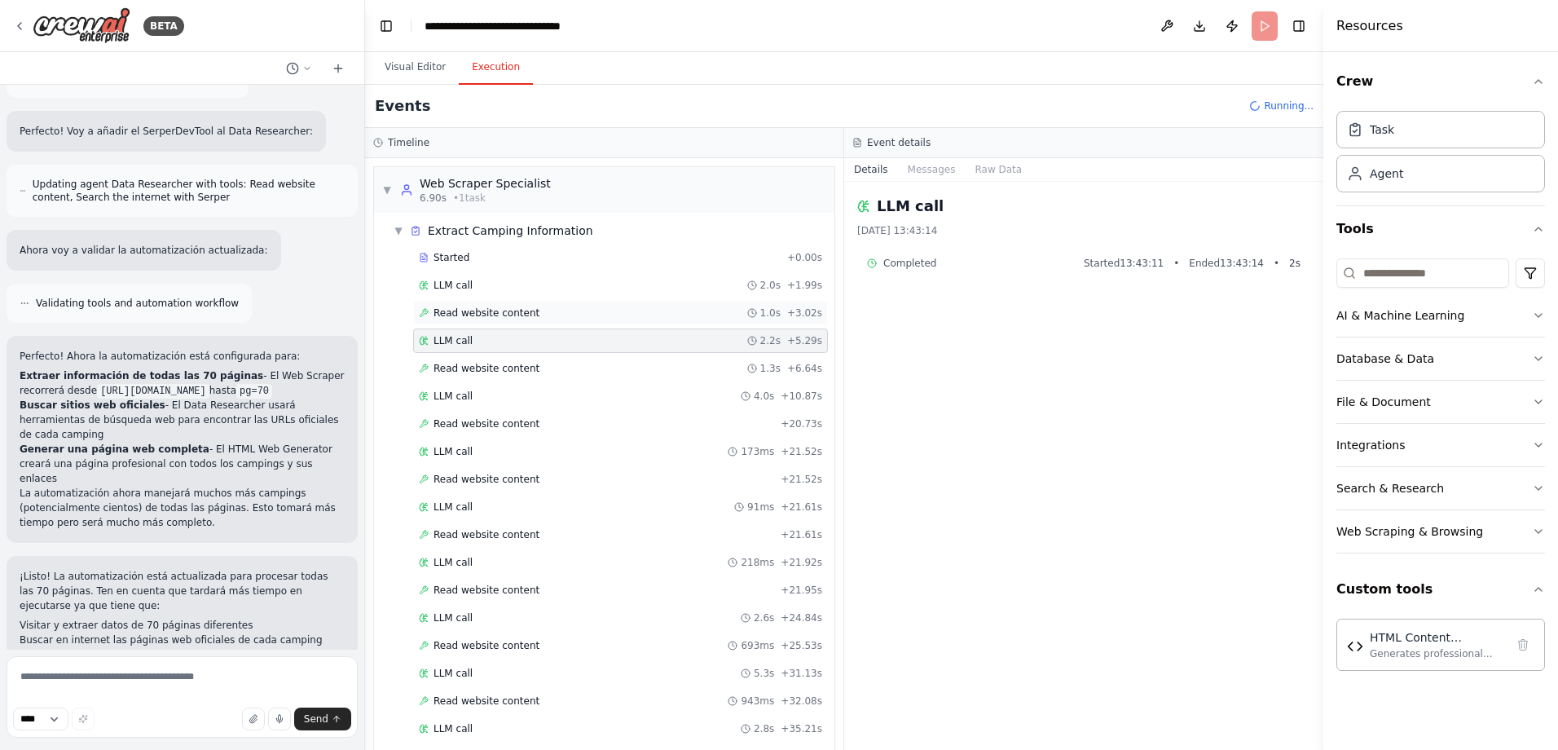
click at [471, 319] on span "Read website content" at bounding box center [486, 312] width 106 height 13
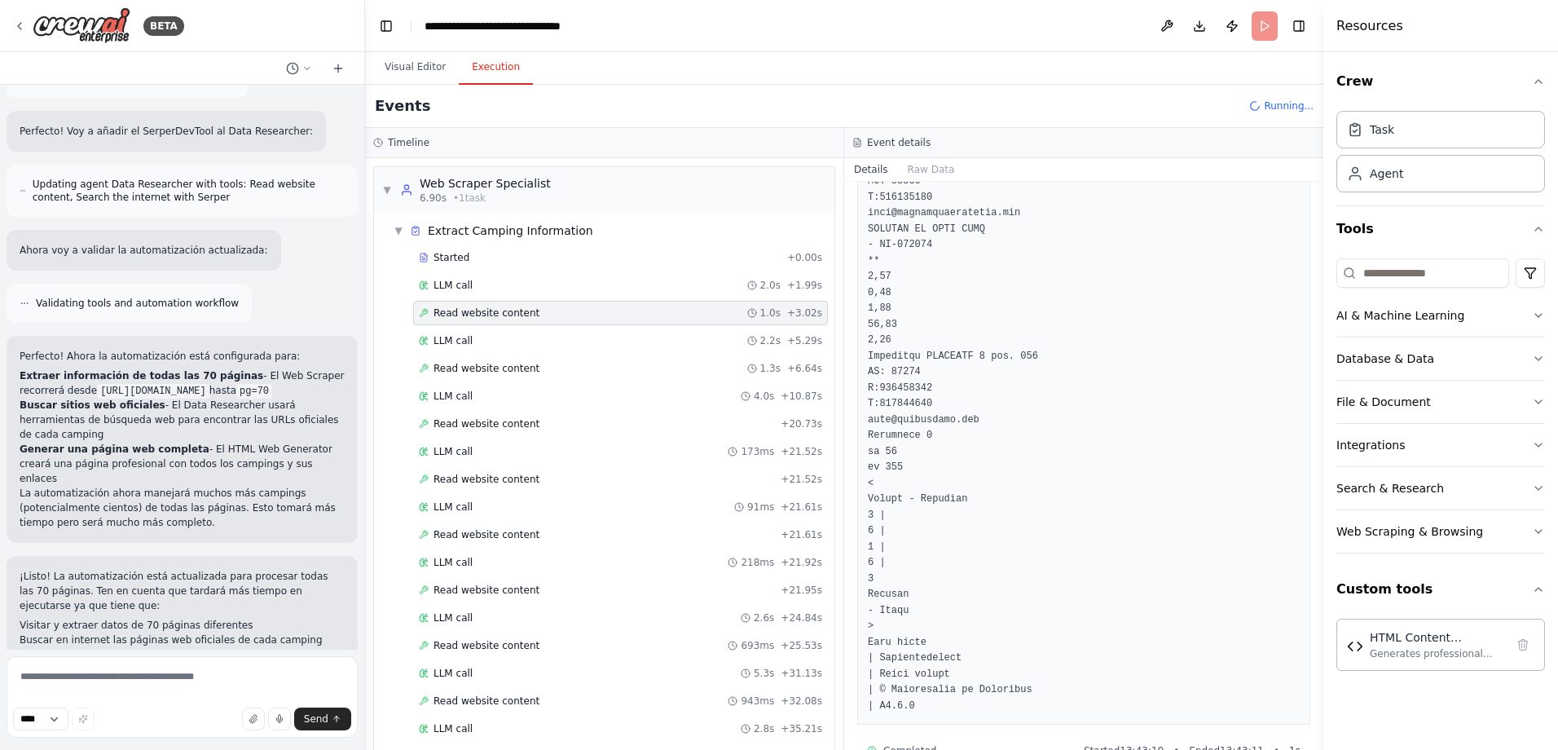
scroll to position [17653, 0]
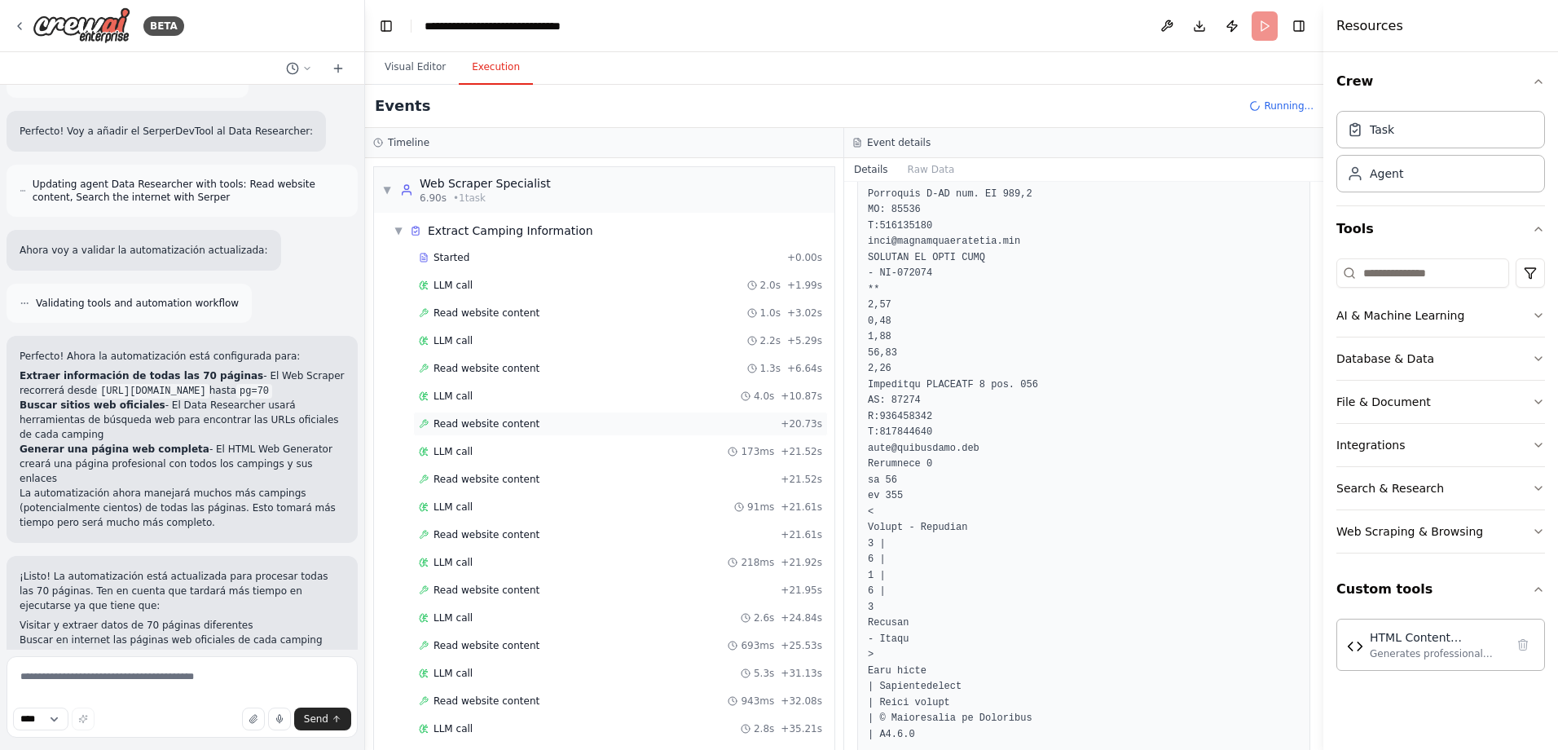
click at [493, 432] on div "Read website content + 20.73s" at bounding box center [620, 423] width 415 height 24
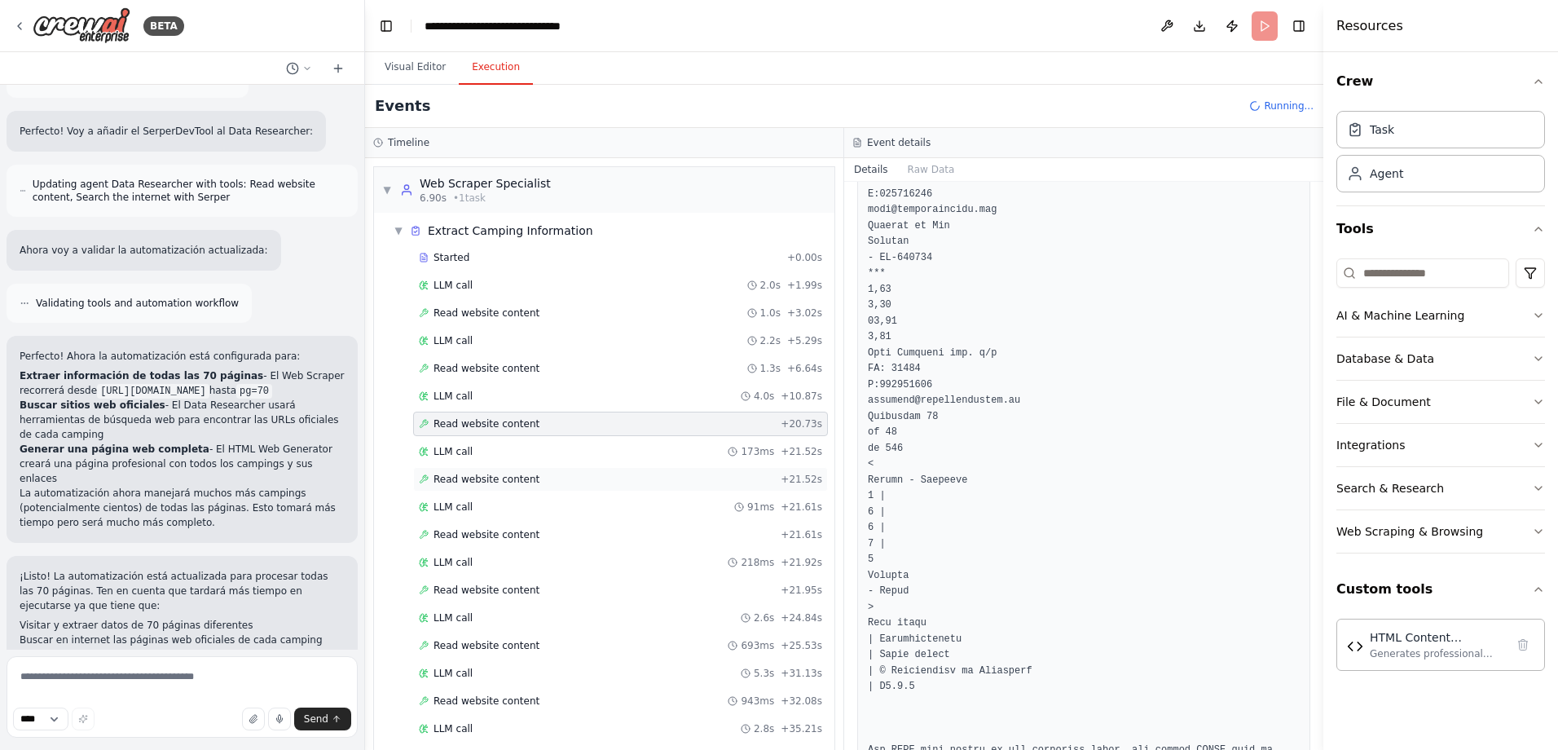
click at [474, 490] on div "Read website content + 21.52s" at bounding box center [620, 479] width 415 height 24
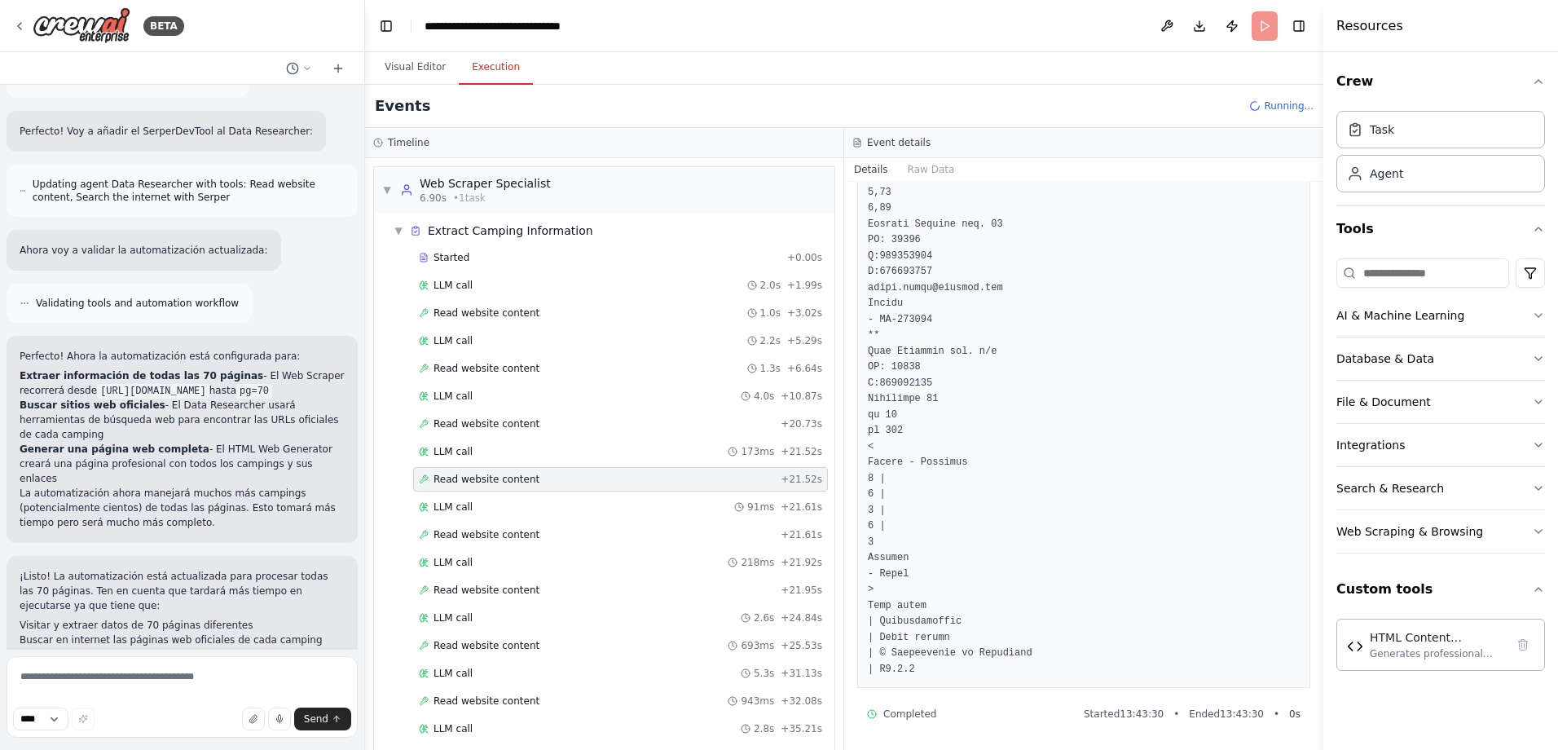
scroll to position [17544, 0]
click at [478, 527] on div "Read website content + 21.61s" at bounding box center [620, 534] width 415 height 24
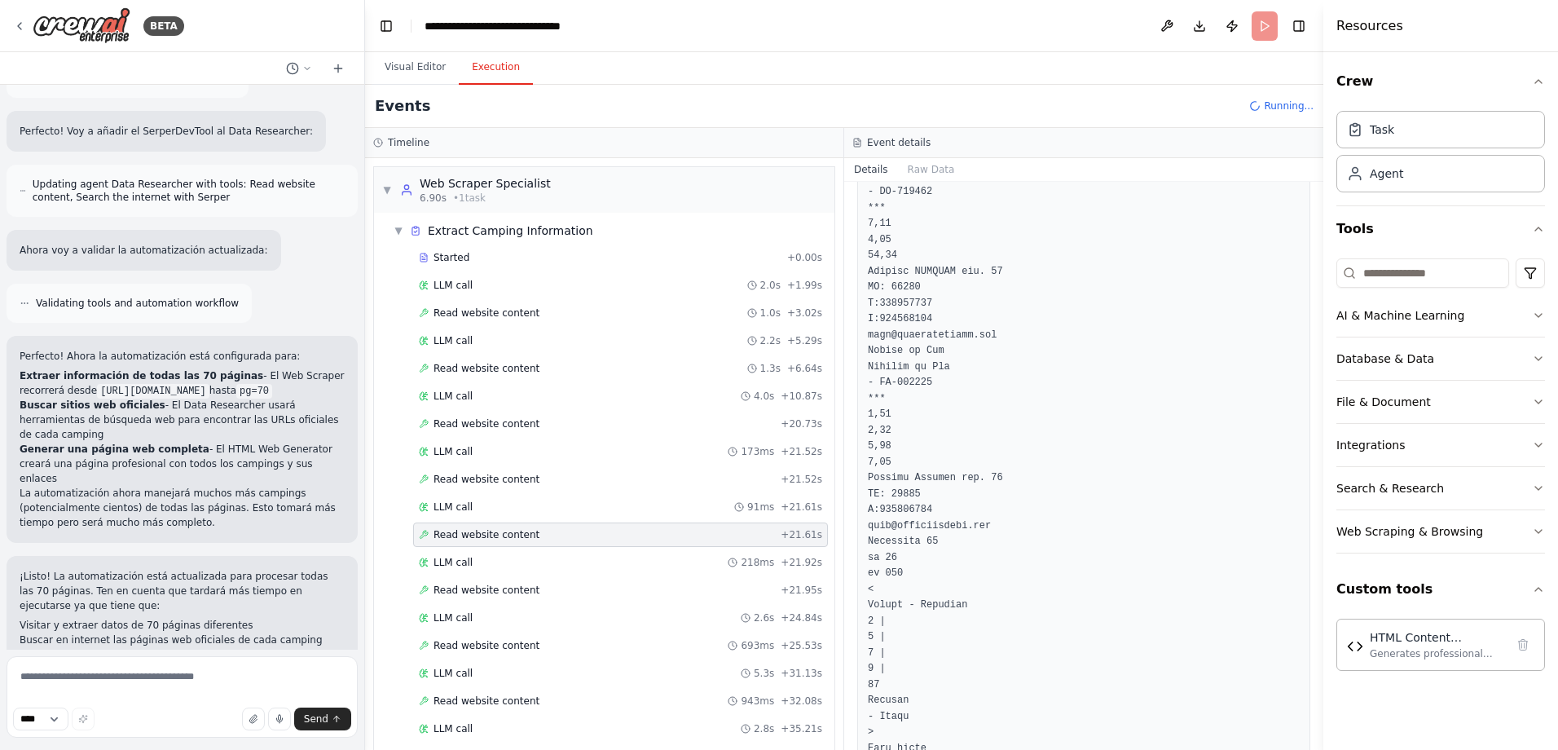
scroll to position [17653, 0]
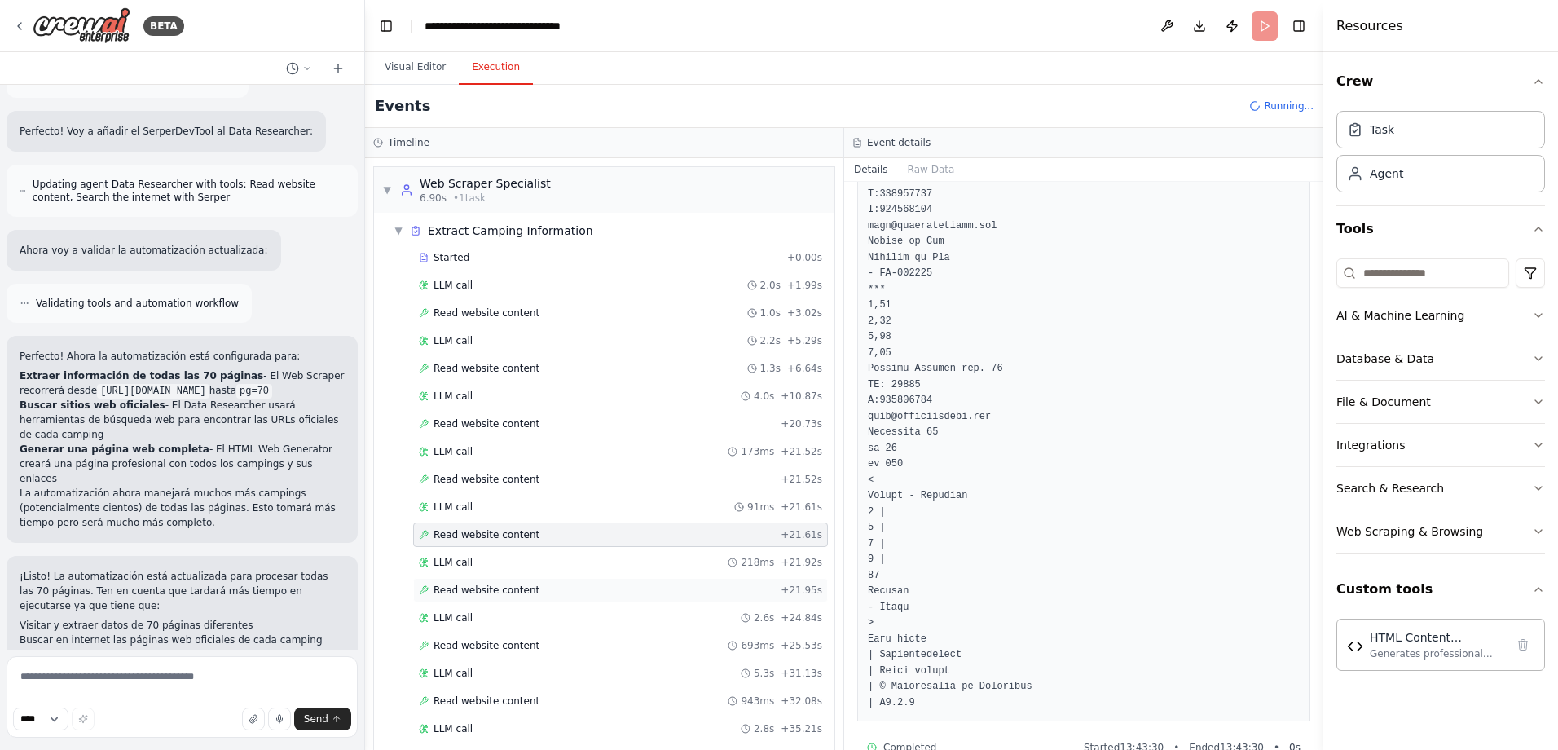
click at [478, 593] on span "Read website content" at bounding box center [486, 589] width 106 height 13
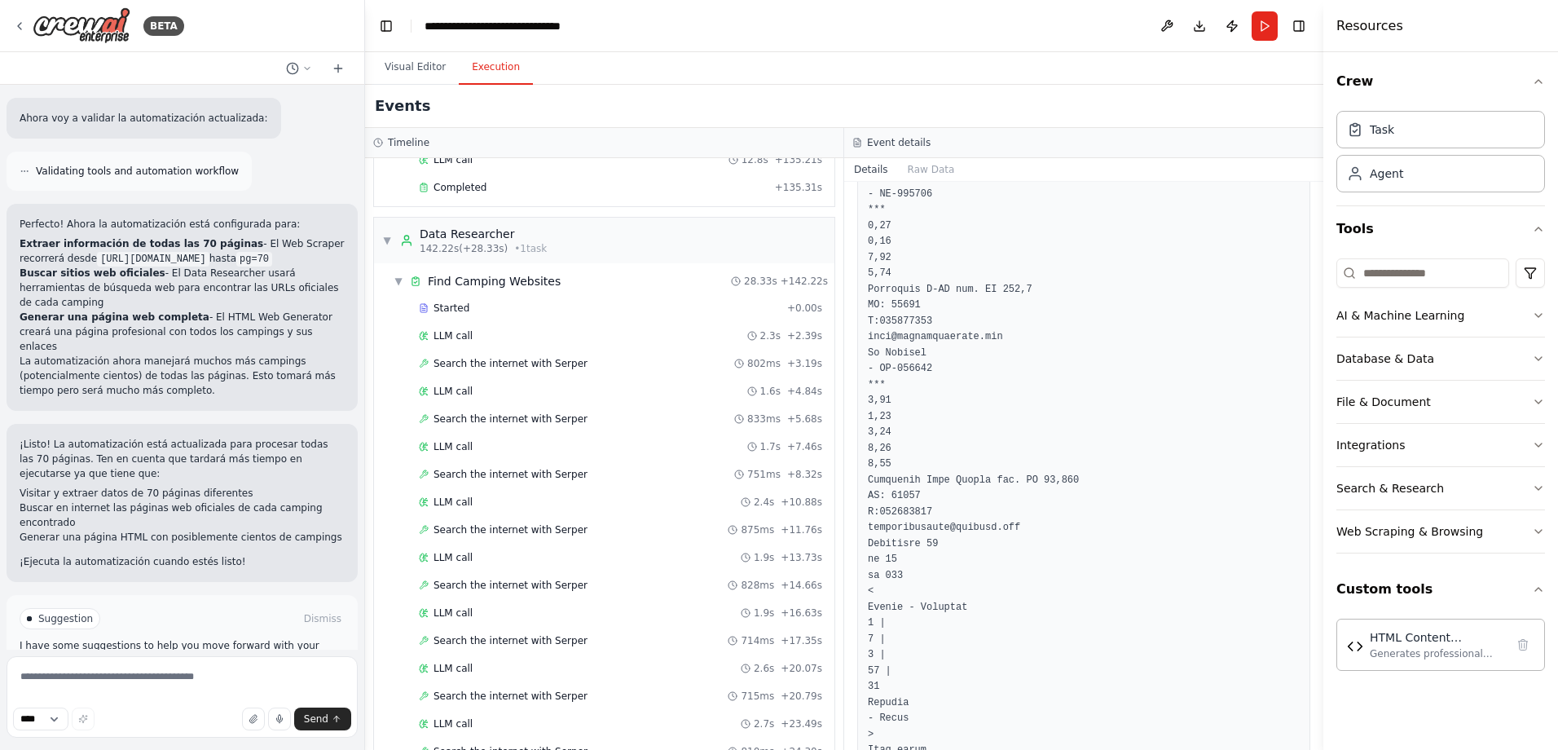
scroll to position [1643, 0]
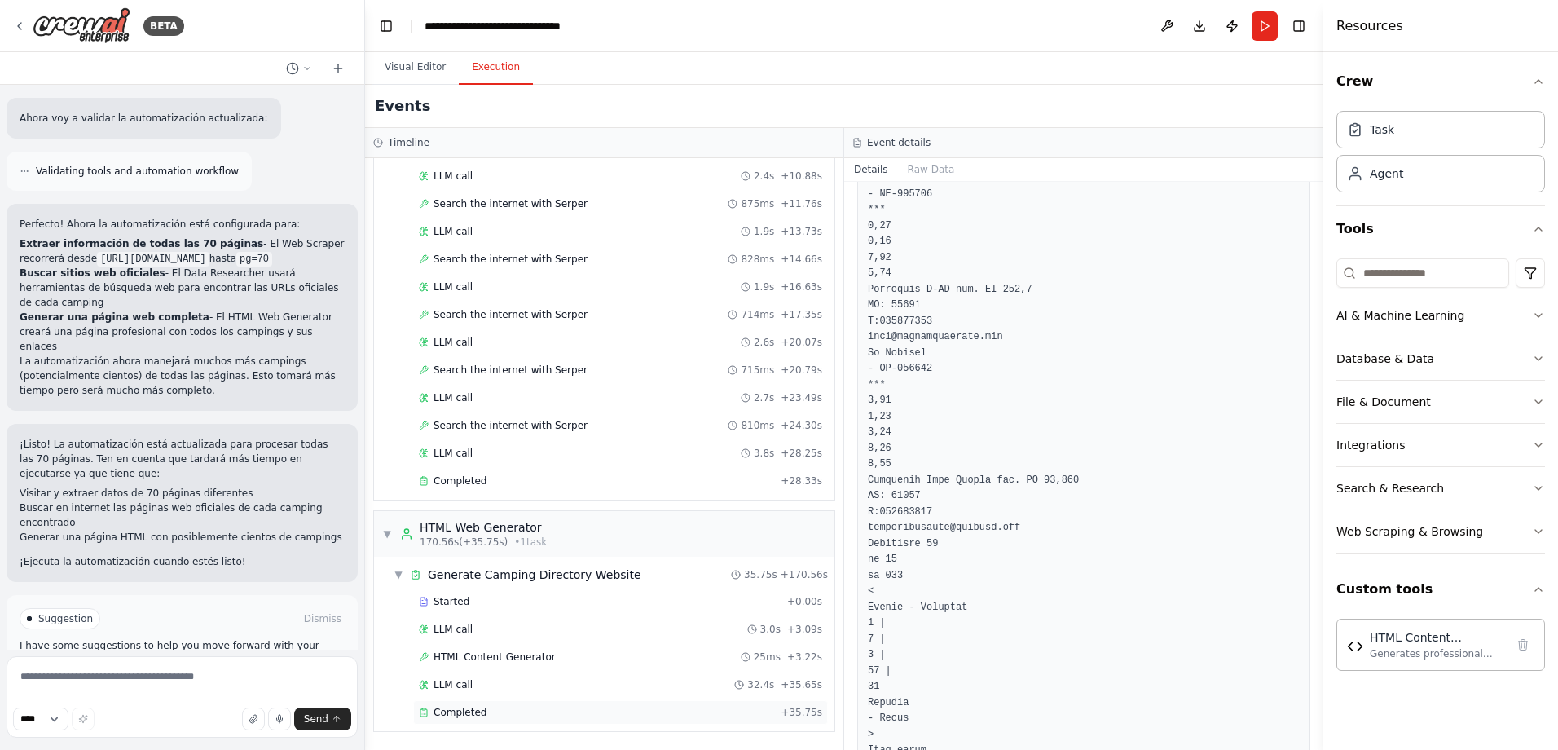
click at [465, 707] on span "Completed" at bounding box center [459, 712] width 53 height 13
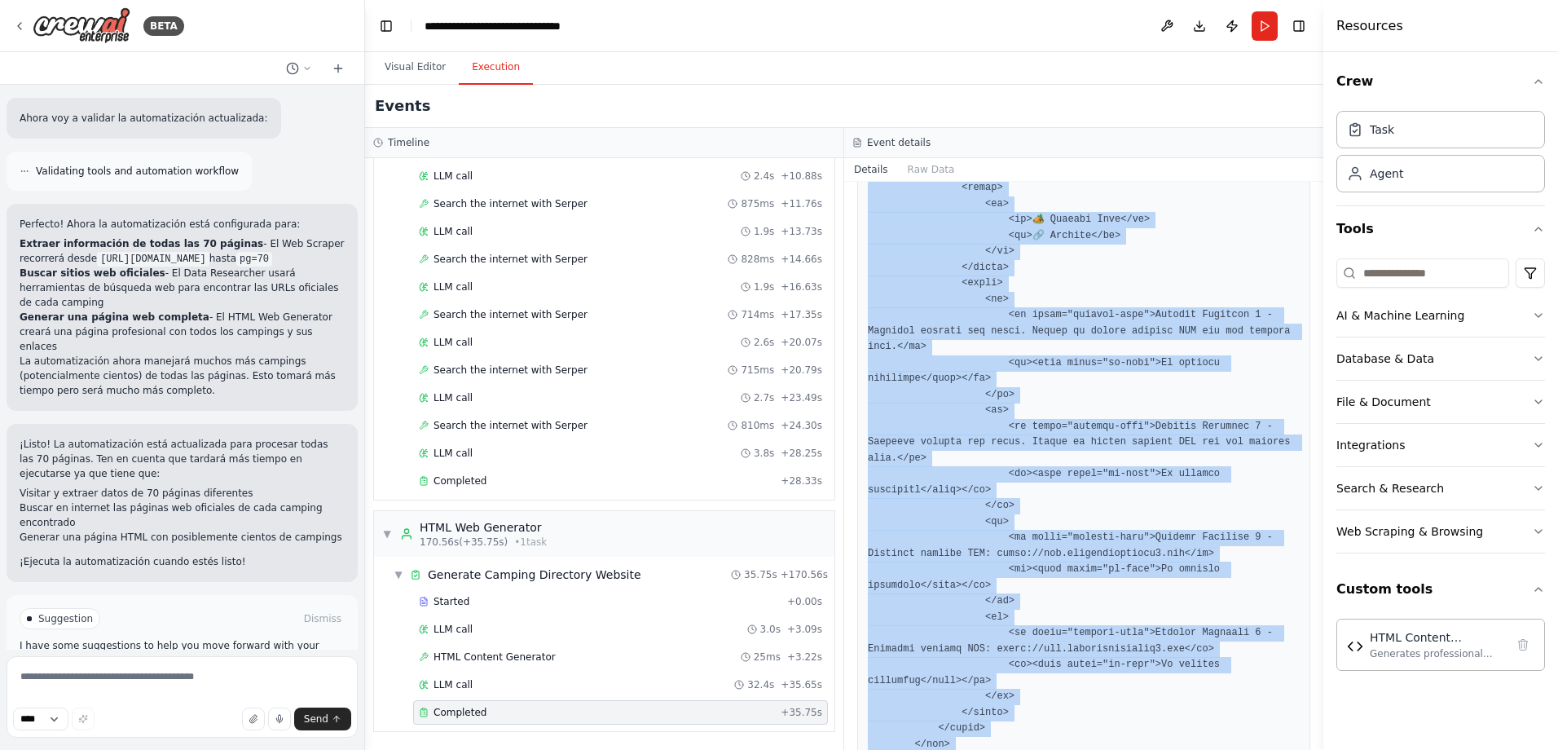
scroll to position [3222, 0]
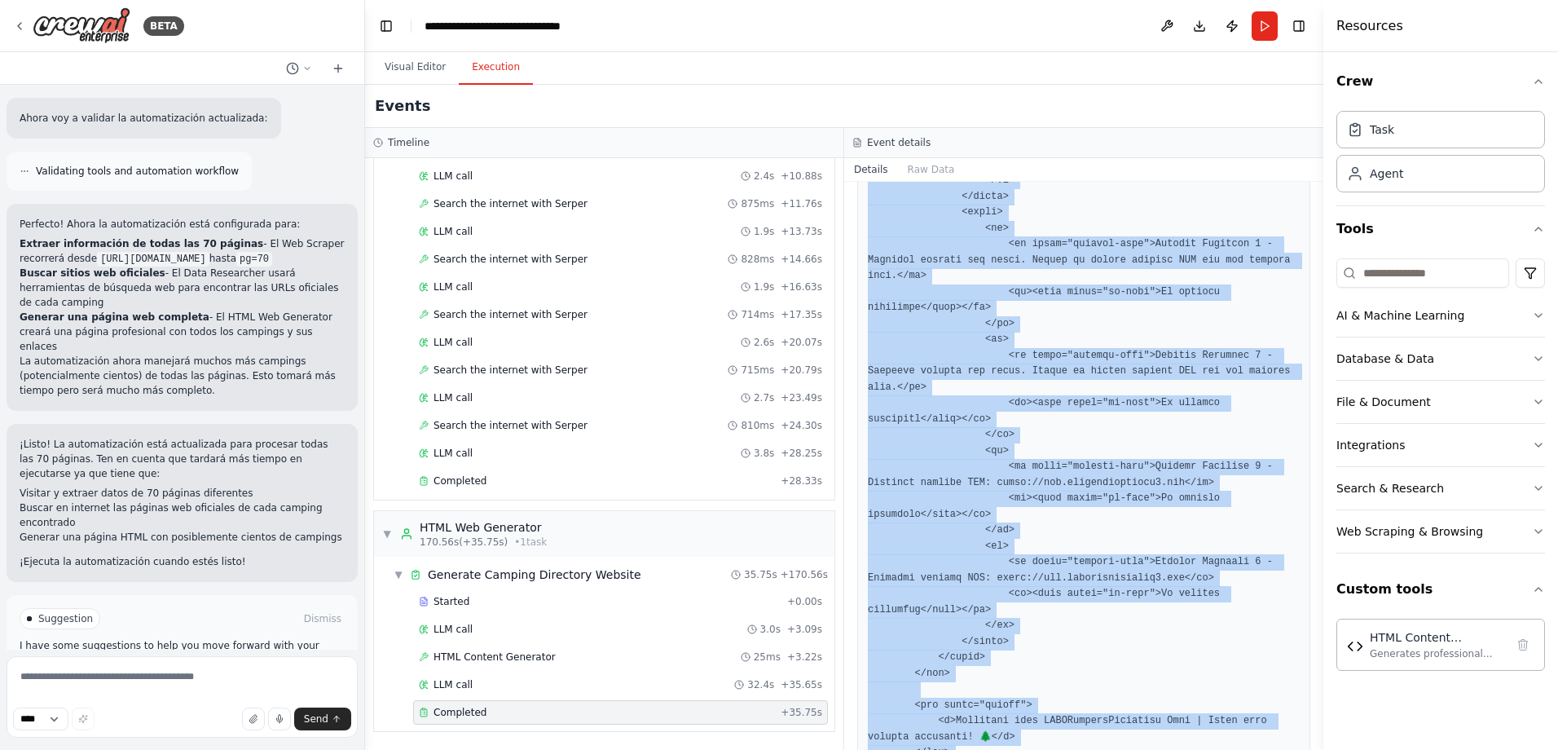
drag, startPoint x: 869, startPoint y: 413, endPoint x: 1009, endPoint y: 708, distance: 326.5
copy pre "<!DOCTYPE html> <html lang="en"> <head> <meta charset="UTF-8"> <meta name="view…"
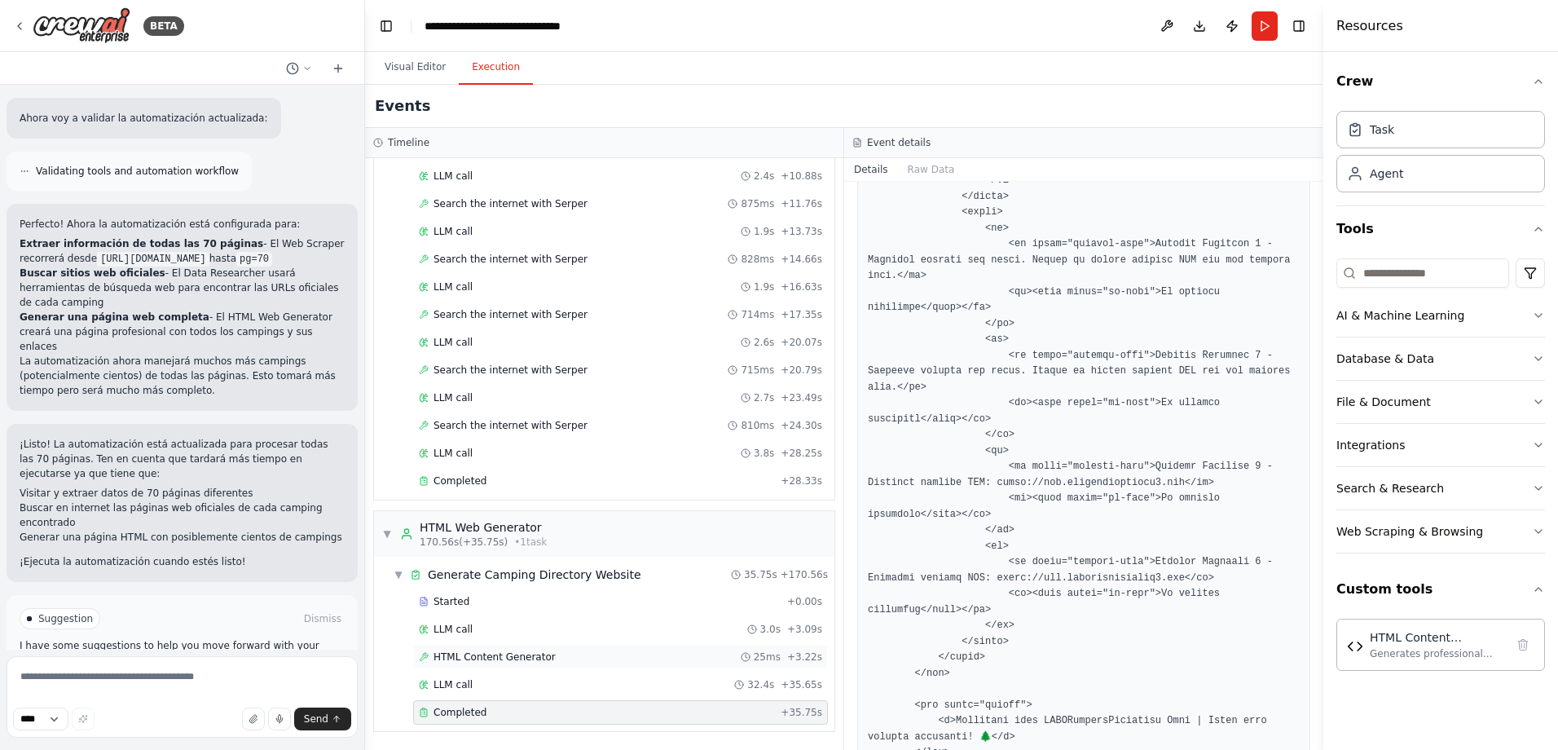
click at [522, 658] on span "HTML Content Generator" at bounding box center [494, 656] width 122 height 13
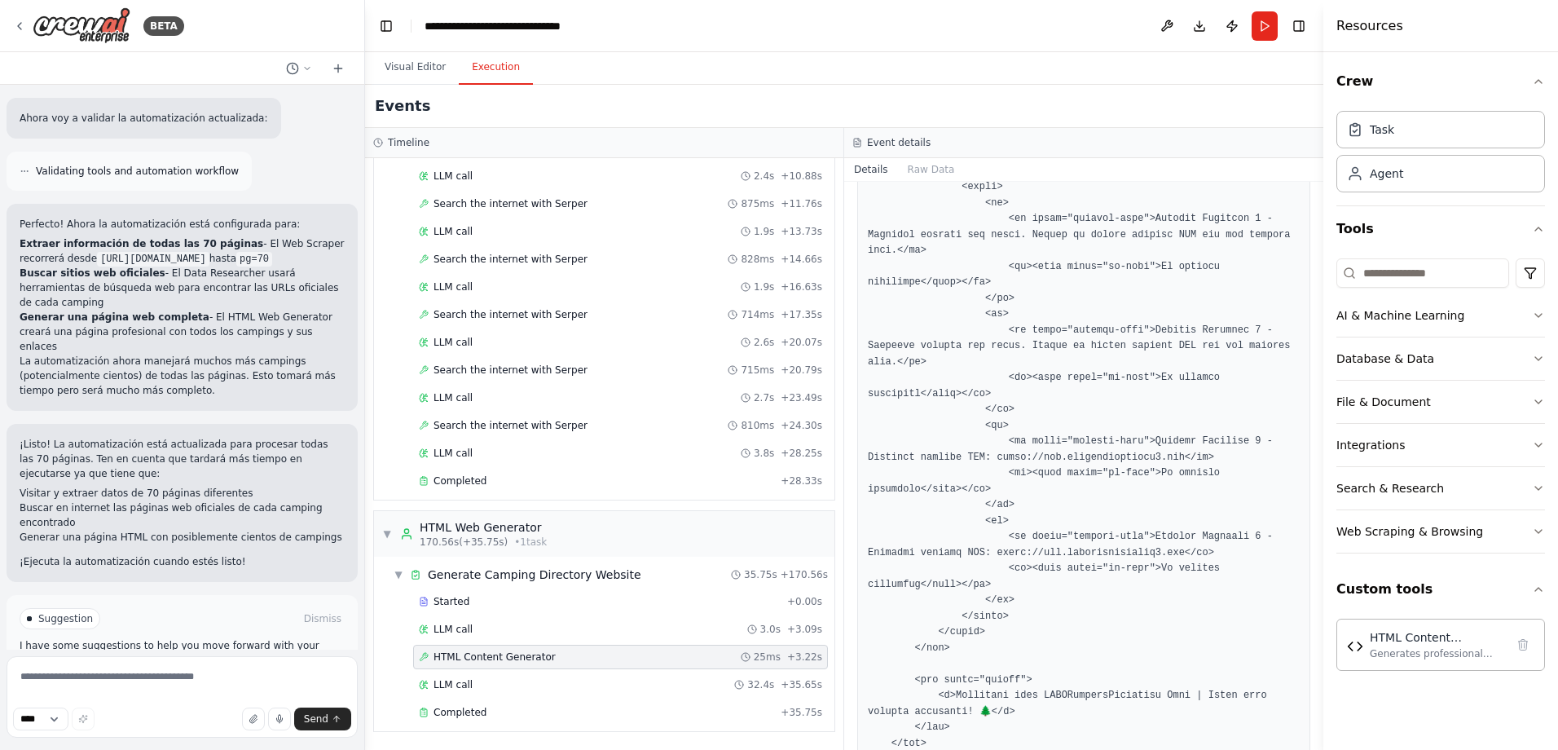
scroll to position [3292, 0]
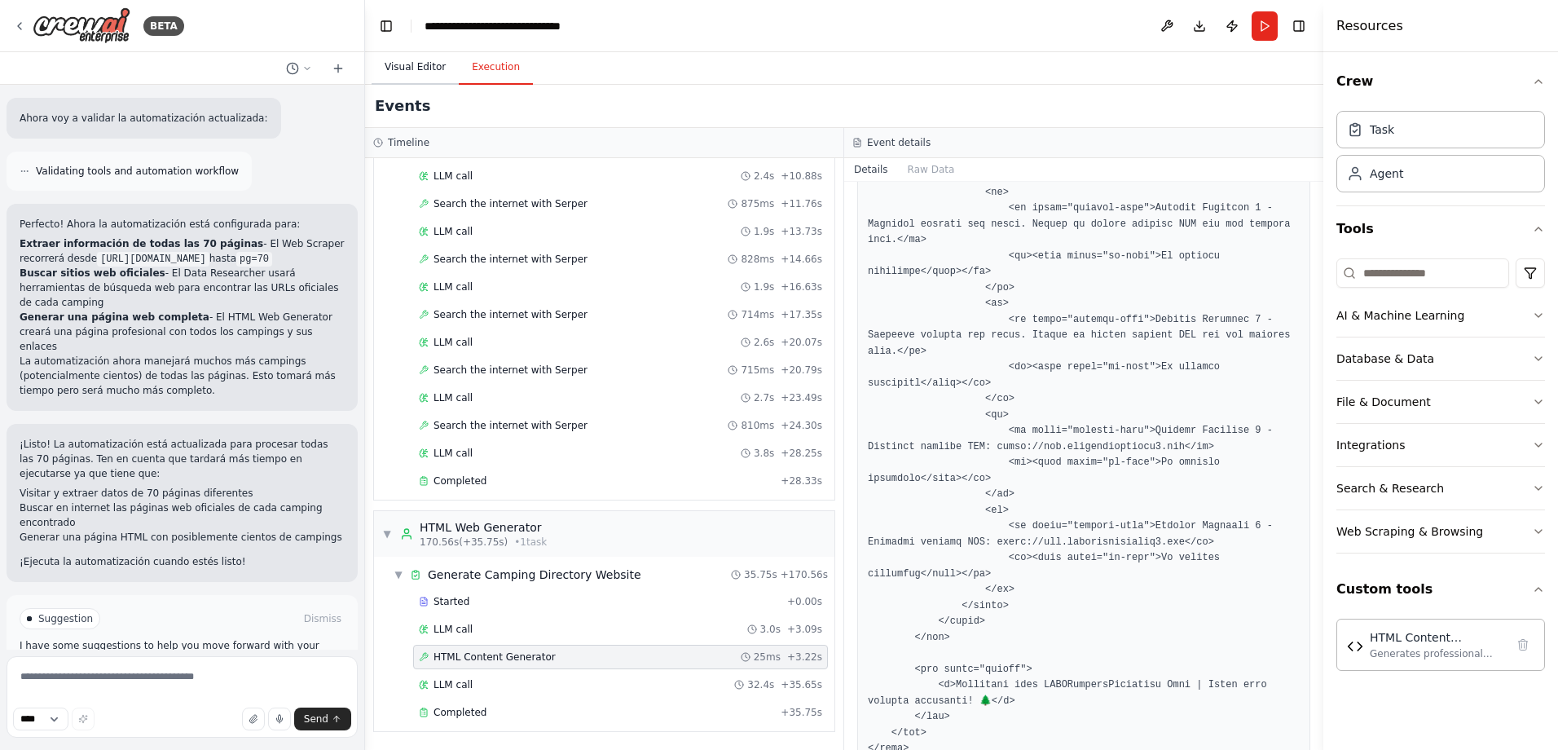
click at [389, 66] on button "Visual Editor" at bounding box center [415, 68] width 87 height 34
click at [502, 68] on button "Execution" at bounding box center [496, 68] width 74 height 34
click at [508, 605] on div "Started" at bounding box center [600, 601] width 362 height 13
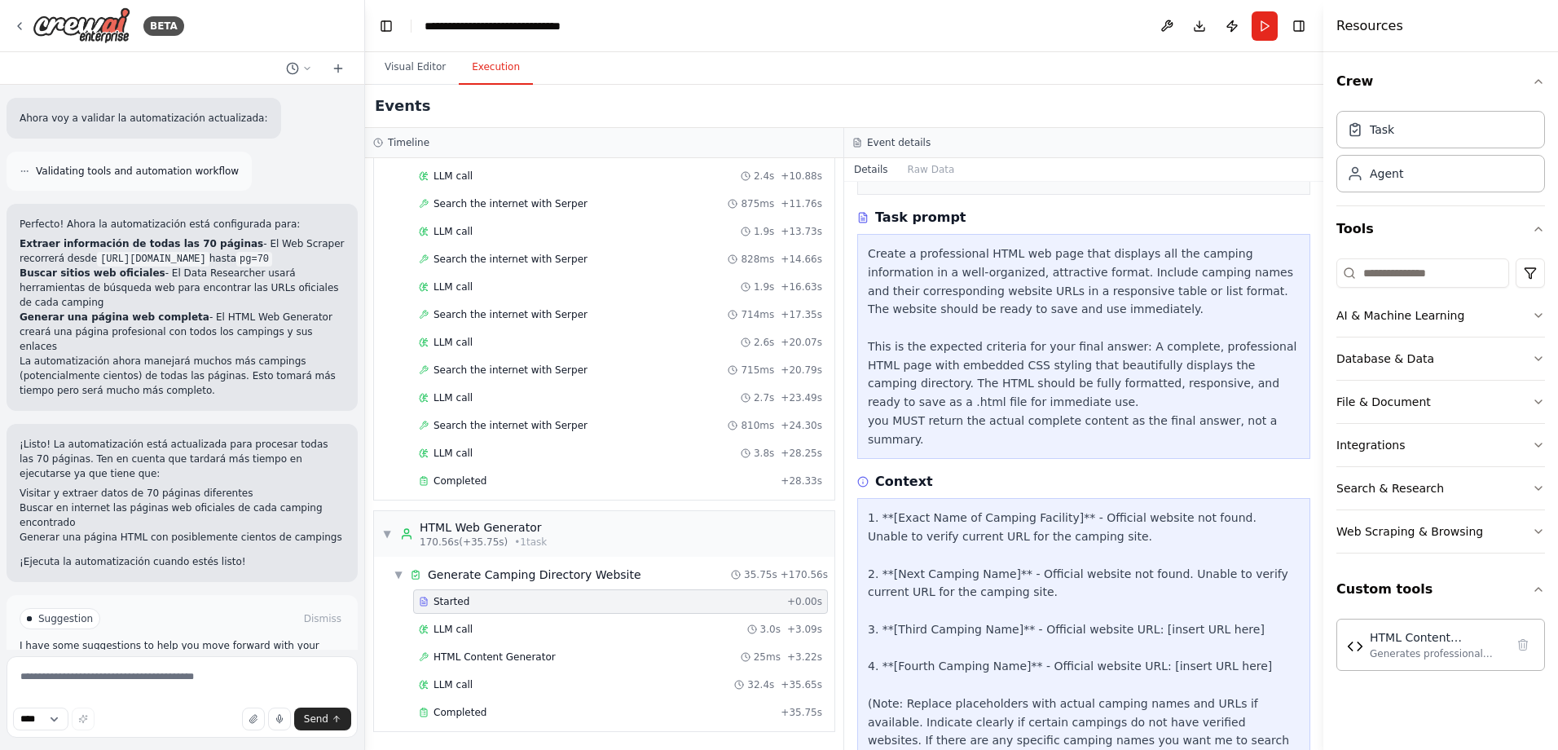
scroll to position [200, 0]
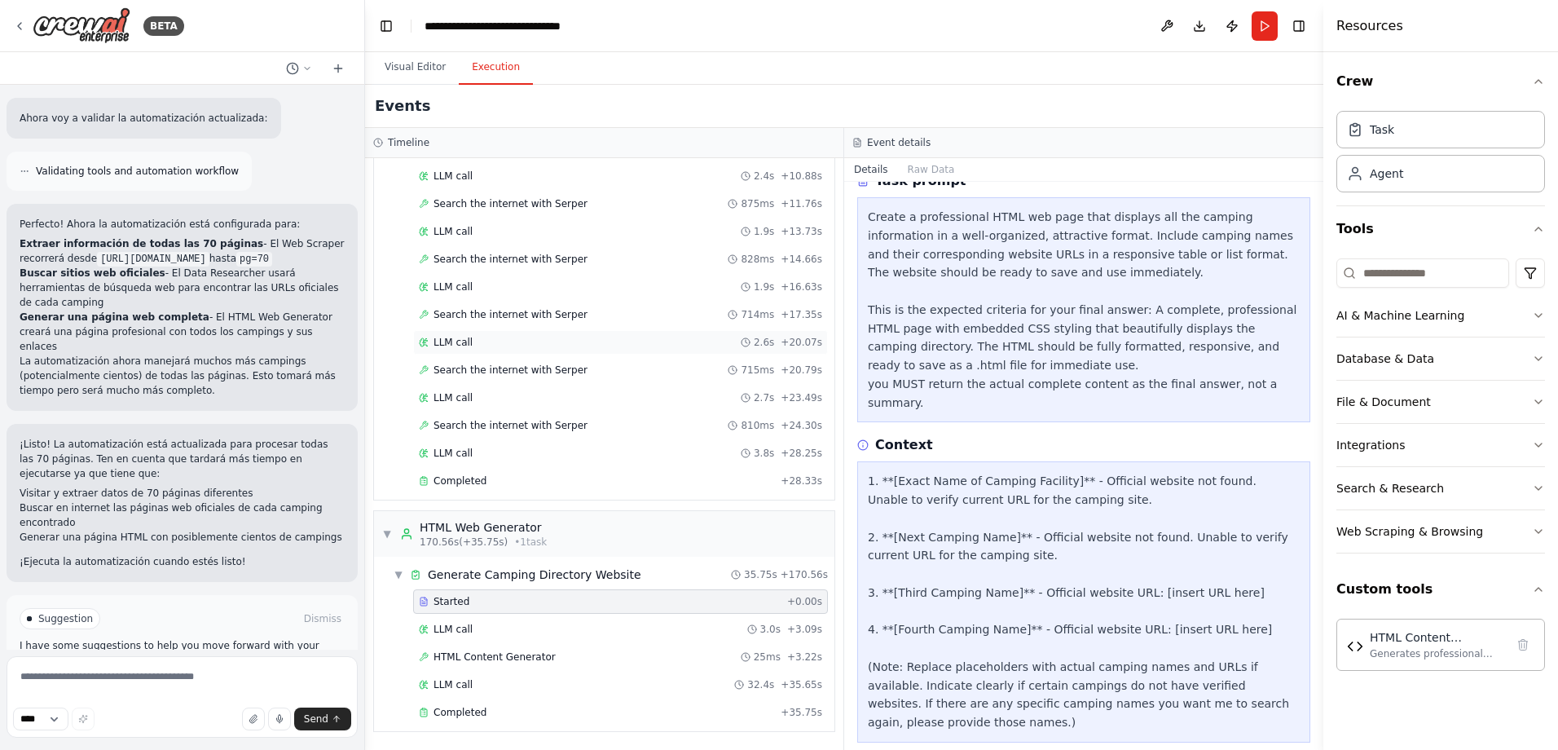
click at [489, 341] on div "LLM call 2.6s + 20.07s" at bounding box center [620, 342] width 403 height 13
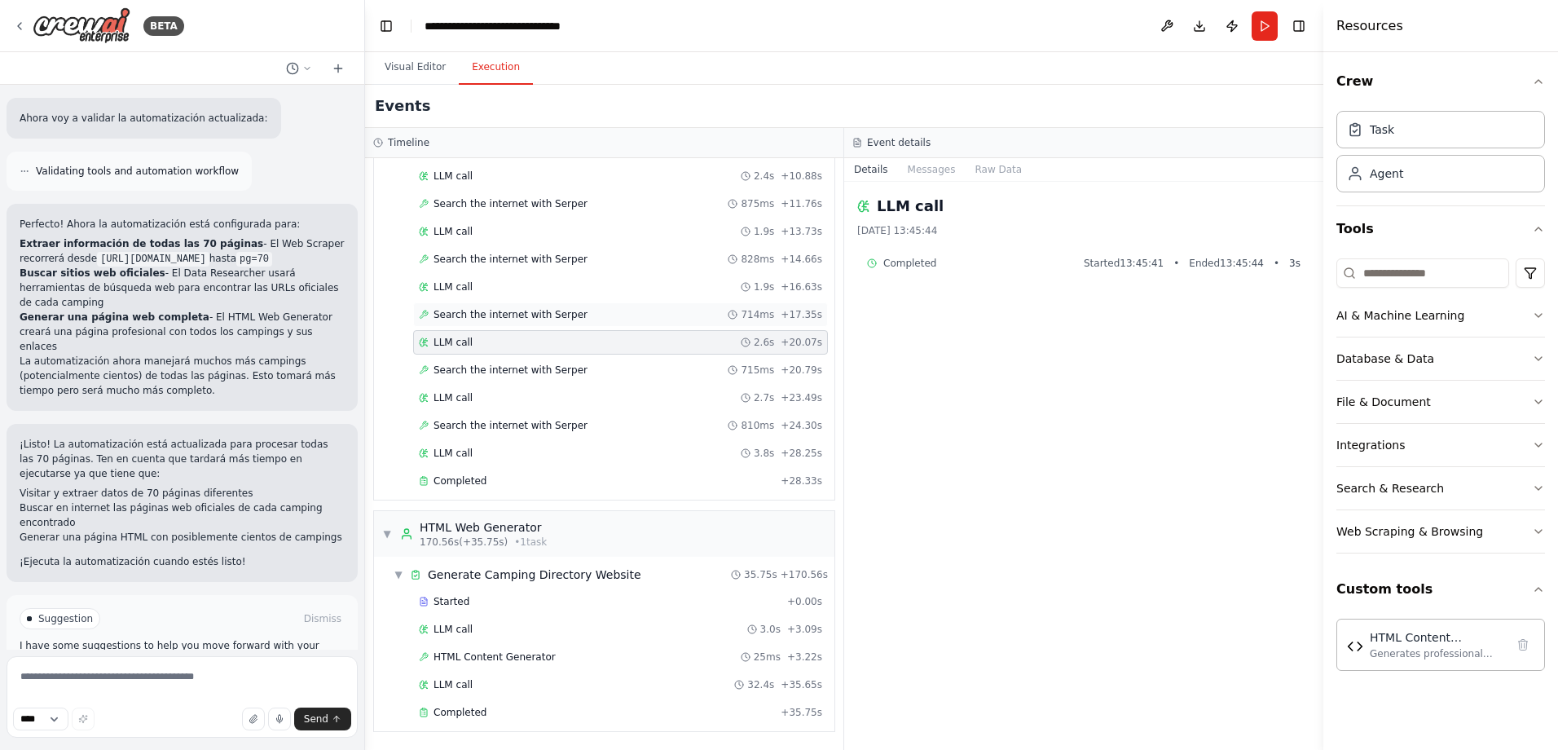
click at [493, 323] on div "Search the internet with [PERSON_NAME] 714ms + 17.35s" at bounding box center [620, 314] width 415 height 24
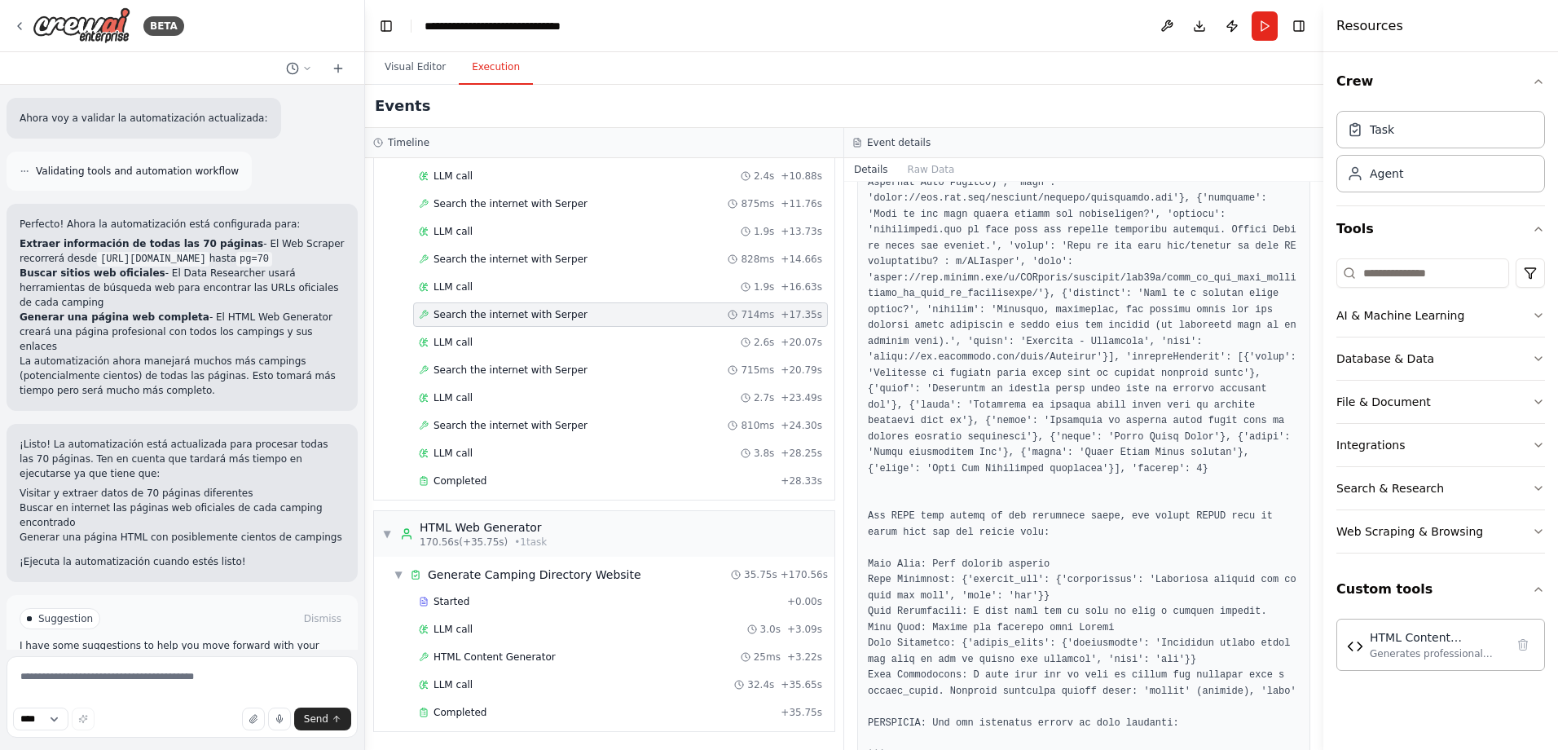
scroll to position [1219, 0]
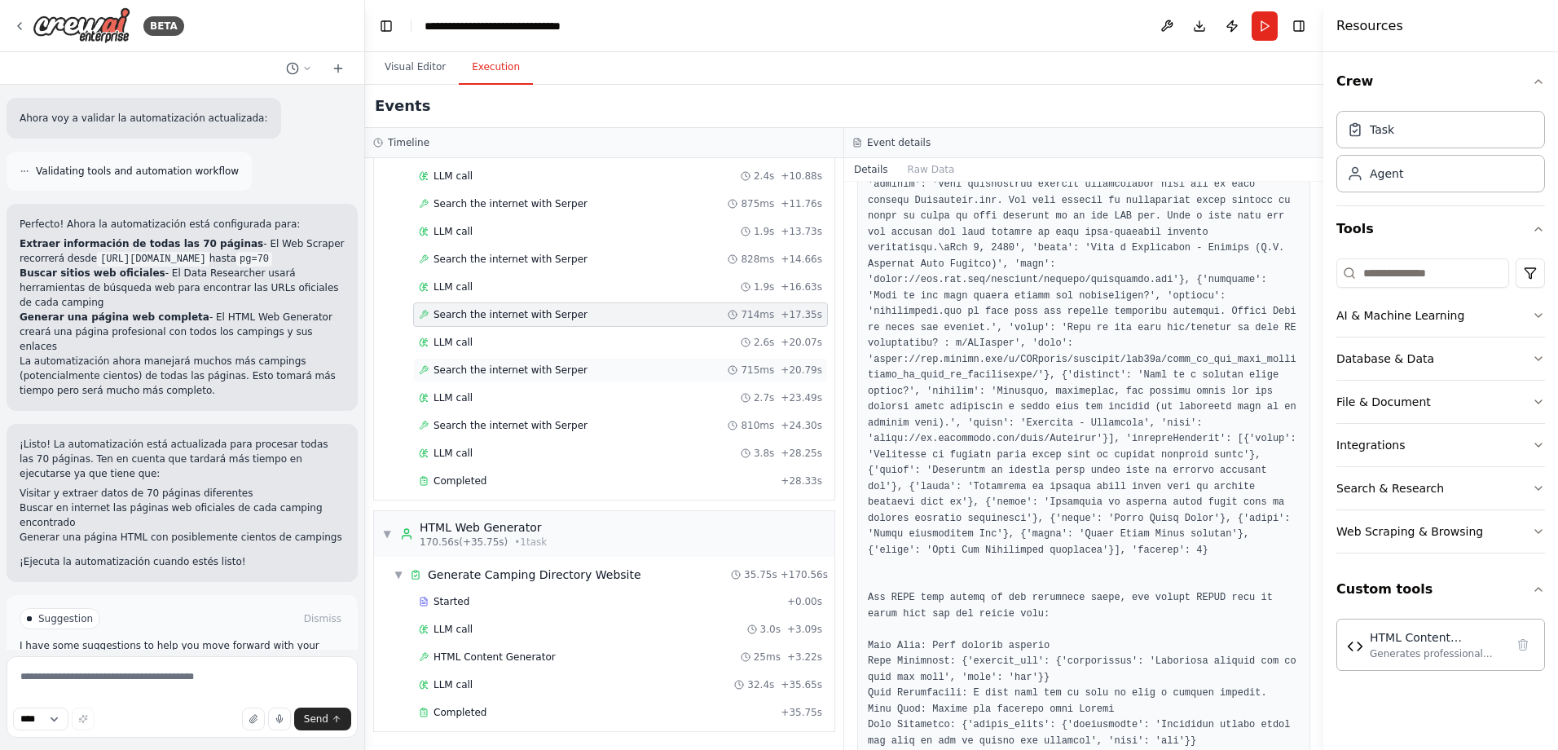
click at [543, 371] on span "Search the internet with Serper" at bounding box center [510, 369] width 154 height 13
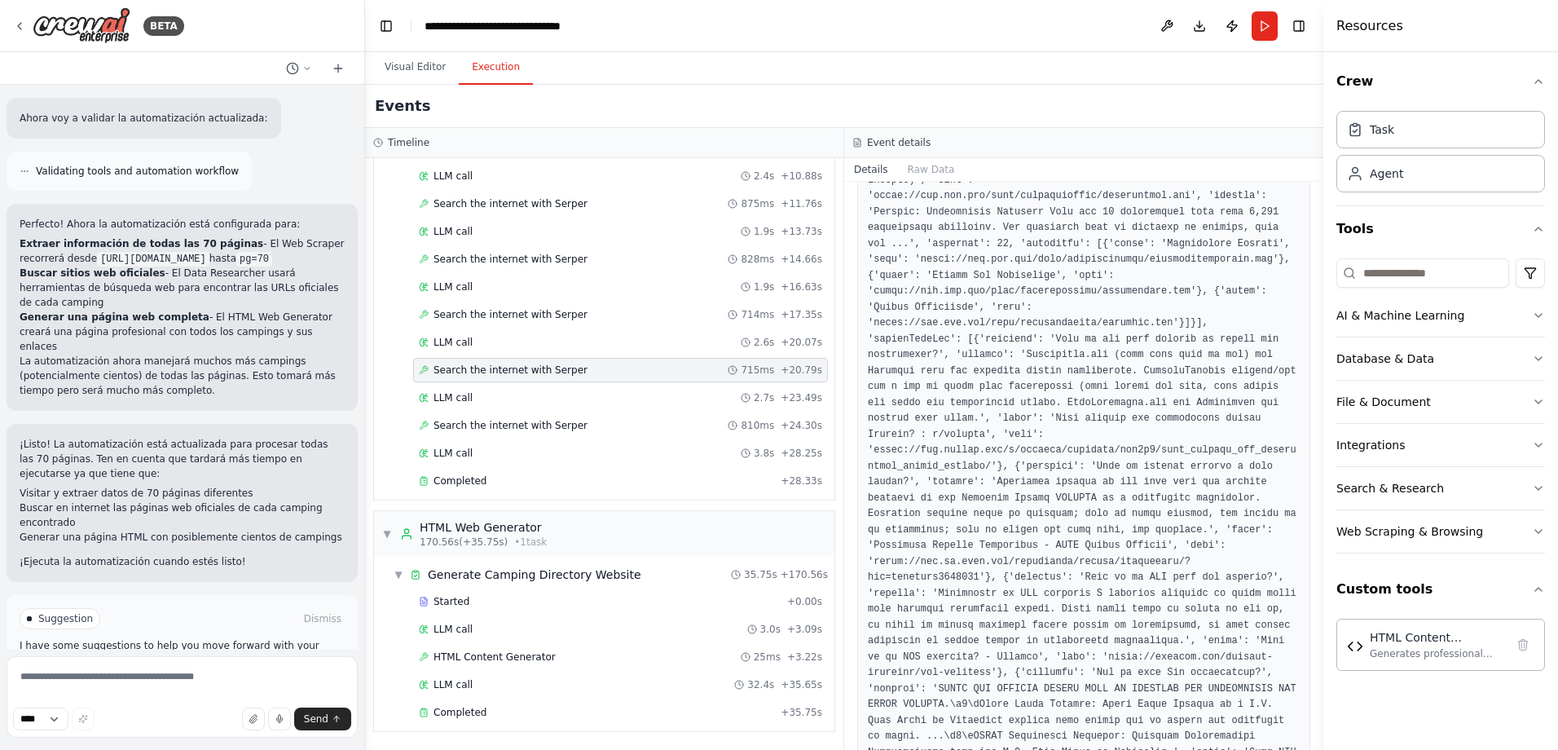
scroll to position [1386, 0]
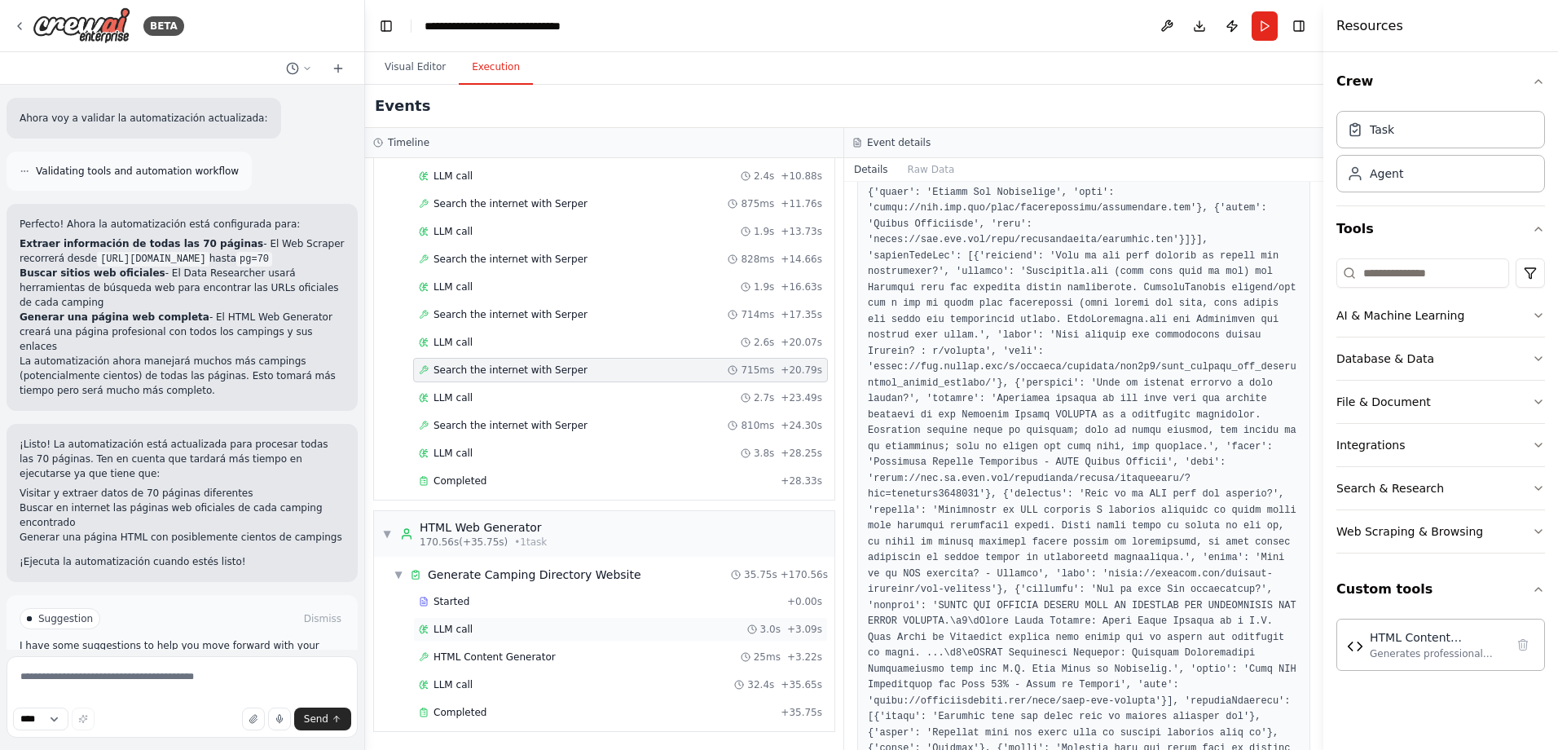
click at [499, 629] on div "LLM call 3.0s + 3.09s" at bounding box center [620, 628] width 403 height 13
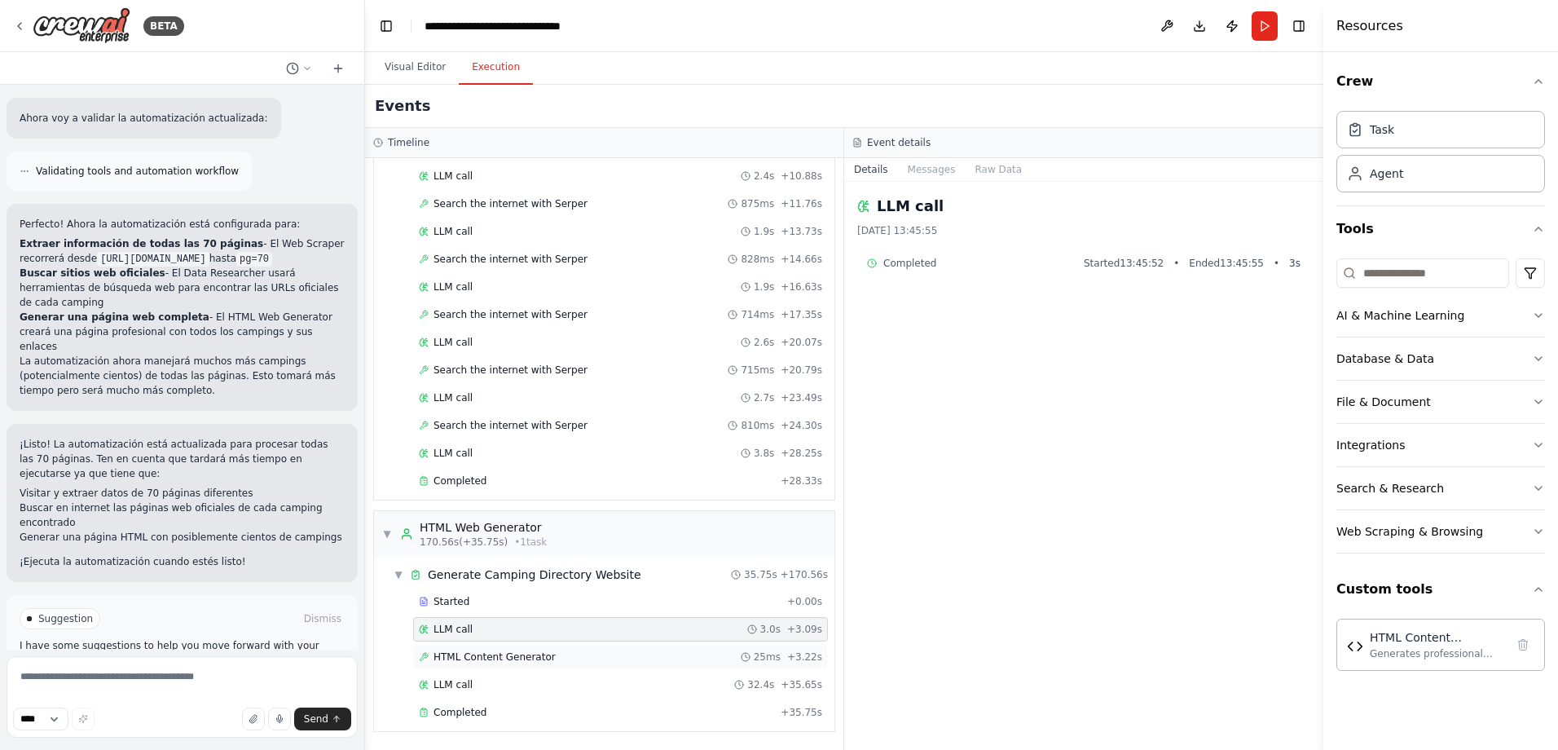
click at [515, 653] on span "HTML Content Generator" at bounding box center [494, 656] width 122 height 13
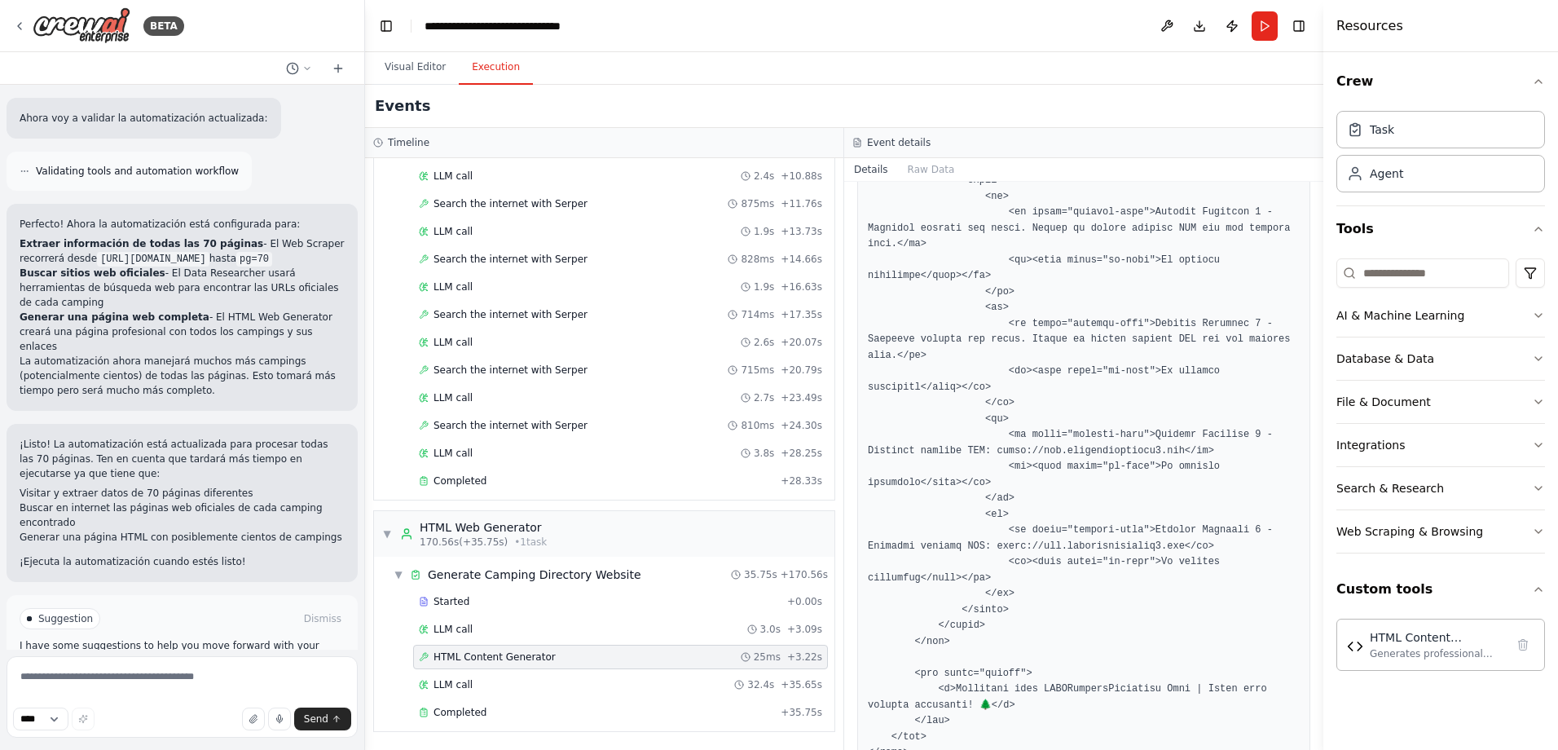
scroll to position [3292, 0]
click at [512, 712] on div "Completed" at bounding box center [596, 712] width 355 height 13
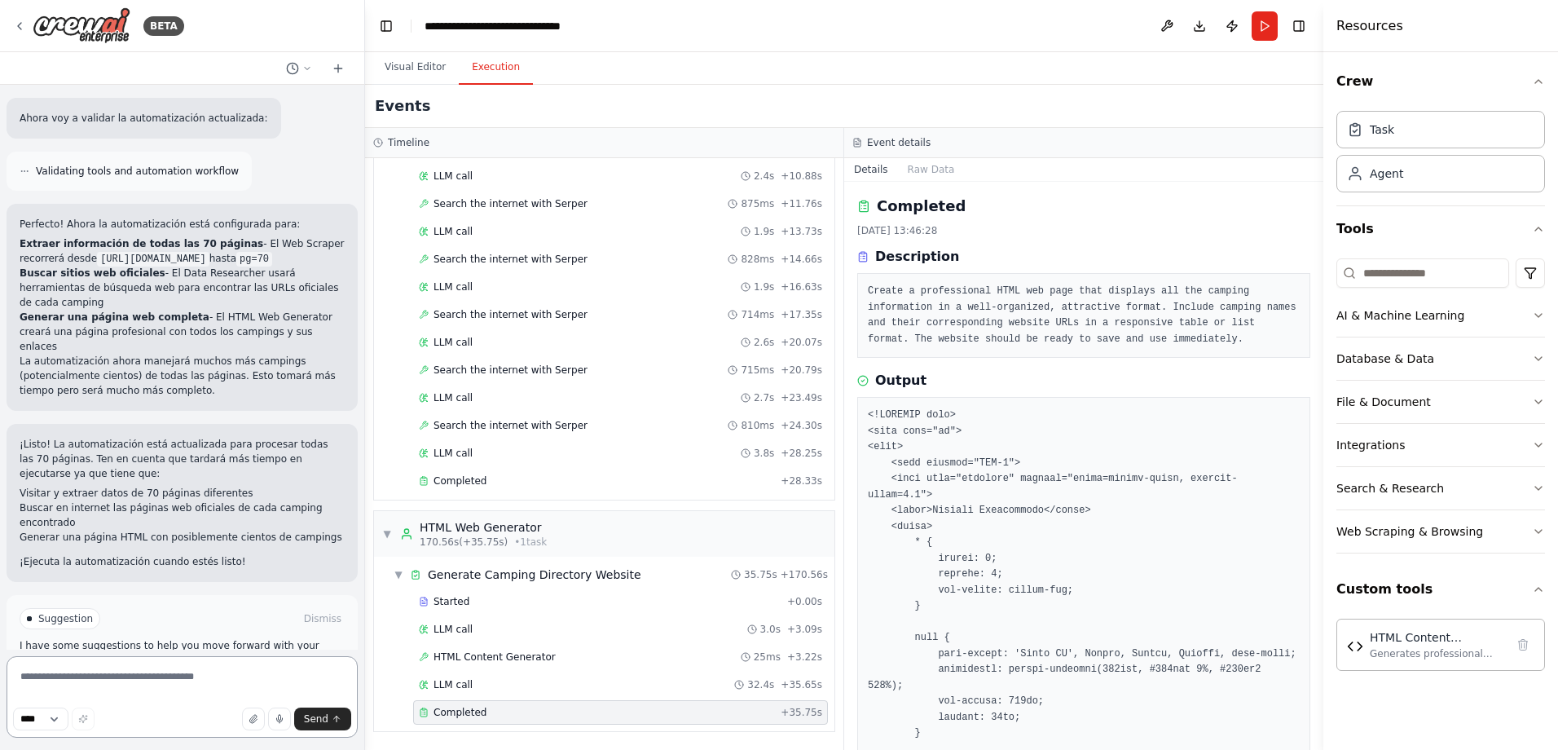
click at [118, 673] on textarea at bounding box center [182, 696] width 351 height 81
paste textarea "**********"
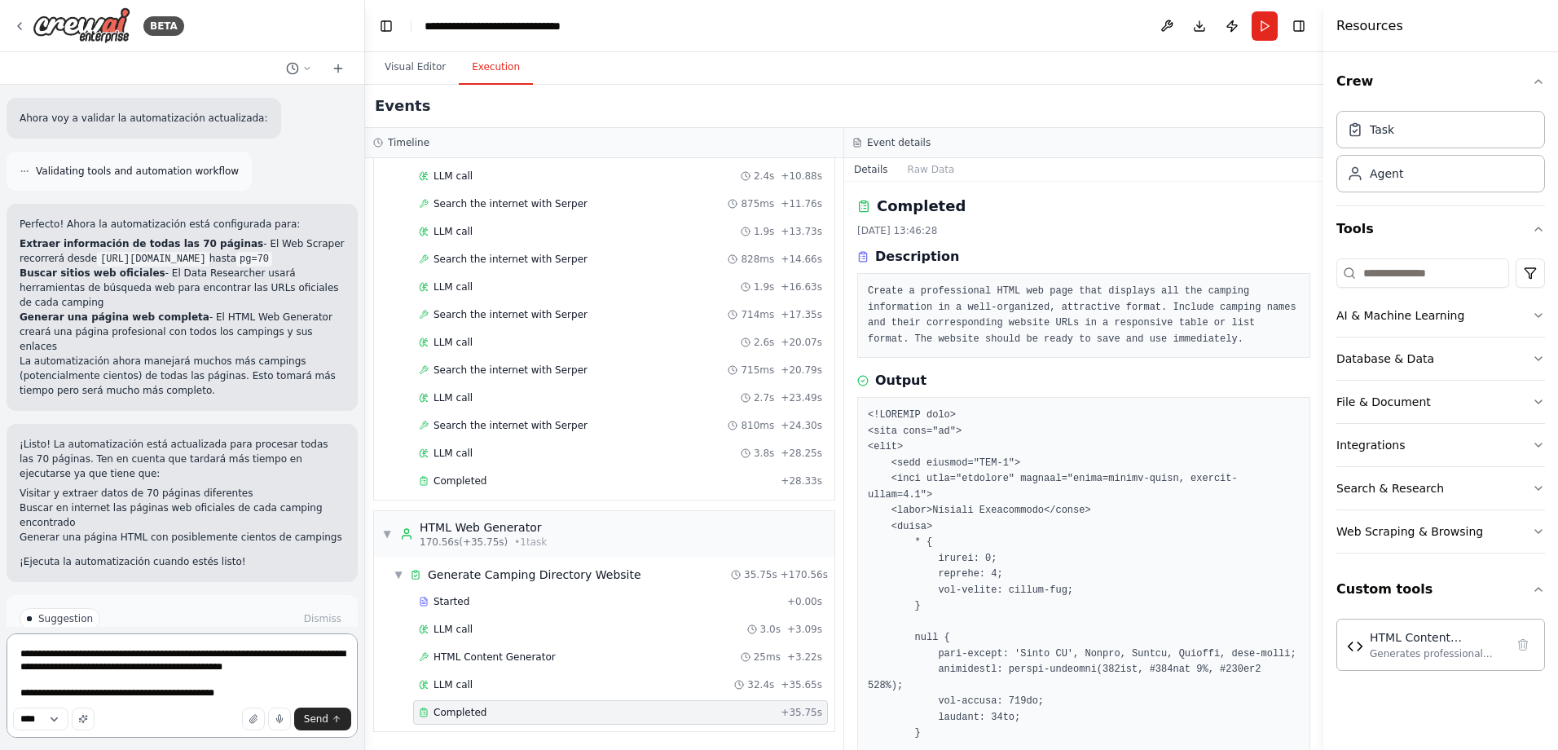
type textarea "**********"
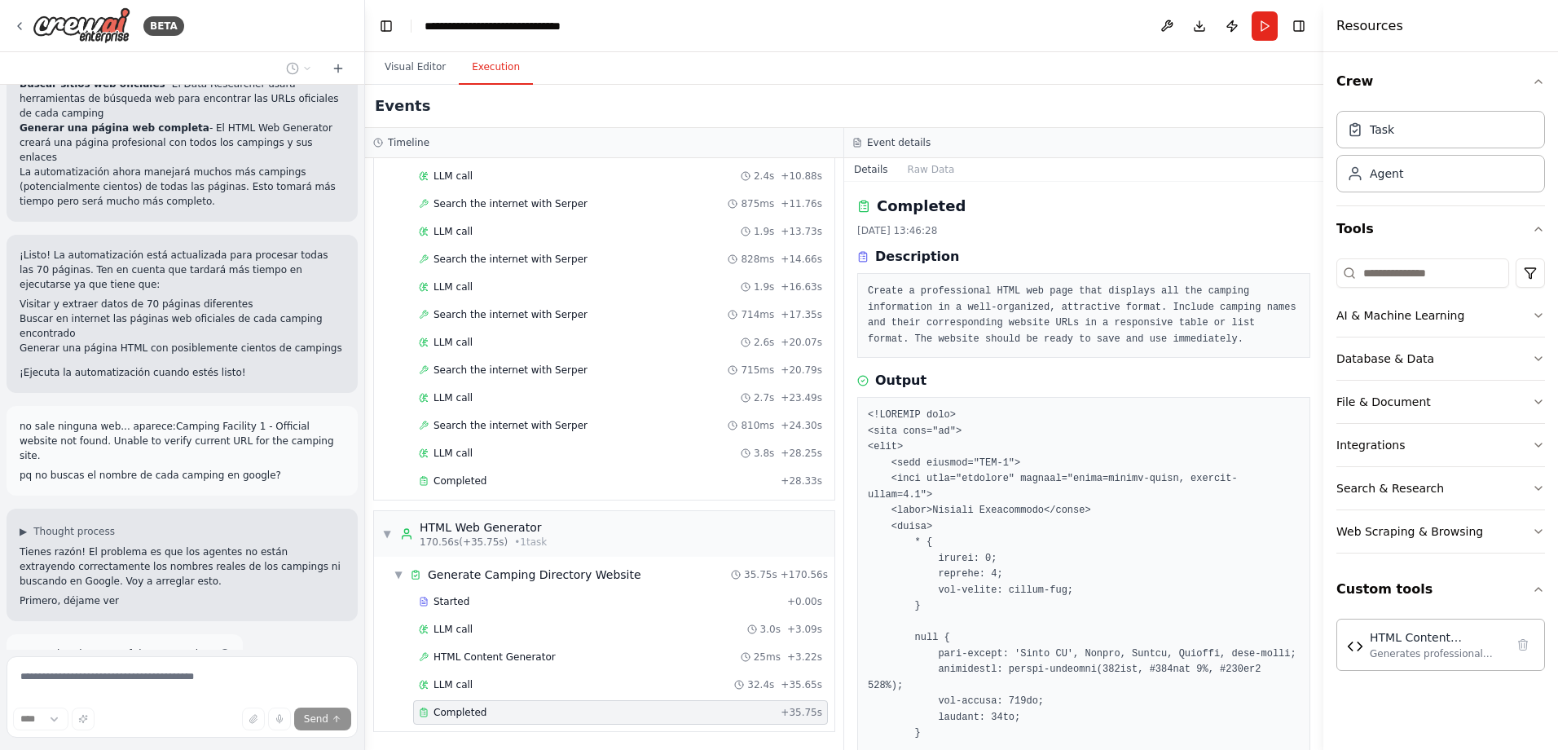
scroll to position [6352, 0]
click at [420, 70] on button "Visual Editor" at bounding box center [415, 68] width 87 height 34
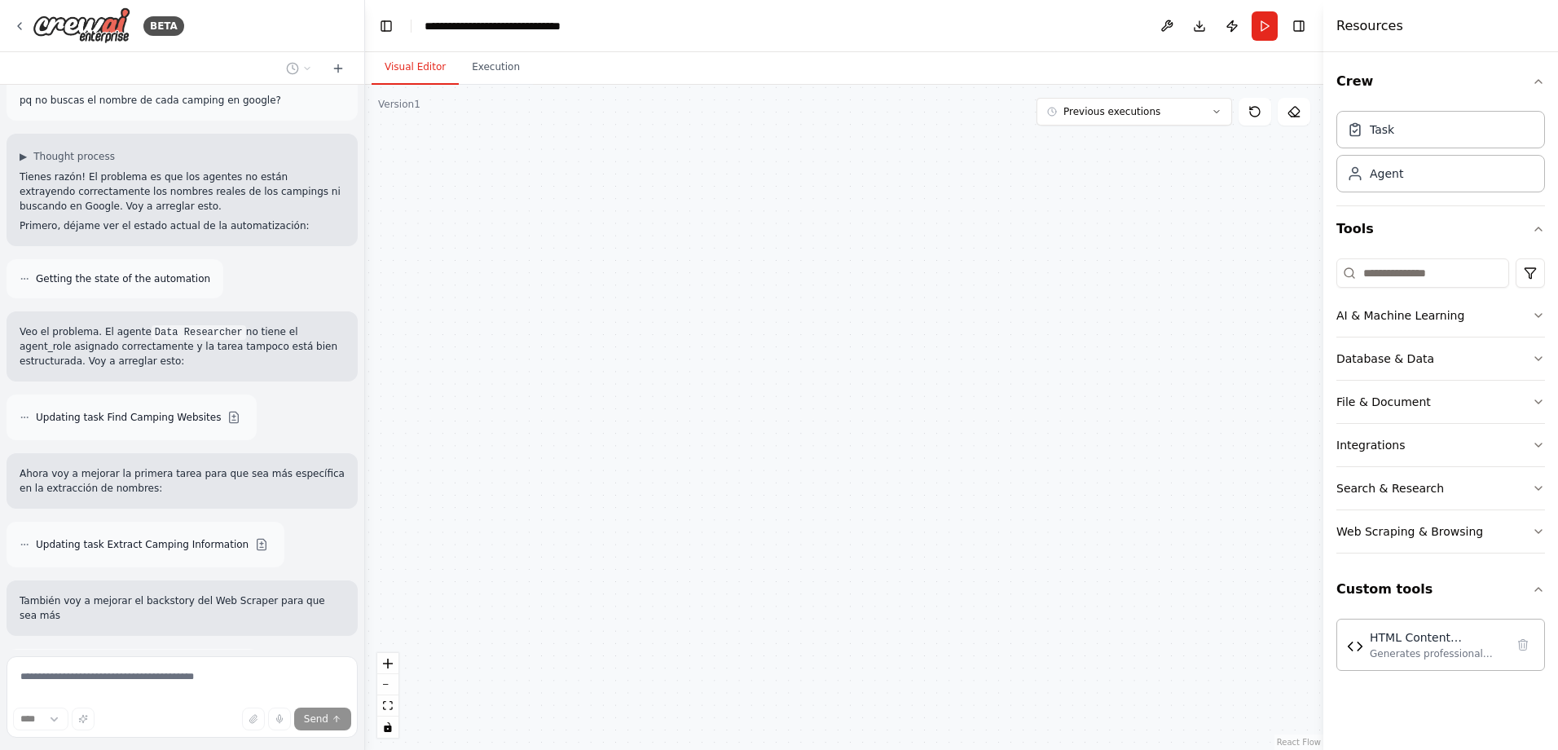
scroll to position [6741, 0]
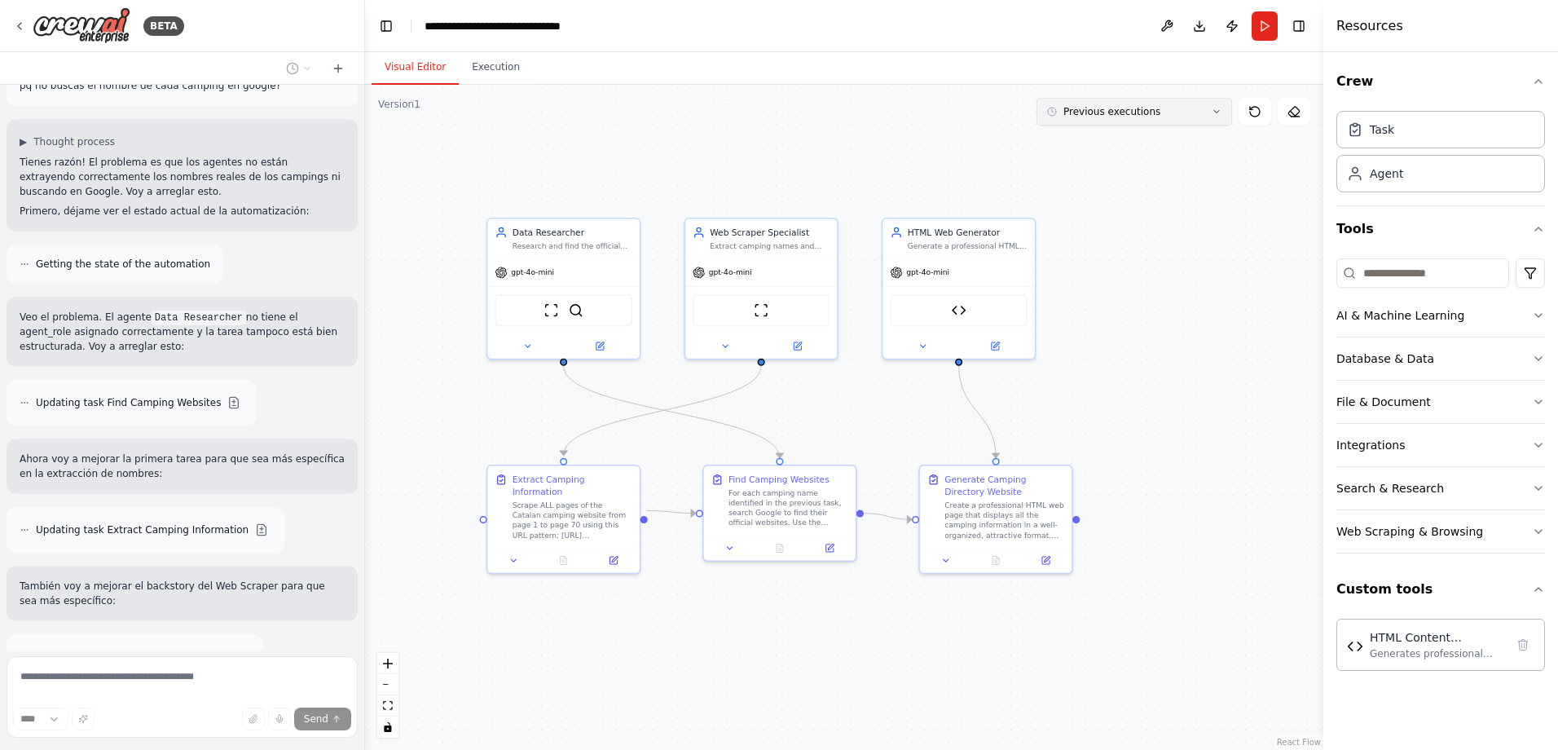
click at [1185, 114] on button "Previous executions" at bounding box center [1134, 112] width 196 height 28
click at [1172, 107] on button "Previous executions" at bounding box center [1134, 112] width 196 height 28
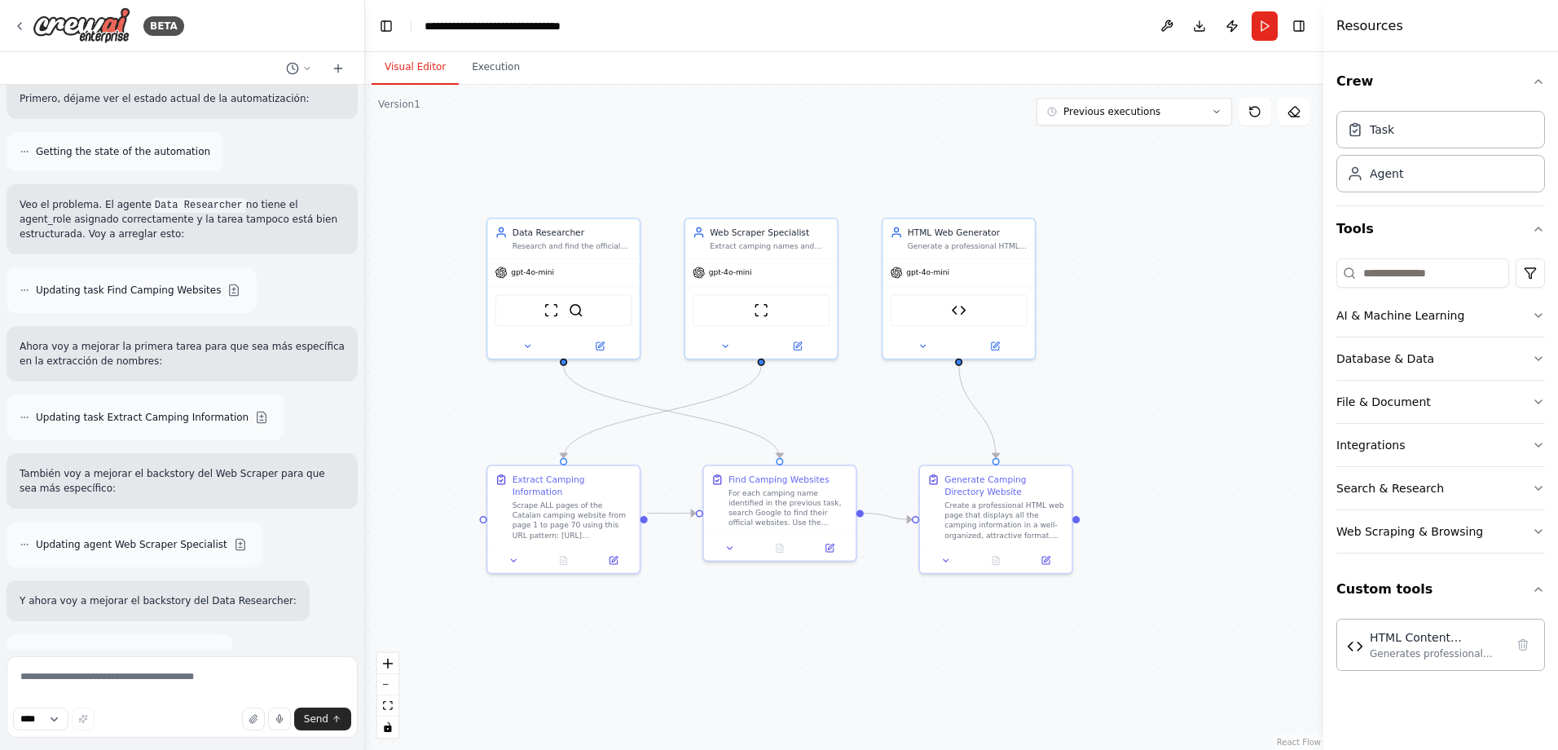
scroll to position [6966, 0]
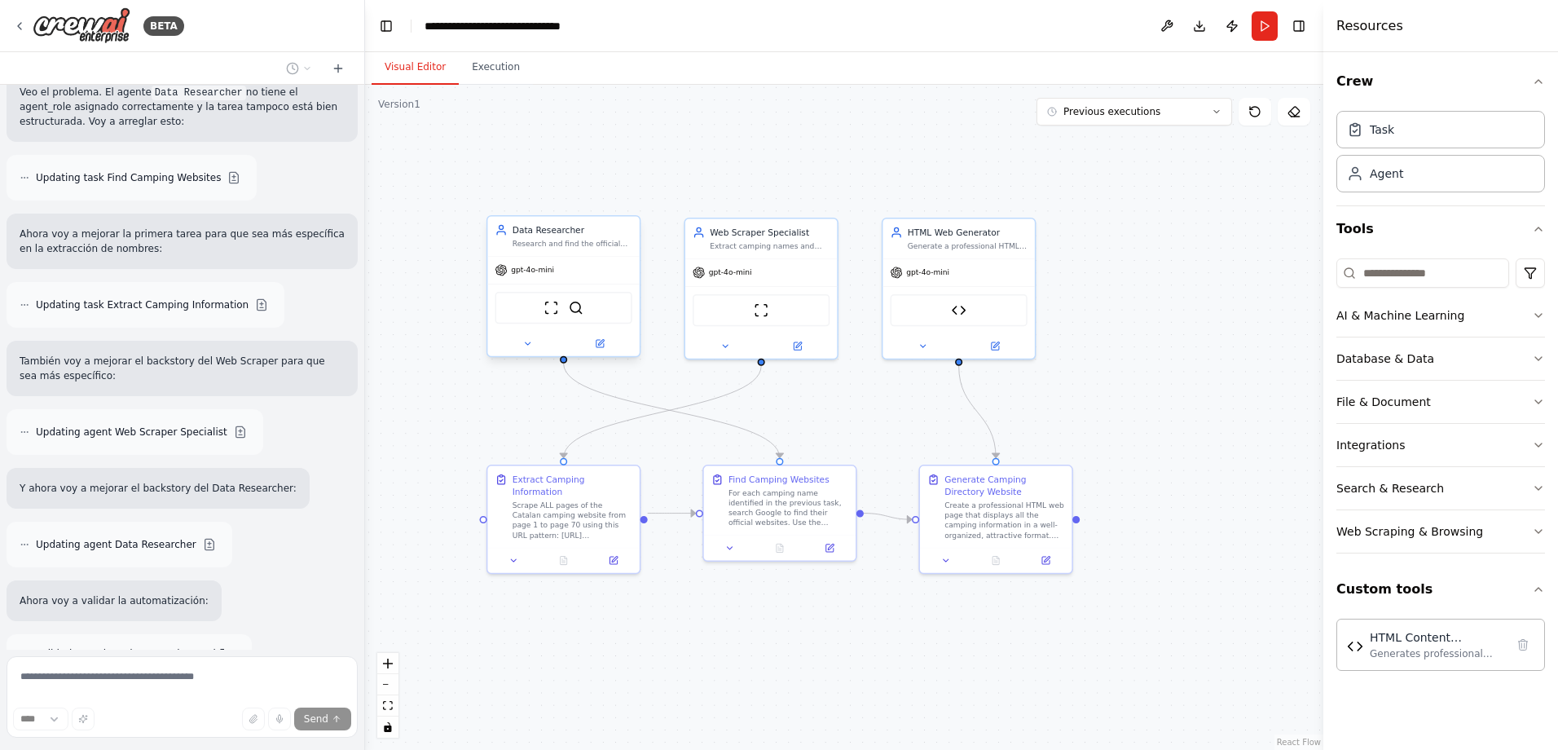
click at [600, 257] on div "gpt-4o-mini" at bounding box center [563, 270] width 152 height 27
click at [530, 345] on icon at bounding box center [527, 343] width 10 height 10
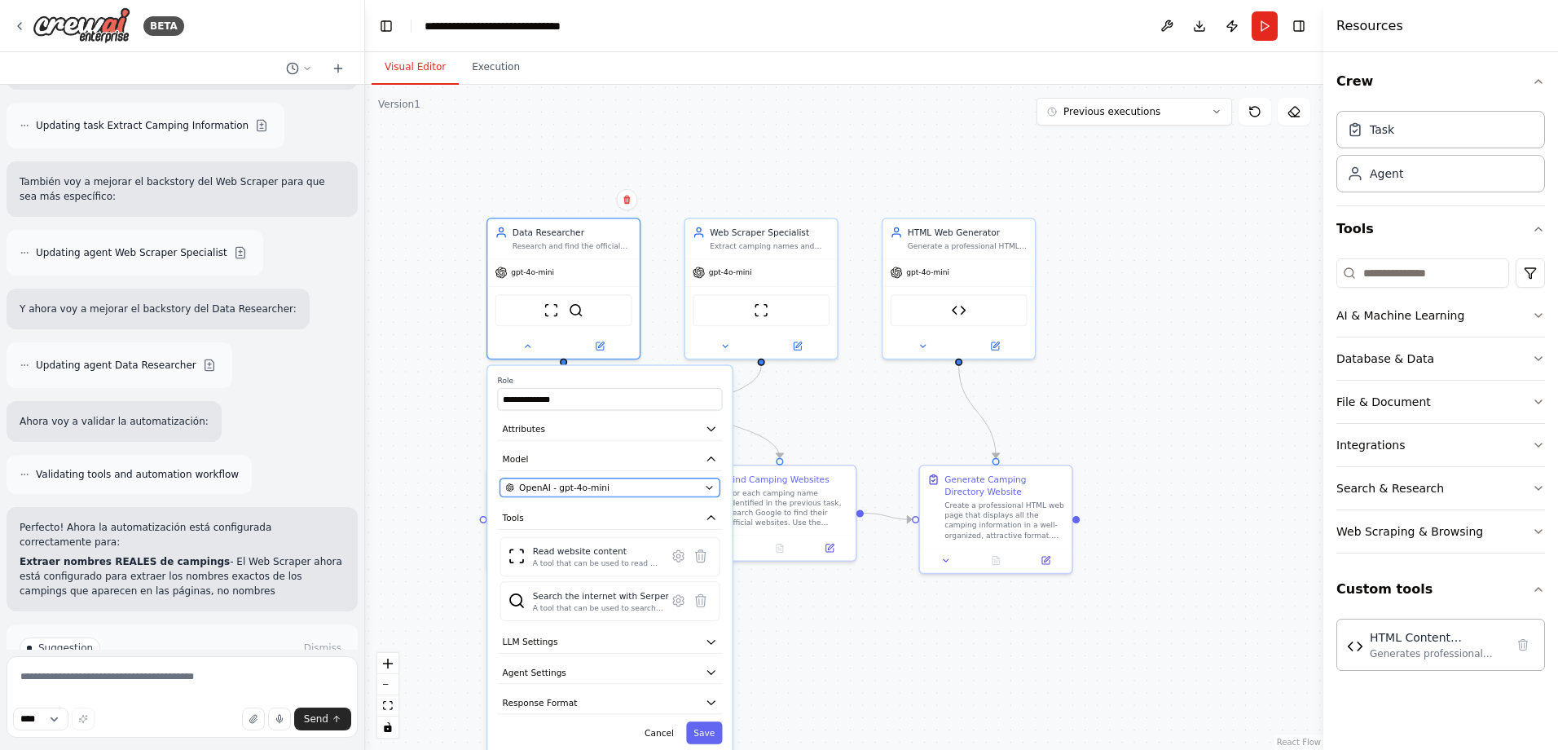
click at [636, 488] on div "OpenAI - gpt-4o-mini" at bounding box center [602, 488] width 194 height 12
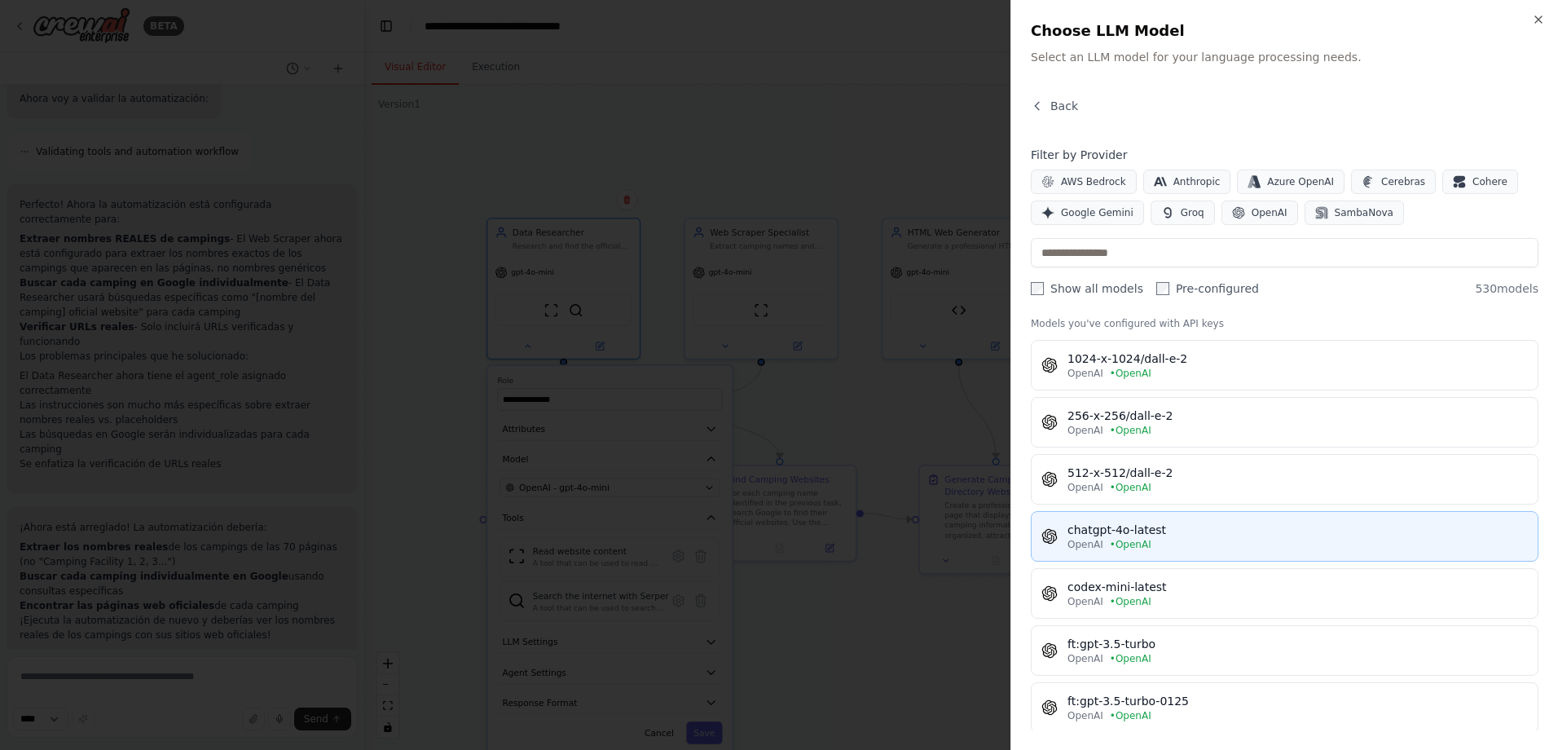
scroll to position [0, 0]
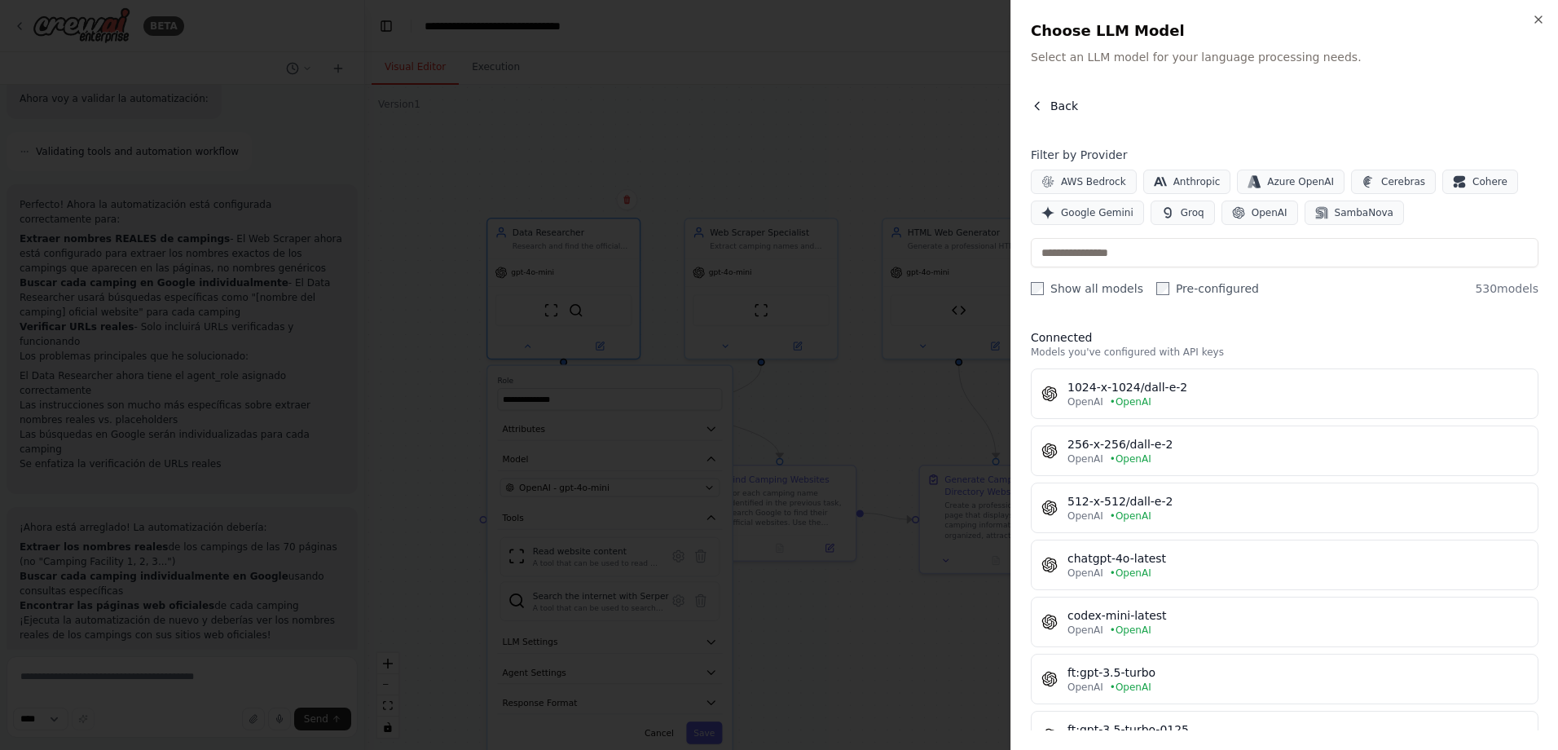
click at [1047, 105] on button "Back" at bounding box center [1054, 106] width 47 height 16
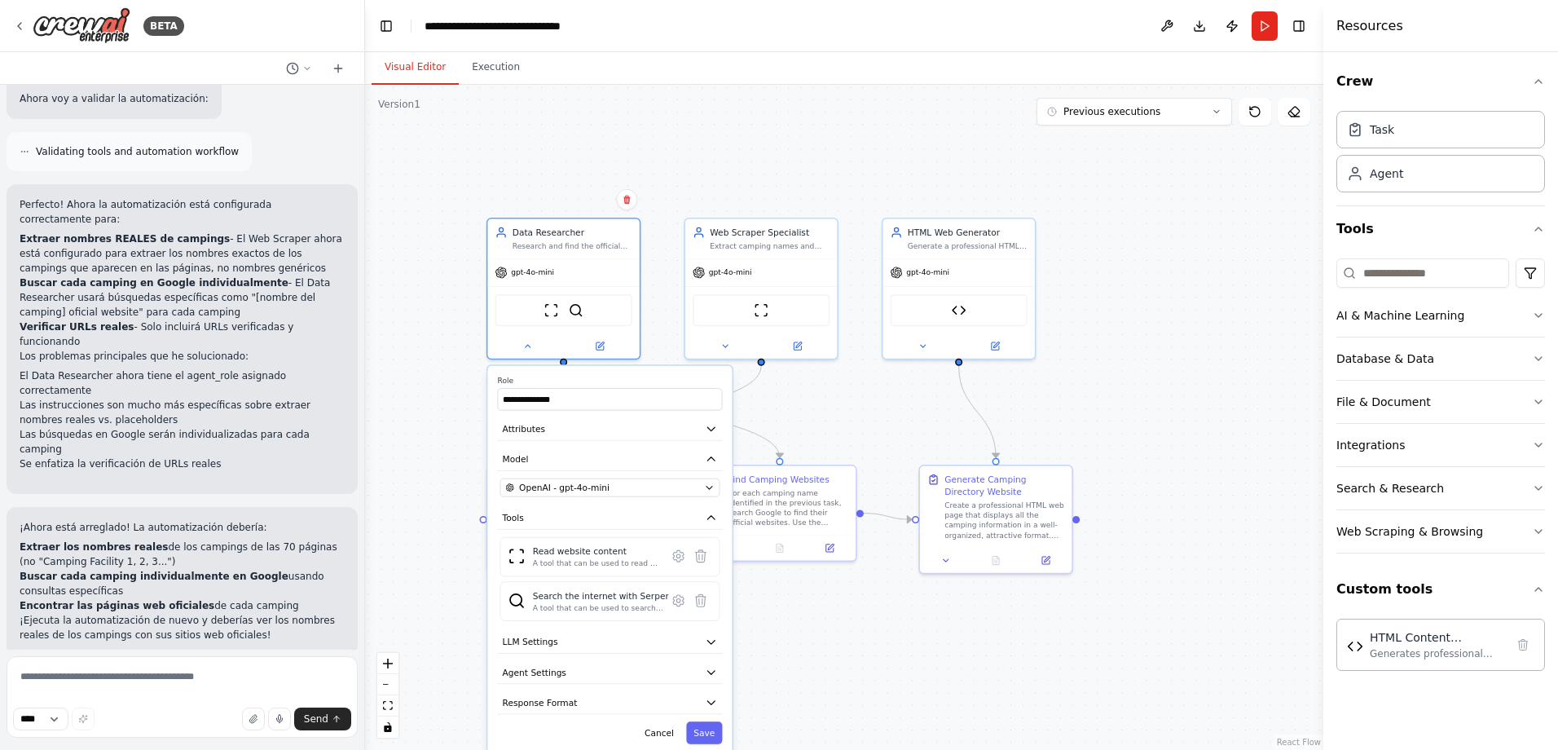
click at [231, 748] on button "Run Automation" at bounding box center [182, 761] width 325 height 26
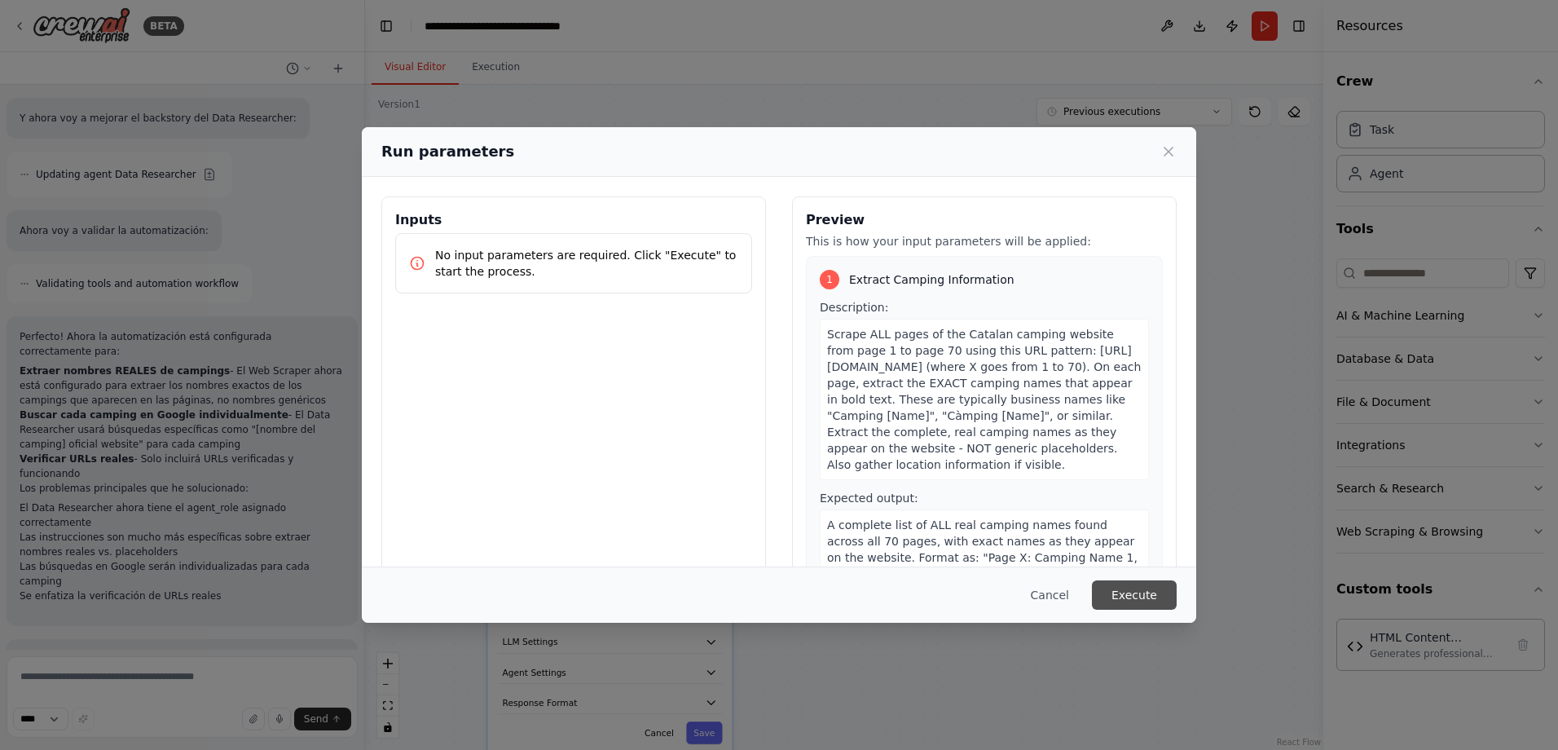
click at [1106, 600] on button "Execute" at bounding box center [1134, 594] width 85 height 29
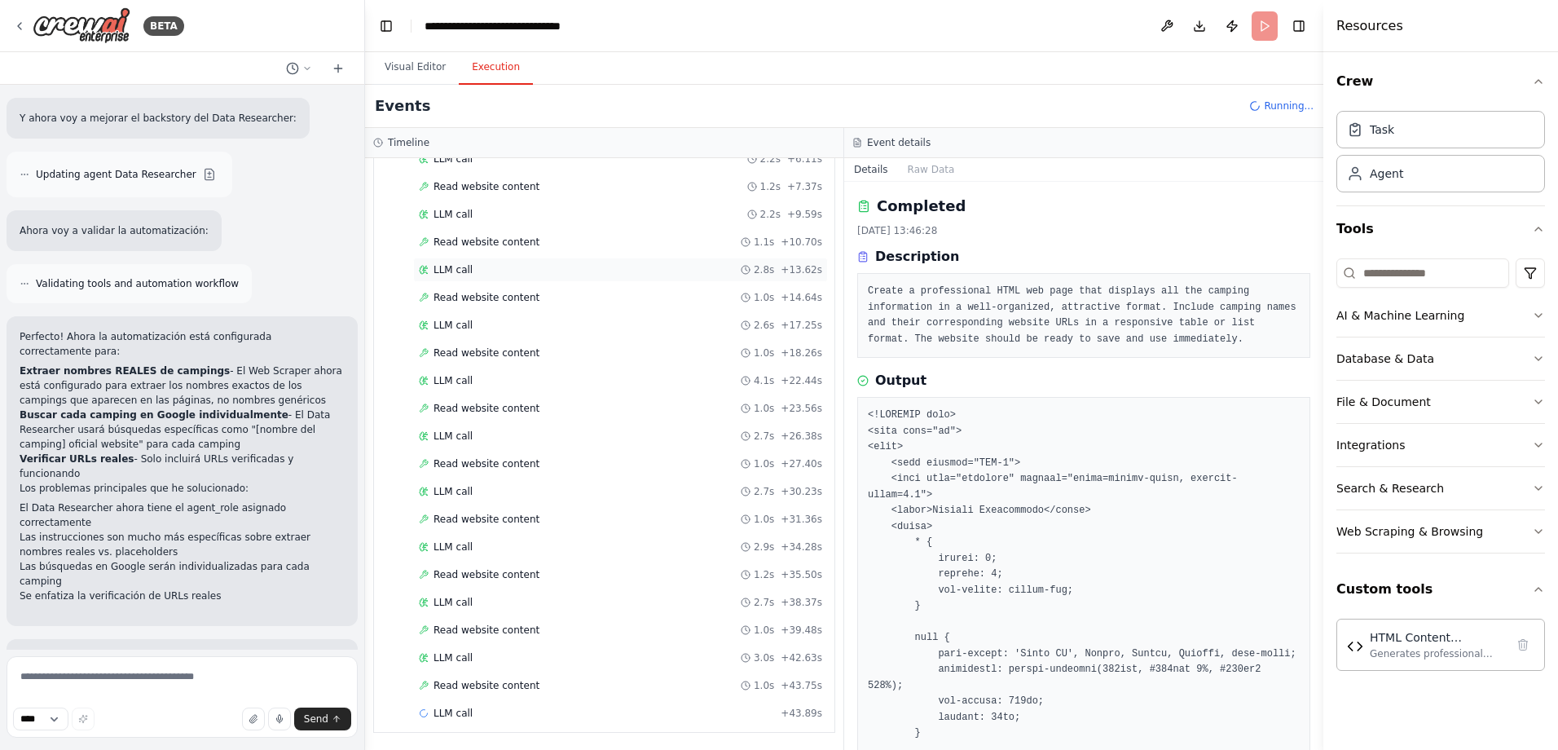
scroll to position [183, 0]
